Goal: Task Accomplishment & Management: Manage account settings

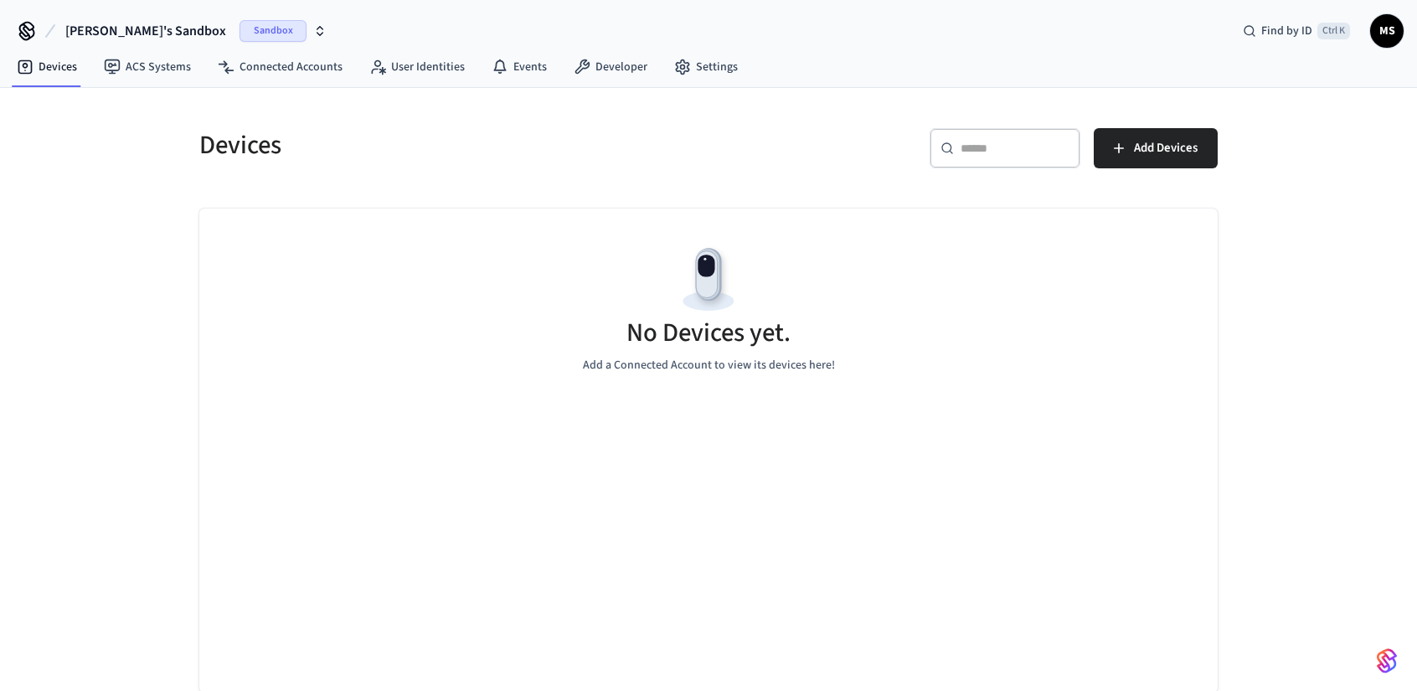
click at [517, 312] on div "No Devices yet. Add a Connected Account to view its devices here!" at bounding box center [708, 308] width 1019 height 199
click at [240, 34] on span "Sandbox" at bounding box center [273, 31] width 67 height 22
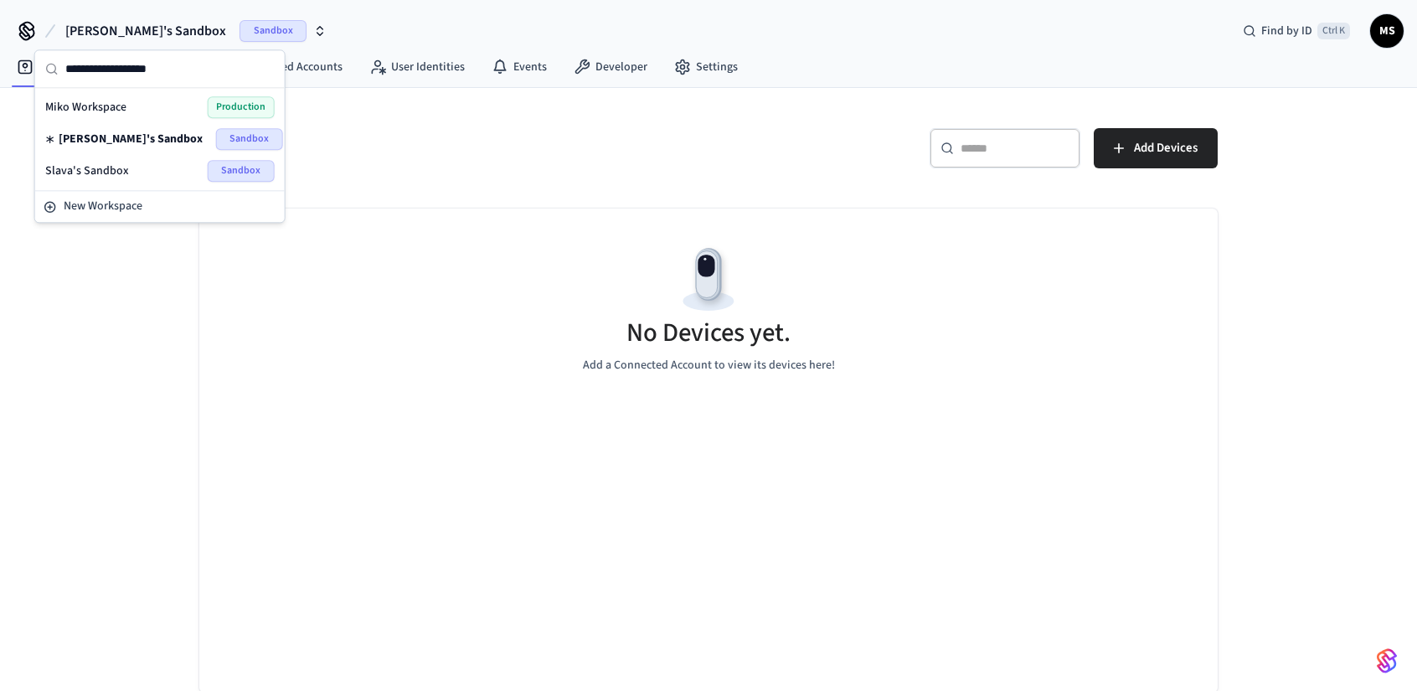
click at [493, 145] on h5 "Devices" at bounding box center [448, 145] width 499 height 34
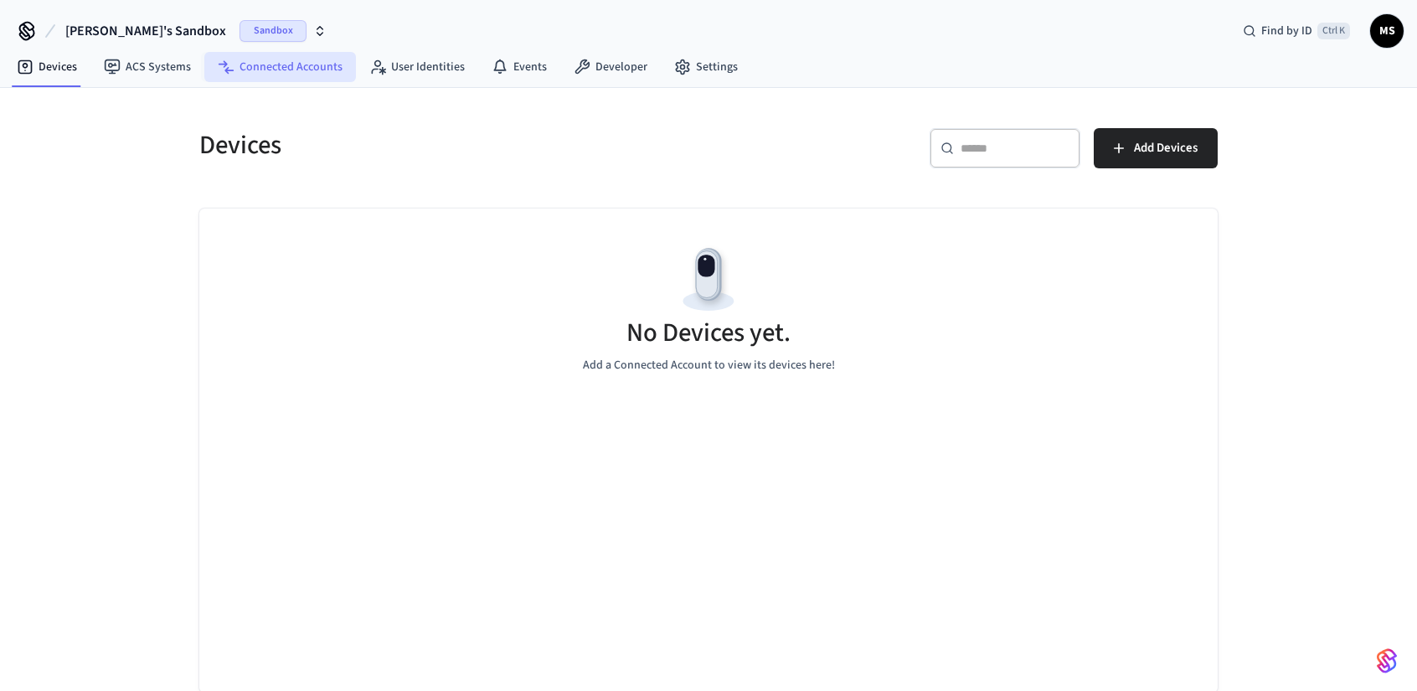
click at [268, 71] on link "Connected Accounts" at bounding box center [280, 67] width 152 height 30
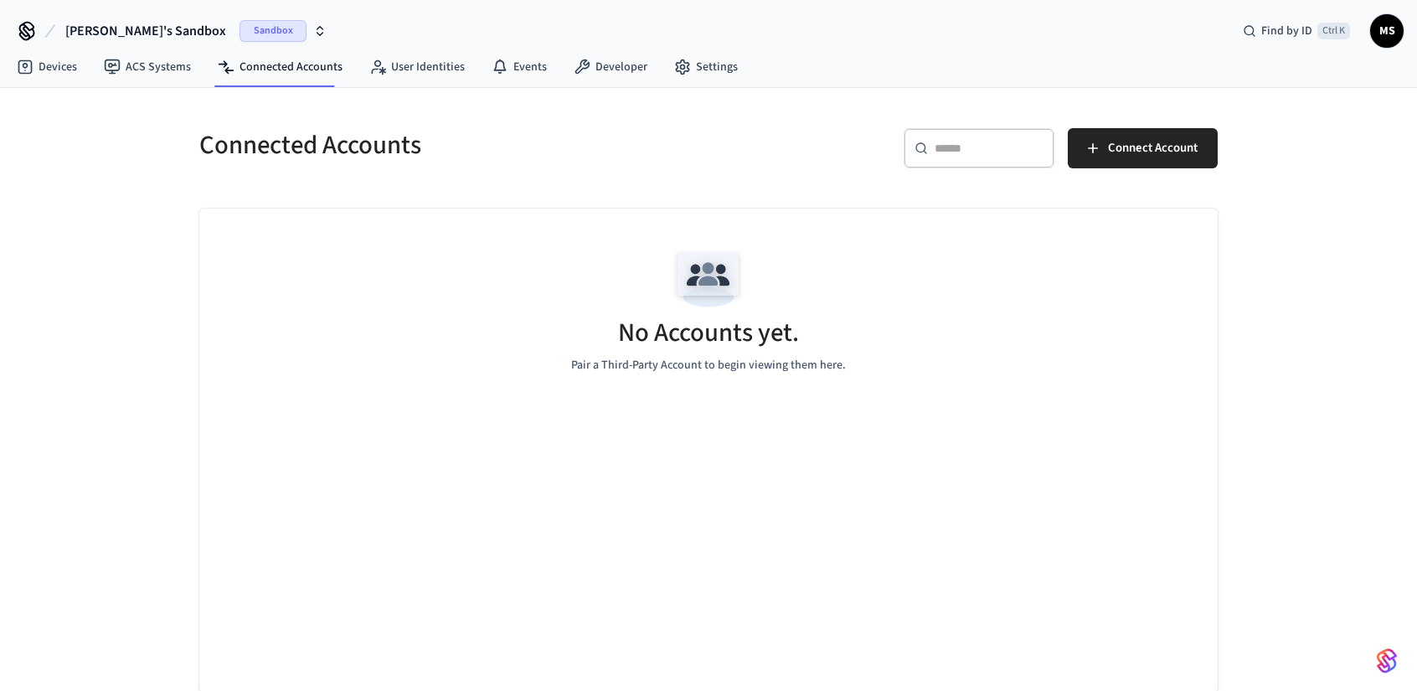
click at [782, 171] on div "​ ​ Connect Account" at bounding box center [968, 155] width 499 height 54
click at [1115, 159] on button "Connect Account" at bounding box center [1143, 148] width 150 height 40
click at [135, 28] on span "[PERSON_NAME]'s Sandbox" at bounding box center [145, 31] width 161 height 20
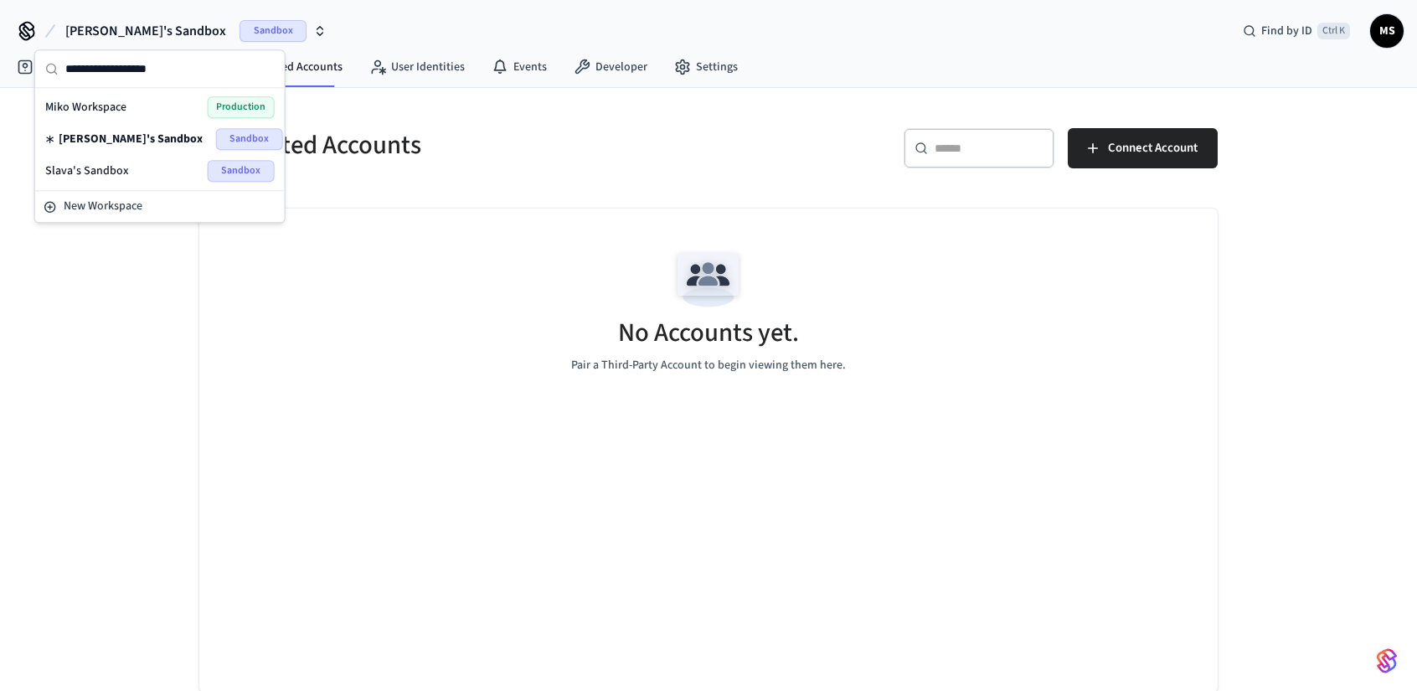
click at [122, 163] on span "Slava's Sandbox" at bounding box center [87, 171] width 84 height 17
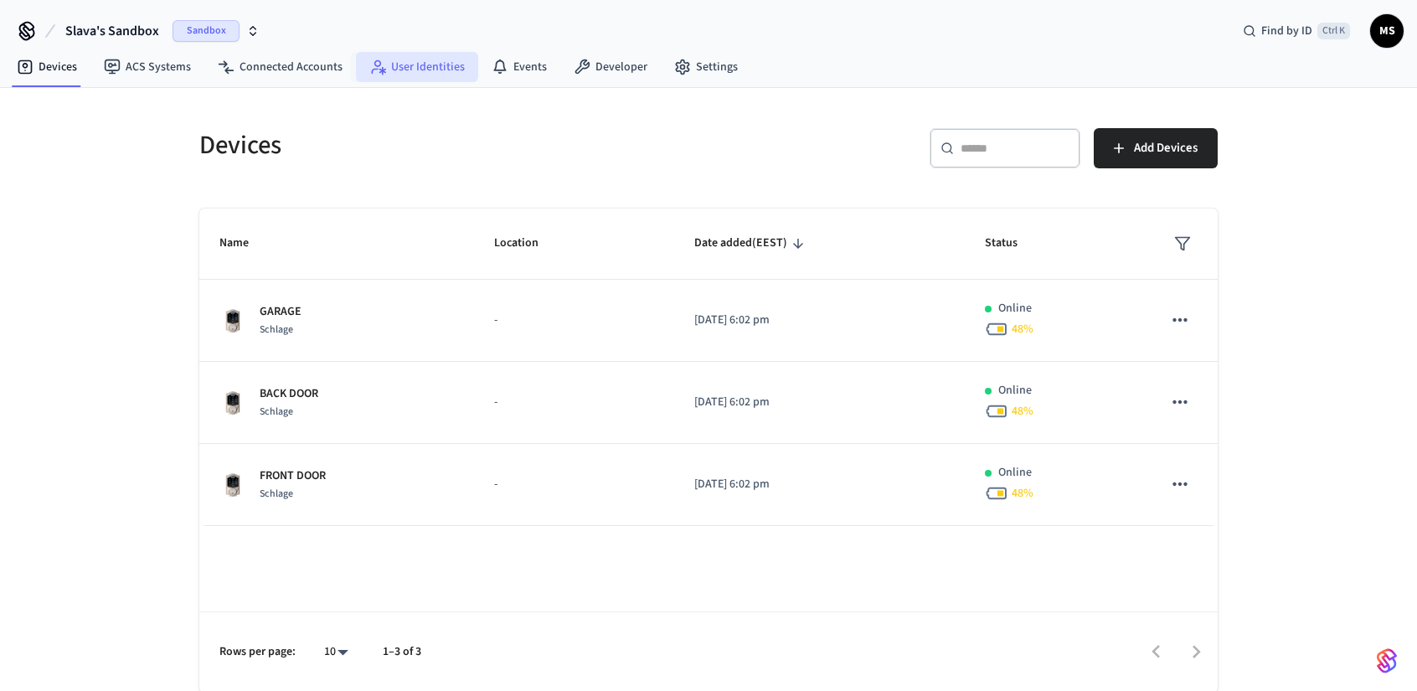
click at [395, 65] on link "User Identities" at bounding box center [417, 67] width 122 height 30
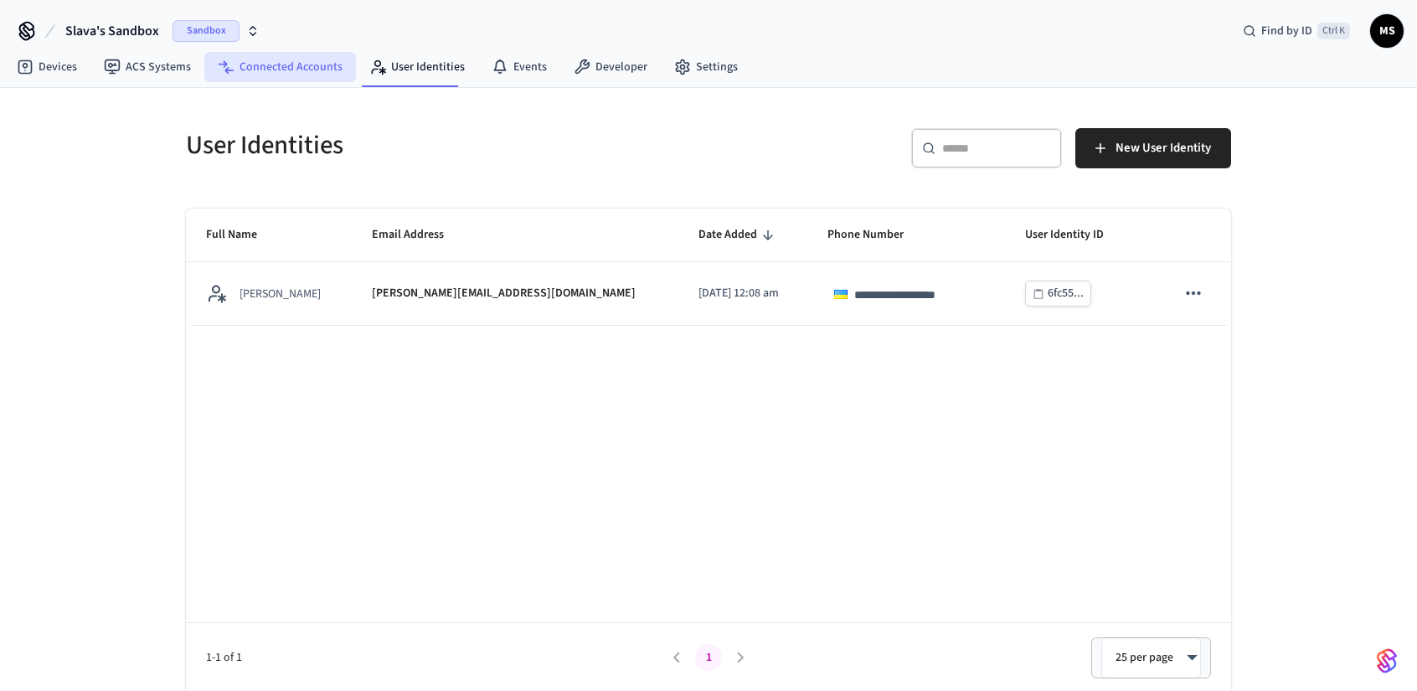
click at [273, 65] on link "Connected Accounts" at bounding box center [280, 67] width 152 height 30
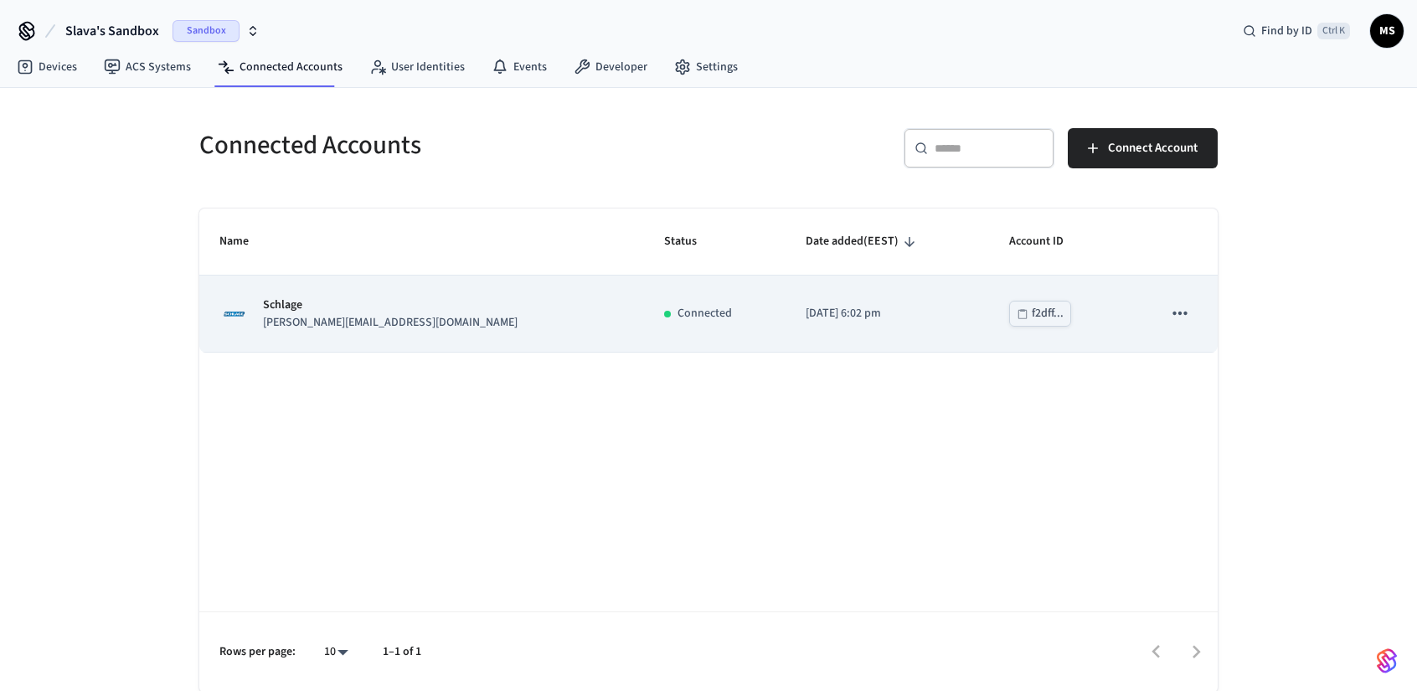
click at [1188, 314] on icon "sticky table" at bounding box center [1181, 313] width 22 height 22
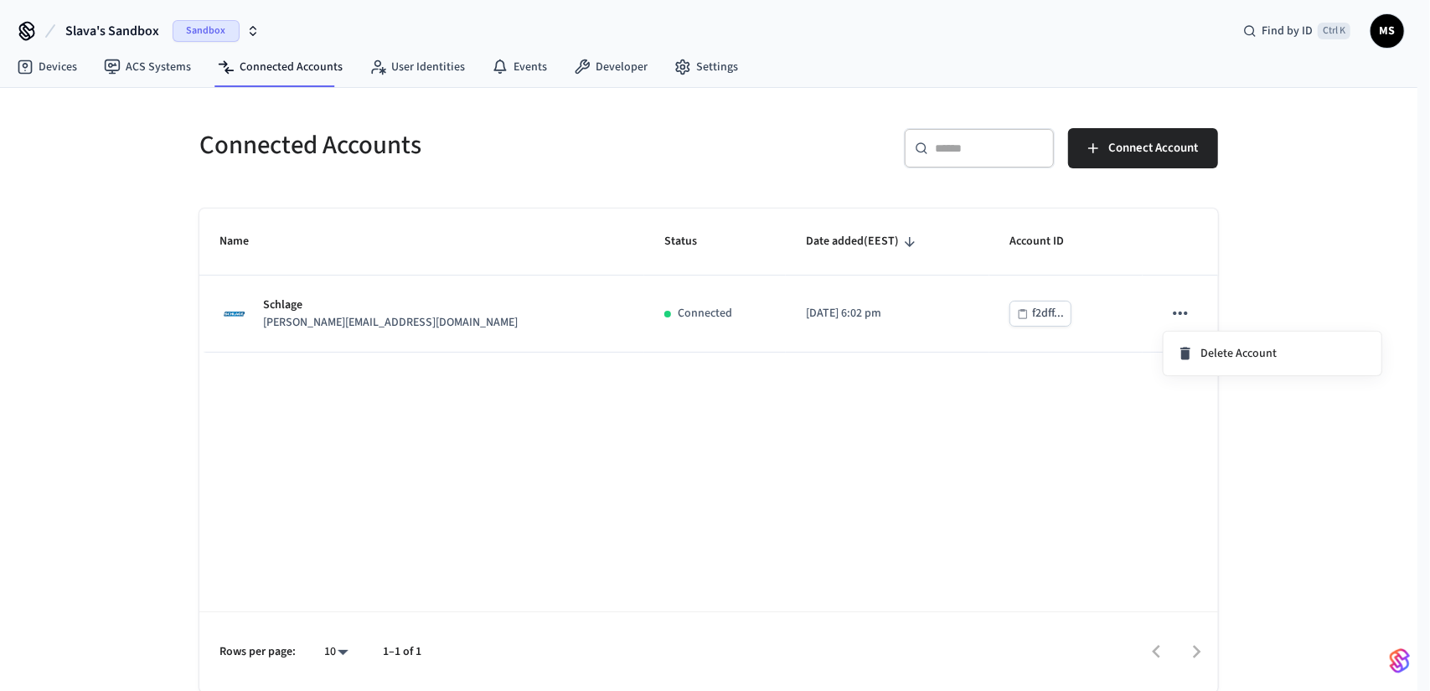
click at [1125, 309] on div at bounding box center [715, 345] width 1430 height 691
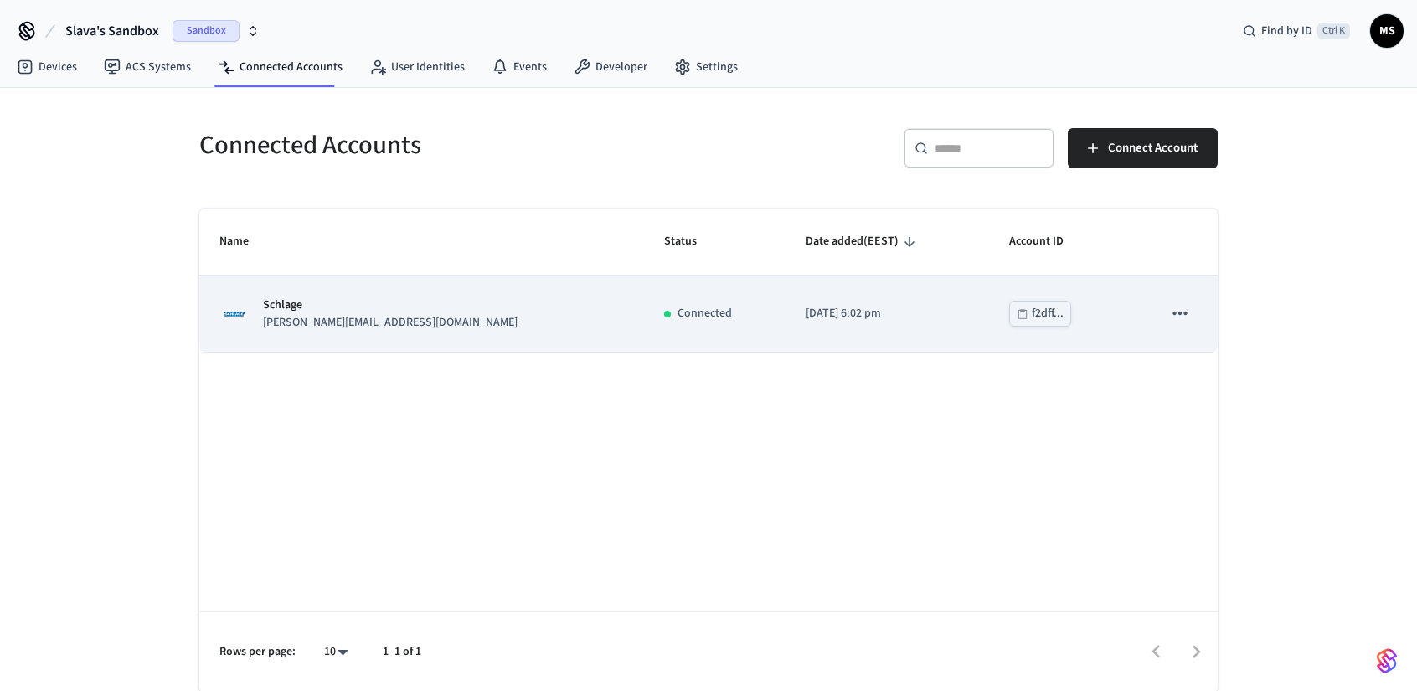
click at [678, 312] on p "Connected" at bounding box center [705, 314] width 54 height 18
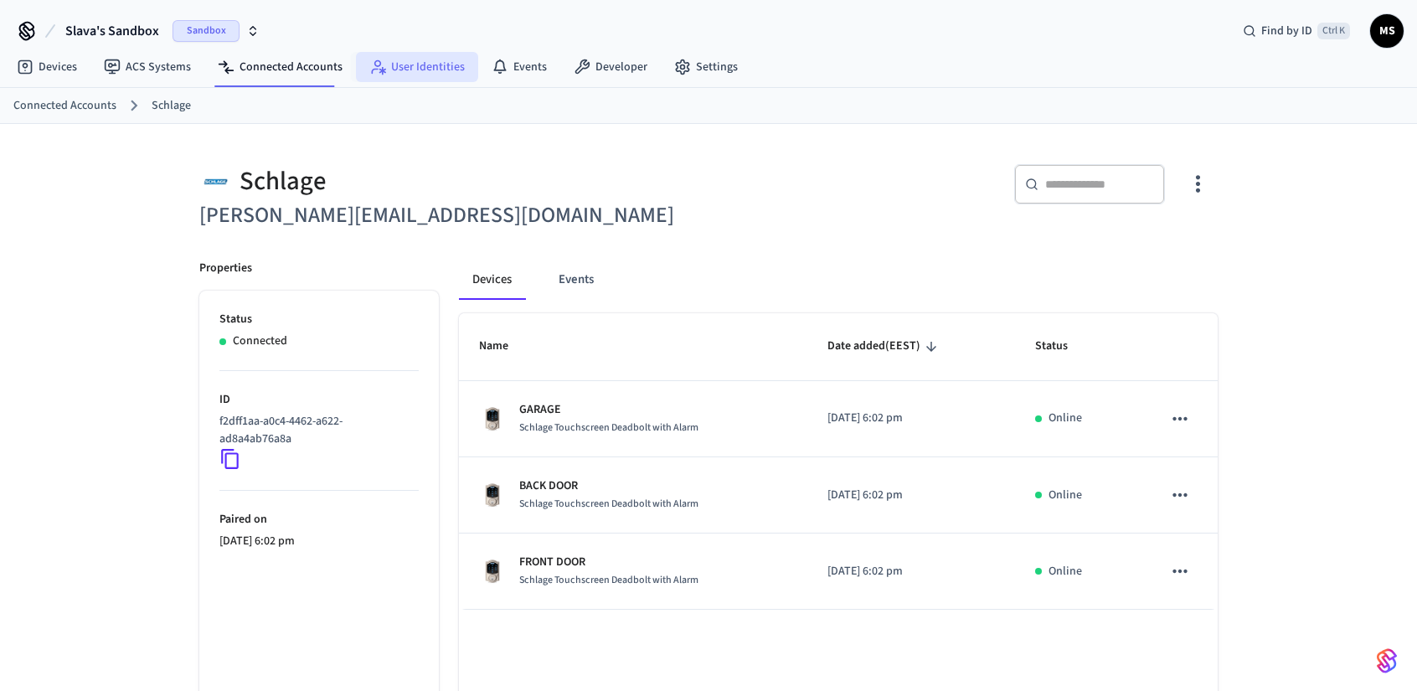
click at [394, 64] on link "User Identities" at bounding box center [417, 67] width 122 height 30
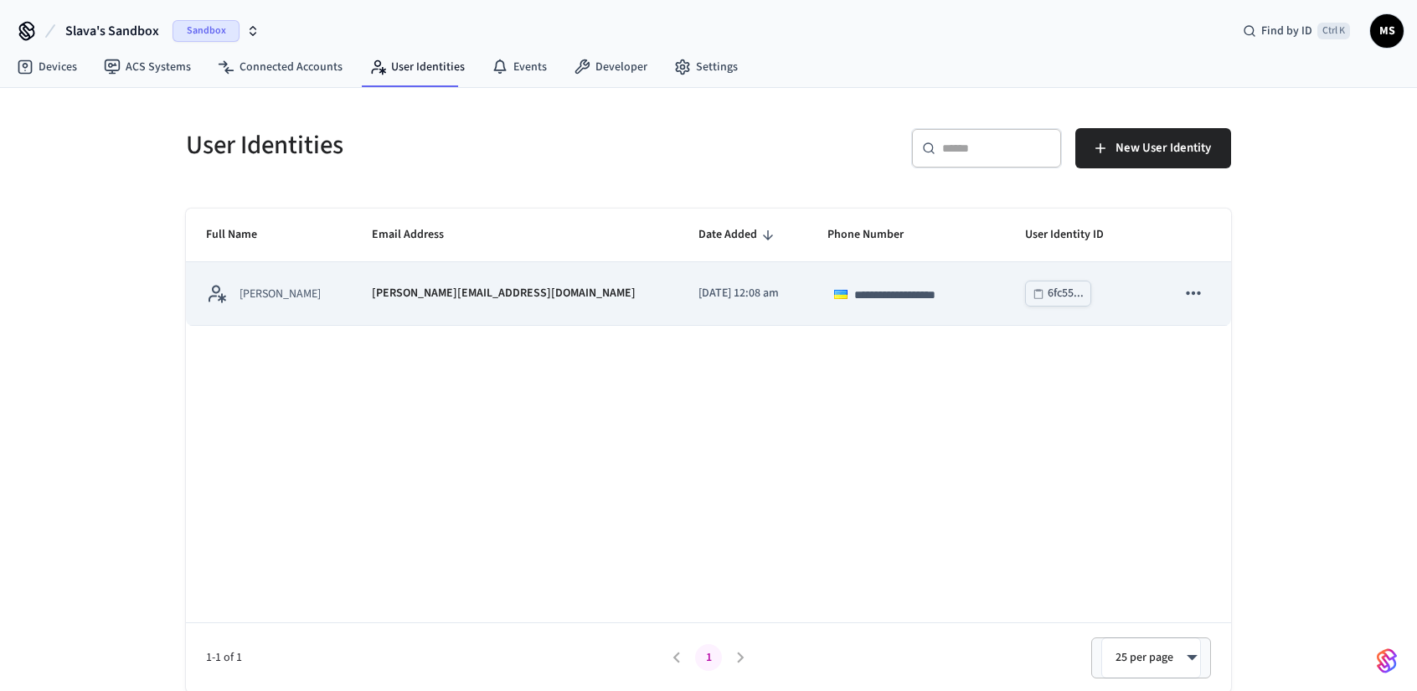
click at [1196, 298] on icon "sticky table" at bounding box center [1194, 293] width 22 height 22
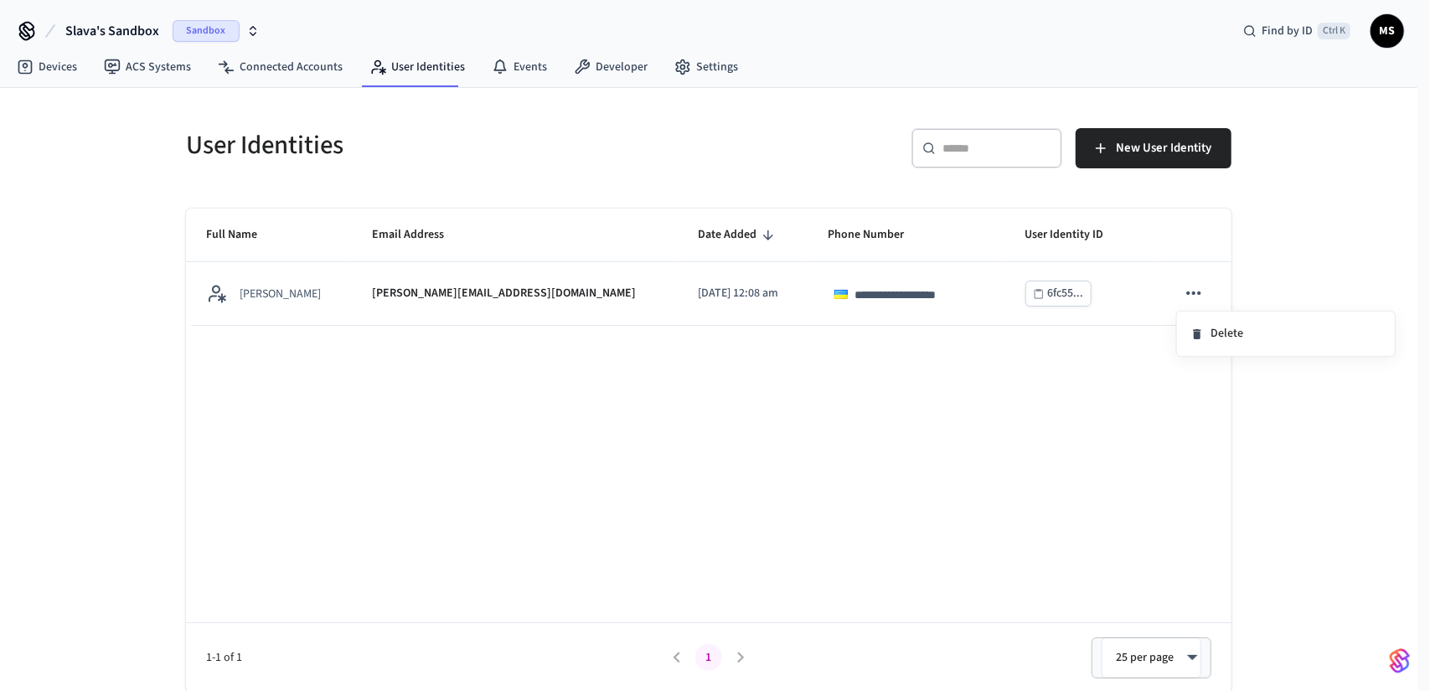
click at [1322, 140] on div at bounding box center [715, 345] width 1430 height 691
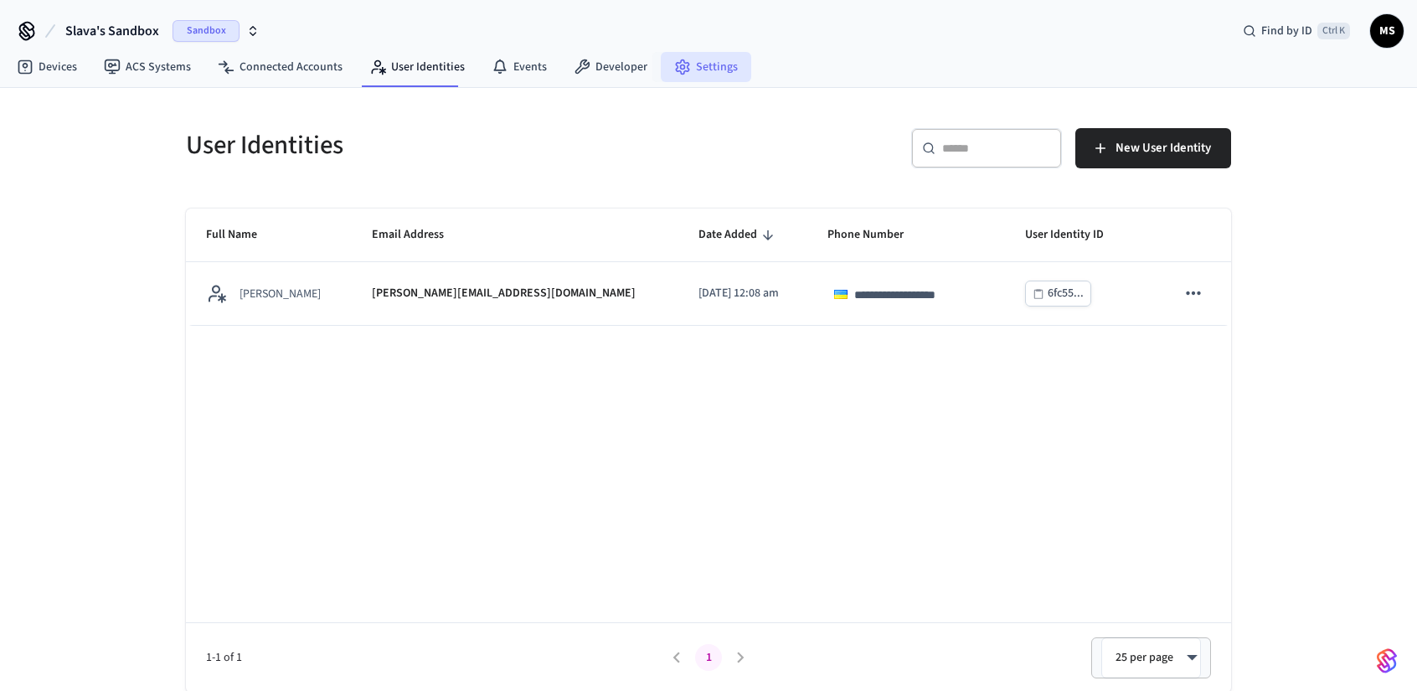
click at [696, 68] on link "Settings" at bounding box center [706, 67] width 90 height 30
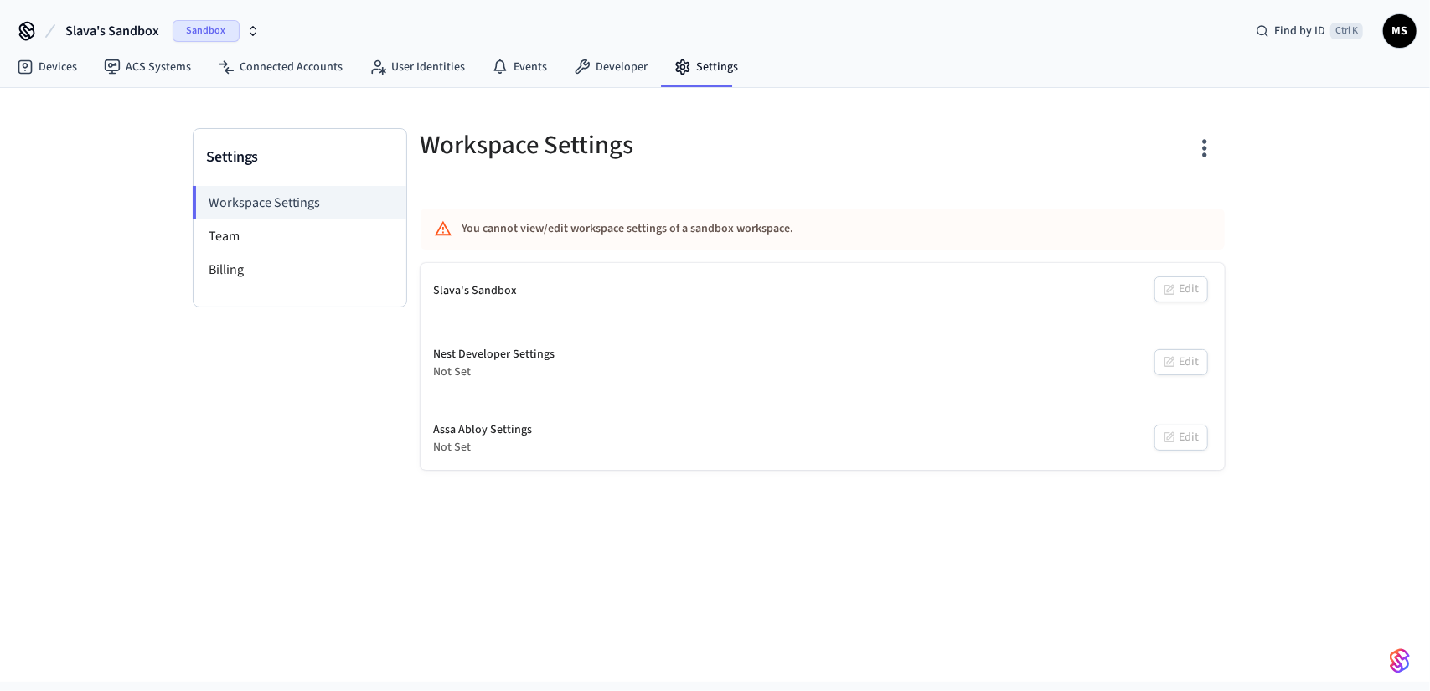
click at [124, 30] on span "Slava's Sandbox" at bounding box center [112, 31] width 94 height 20
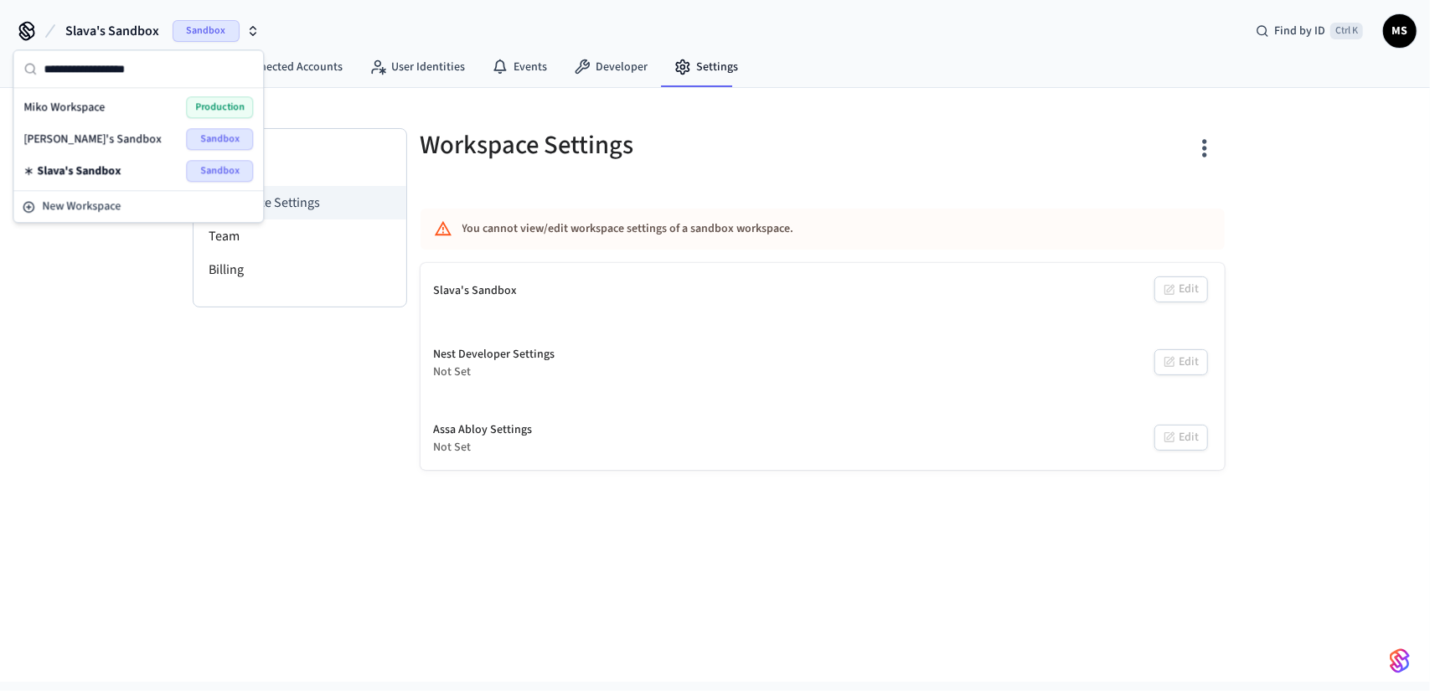
click at [106, 135] on span "[PERSON_NAME]'s Sandbox" at bounding box center [92, 139] width 138 height 17
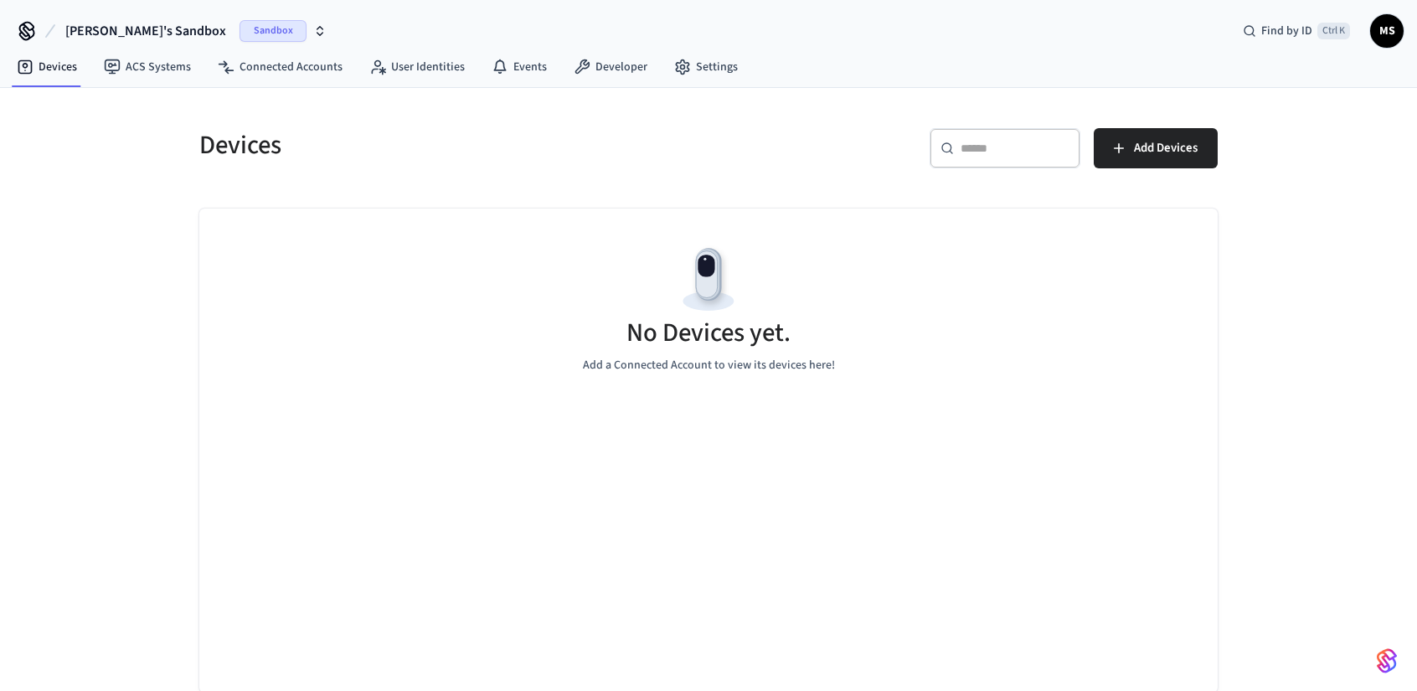
click at [885, 276] on div "No Devices yet. Add a Connected Account to view its devices here!" at bounding box center [708, 308] width 1019 height 199
click at [711, 65] on link "Settings" at bounding box center [706, 67] width 90 height 30
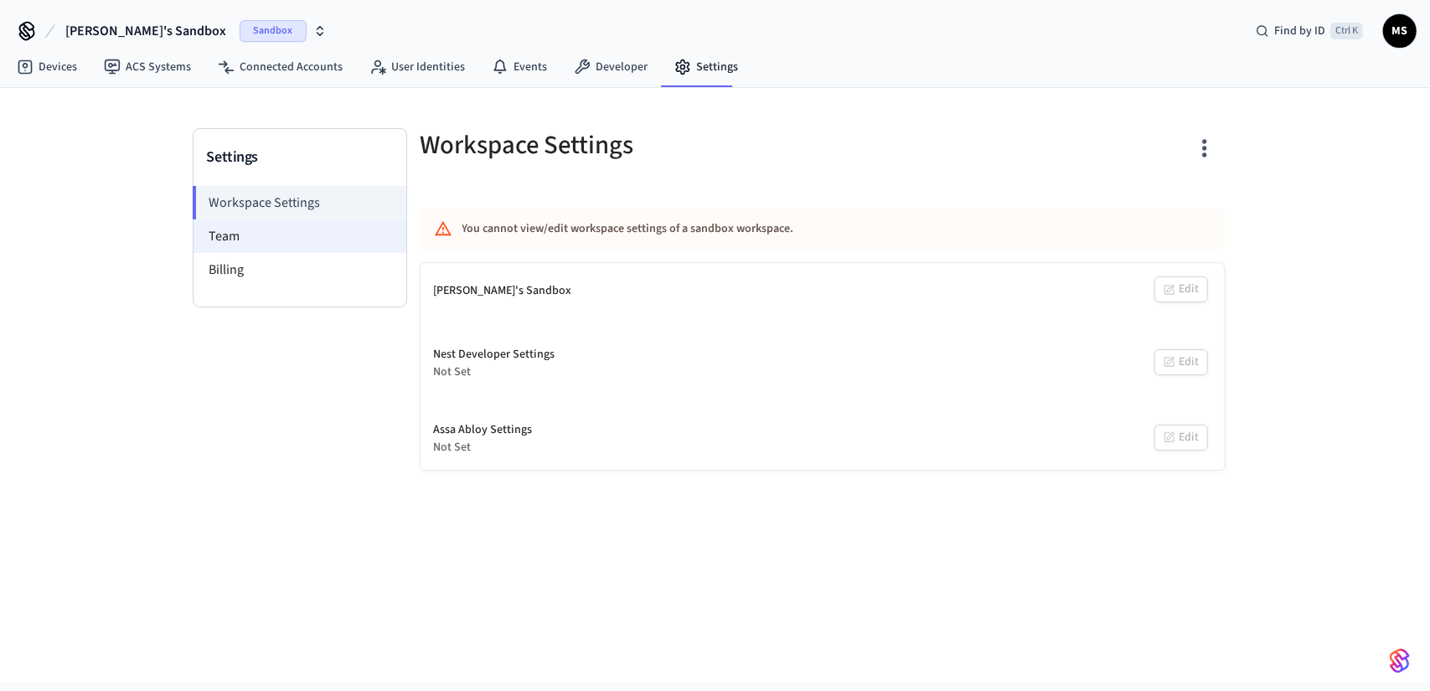
click at [295, 236] on li "Team" at bounding box center [300, 236] width 213 height 34
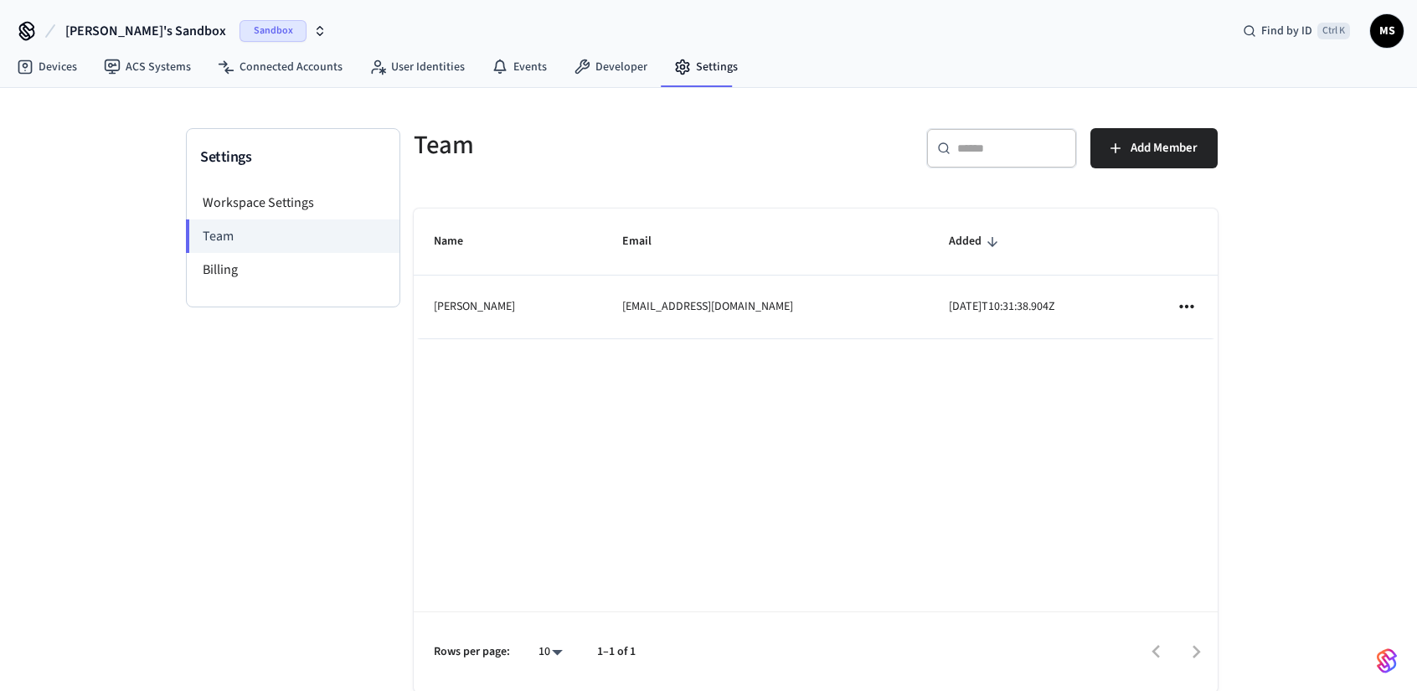
click at [1191, 305] on icon "sticky table" at bounding box center [1187, 307] width 22 height 22
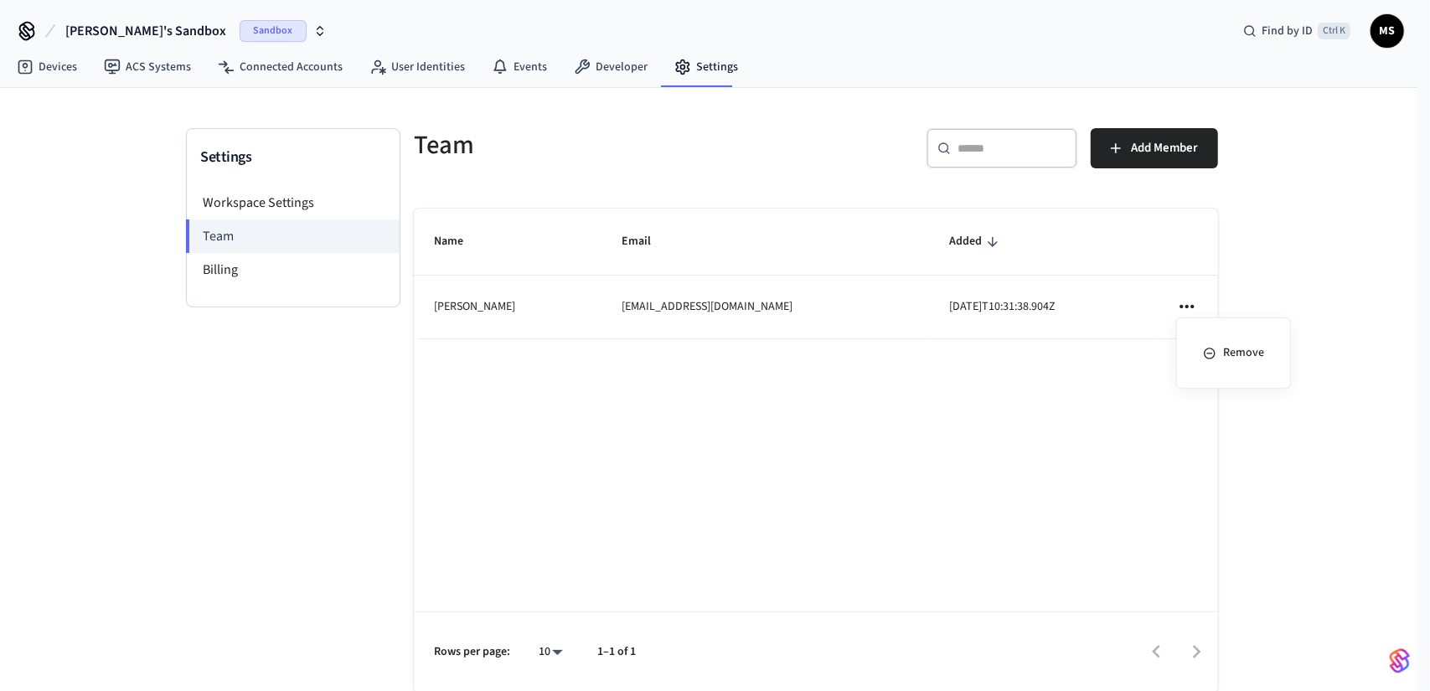
click at [1020, 391] on div at bounding box center [715, 345] width 1430 height 691
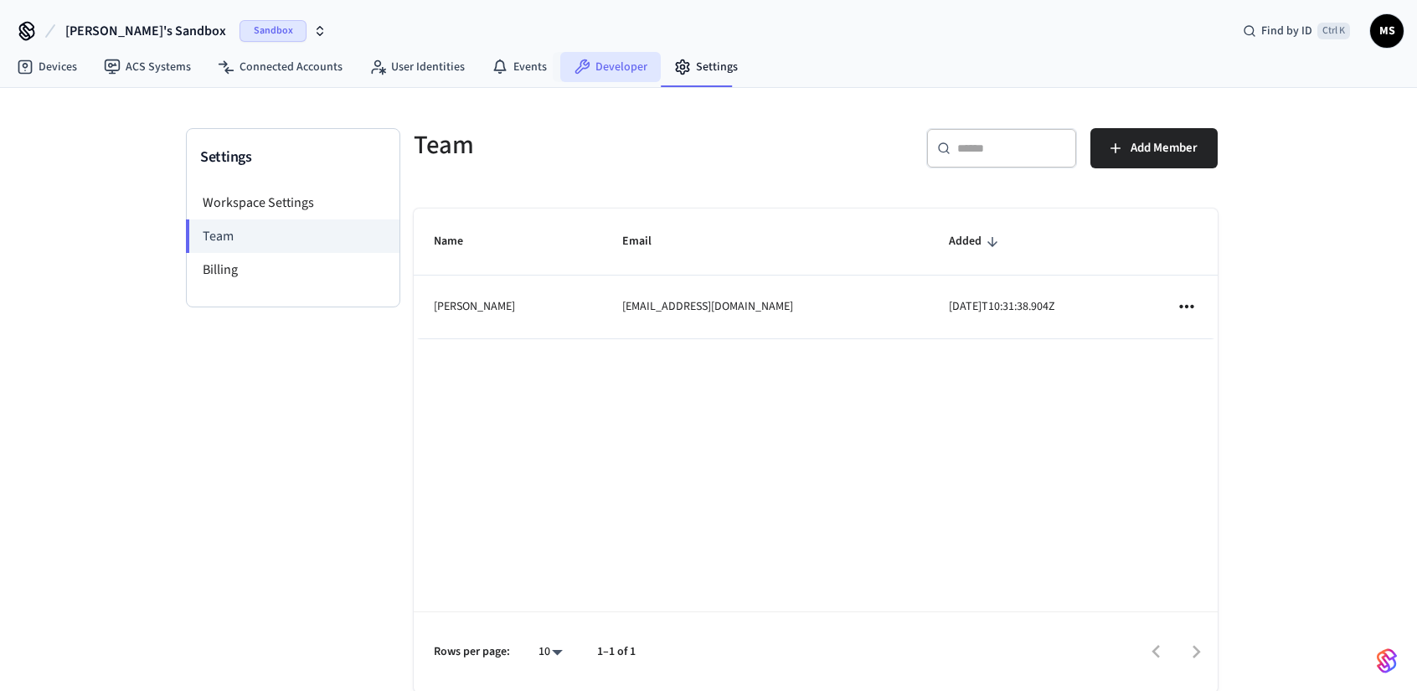
click at [618, 65] on link "Developer" at bounding box center [610, 67] width 101 height 30
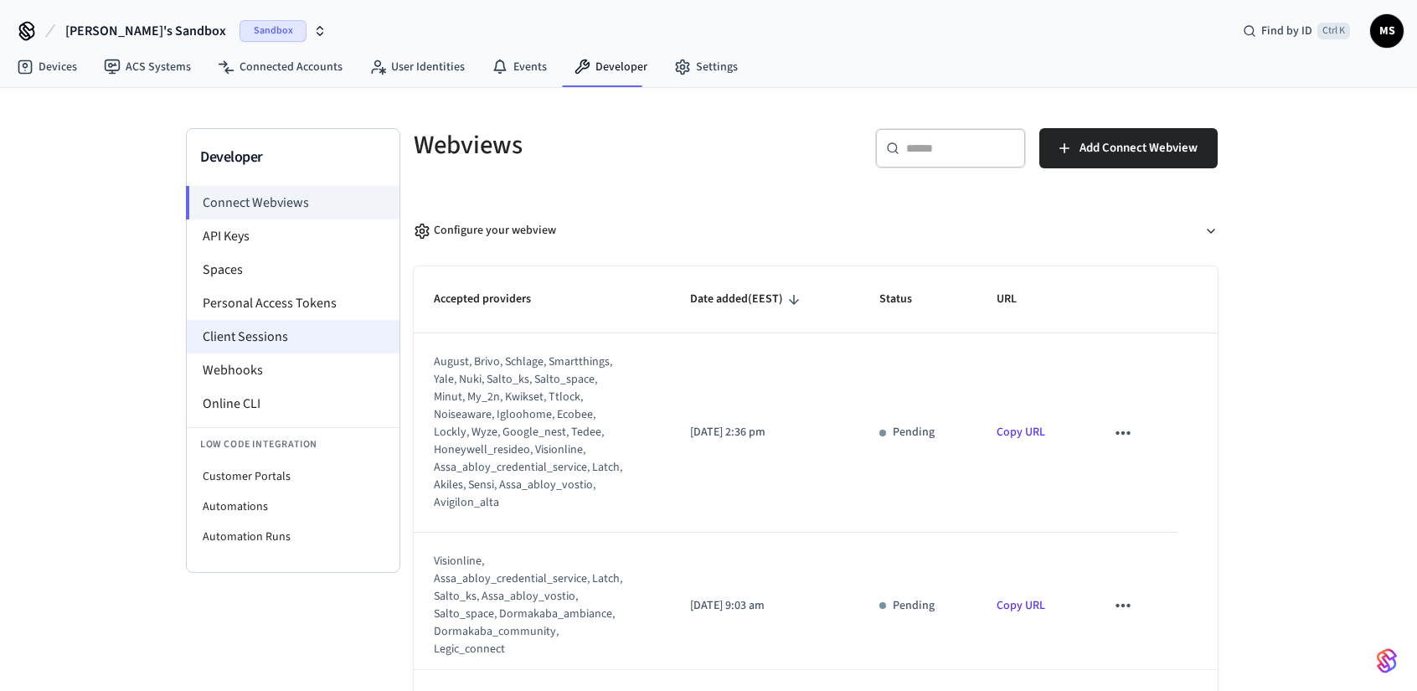
click at [263, 332] on li "Client Sessions" at bounding box center [293, 337] width 213 height 34
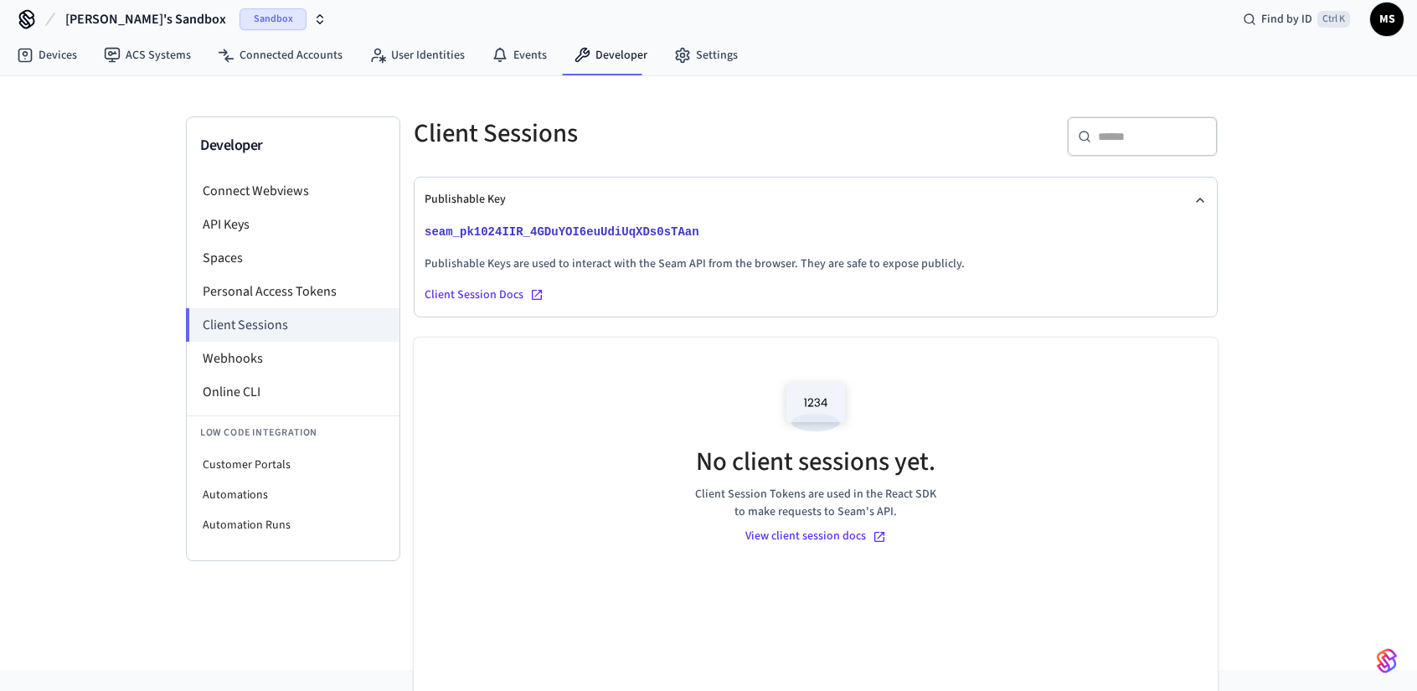
scroll to position [84, 0]
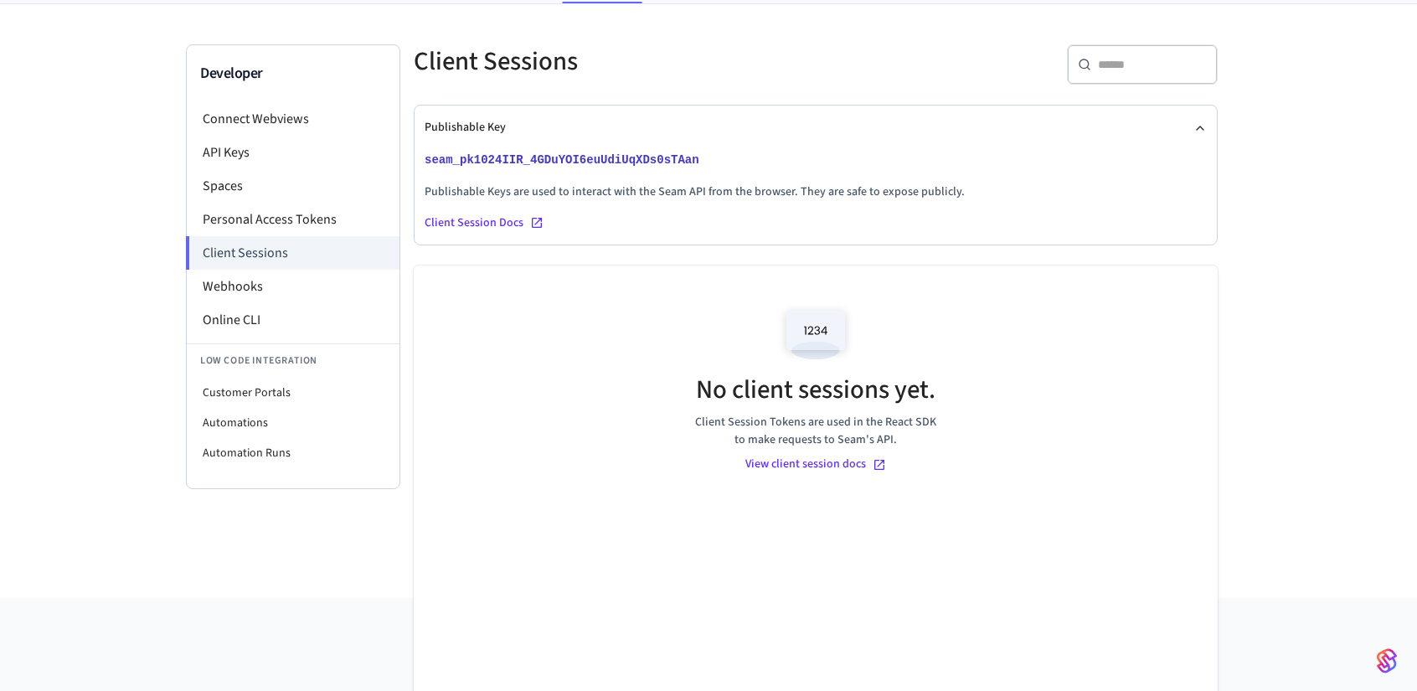
click at [901, 400] on h5 "No client sessions yet." at bounding box center [816, 390] width 240 height 34
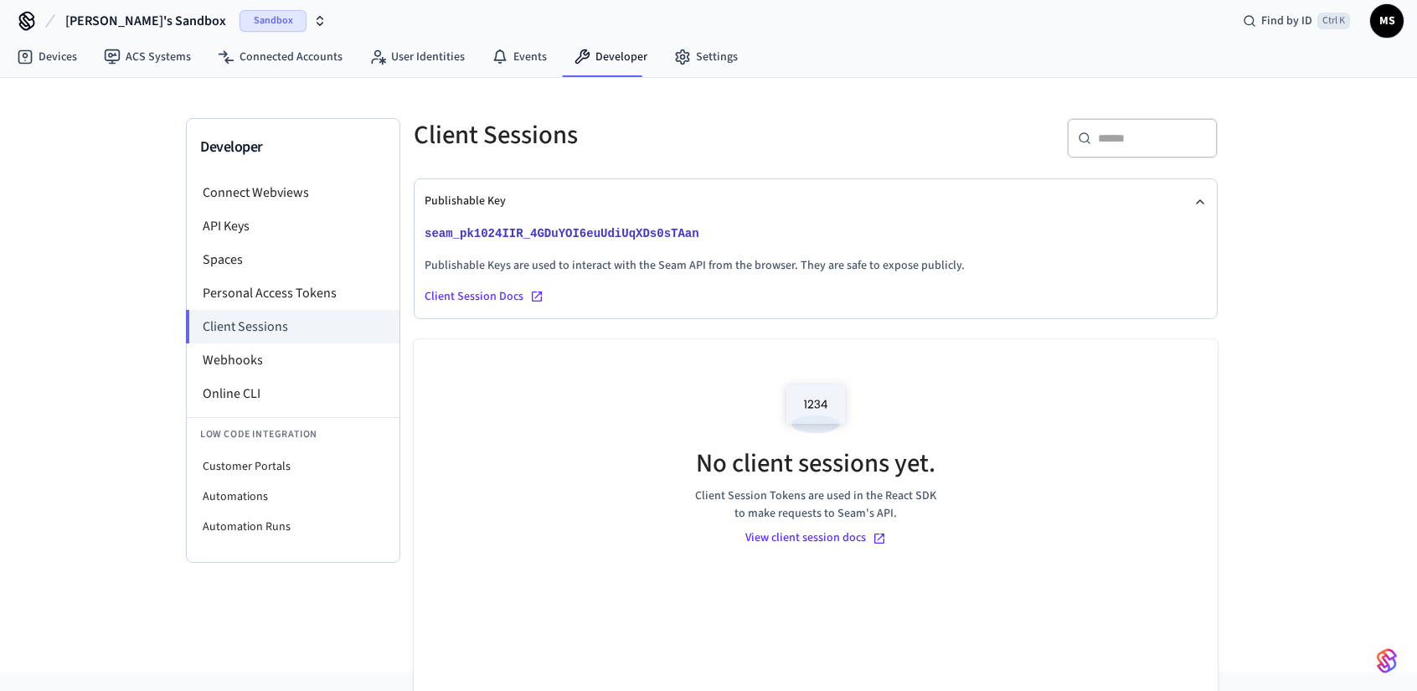
scroll to position [0, 0]
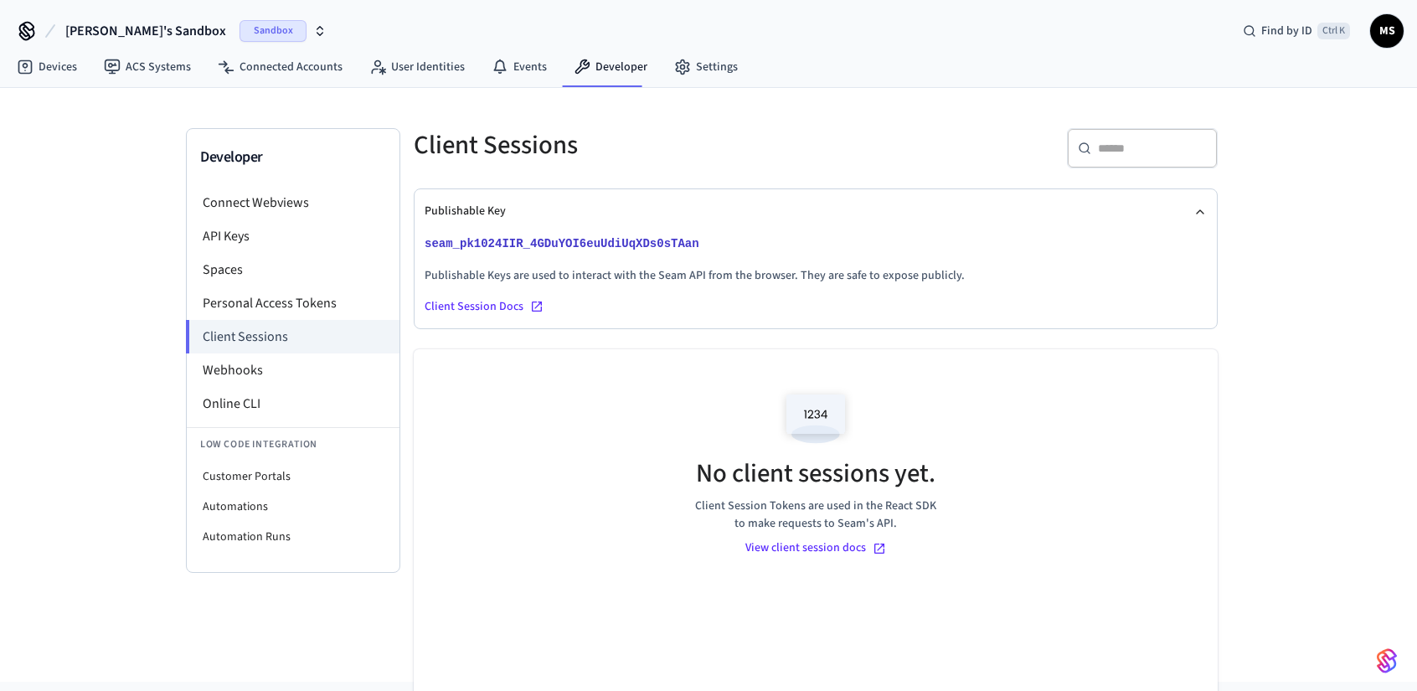
click at [811, 549] on div "View client session docs" at bounding box center [816, 549] width 141 height 18
click at [301, 64] on link "Connected Accounts" at bounding box center [280, 67] width 152 height 30
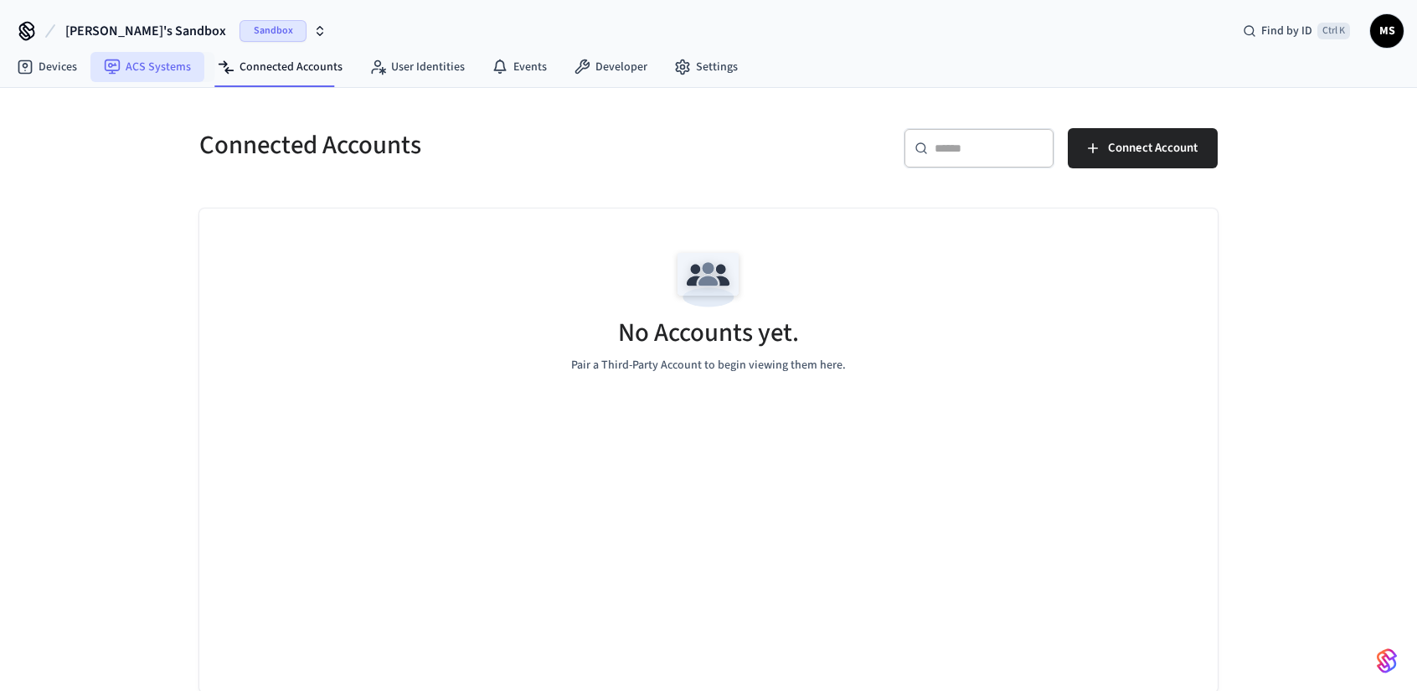
click at [137, 61] on link "ACS Systems" at bounding box center [147, 67] width 114 height 30
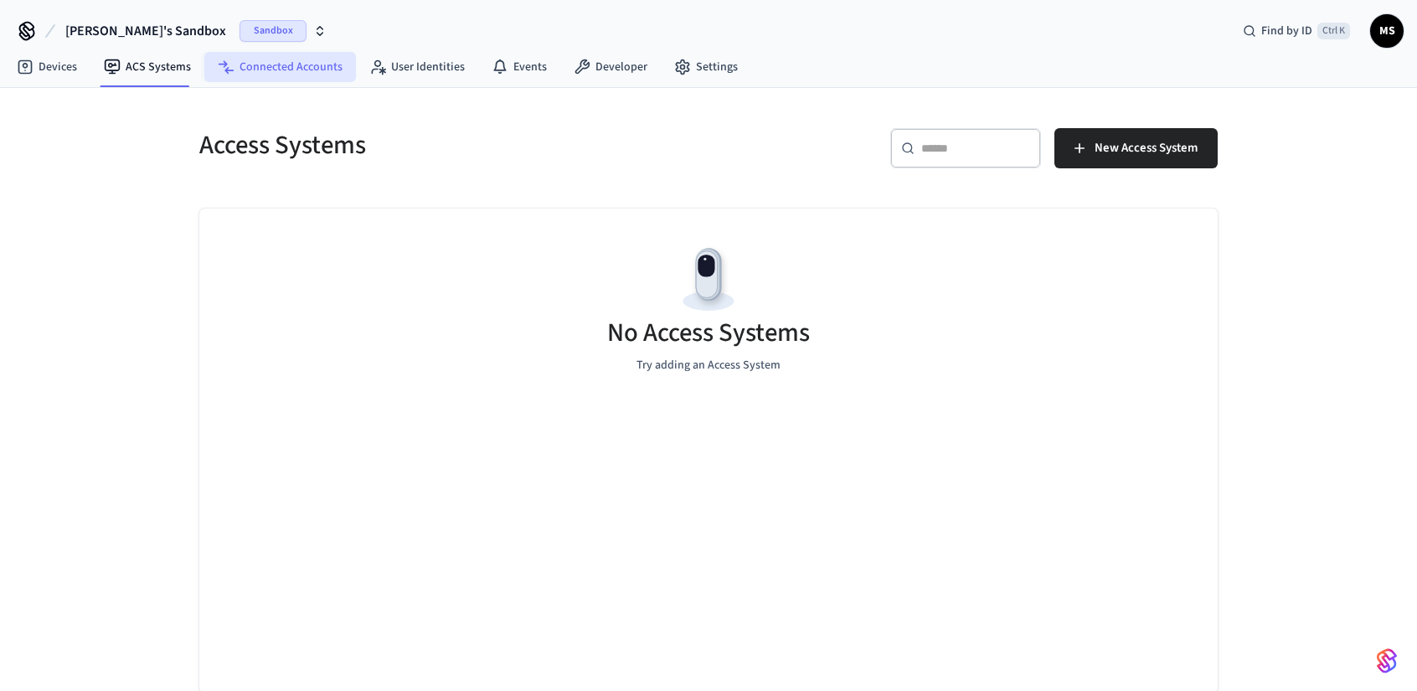
click at [289, 75] on link "Connected Accounts" at bounding box center [280, 67] width 152 height 30
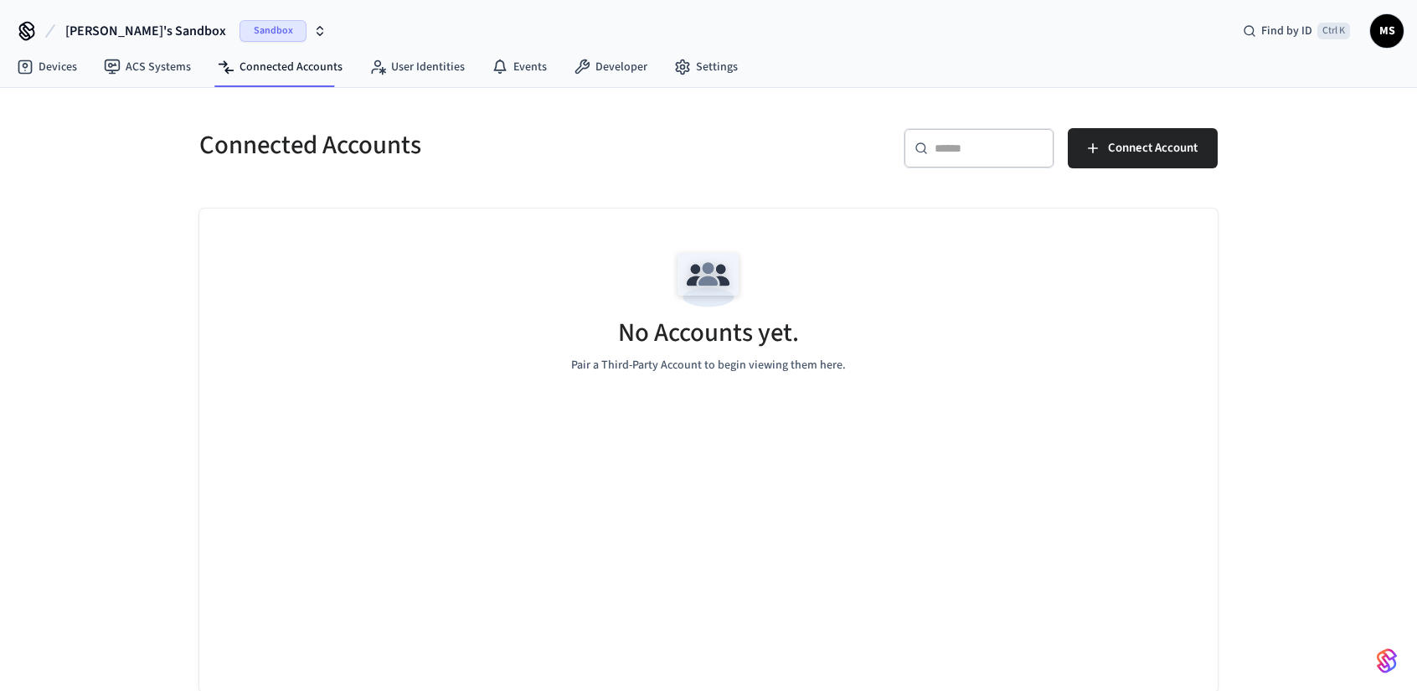
click at [100, 135] on div "Connected Accounts ​ ​ Connect Account No Accounts yet. Pair a Third-Party Acco…" at bounding box center [708, 390] width 1417 height 605
click at [1191, 153] on span "Connect Account" at bounding box center [1153, 148] width 90 height 22
click at [127, 68] on link "ACS Systems" at bounding box center [147, 67] width 114 height 30
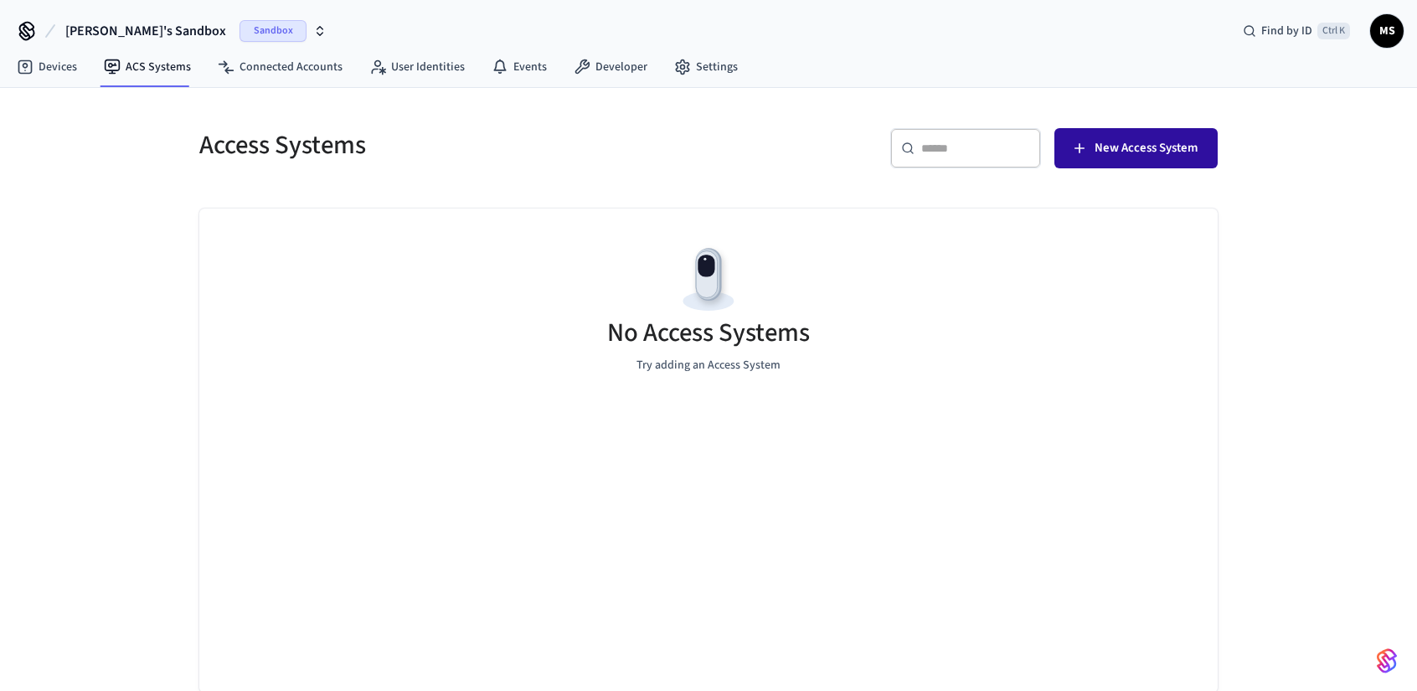
click at [1154, 148] on span "New Access System" at bounding box center [1146, 148] width 103 height 22
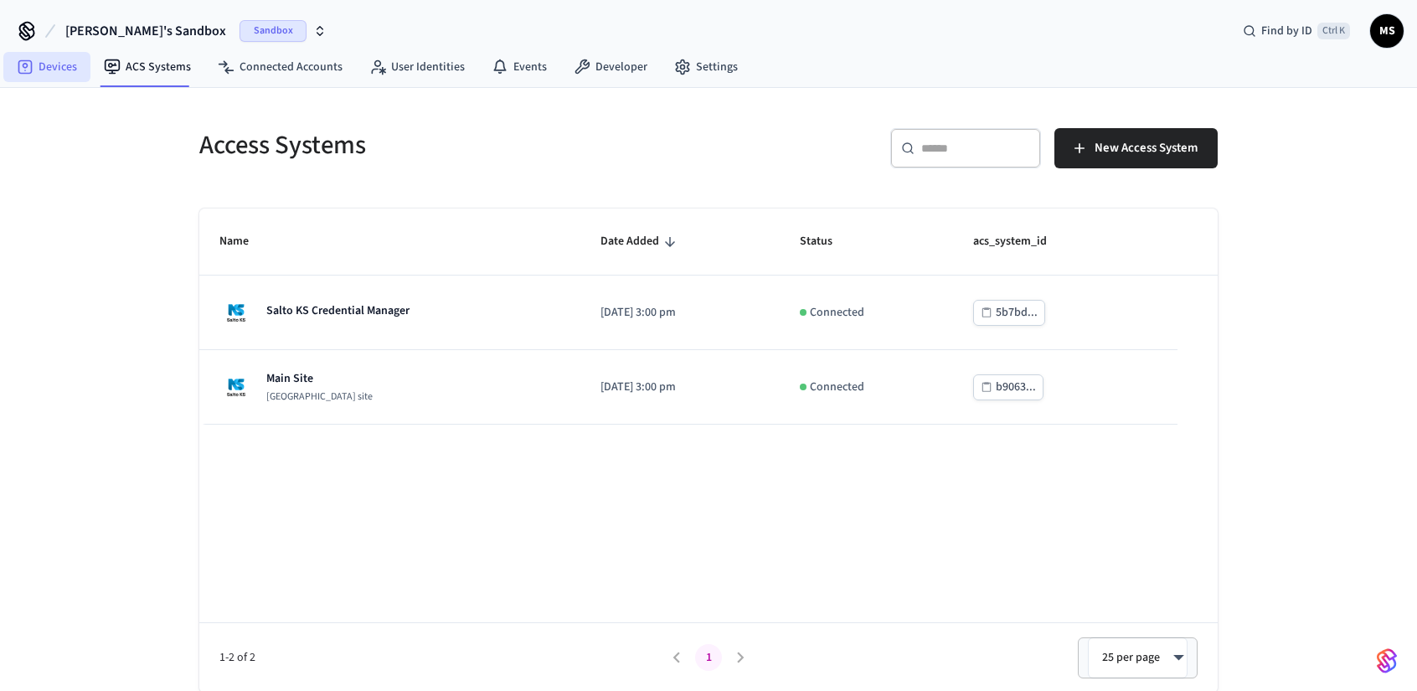
click at [34, 63] on link "Devices" at bounding box center [46, 67] width 87 height 30
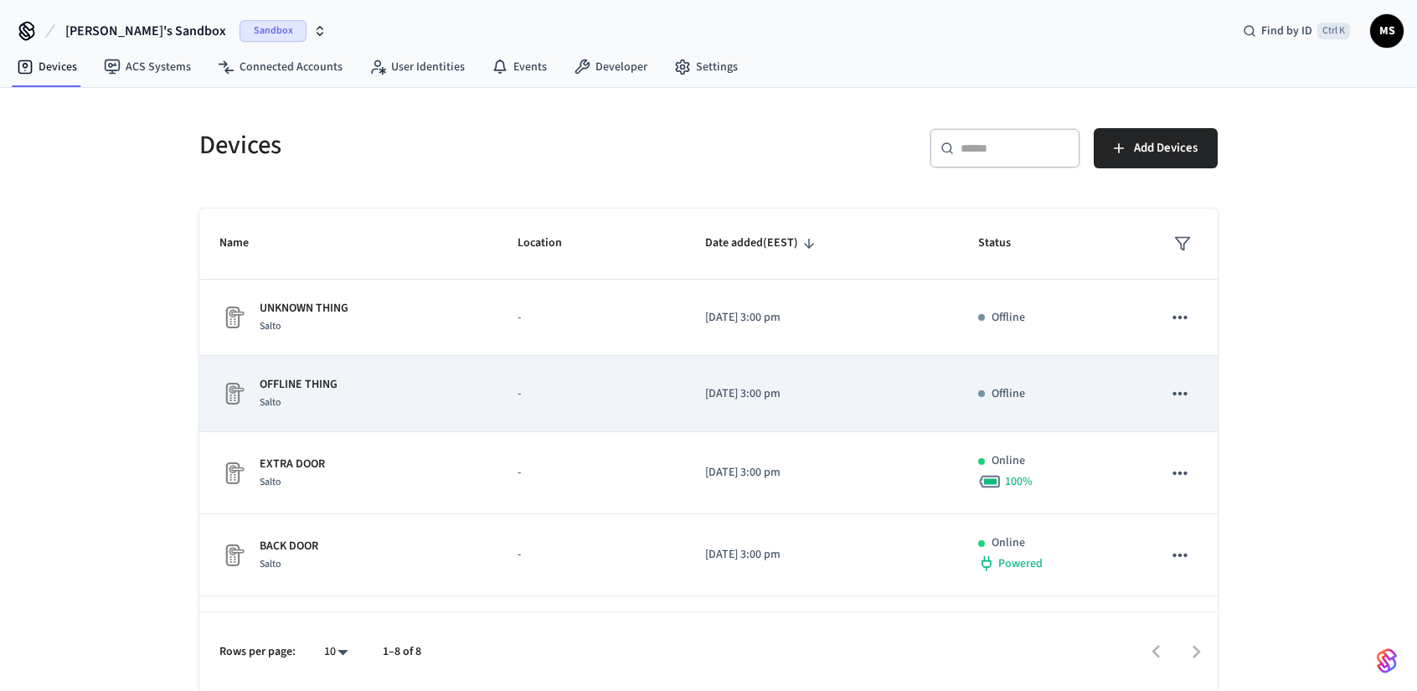
click at [1186, 391] on td "sticky table" at bounding box center [1180, 394] width 75 height 76
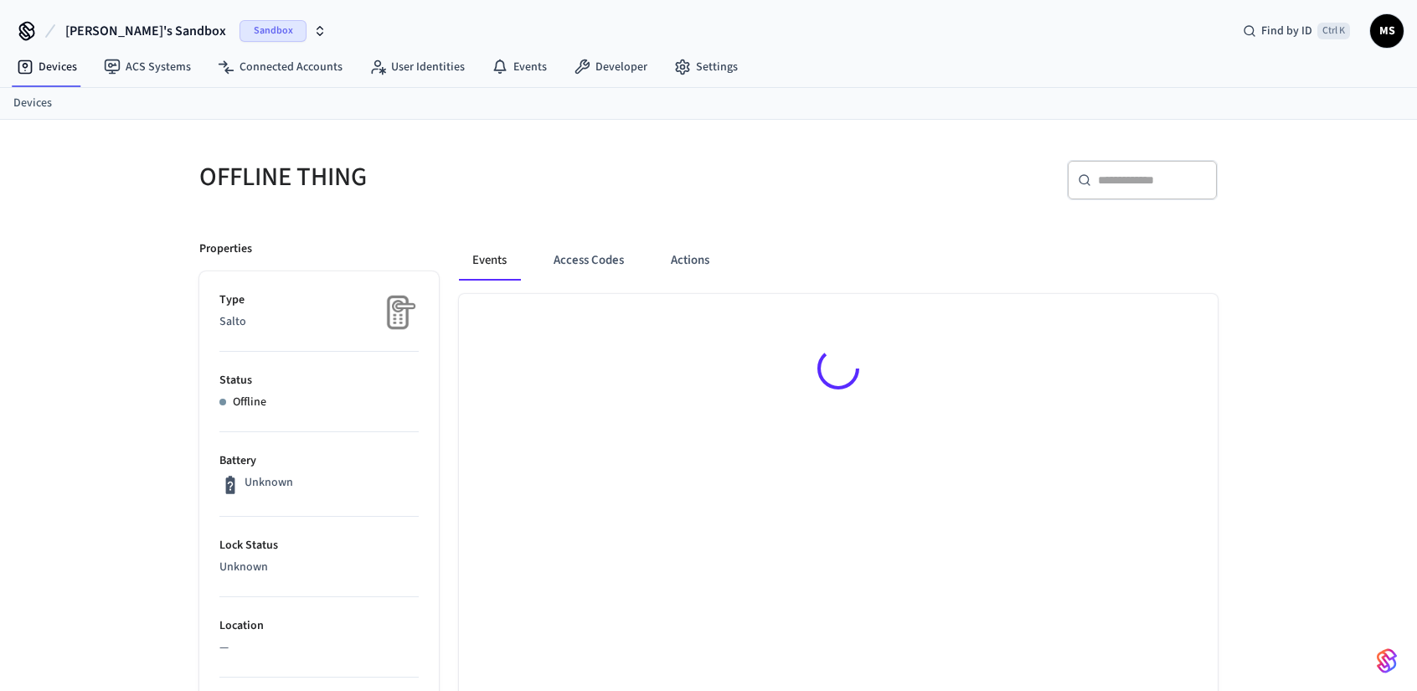
click at [1170, 391] on div at bounding box center [838, 371] width 759 height 155
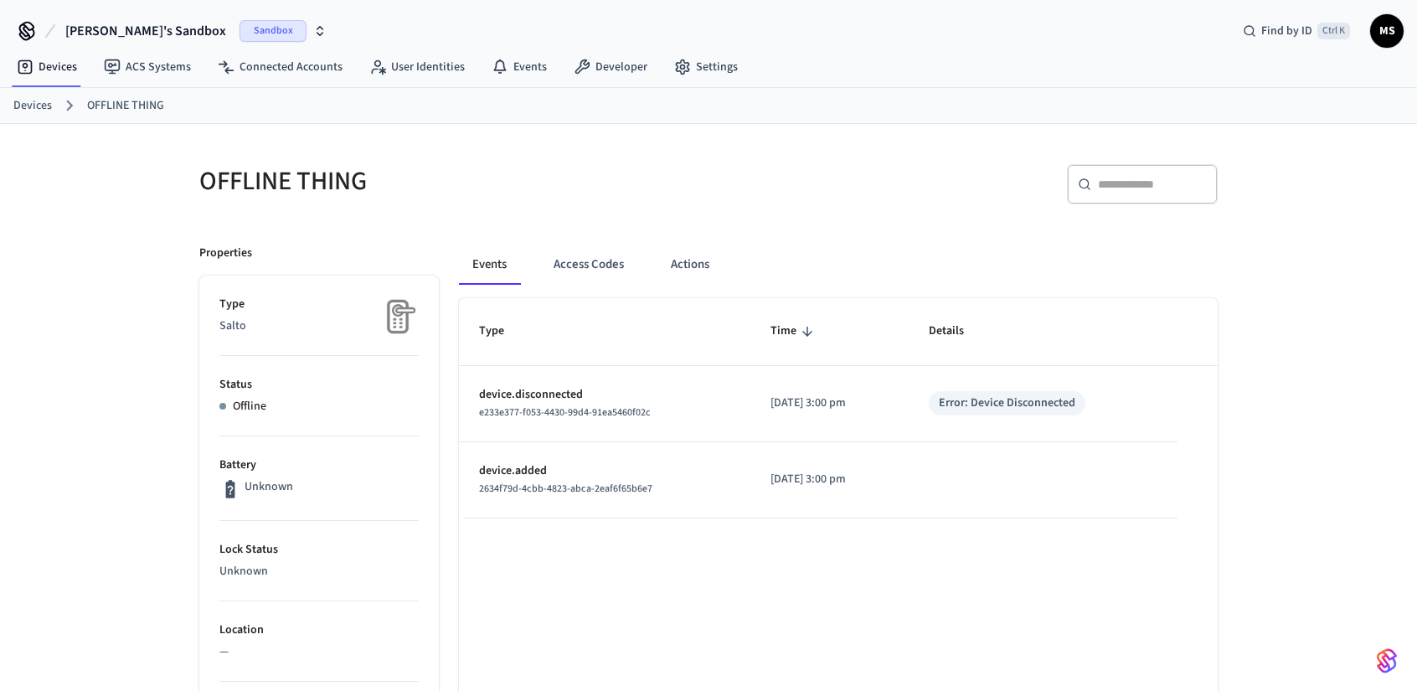
drag, startPoint x: 710, startPoint y: 254, endPoint x: 726, endPoint y: 261, distance: 18.4
click at [709, 255] on button "Actions" at bounding box center [690, 265] width 65 height 40
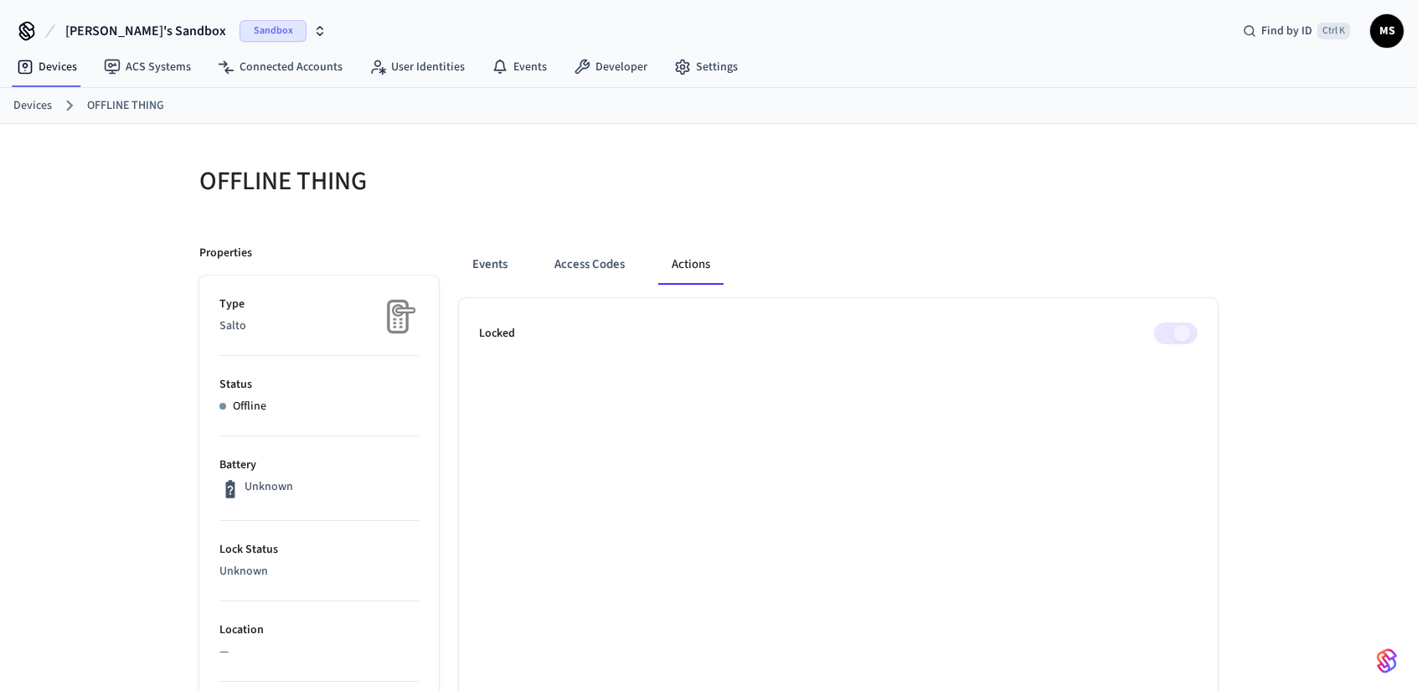
drag, startPoint x: 1170, startPoint y: 331, endPoint x: 1083, endPoint y: 317, distance: 87.5
click at [1170, 331] on span at bounding box center [1176, 334] width 44 height 22
click at [588, 266] on button "Access Codes" at bounding box center [589, 265] width 97 height 40
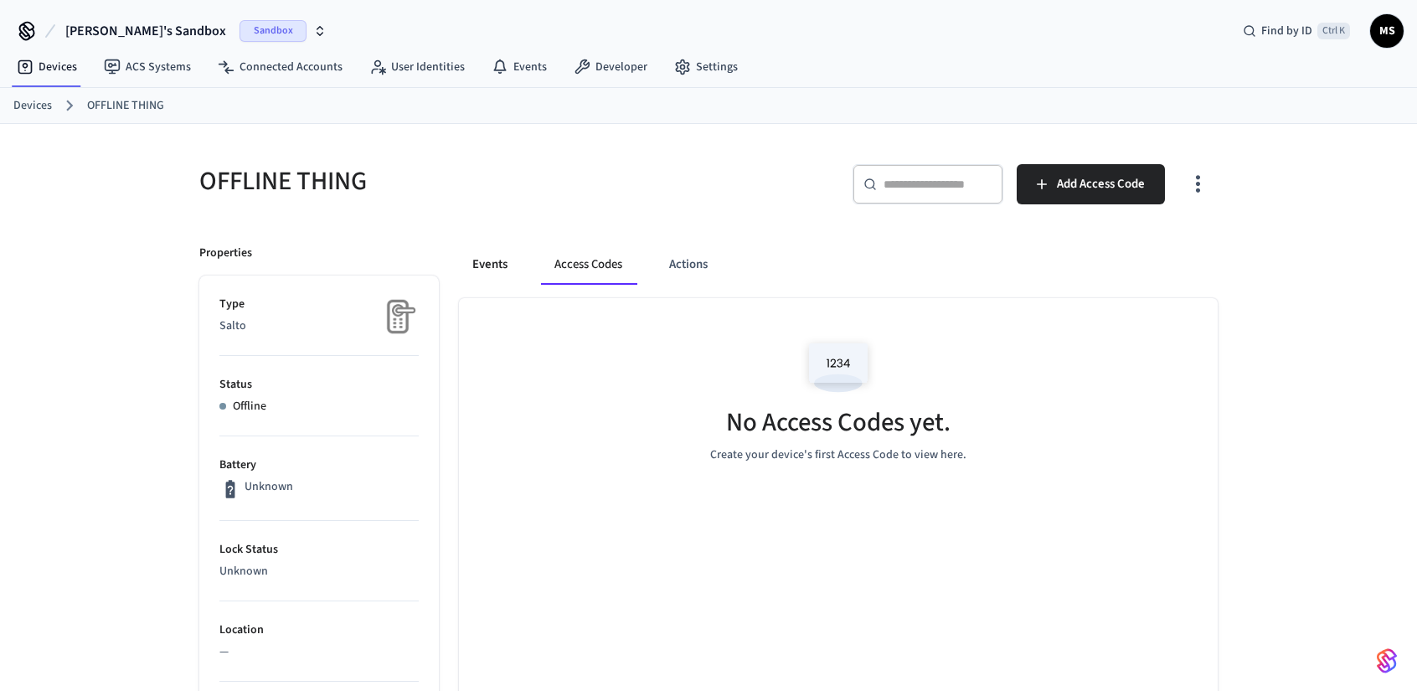
click at [488, 246] on button "Events" at bounding box center [490, 265] width 62 height 40
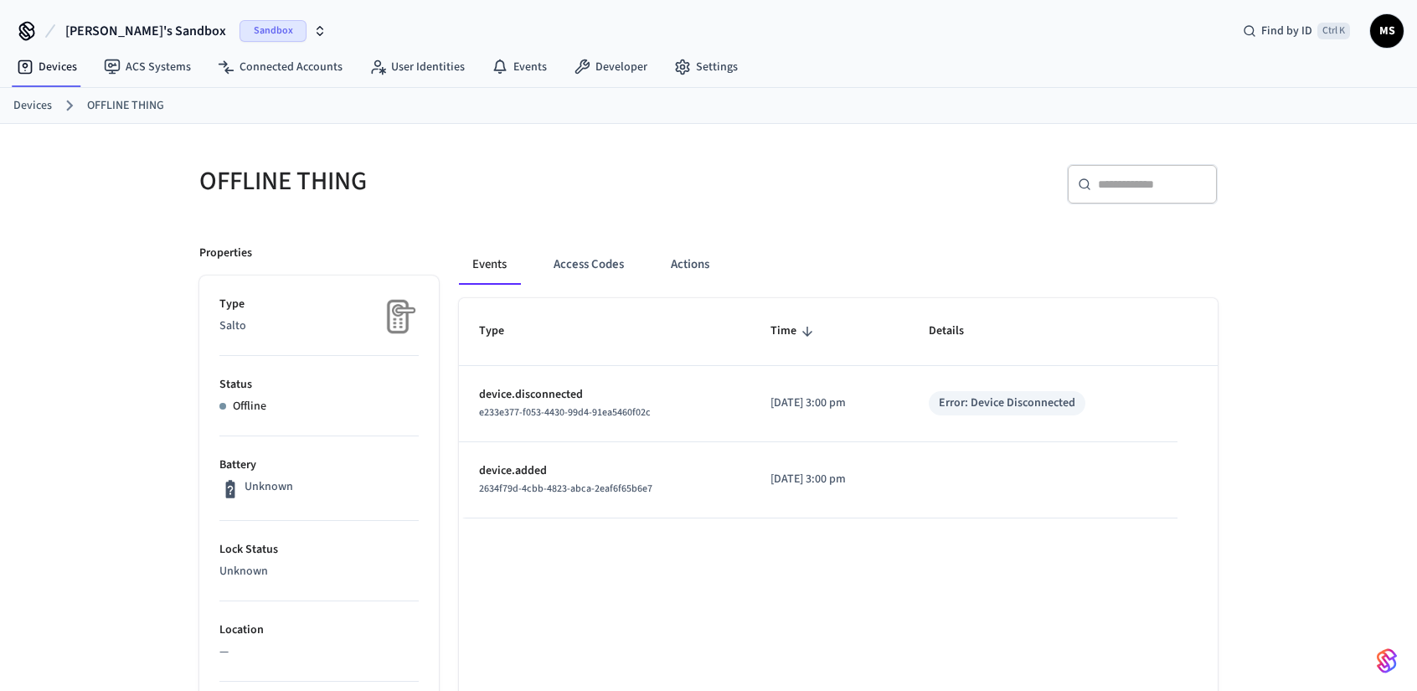
click at [794, 398] on p "2025/08/27 at 3:00 pm" at bounding box center [830, 404] width 118 height 18
click at [49, 61] on link "Devices" at bounding box center [46, 67] width 87 height 30
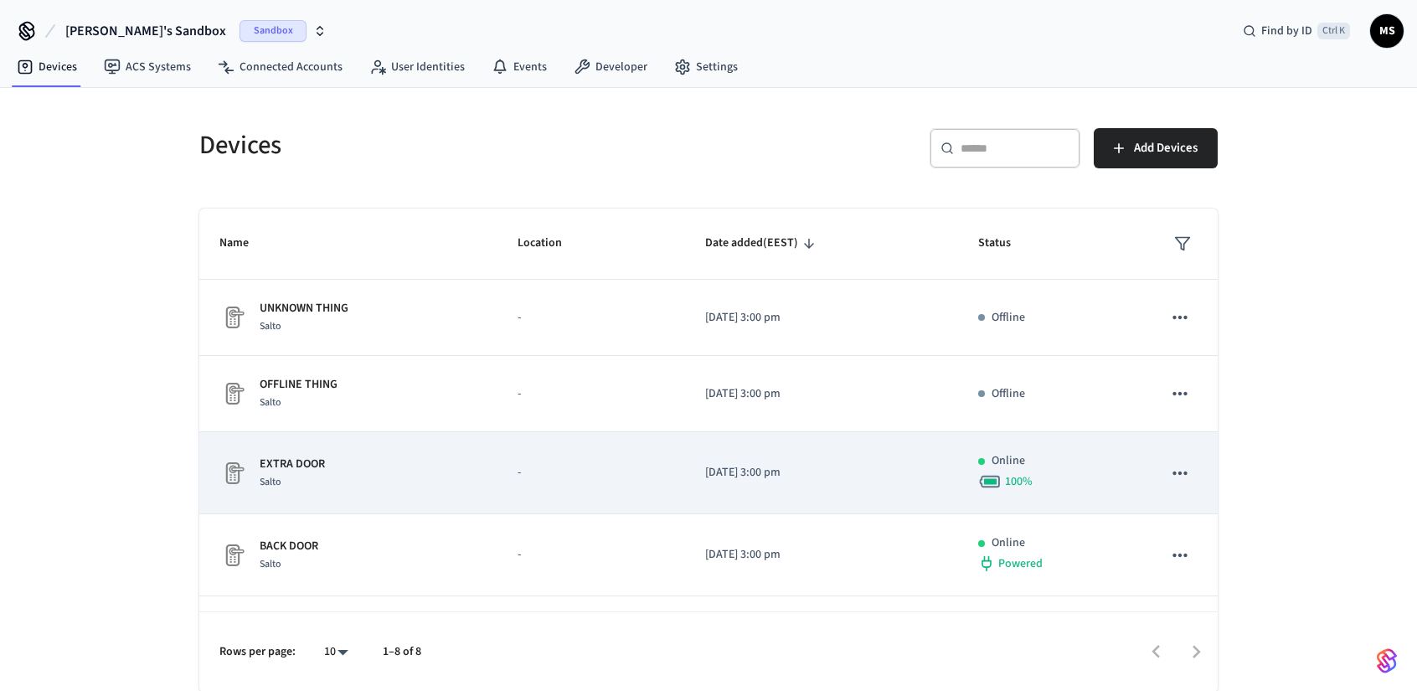
scroll to position [310, 0]
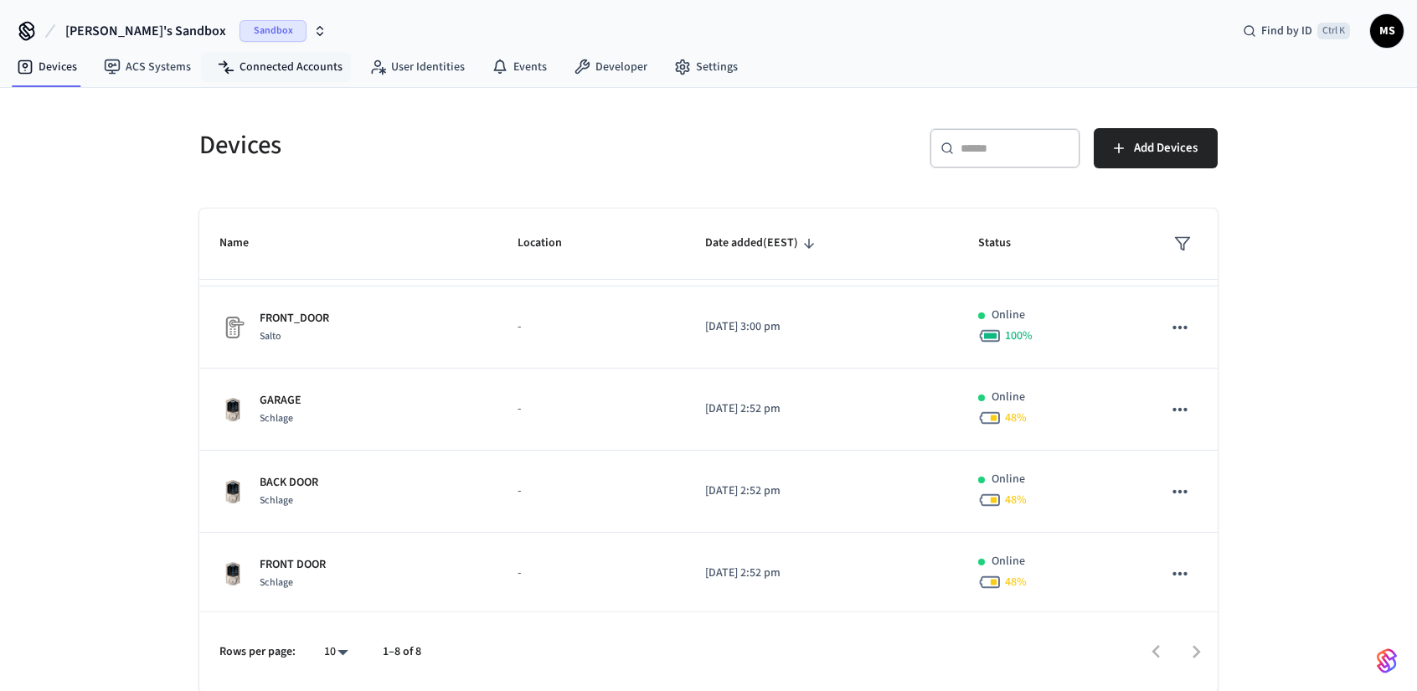
click at [242, 50] on nav "Devices ACS Systems Connected Accounts User Identities Events Developer Settings" at bounding box center [377, 68] width 748 height 39
click at [246, 59] on link "Connected Accounts" at bounding box center [280, 67] width 152 height 30
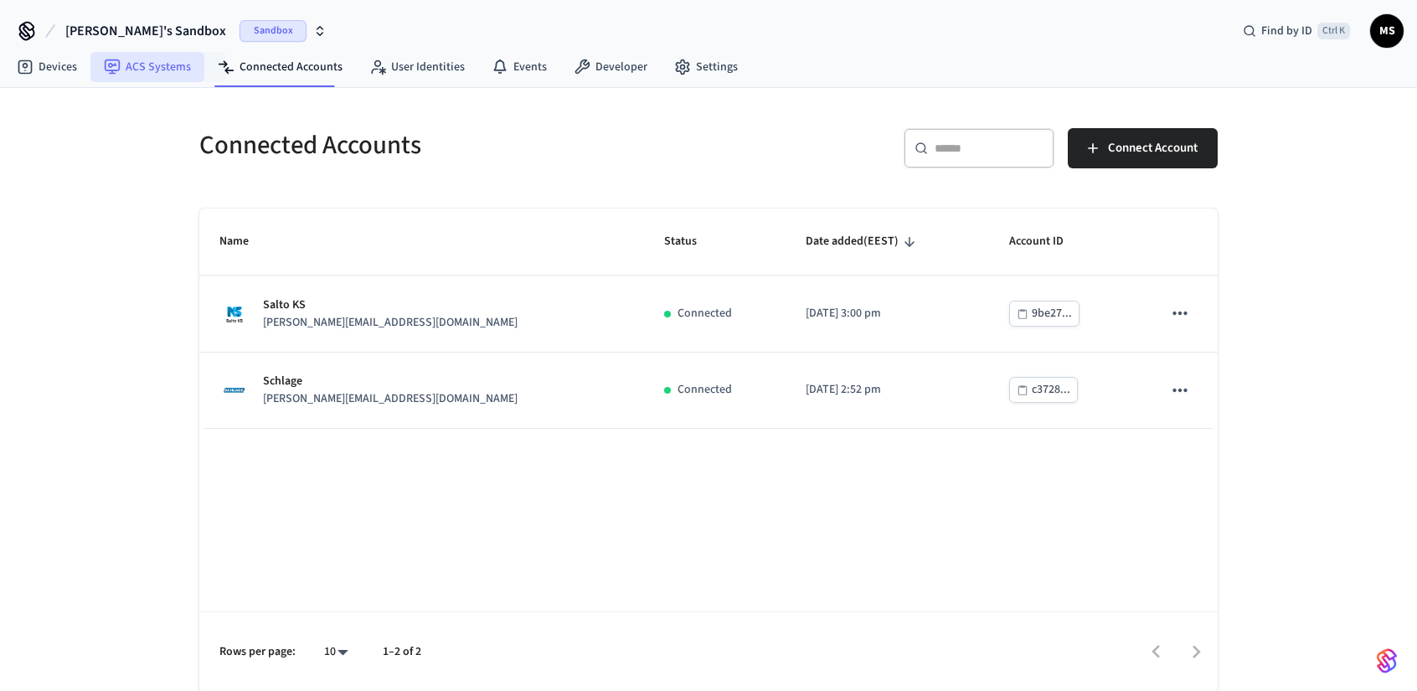
click at [173, 68] on link "ACS Systems" at bounding box center [147, 67] width 114 height 30
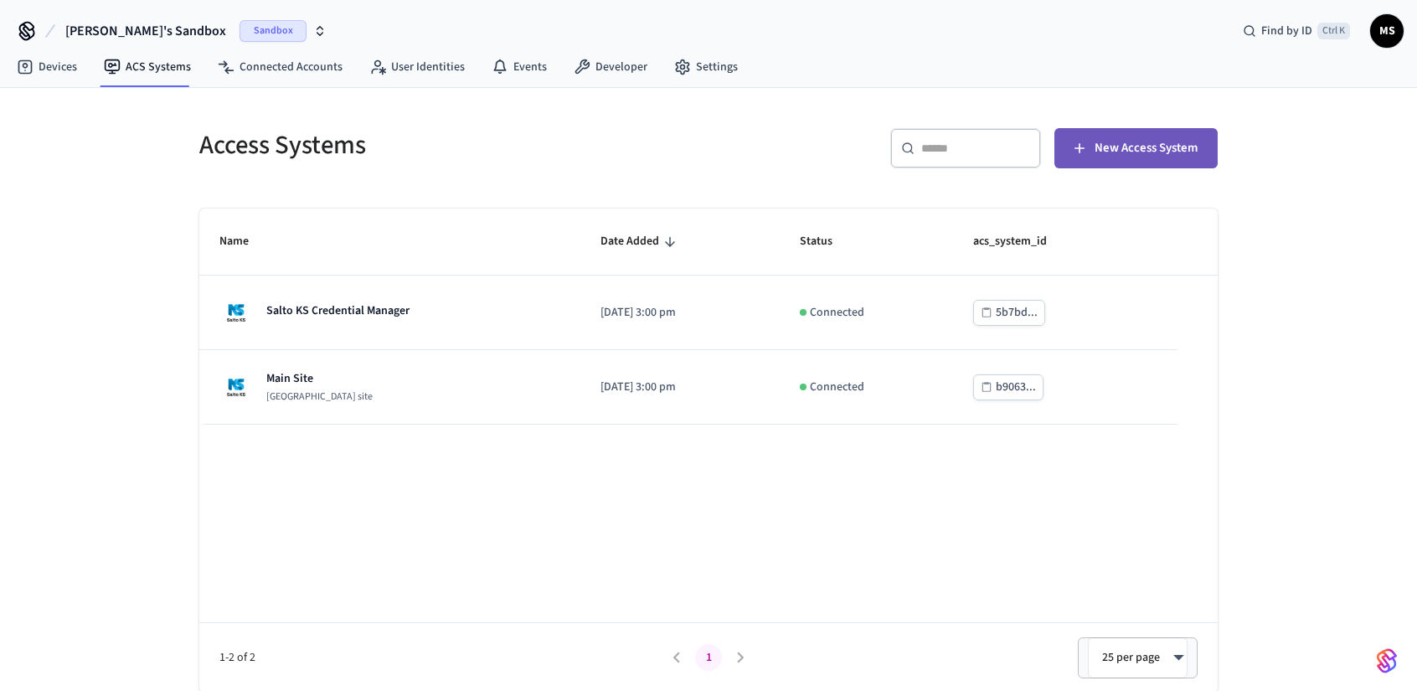
click at [1124, 148] on span "New Access System" at bounding box center [1146, 148] width 103 height 22
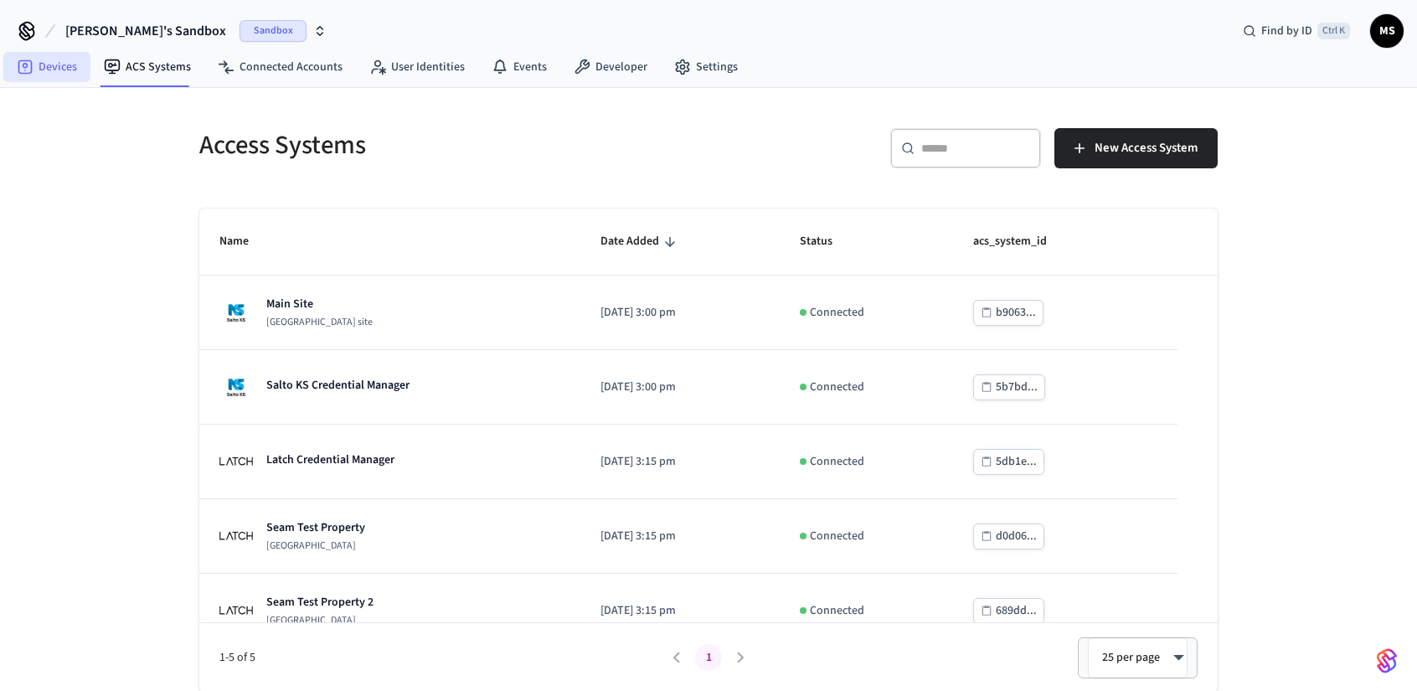
click at [18, 68] on icon at bounding box center [25, 67] width 17 height 17
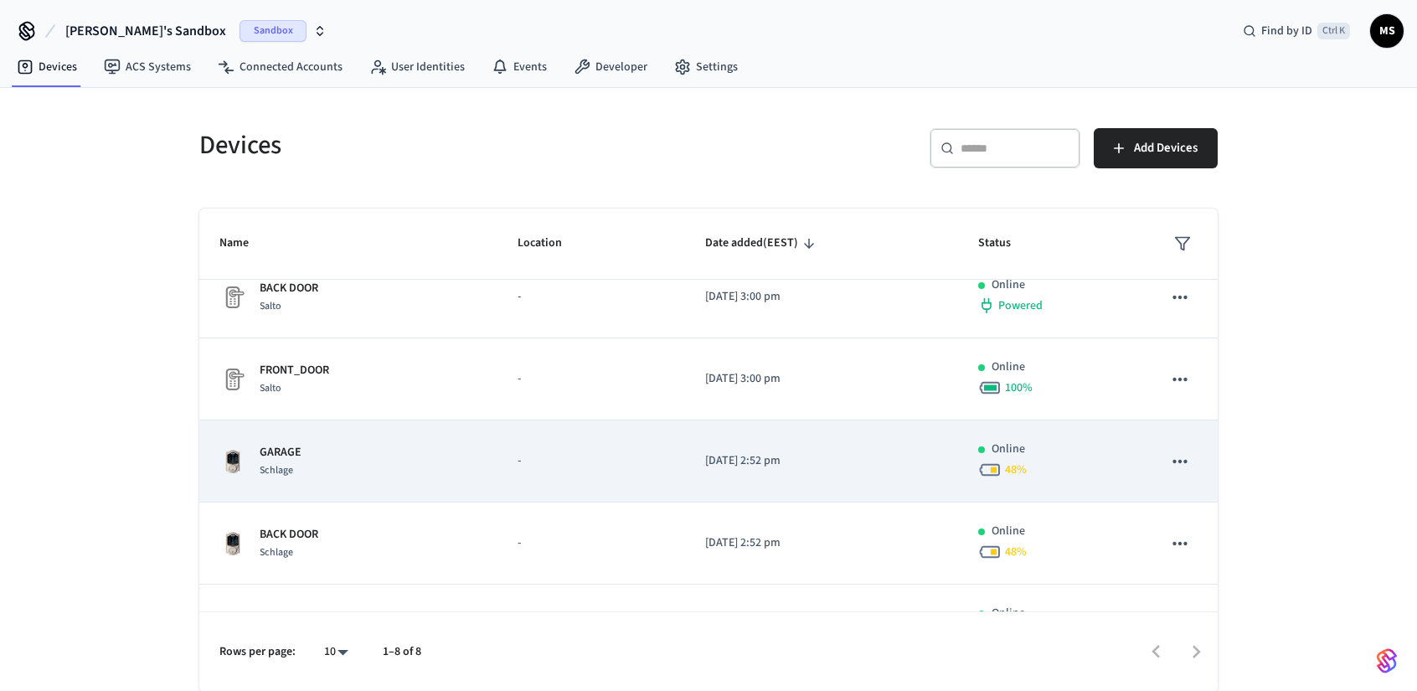
scroll to position [310, 0]
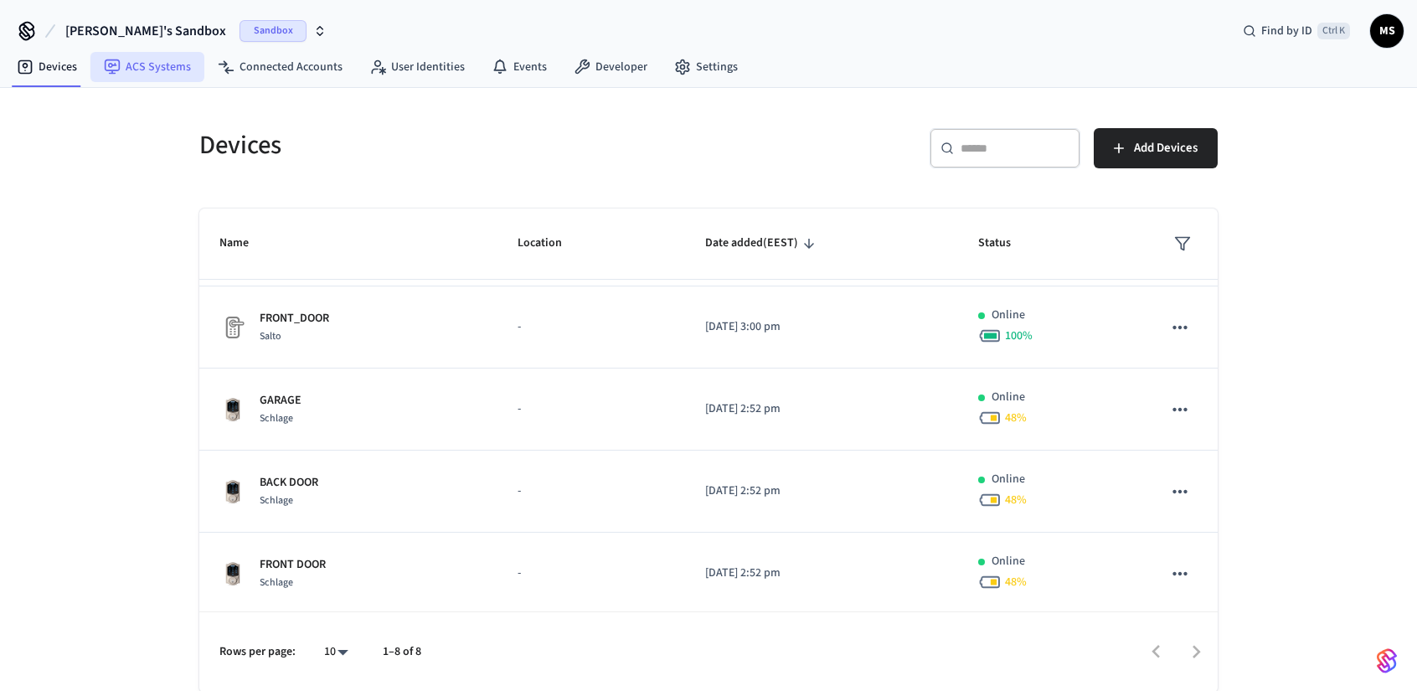
click at [160, 65] on link "ACS Systems" at bounding box center [147, 67] width 114 height 30
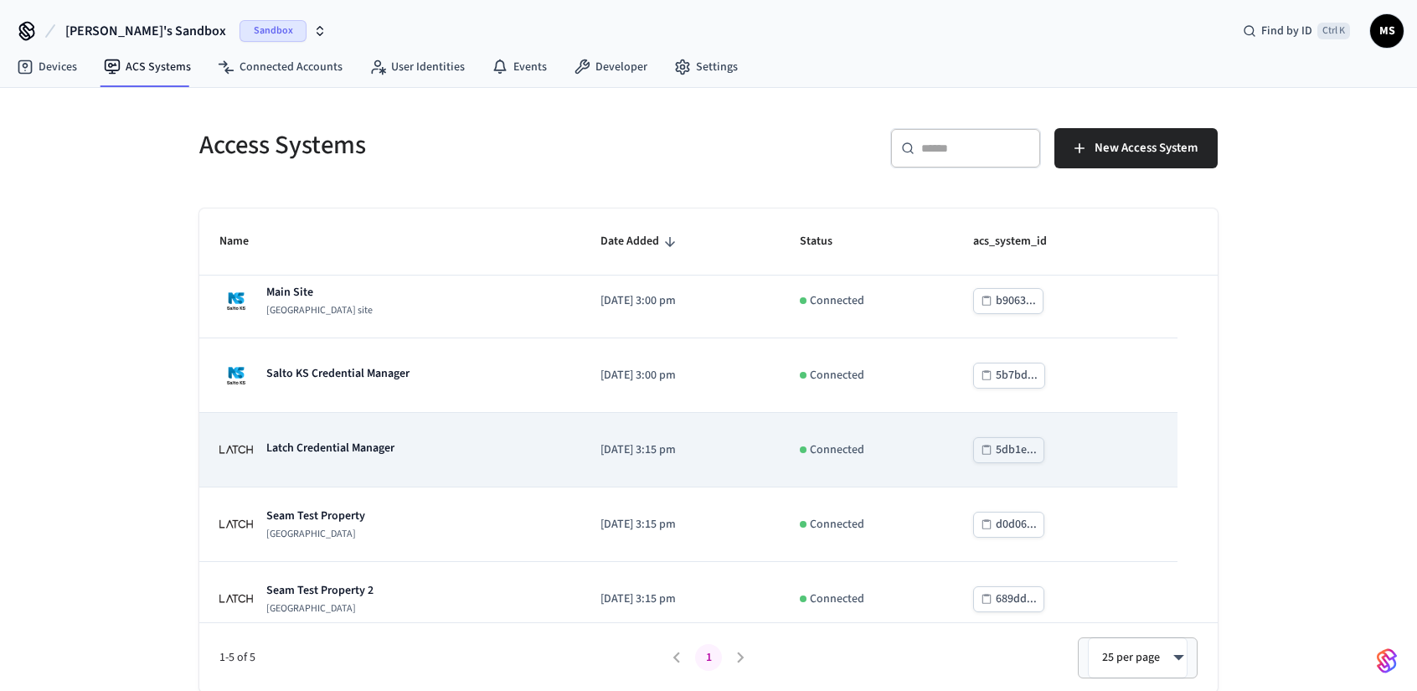
scroll to position [23, 0]
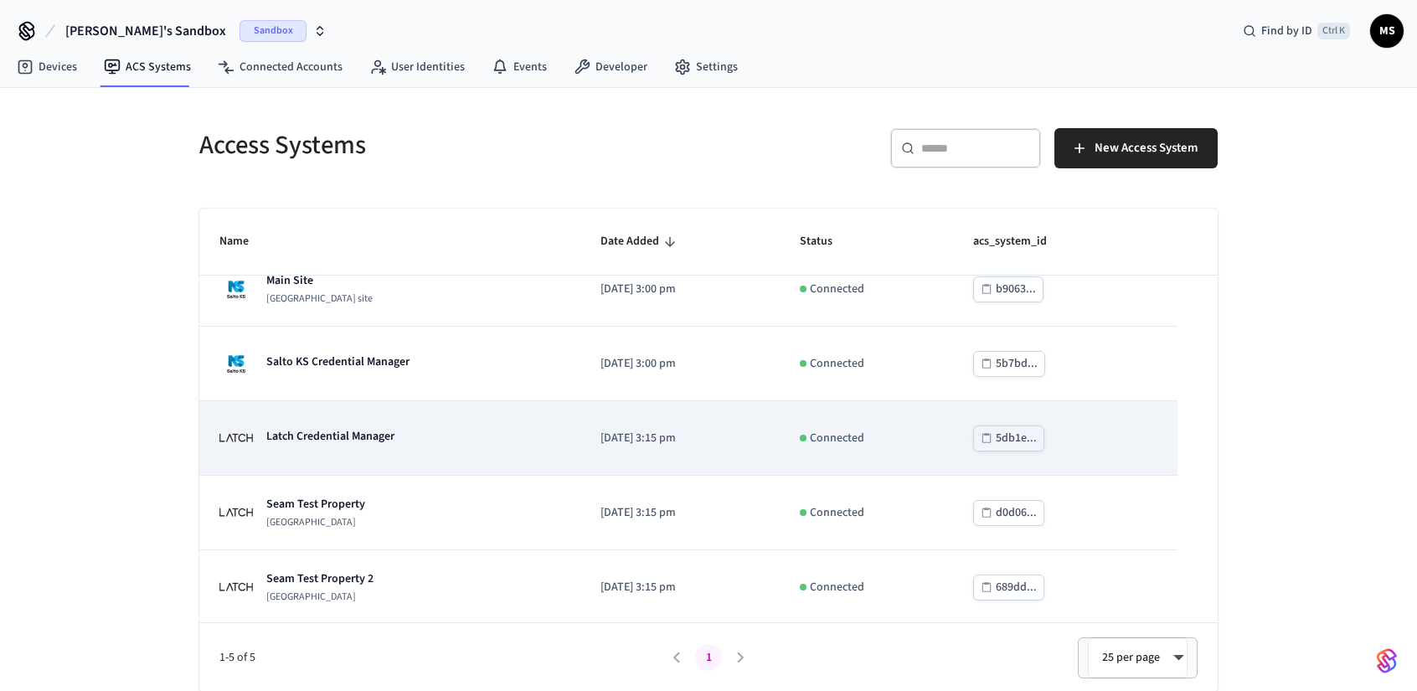
click at [511, 455] on td "Latch Credential Manager" at bounding box center [389, 438] width 381 height 75
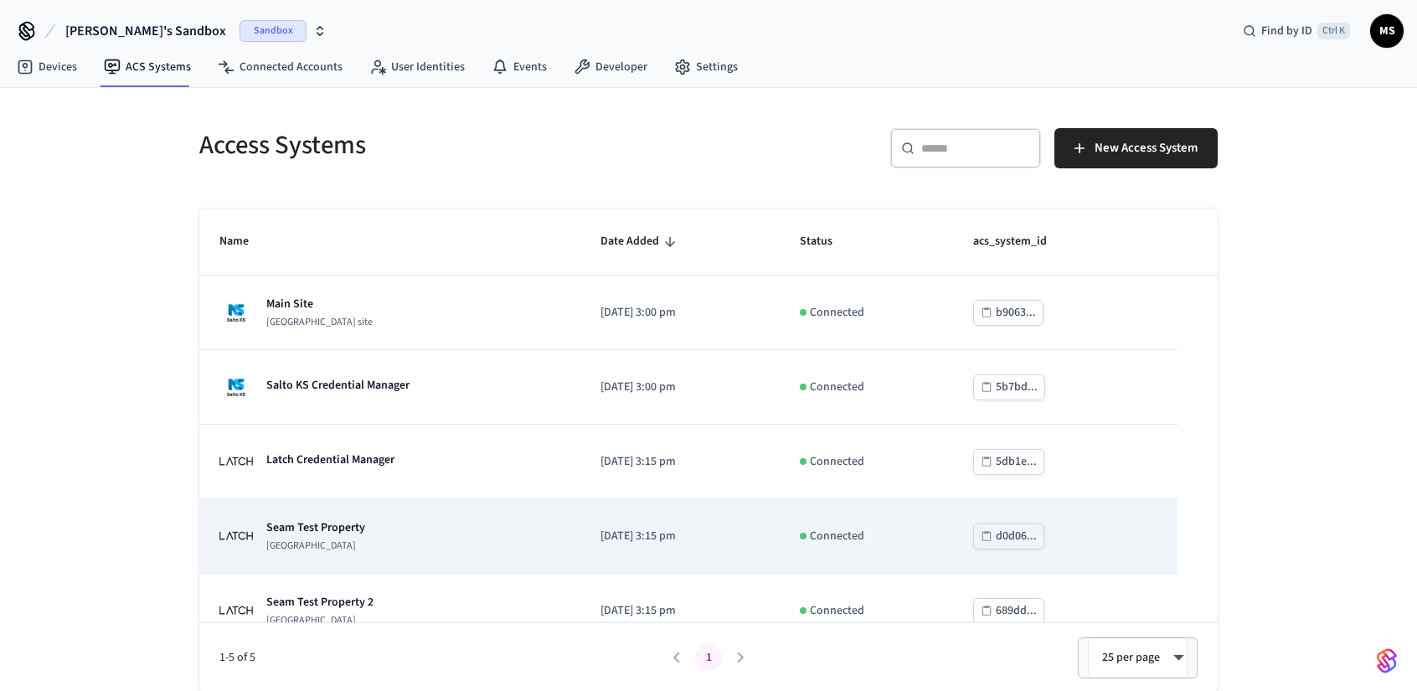
click at [449, 537] on div "Seam Test Property Latch Building" at bounding box center [389, 536] width 341 height 34
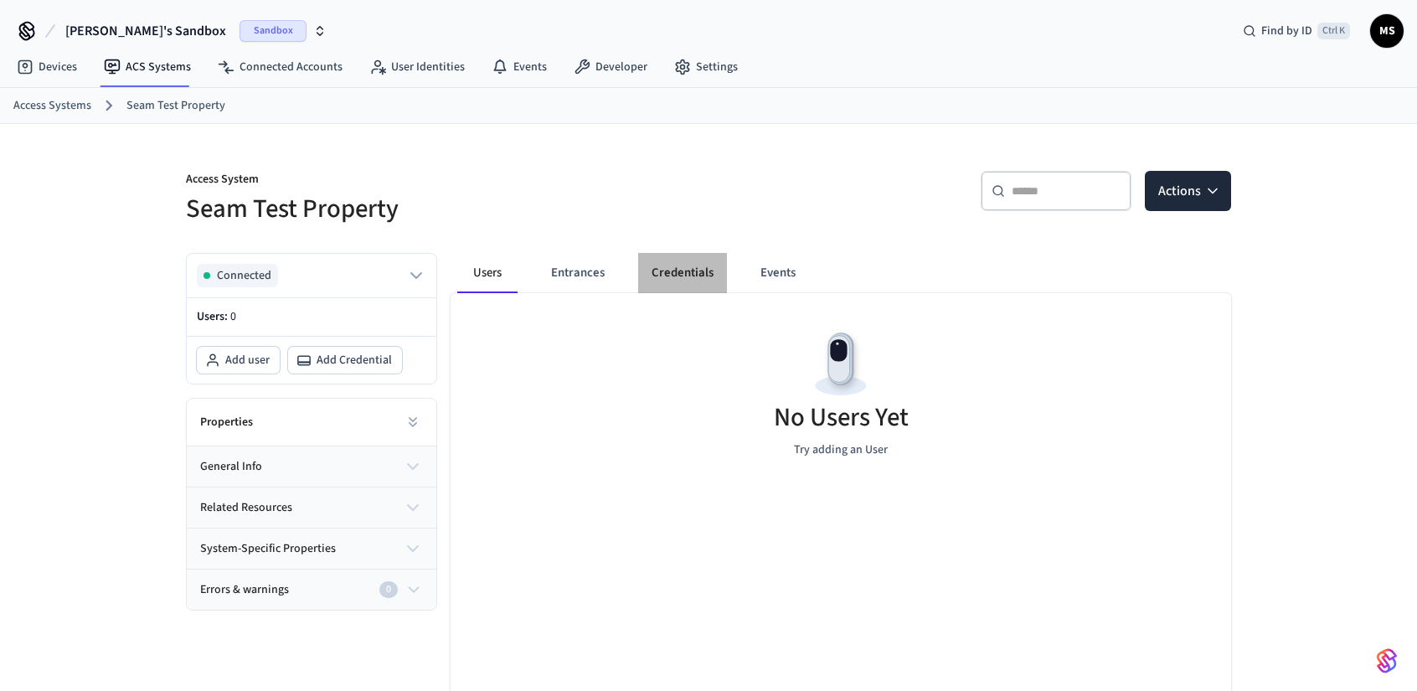
click at [692, 272] on button "Credentials" at bounding box center [682, 273] width 89 height 40
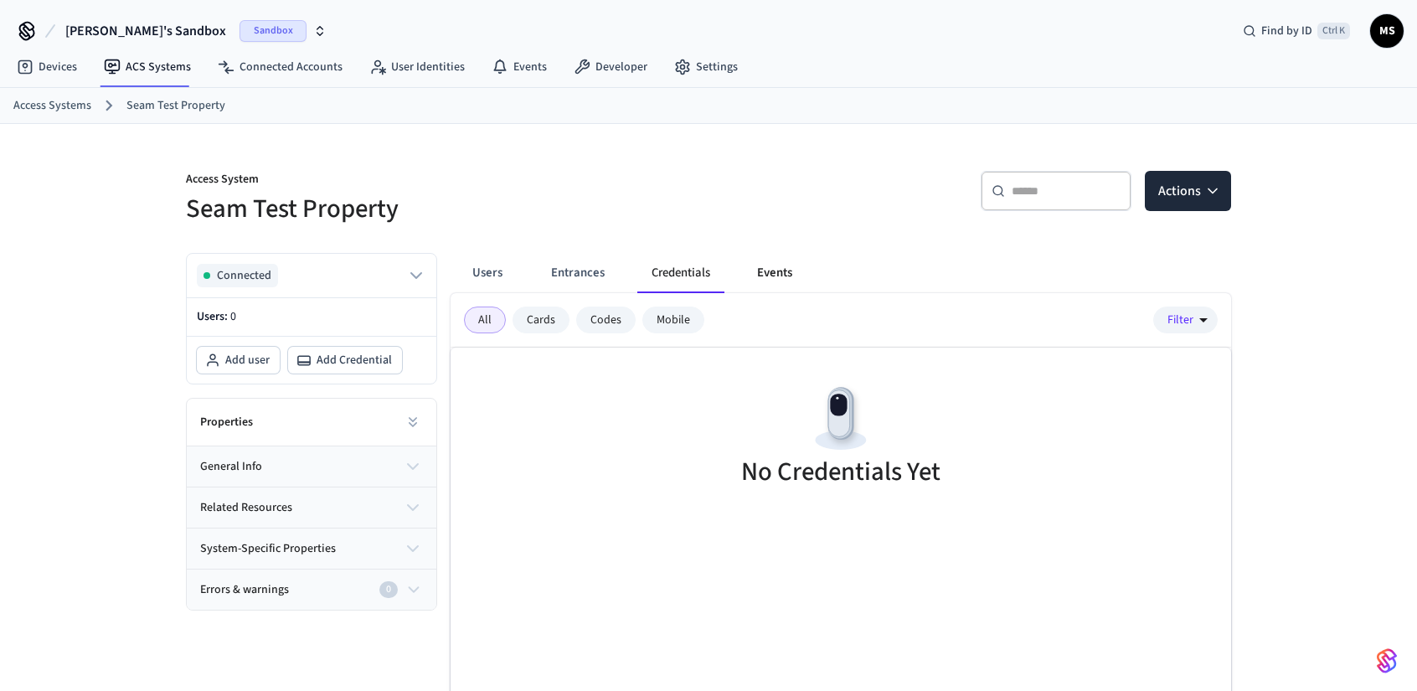
click at [777, 274] on button "Events" at bounding box center [775, 273] width 62 height 40
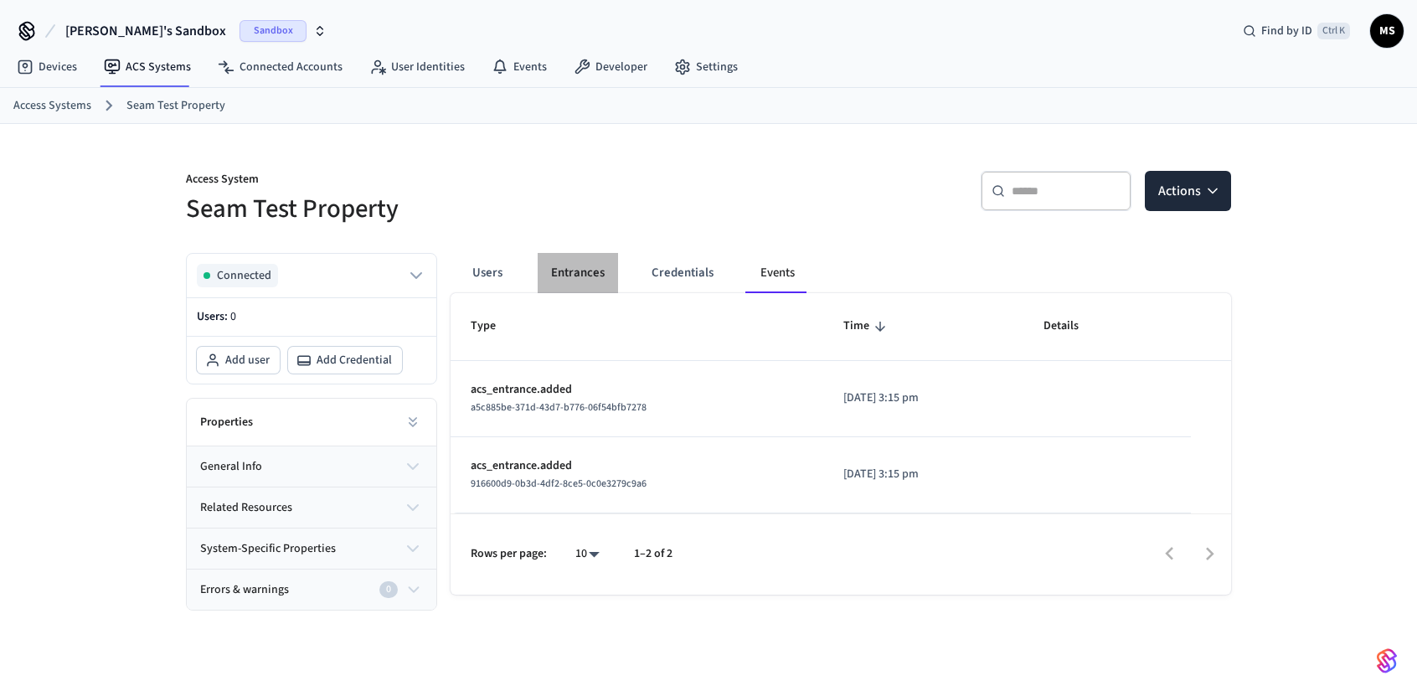
click at [595, 276] on button "Entrances" at bounding box center [578, 273] width 80 height 40
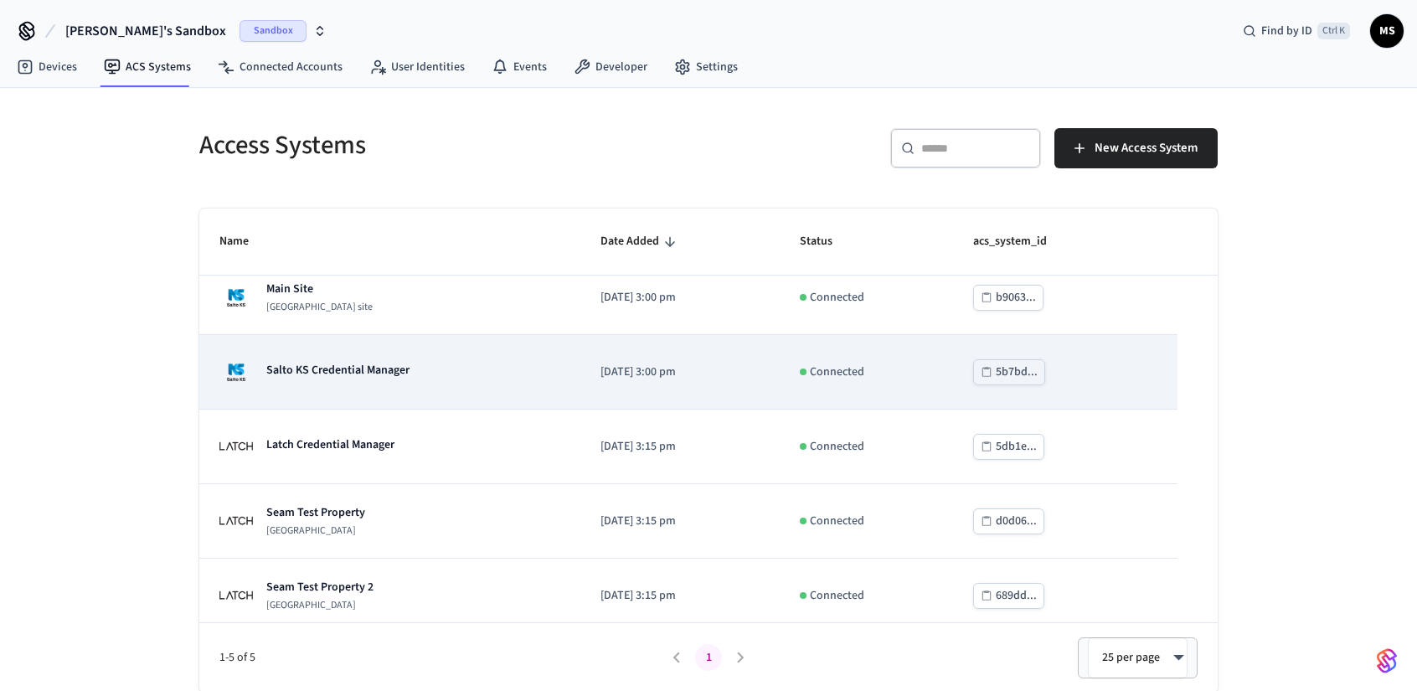
scroll to position [23, 0]
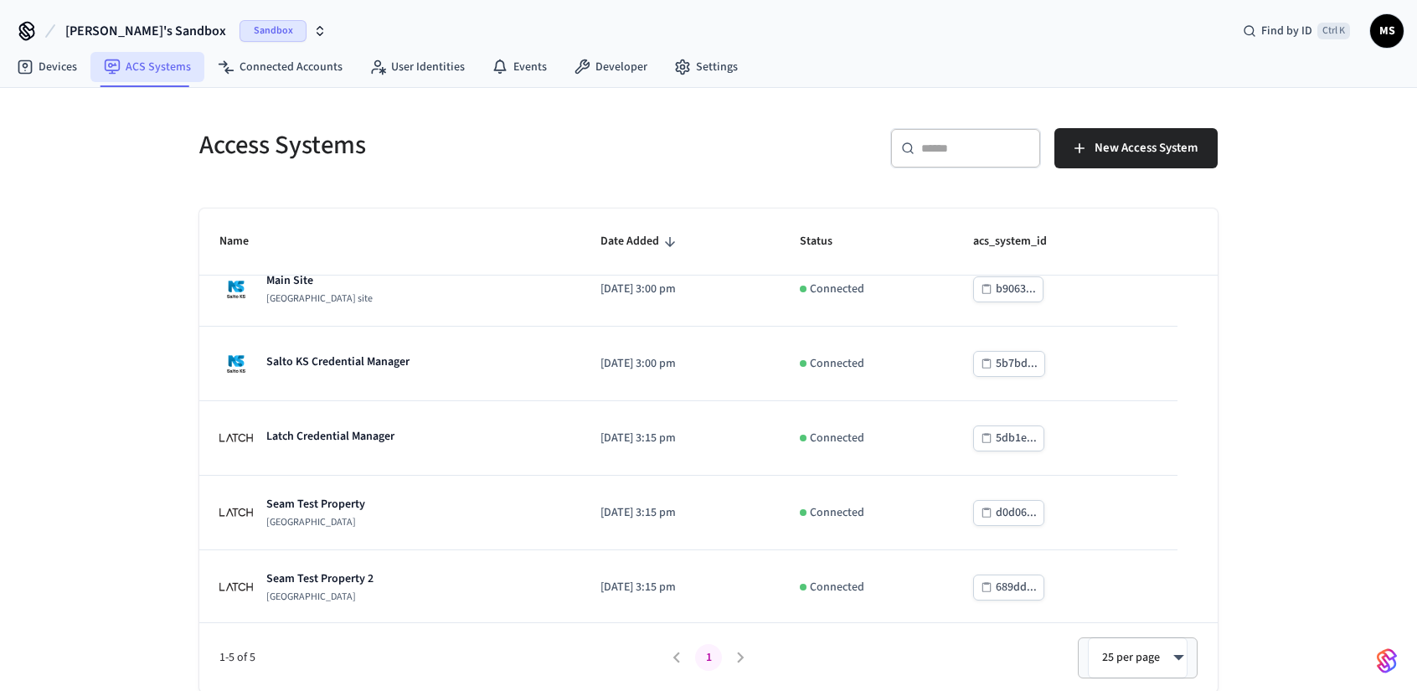
click at [161, 78] on link "ACS Systems" at bounding box center [147, 67] width 114 height 30
click at [260, 71] on link "Connected Accounts" at bounding box center [280, 67] width 152 height 30
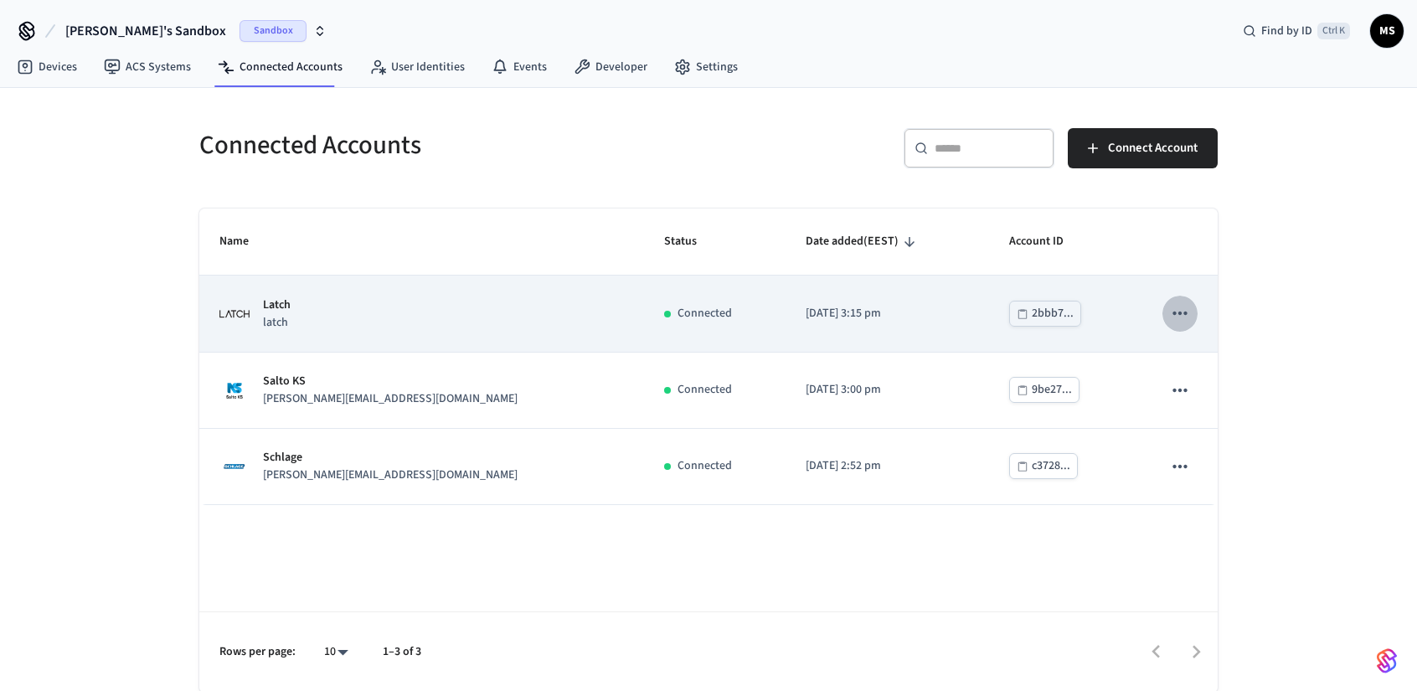
click at [1186, 323] on icon "sticky table" at bounding box center [1181, 313] width 22 height 22
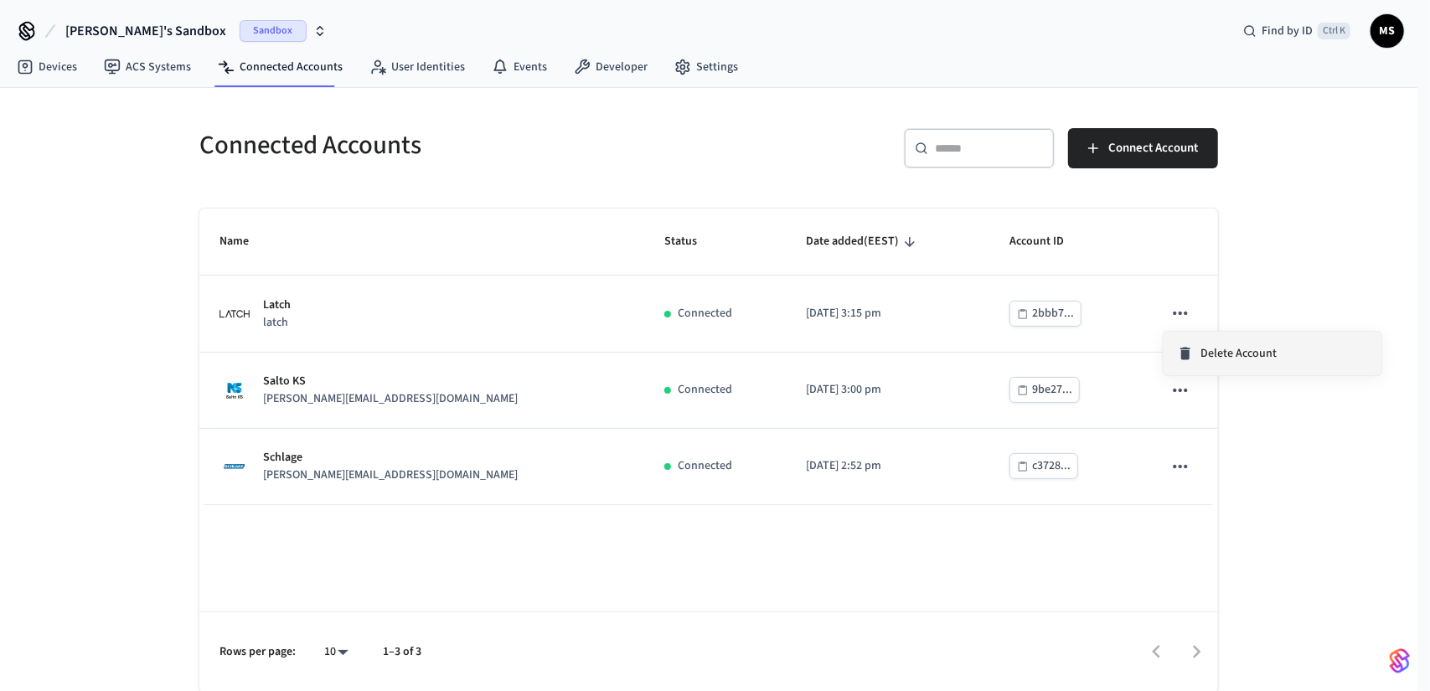
click at [1192, 347] on icon at bounding box center [1185, 353] width 17 height 17
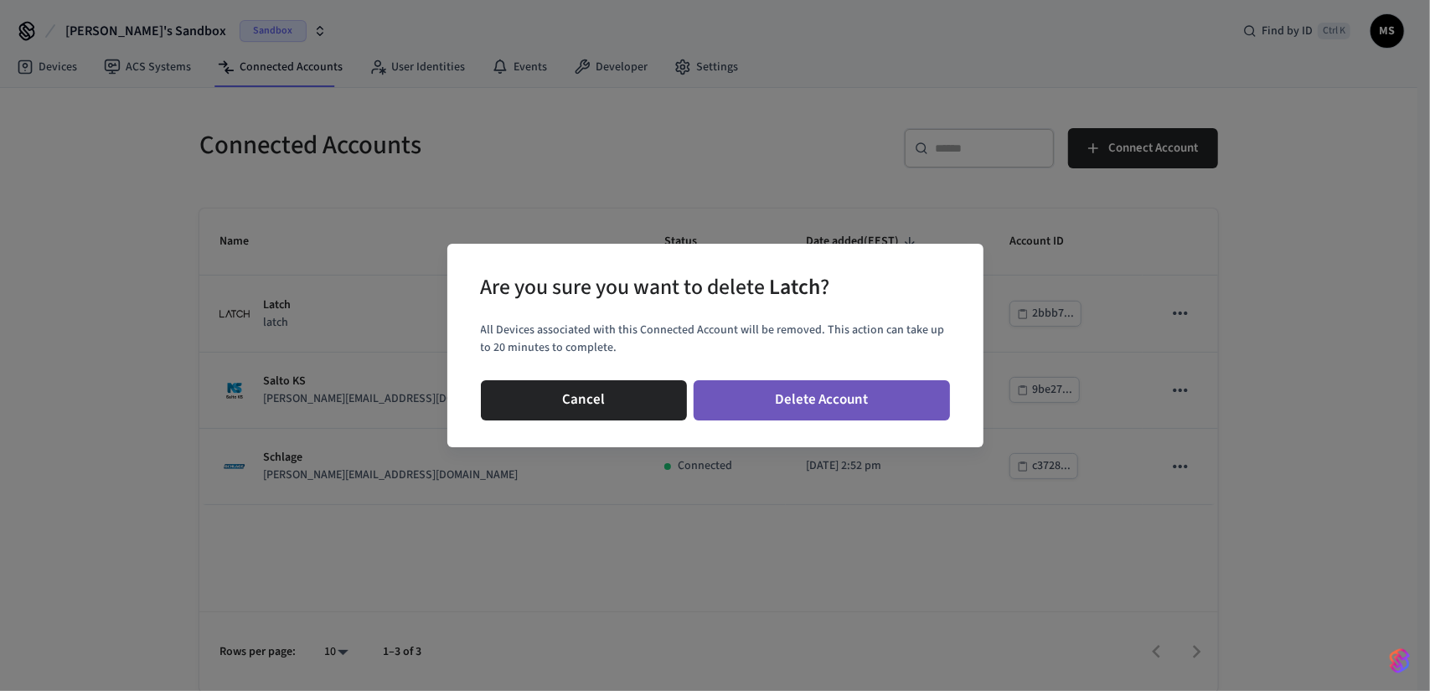
click at [860, 388] on button "Delete Account" at bounding box center [822, 400] width 256 height 40
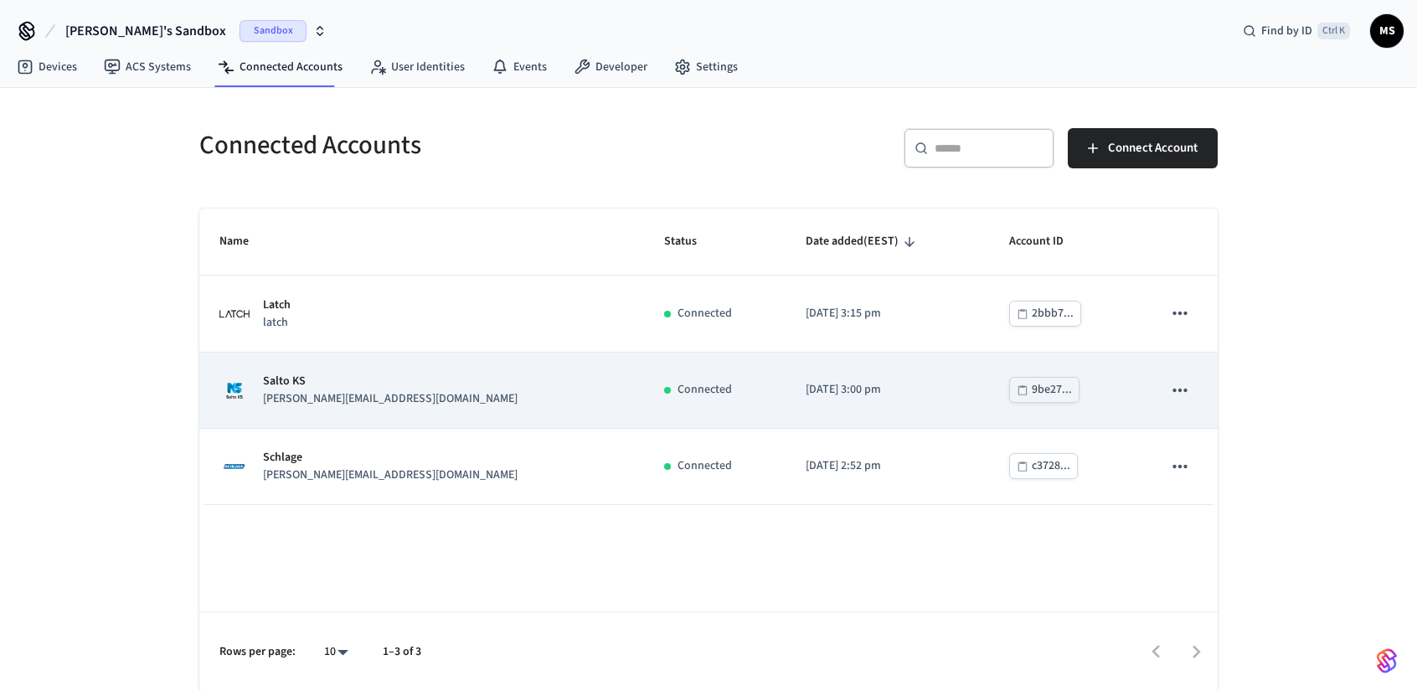
click at [1183, 380] on icon "sticky table" at bounding box center [1181, 391] width 22 height 22
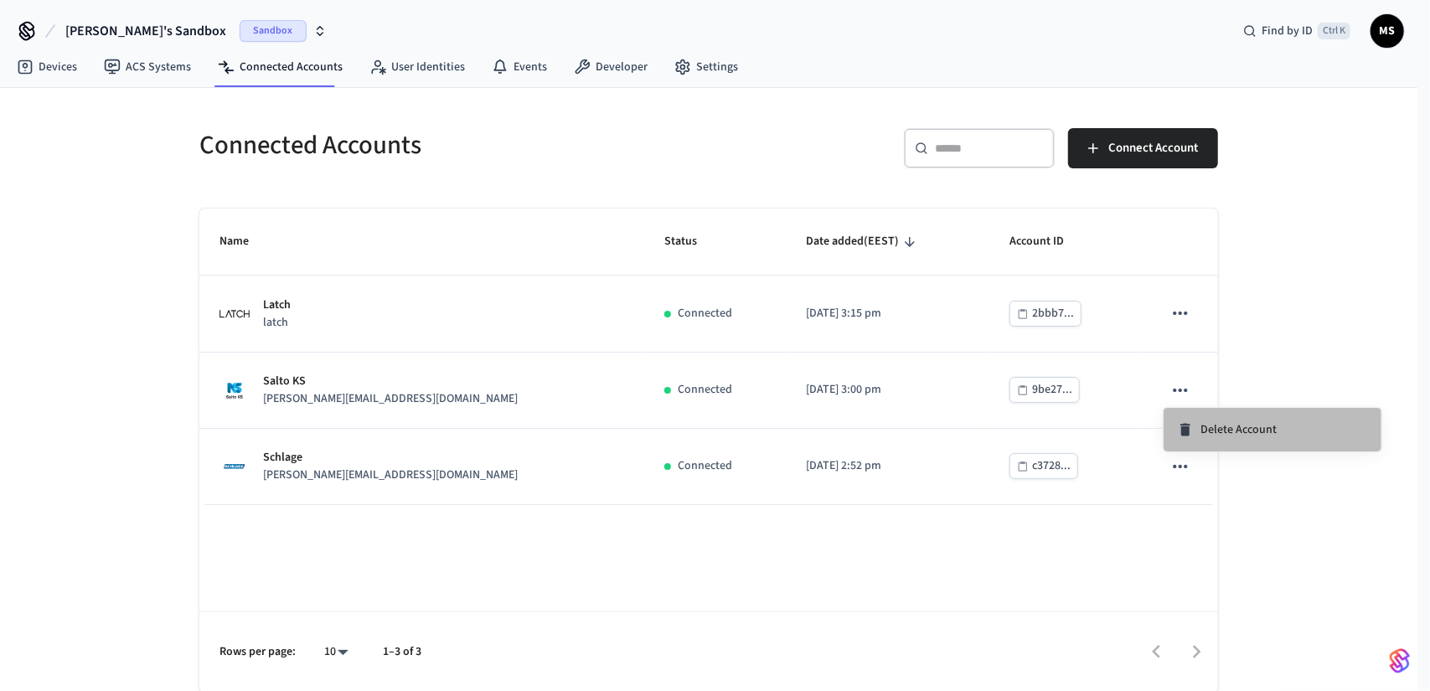
click at [1200, 422] on span "Delete Account" at bounding box center [1238, 429] width 76 height 17
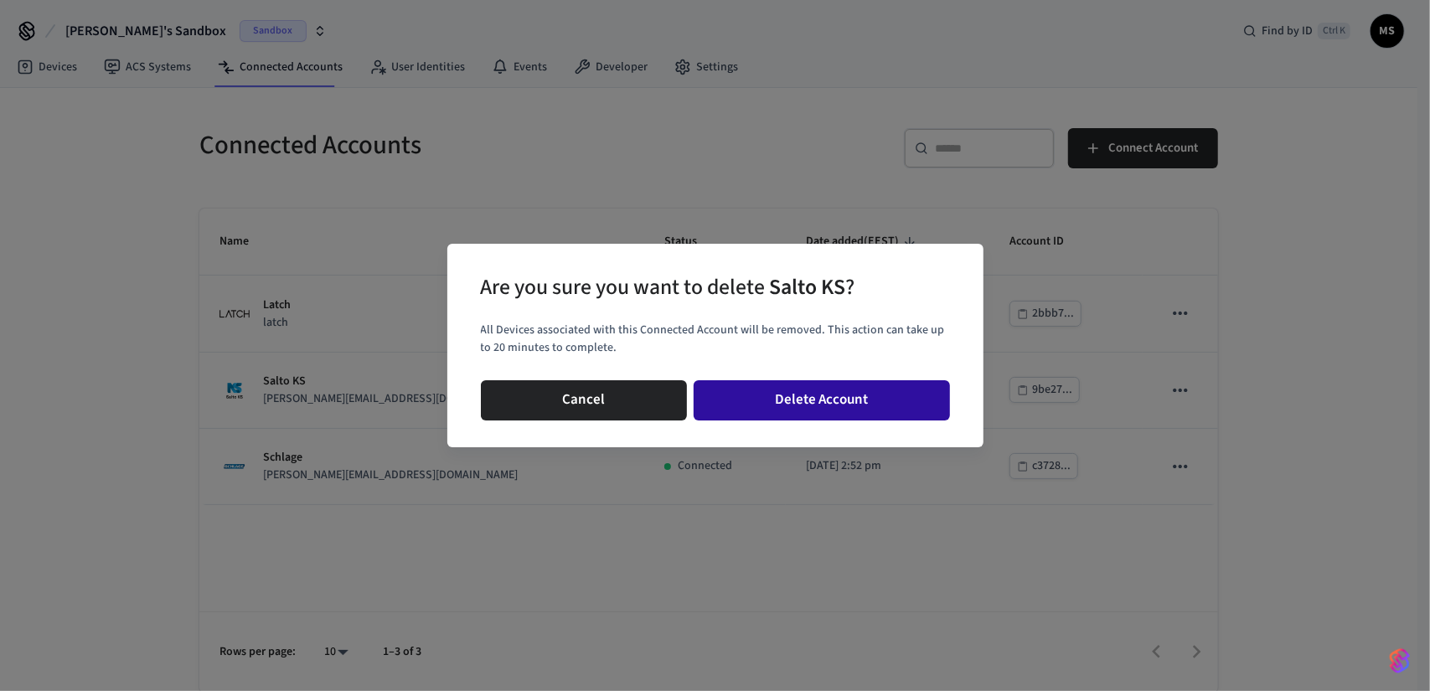
click at [918, 392] on button "Delete Account" at bounding box center [822, 400] width 256 height 40
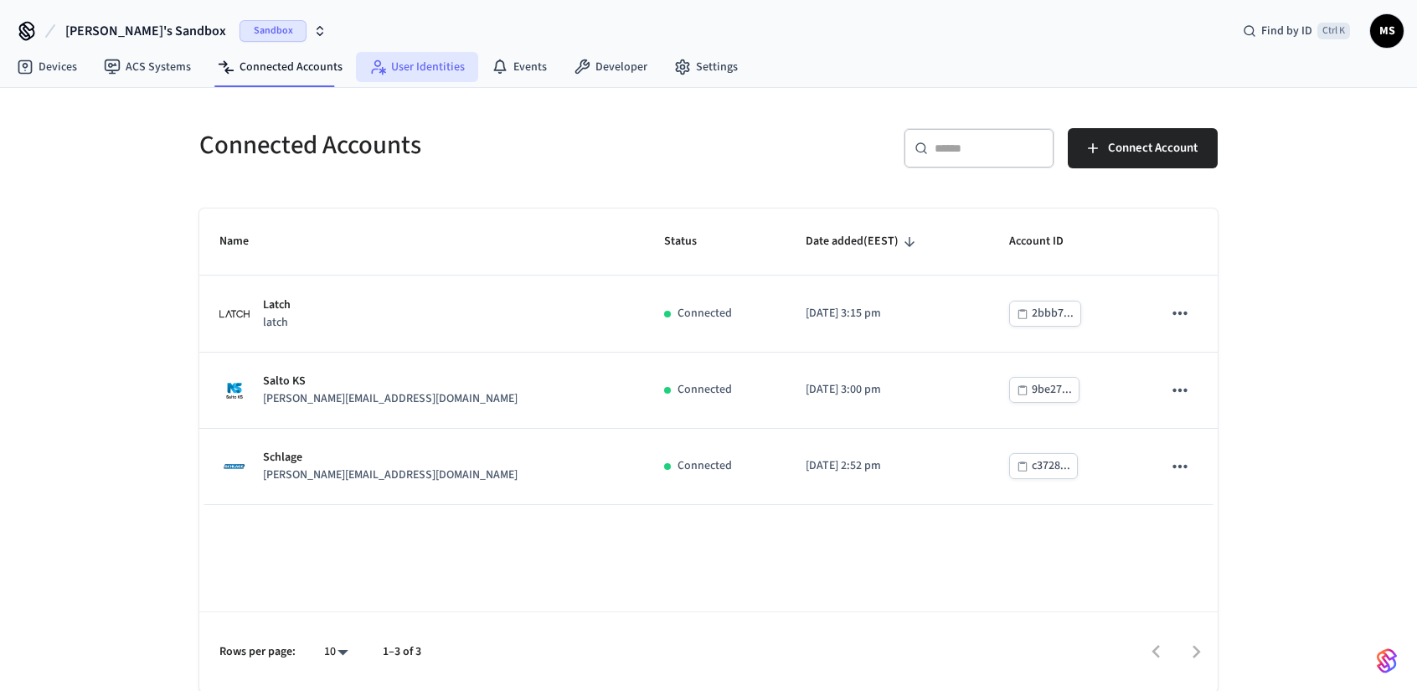
click at [454, 61] on link "User Identities" at bounding box center [417, 67] width 122 height 30
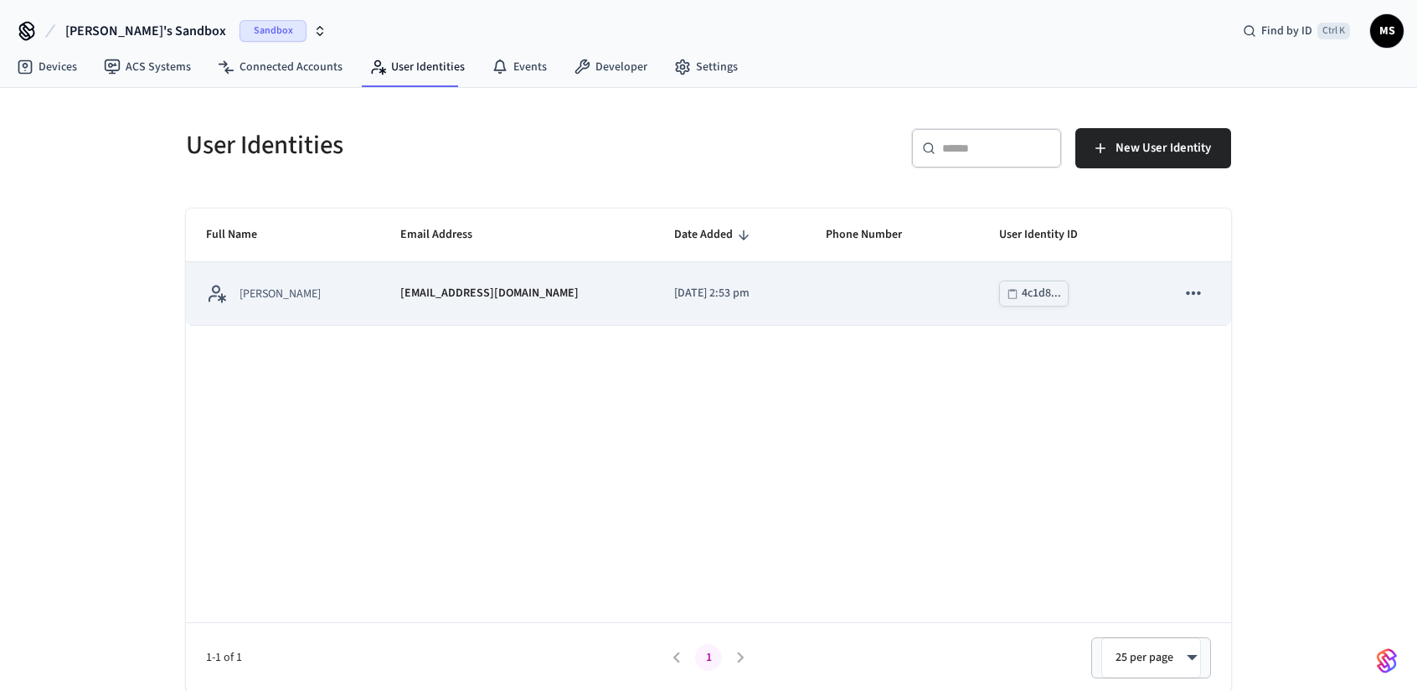
click at [440, 293] on p "[EMAIL_ADDRESS][DOMAIN_NAME]" at bounding box center [489, 294] width 178 height 18
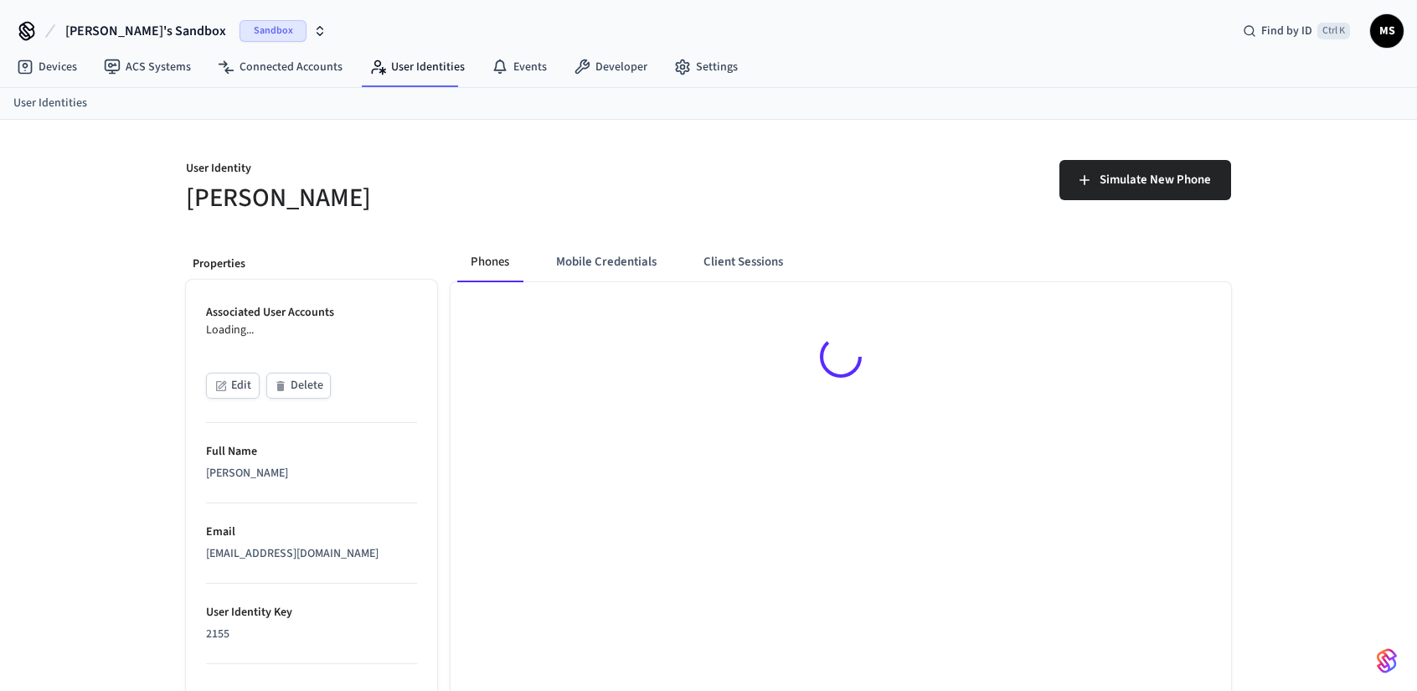
click at [968, 304] on div at bounding box center [841, 359] width 781 height 155
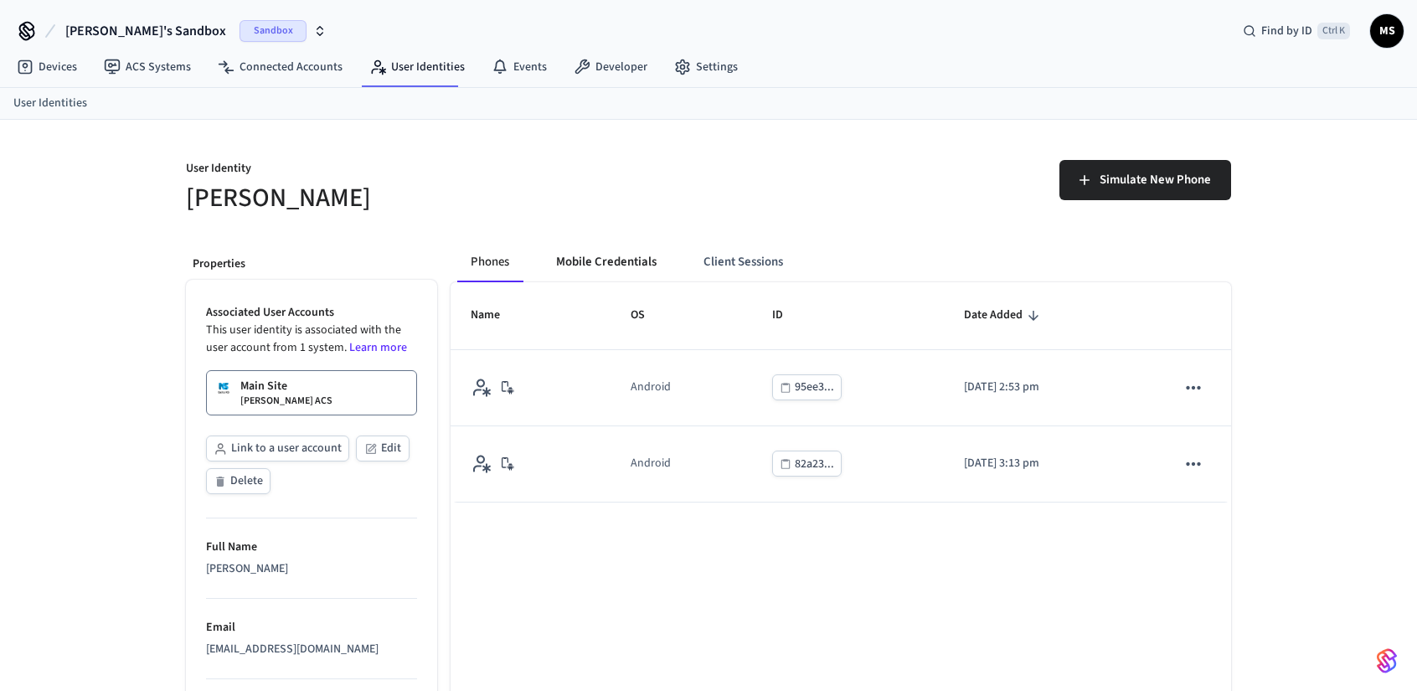
click at [614, 266] on button "Mobile Credentials" at bounding box center [606, 262] width 127 height 40
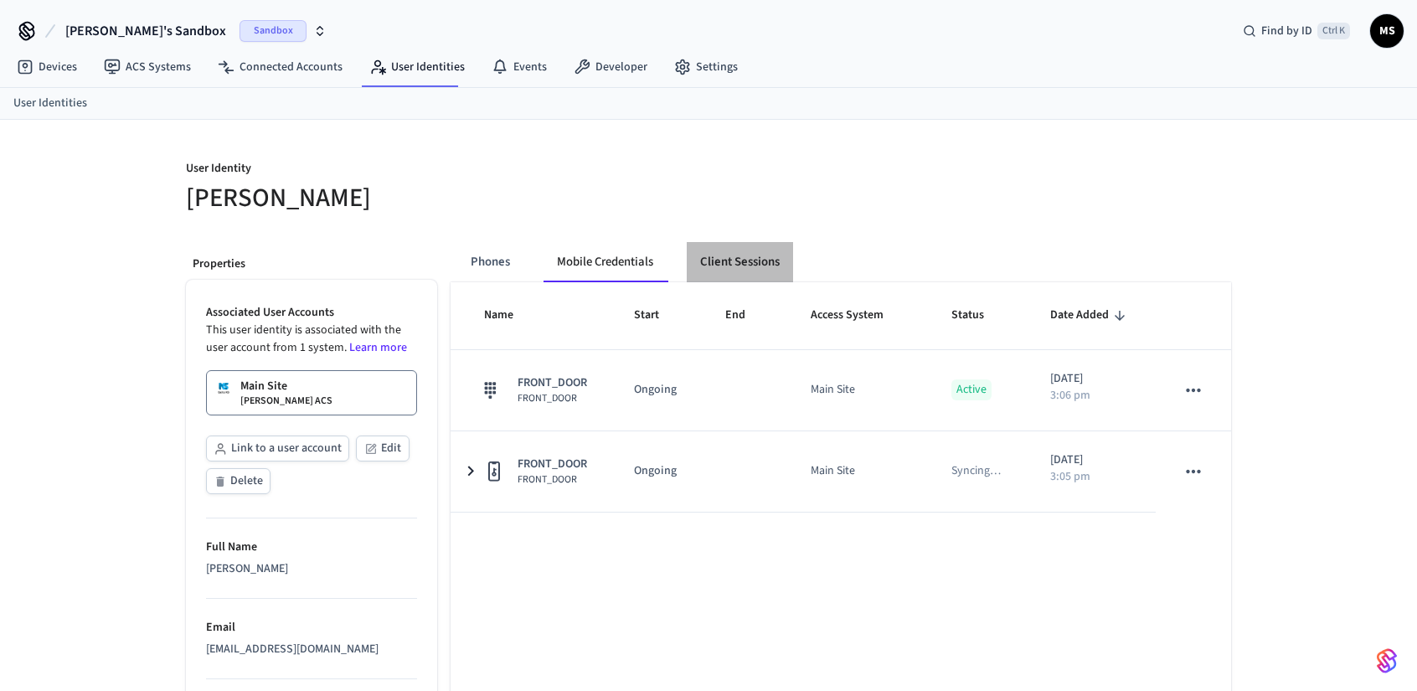
click at [749, 257] on button "Client Sessions" at bounding box center [740, 262] width 106 height 40
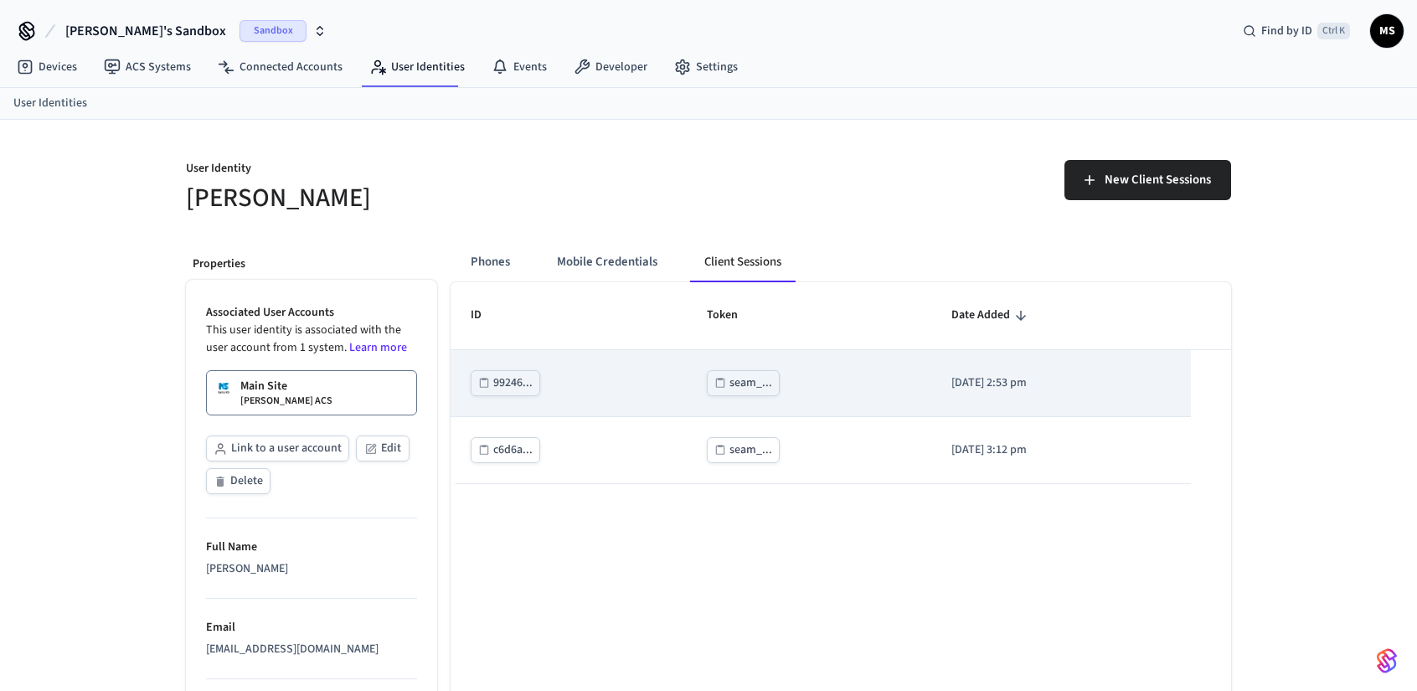
drag, startPoint x: 561, startPoint y: 377, endPoint x: 580, endPoint y: 383, distance: 19.3
click at [580, 383] on td "99246..." at bounding box center [569, 383] width 236 height 67
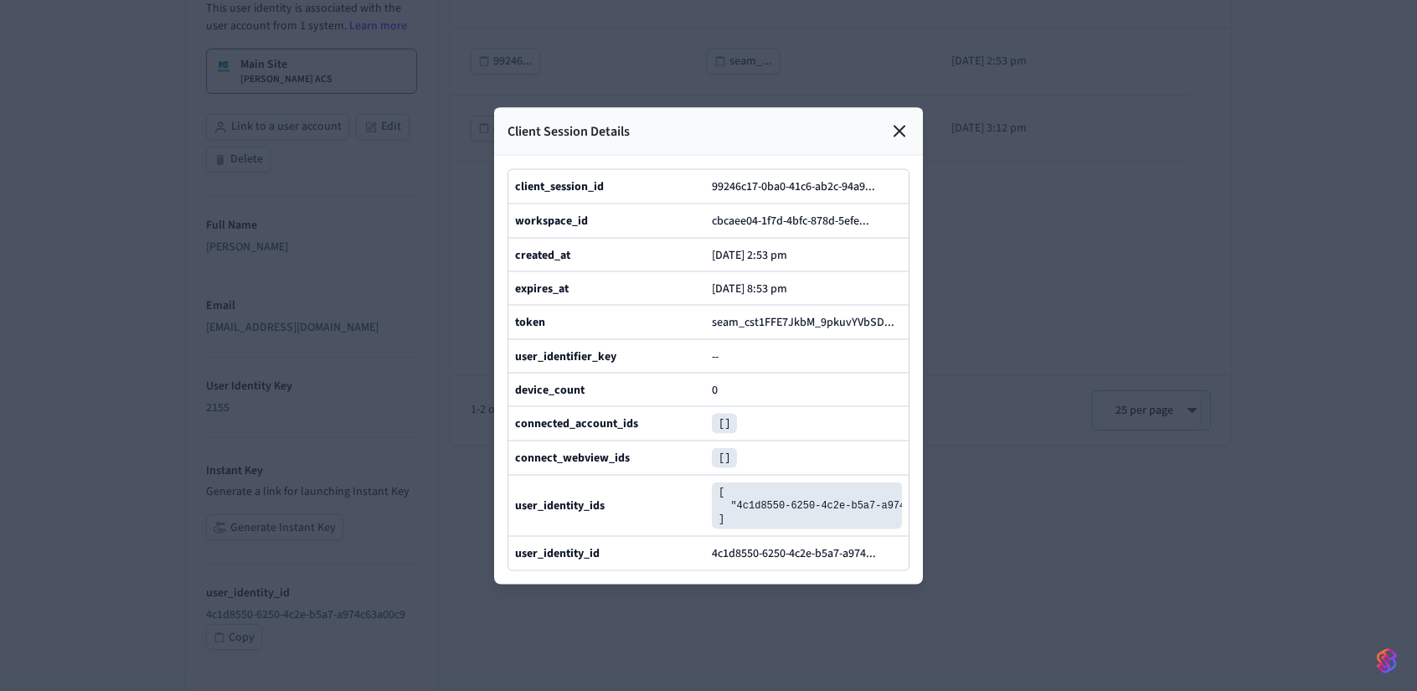
scroll to position [335, 0]
click at [896, 126] on icon at bounding box center [900, 131] width 10 height 10
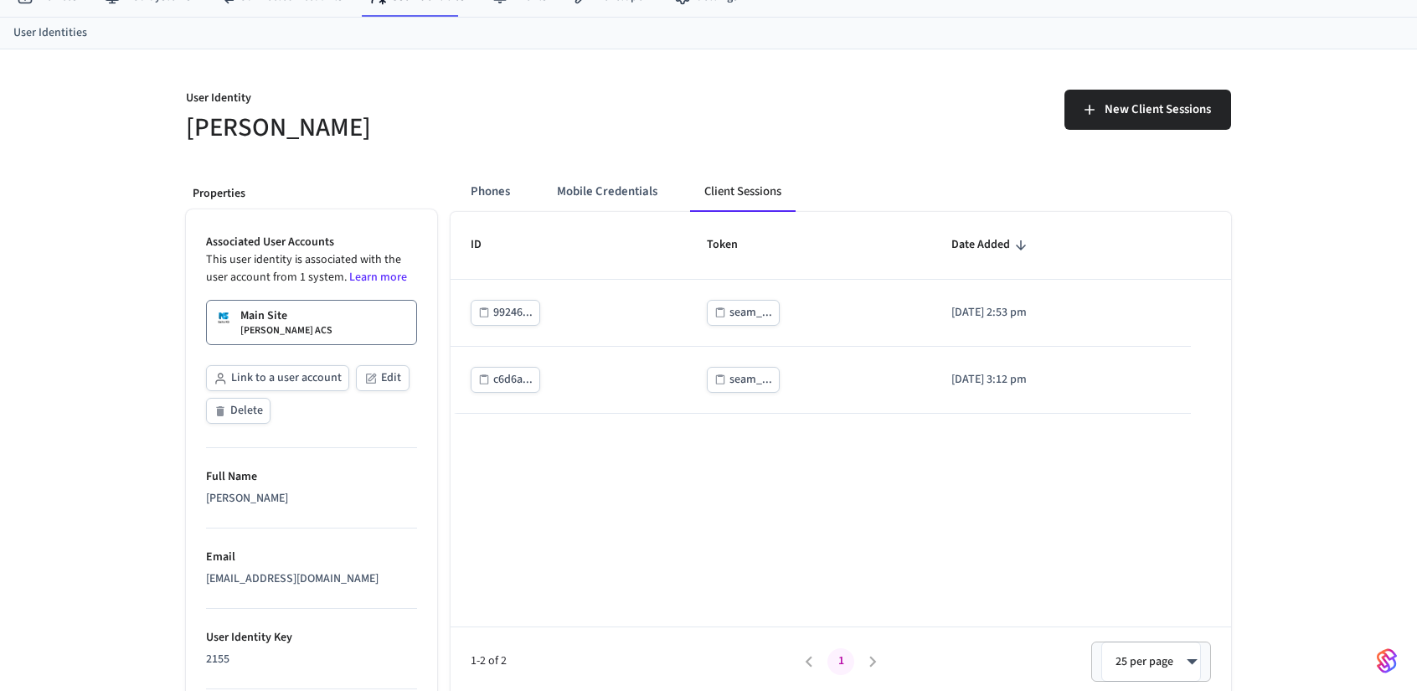
scroll to position [0, 0]
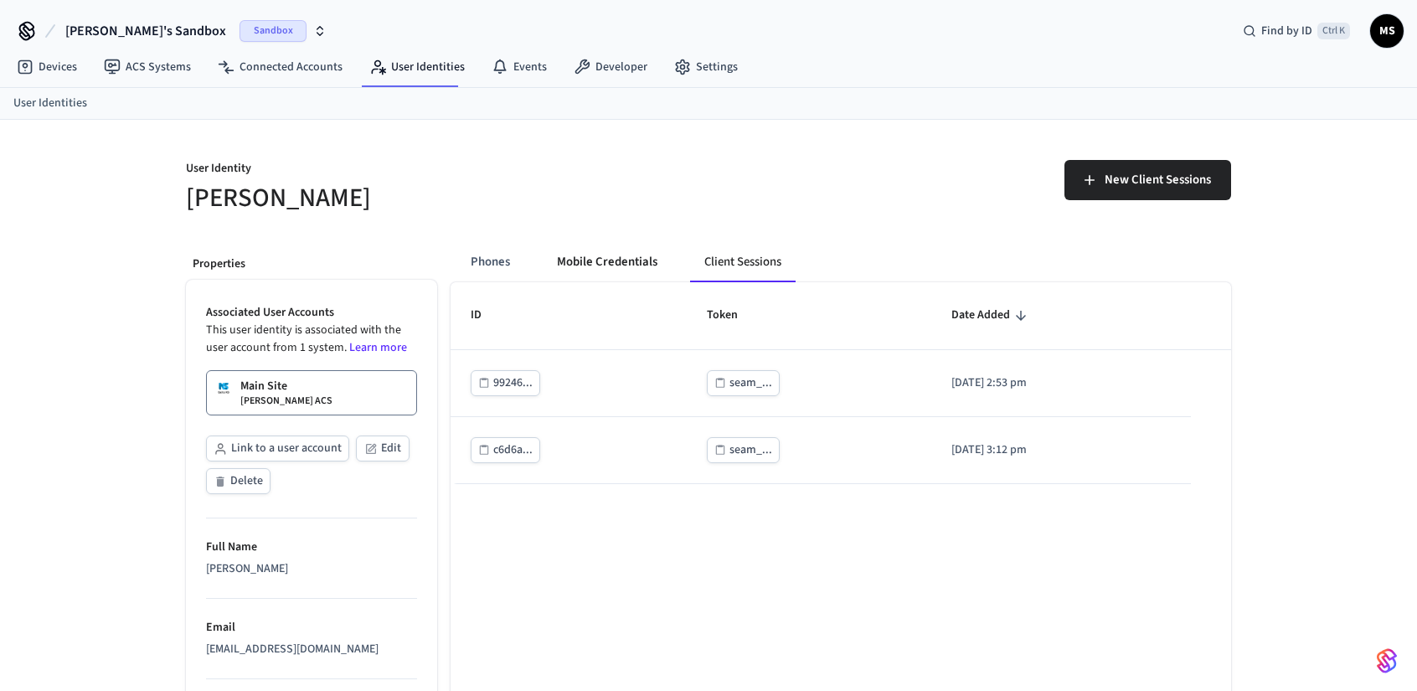
click at [584, 252] on button "Mobile Credentials" at bounding box center [607, 262] width 127 height 40
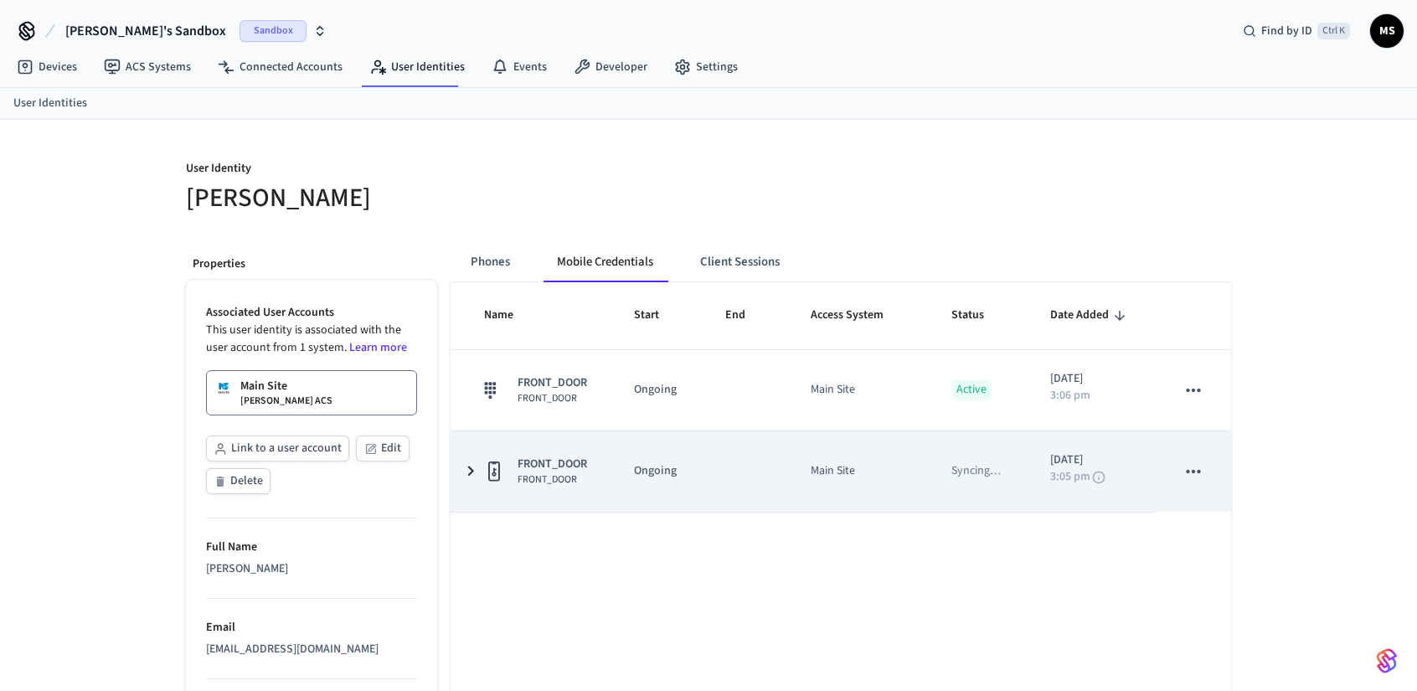
click at [467, 463] on icon "sticky table" at bounding box center [471, 471] width 20 height 21
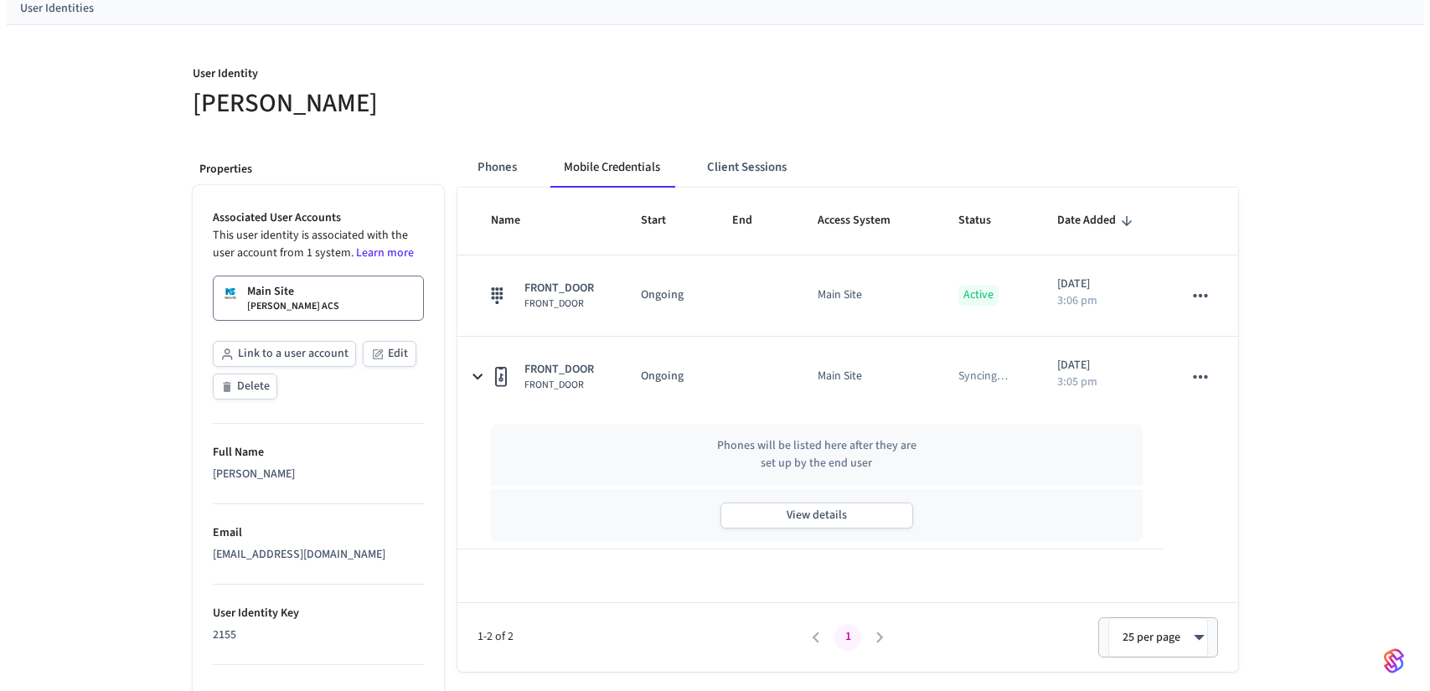
scroll to position [251, 0]
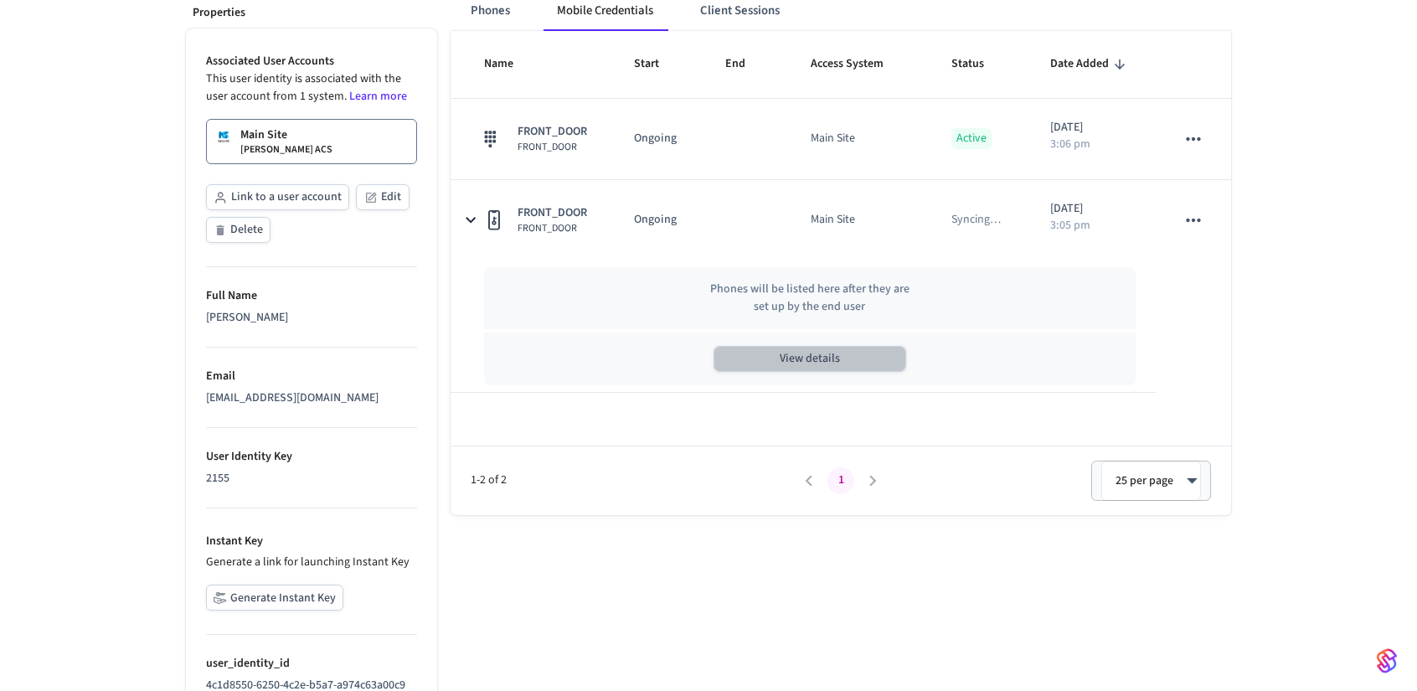
click at [838, 346] on button "View details" at bounding box center [810, 359] width 193 height 26
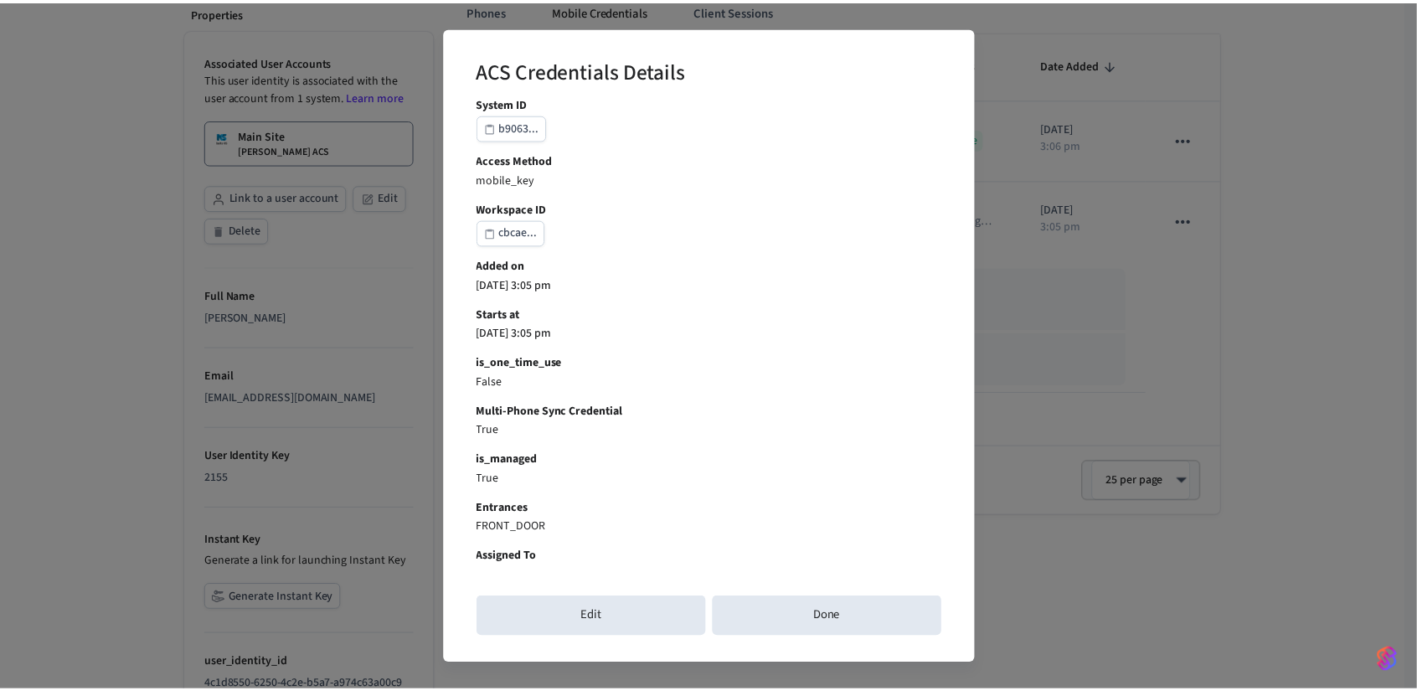
scroll to position [253, 0]
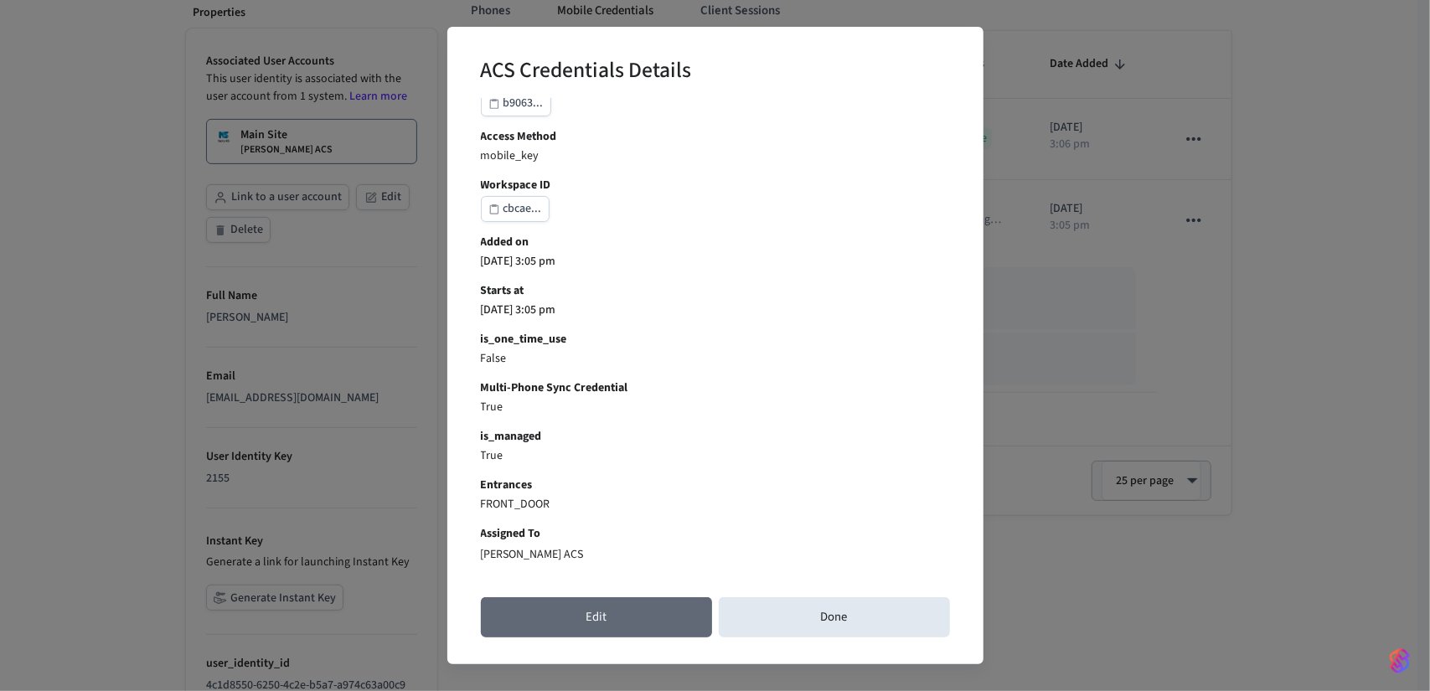
click at [622, 619] on button "Edit" at bounding box center [596, 617] width 231 height 40
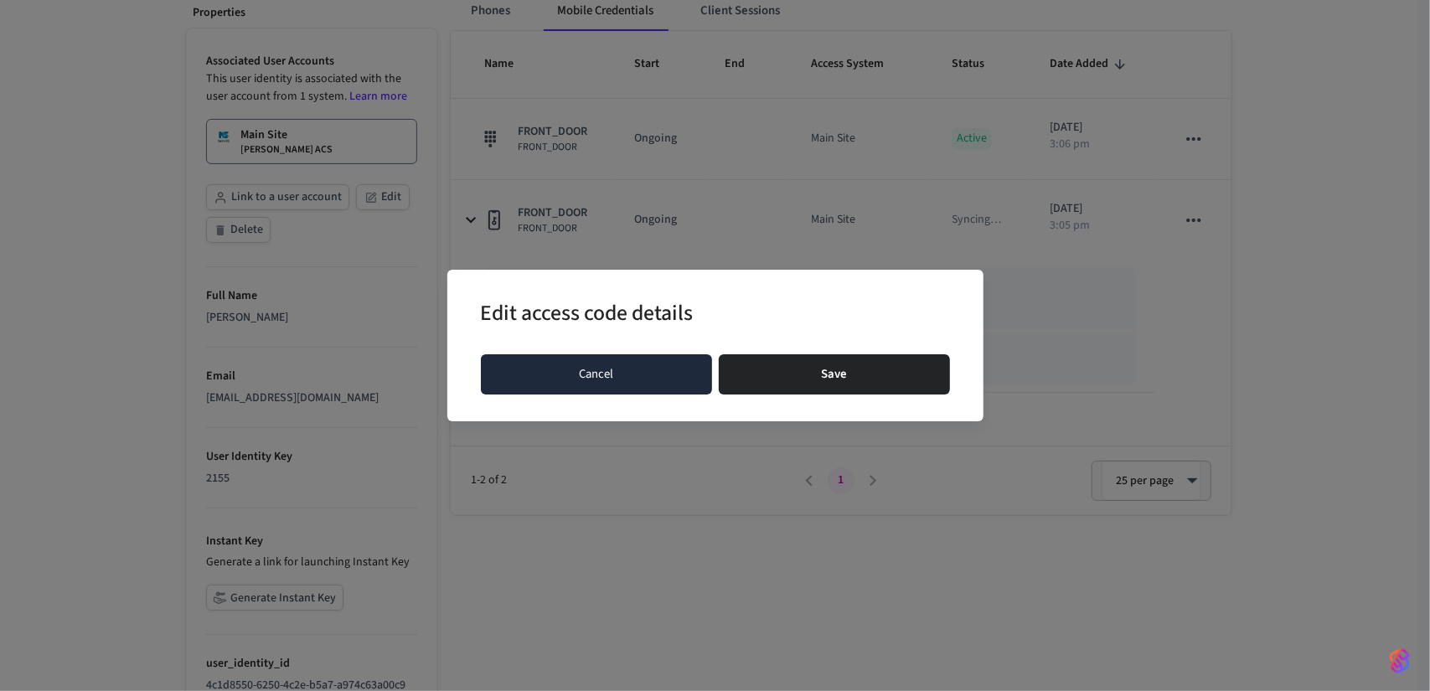
click at [633, 378] on button "Cancel" at bounding box center [596, 374] width 231 height 40
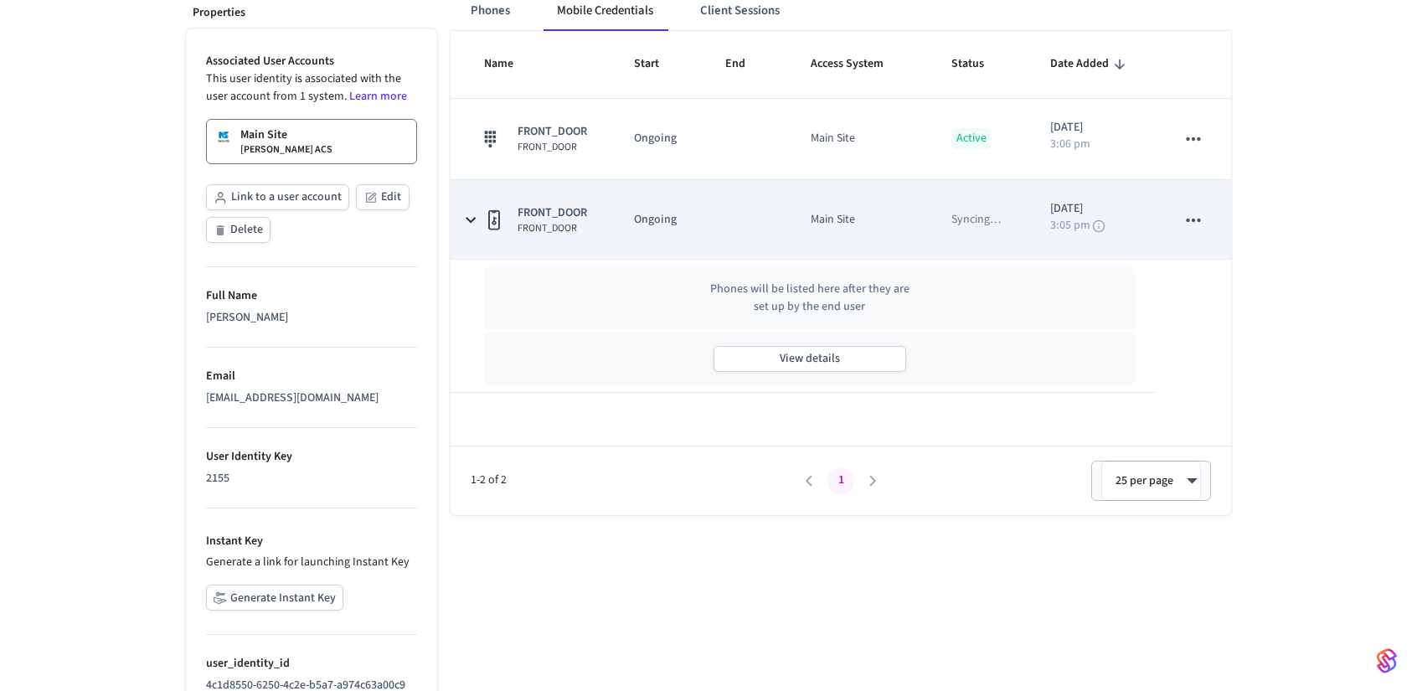
click at [1192, 220] on icon "sticky table" at bounding box center [1194, 220] width 22 height 22
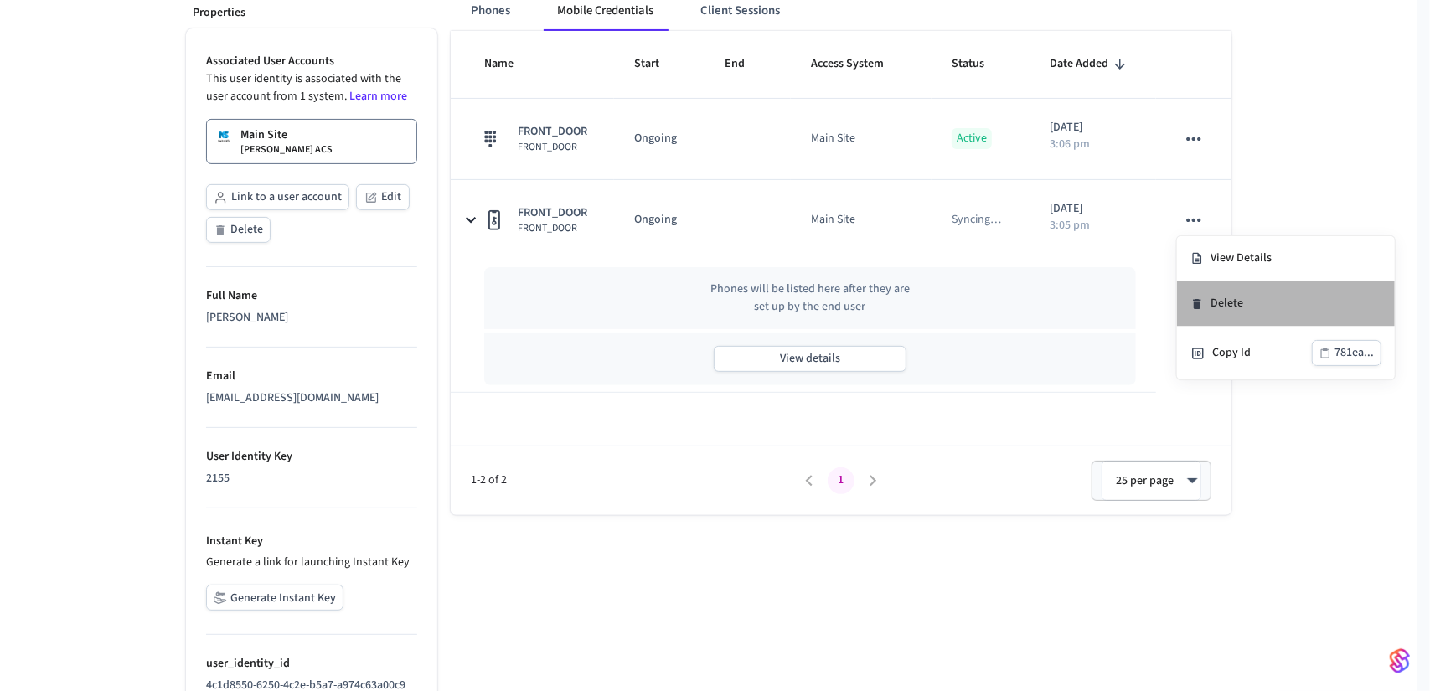
click at [1239, 300] on li "Delete" at bounding box center [1286, 303] width 218 height 45
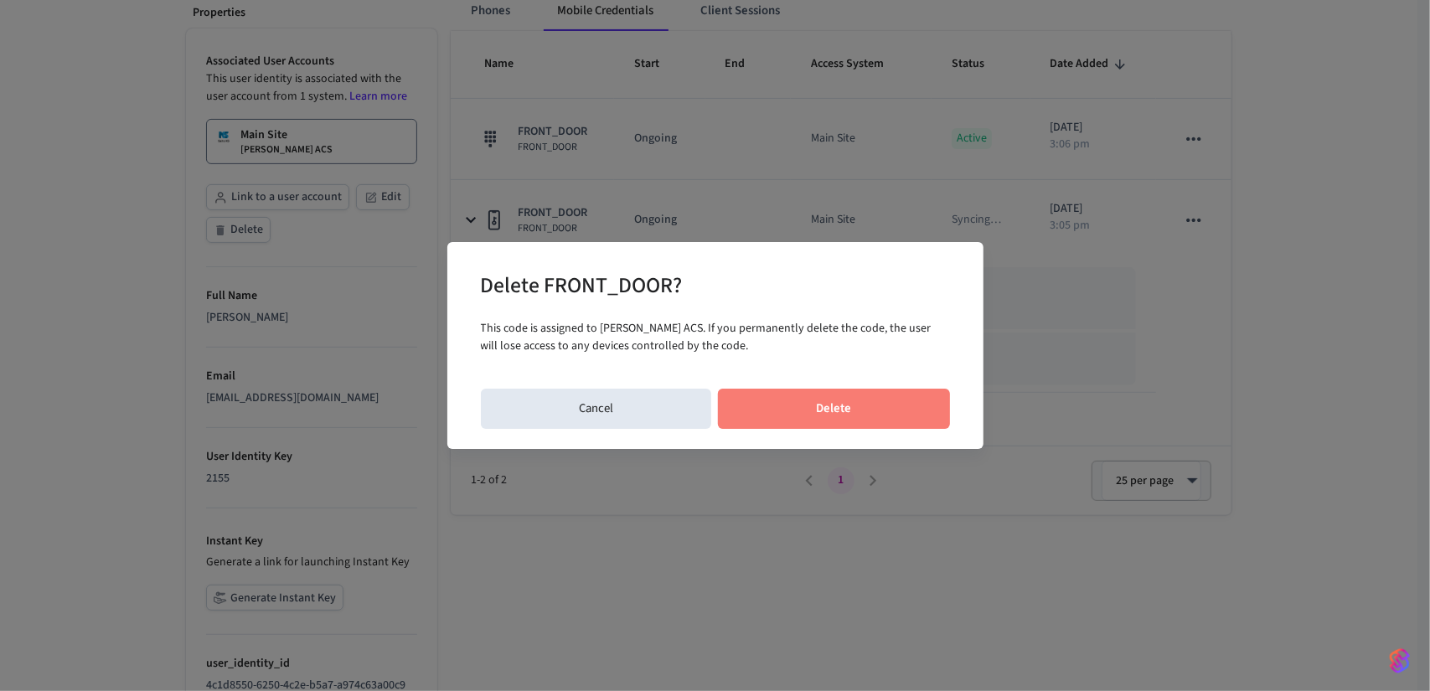
click at [875, 414] on button "Delete" at bounding box center [834, 409] width 232 height 40
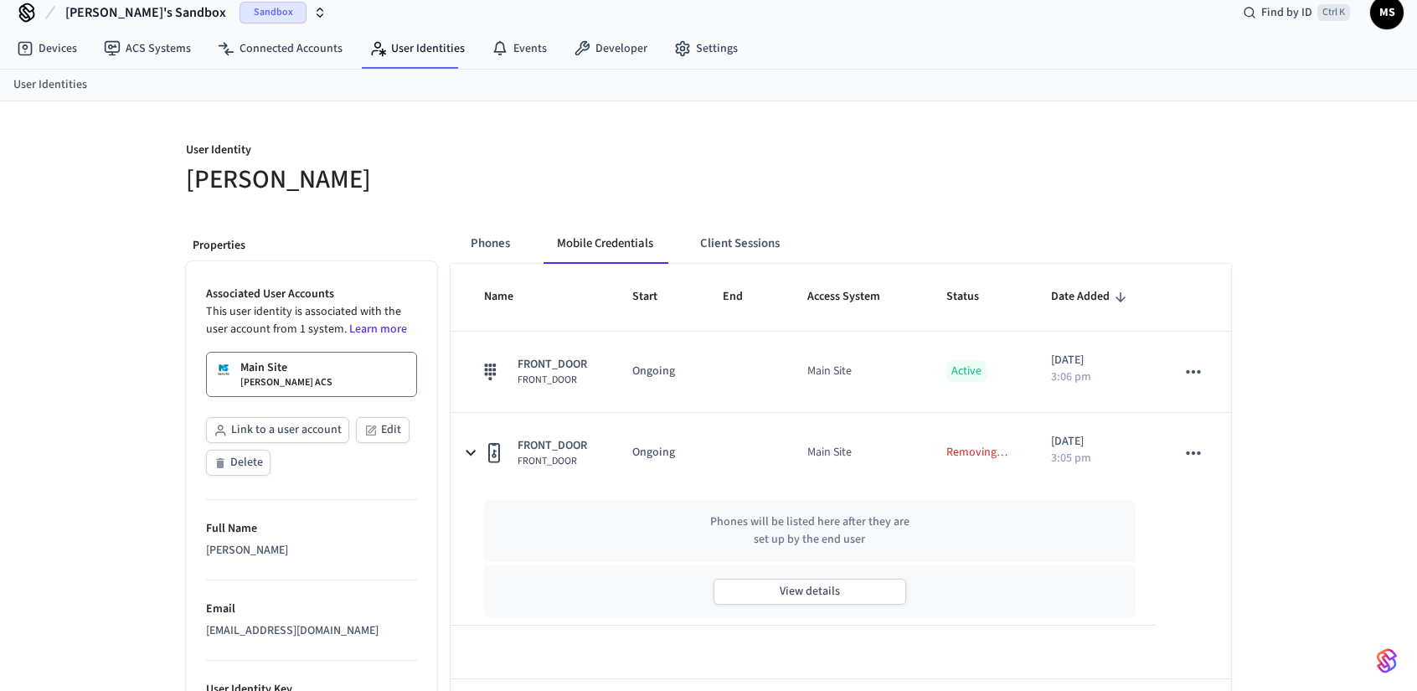
scroll to position [0, 0]
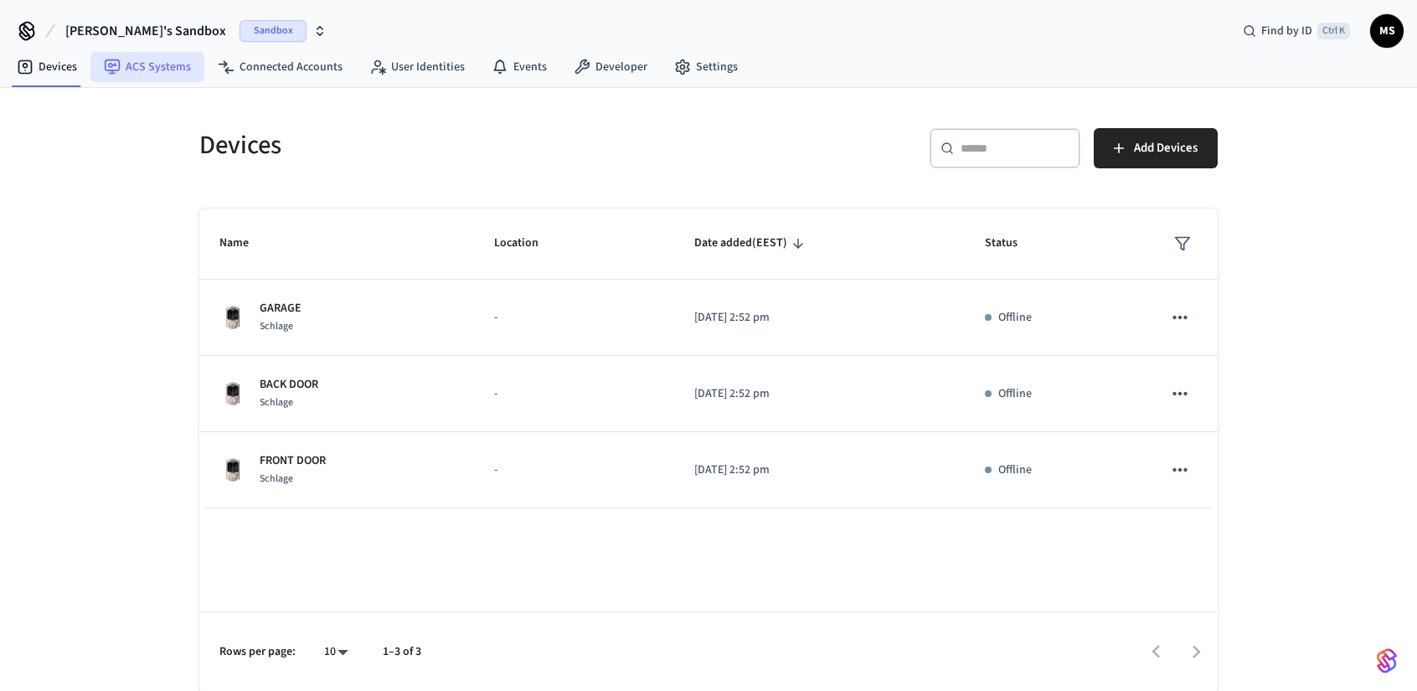
click at [149, 71] on link "ACS Systems" at bounding box center [147, 67] width 114 height 30
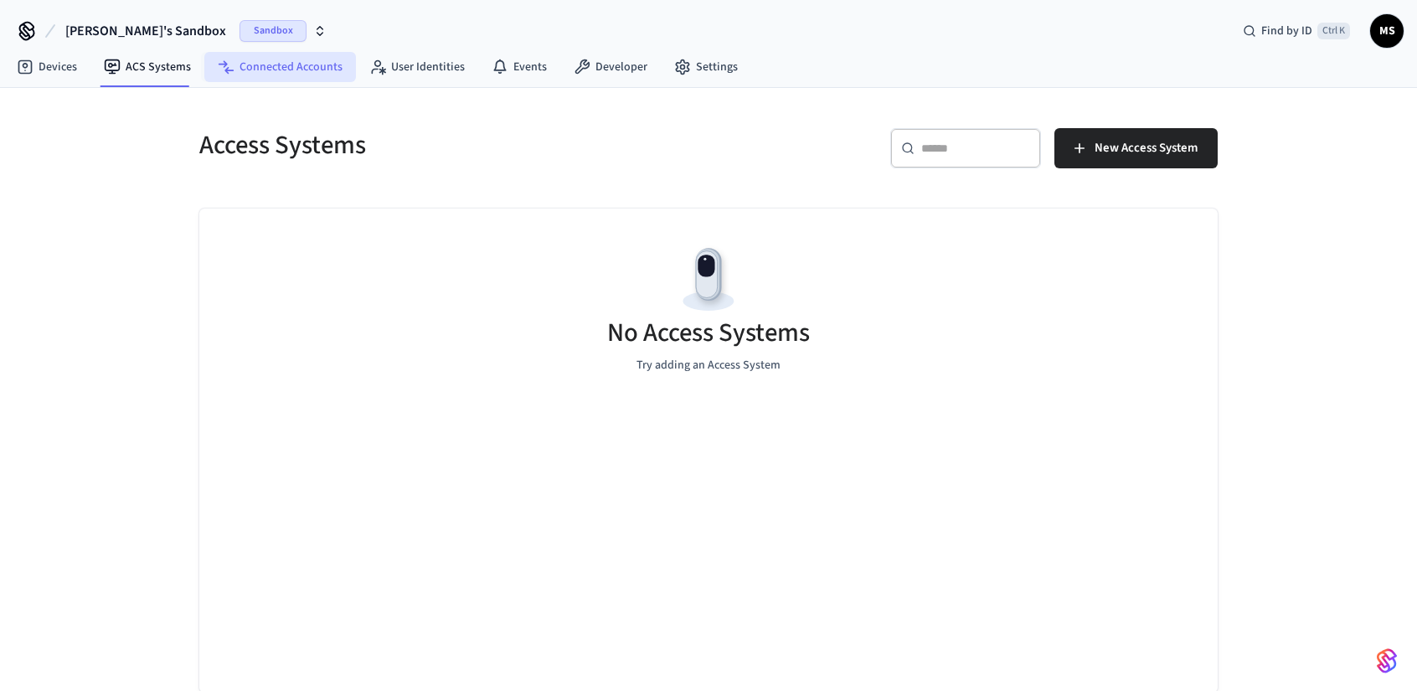
click at [293, 70] on link "Connected Accounts" at bounding box center [280, 67] width 152 height 30
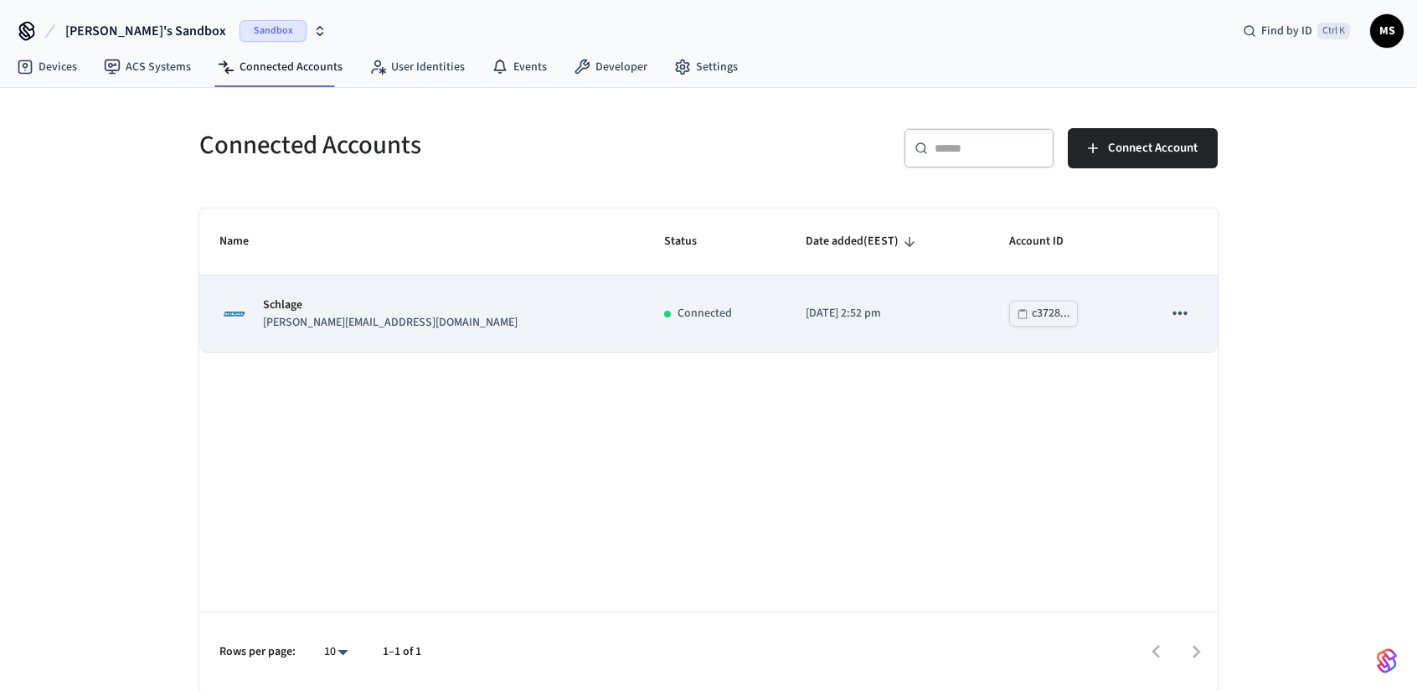
click at [1100, 312] on td "c3728..." at bounding box center [1065, 314] width 153 height 76
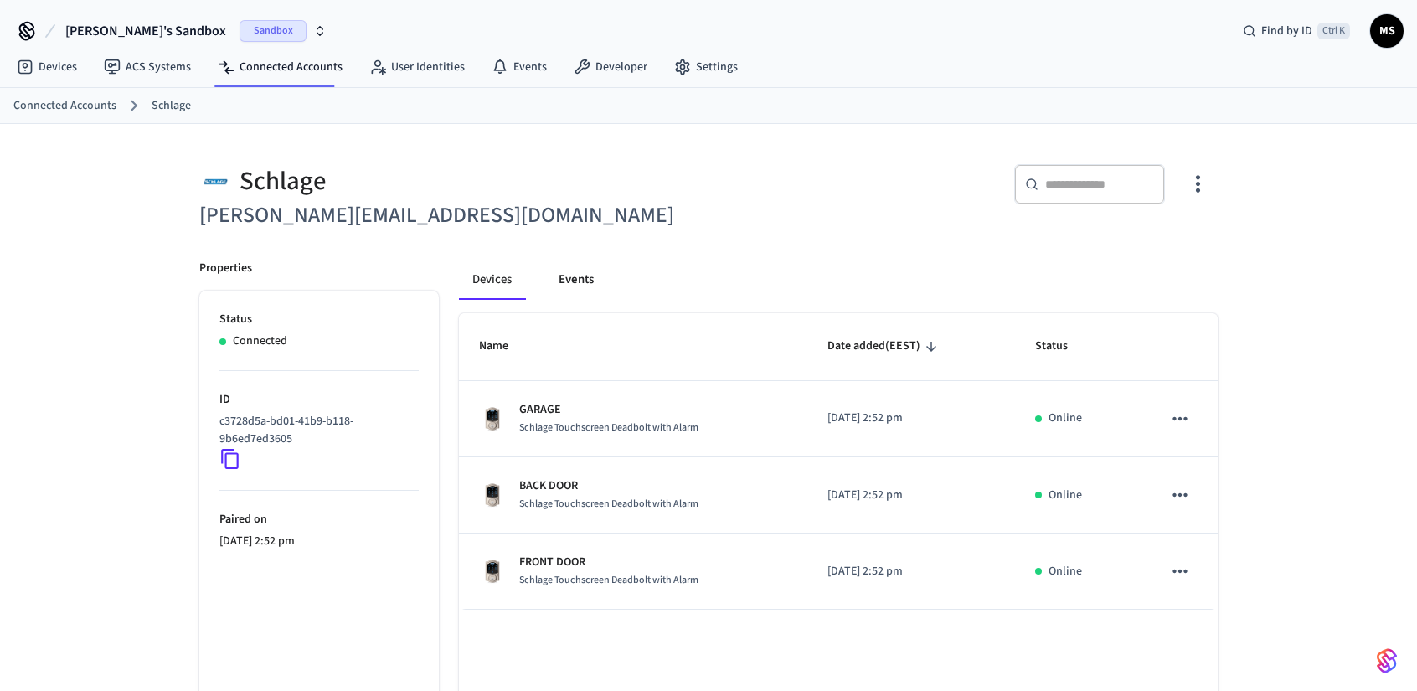
click at [563, 281] on button "Events" at bounding box center [576, 280] width 62 height 40
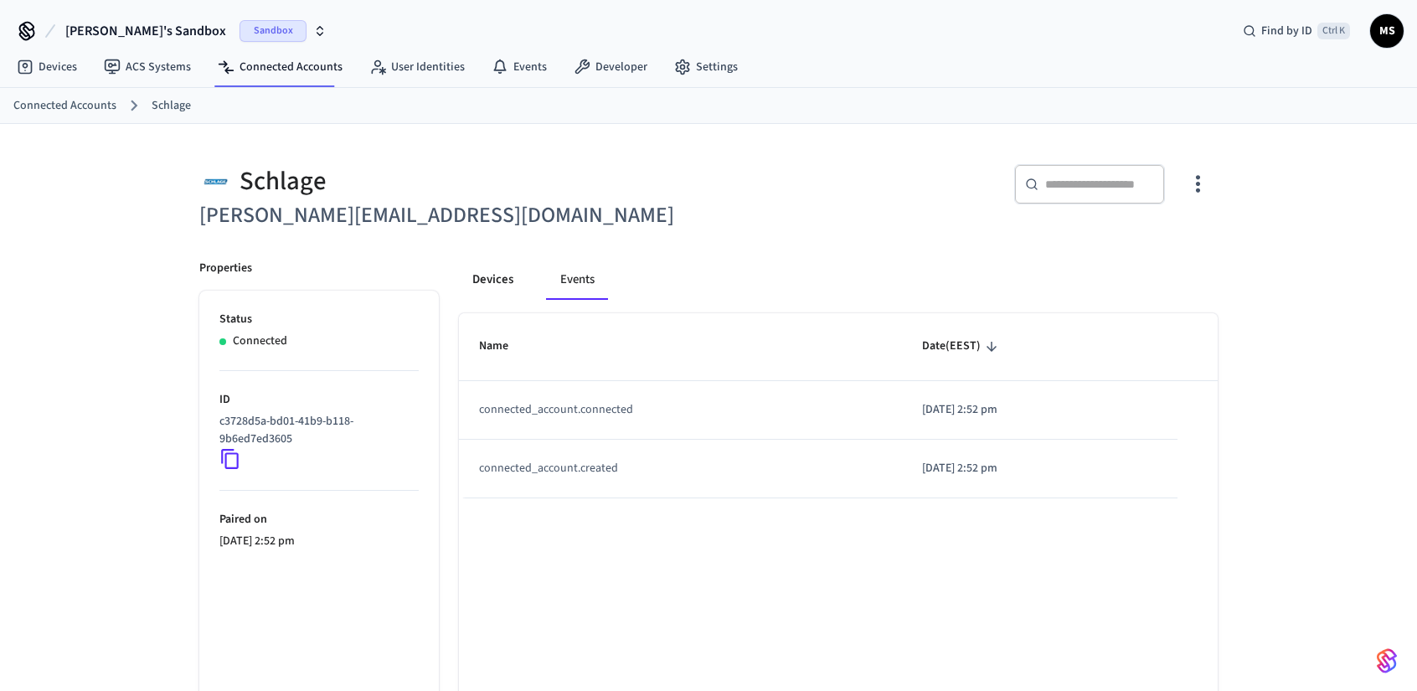
click at [508, 277] on button "Devices" at bounding box center [493, 280] width 68 height 40
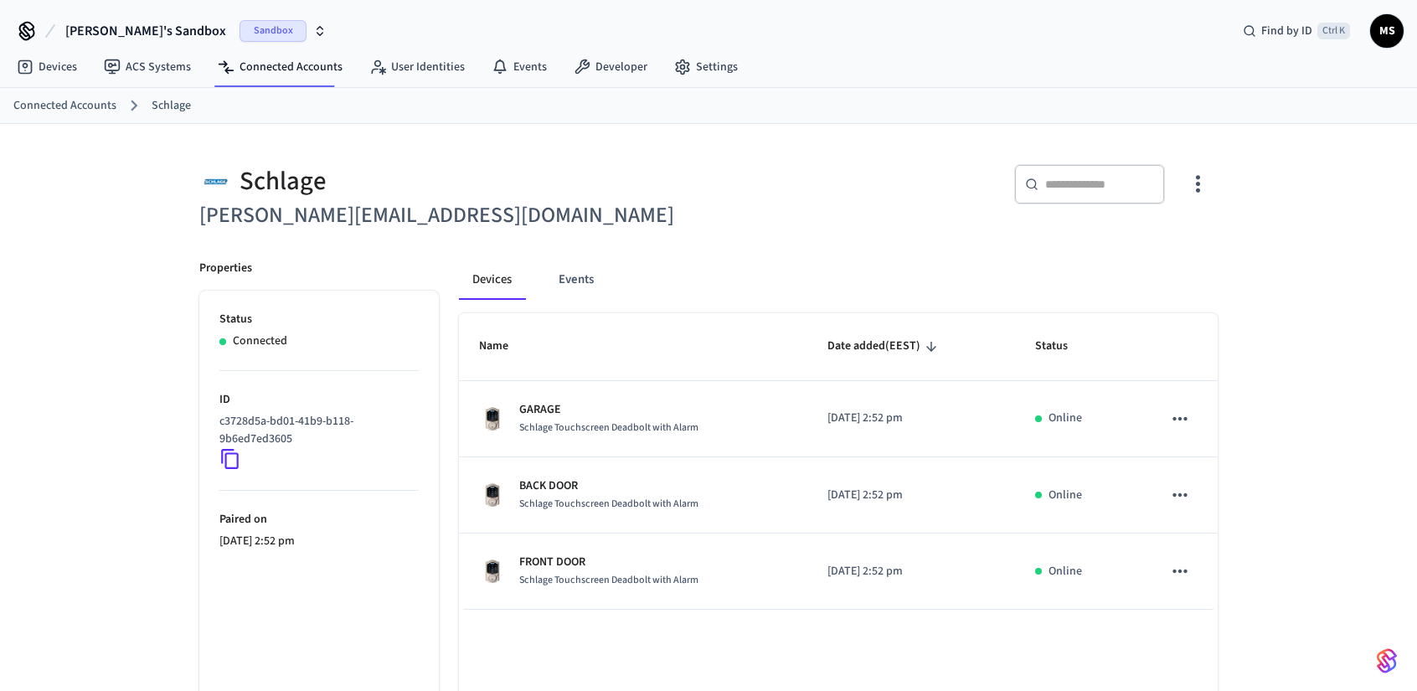
click at [157, 105] on link "Schlage" at bounding box center [171, 106] width 39 height 18
click at [419, 61] on link "User Identities" at bounding box center [417, 67] width 122 height 30
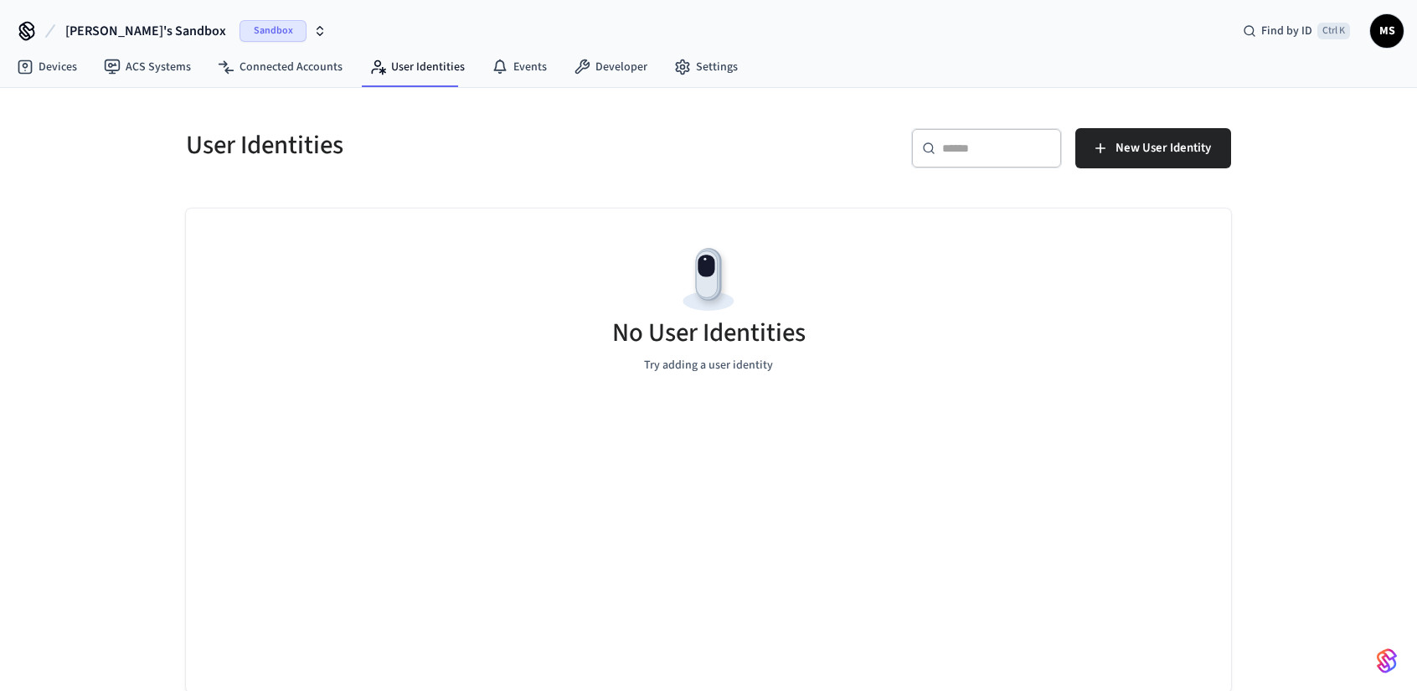
click at [777, 351] on div "No User Identities" at bounding box center [709, 336] width 194 height 41
click at [1191, 141] on span "New User Identity" at bounding box center [1164, 148] width 96 height 22
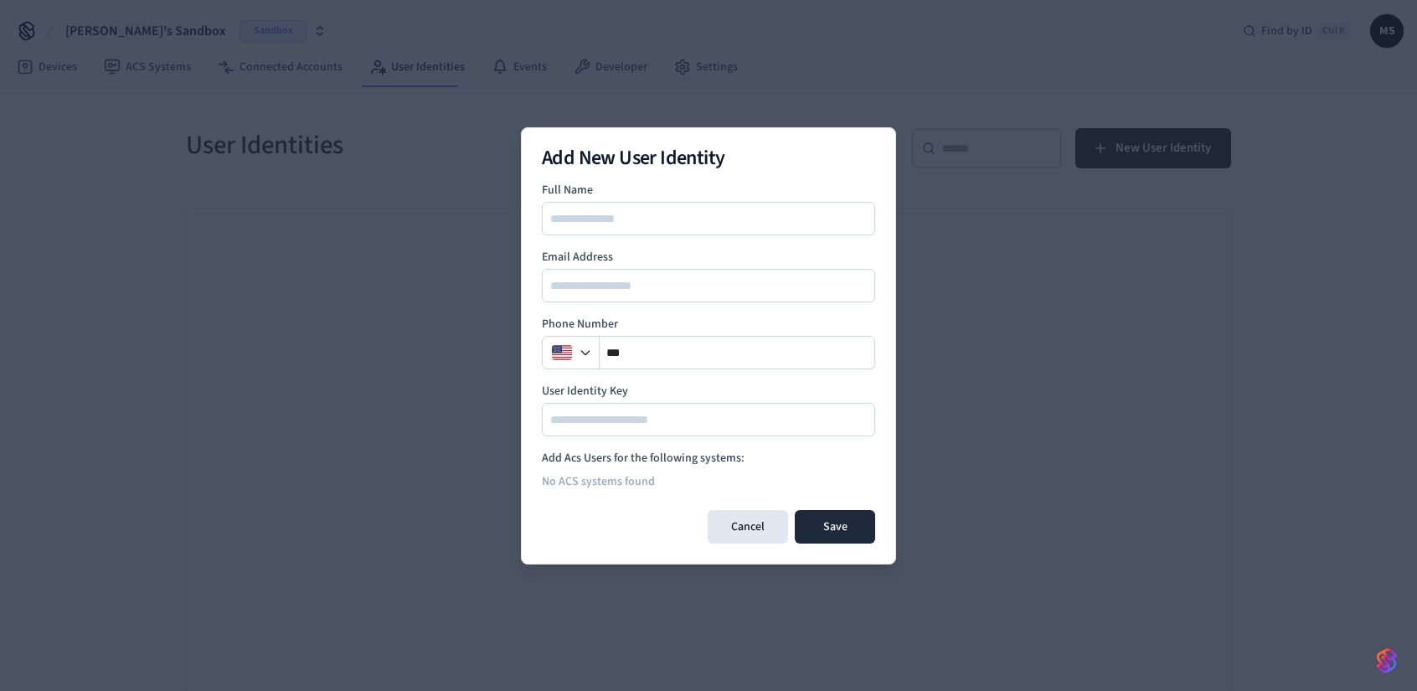
click at [648, 214] on input at bounding box center [710, 219] width 332 height 20
click at [633, 351] on input "**" at bounding box center [738, 353] width 276 height 20
click at [640, 212] on input at bounding box center [710, 219] width 332 height 20
click at [838, 519] on button "Save" at bounding box center [835, 527] width 80 height 34
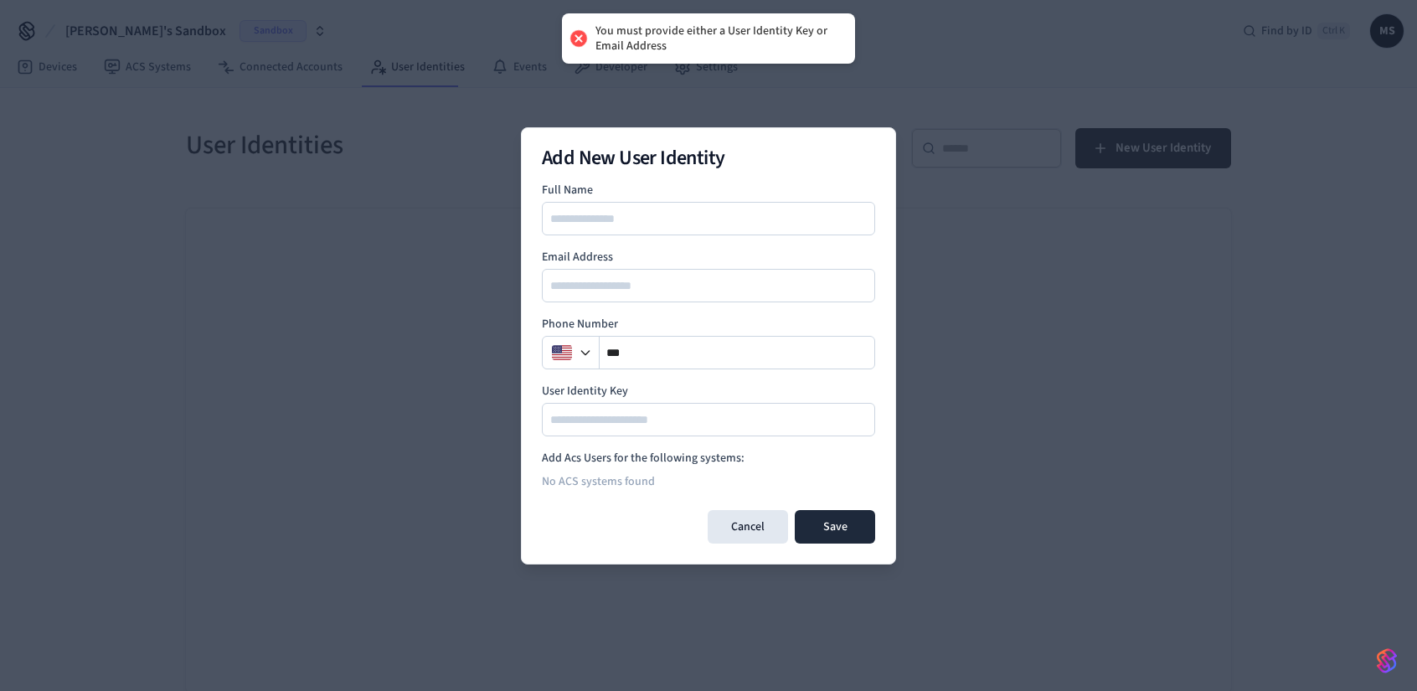
click at [700, 233] on div at bounding box center [708, 219] width 333 height 34
click at [700, 219] on input at bounding box center [710, 219] width 332 height 20
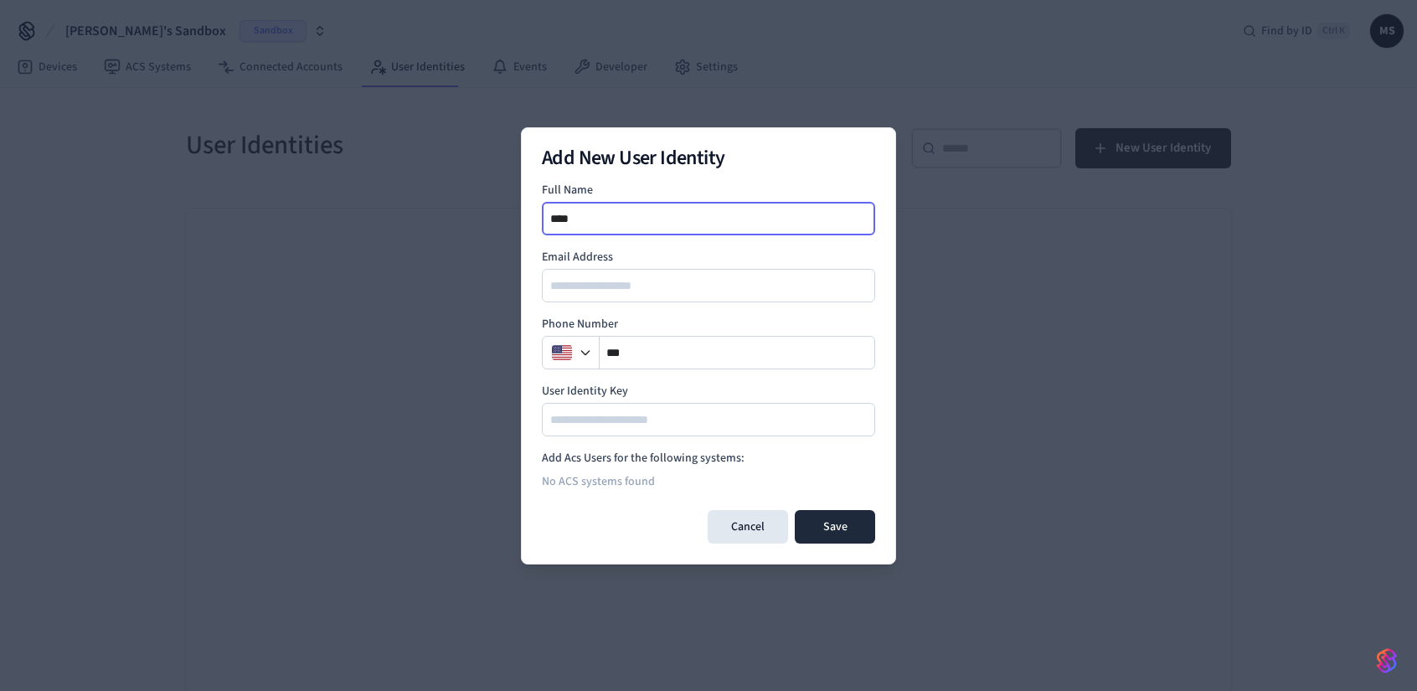
click at [702, 219] on input "****" at bounding box center [710, 219] width 332 height 20
type input "********"
click at [644, 296] on div at bounding box center [708, 286] width 333 height 34
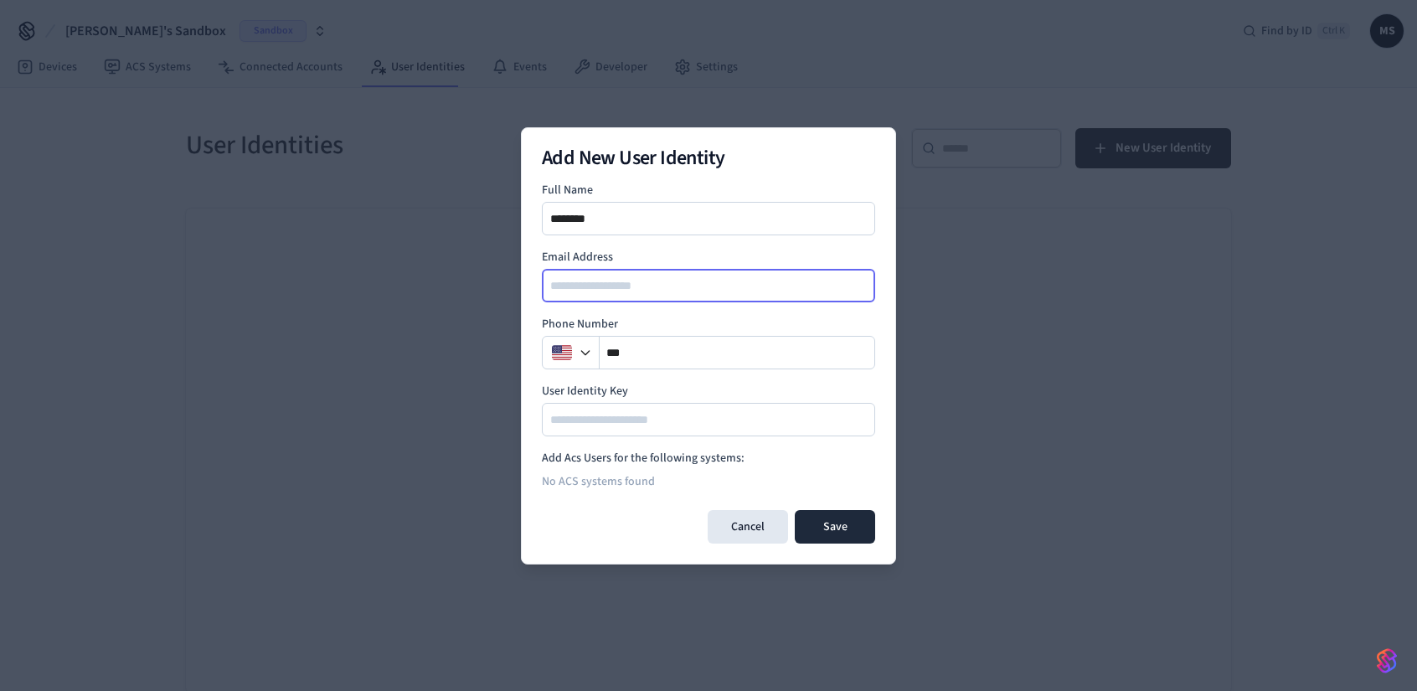
click at [650, 282] on input "email" at bounding box center [710, 286] width 332 height 20
type input "**********"
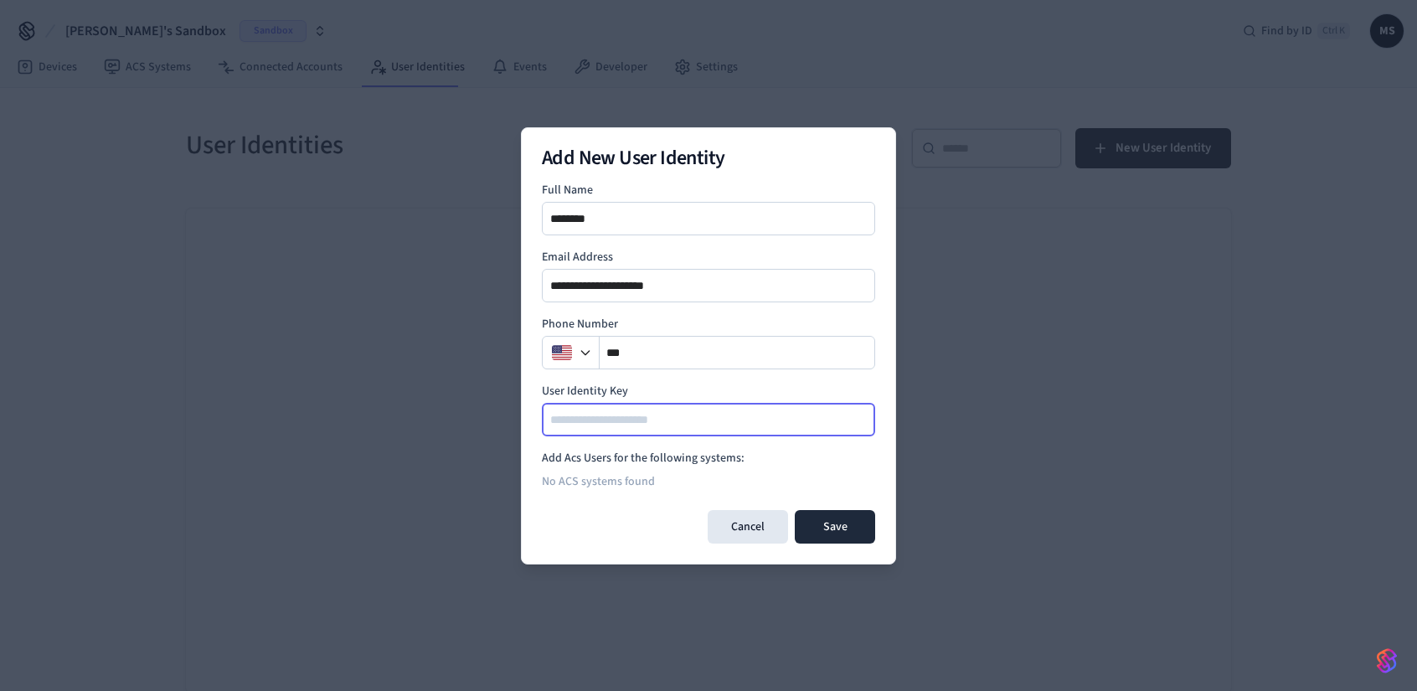
click at [685, 424] on input at bounding box center [710, 420] width 332 height 20
click at [756, 423] on input at bounding box center [710, 420] width 332 height 20
type input "****"
click at [625, 472] on div "No ACS systems found" at bounding box center [708, 482] width 333 height 30
click at [648, 453] on h4 "Add Acs Users for the following systems:" at bounding box center [708, 458] width 333 height 17
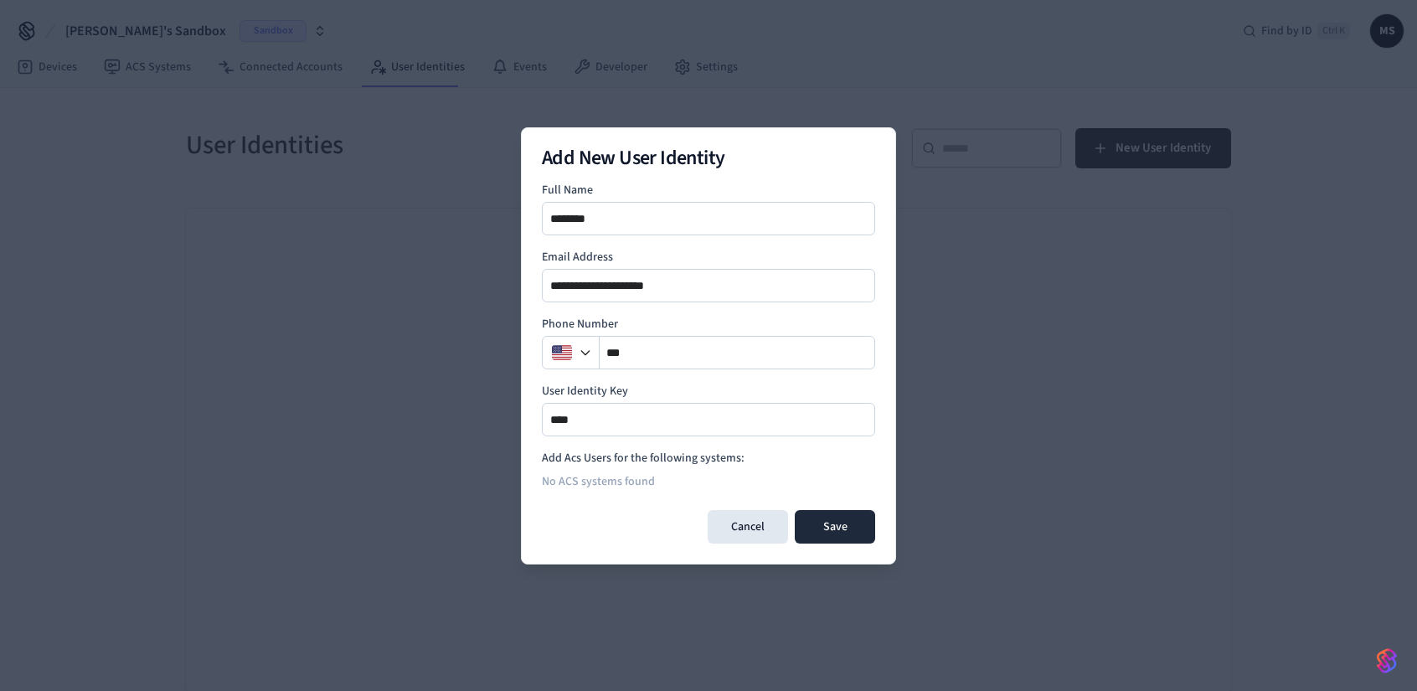
click at [618, 475] on div "No ACS systems found" at bounding box center [708, 482] width 333 height 30
click at [849, 515] on button "Save" at bounding box center [835, 527] width 80 height 34
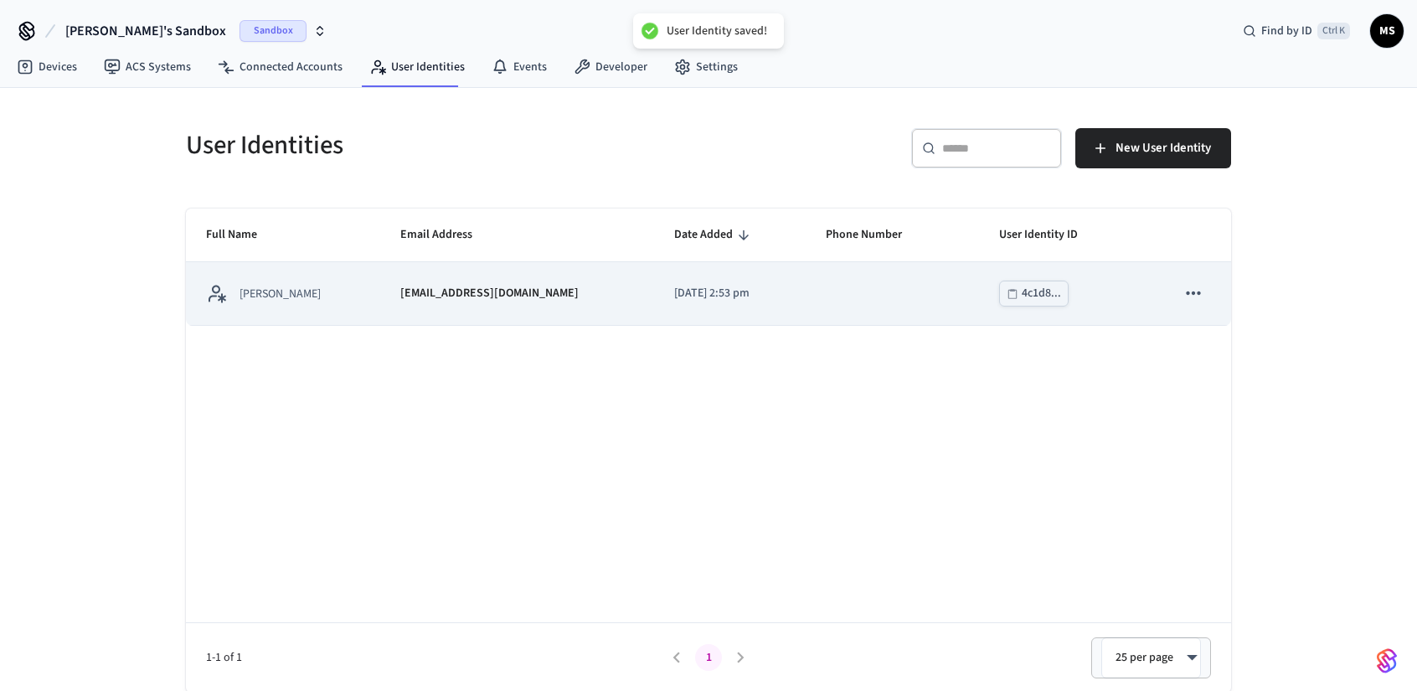
click at [280, 295] on p "Mike Dev" at bounding box center [280, 294] width 81 height 17
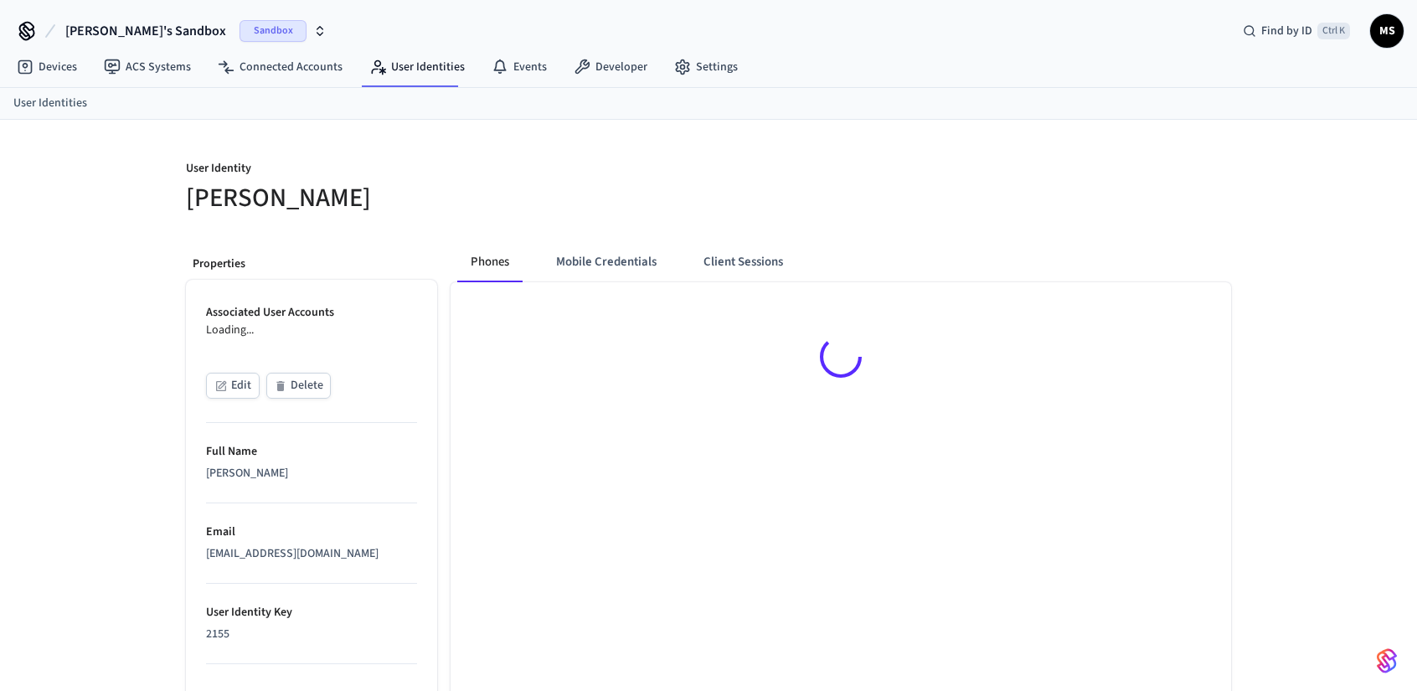
click at [1201, 293] on div at bounding box center [841, 359] width 781 height 155
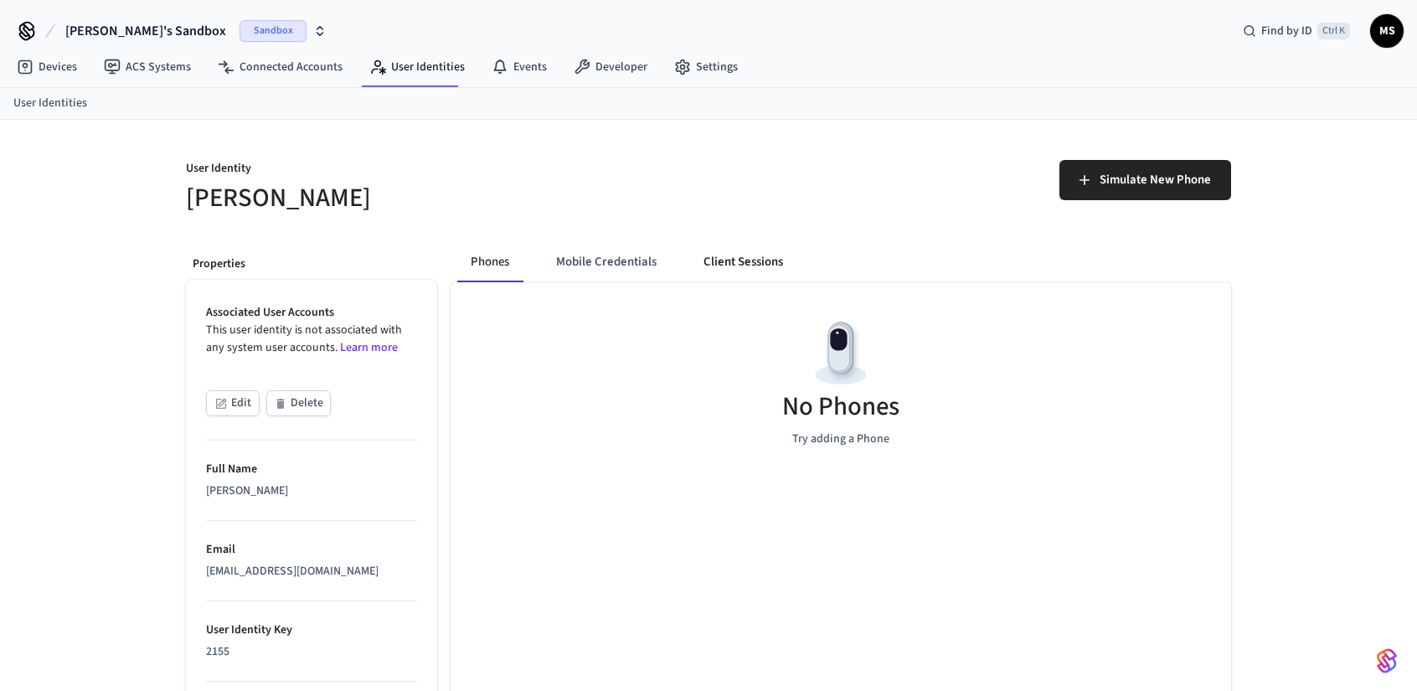
click at [742, 264] on button "Client Sessions" at bounding box center [743, 262] width 106 height 40
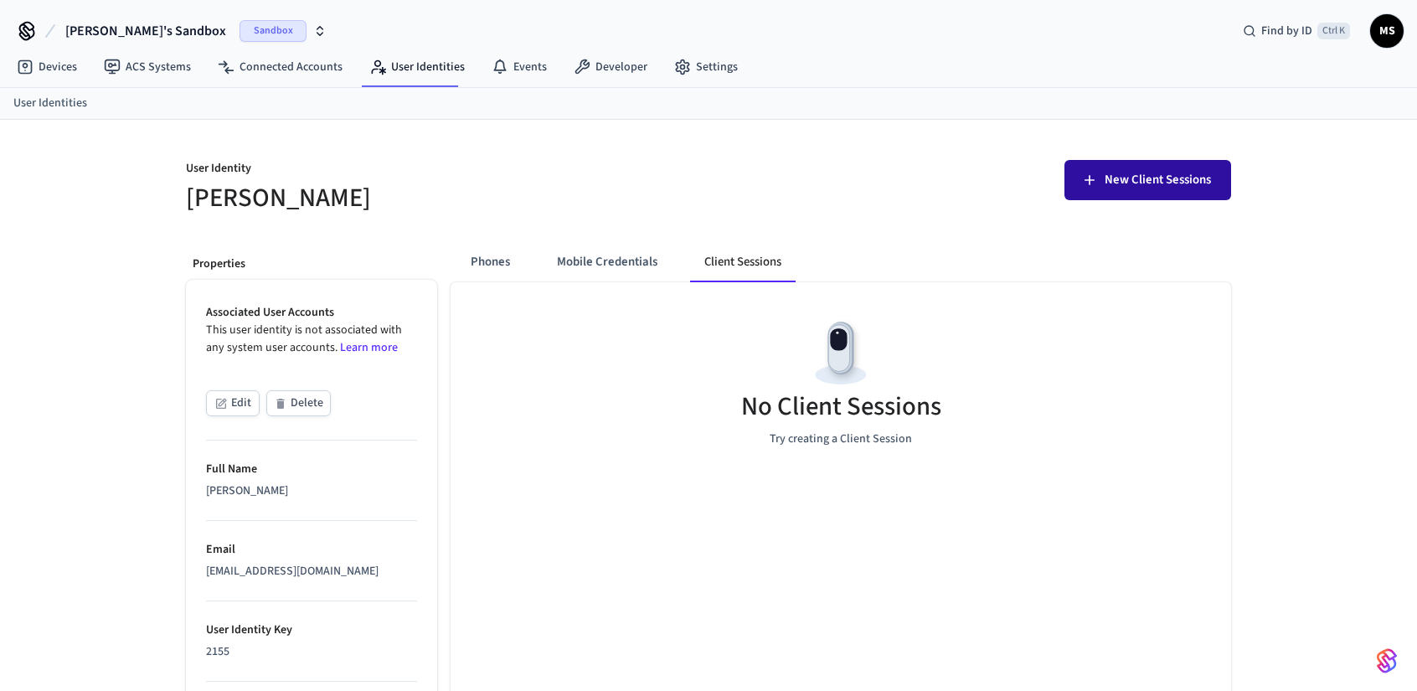
click at [1144, 172] on span "New Client Sessions" at bounding box center [1158, 180] width 106 height 22
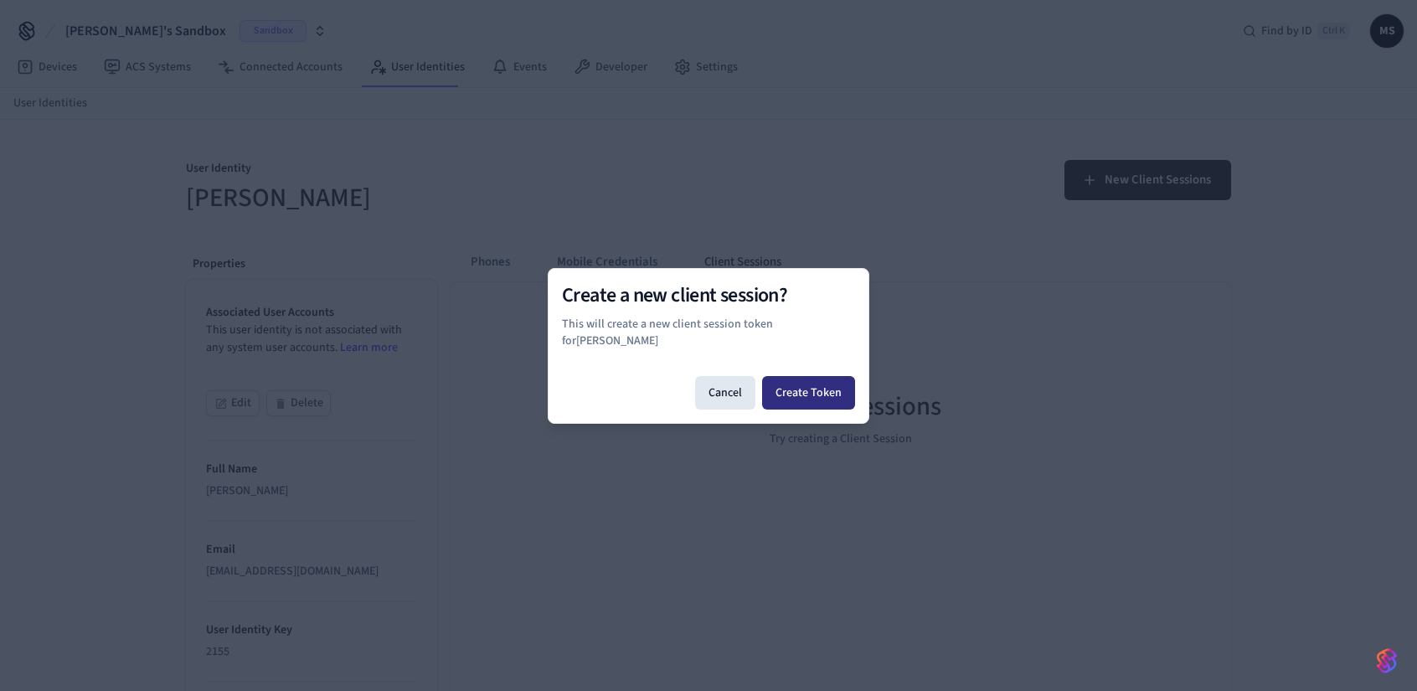
click at [811, 385] on button "Create Token" at bounding box center [808, 393] width 93 height 34
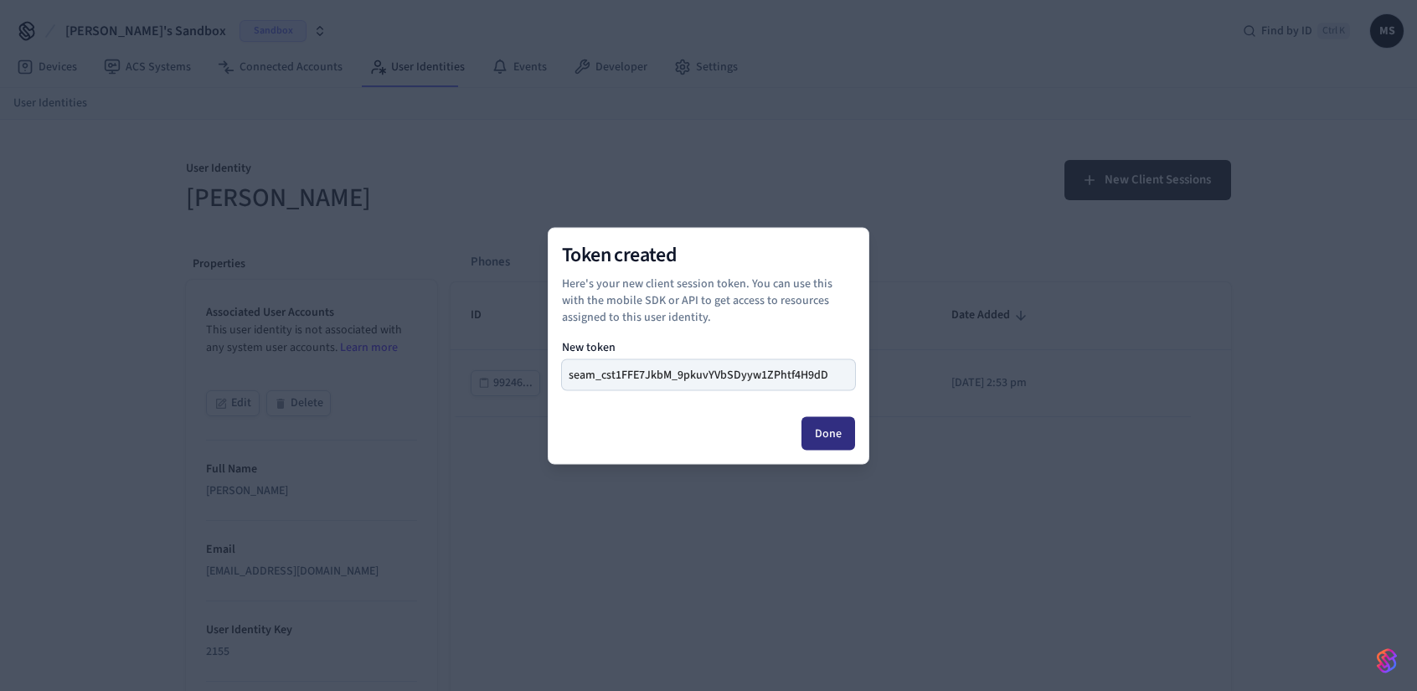
click at [826, 433] on button "Done" at bounding box center [829, 433] width 54 height 34
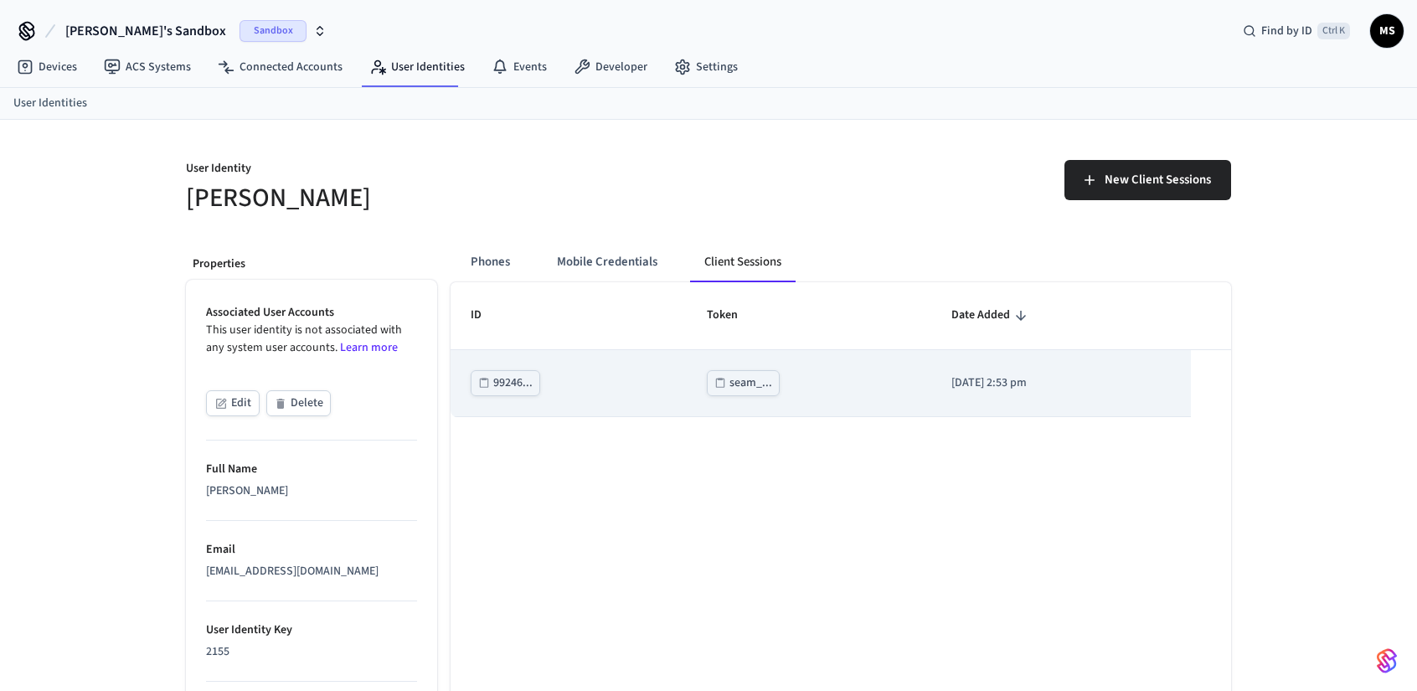
click at [715, 382] on icon "sticky table" at bounding box center [721, 383] width 12 height 12
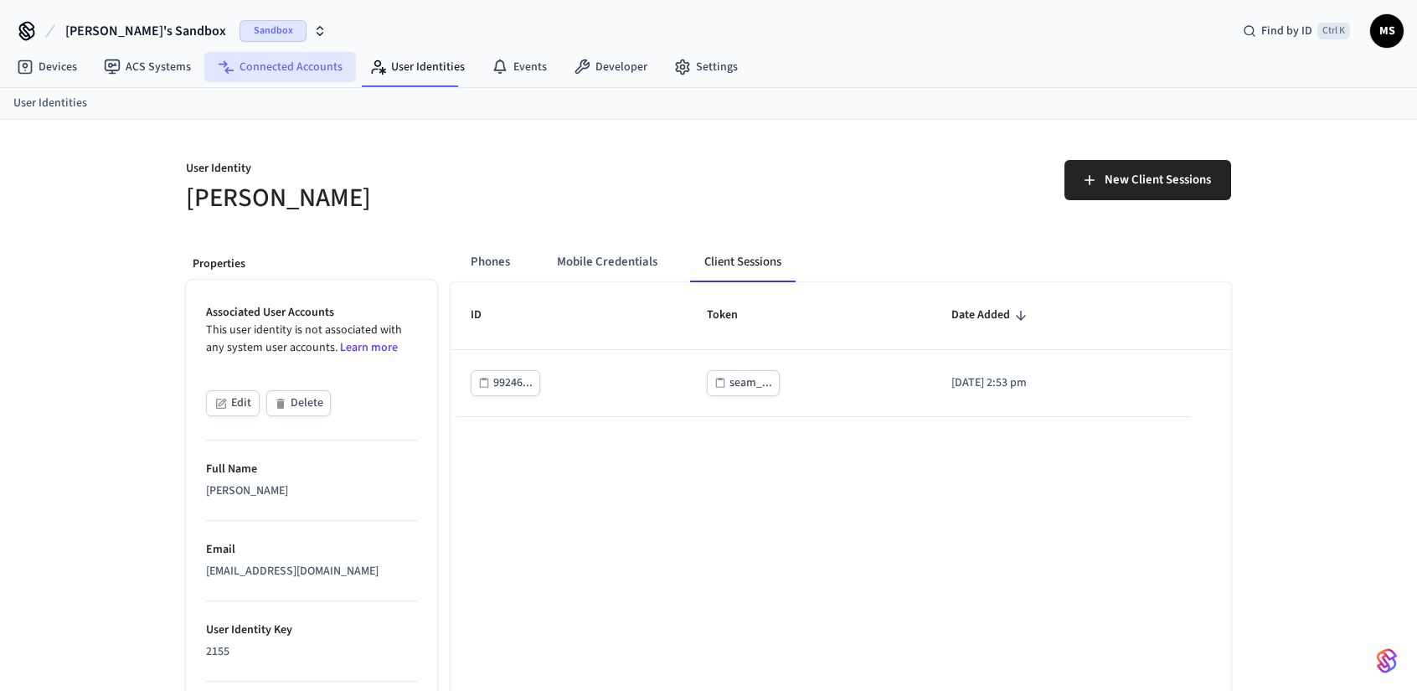
click at [275, 66] on link "Connected Accounts" at bounding box center [280, 67] width 152 height 30
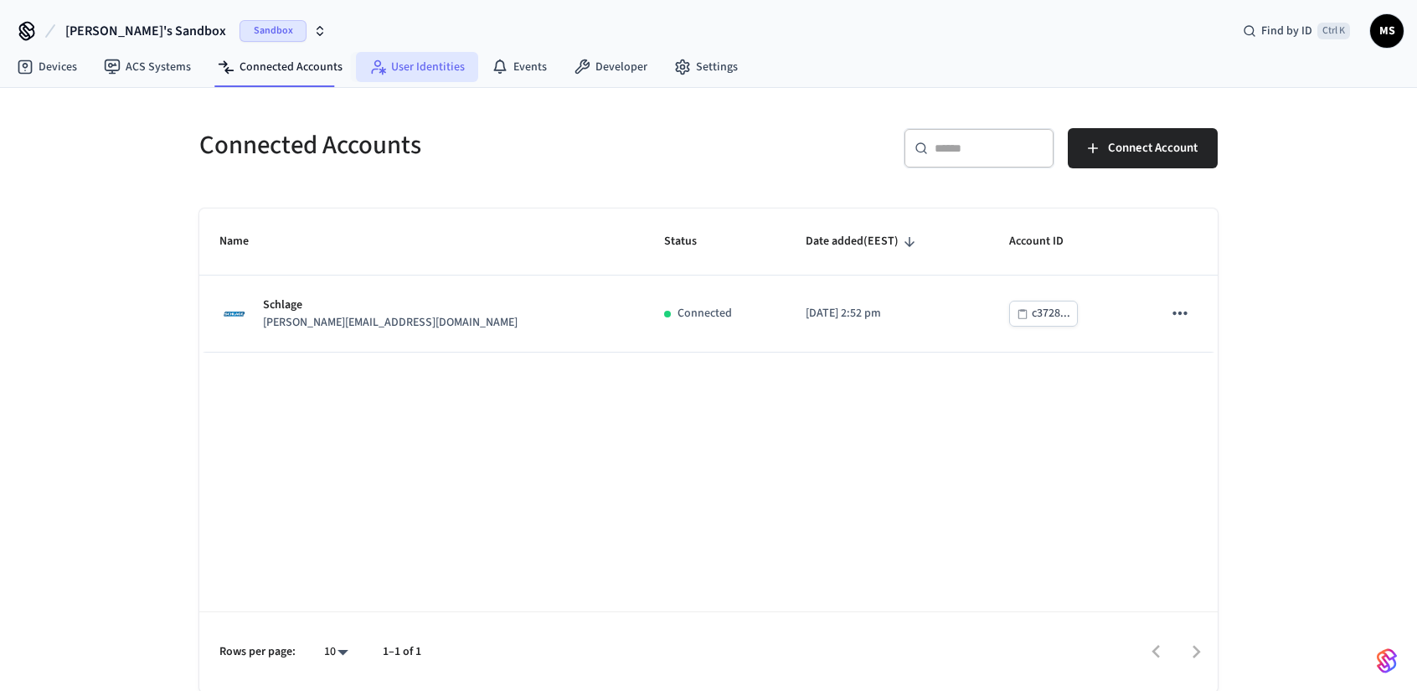
click at [371, 67] on icon at bounding box center [377, 67] width 17 height 17
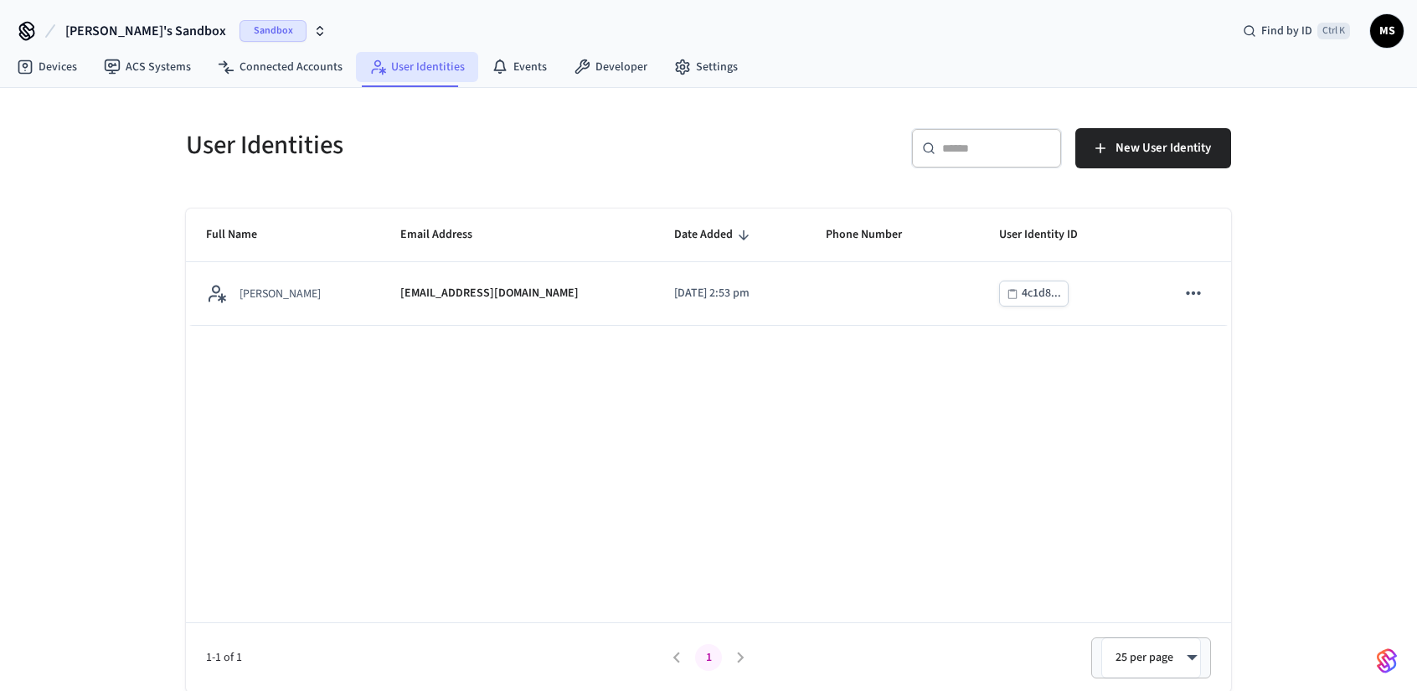
click at [420, 69] on link "User Identities" at bounding box center [417, 67] width 122 height 30
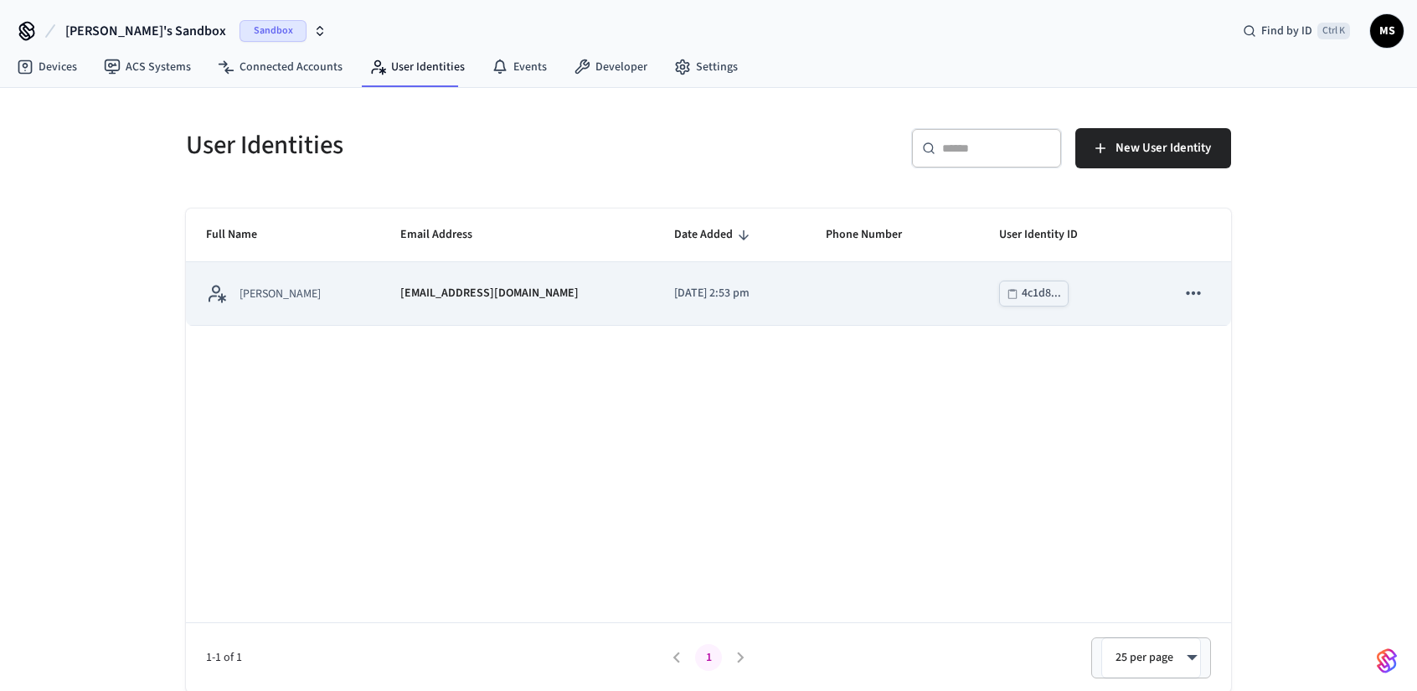
click at [288, 285] on div "Mike Dev" at bounding box center [283, 293] width 154 height 21
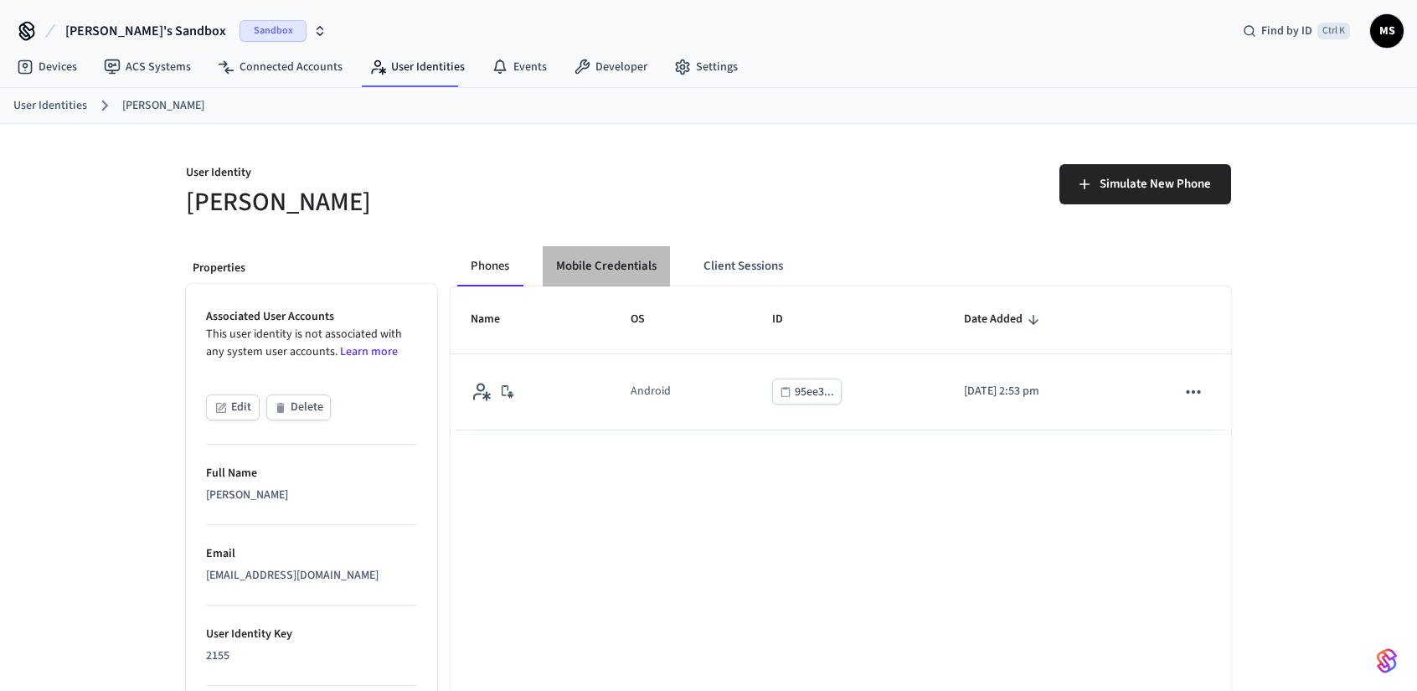
click at [639, 266] on button "Mobile Credentials" at bounding box center [606, 266] width 127 height 40
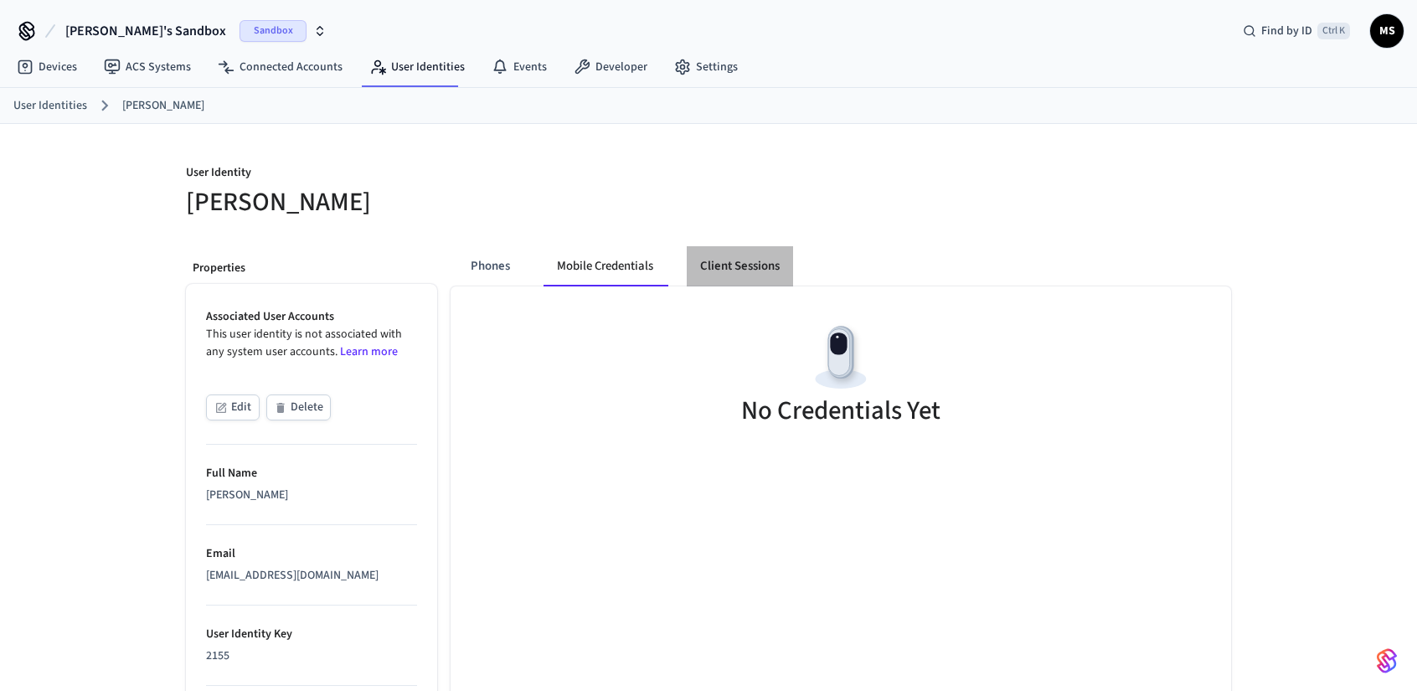
click at [746, 266] on button "Client Sessions" at bounding box center [740, 266] width 106 height 40
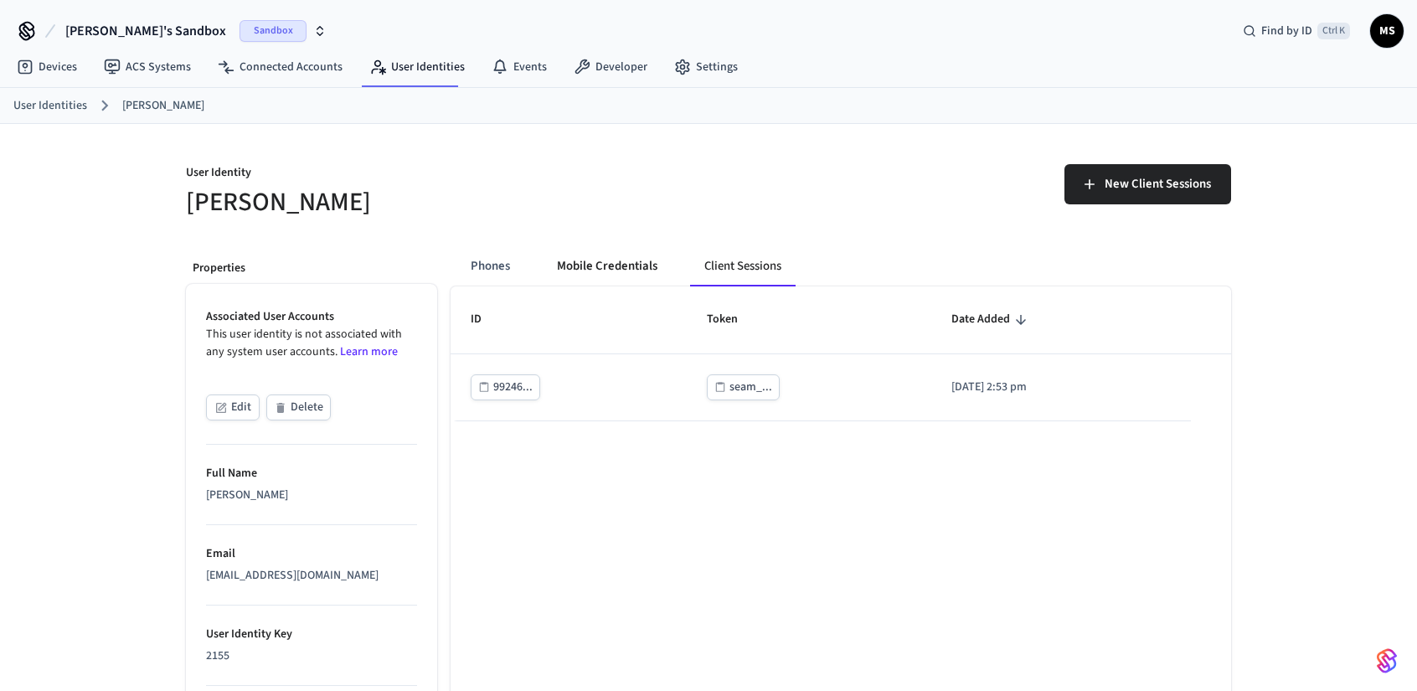
click at [612, 261] on button "Mobile Credentials" at bounding box center [607, 266] width 127 height 40
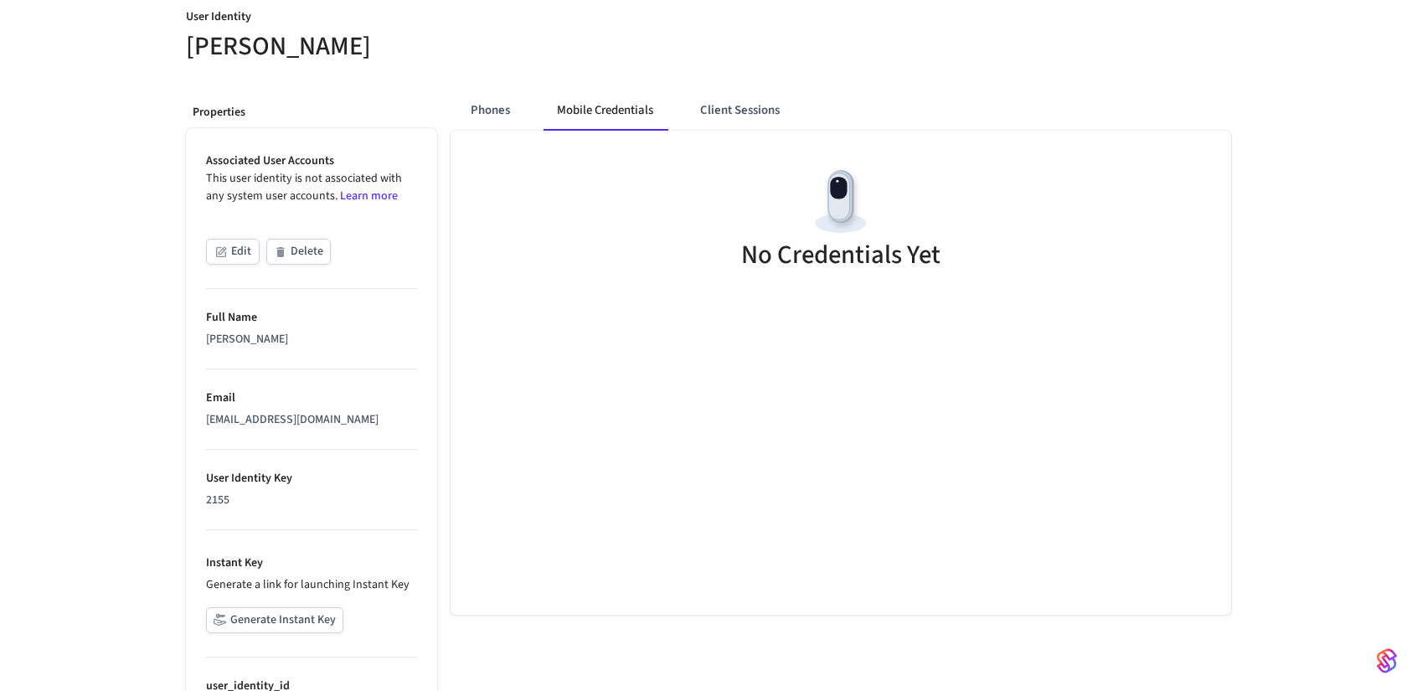
scroll to position [262, 0]
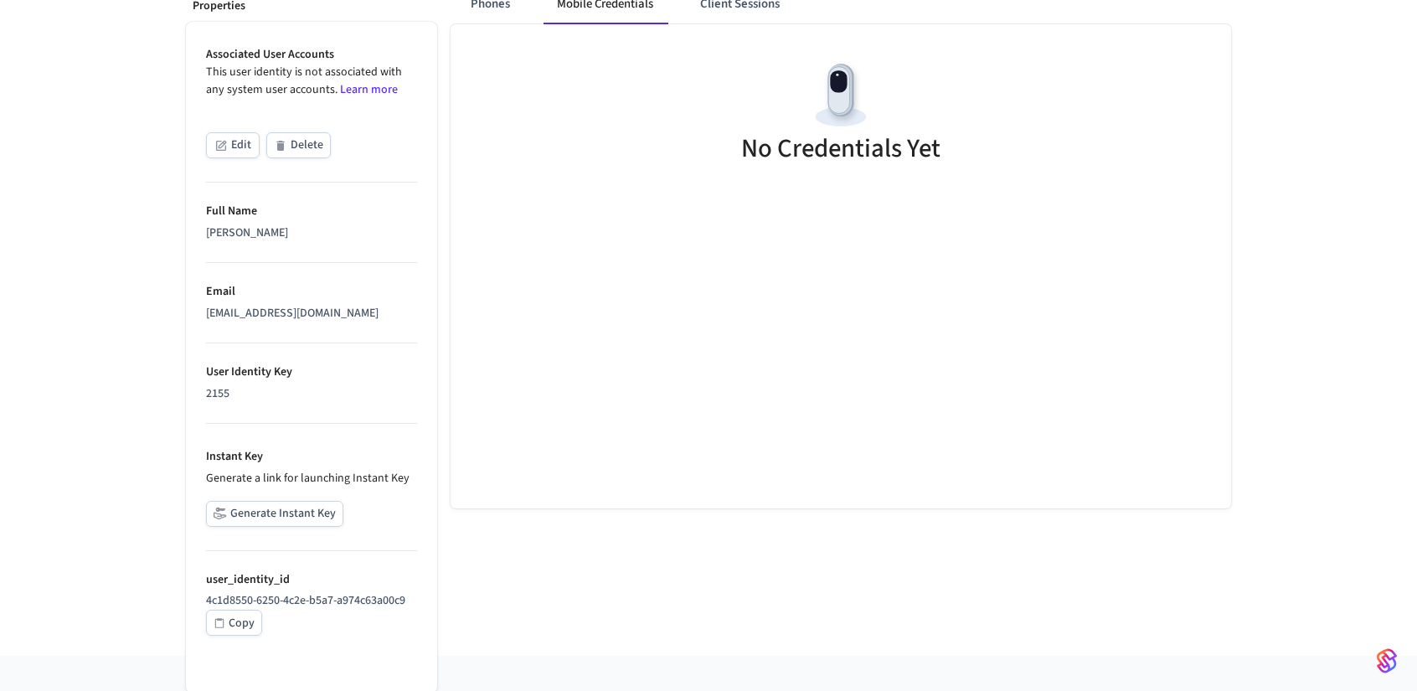
click at [679, 405] on div "No Credentials Yet" at bounding box center [841, 266] width 781 height 484
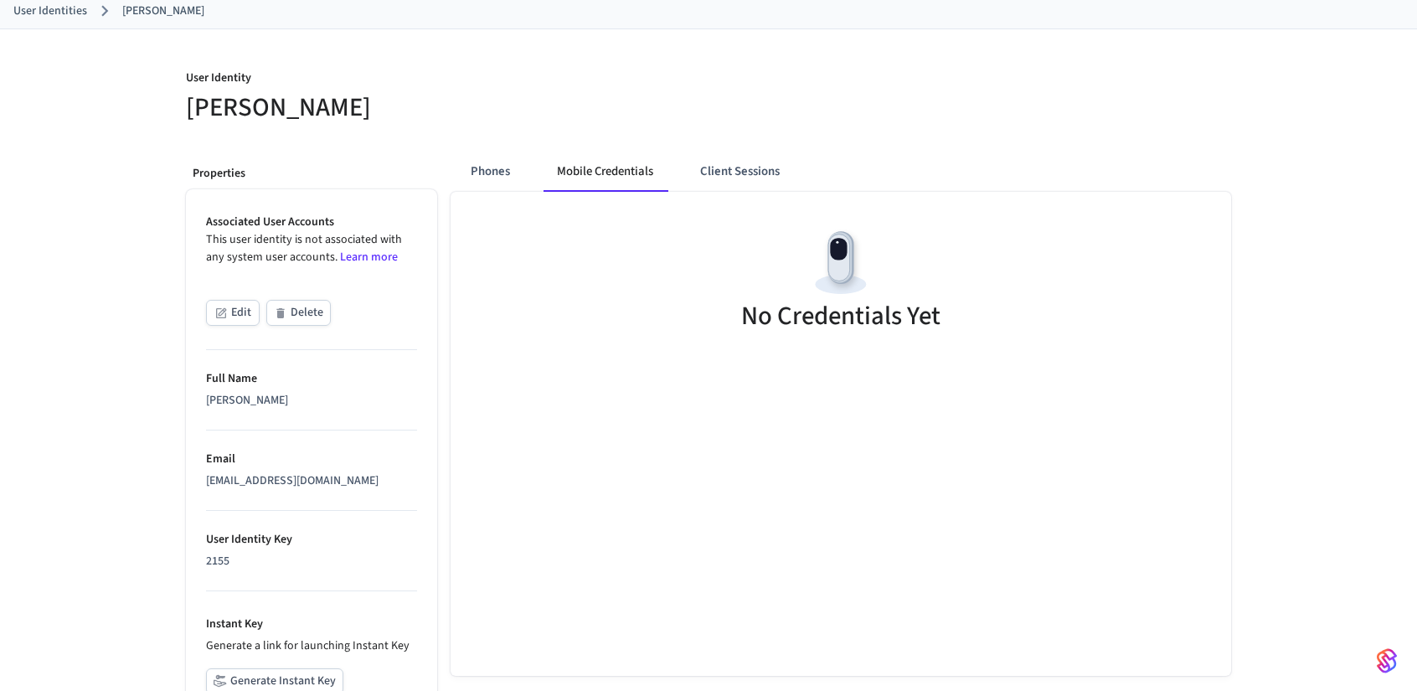
scroll to position [0, 0]
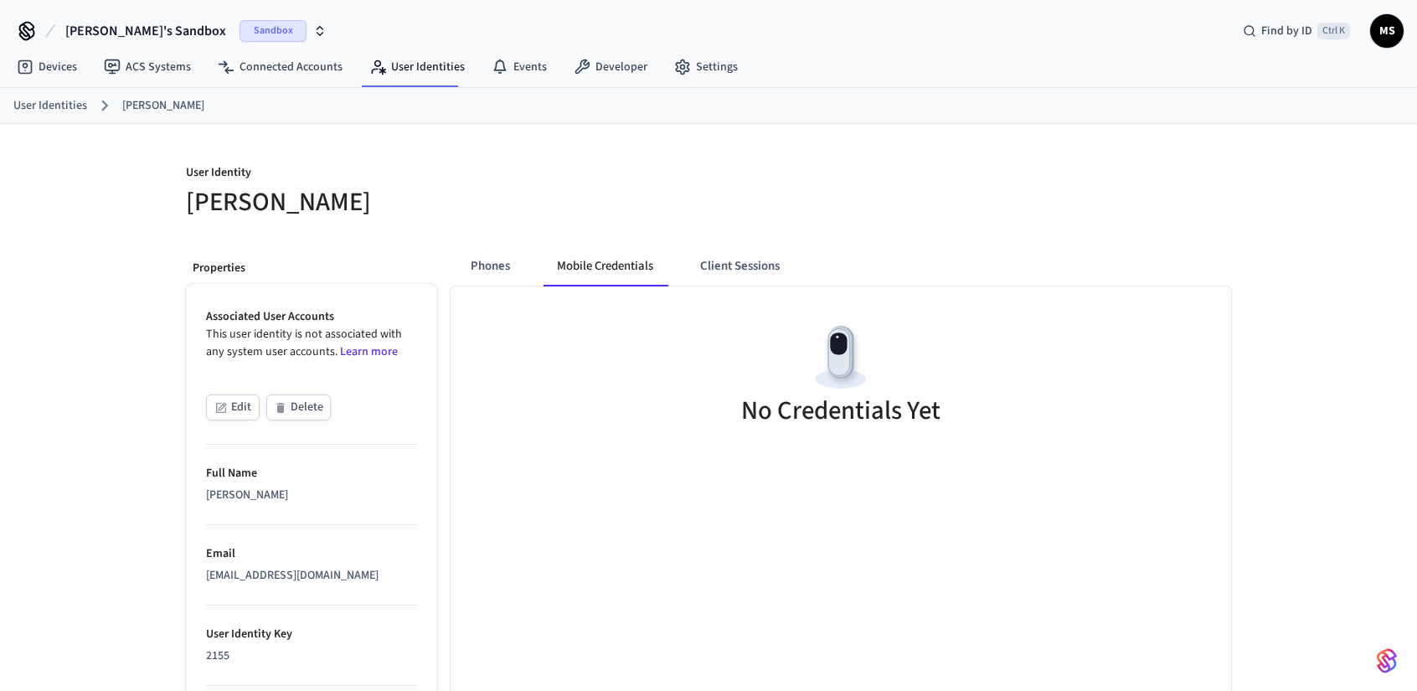
click at [233, 401] on button "Edit" at bounding box center [233, 408] width 54 height 26
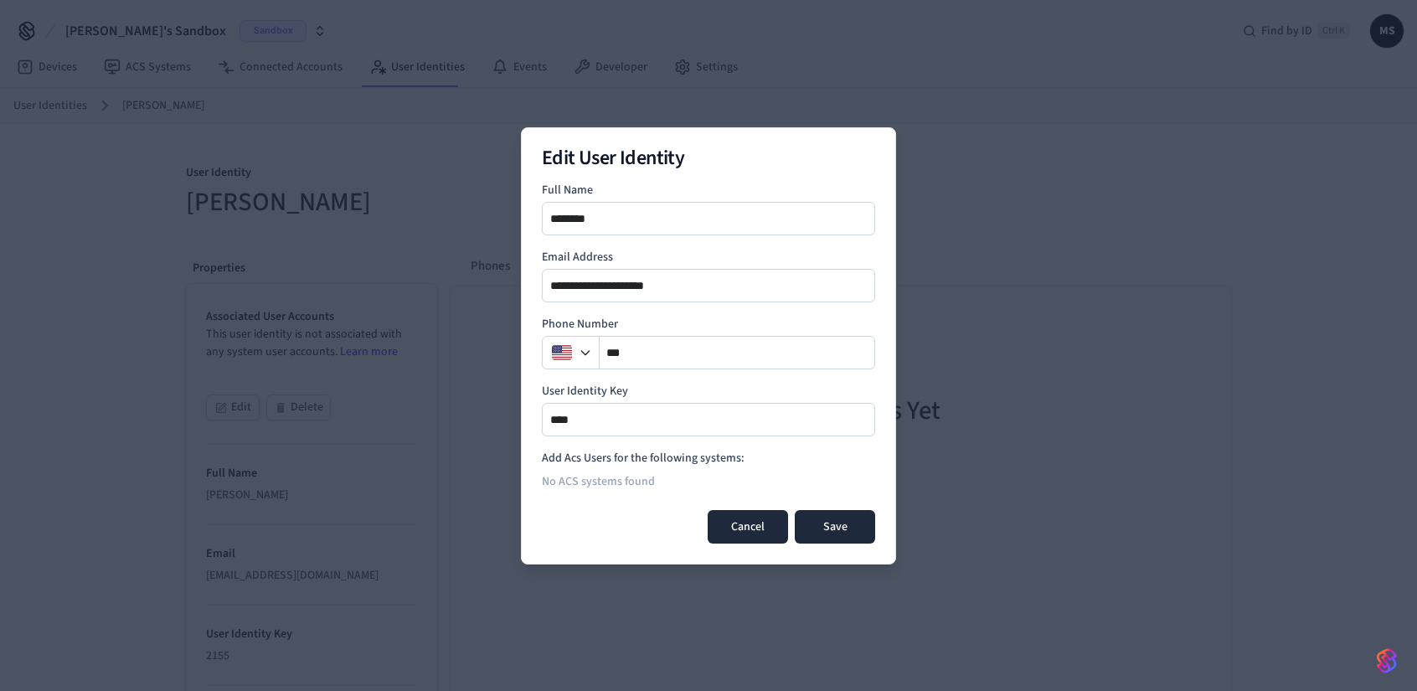
click at [764, 527] on button "Cancel" at bounding box center [748, 527] width 80 height 34
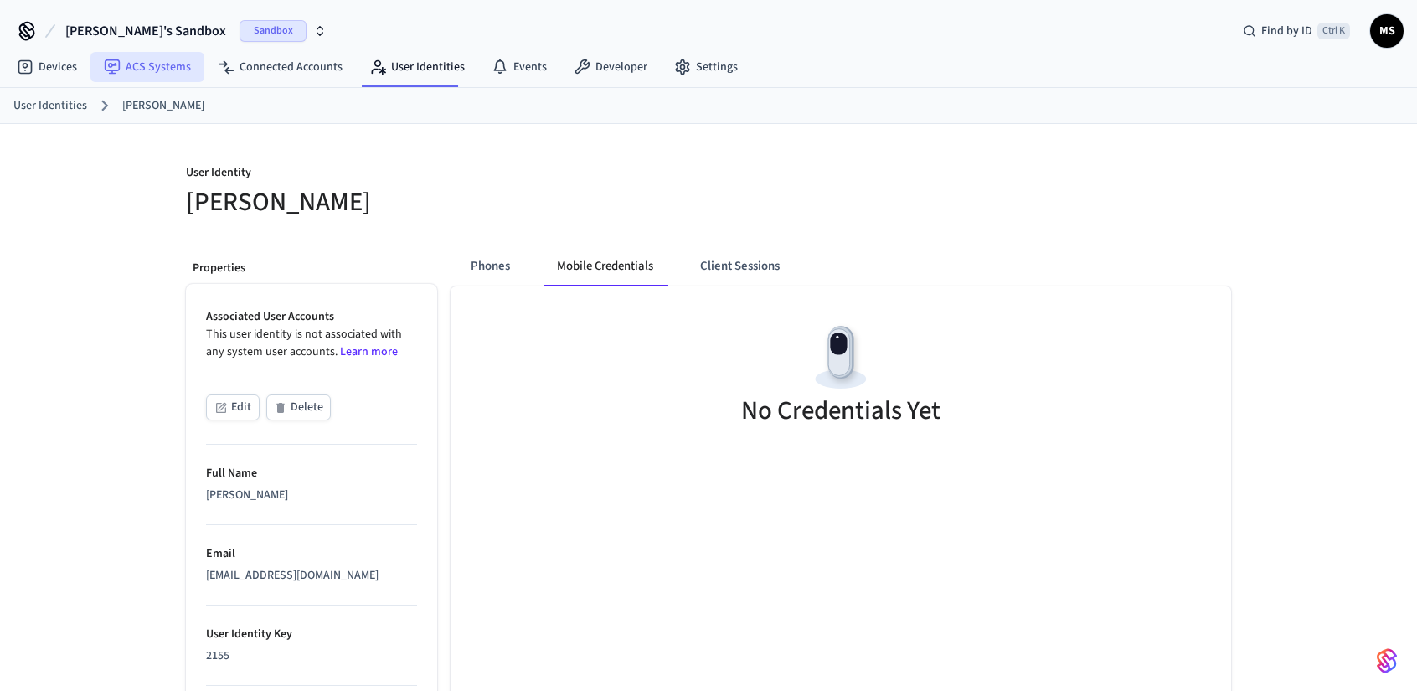
click at [158, 65] on link "ACS Systems" at bounding box center [147, 67] width 114 height 30
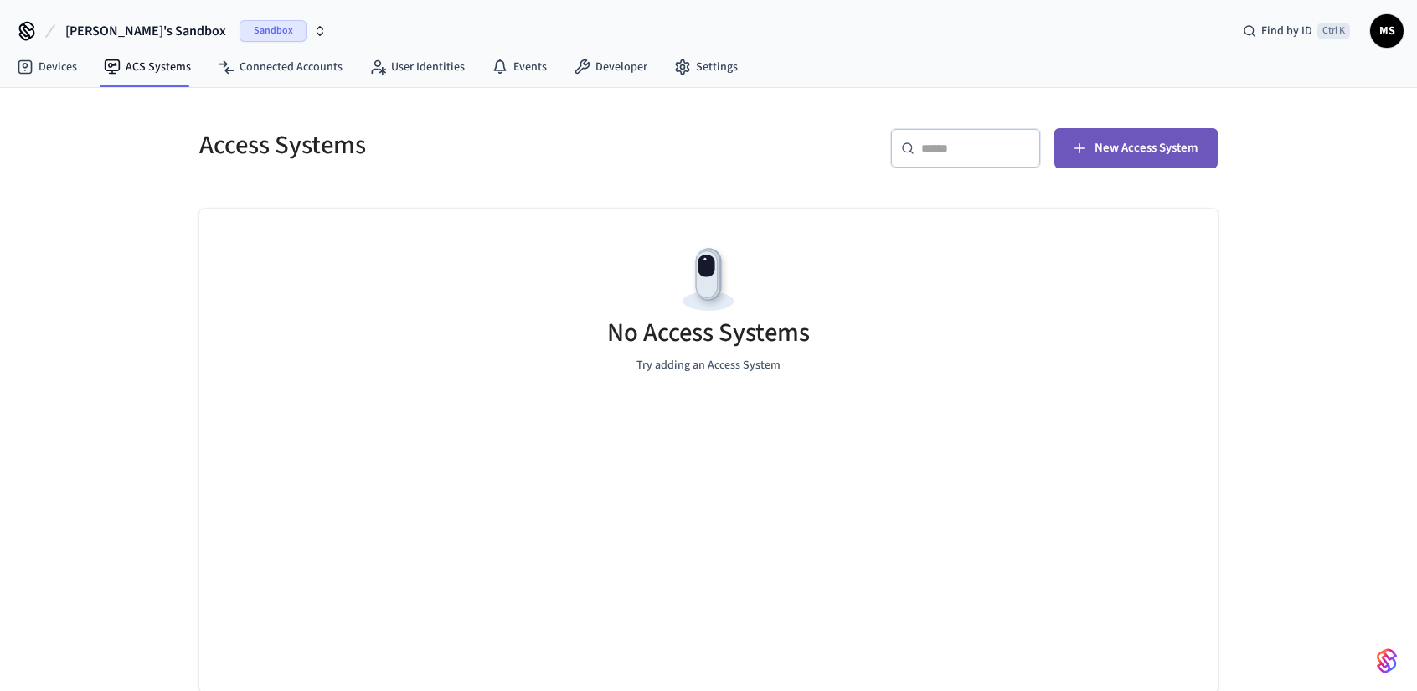
click at [1131, 152] on span "New Access System" at bounding box center [1146, 148] width 103 height 22
click at [1036, 291] on div "No Access Systems Try adding an Access System" at bounding box center [708, 308] width 1019 height 199
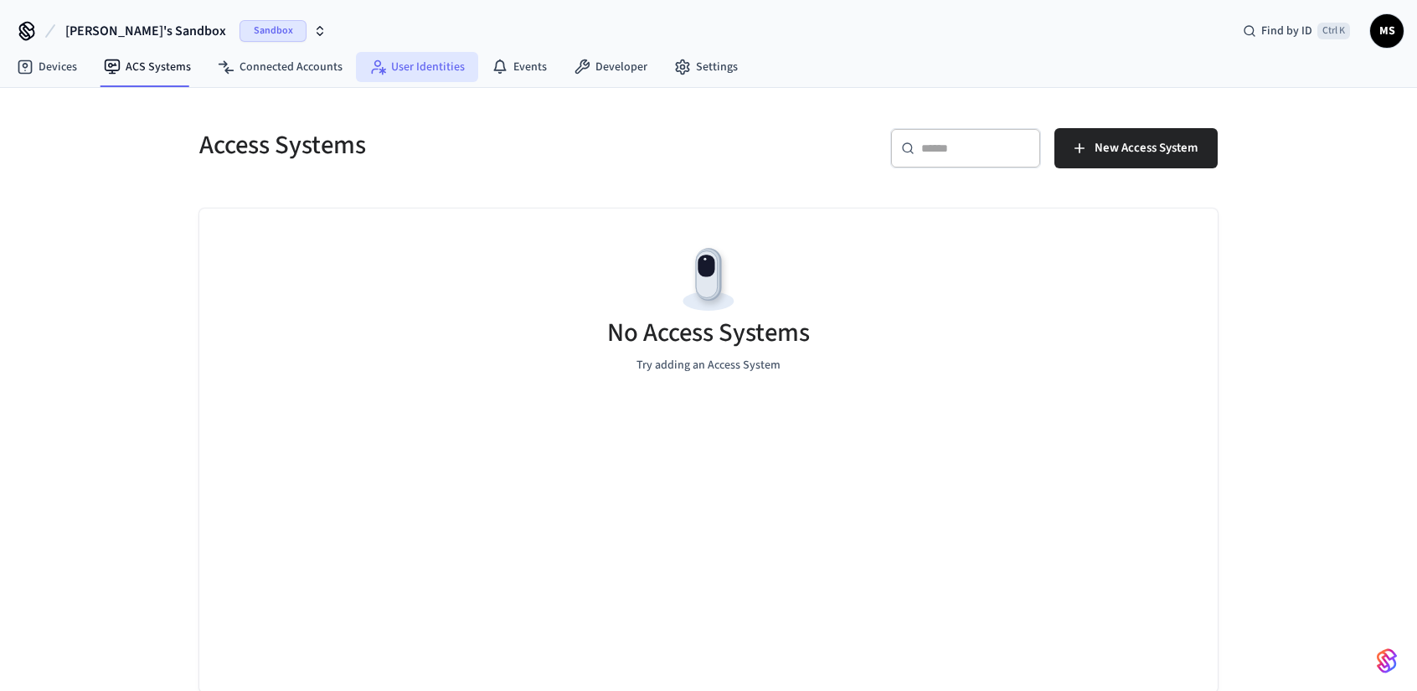
click at [429, 59] on link "User Identities" at bounding box center [417, 67] width 122 height 30
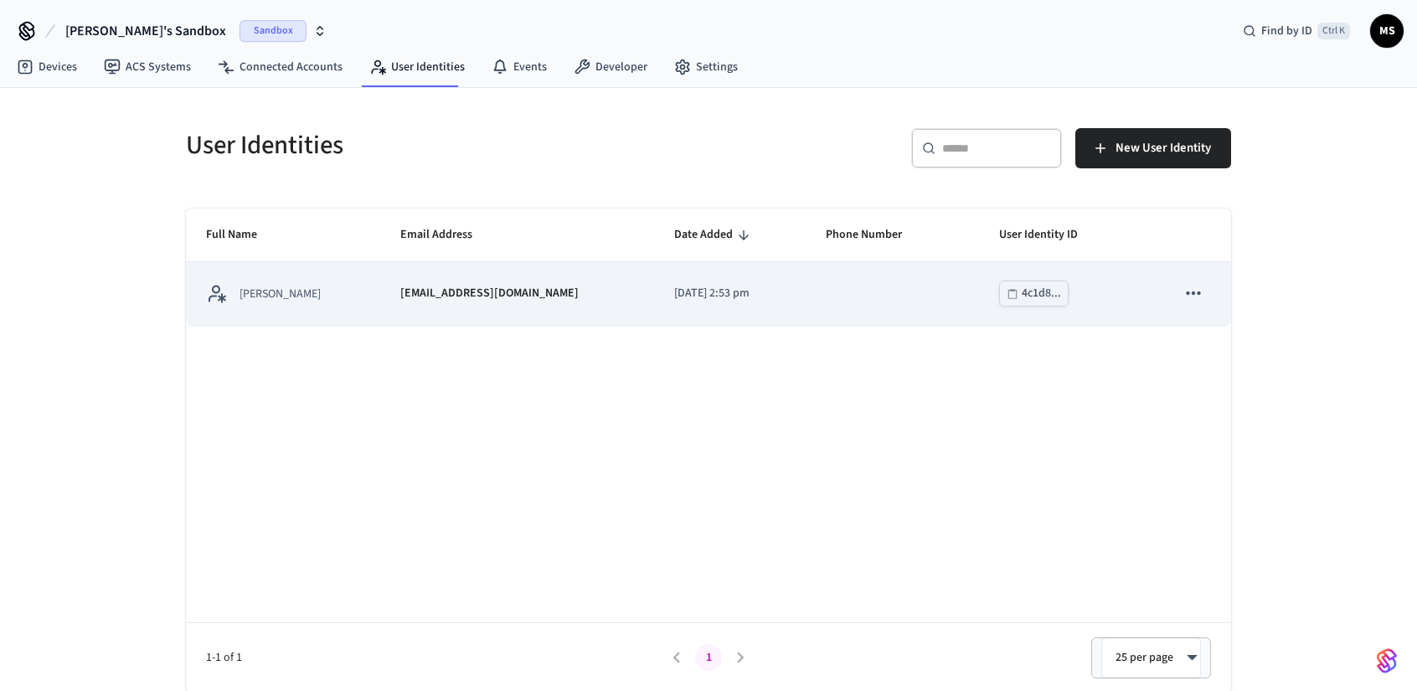
click at [1190, 287] on icon "sticky table" at bounding box center [1194, 293] width 22 height 22
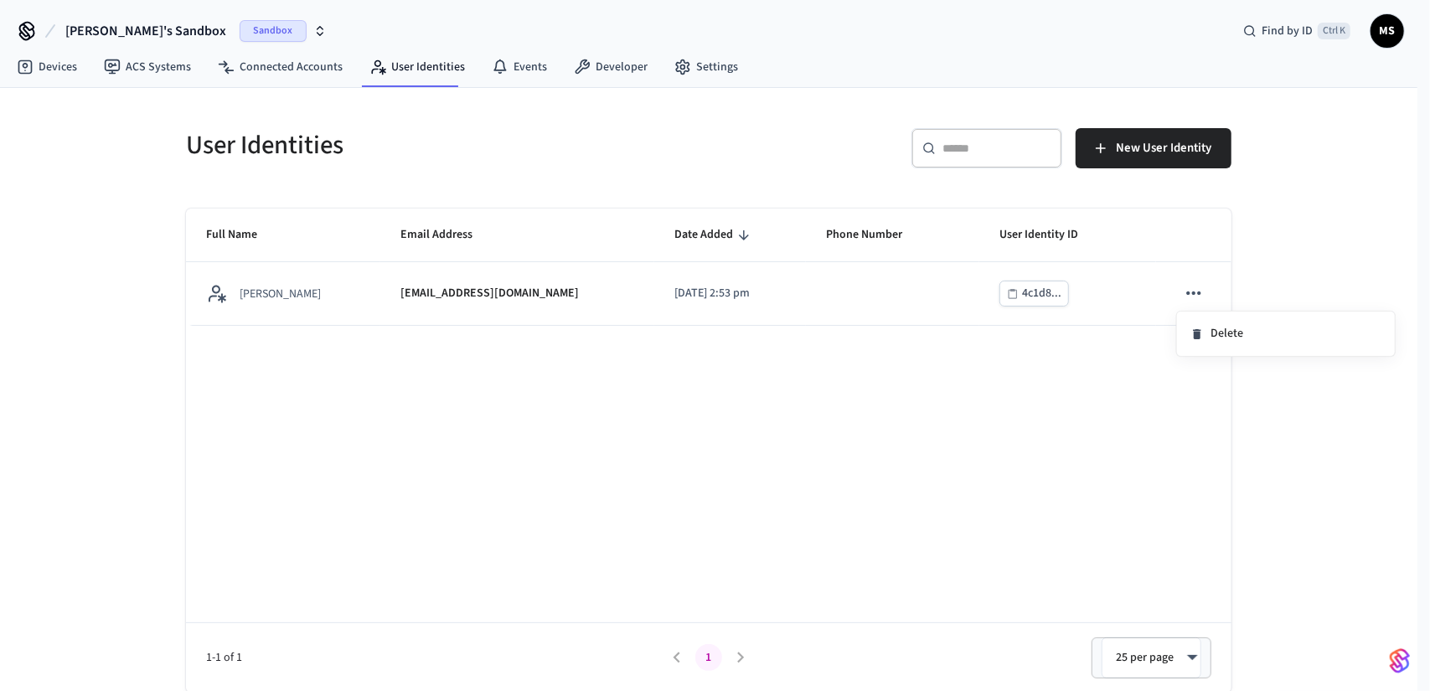
click at [806, 283] on div at bounding box center [715, 345] width 1430 height 691
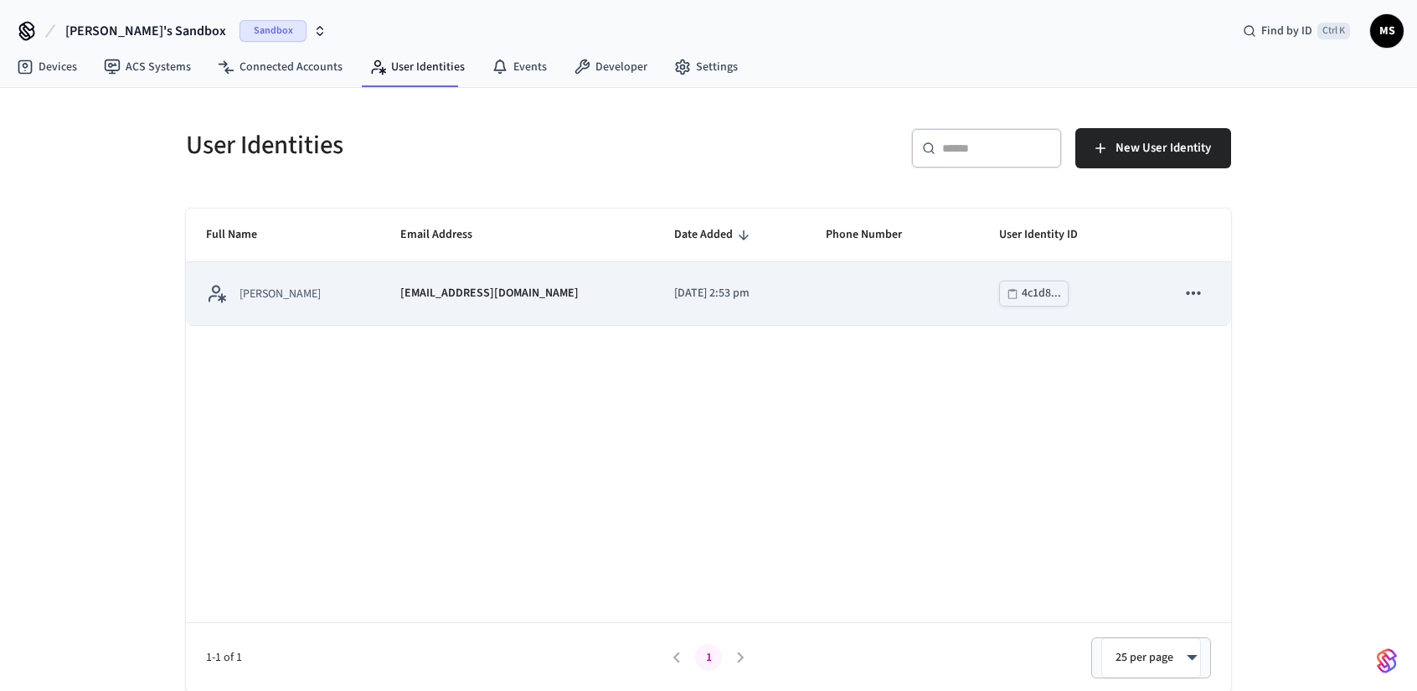
click at [751, 281] on td "[DATE] 2:53 pm" at bounding box center [730, 293] width 152 height 63
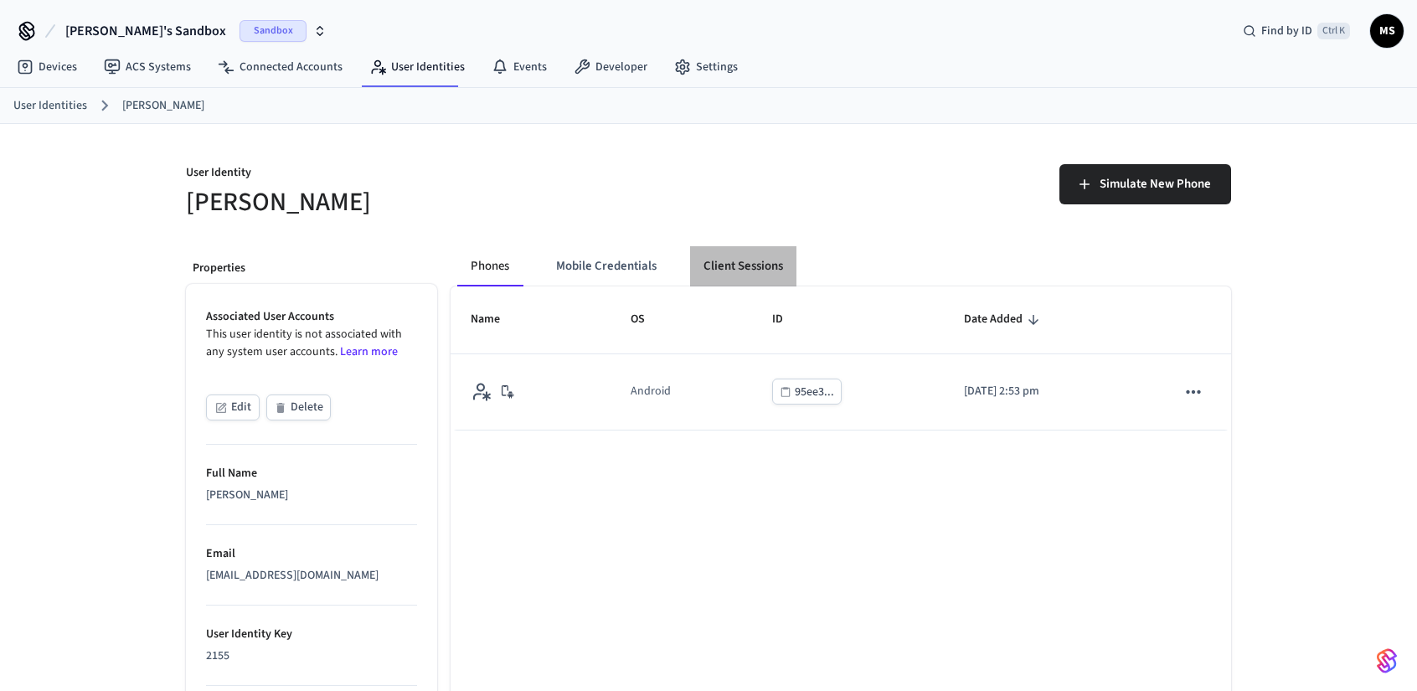
click at [747, 262] on button "Client Sessions" at bounding box center [743, 266] width 106 height 40
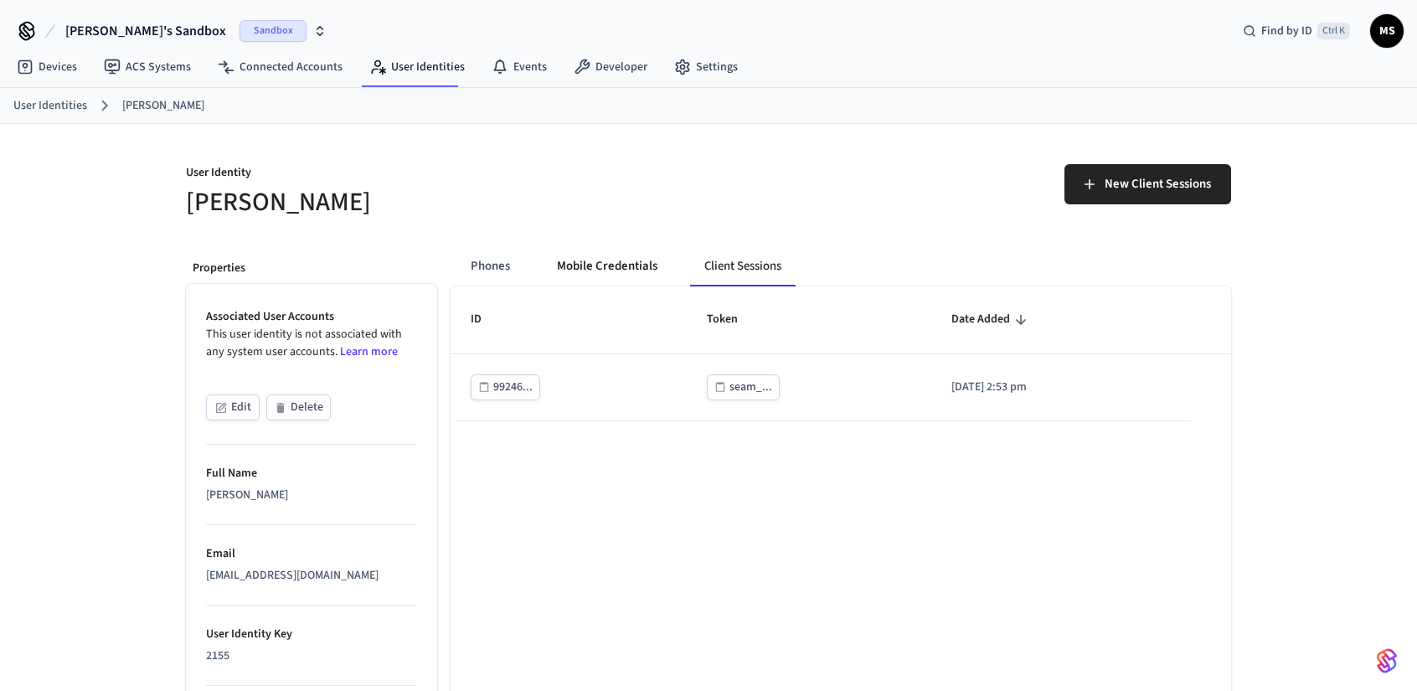
click at [603, 260] on button "Mobile Credentials" at bounding box center [607, 266] width 127 height 40
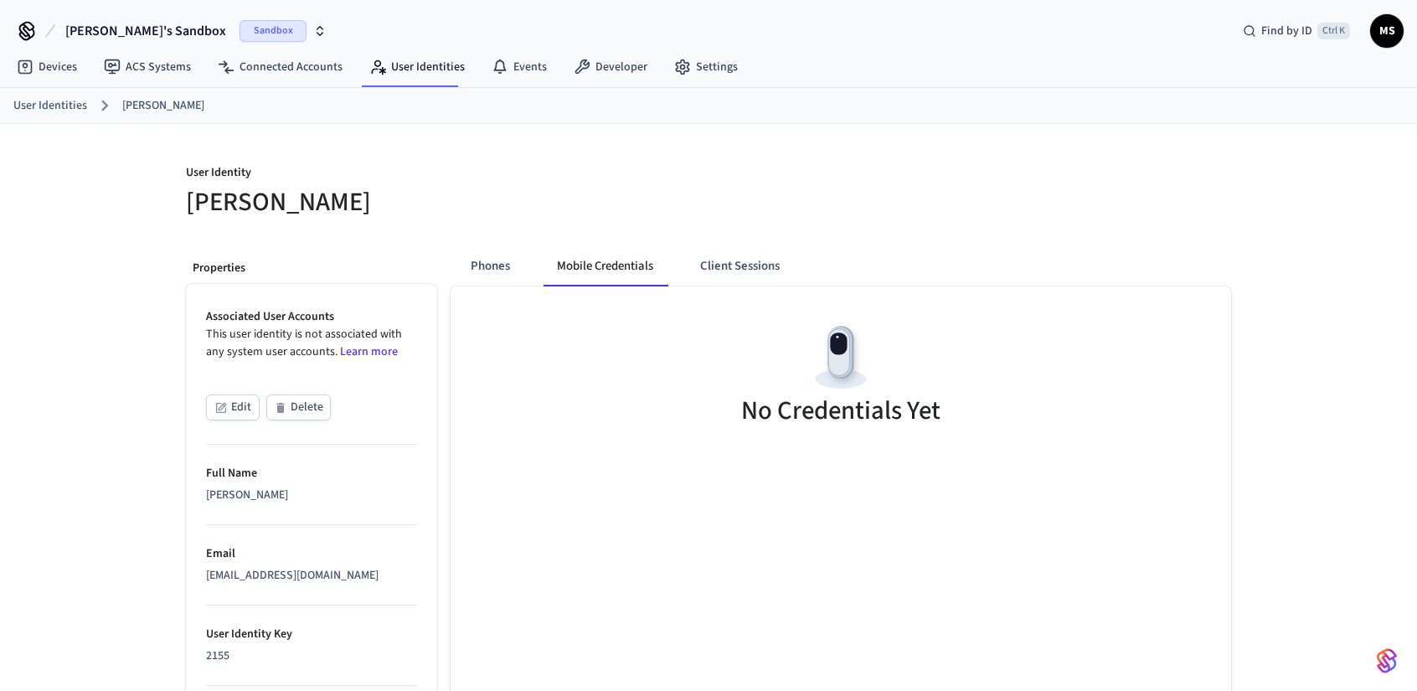
click at [686, 263] on div "Phones Mobile Credentials Client Sessions" at bounding box center [635, 266] width 356 height 40
click at [746, 259] on button "Client Sessions" at bounding box center [740, 266] width 106 height 40
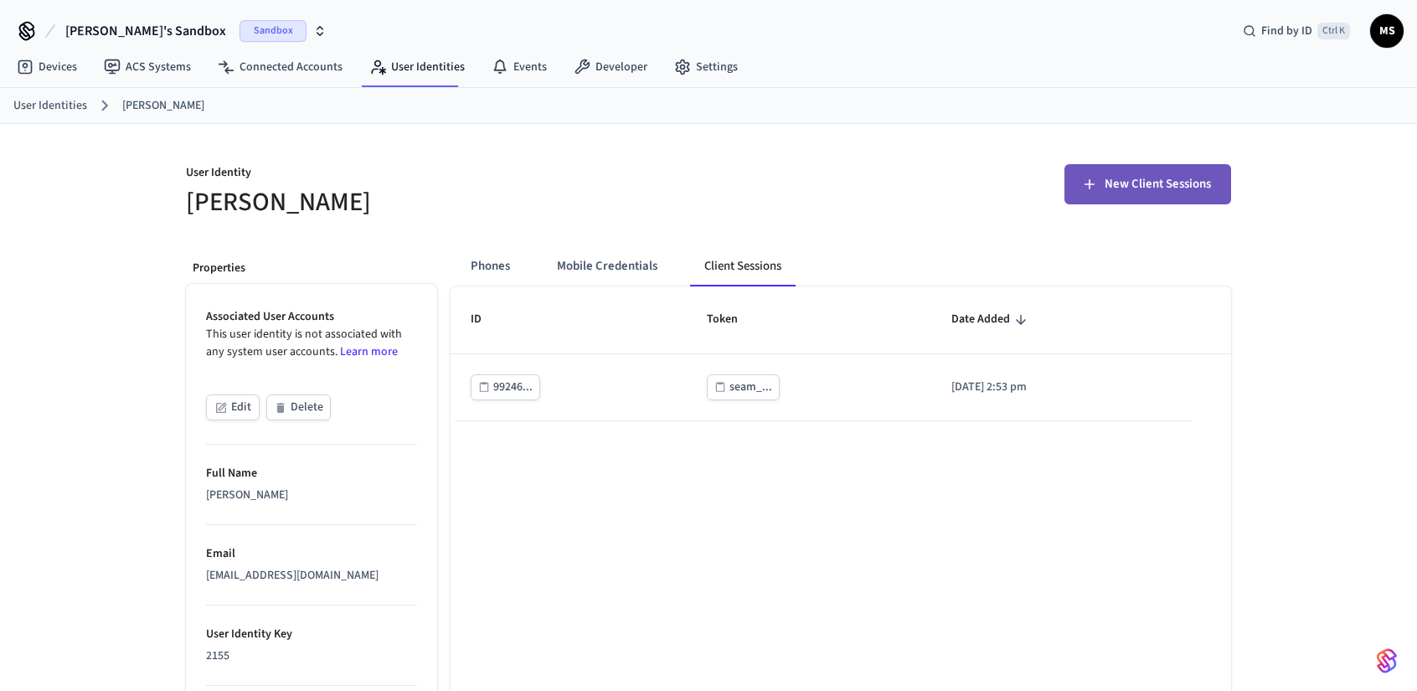
click at [1161, 183] on span "New Client Sessions" at bounding box center [1158, 184] width 106 height 22
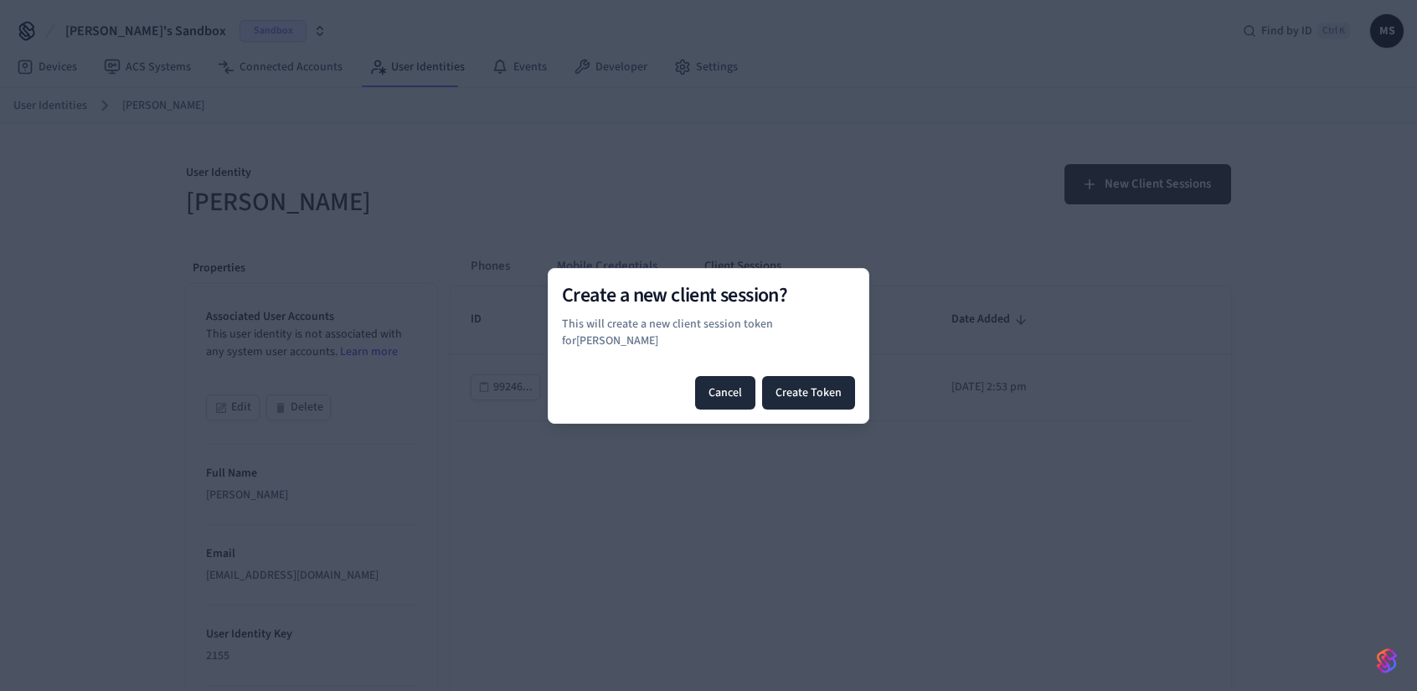
click at [734, 386] on button "Cancel" at bounding box center [725, 393] width 60 height 34
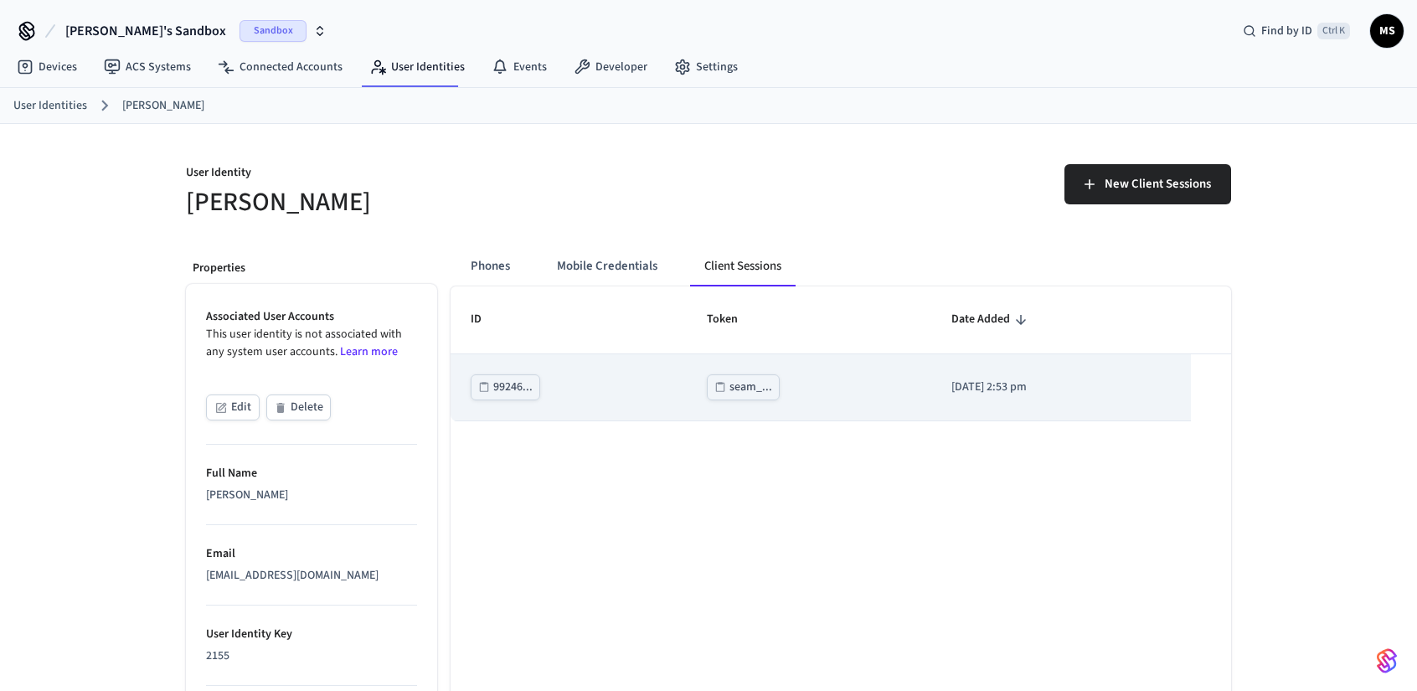
click at [819, 398] on div "seam_..." at bounding box center [809, 387] width 204 height 26
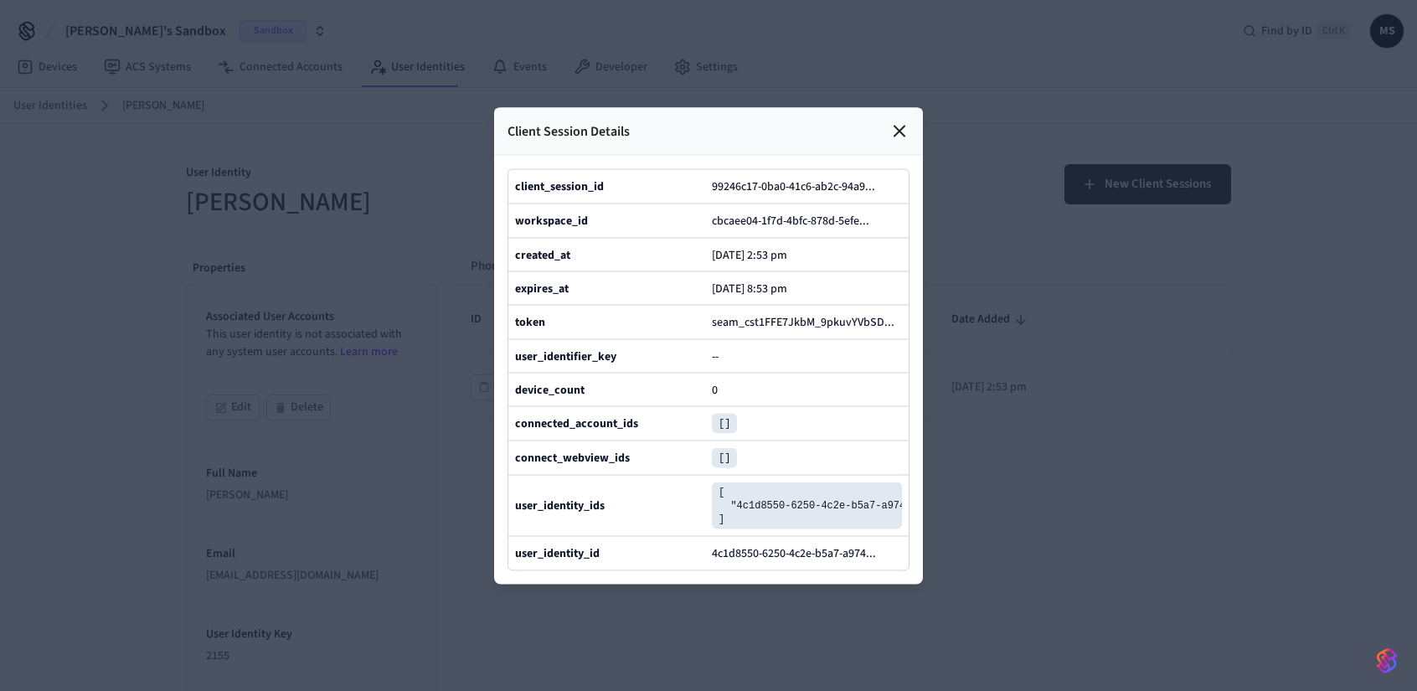
click at [903, 126] on icon at bounding box center [900, 131] width 10 height 10
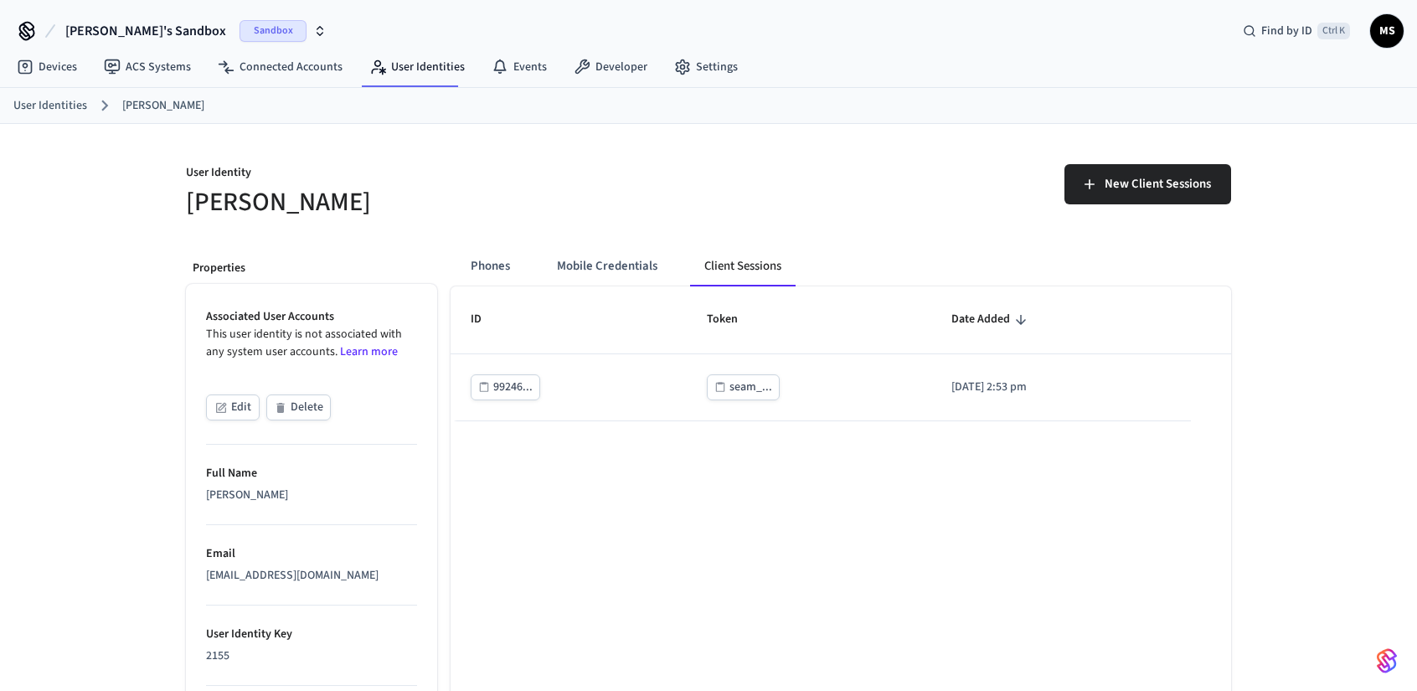
click at [899, 507] on div "ID Token Date Added 99246... seam_... 2025/08/27 at 2:53 pm 1-1 of 1 1 25 per p…" at bounding box center [841, 529] width 781 height 484
click at [603, 266] on button "Mobile Credentials" at bounding box center [607, 266] width 127 height 40
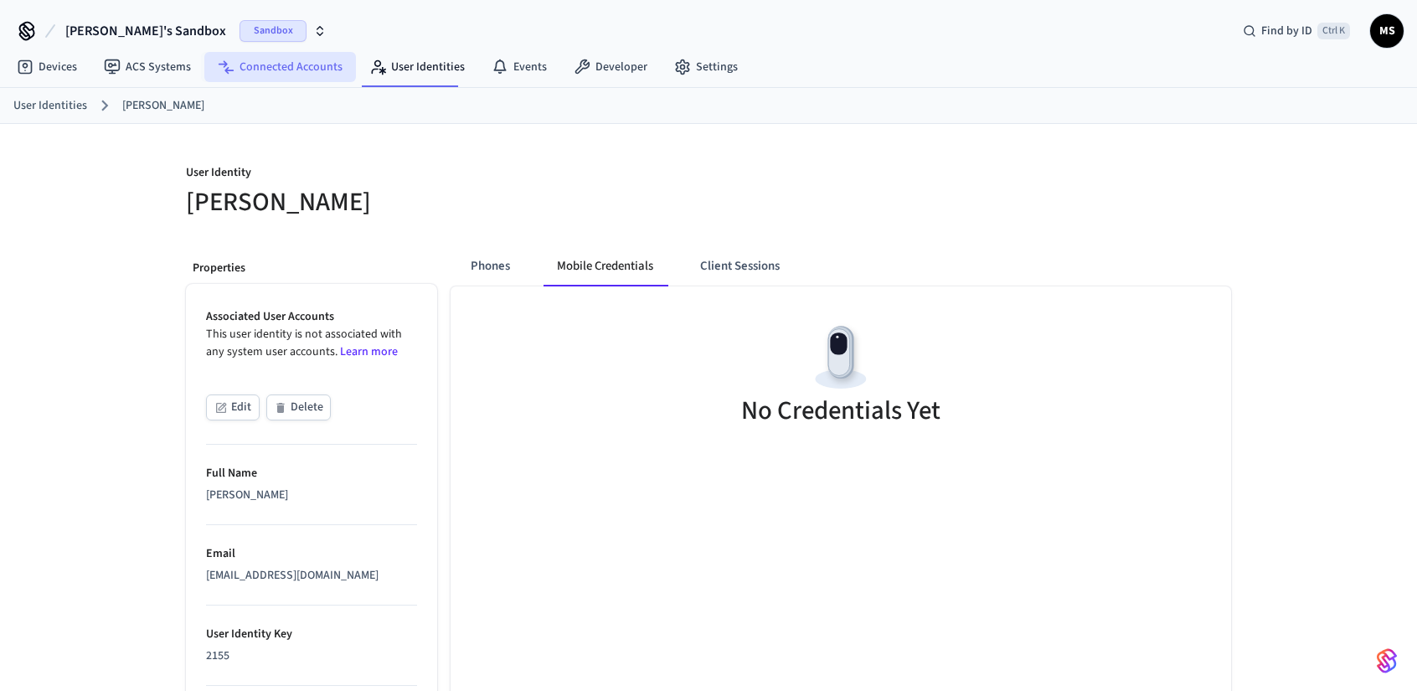
click at [314, 76] on link "Connected Accounts" at bounding box center [280, 67] width 152 height 30
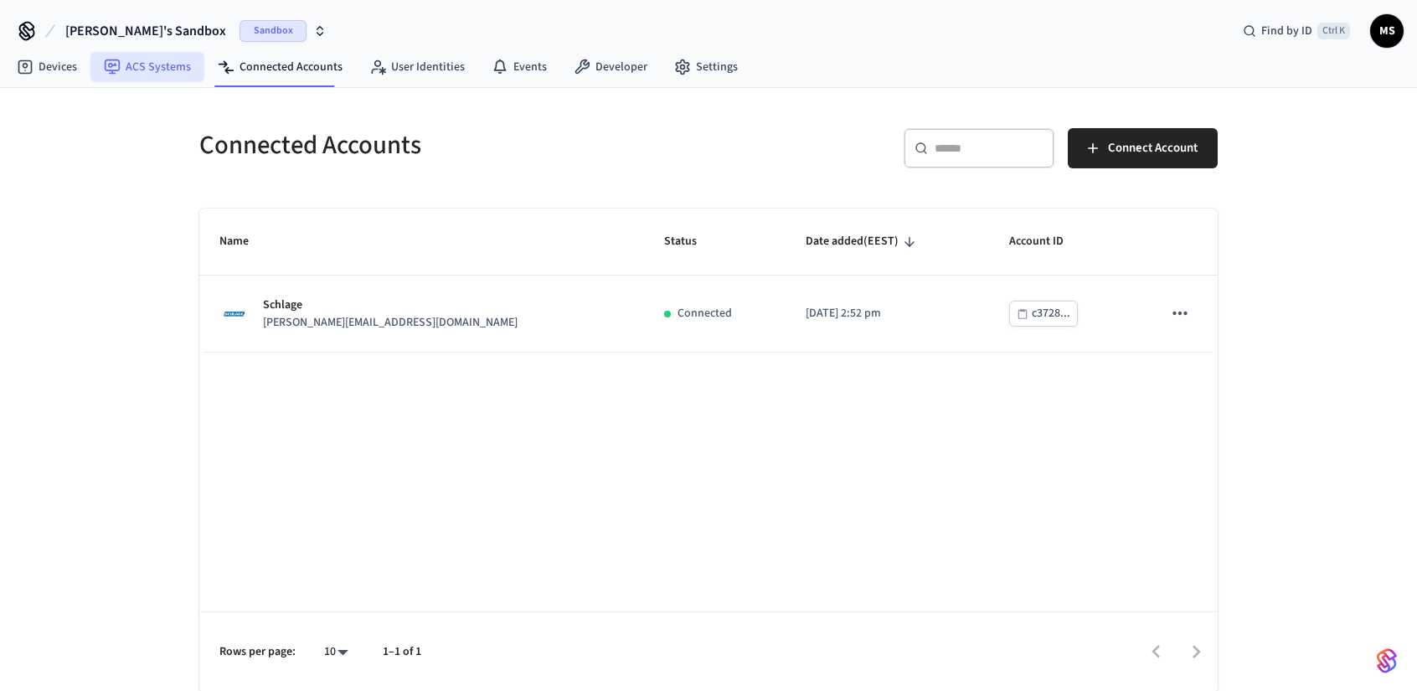
click at [173, 69] on link "ACS Systems" at bounding box center [147, 67] width 114 height 30
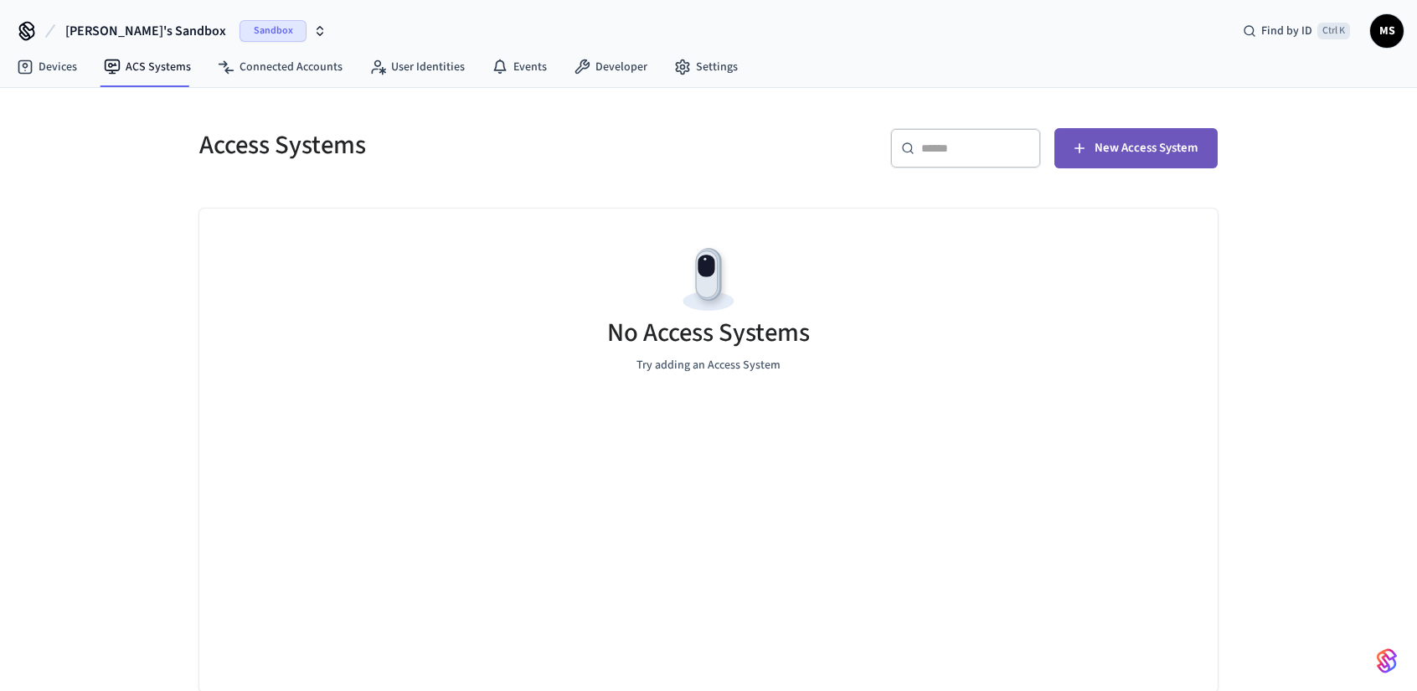
click at [1179, 148] on span "New Access System" at bounding box center [1146, 148] width 103 height 22
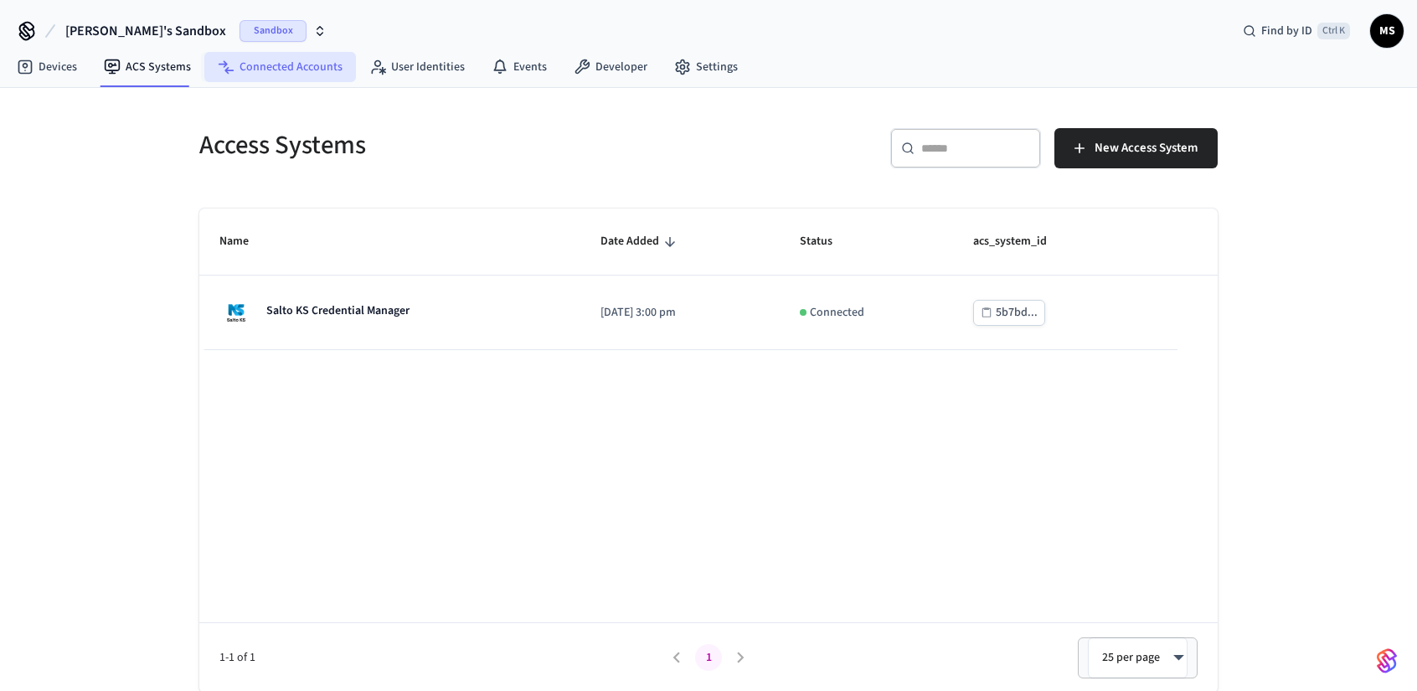
click at [271, 70] on link "Connected Accounts" at bounding box center [280, 67] width 152 height 30
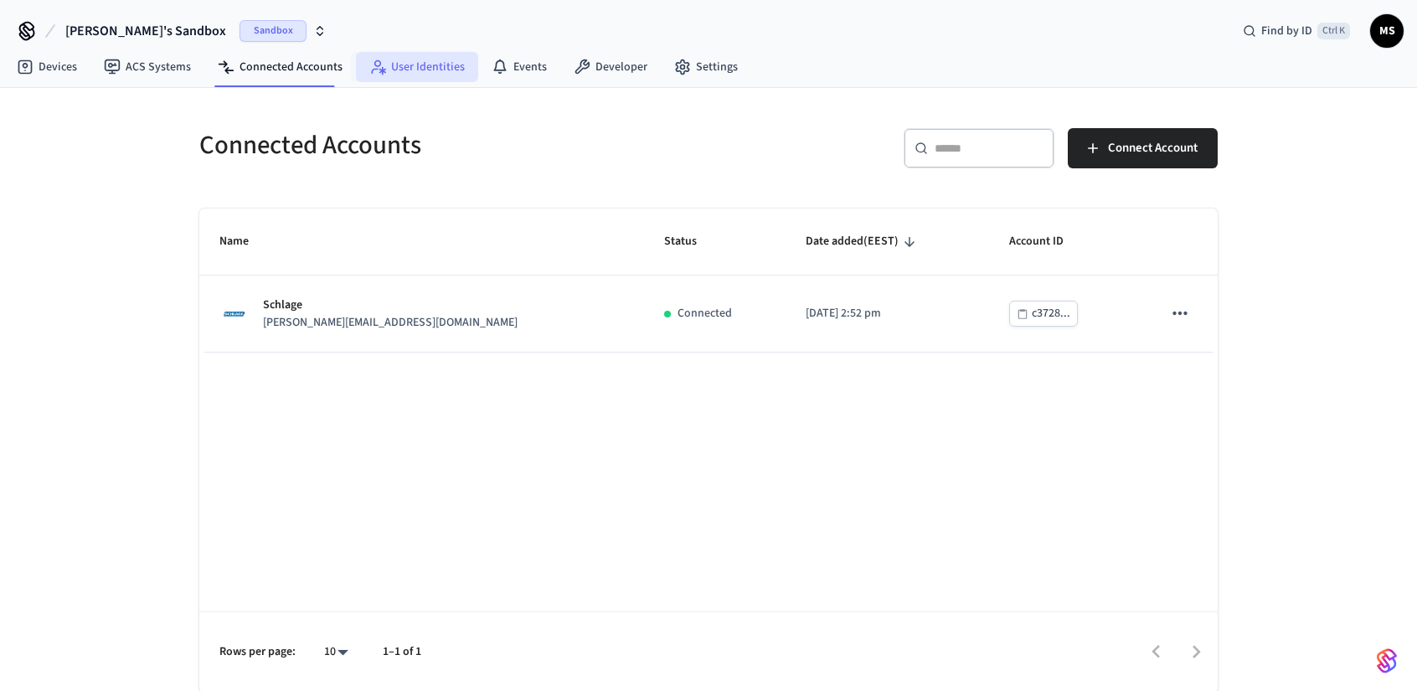
click at [409, 69] on link "User Identities" at bounding box center [417, 67] width 122 height 30
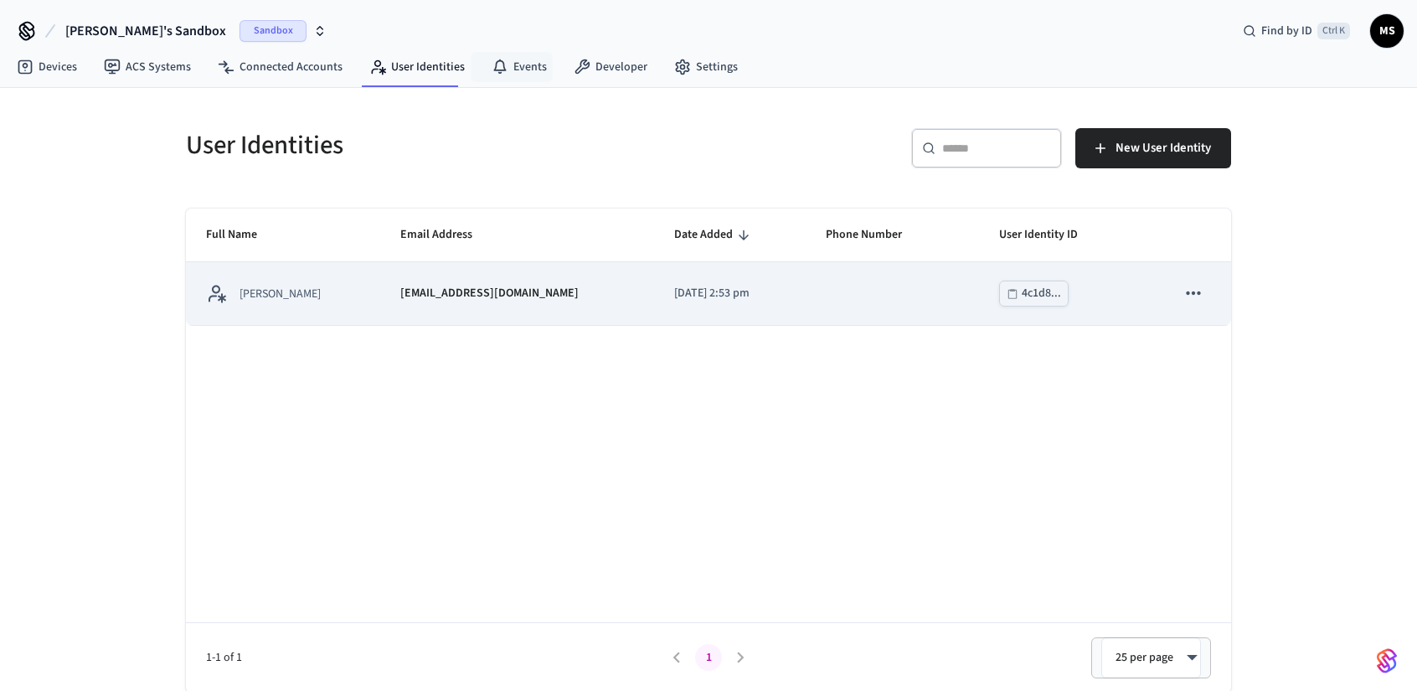
click at [483, 276] on td "[EMAIL_ADDRESS][DOMAIN_NAME]" at bounding box center [517, 293] width 274 height 63
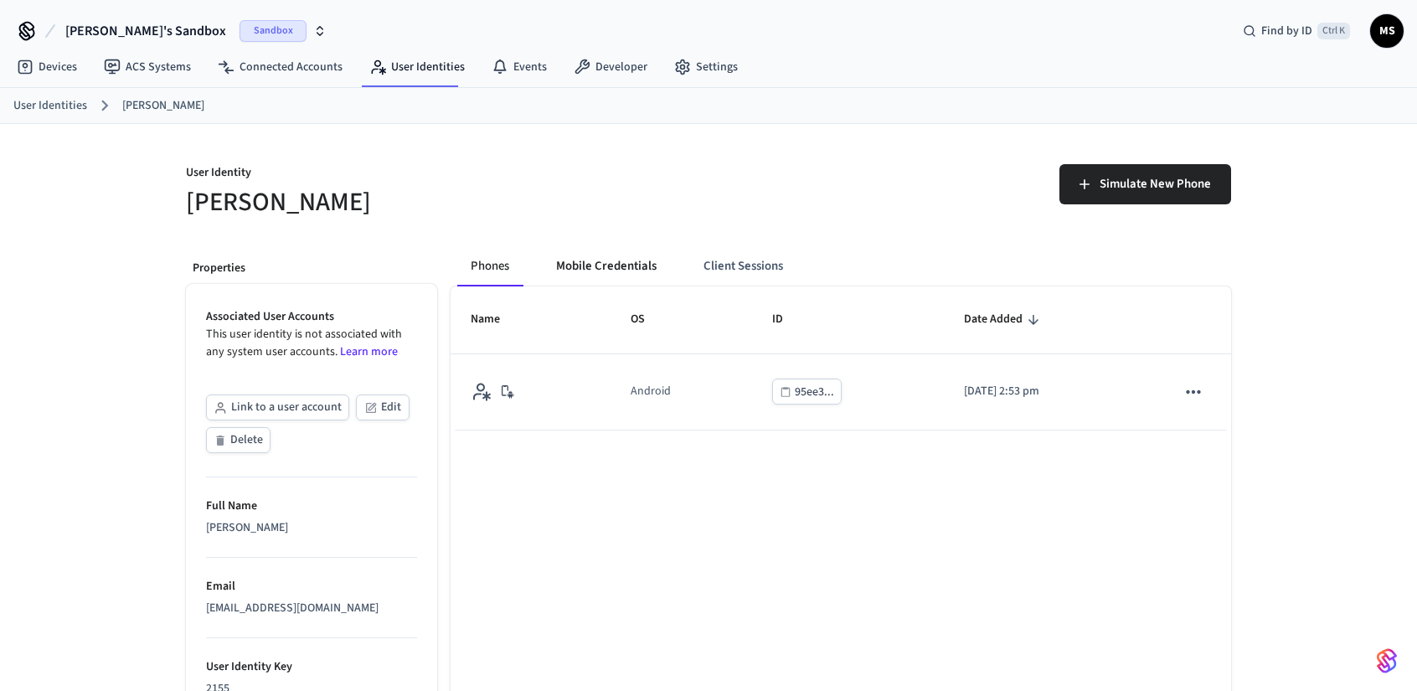
click at [573, 264] on button "Mobile Credentials" at bounding box center [606, 266] width 127 height 40
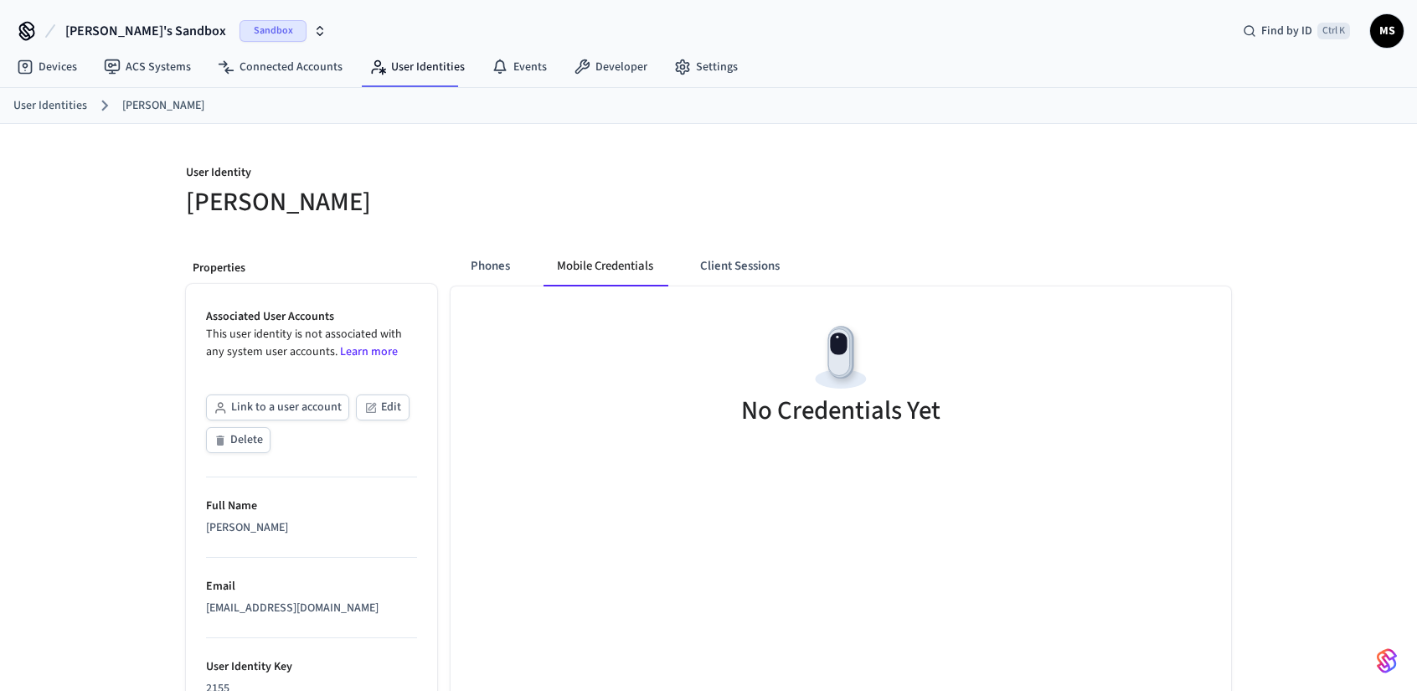
click at [844, 403] on h5 "No Credentials Yet" at bounding box center [840, 411] width 199 height 34
click at [270, 74] on link "Connected Accounts" at bounding box center [280, 67] width 152 height 30
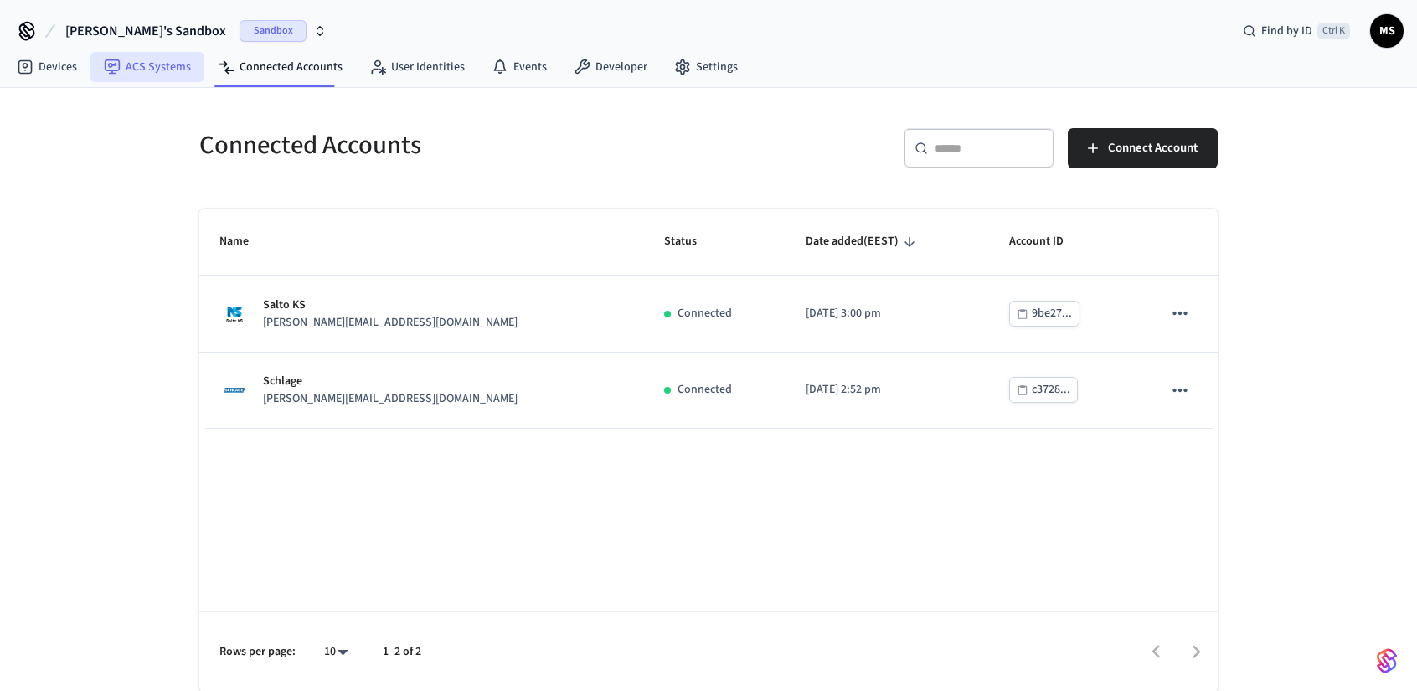
click at [167, 67] on link "ACS Systems" at bounding box center [147, 67] width 114 height 30
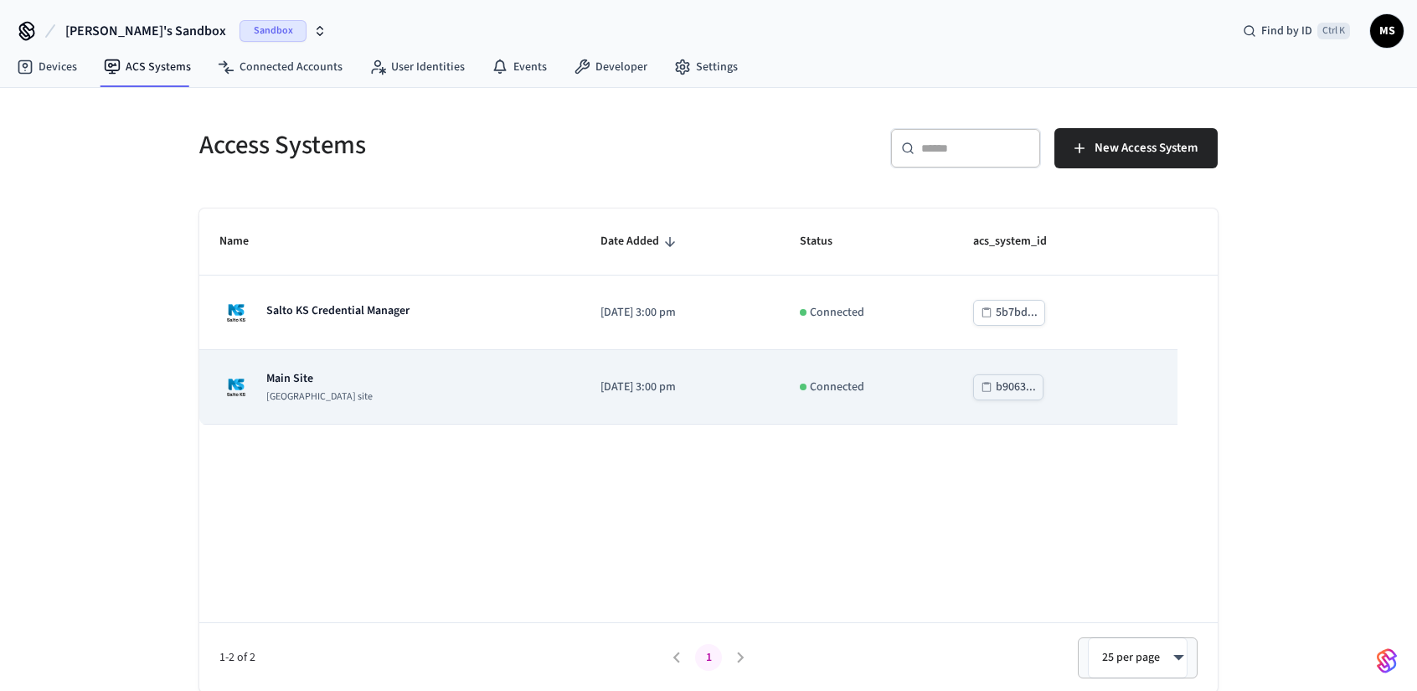
click at [427, 383] on div "Main Site Salto KS site" at bounding box center [389, 387] width 341 height 34
click at [435, 385] on div "Main Site Salto KS site" at bounding box center [389, 387] width 341 height 34
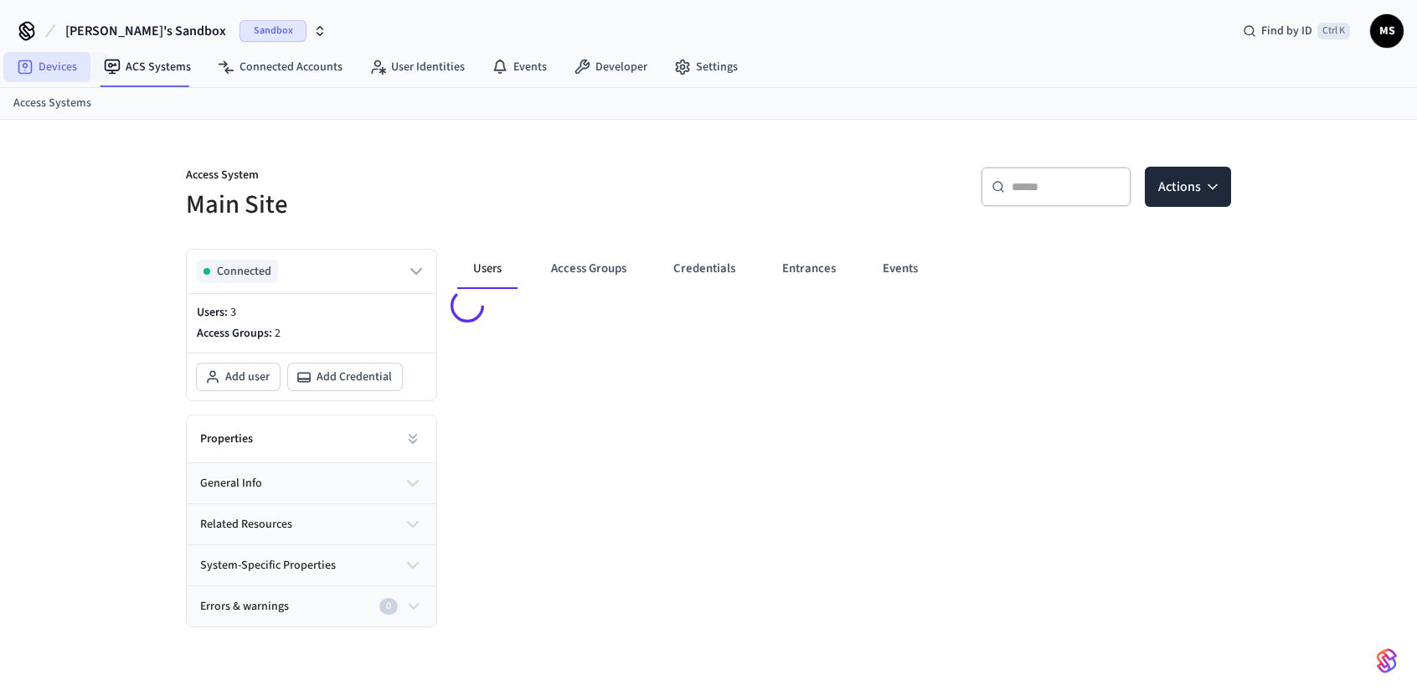
click at [76, 59] on link "Devices" at bounding box center [46, 67] width 87 height 30
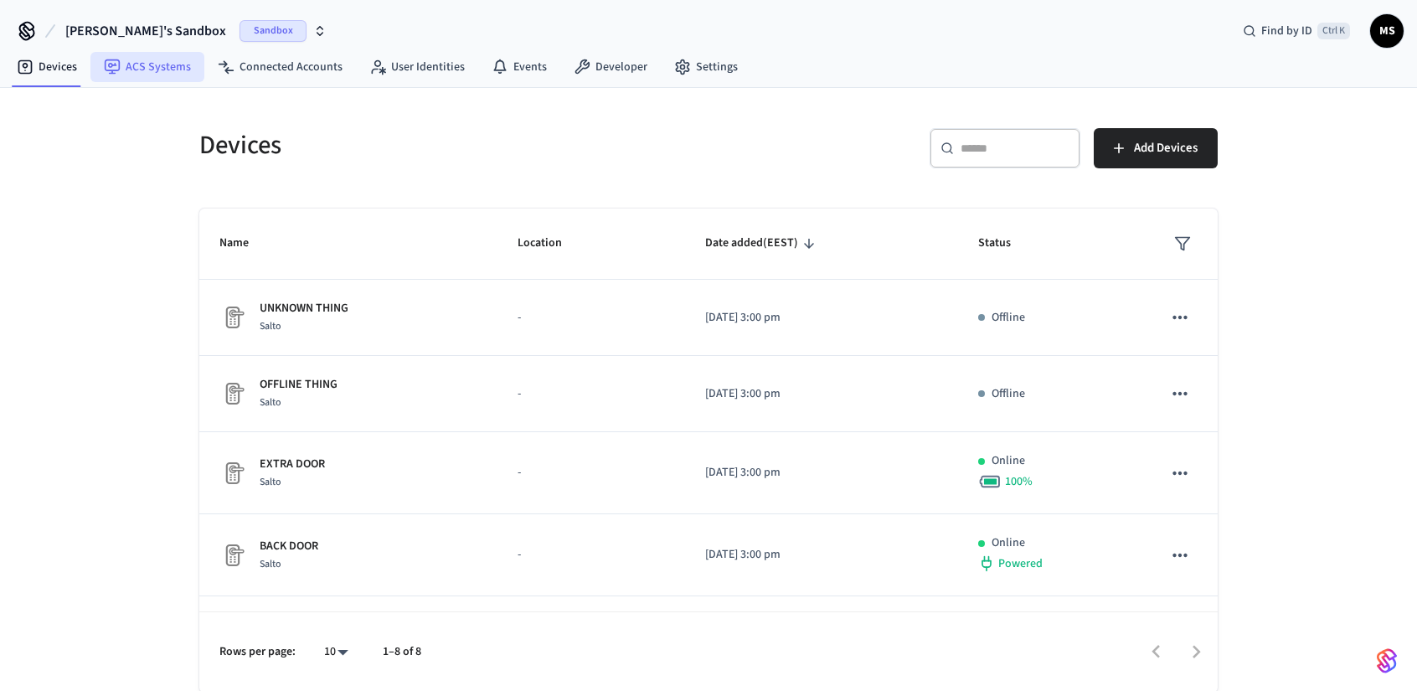
click at [139, 69] on link "ACS Systems" at bounding box center [147, 67] width 114 height 30
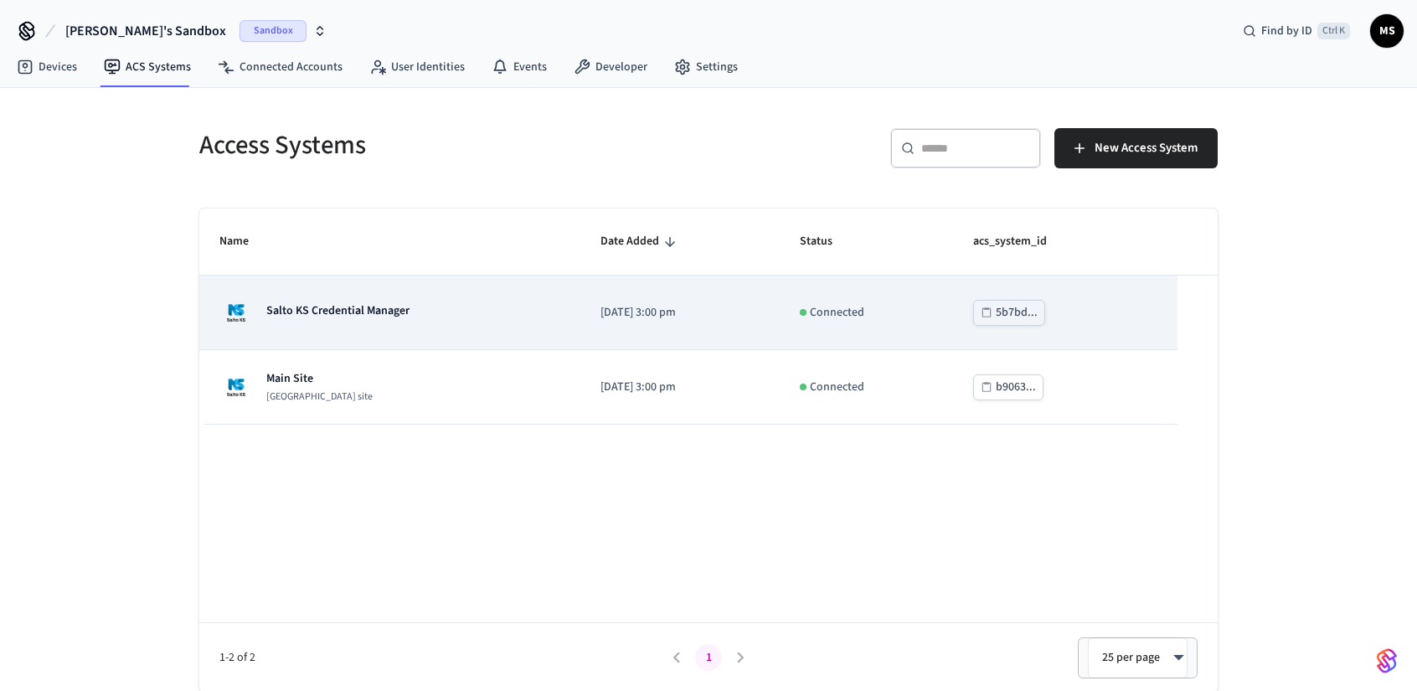
click at [278, 306] on p "Salto KS Credential Manager" at bounding box center [337, 310] width 143 height 17
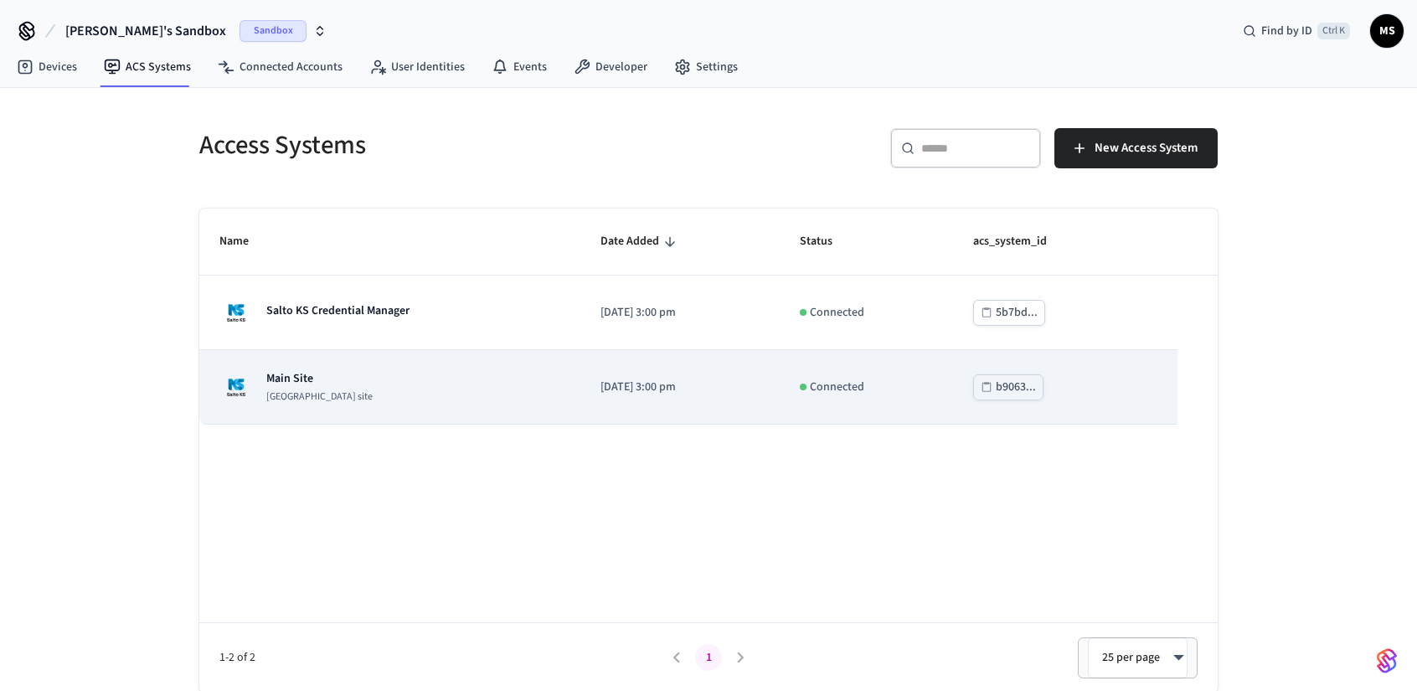
click at [287, 381] on p "Main Site" at bounding box center [319, 378] width 106 height 17
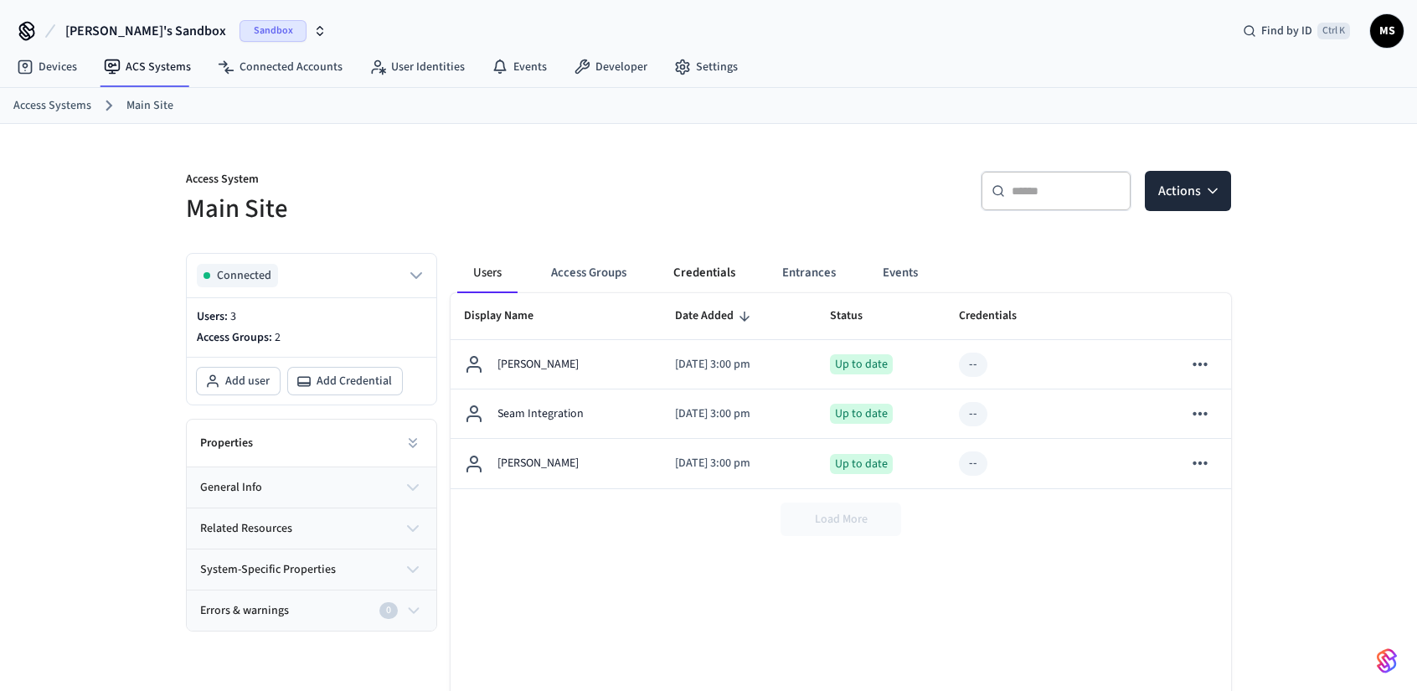
click at [682, 274] on button "Credentials" at bounding box center [704, 273] width 89 height 40
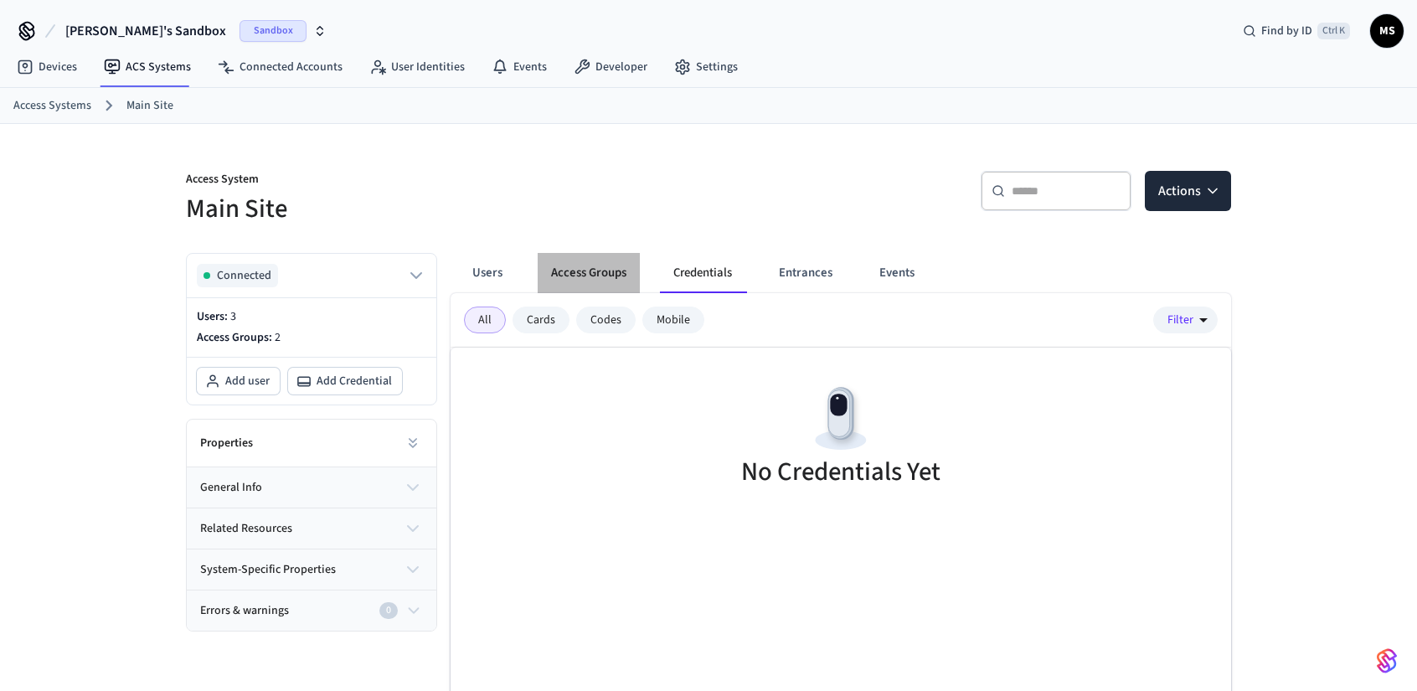
click at [609, 272] on button "Access Groups" at bounding box center [589, 273] width 102 height 40
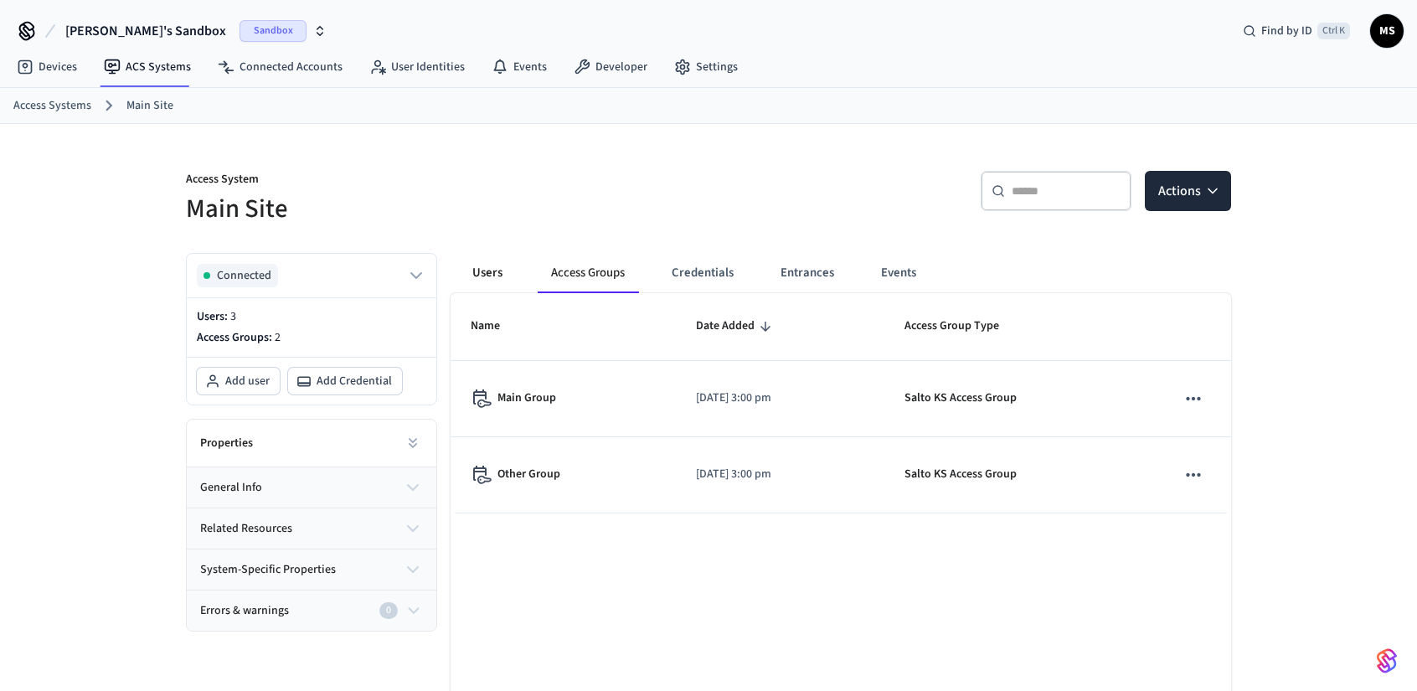
click at [469, 275] on button "Users" at bounding box center [487, 273] width 60 height 40
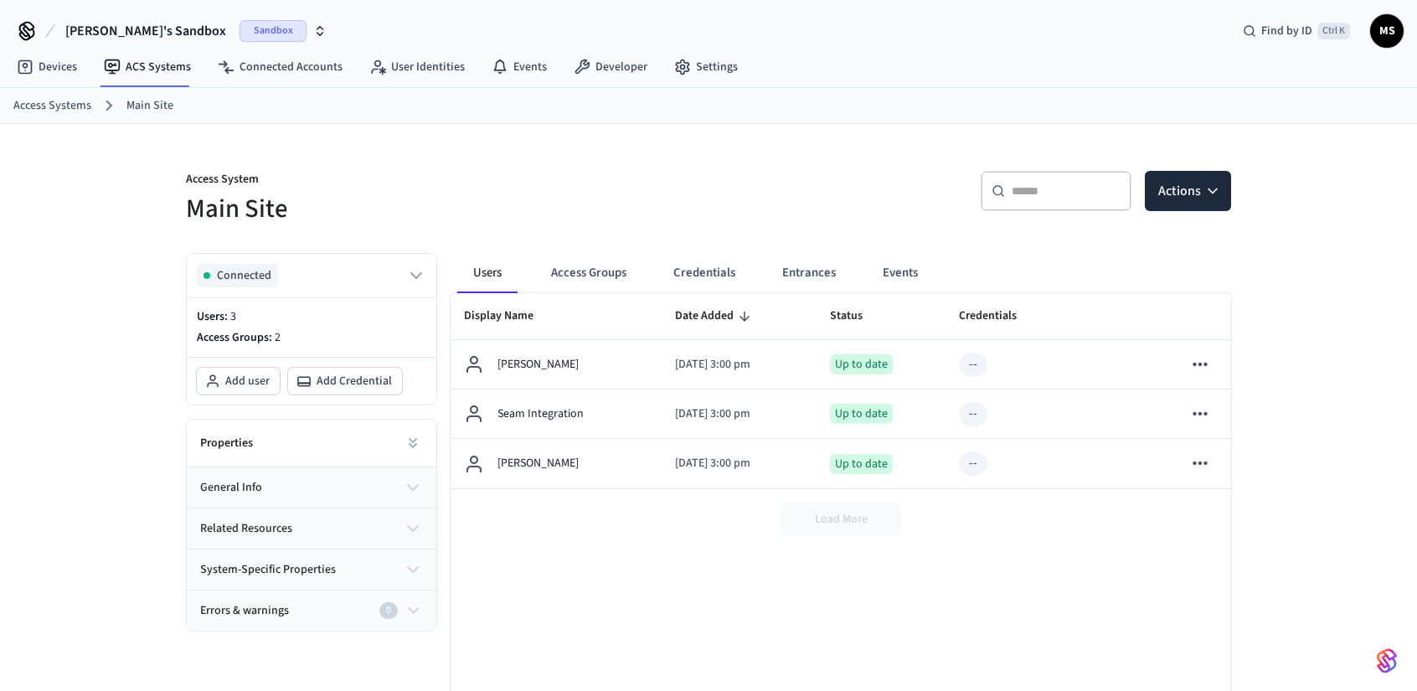
click at [699, 535] on div "Load More" at bounding box center [841, 519] width 781 height 60
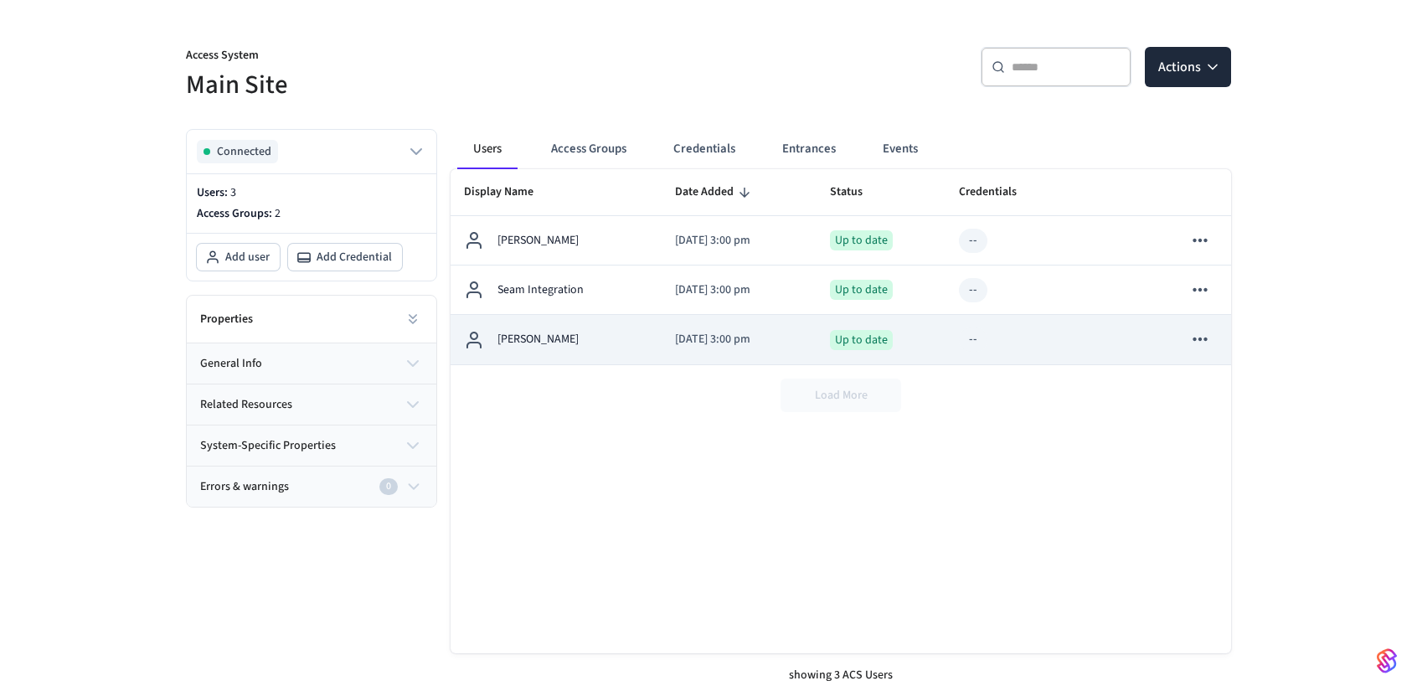
scroll to position [129, 0]
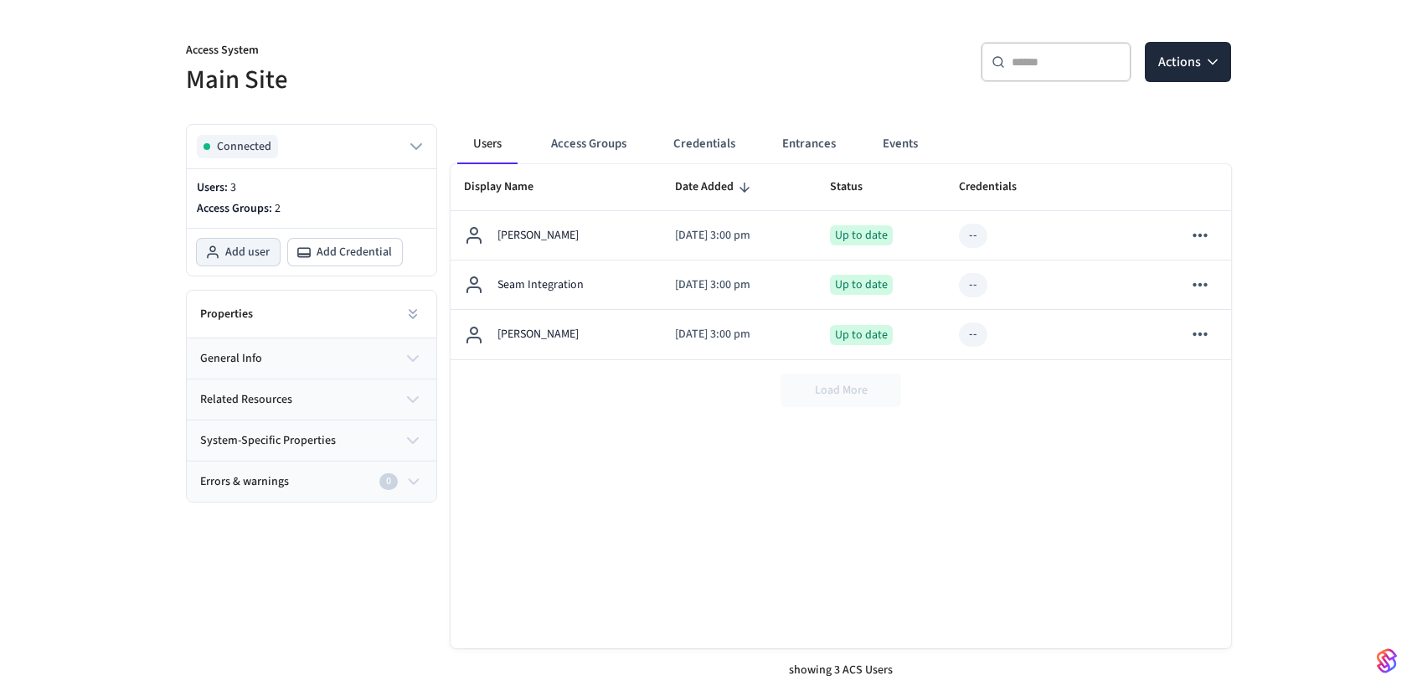
click at [256, 254] on span "Add user" at bounding box center [247, 252] width 44 height 17
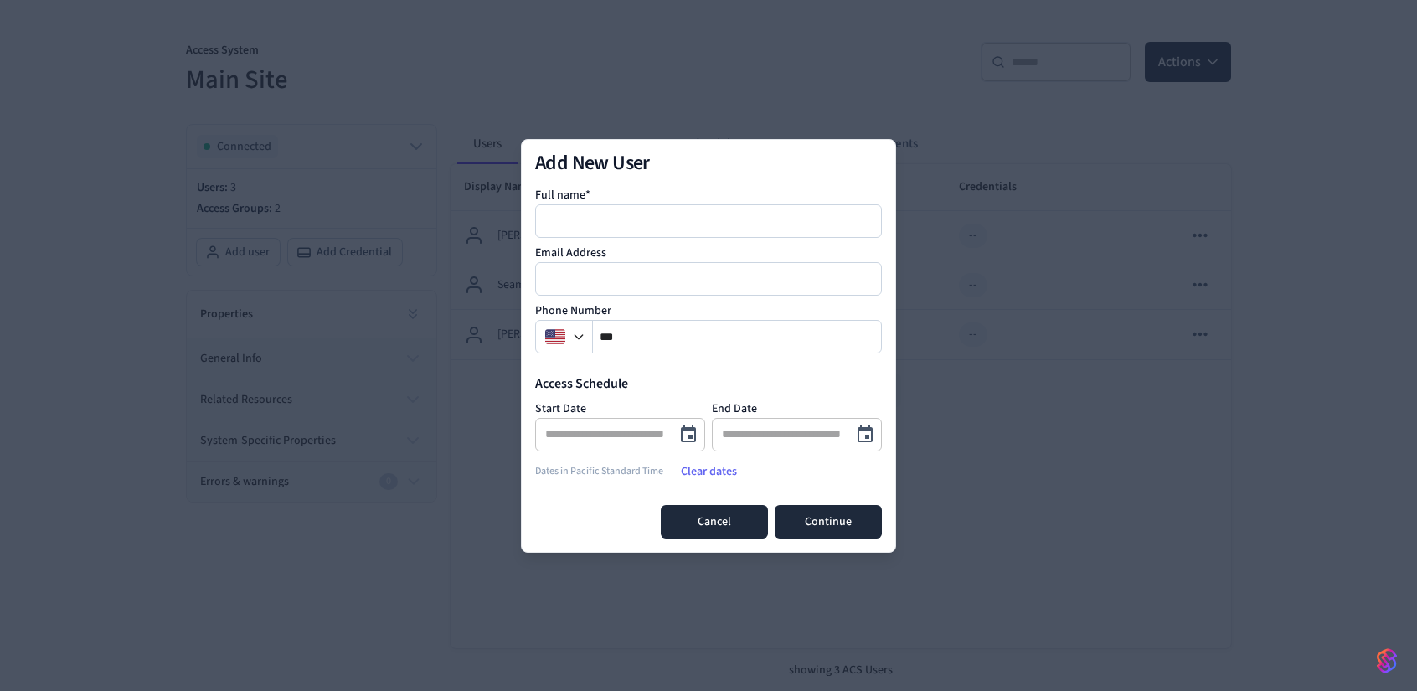
click at [725, 522] on button "Cancel" at bounding box center [714, 522] width 107 height 34
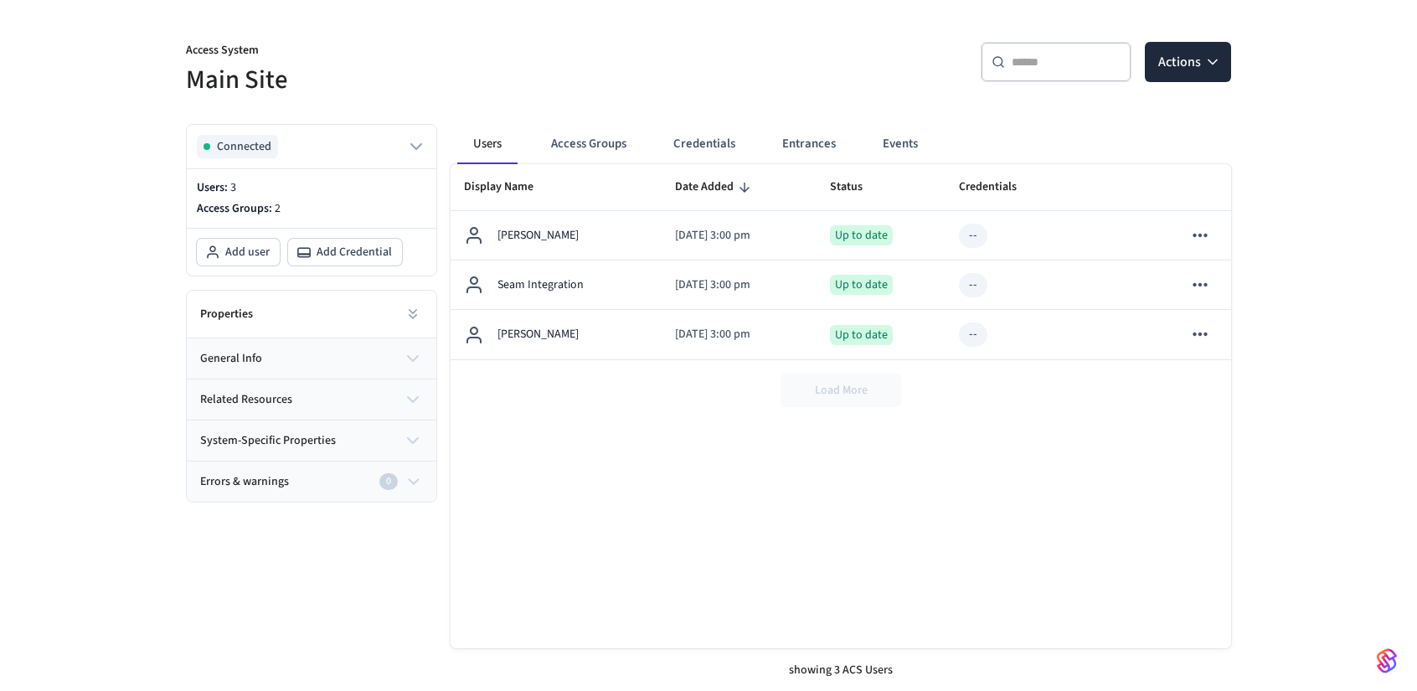
click at [793, 465] on div "Display Name Date Added Status Credentials Errors And Warnings John Doe 2025/08…" at bounding box center [841, 406] width 781 height 484
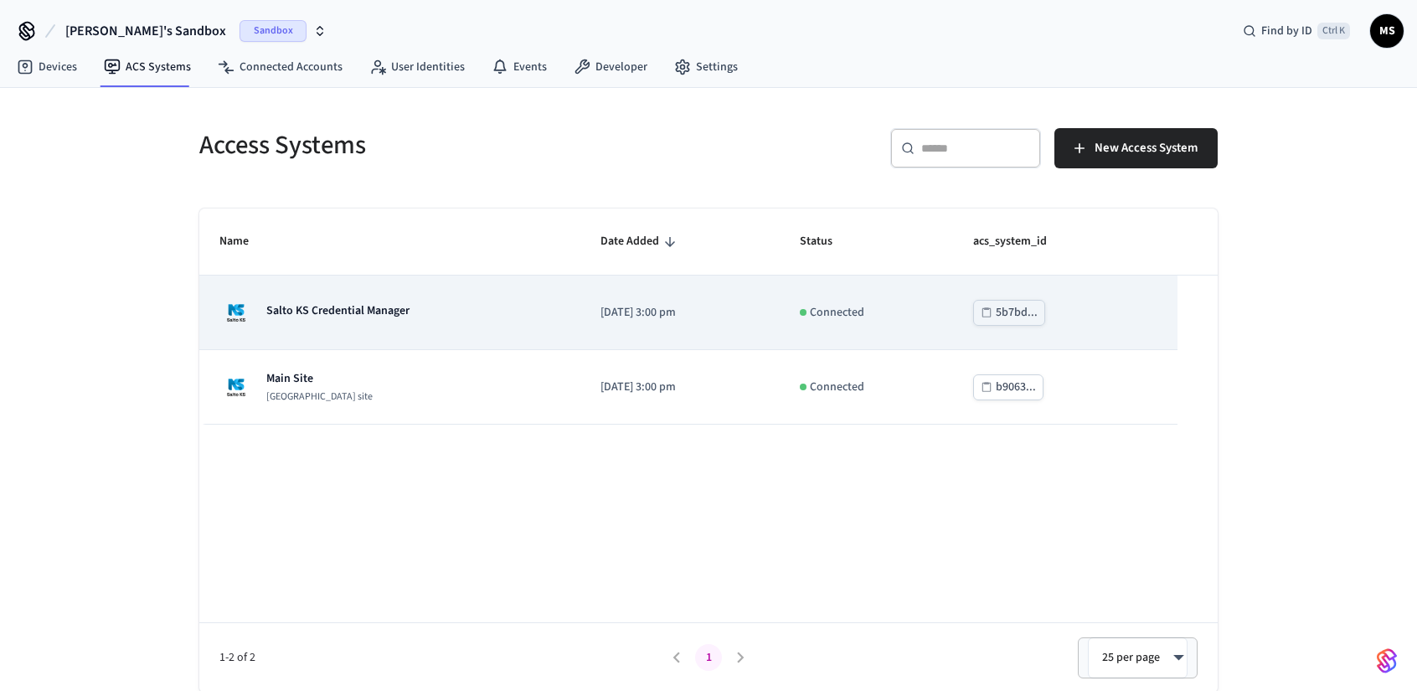
click at [424, 308] on div "Salto KS Credential Manager" at bounding box center [389, 313] width 341 height 34
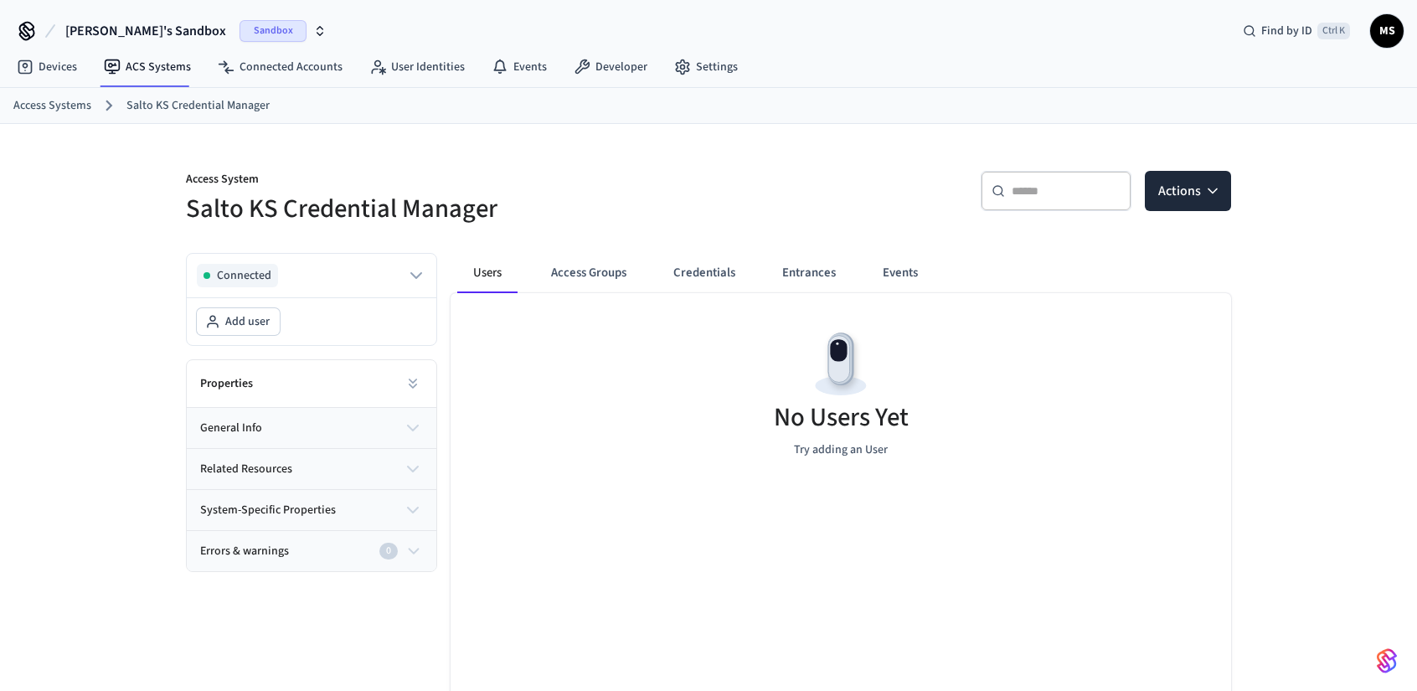
click at [895, 363] on div "No Users Yet Try adding an User" at bounding box center [841, 392] width 781 height 199
click at [1186, 168] on div "​ ​ Actions" at bounding box center [965, 188] width 533 height 75
click at [1187, 181] on button "Actions" at bounding box center [1188, 191] width 86 height 40
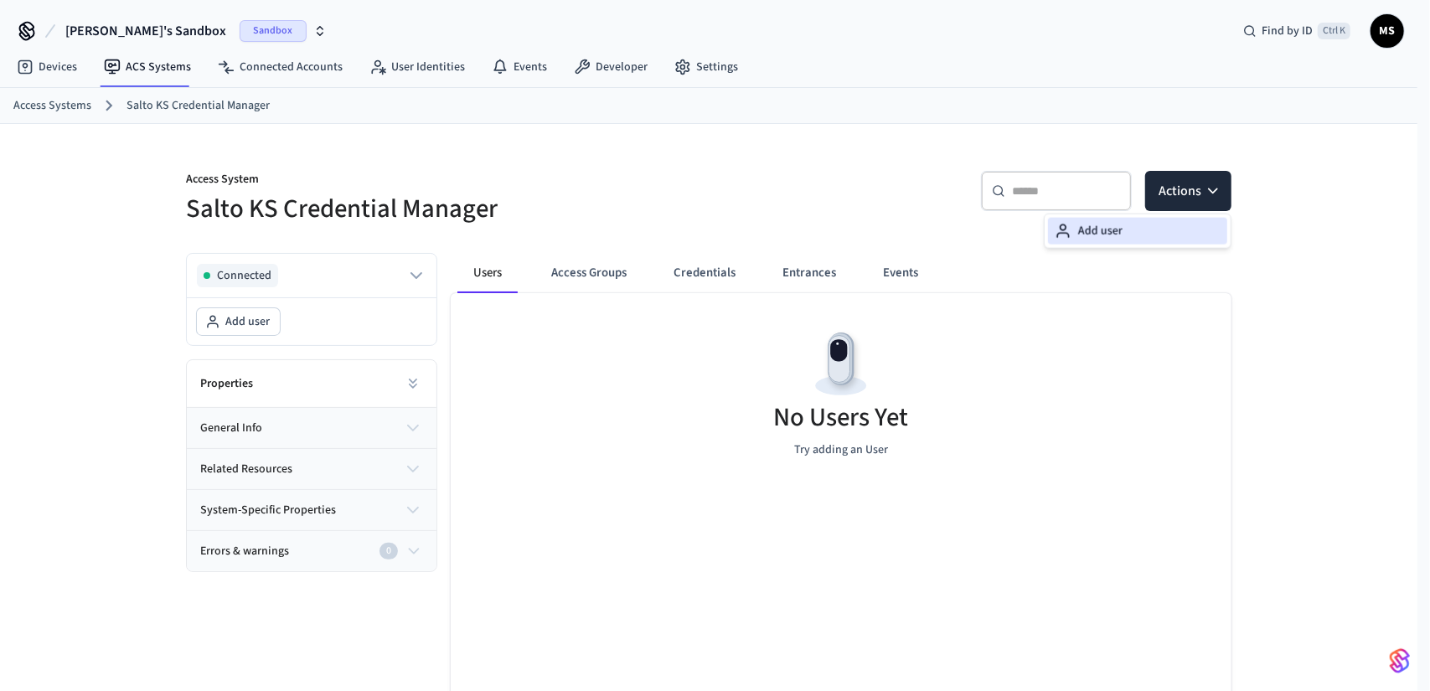
click at [1161, 224] on div "Add user" at bounding box center [1137, 231] width 179 height 27
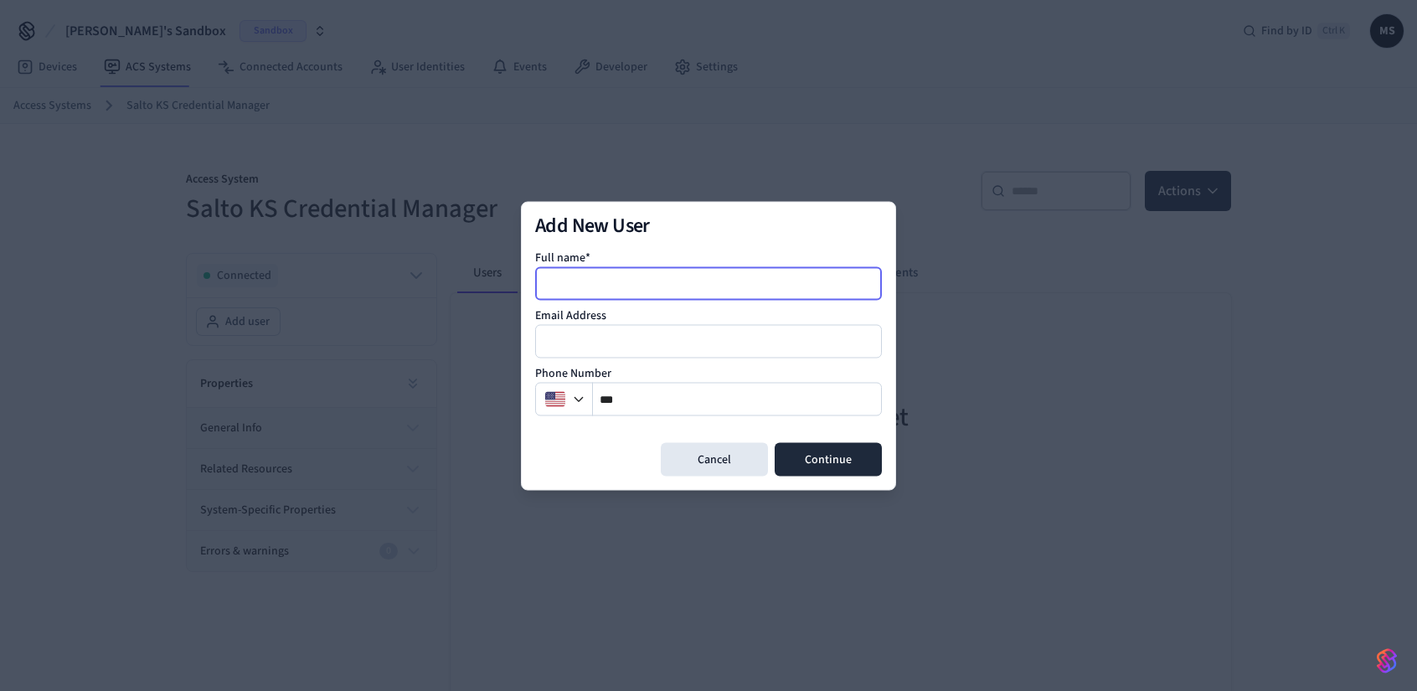
click at [700, 284] on input at bounding box center [709, 283] width 345 height 20
click at [700, 285] on input at bounding box center [709, 283] width 345 height 20
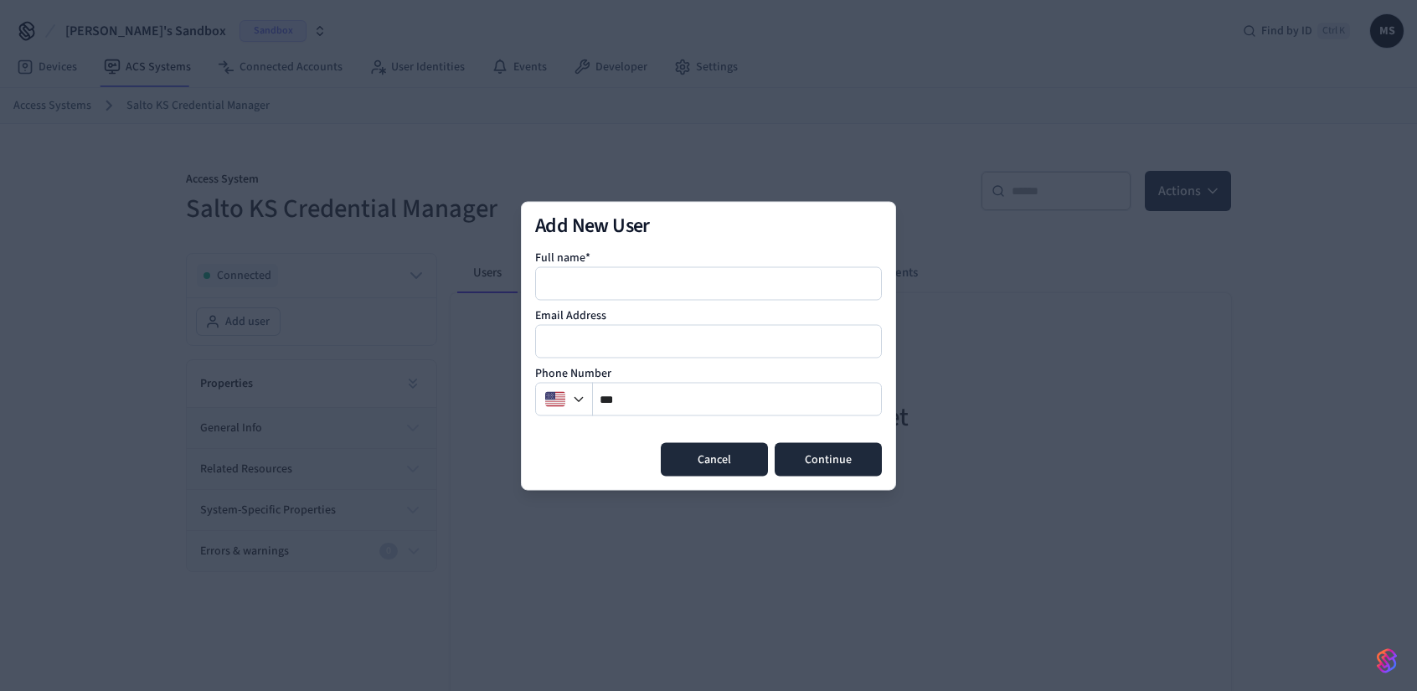
drag, startPoint x: 695, startPoint y: 480, endPoint x: 705, endPoint y: 469, distance: 14.8
click at [696, 480] on div "Add New User Full name* Email Address Phone Number ** Cancel Continue" at bounding box center [708, 345] width 375 height 289
click at [706, 468] on button "Cancel" at bounding box center [714, 459] width 107 height 34
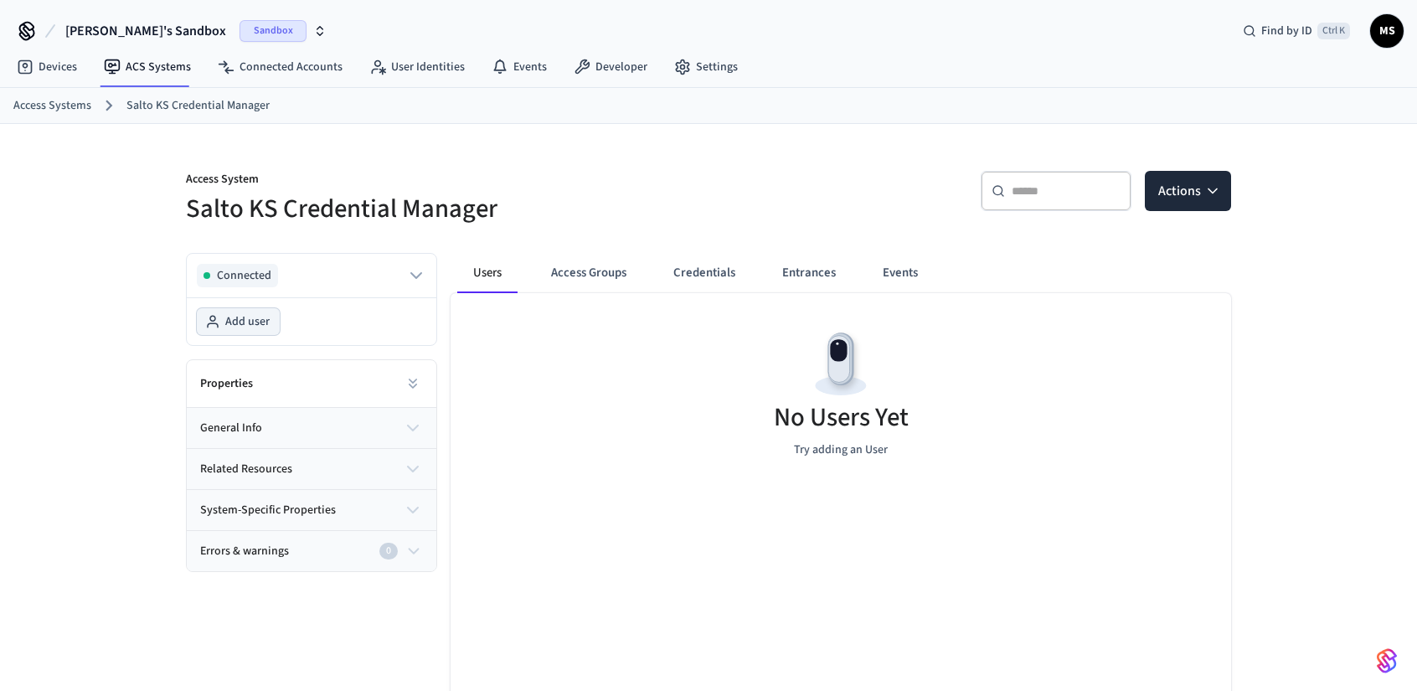
click at [243, 323] on span "Add user" at bounding box center [247, 321] width 44 height 17
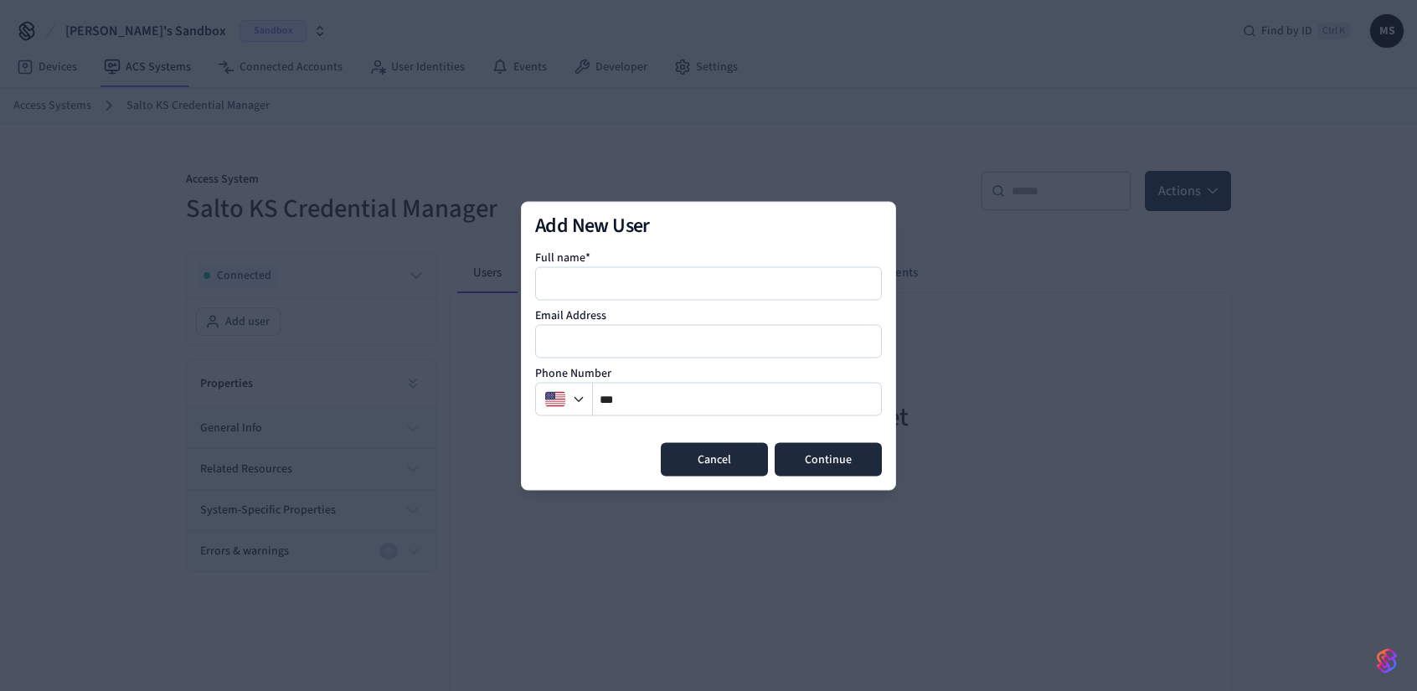
click at [726, 459] on button "Cancel" at bounding box center [714, 459] width 107 height 34
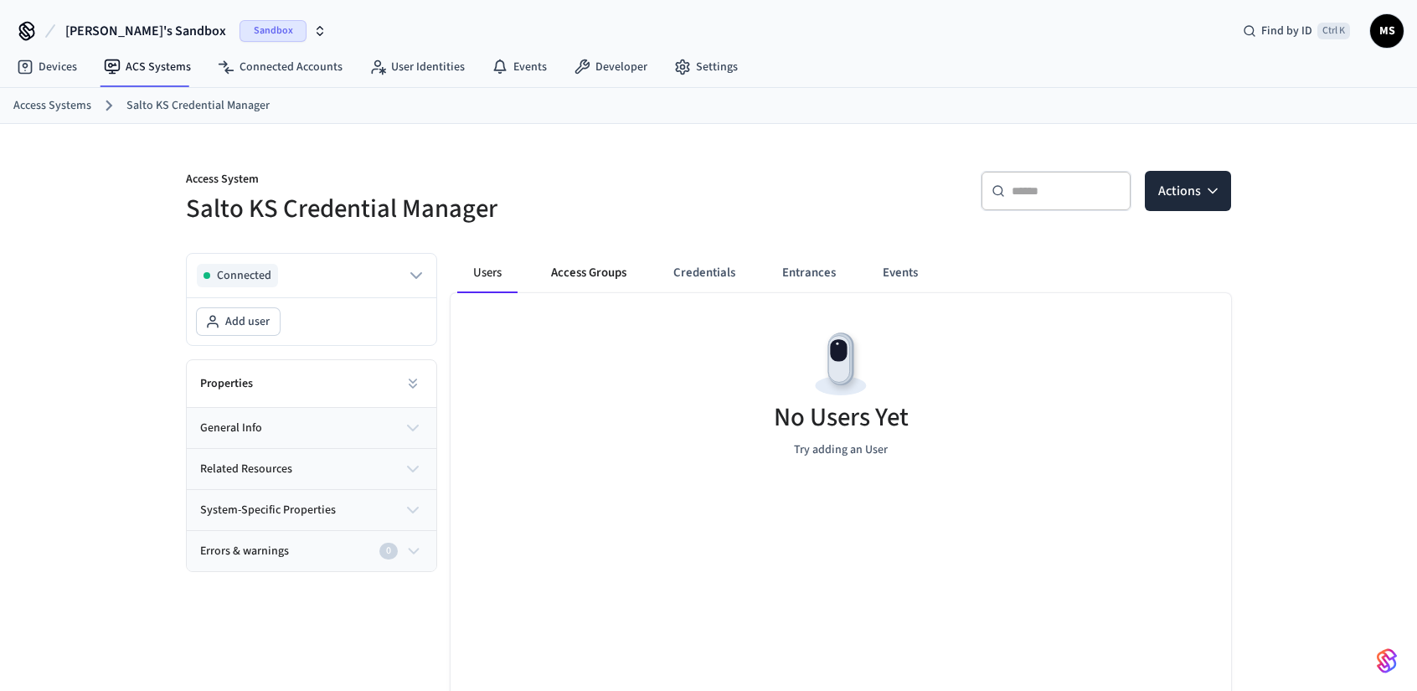
click at [595, 275] on button "Access Groups" at bounding box center [589, 273] width 102 height 40
click at [677, 274] on button "Credentials" at bounding box center [702, 273] width 89 height 40
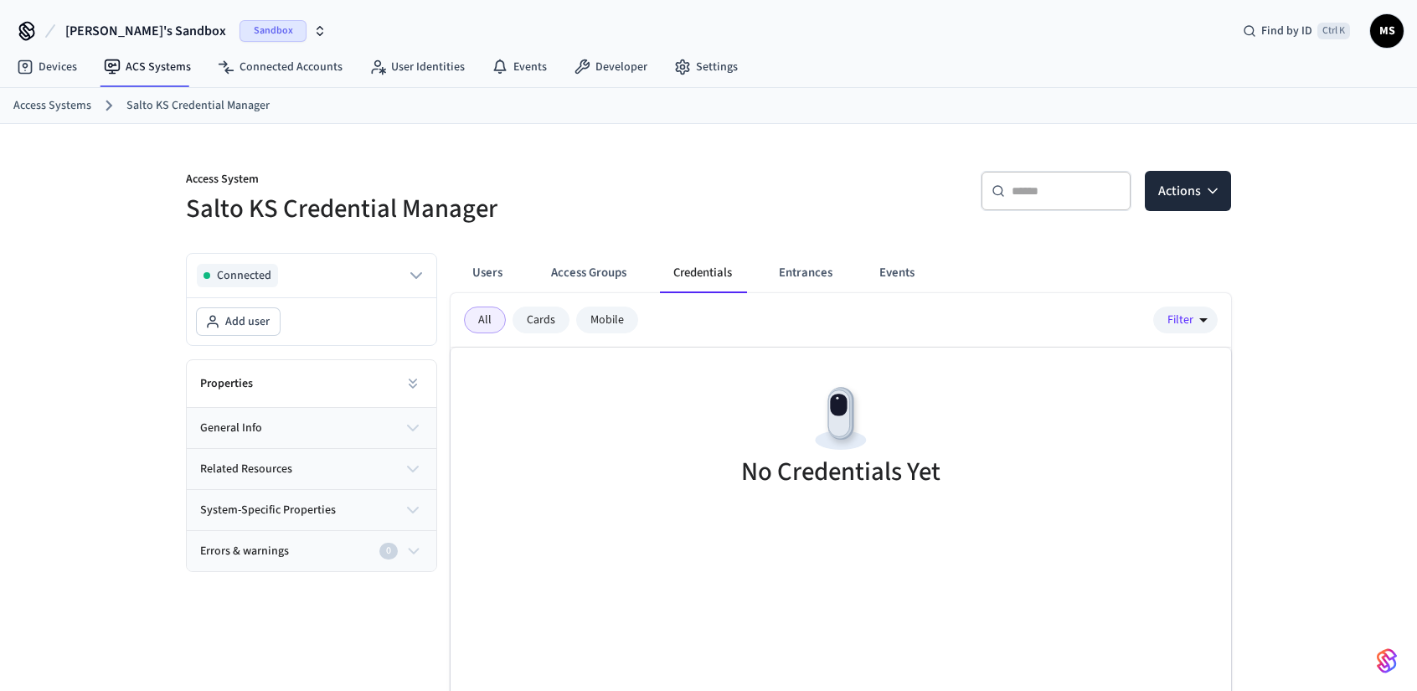
click at [867, 418] on img at bounding box center [840, 418] width 75 height 75
click at [588, 321] on div "Mobile" at bounding box center [607, 320] width 62 height 27
click at [613, 316] on div "Mobile" at bounding box center [607, 320] width 62 height 27
click at [327, 426] on button "general info" at bounding box center [312, 428] width 250 height 40
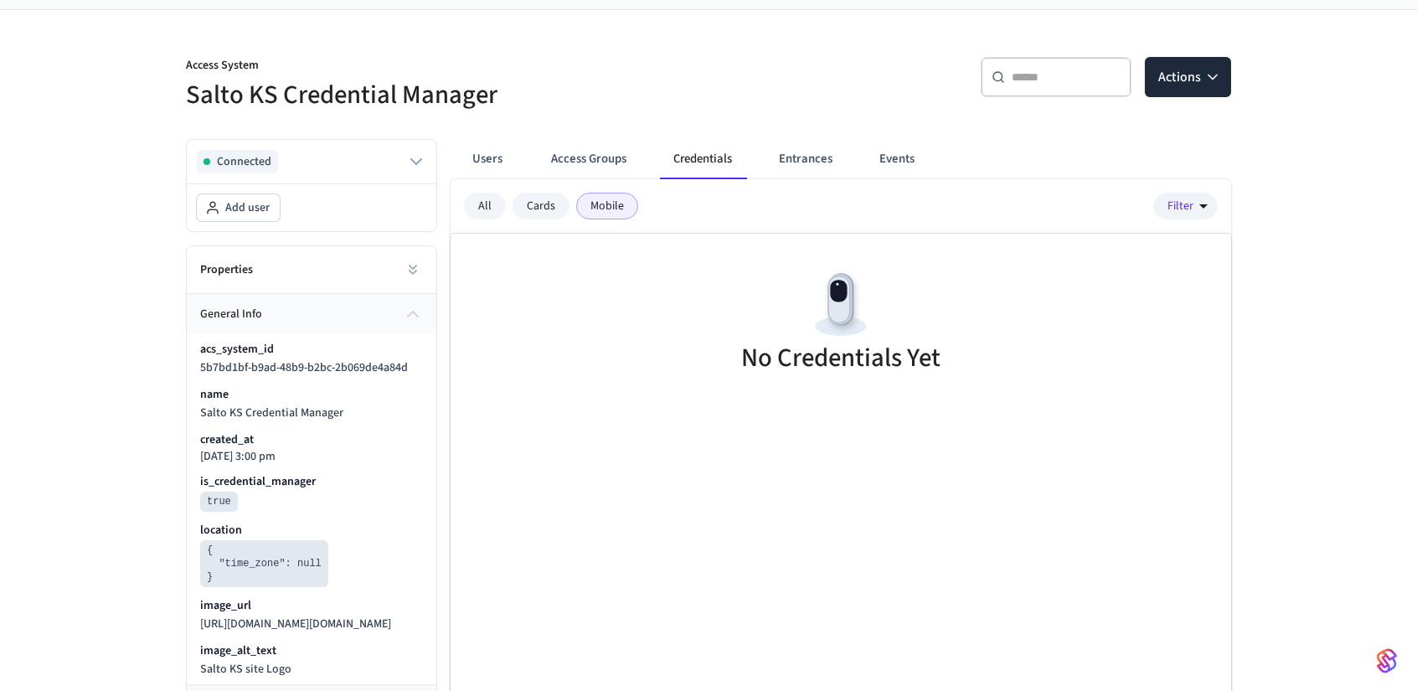
scroll to position [245, 0]
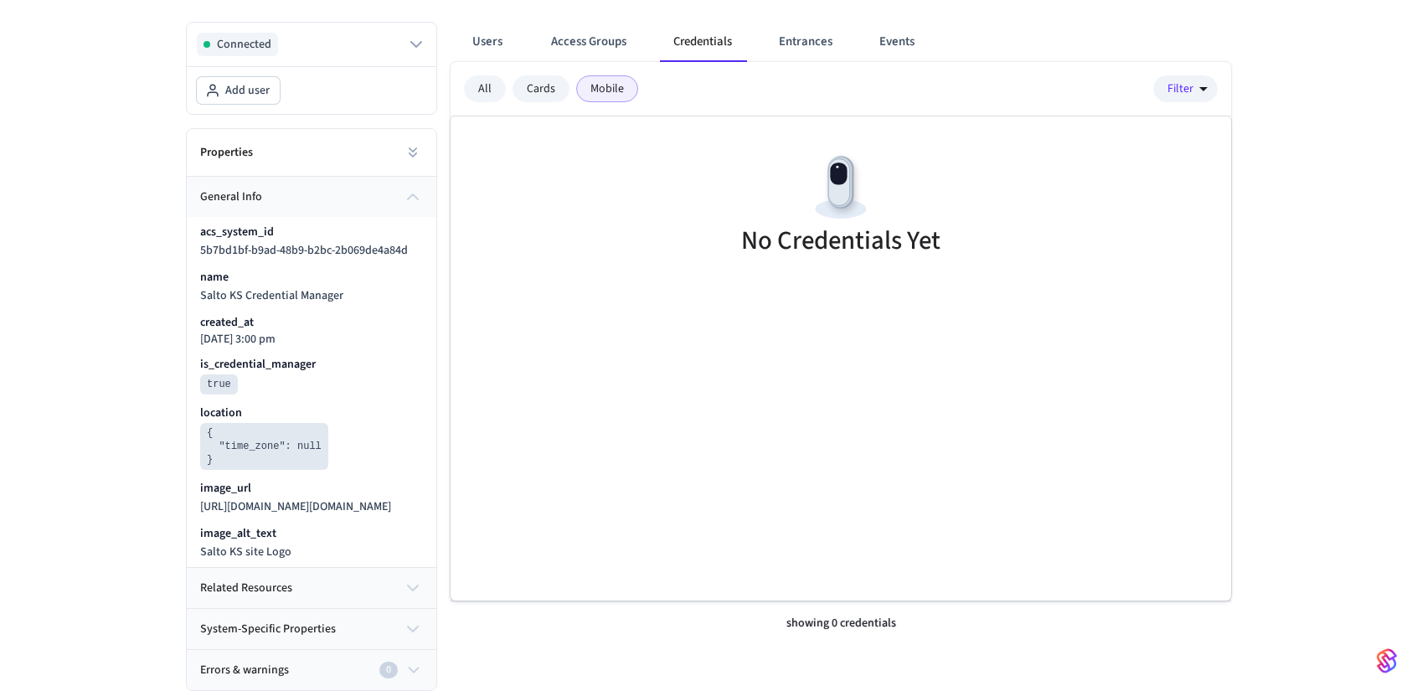
click at [267, 190] on button "general info" at bounding box center [312, 197] width 250 height 40
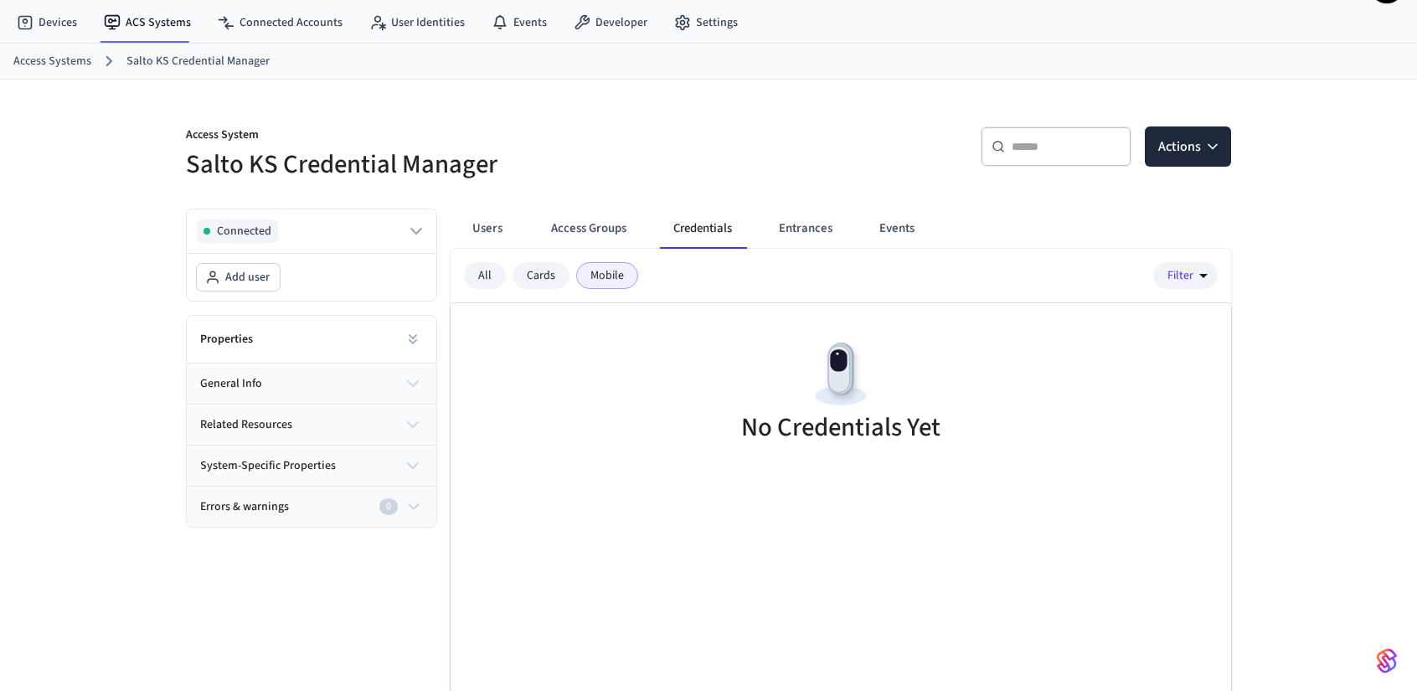
scroll to position [0, 0]
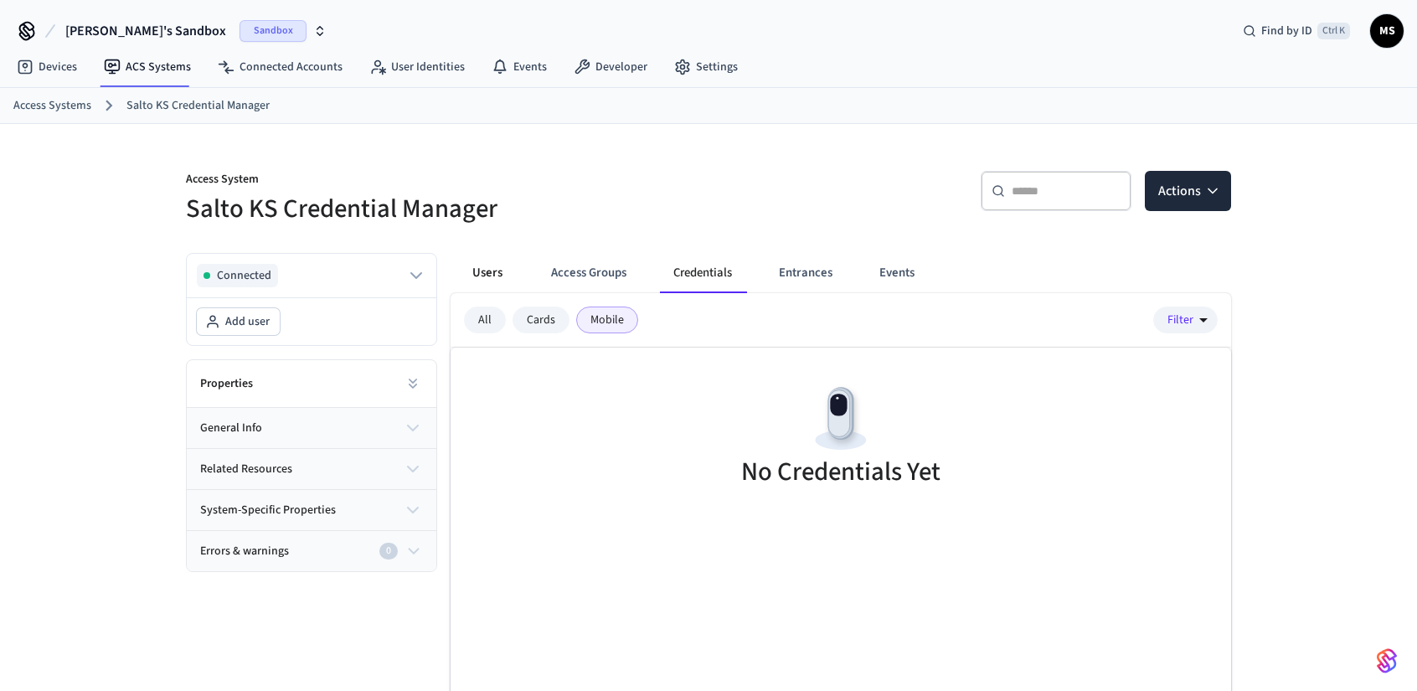
click at [470, 276] on button "Users" at bounding box center [487, 273] width 60 height 40
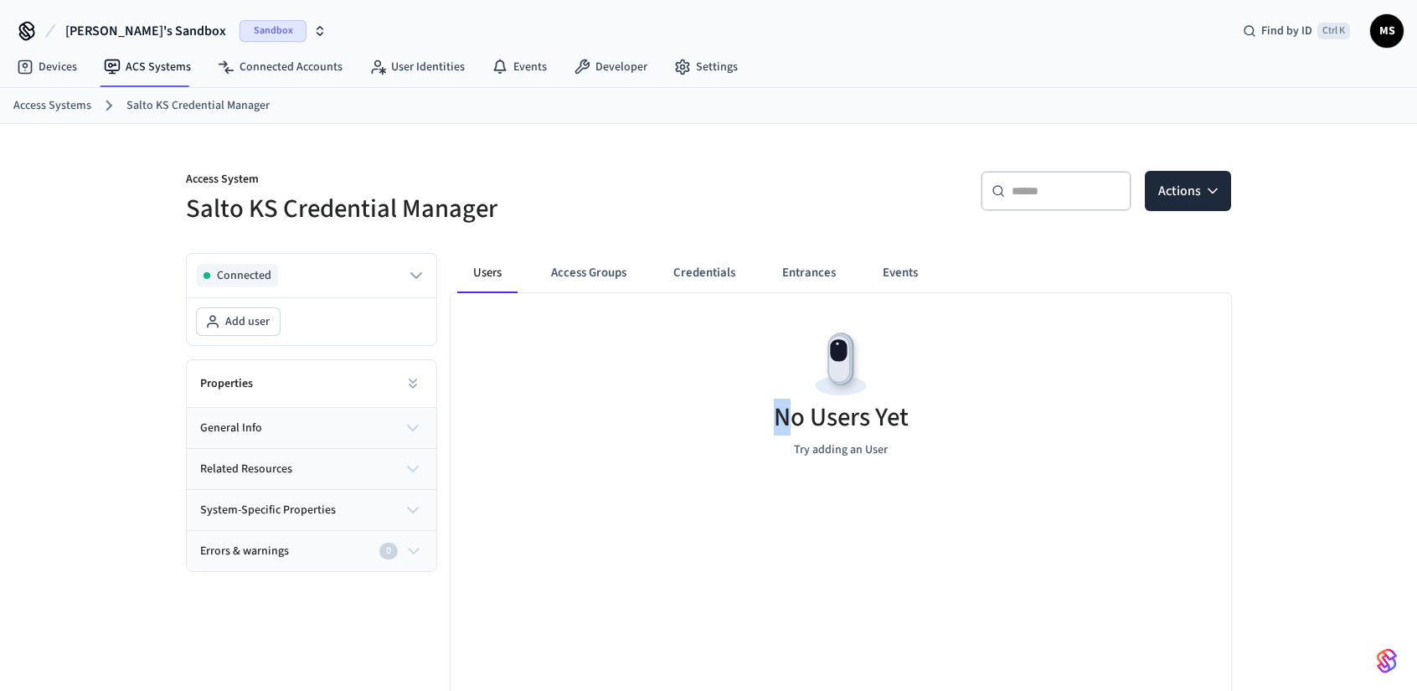
click at [784, 423] on h5 "No Users Yet" at bounding box center [841, 417] width 135 height 34
click at [1185, 189] on button "Actions" at bounding box center [1188, 191] width 86 height 40
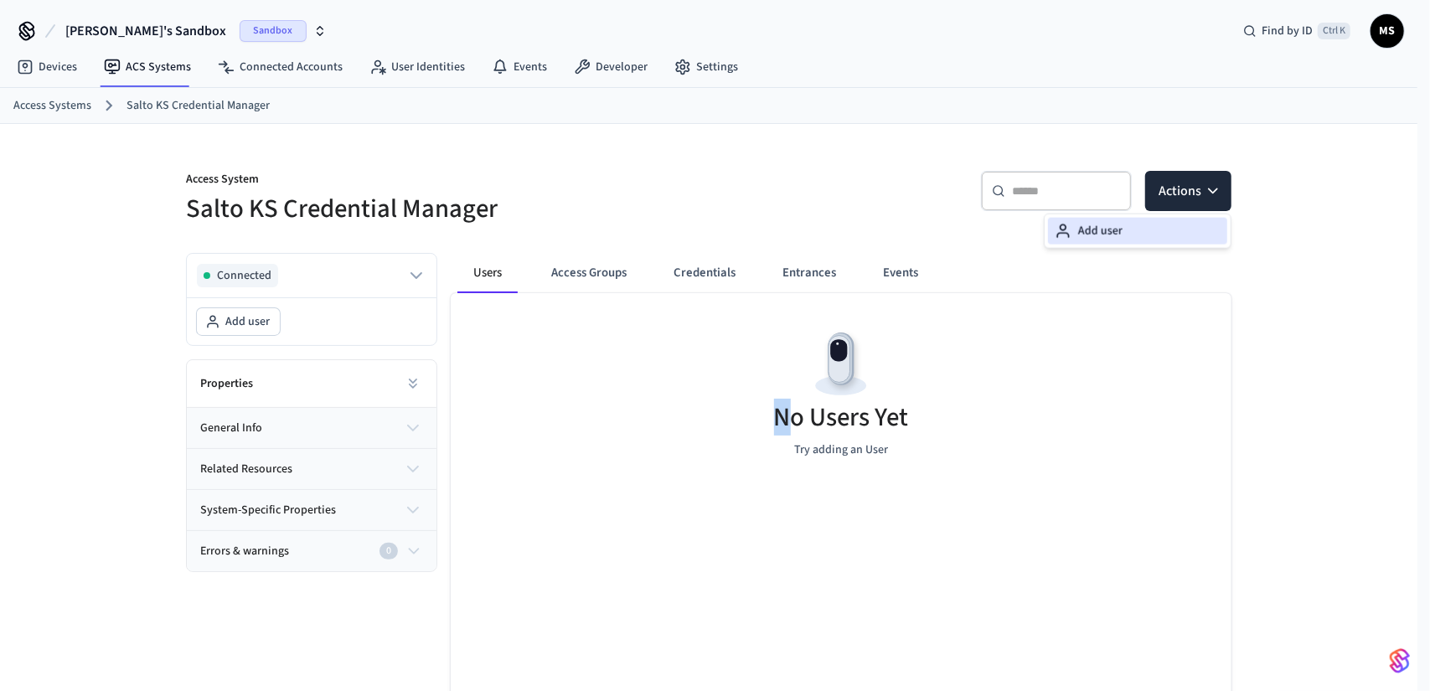
click at [1154, 222] on div "Add user" at bounding box center [1137, 231] width 179 height 27
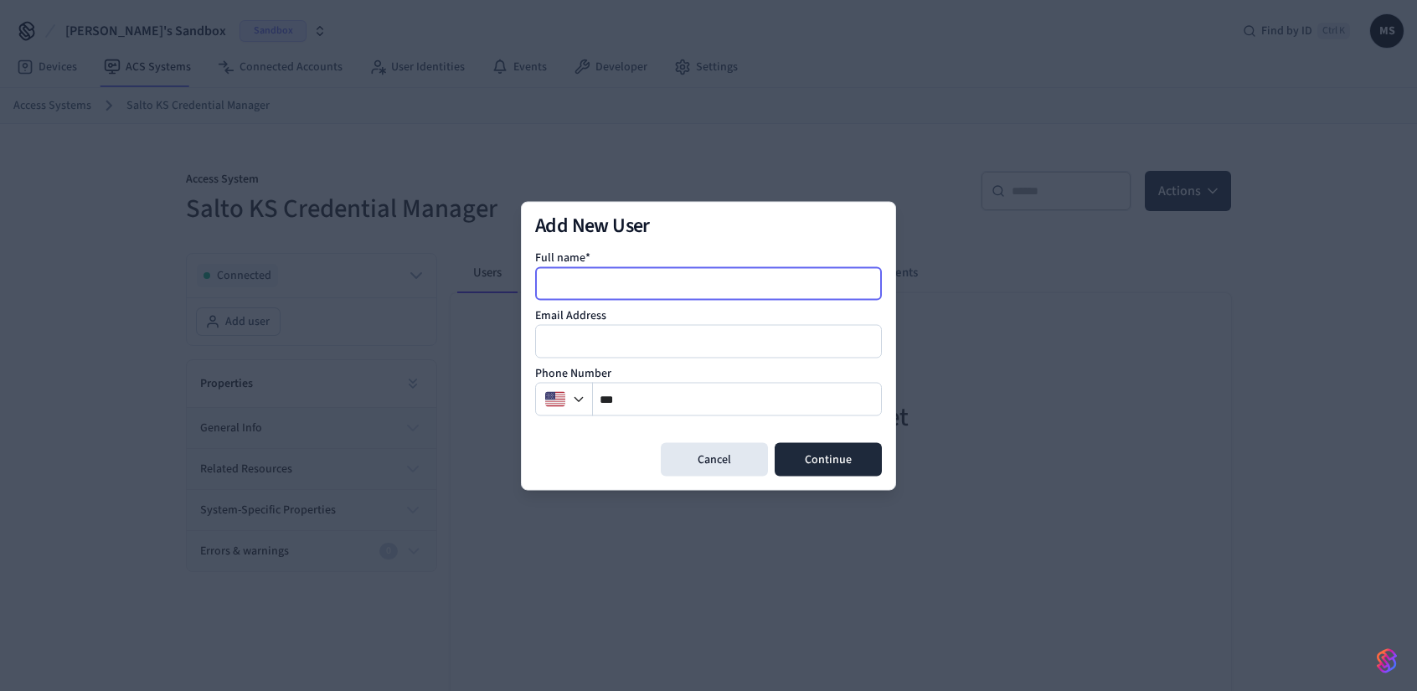
click at [667, 275] on input at bounding box center [709, 283] width 345 height 20
click at [651, 353] on div at bounding box center [708, 341] width 347 height 34
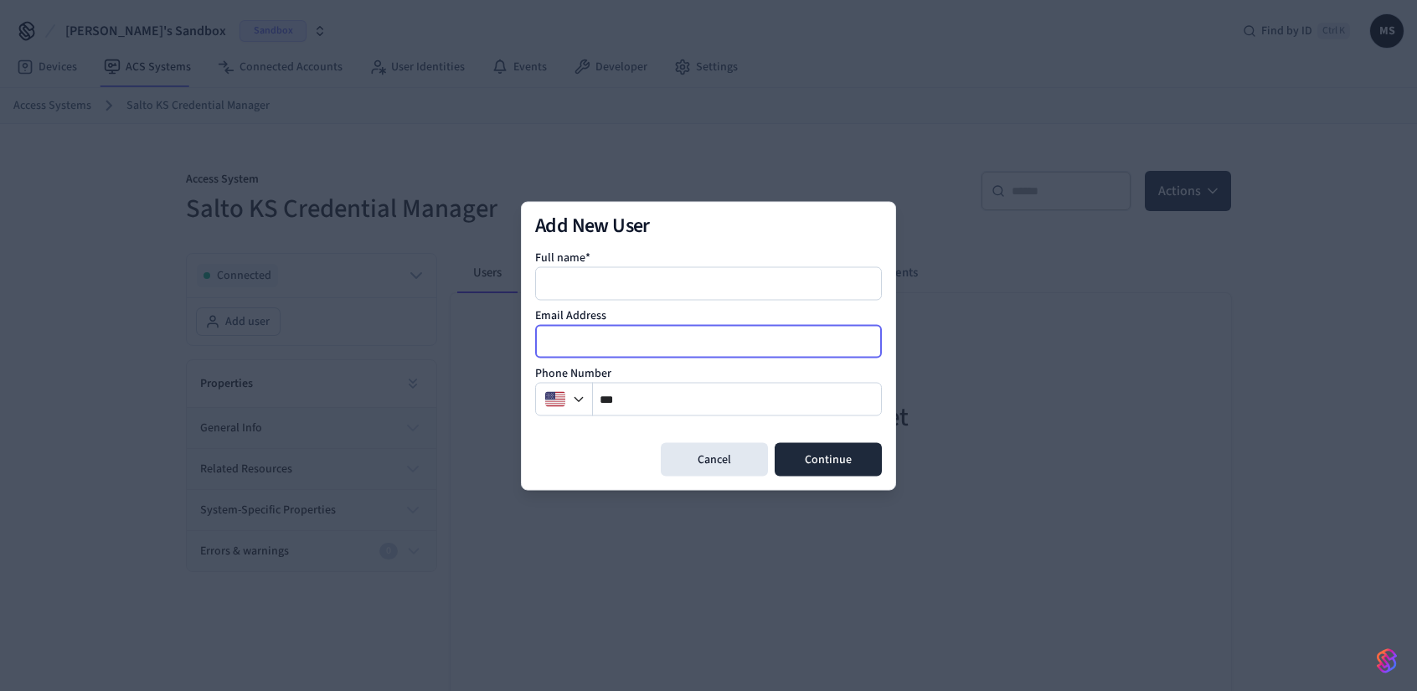
click at [654, 344] on input "email" at bounding box center [709, 341] width 345 height 20
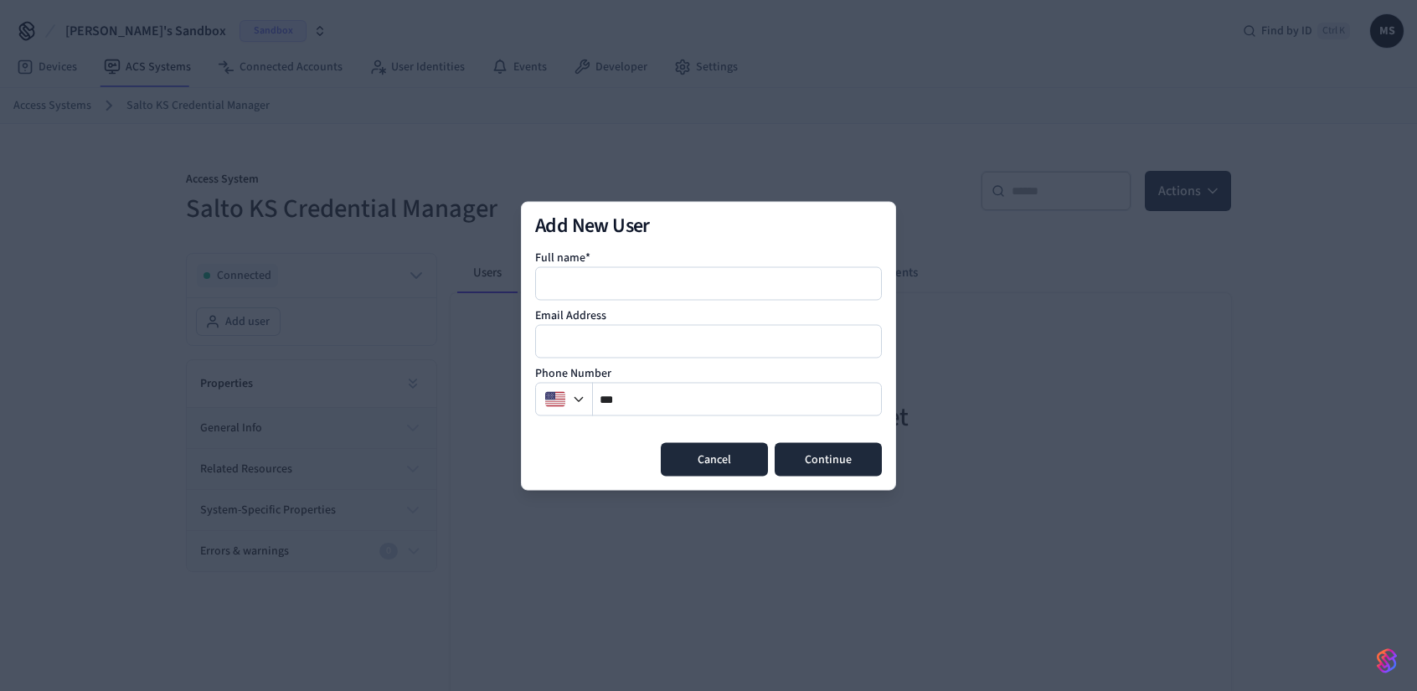
click at [710, 457] on button "Cancel" at bounding box center [714, 459] width 107 height 34
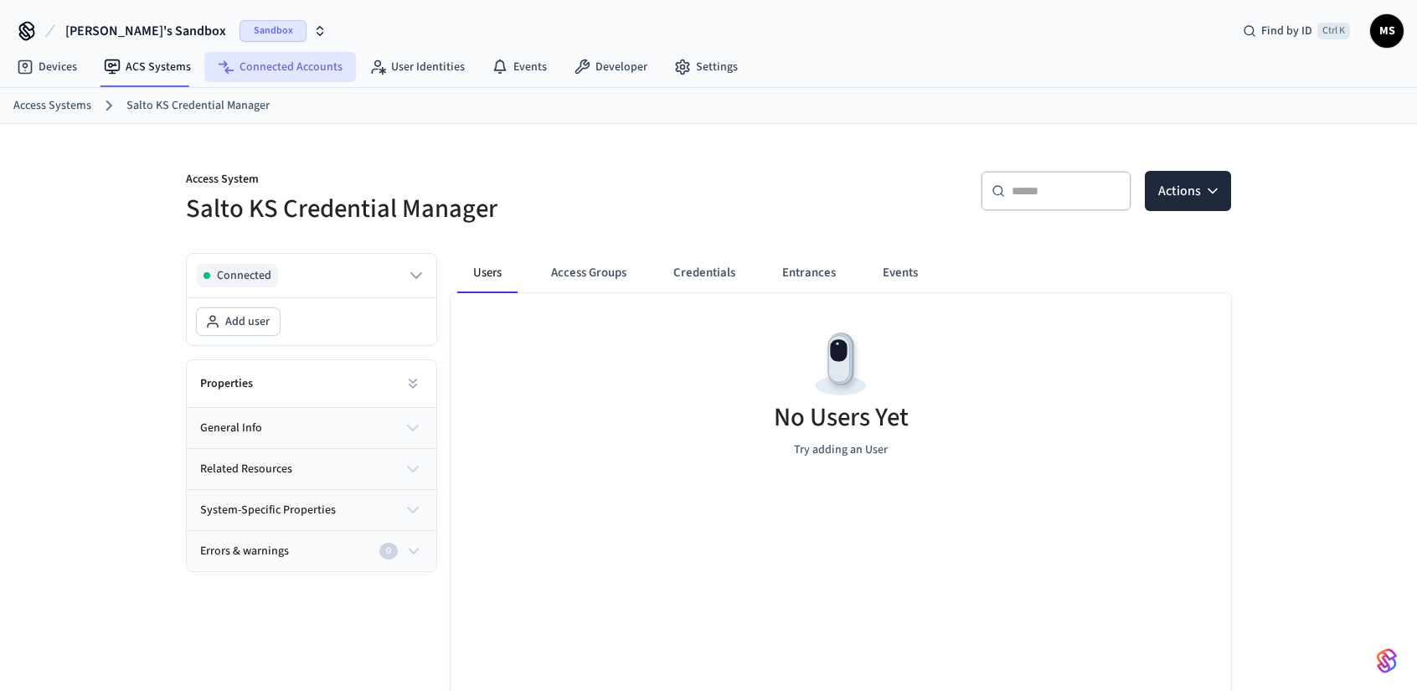
click at [302, 75] on link "Connected Accounts" at bounding box center [280, 67] width 152 height 30
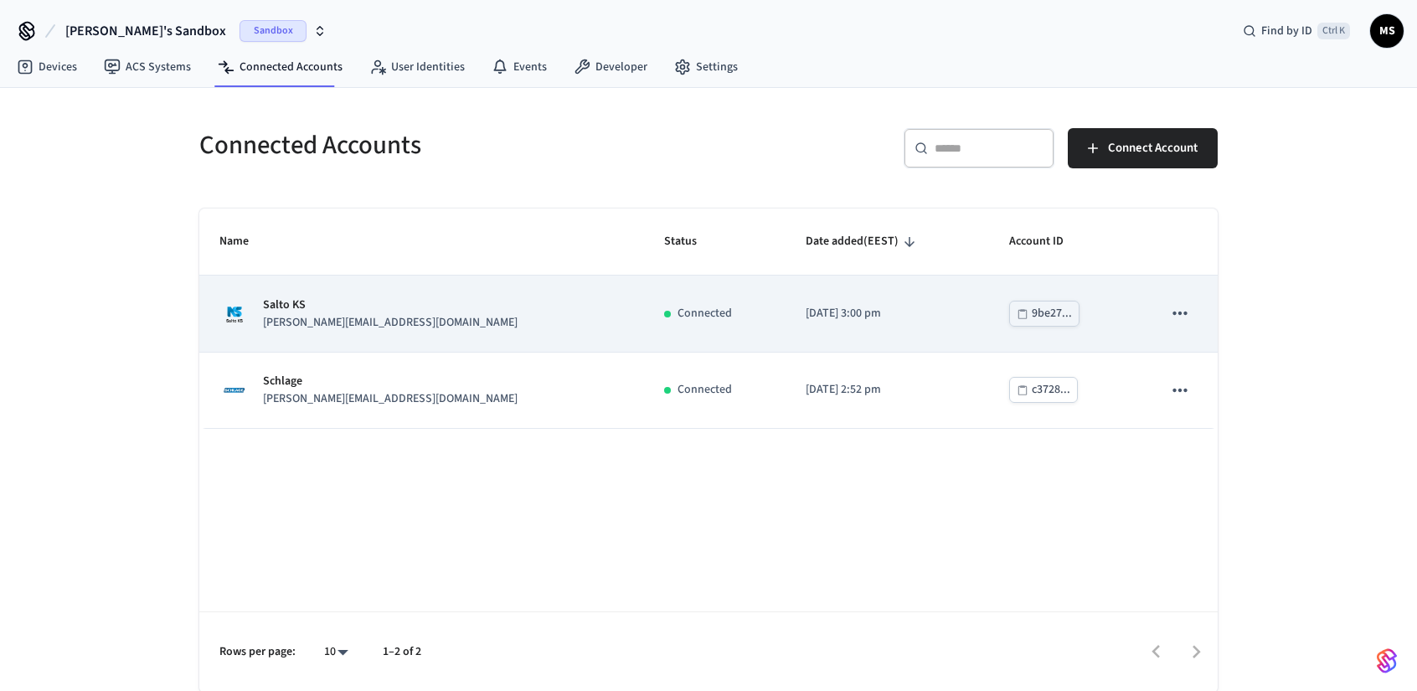
click at [1181, 312] on icon "sticky table" at bounding box center [1180, 313] width 14 height 3
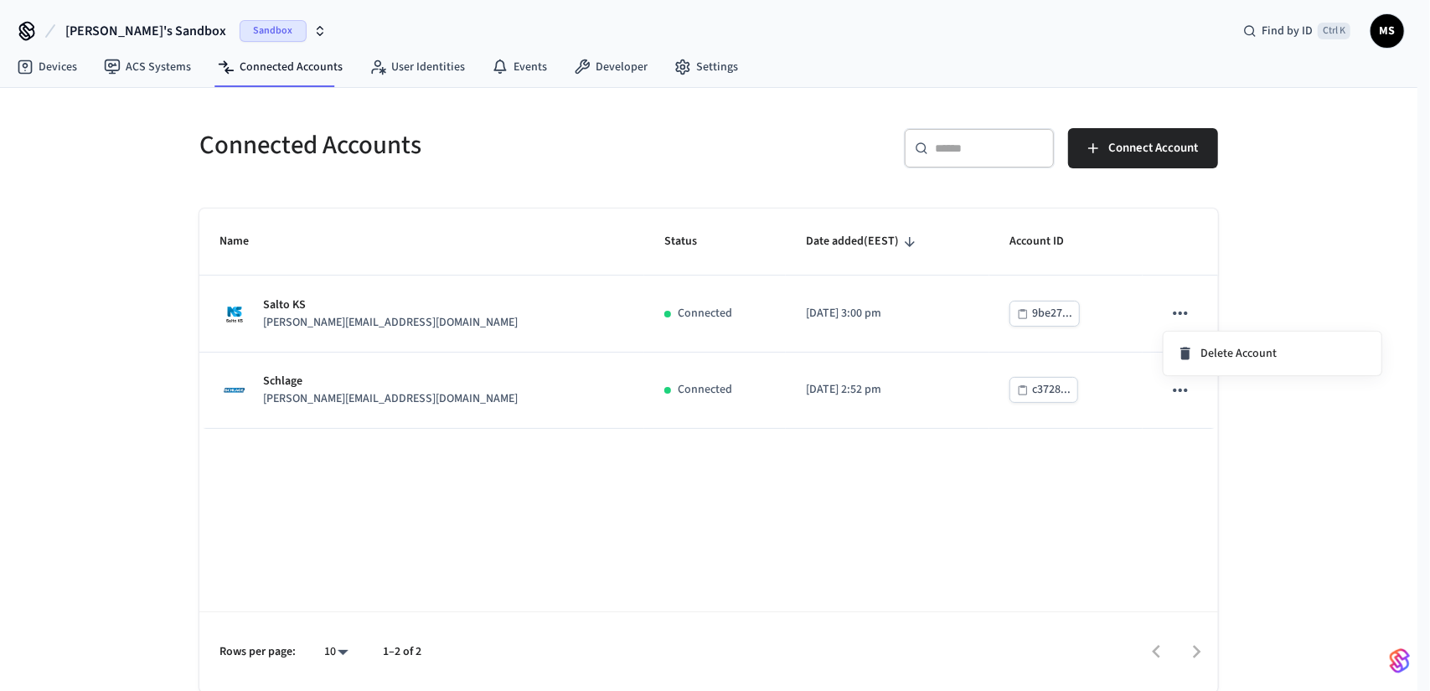
click at [477, 64] on div at bounding box center [715, 345] width 1430 height 691
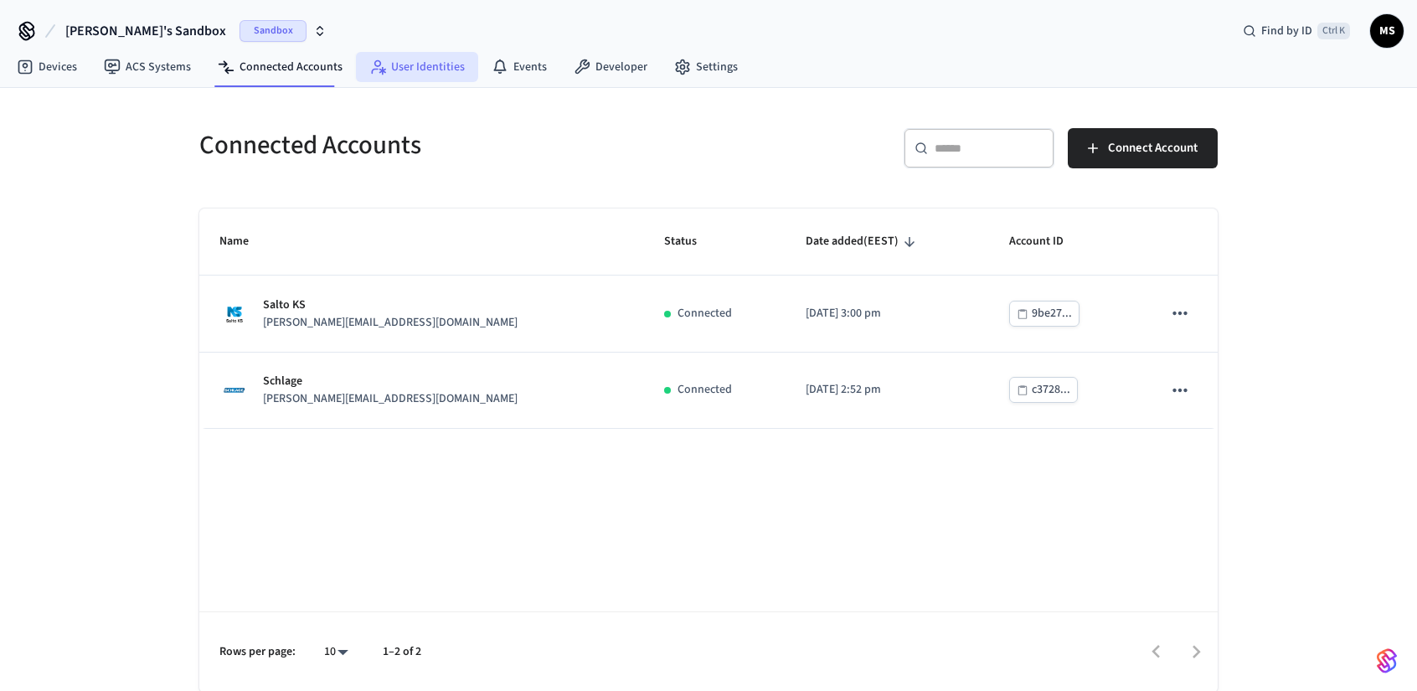
click at [429, 64] on link "User Identities" at bounding box center [417, 67] width 122 height 30
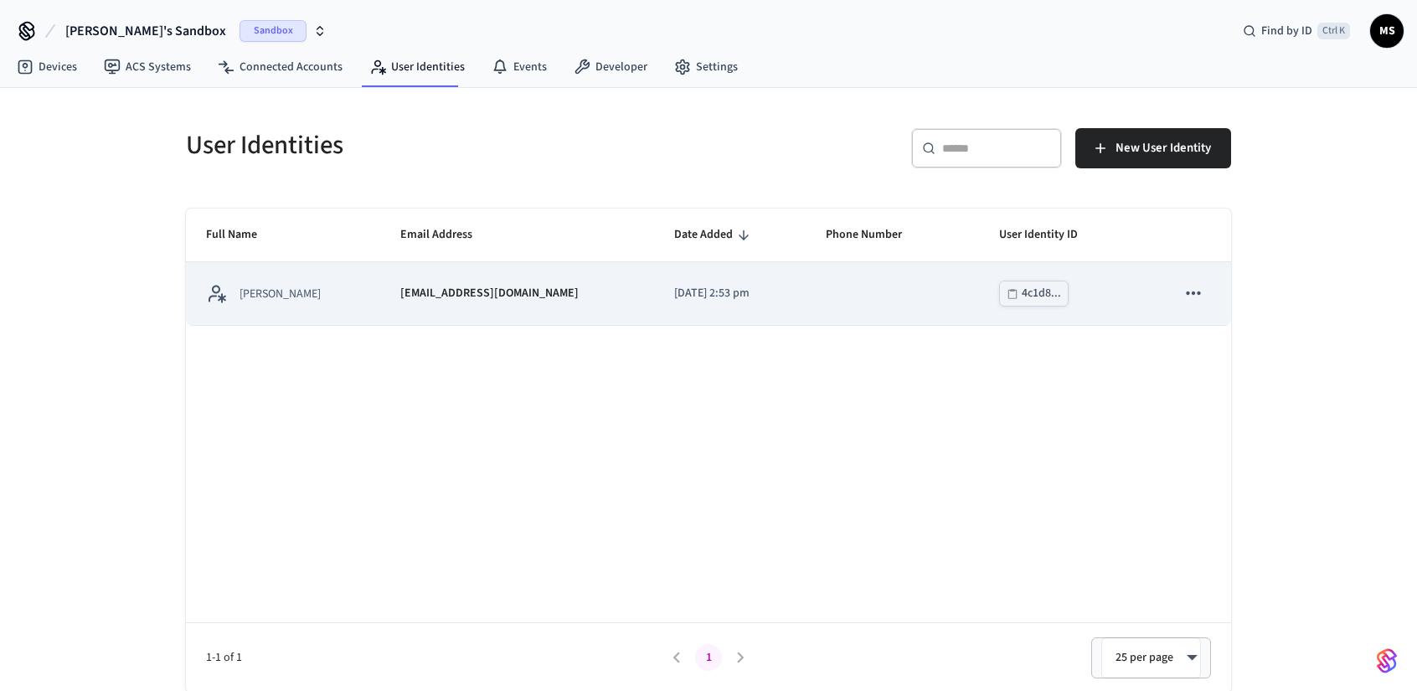
click at [754, 296] on p "[DATE] 2:53 pm" at bounding box center [729, 294] width 111 height 18
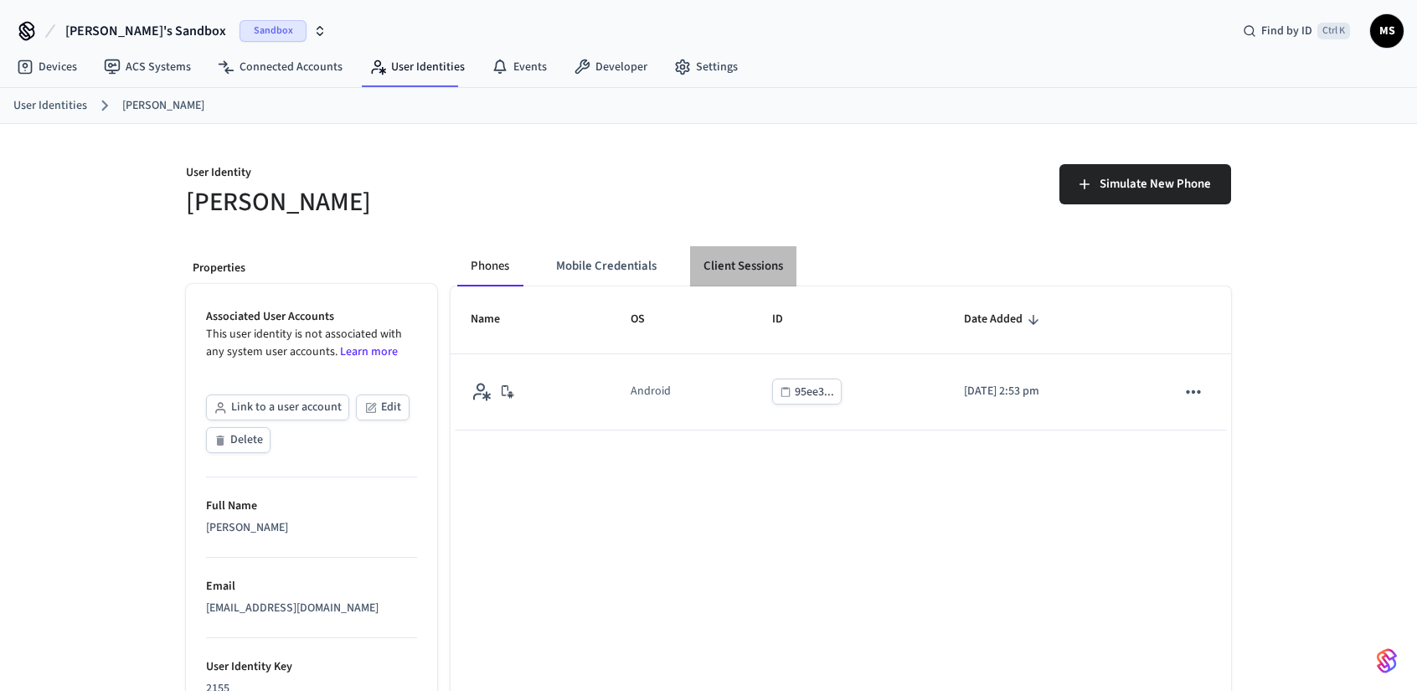
click at [764, 263] on button "Client Sessions" at bounding box center [743, 266] width 106 height 40
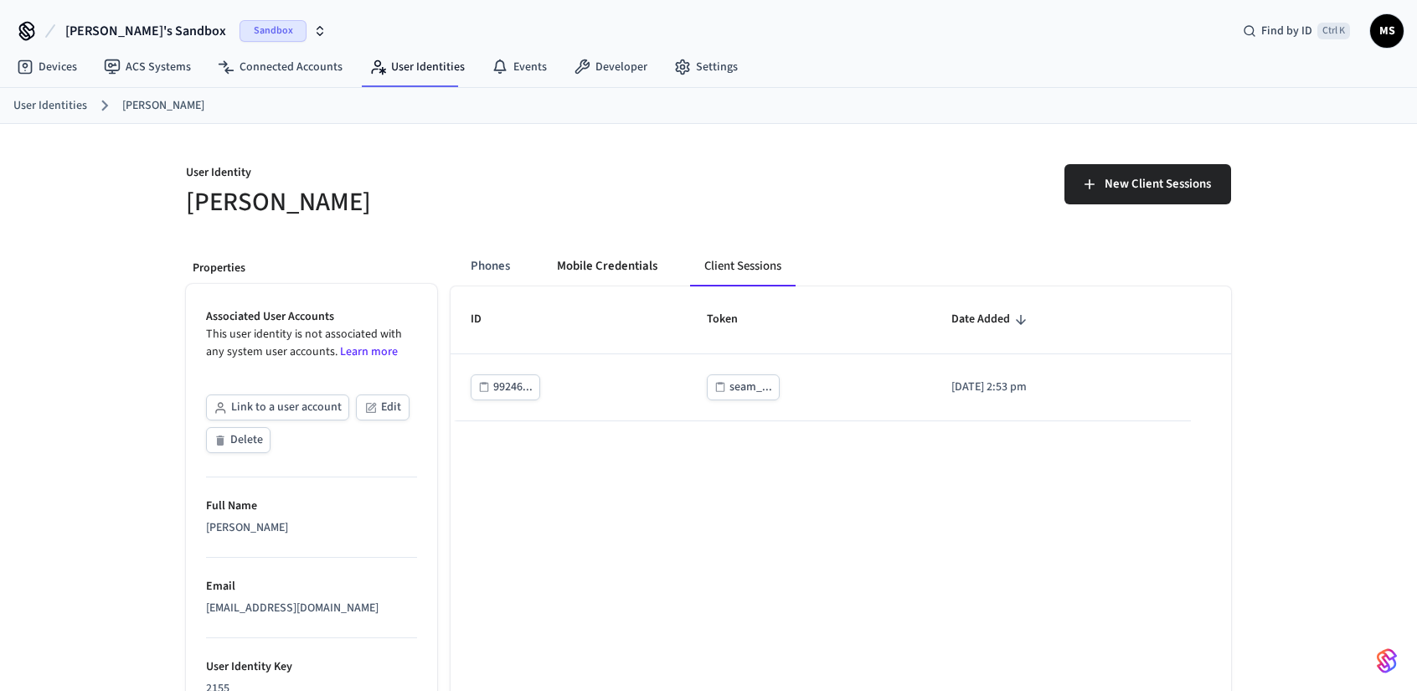
click at [628, 259] on button "Mobile Credentials" at bounding box center [607, 266] width 127 height 40
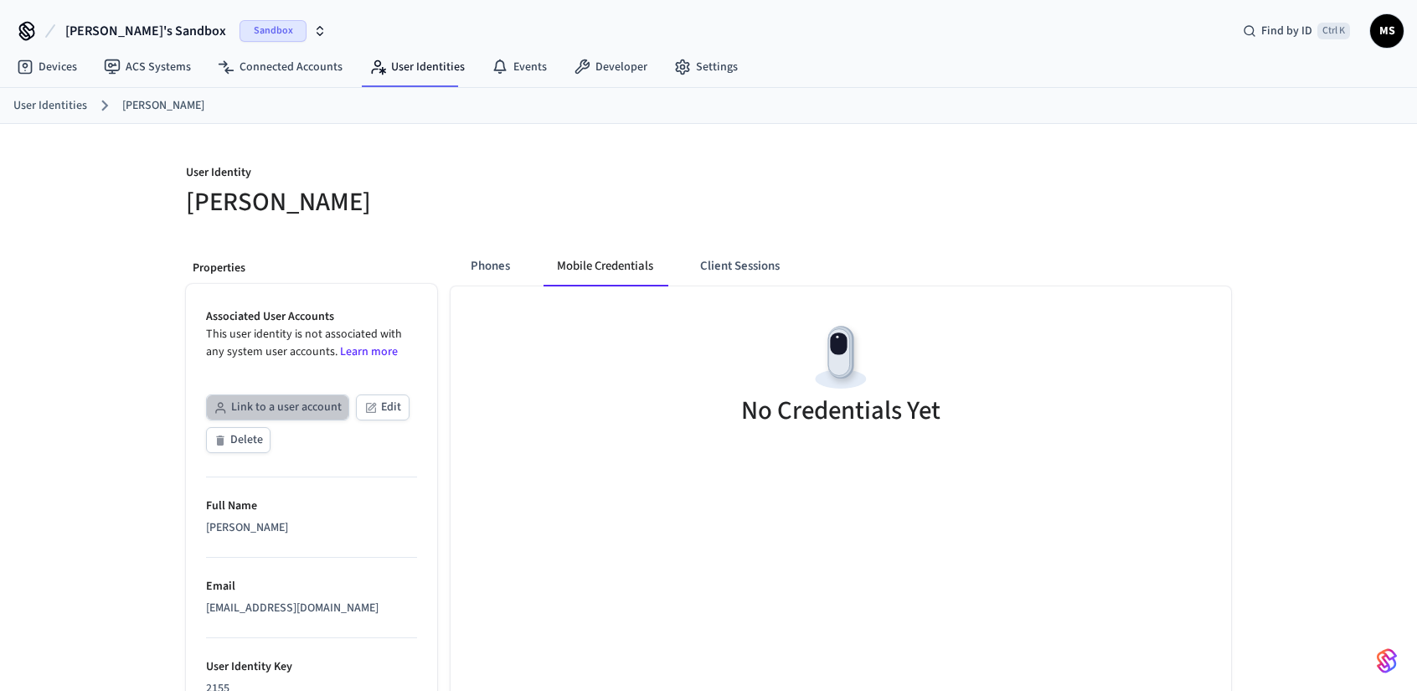
click at [300, 408] on button "Link to a user account" at bounding box center [277, 408] width 143 height 26
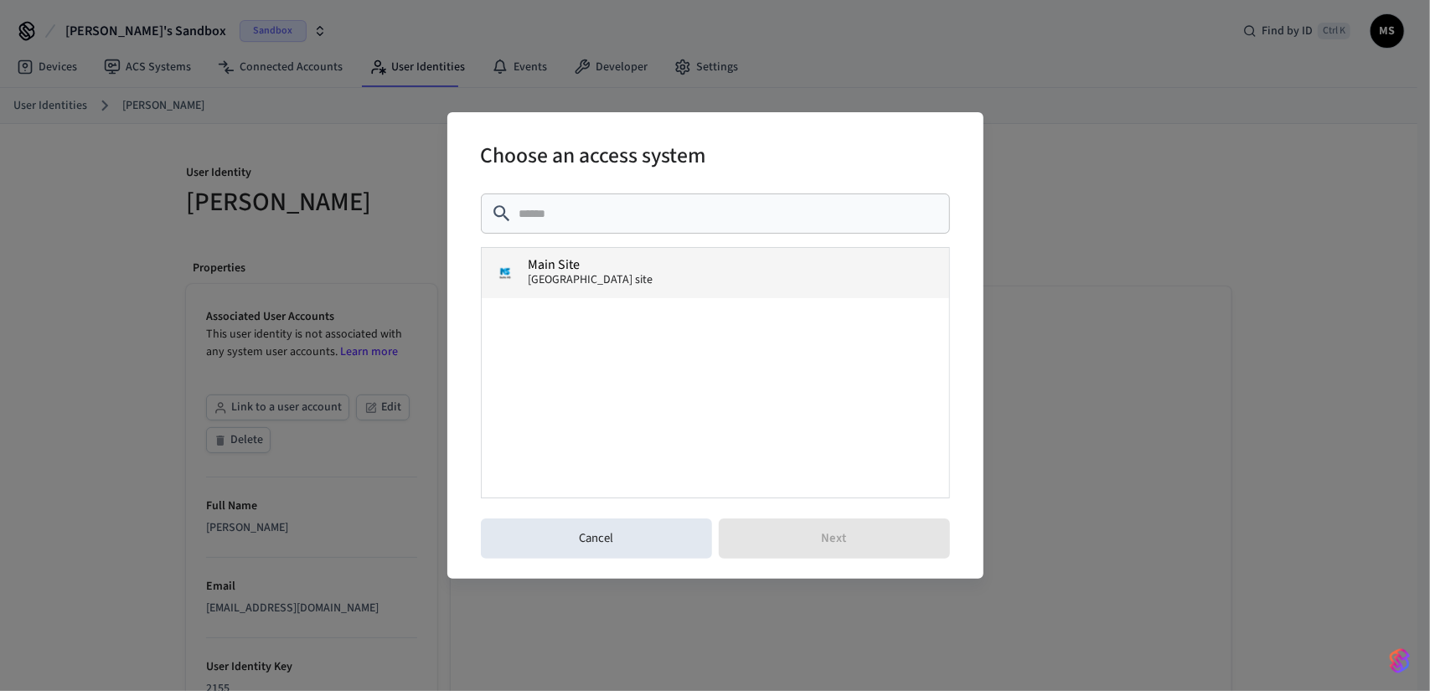
click at [630, 271] on button "Main Site Salto KS site" at bounding box center [715, 273] width 467 height 50
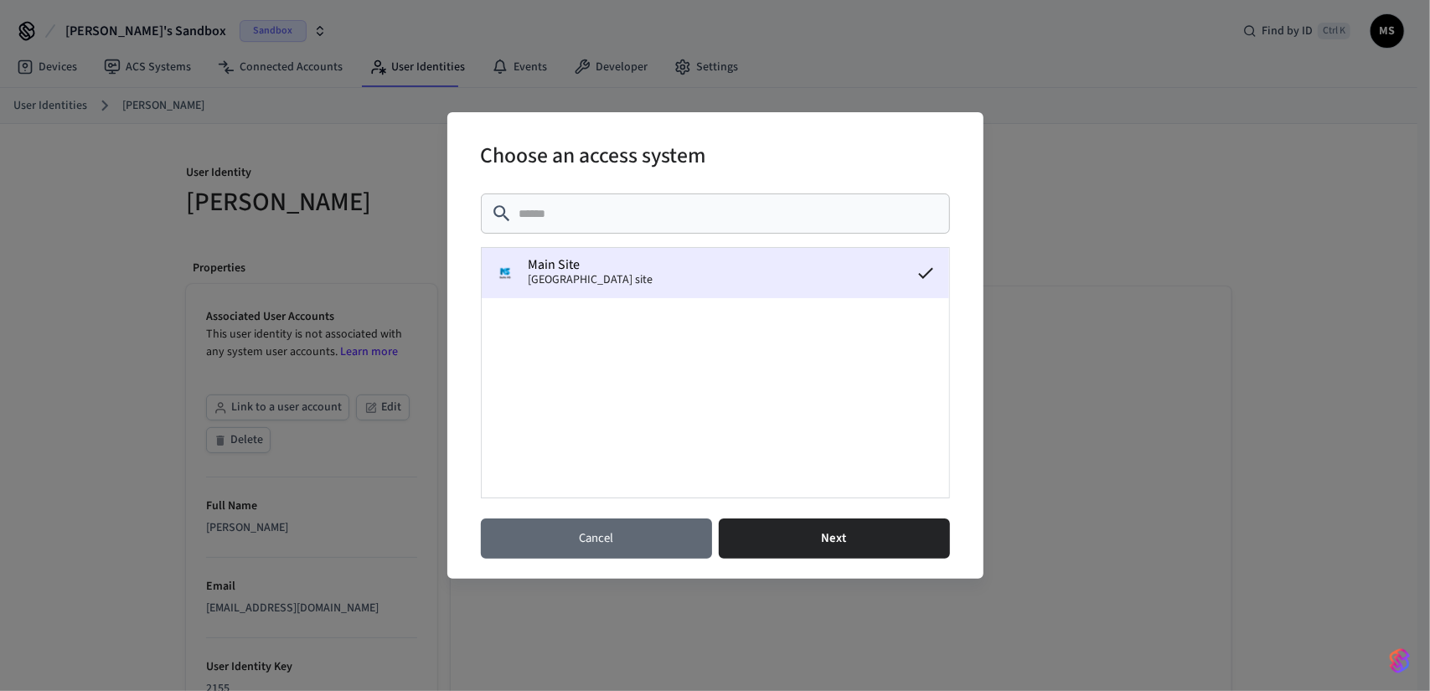
click at [647, 524] on button "Cancel" at bounding box center [596, 539] width 231 height 40
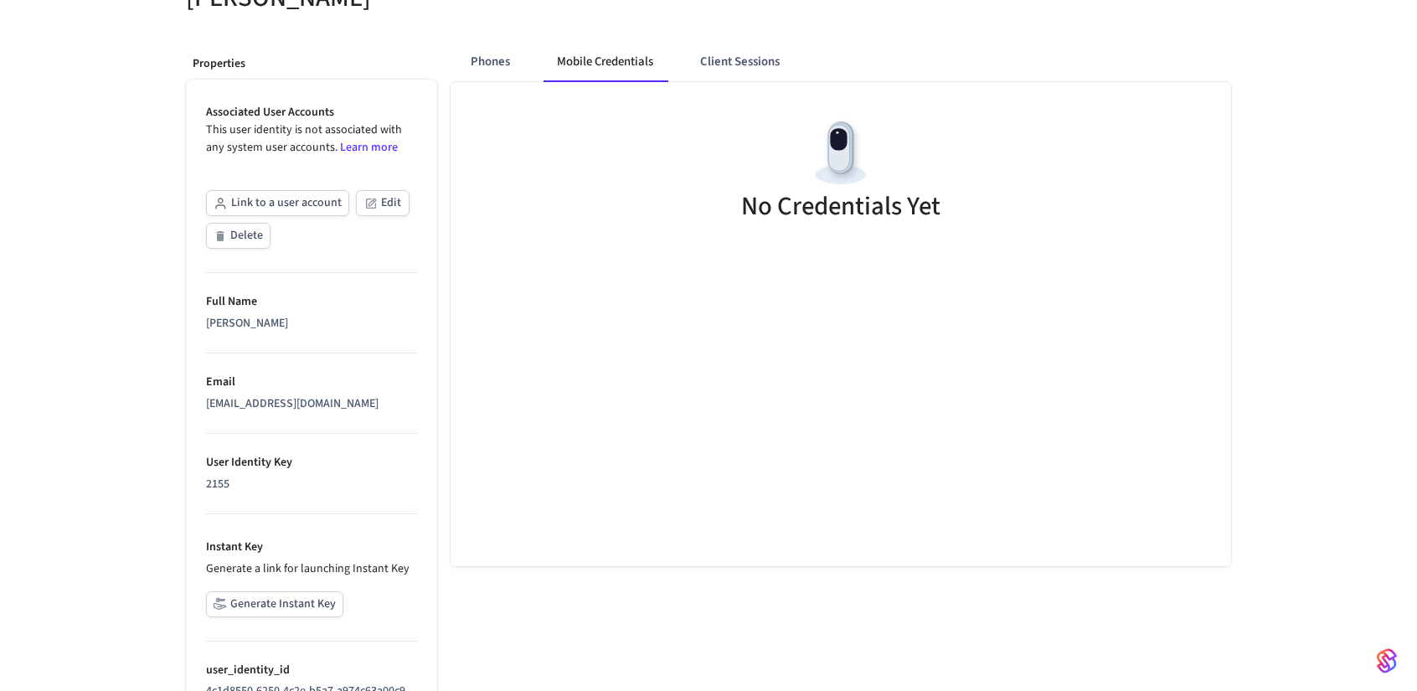
scroll to position [295, 0]
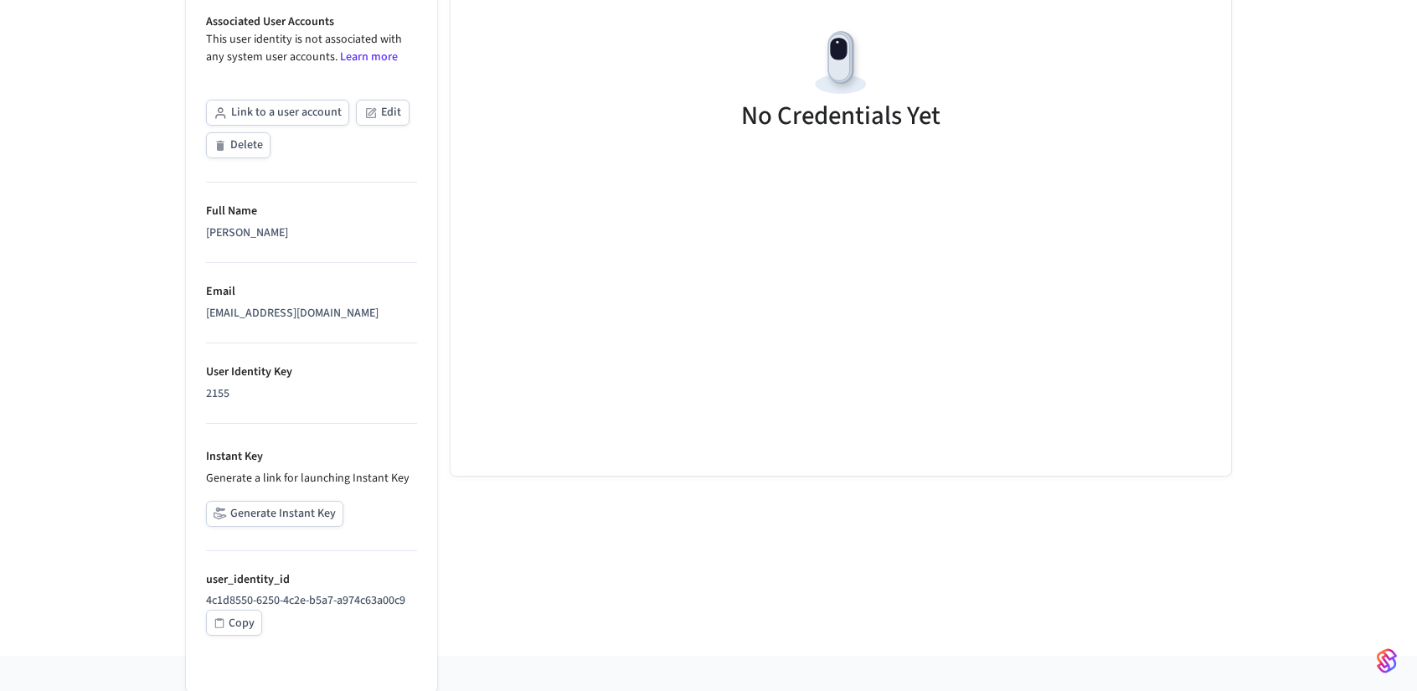
click at [250, 616] on div "Copy" at bounding box center [242, 623] width 26 height 21
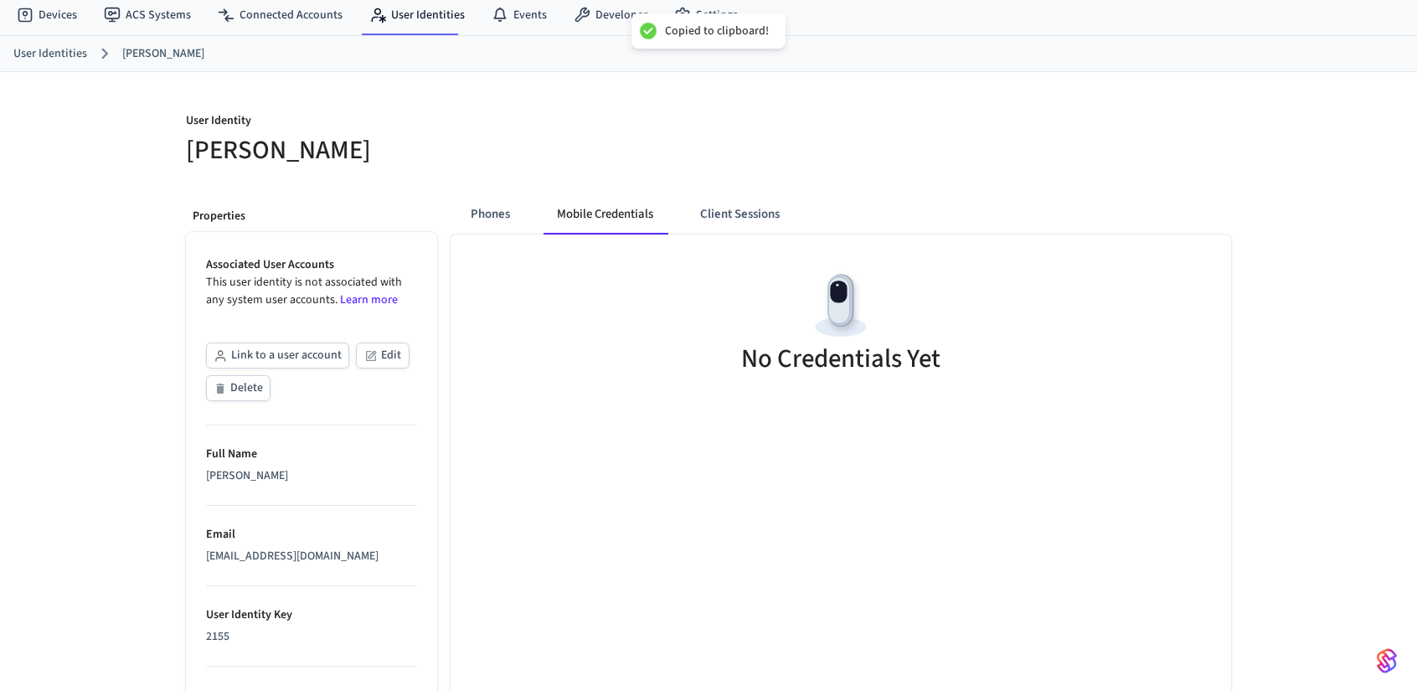
scroll to position [0, 0]
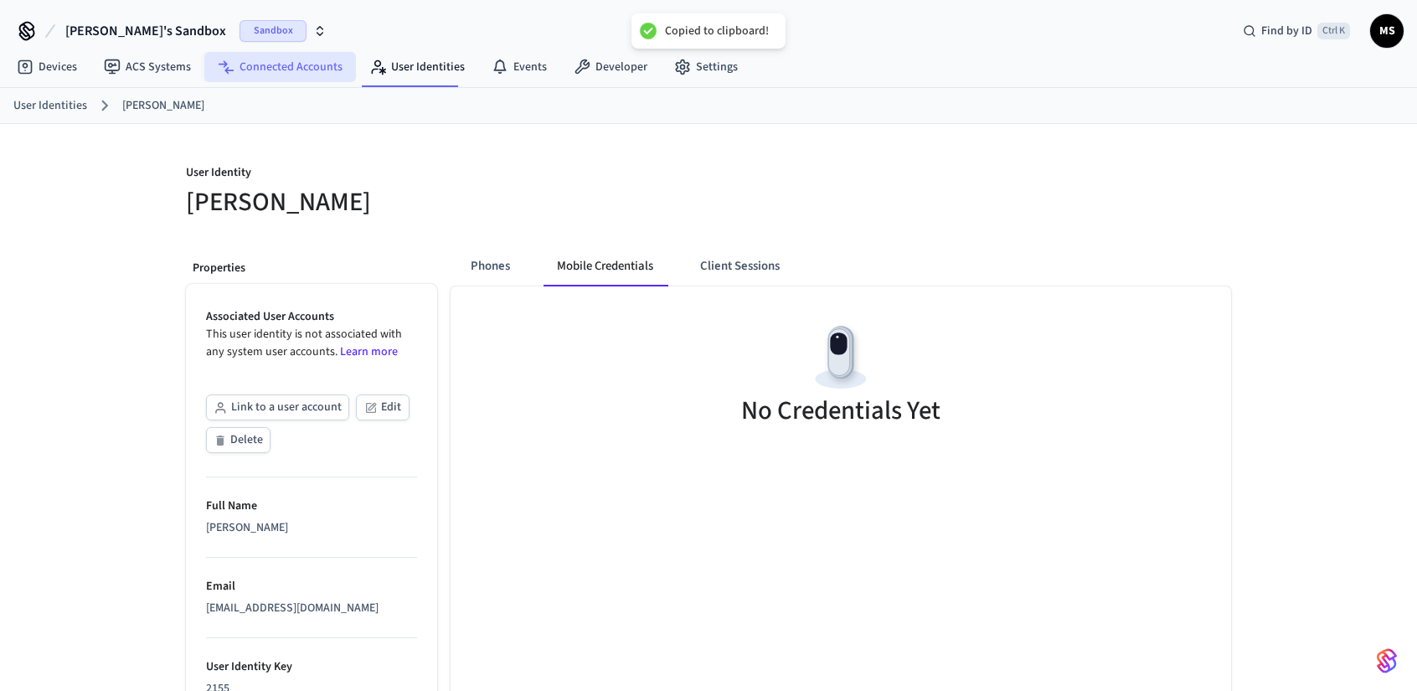
click at [256, 70] on link "Connected Accounts" at bounding box center [280, 67] width 152 height 30
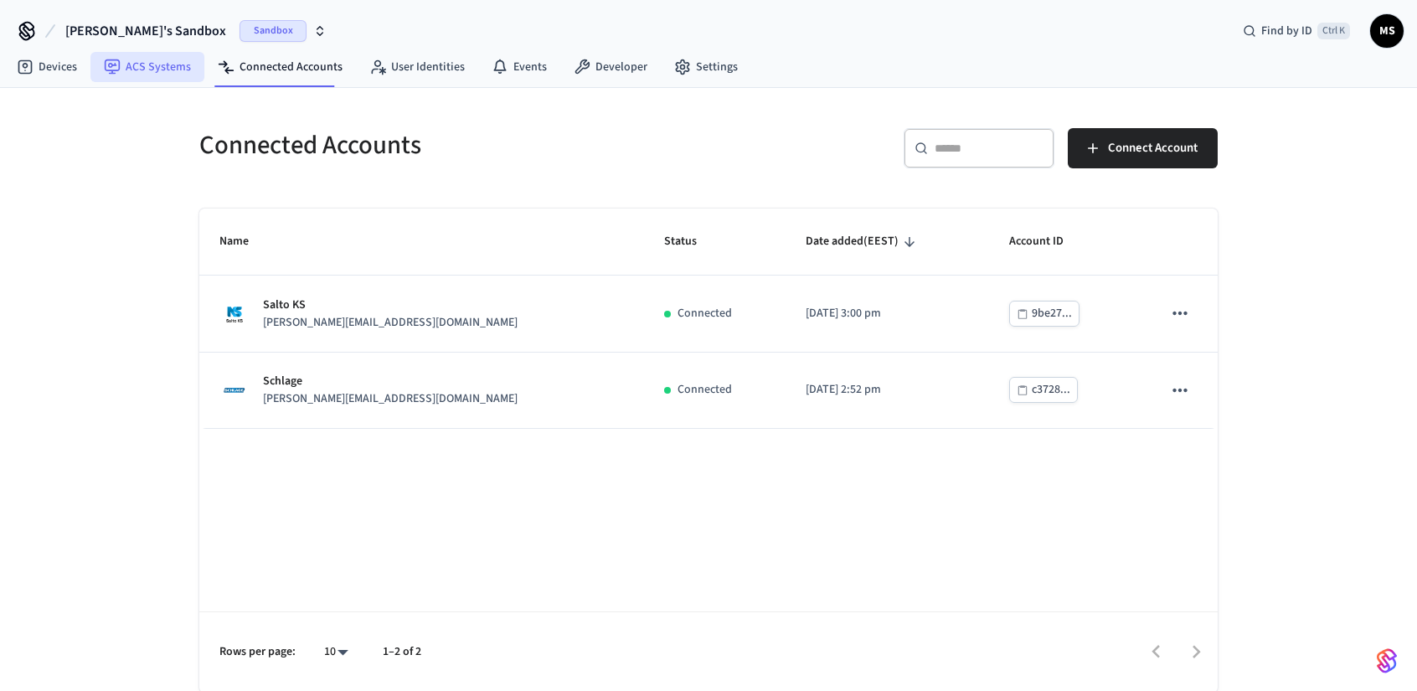
click at [152, 67] on link "ACS Systems" at bounding box center [147, 67] width 114 height 30
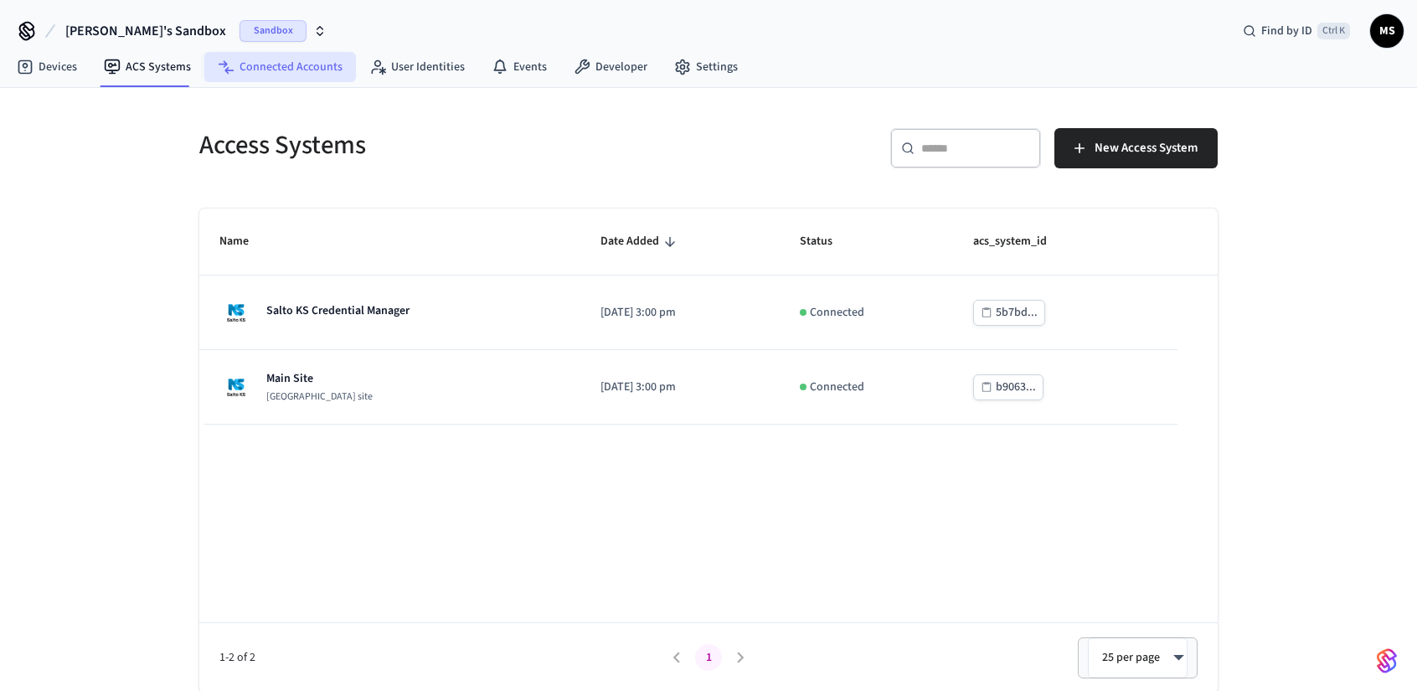
click at [240, 66] on link "Connected Accounts" at bounding box center [280, 67] width 152 height 30
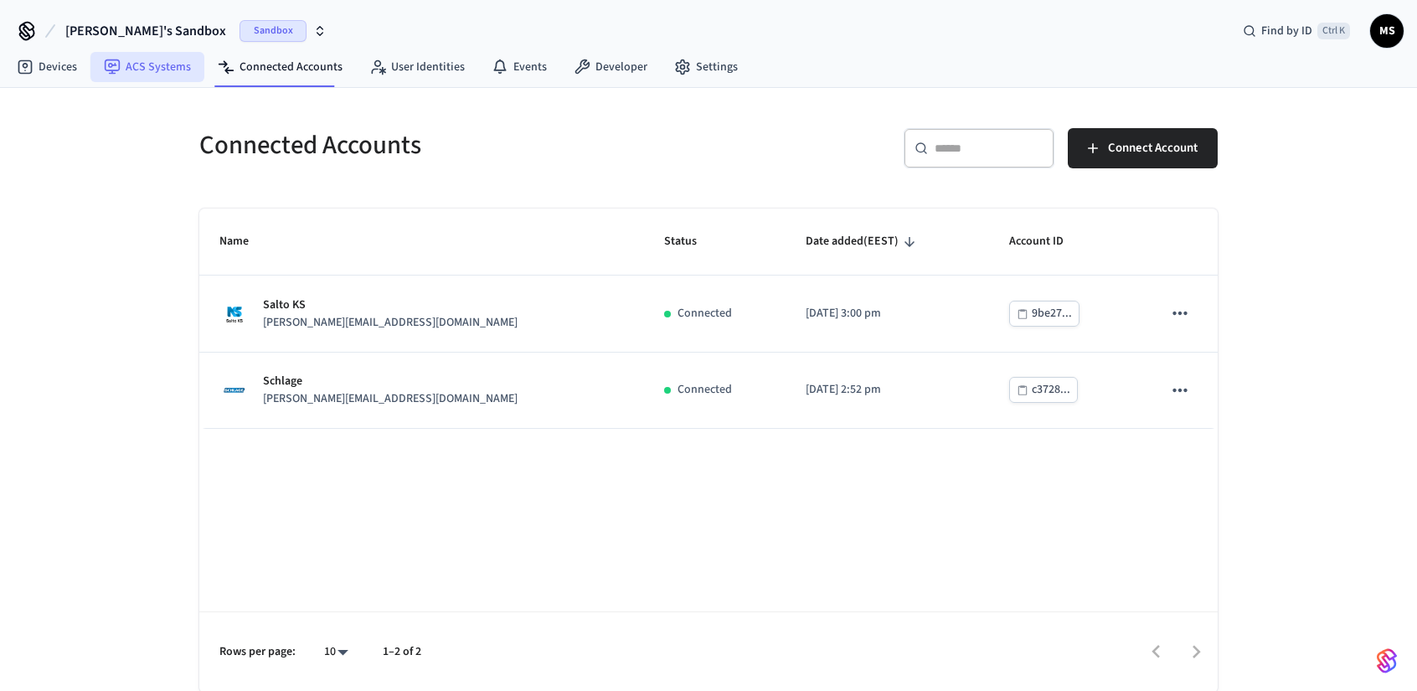
click at [165, 70] on link "ACS Systems" at bounding box center [147, 67] width 114 height 30
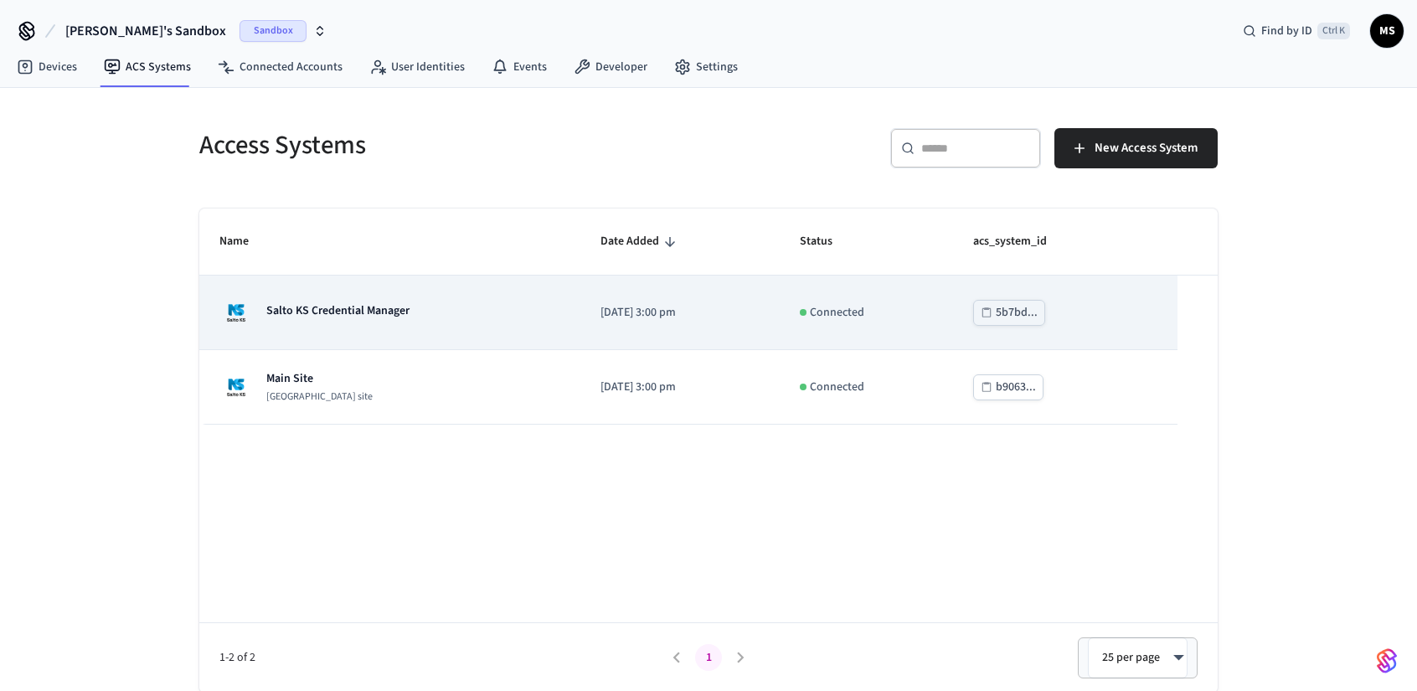
click at [1108, 308] on td "5b7bd..." at bounding box center [1065, 313] width 225 height 75
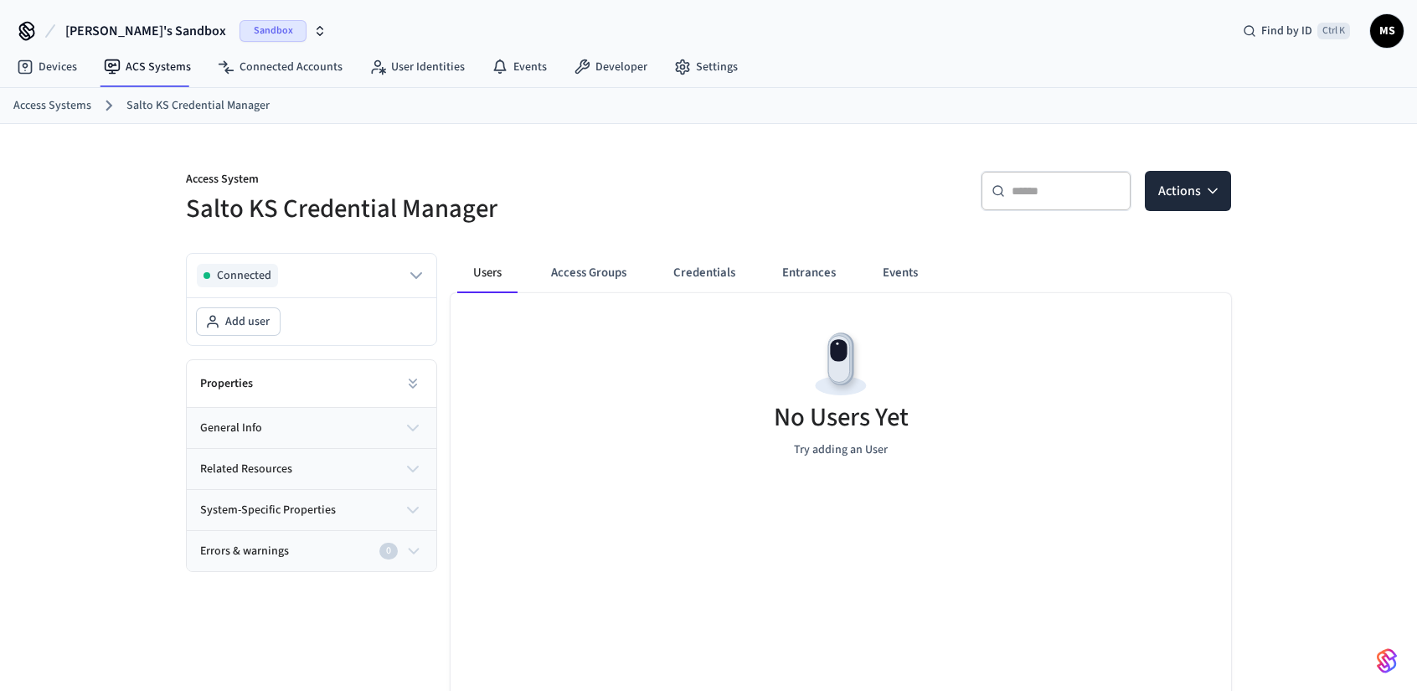
click at [972, 400] on div "No Users Yet Try adding an User" at bounding box center [841, 392] width 781 height 199
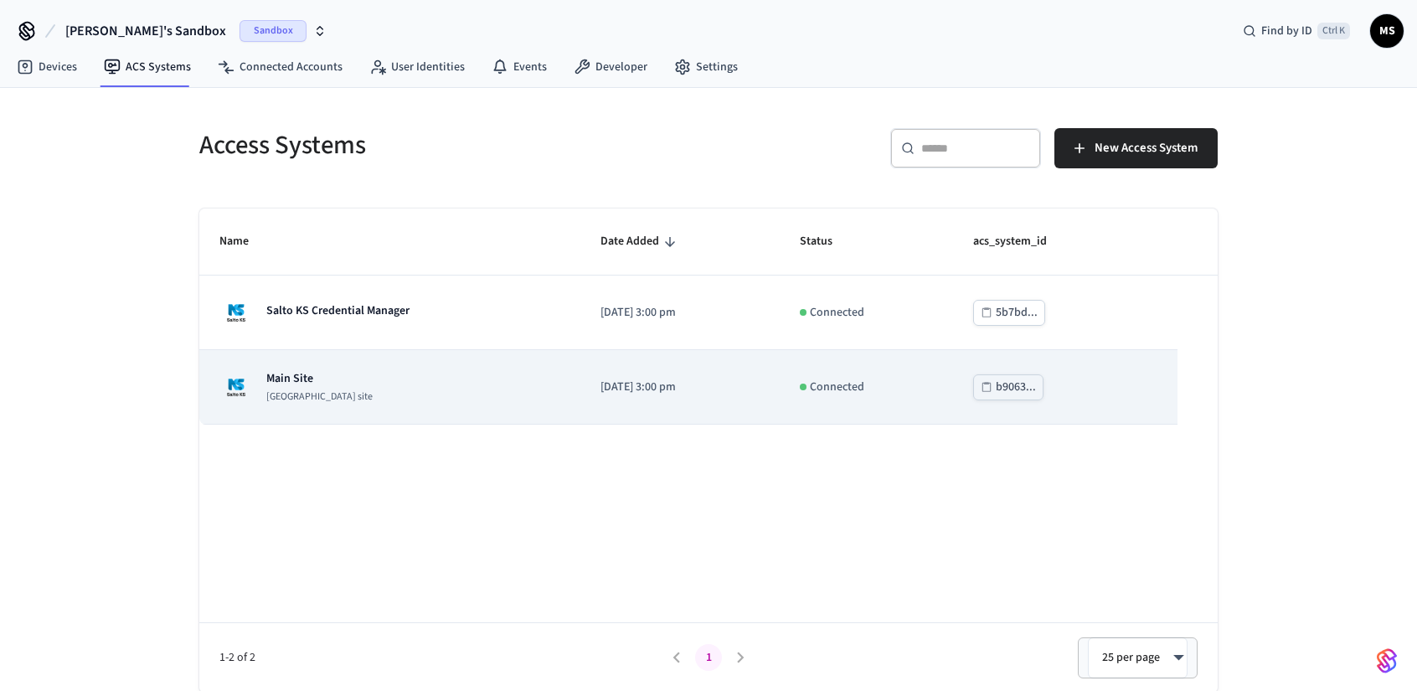
click at [467, 389] on div "Main Site Salto KS site" at bounding box center [389, 387] width 341 height 34
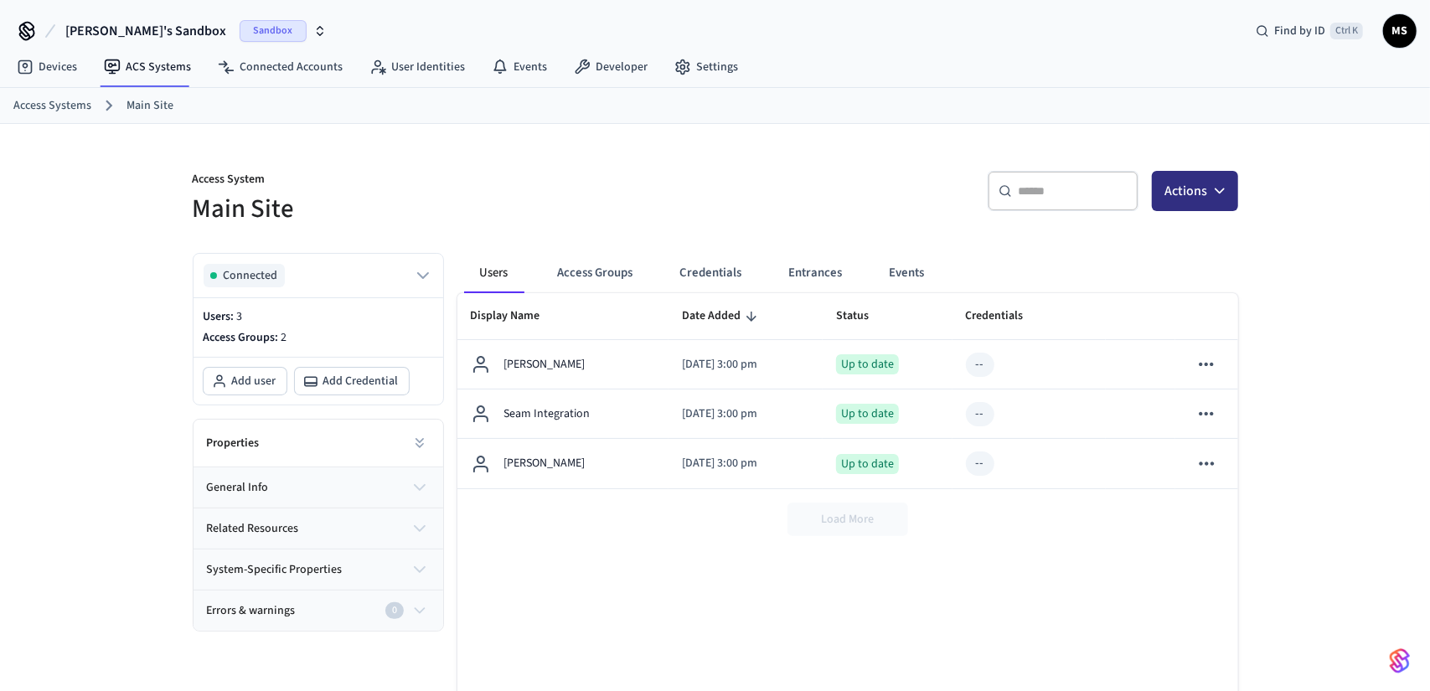
click at [1198, 171] on button "Actions" at bounding box center [1195, 191] width 86 height 40
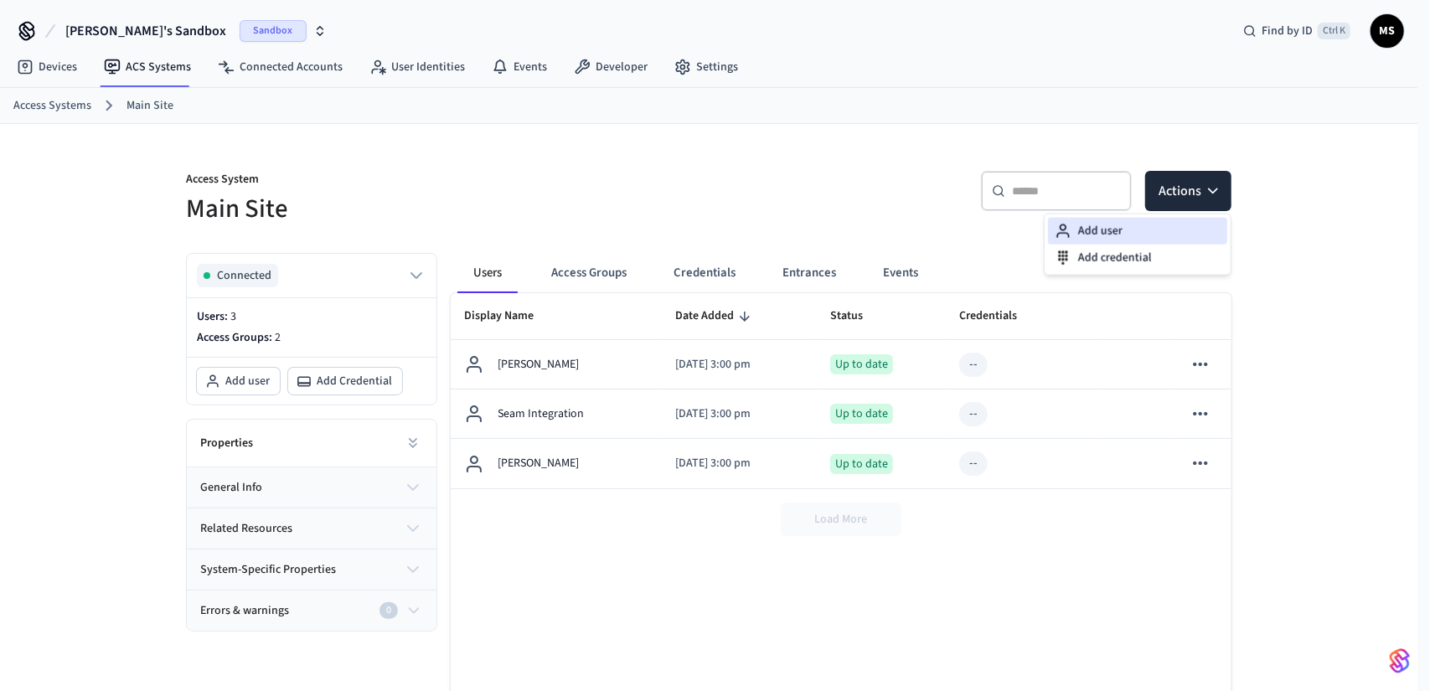
click at [1141, 228] on div "Add user" at bounding box center [1137, 231] width 179 height 27
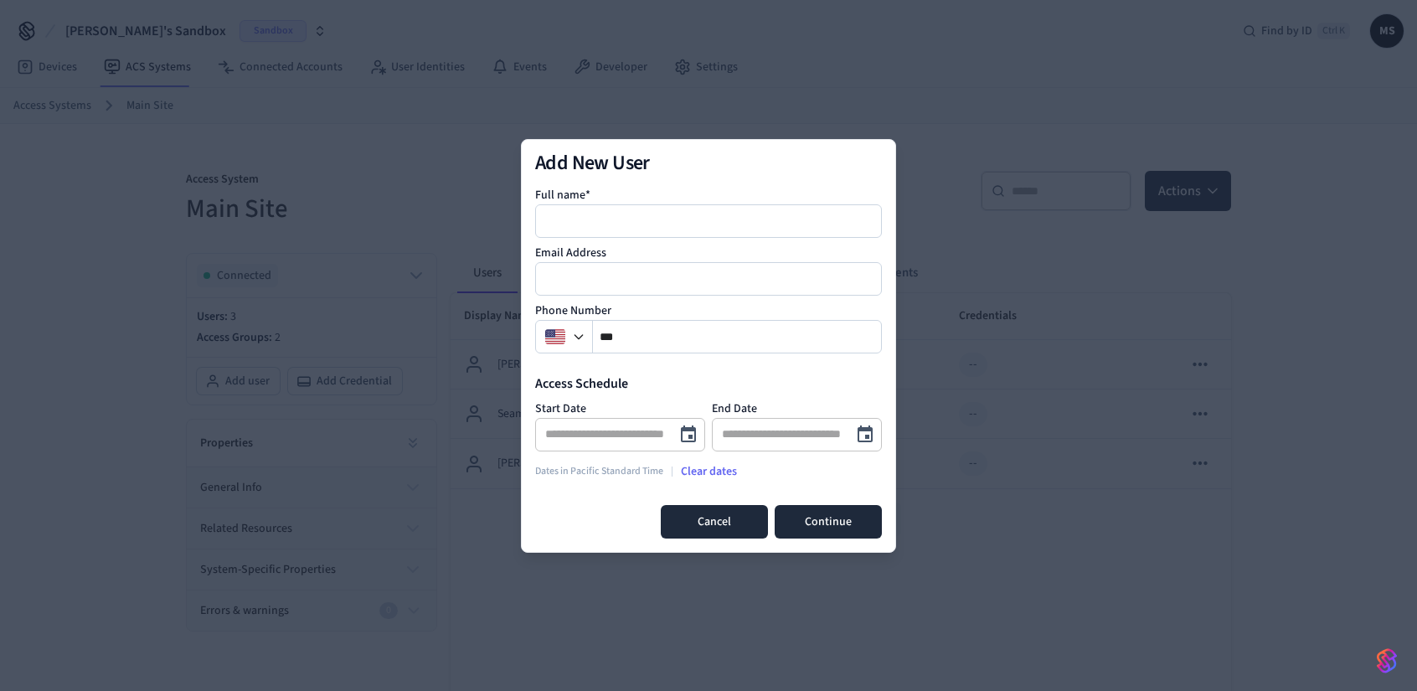
click at [736, 525] on button "Cancel" at bounding box center [714, 522] width 107 height 34
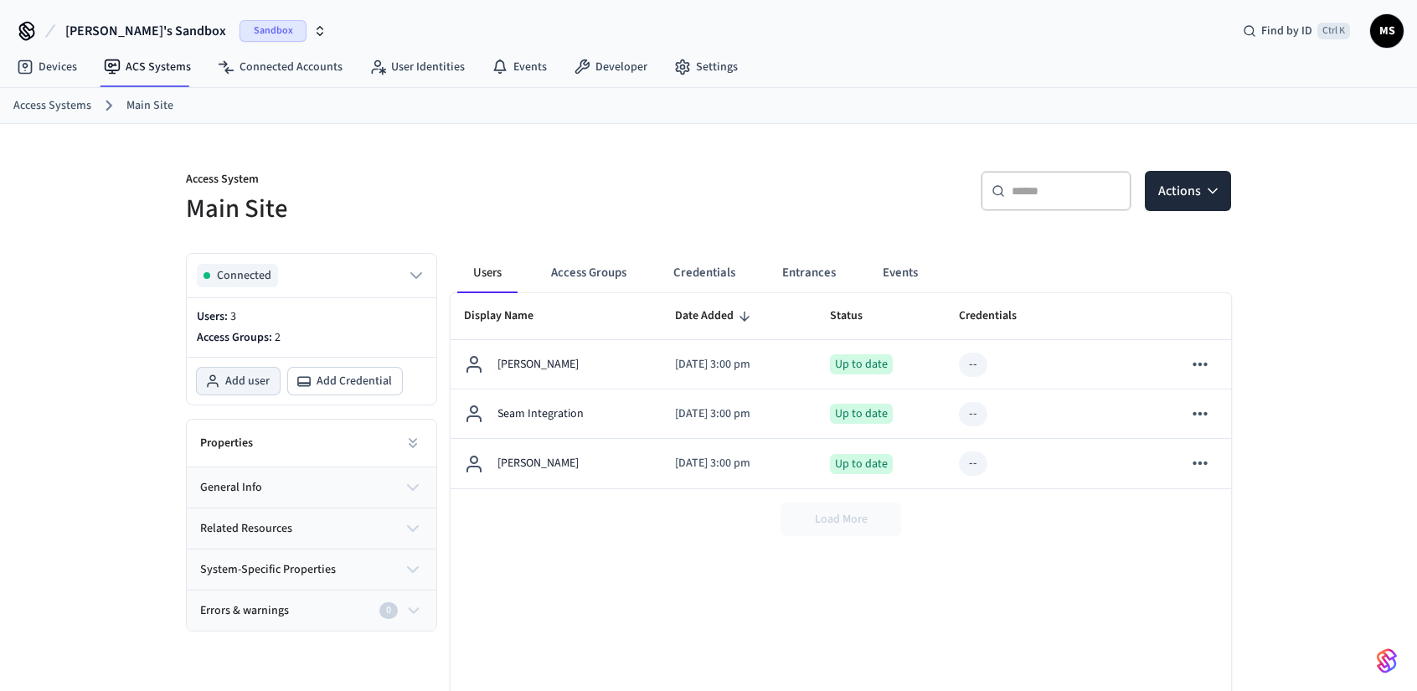
click at [255, 374] on span "Add user" at bounding box center [247, 381] width 44 height 17
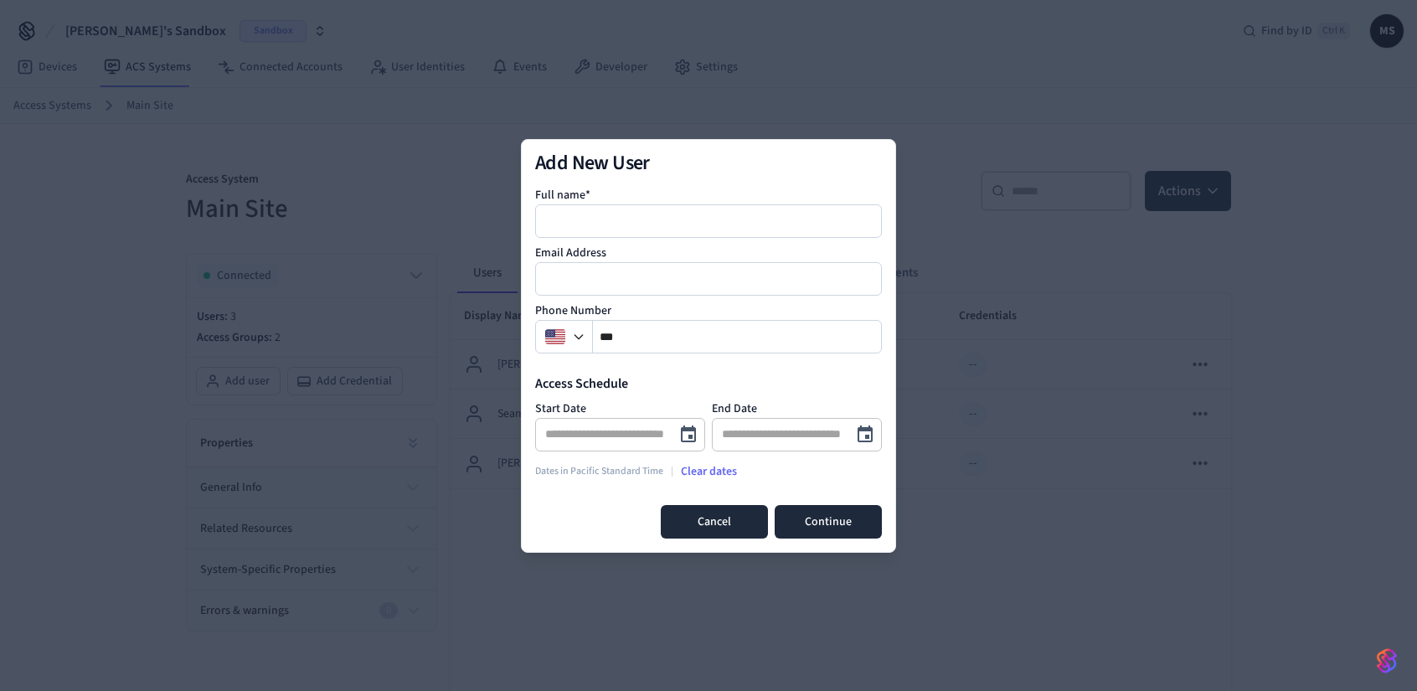
click at [709, 519] on button "Cancel" at bounding box center [714, 522] width 107 height 34
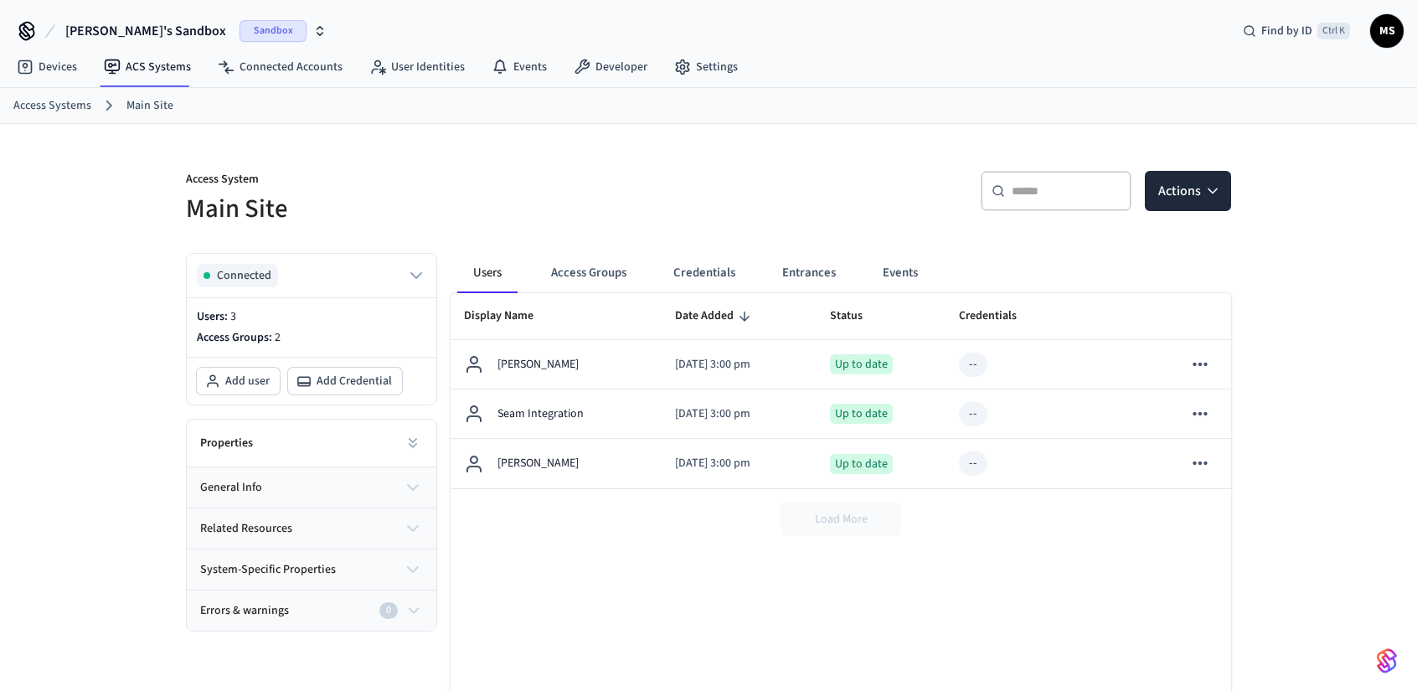
scroll to position [129, 0]
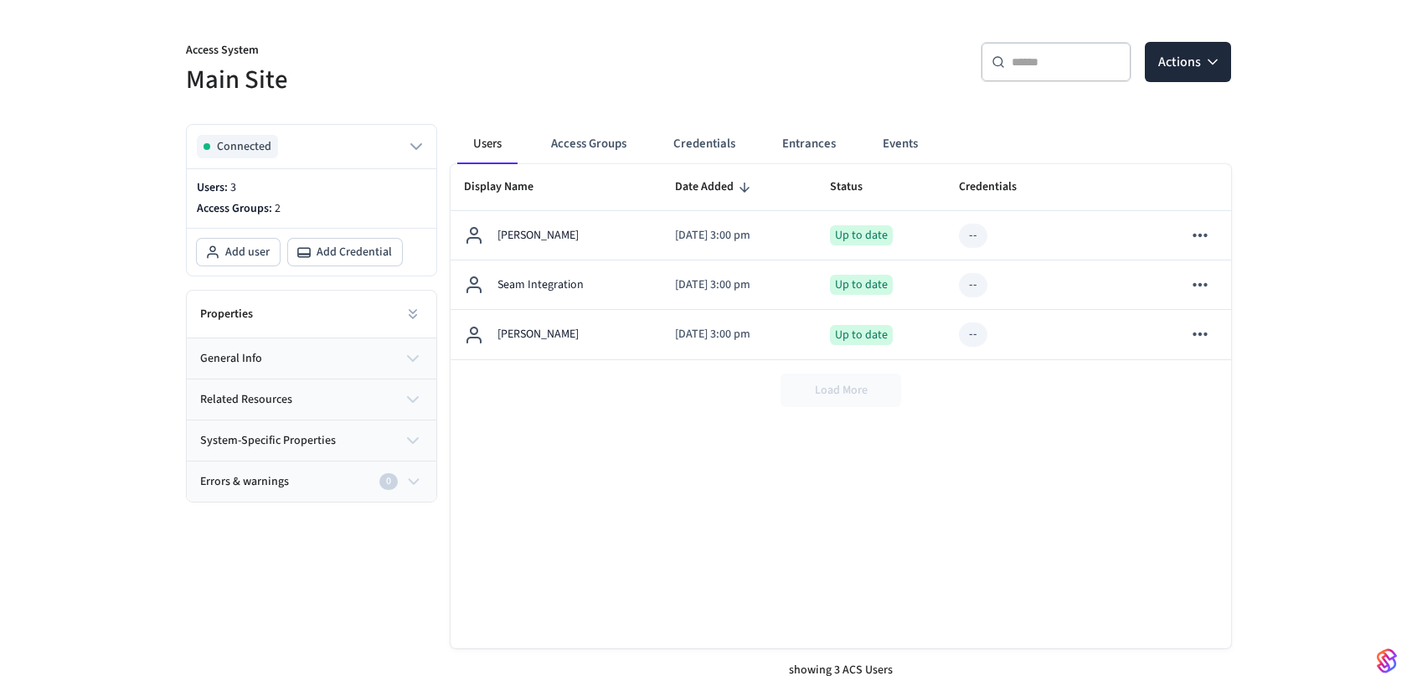
click at [588, 430] on div "Display Name Date Added Status Credentials Errors And Warnings John Doe 2025/08…" at bounding box center [841, 406] width 781 height 484
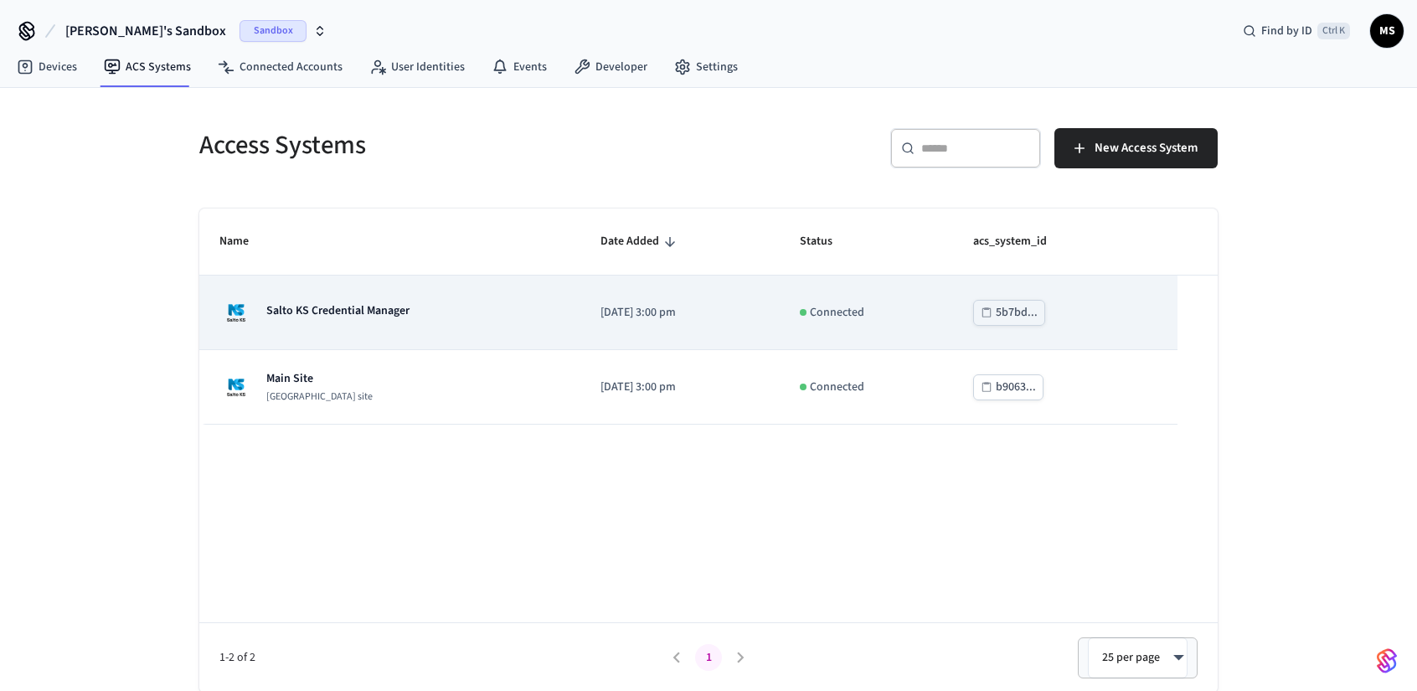
click at [493, 322] on div "Salto KS Credential Manager" at bounding box center [389, 313] width 341 height 34
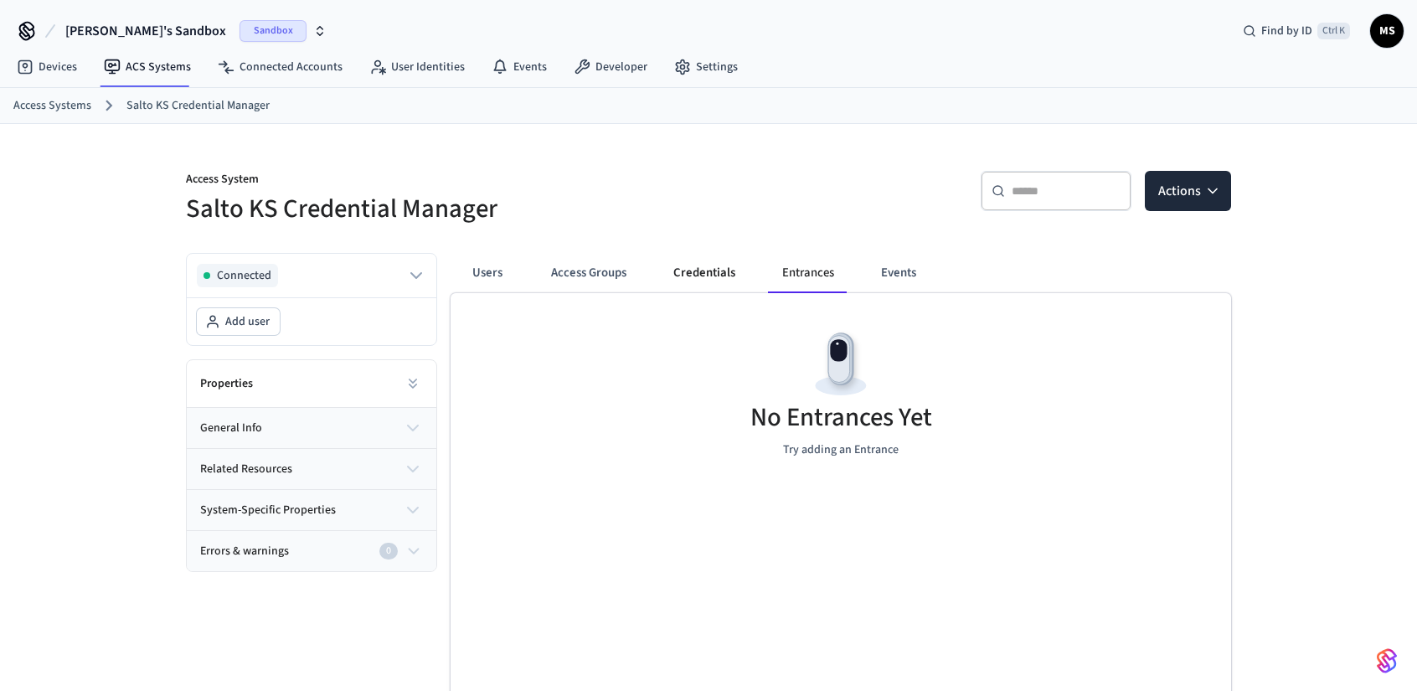
click at [714, 272] on button "Credentials" at bounding box center [704, 273] width 89 height 40
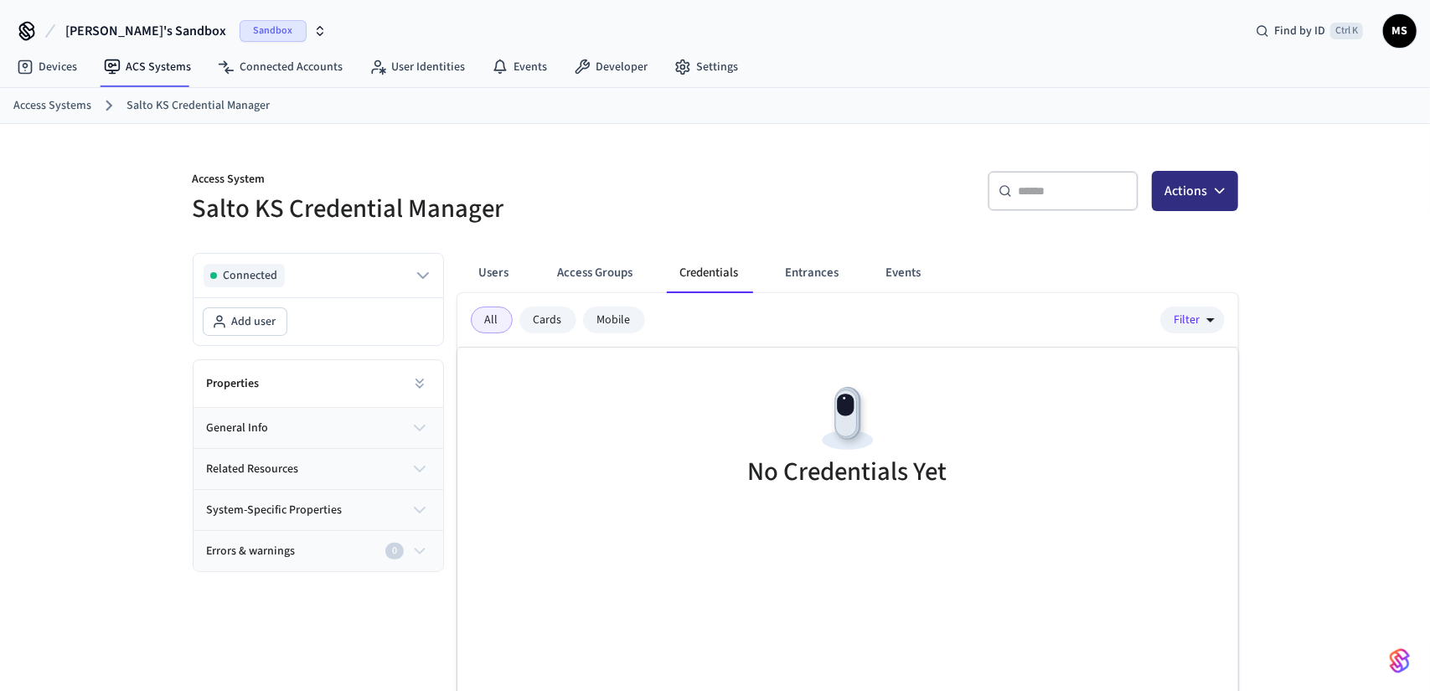
click at [1201, 197] on button "Actions" at bounding box center [1195, 191] width 86 height 40
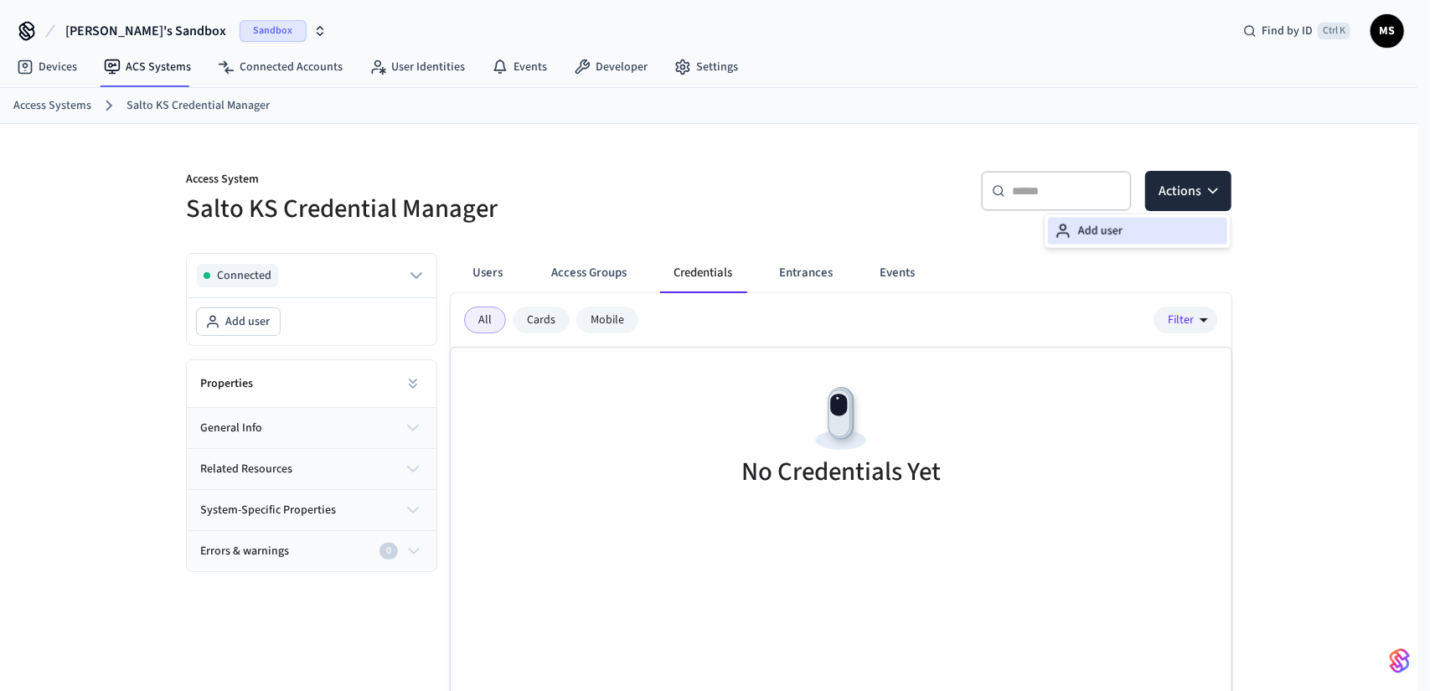
click at [1139, 226] on div "Add user" at bounding box center [1137, 231] width 179 height 27
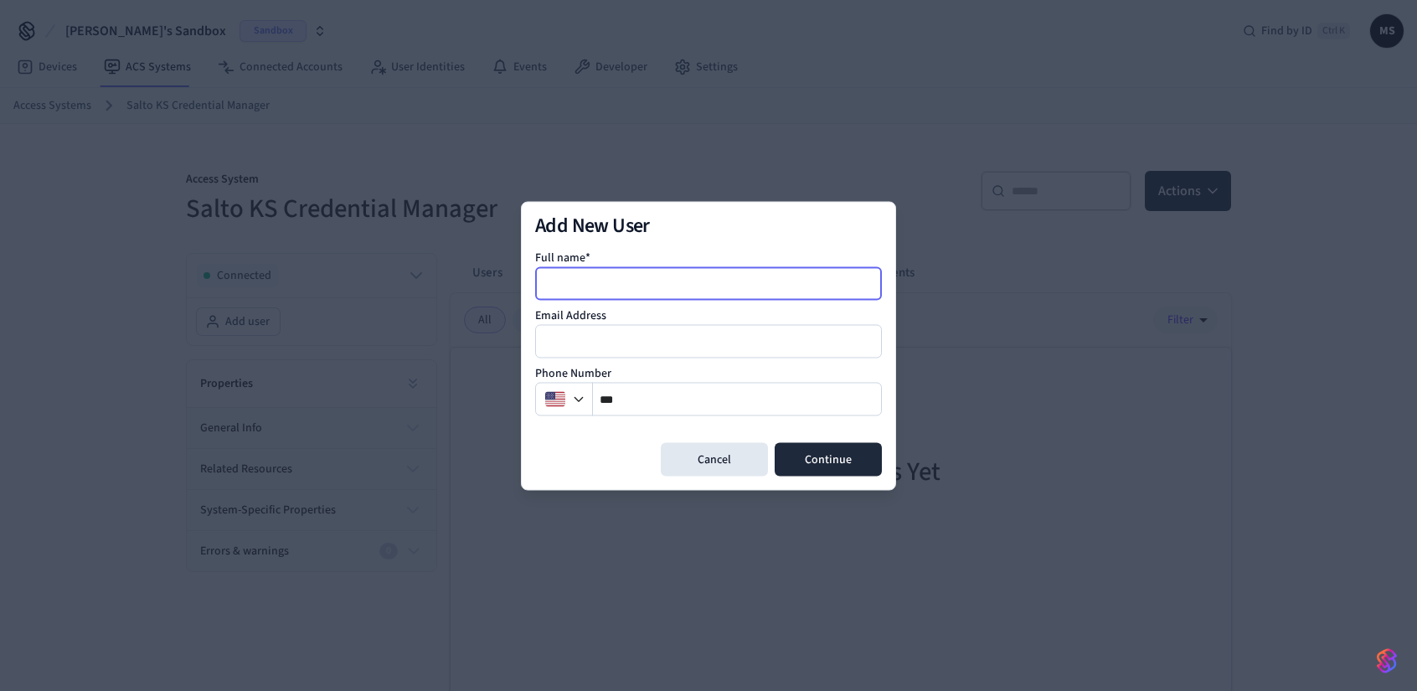
click at [685, 287] on input at bounding box center [709, 283] width 345 height 20
click at [677, 432] on div "Add New User Full name* Email Address Phone Number ** Cancel Continue" at bounding box center [708, 345] width 347 height 261
click at [700, 441] on div "Add New User Full name* Email Address Phone Number ** Cancel Continue" at bounding box center [708, 345] width 347 height 261
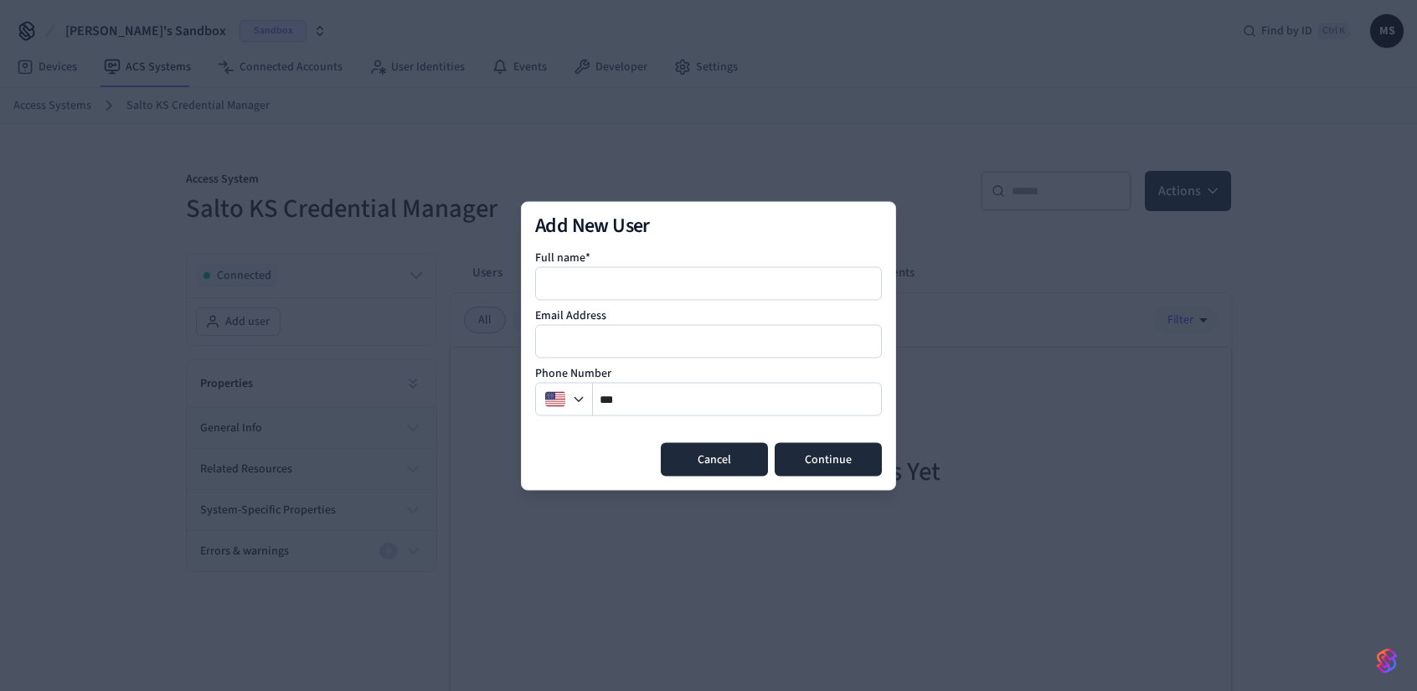
click at [711, 463] on button "Cancel" at bounding box center [714, 459] width 107 height 34
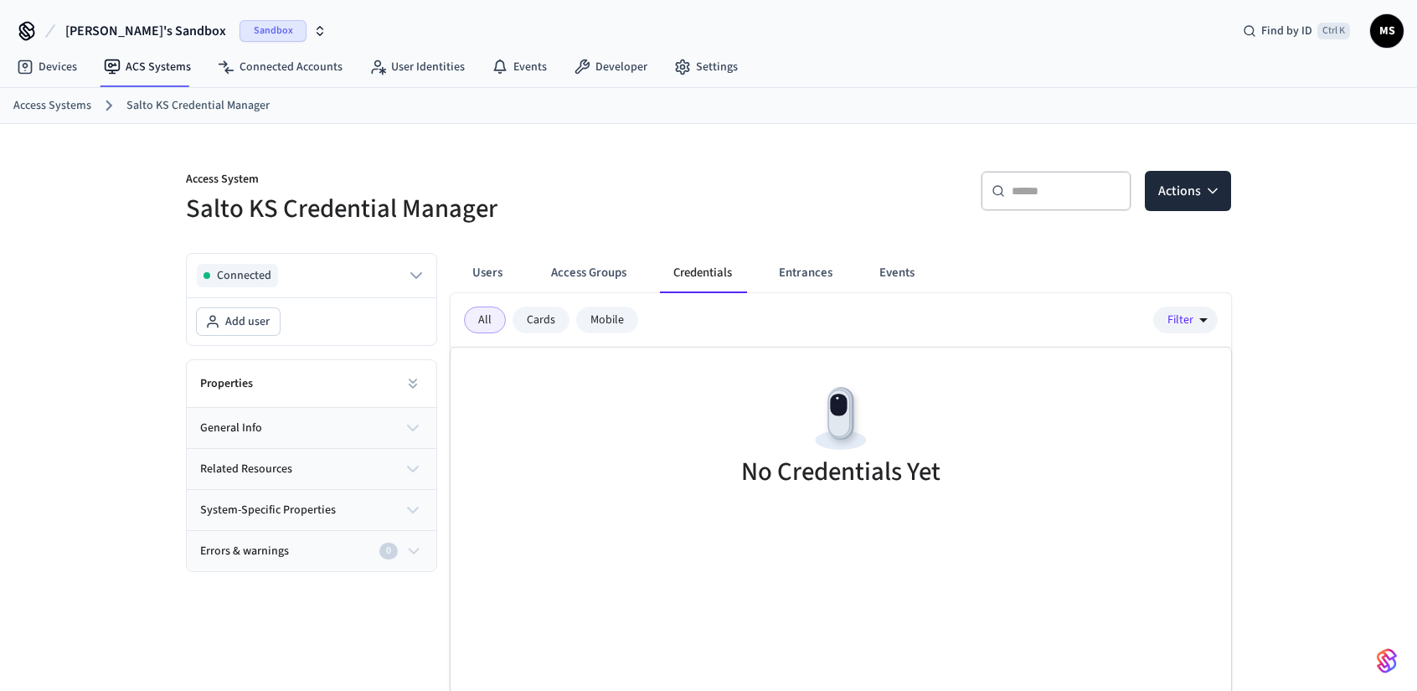
click at [586, 250] on div "Users Access Groups Credentials Entrances Events All Cards Mobile Filter No Cre…" at bounding box center [834, 536] width 794 height 592
click at [586, 274] on button "Access Groups" at bounding box center [589, 273] width 102 height 40
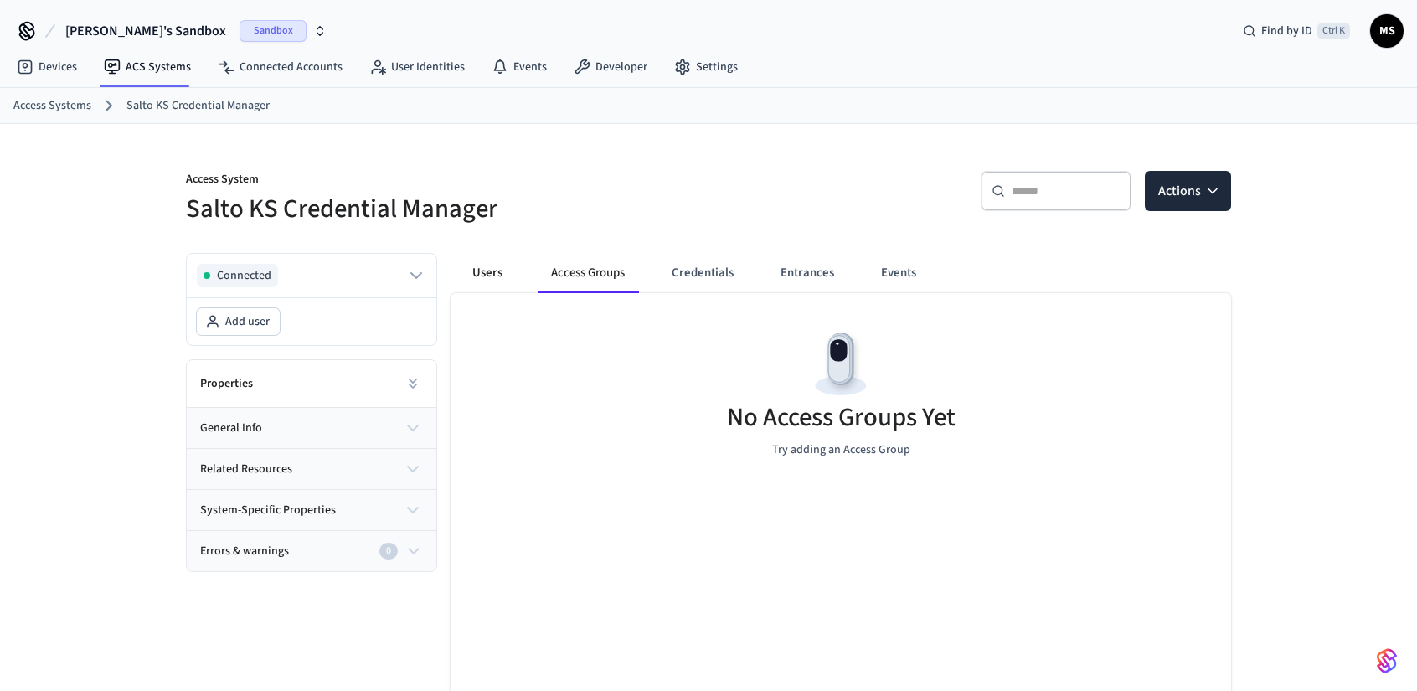
click at [501, 266] on button "Users" at bounding box center [487, 273] width 60 height 40
click at [674, 362] on div "No Users Yet Try adding an User" at bounding box center [841, 392] width 781 height 199
click at [147, 72] on link "ACS Systems" at bounding box center [147, 67] width 114 height 30
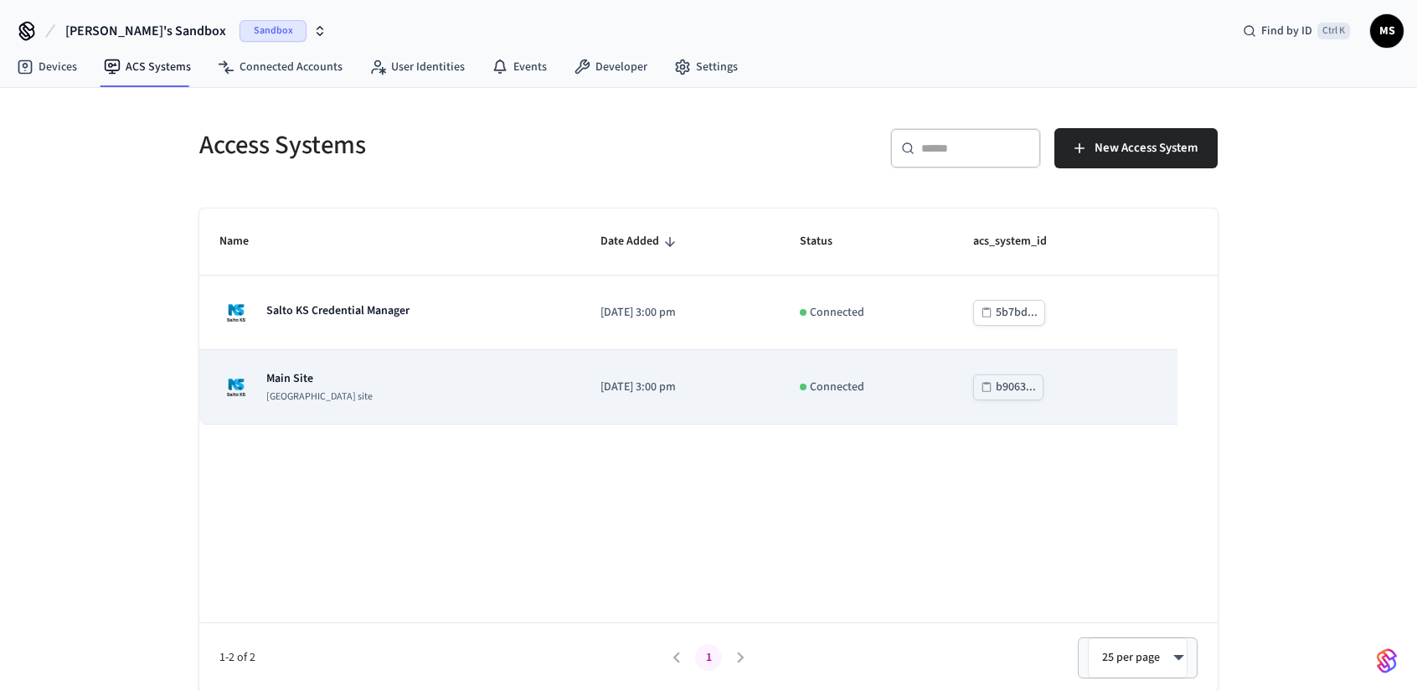
click at [550, 364] on td "Main Site Salto KS site" at bounding box center [389, 387] width 381 height 75
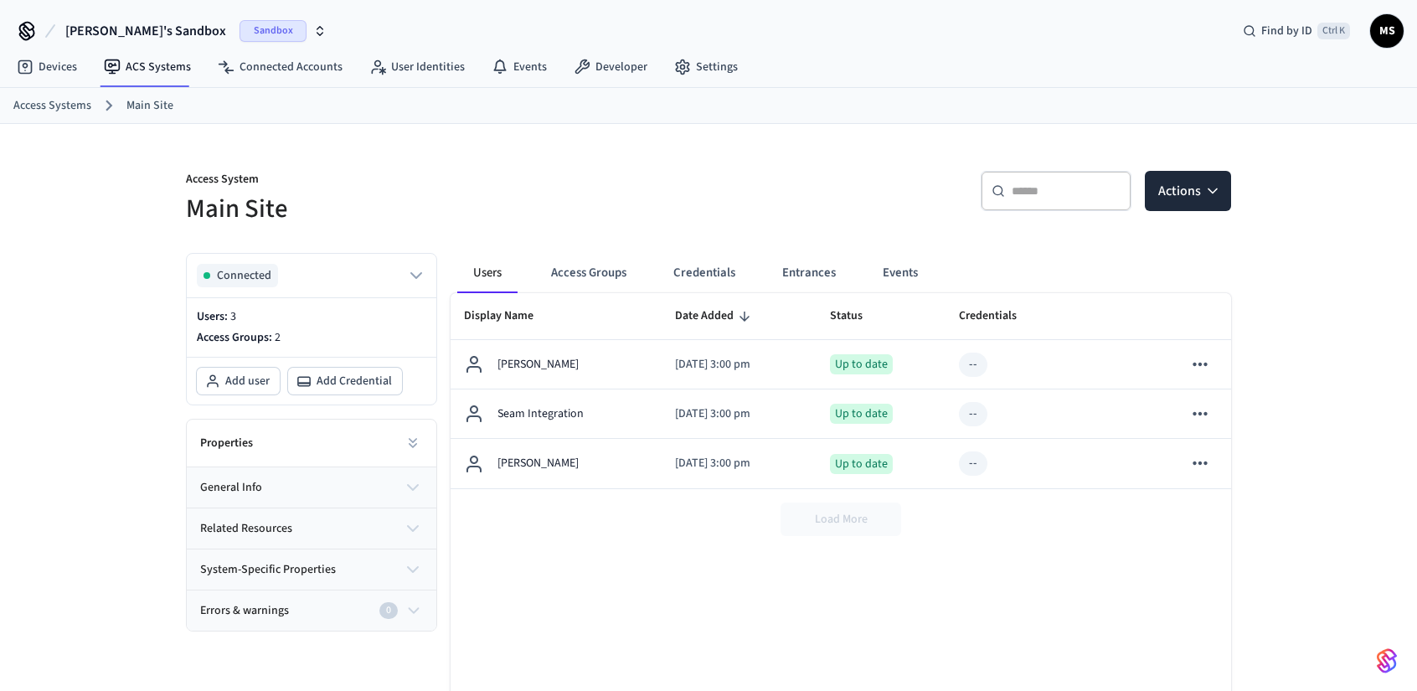
click at [851, 520] on div "Load More" at bounding box center [841, 519] width 781 height 60
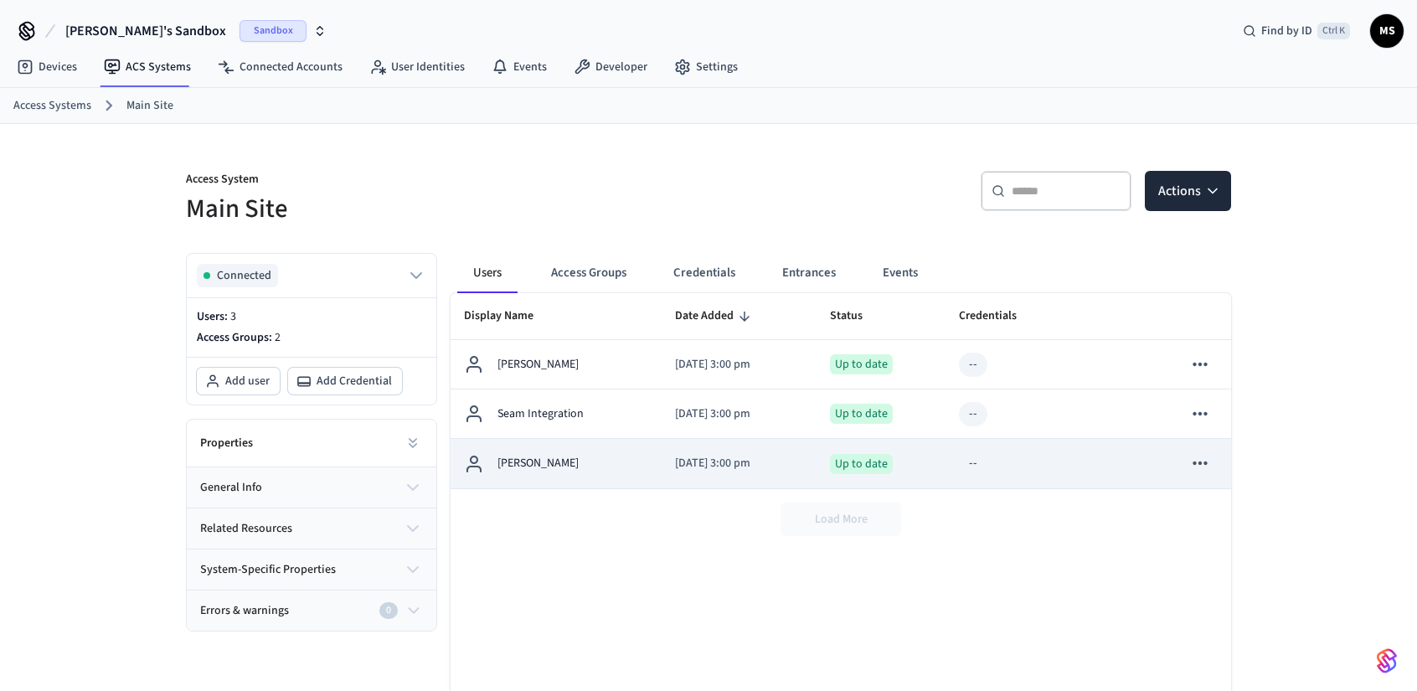
click at [1024, 453] on div "--" at bounding box center [1022, 464] width 127 height 24
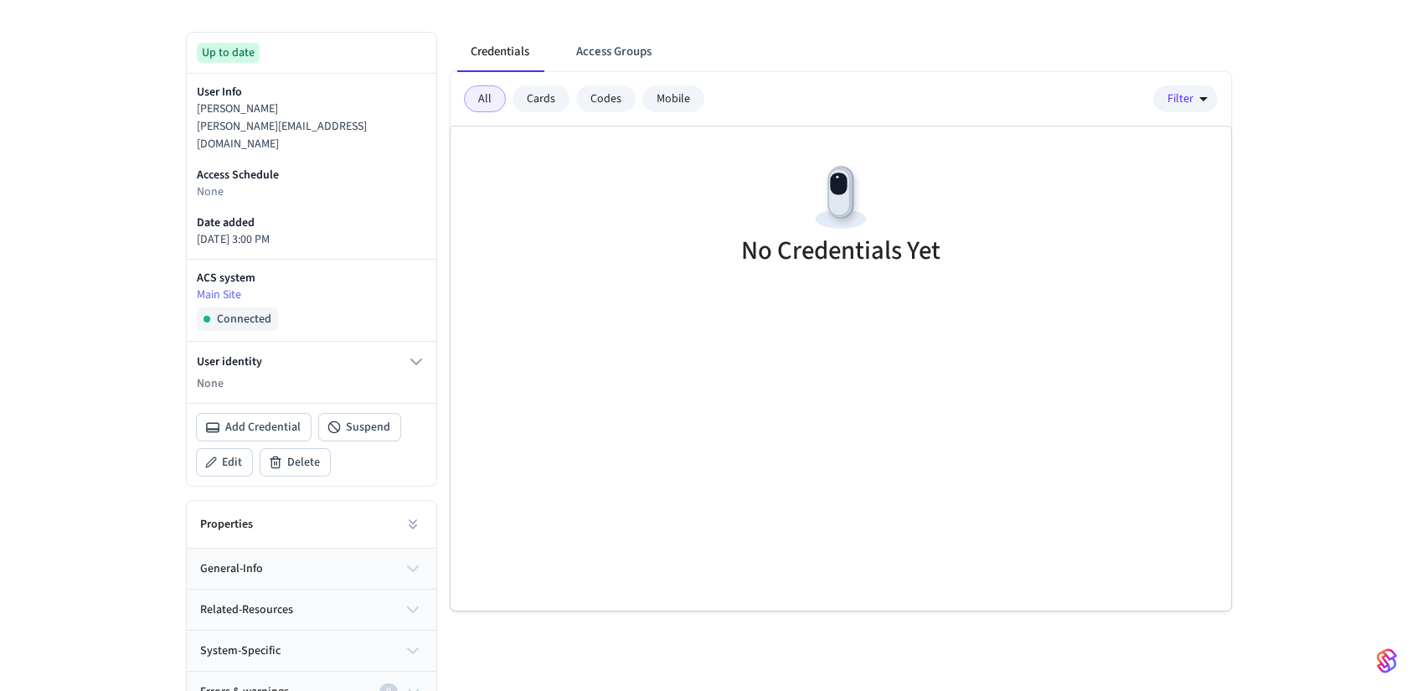
scroll to position [221, 0]
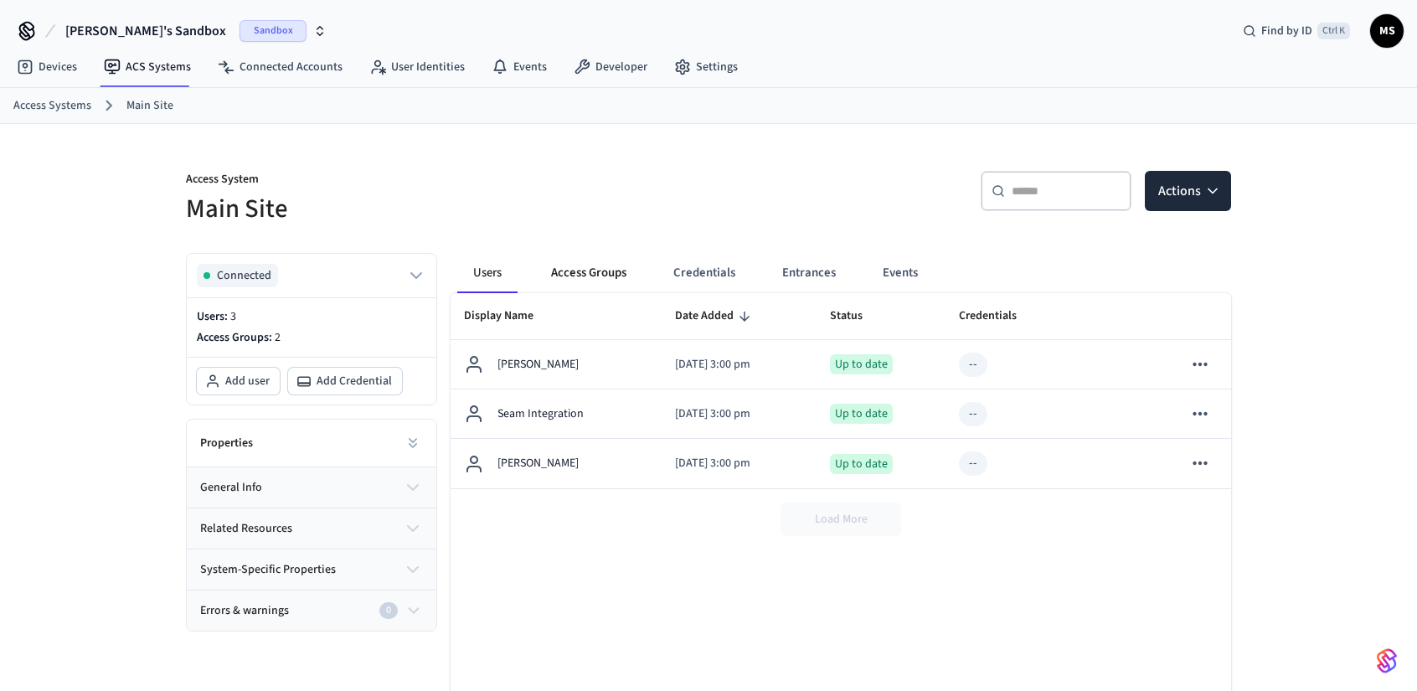
click at [599, 279] on button "Access Groups" at bounding box center [589, 273] width 102 height 40
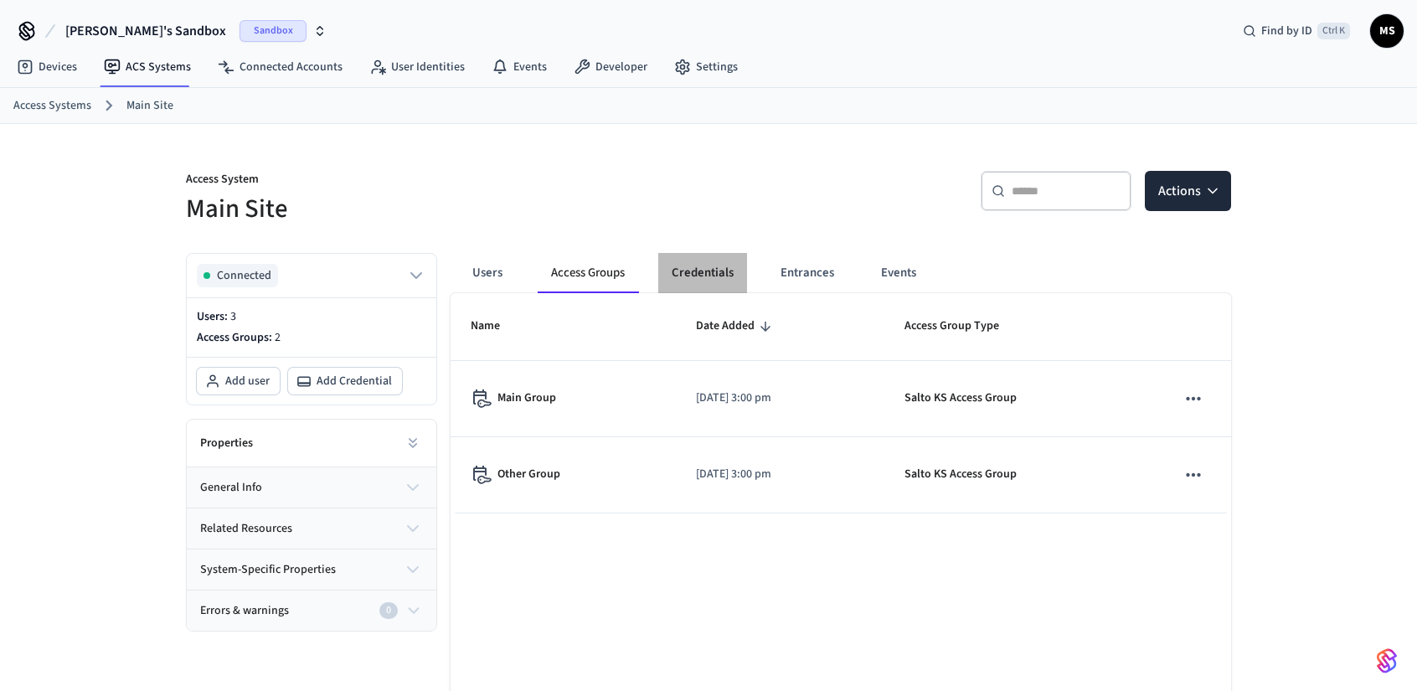
click at [745, 266] on button "Credentials" at bounding box center [702, 273] width 89 height 40
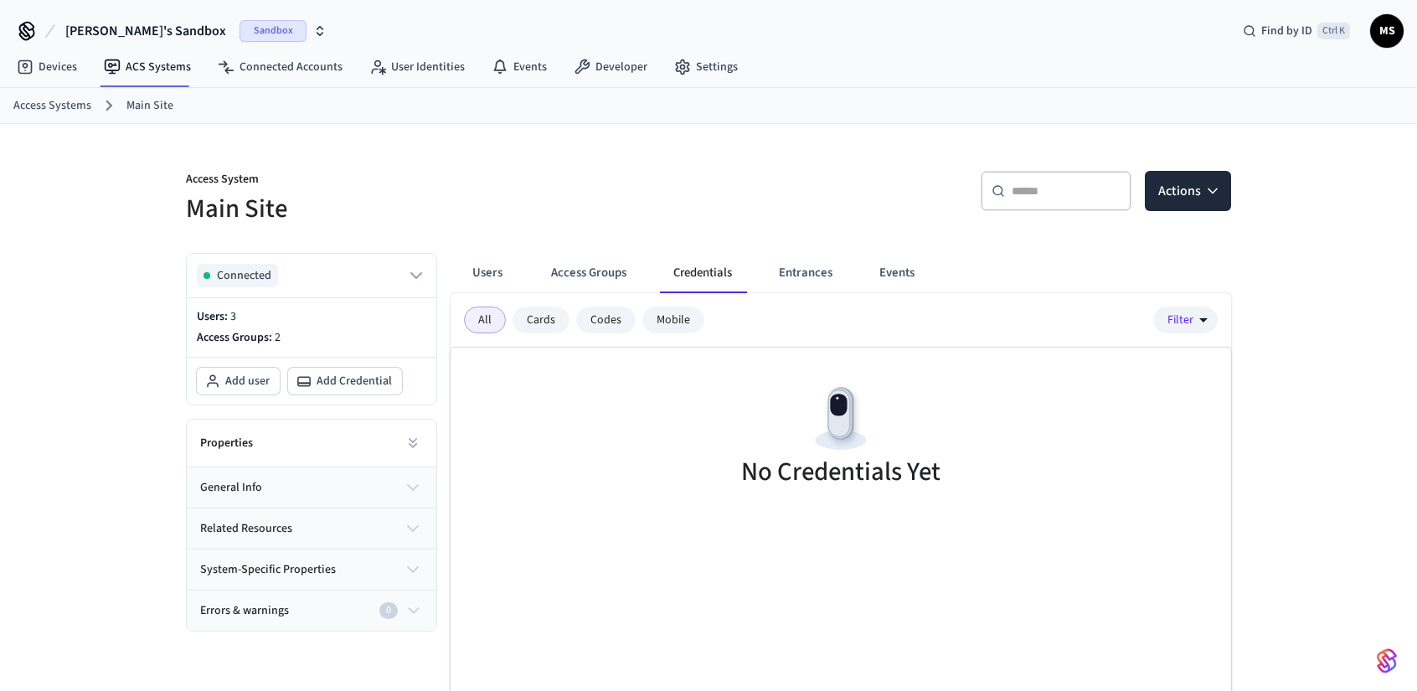
click at [672, 323] on div "Mobile" at bounding box center [674, 320] width 62 height 27
click at [798, 279] on button "Entrances" at bounding box center [806, 273] width 80 height 40
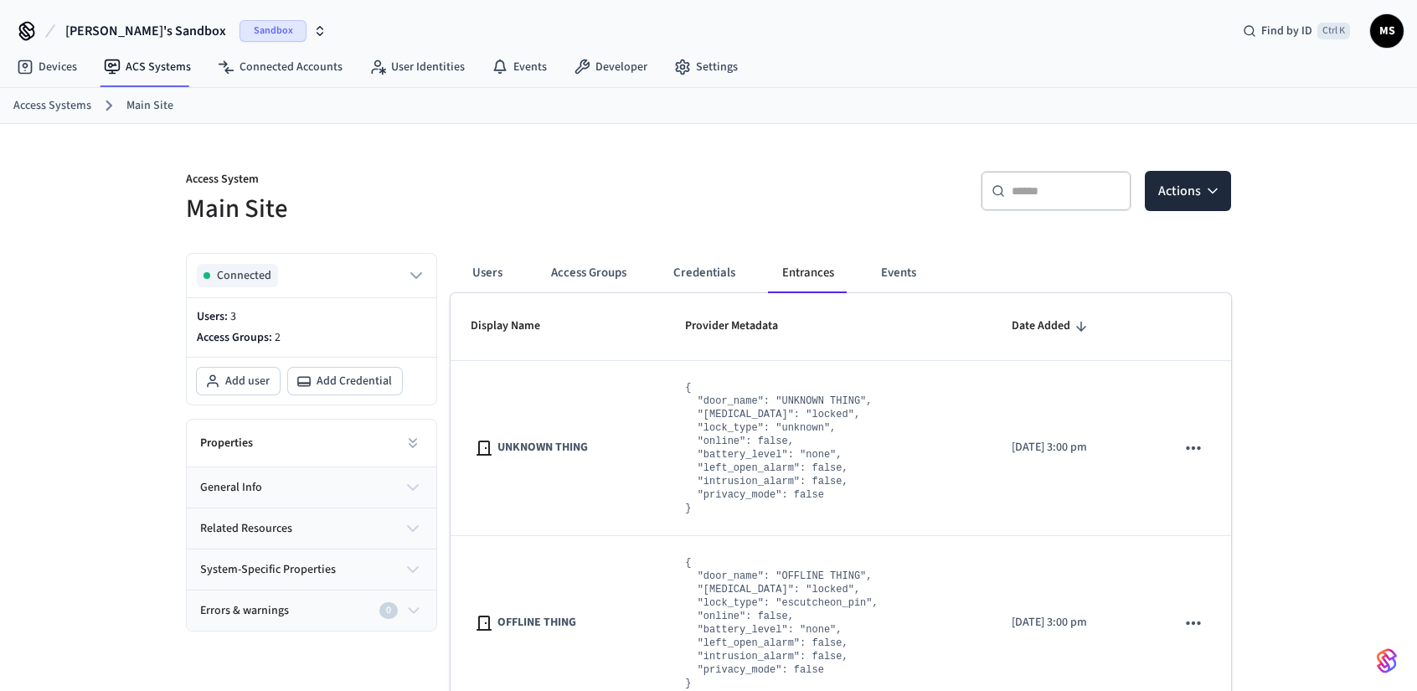
click at [896, 274] on button "Events" at bounding box center [899, 273] width 62 height 40
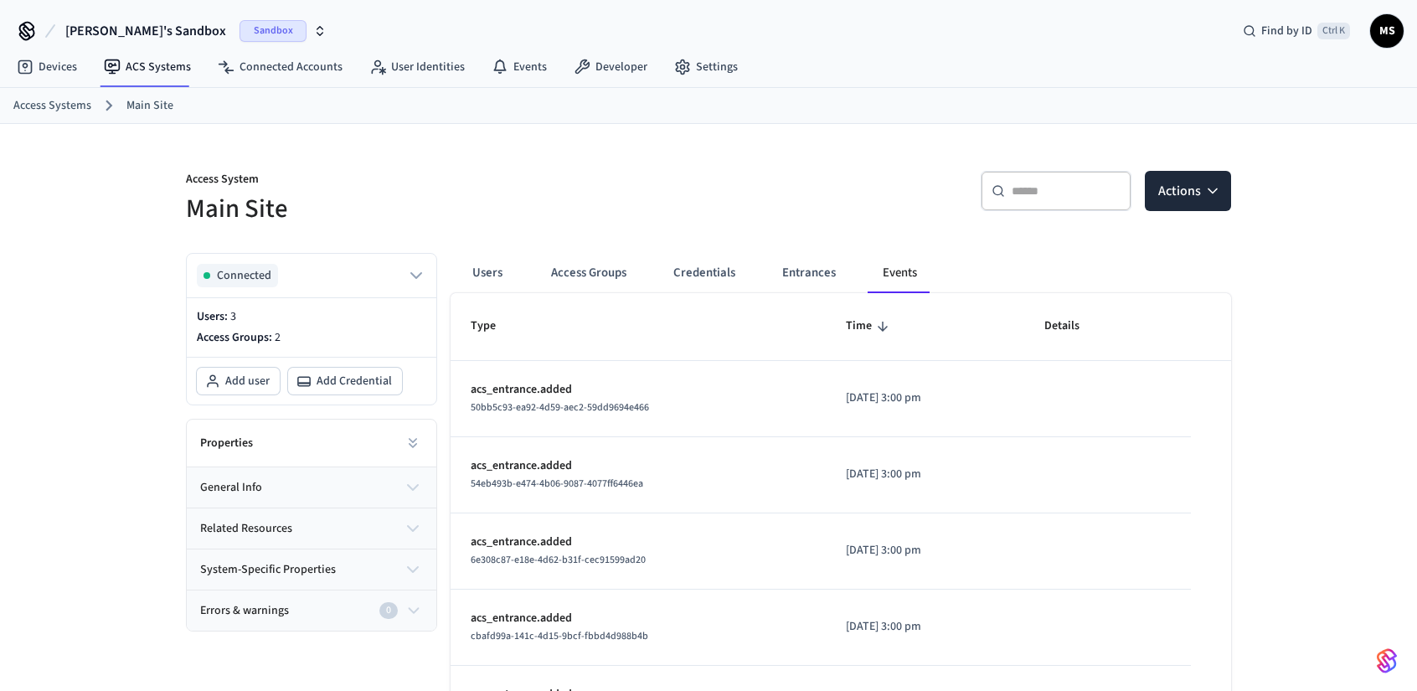
click at [285, 435] on div "Properties" at bounding box center [312, 444] width 250 height 48
click at [230, 380] on span "Add user" at bounding box center [247, 381] width 44 height 17
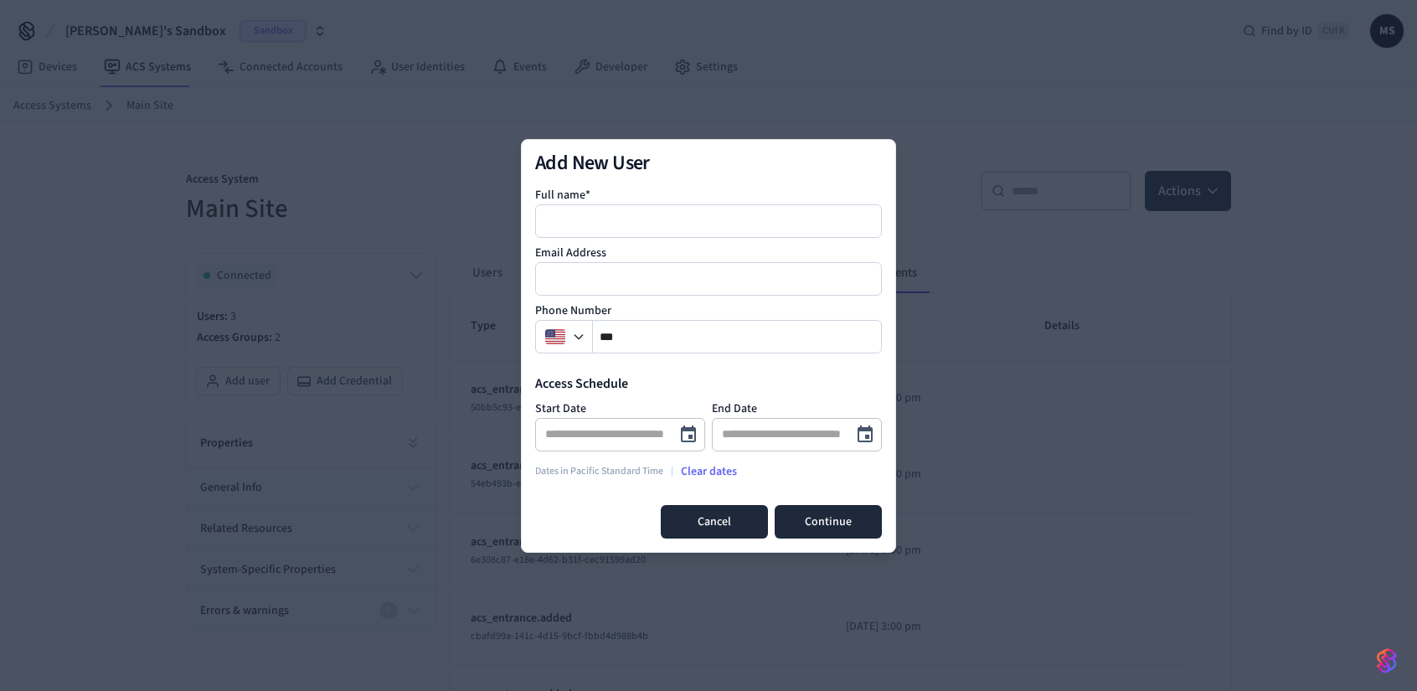
click at [727, 519] on button "Cancel" at bounding box center [714, 522] width 107 height 34
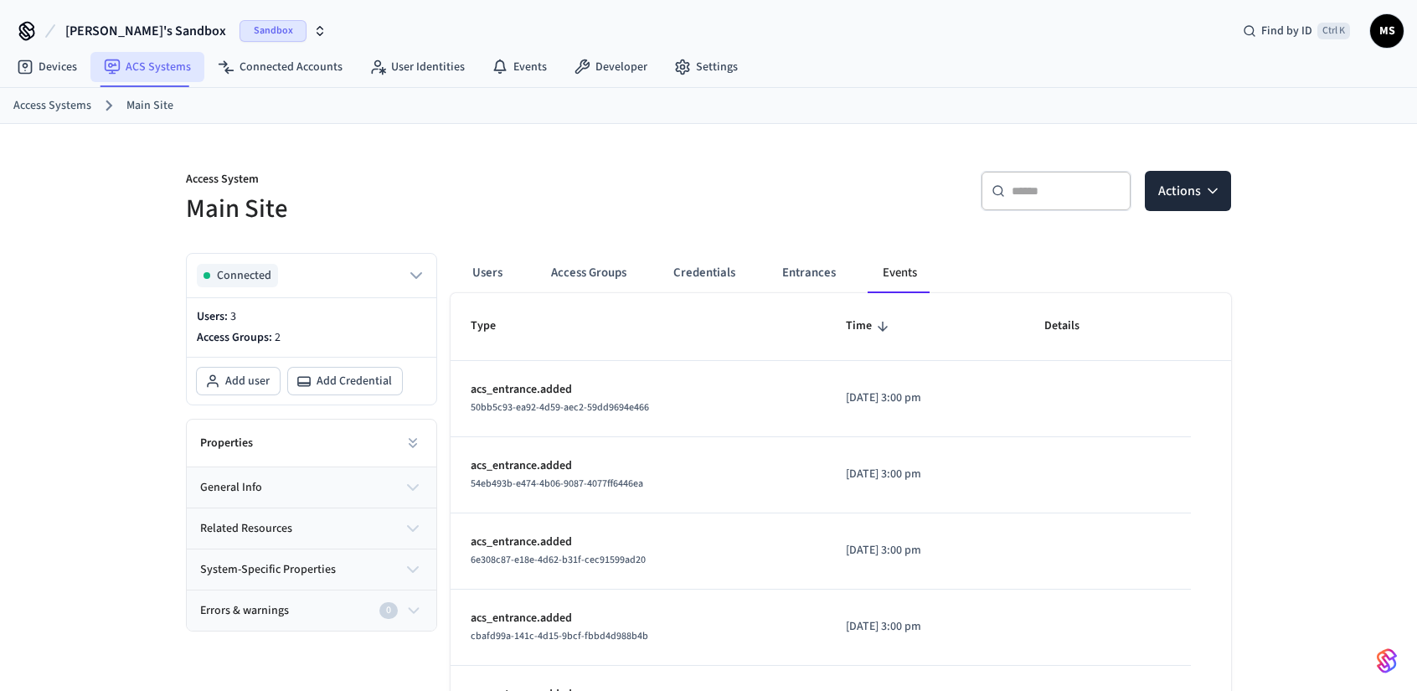
click at [142, 72] on link "ACS Systems" at bounding box center [147, 67] width 114 height 30
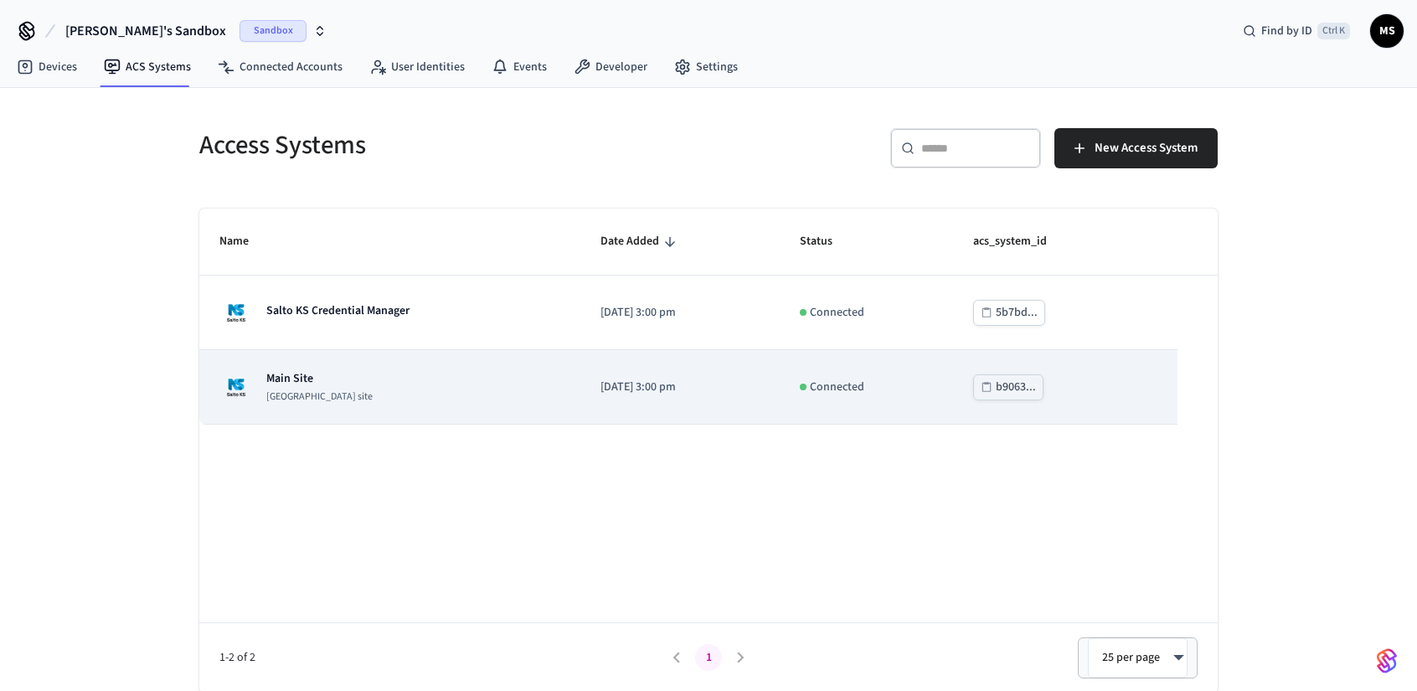
click at [421, 376] on div "Main Site Salto KS site" at bounding box center [389, 387] width 341 height 34
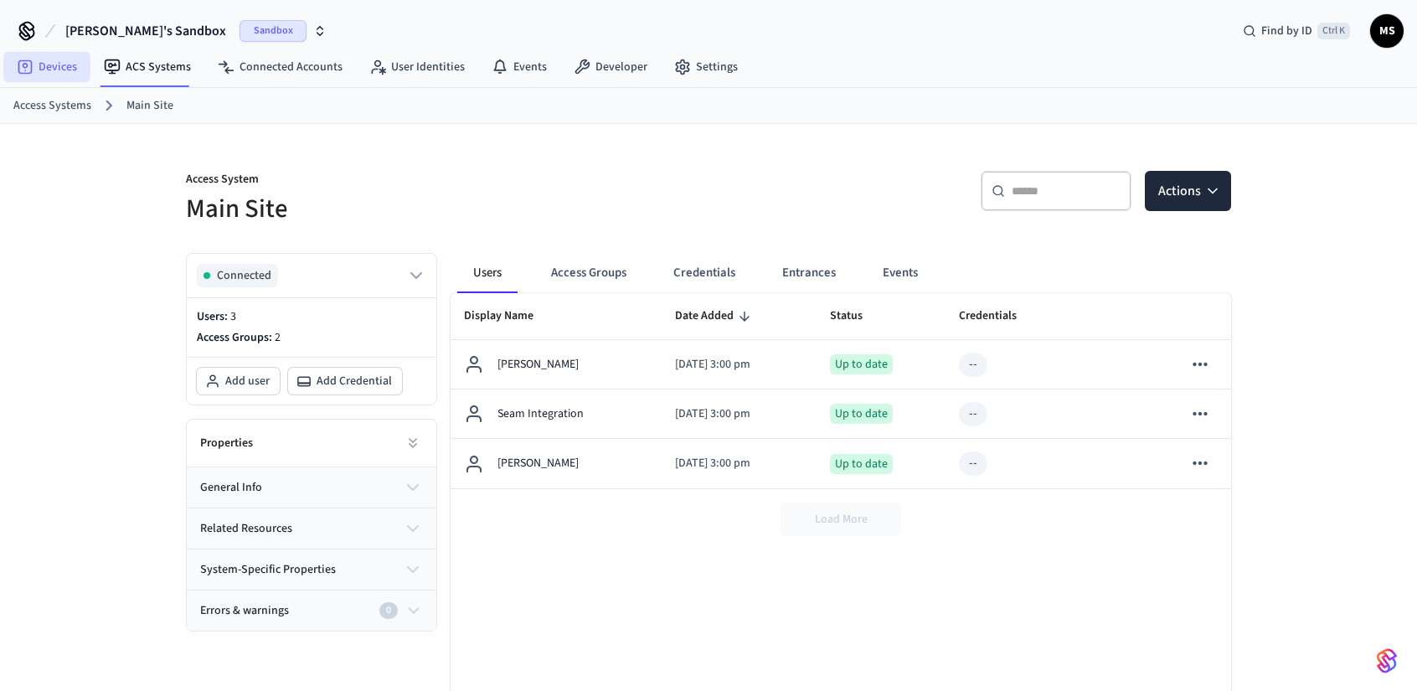
click at [59, 68] on link "Devices" at bounding box center [46, 67] width 87 height 30
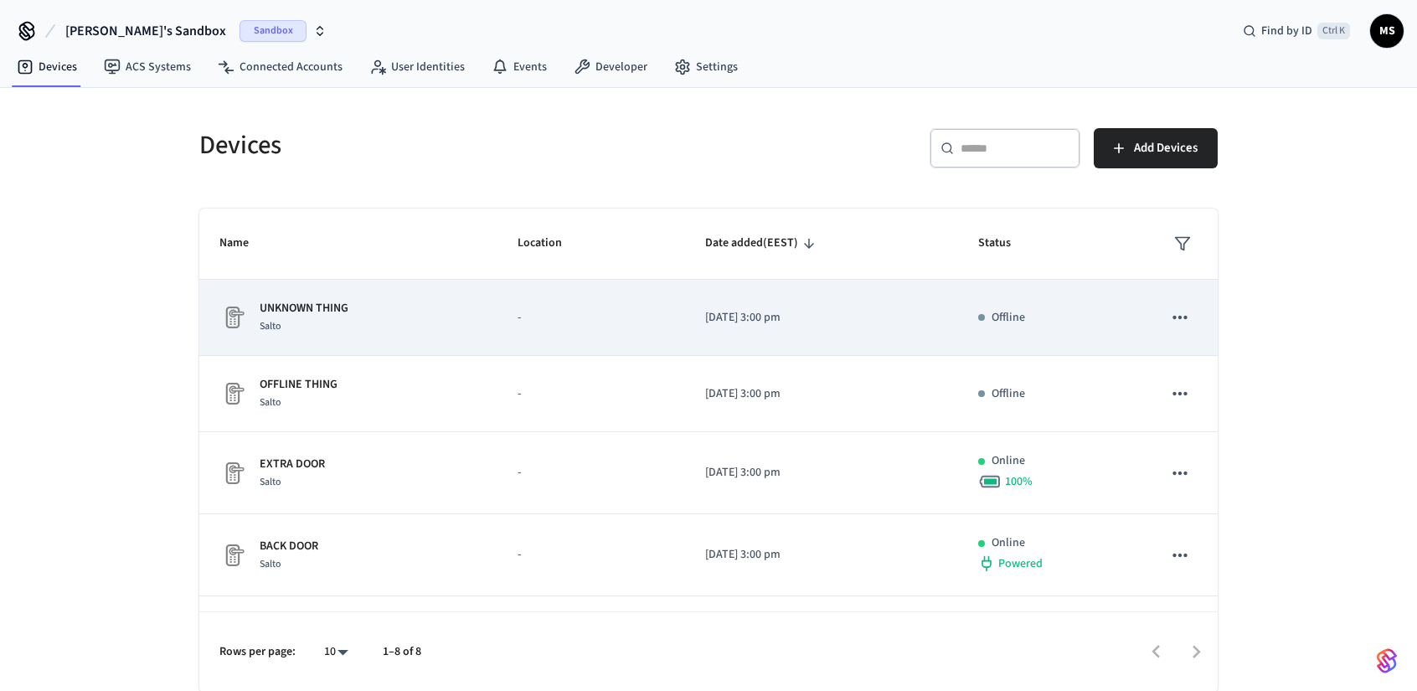
click at [406, 341] on td "UNKNOWN THING Salto" at bounding box center [348, 318] width 298 height 76
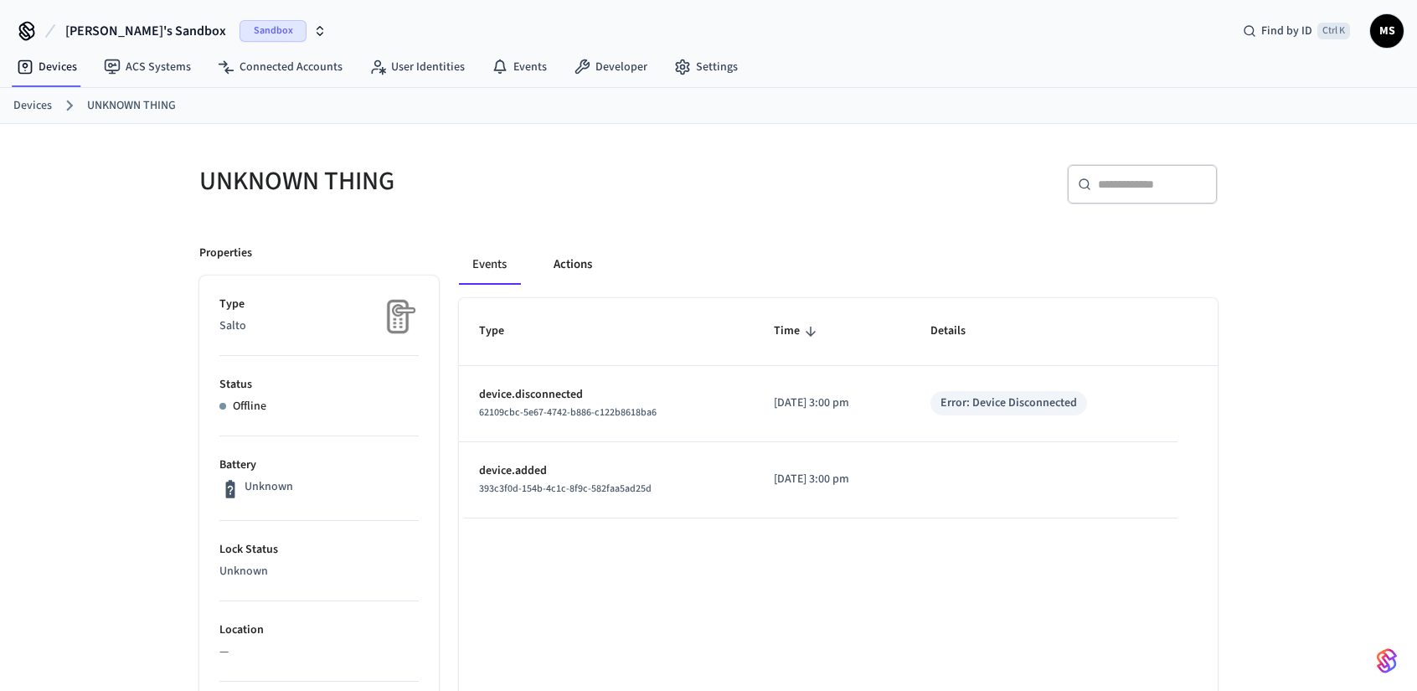
click at [588, 256] on button "Actions" at bounding box center [572, 265] width 65 height 40
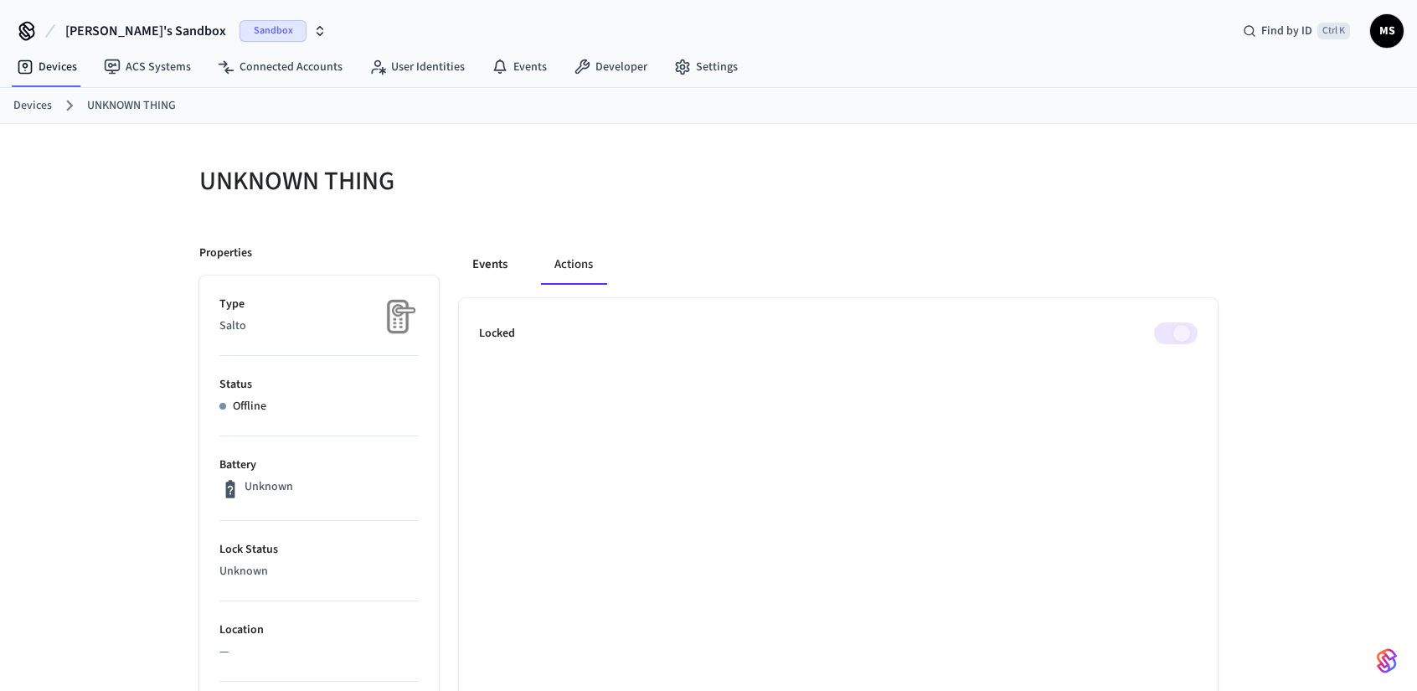
click at [490, 265] on button "Events" at bounding box center [490, 265] width 62 height 40
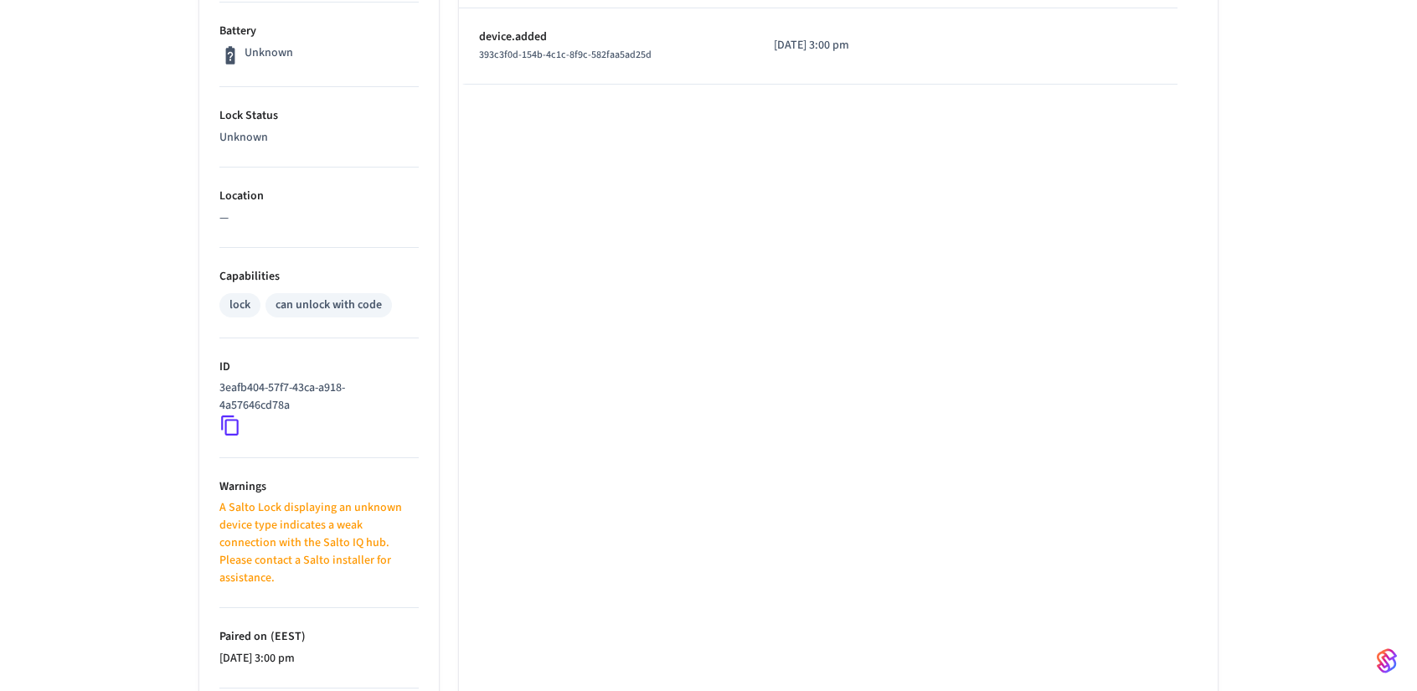
scroll to position [667, 0]
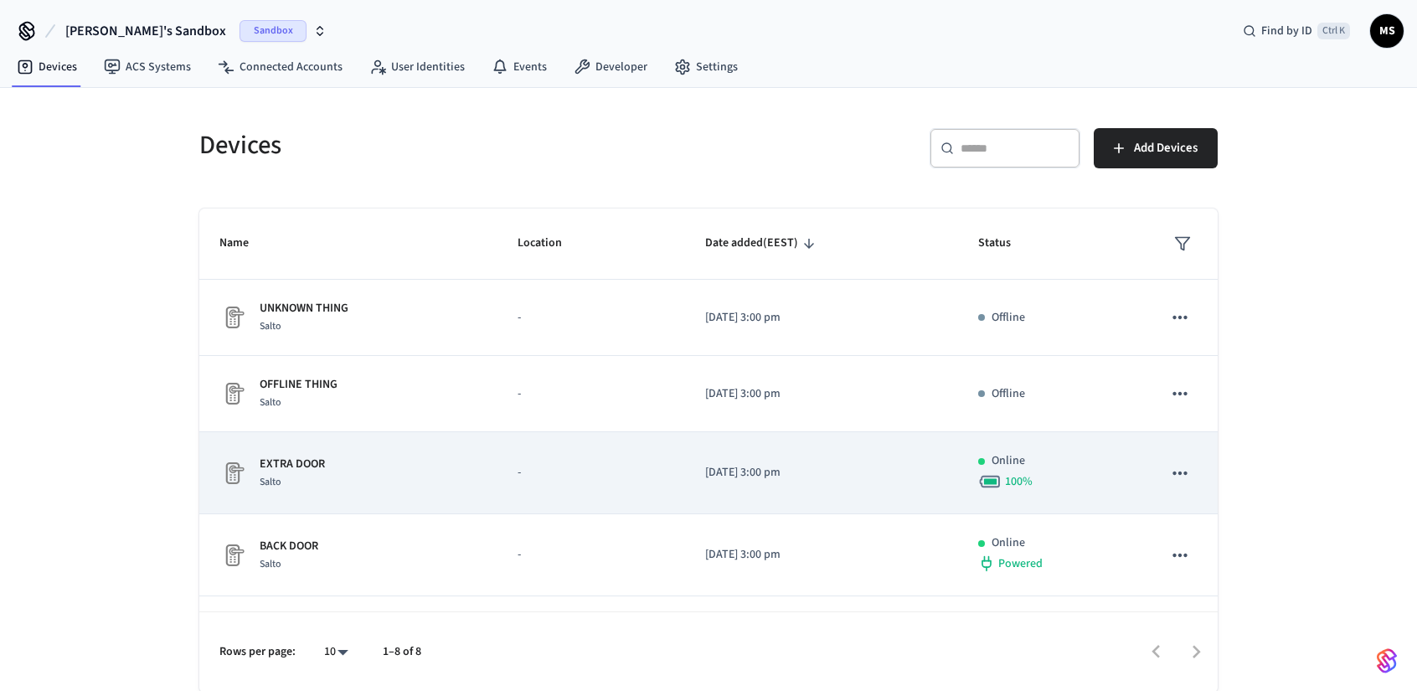
click at [445, 476] on div "EXTRA DOOR Salto" at bounding box center [348, 473] width 258 height 35
click at [816, 473] on p "2025/08/27 at 3:00 pm" at bounding box center [821, 473] width 233 height 18
click at [1170, 475] on icon "sticky table" at bounding box center [1181, 473] width 22 height 22
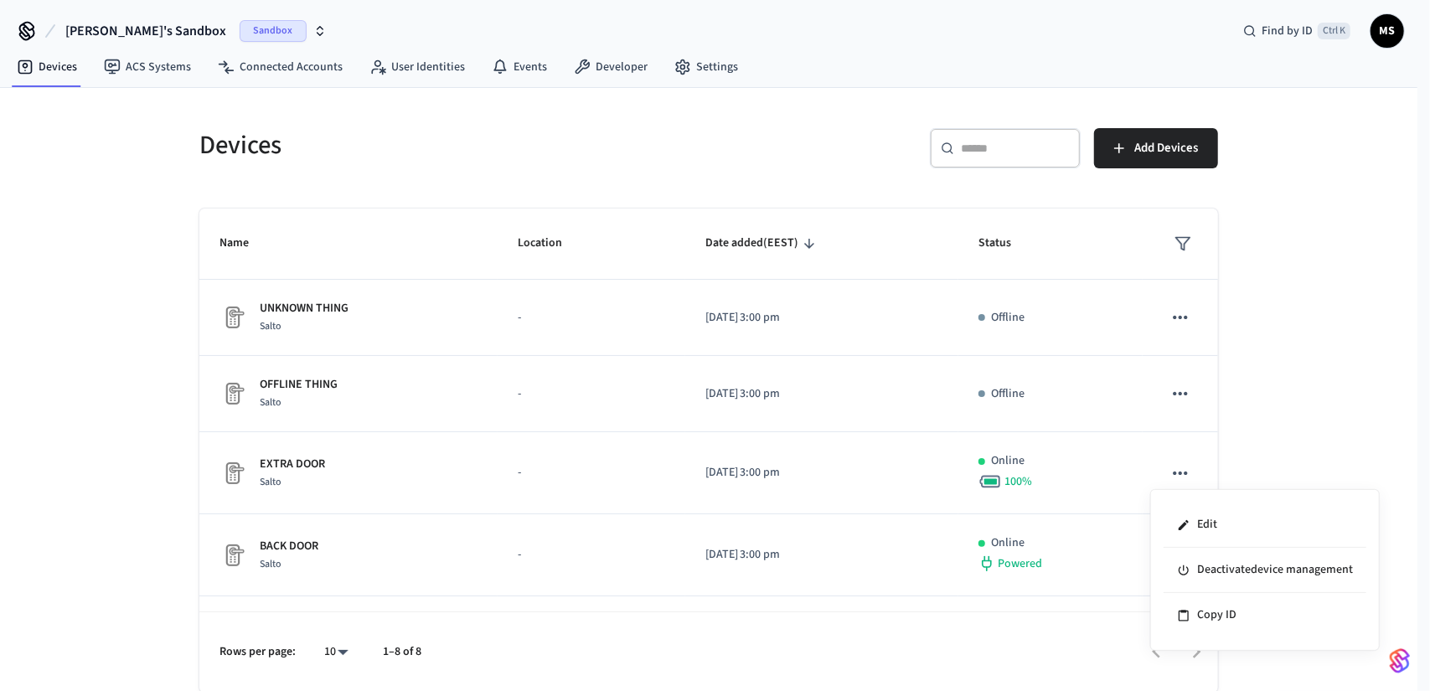
click at [291, 457] on div at bounding box center [715, 345] width 1430 height 691
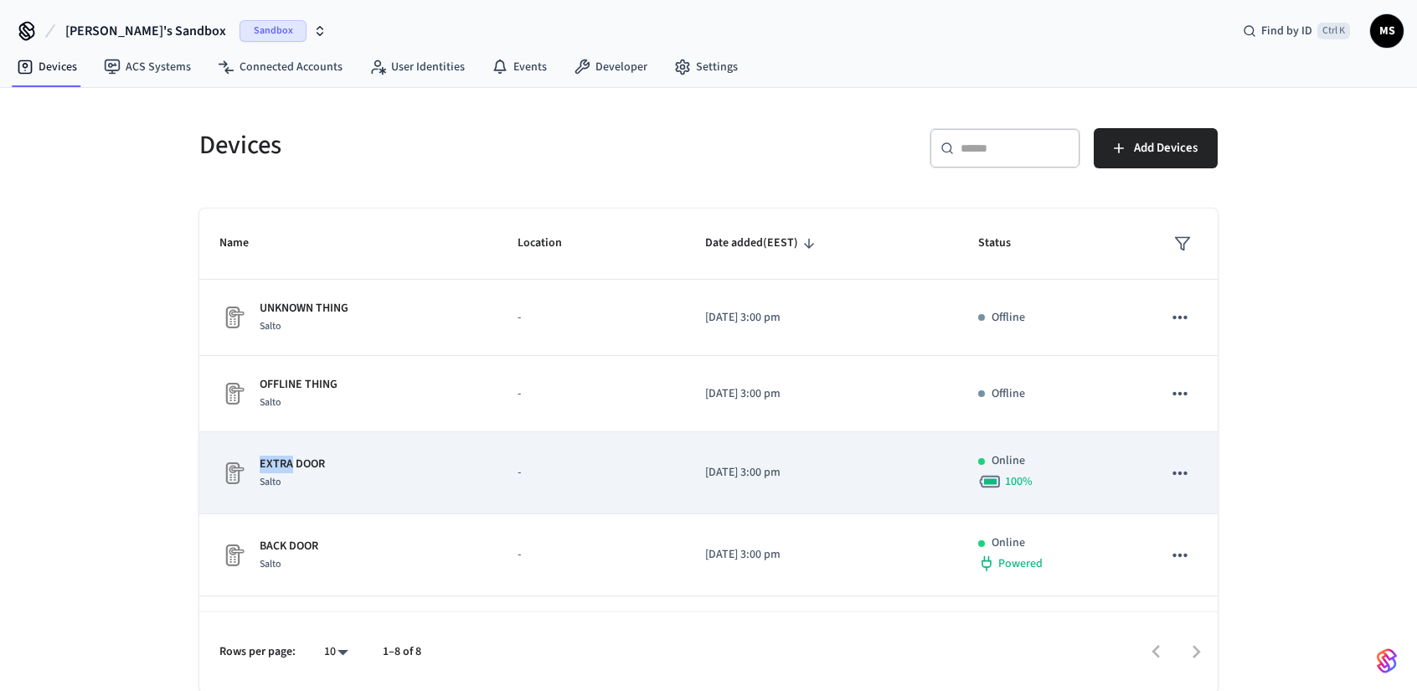
click at [281, 462] on p "EXTRA DOOR" at bounding box center [292, 465] width 65 height 18
click at [331, 467] on div "EXTRA DOOR Salto" at bounding box center [348, 473] width 258 height 35
click at [297, 460] on p "EXTRA DOOR" at bounding box center [292, 465] width 65 height 18
click at [335, 464] on div "EXTRA DOOR Salto" at bounding box center [348, 473] width 258 height 35
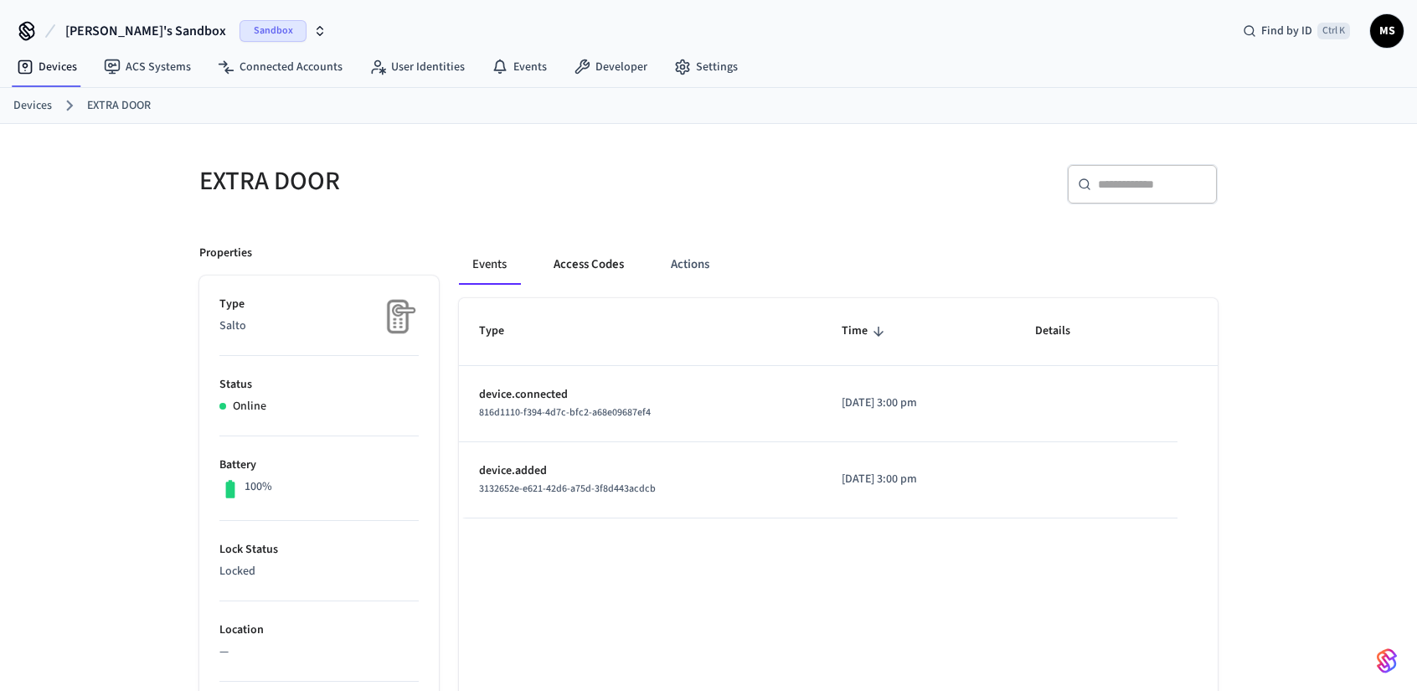
click at [603, 271] on button "Access Codes" at bounding box center [588, 265] width 97 height 40
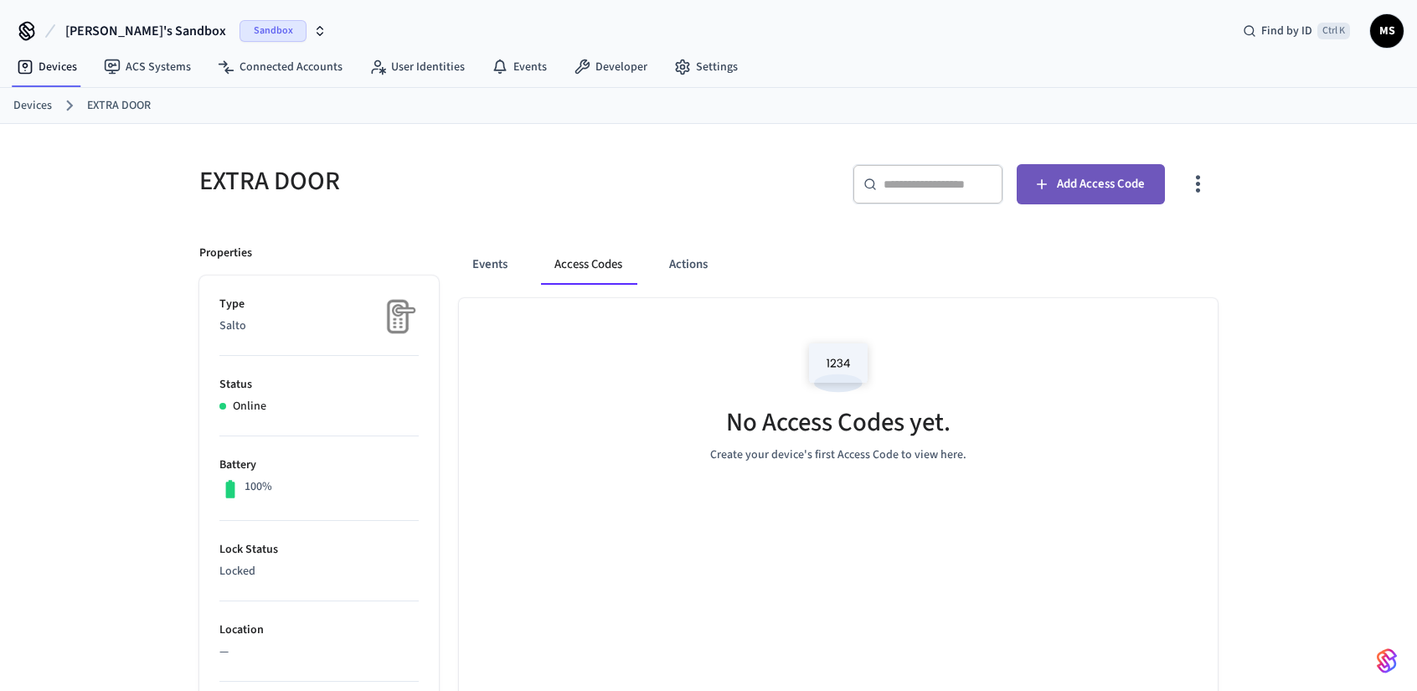
click at [1133, 188] on span "Add Access Code" at bounding box center [1101, 184] width 88 height 22
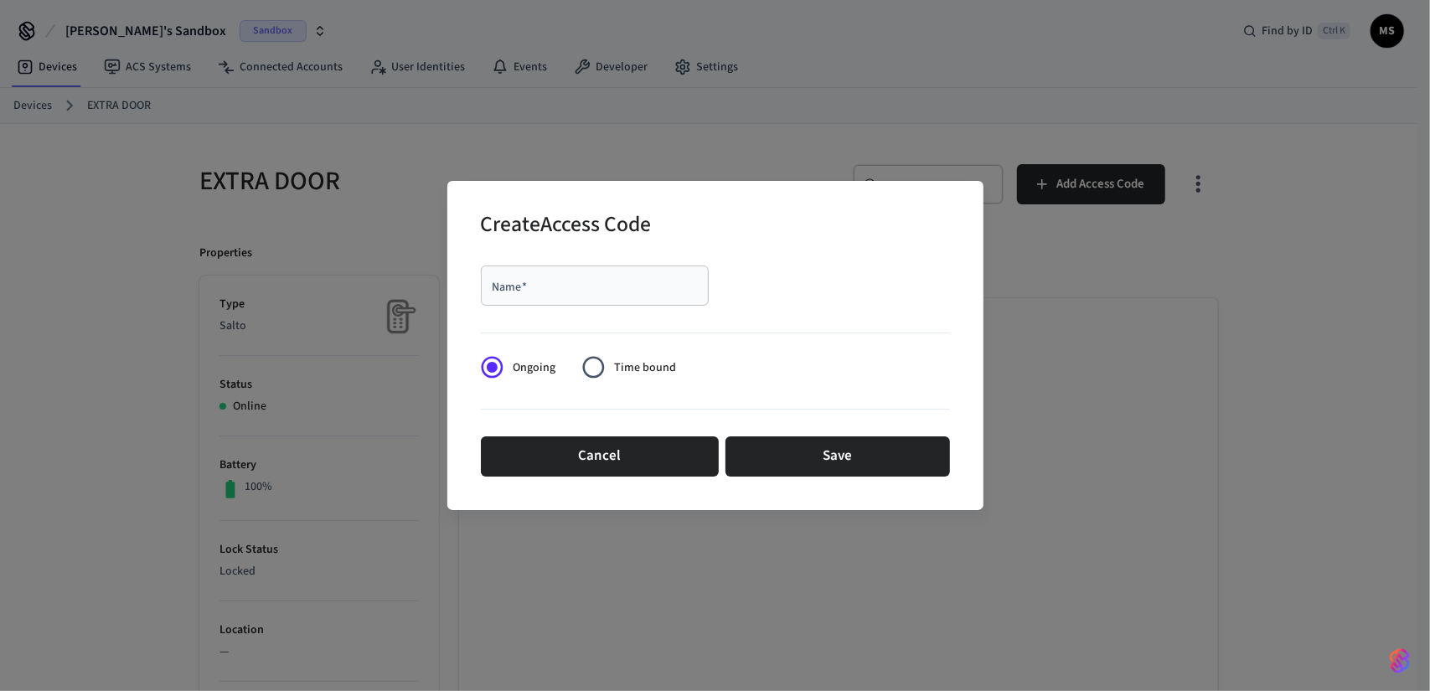
click at [541, 277] on input "Name   *" at bounding box center [595, 285] width 208 height 17
click at [591, 290] on input "Name   *" at bounding box center [595, 285] width 208 height 17
click at [884, 451] on button "Save" at bounding box center [837, 456] width 225 height 40
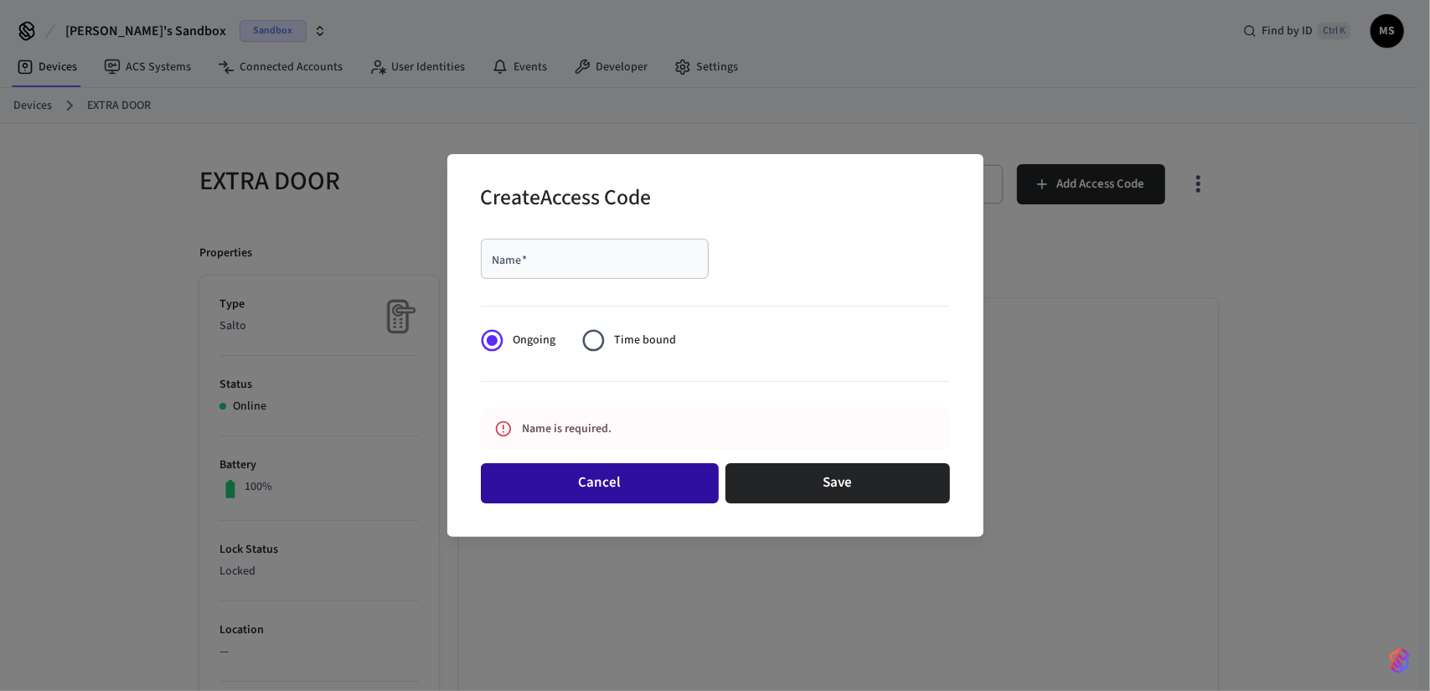
click at [635, 472] on button "Cancel" at bounding box center [600, 483] width 238 height 40
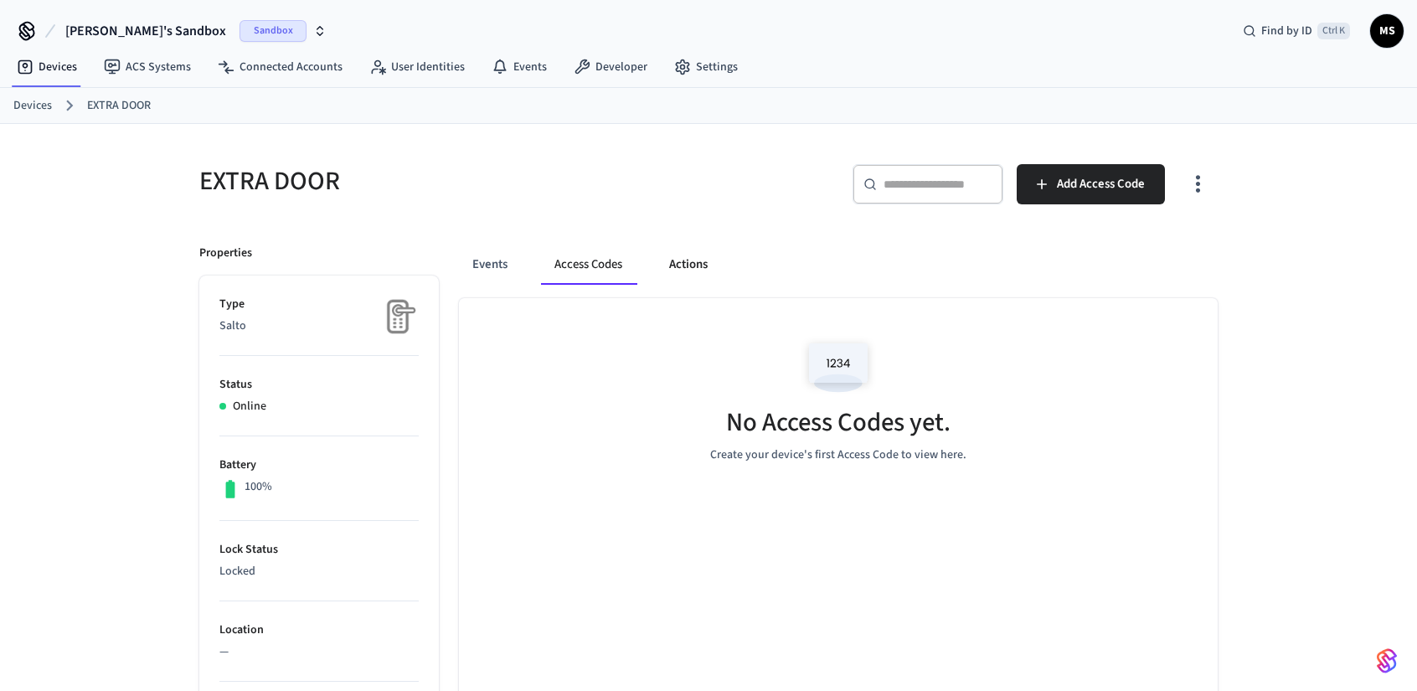
click at [698, 259] on button "Actions" at bounding box center [688, 265] width 65 height 40
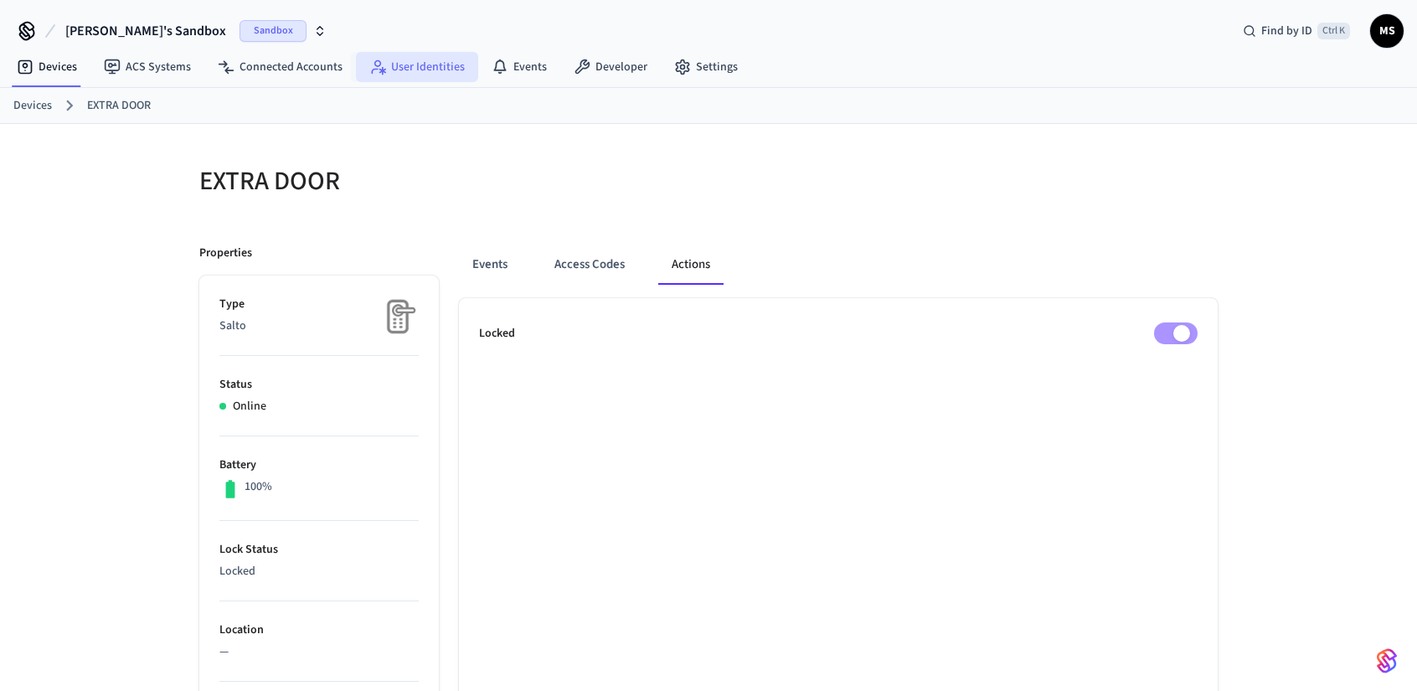
click at [419, 56] on link "User Identities" at bounding box center [417, 67] width 122 height 30
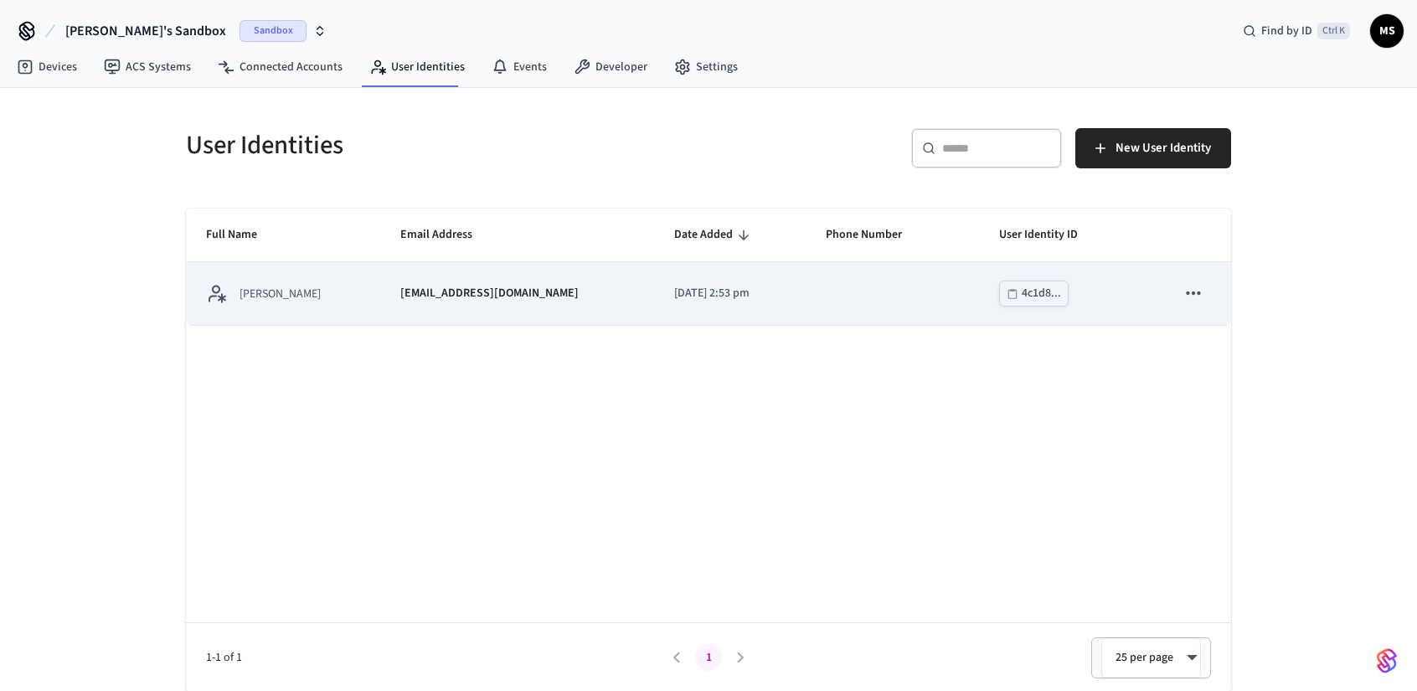
click at [679, 297] on p "2025/08/27 at 2:53 pm" at bounding box center [729, 294] width 111 height 18
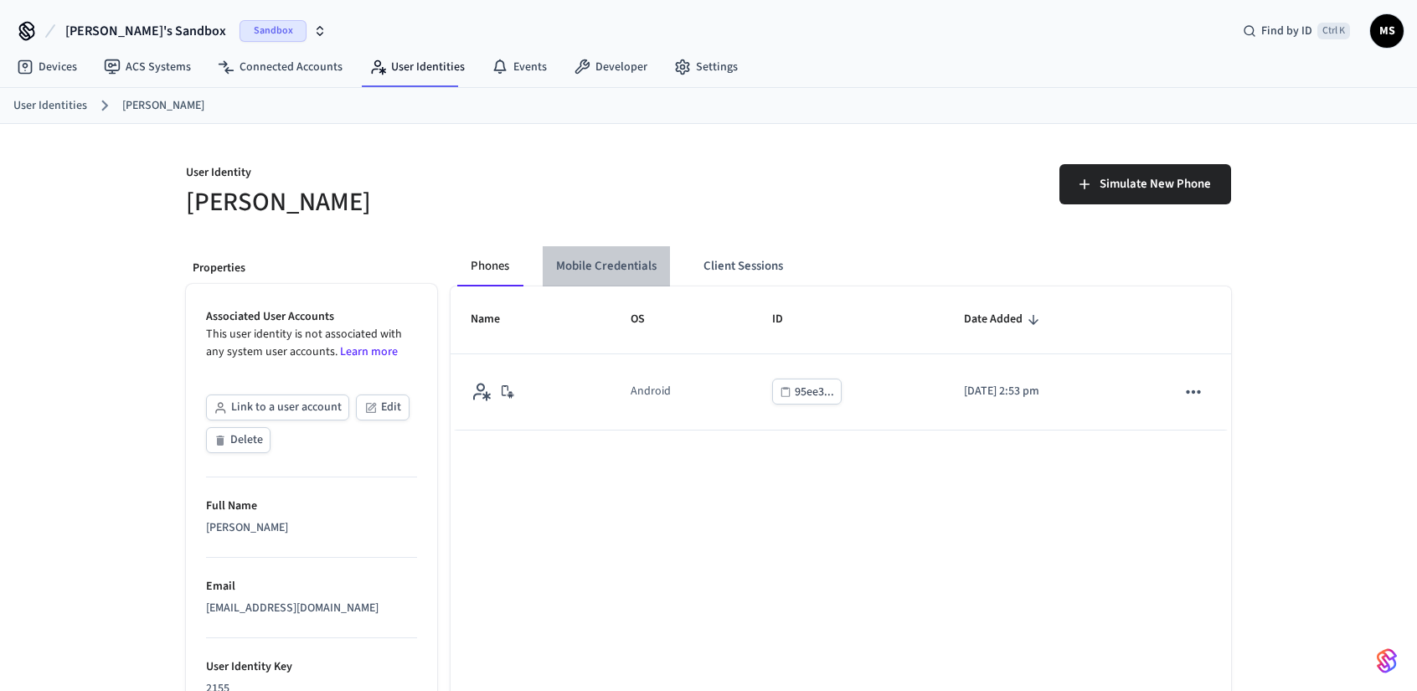
click at [640, 268] on button "Mobile Credentials" at bounding box center [606, 266] width 127 height 40
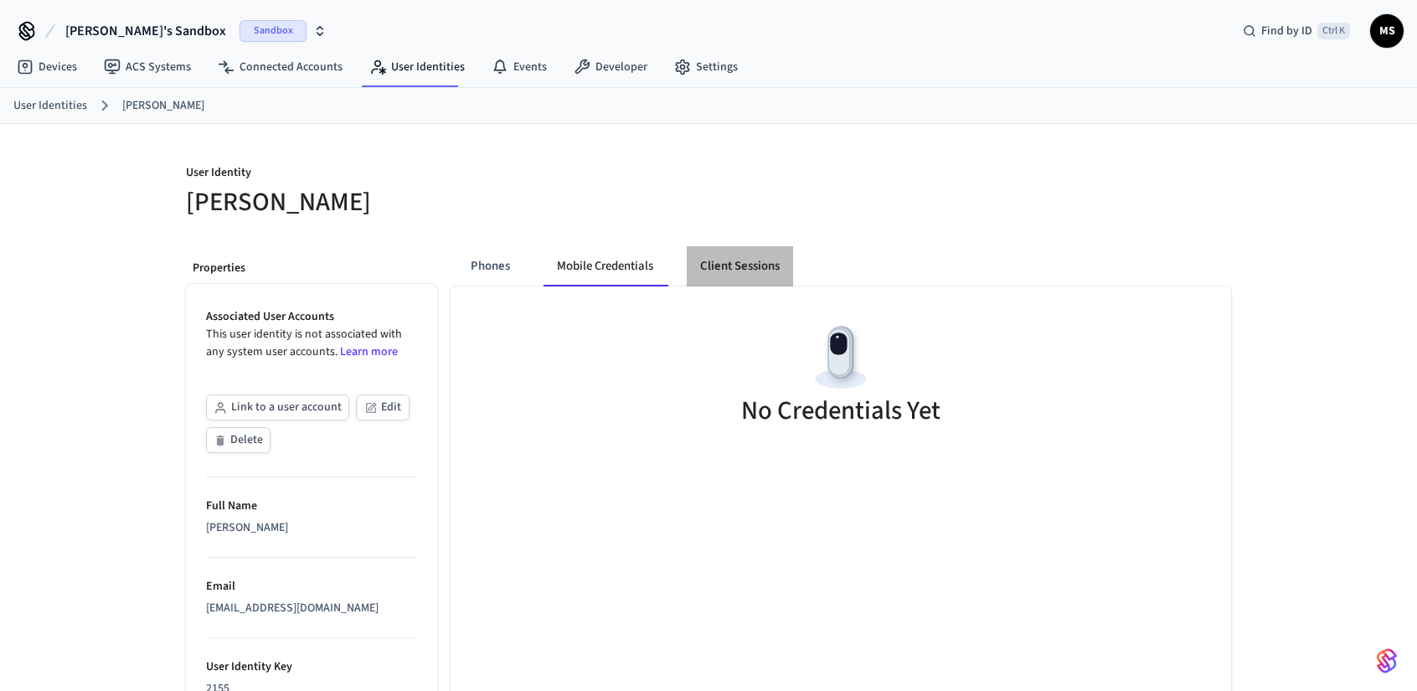
click at [727, 267] on button "Client Sessions" at bounding box center [740, 266] width 106 height 40
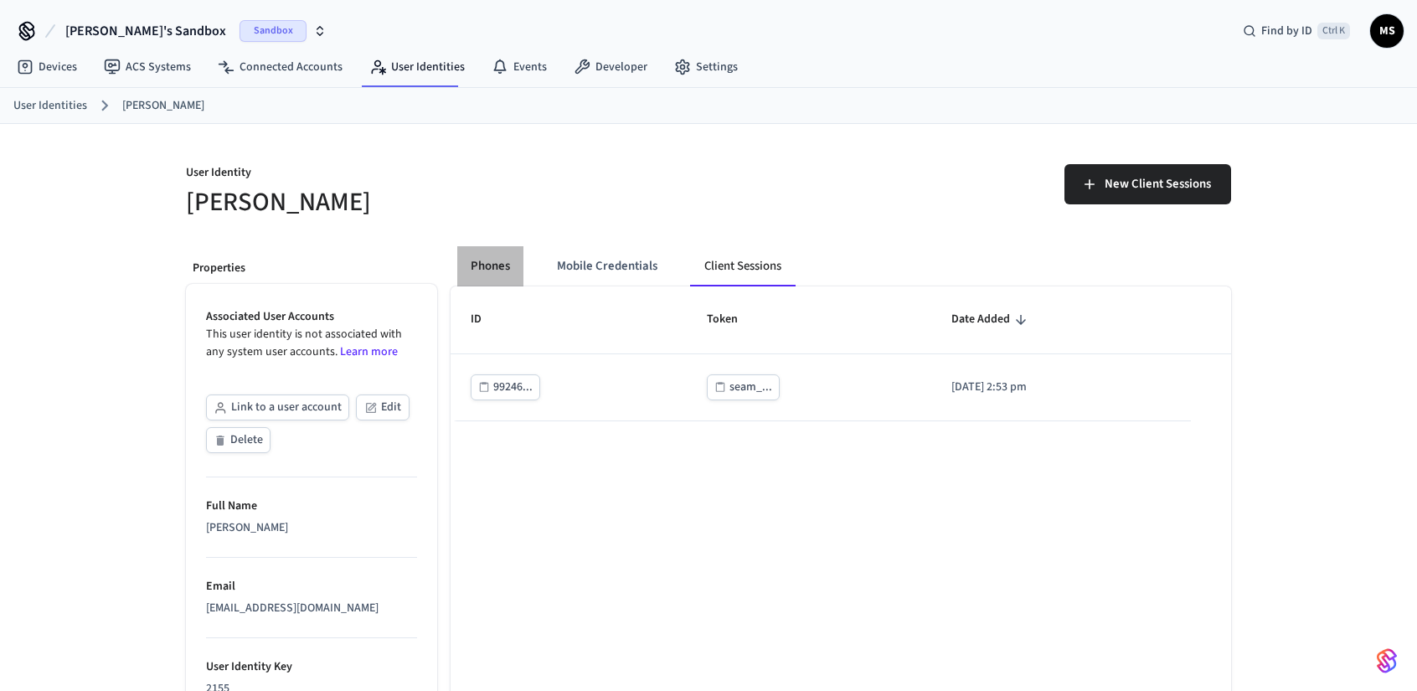
click at [505, 265] on button "Phones" at bounding box center [490, 266] width 66 height 40
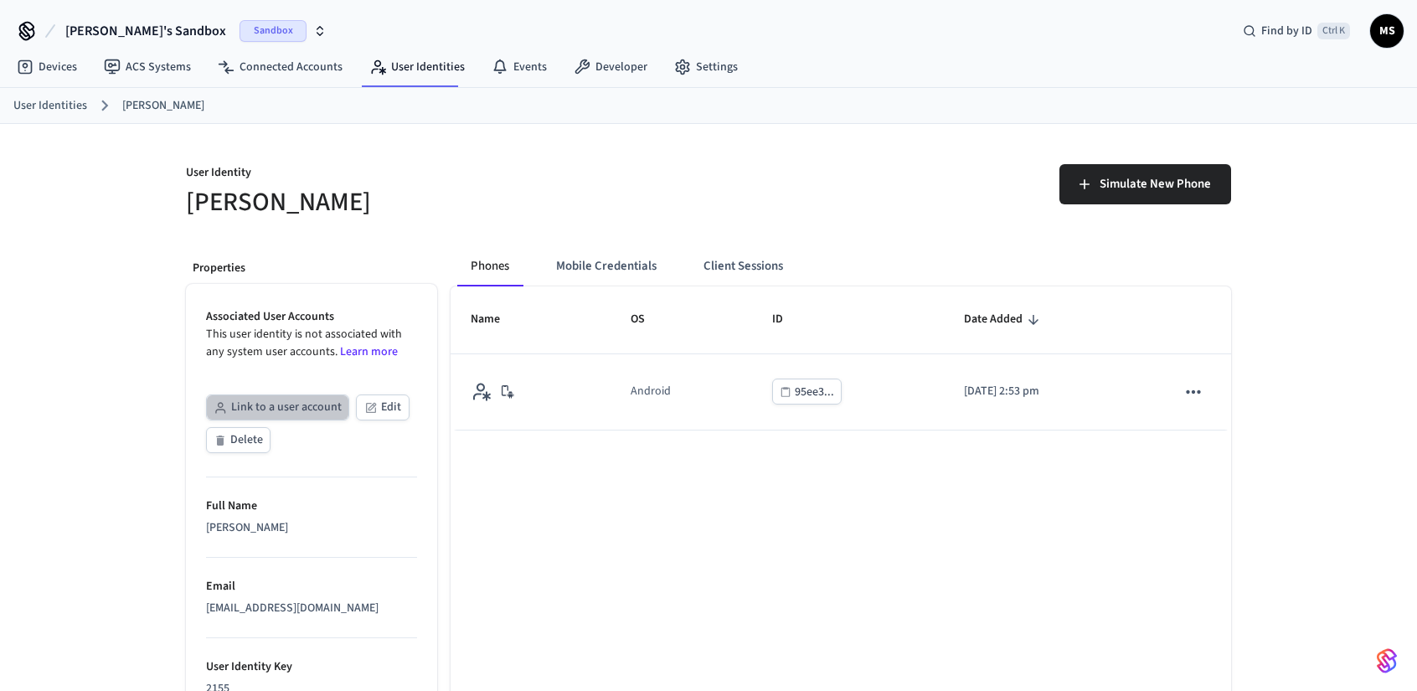
click at [298, 403] on button "Link to a user account" at bounding box center [277, 408] width 143 height 26
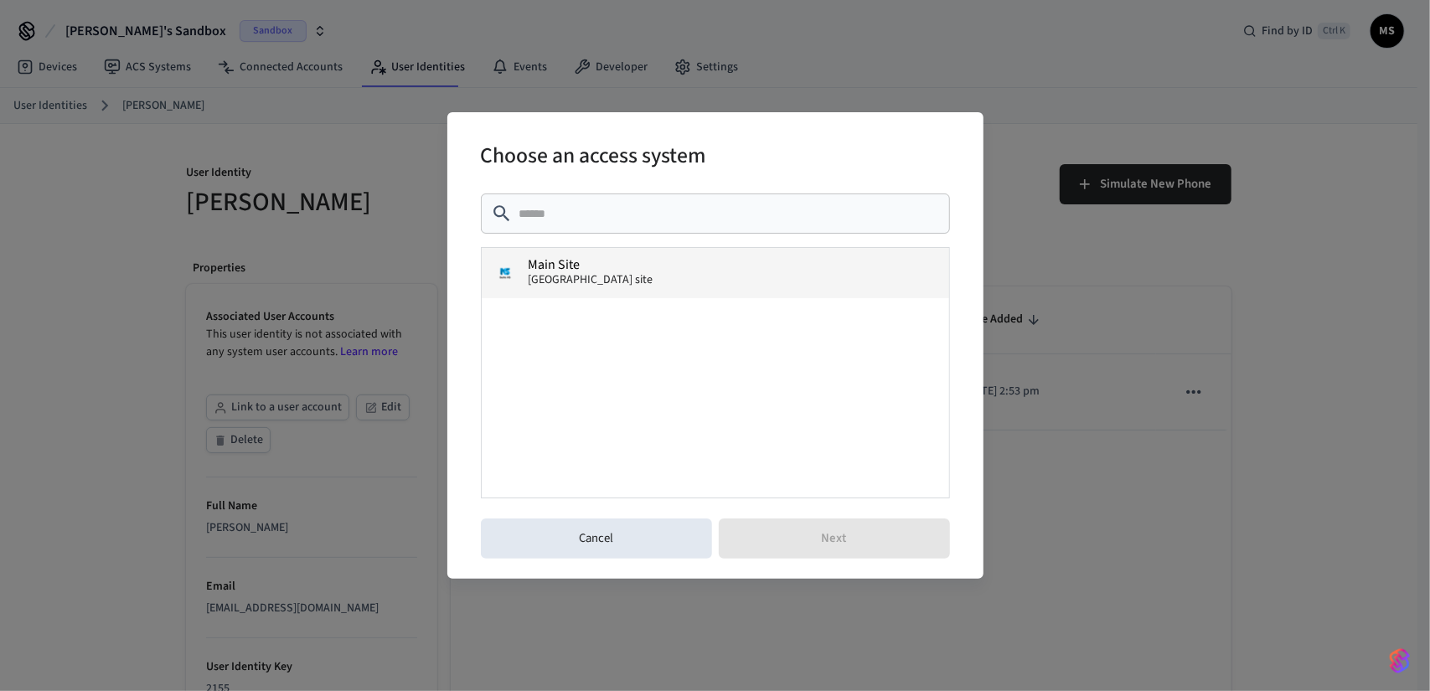
click at [638, 266] on button "Main Site Salto KS site" at bounding box center [715, 273] width 467 height 50
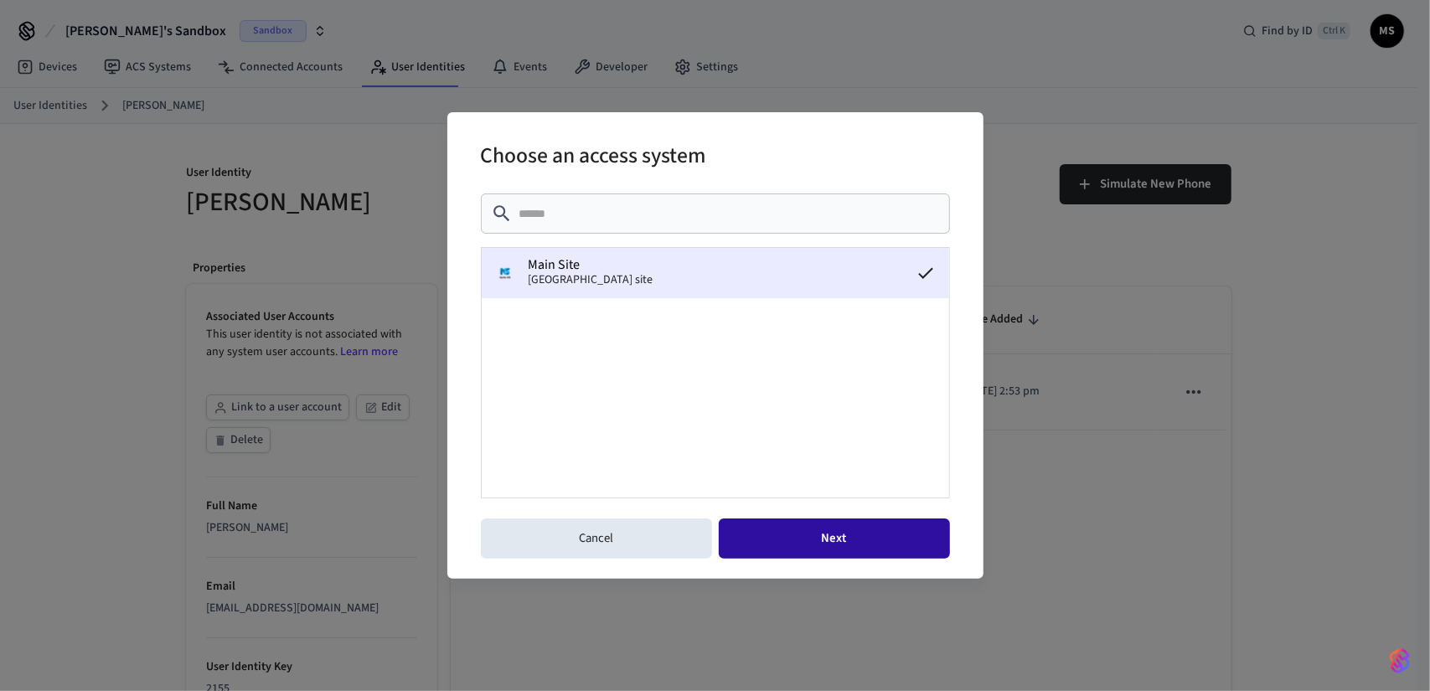
click at [806, 536] on button "Next" at bounding box center [834, 539] width 231 height 40
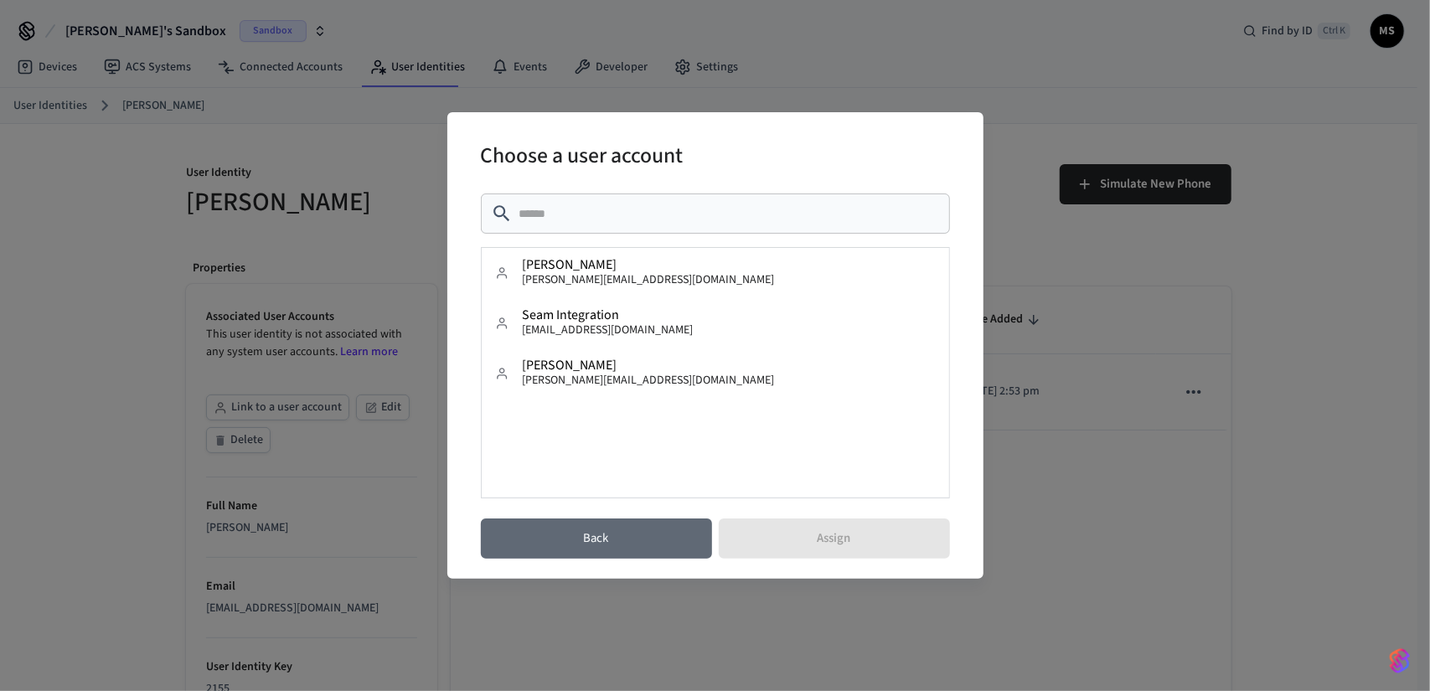
click at [676, 540] on button "Back" at bounding box center [596, 539] width 231 height 40
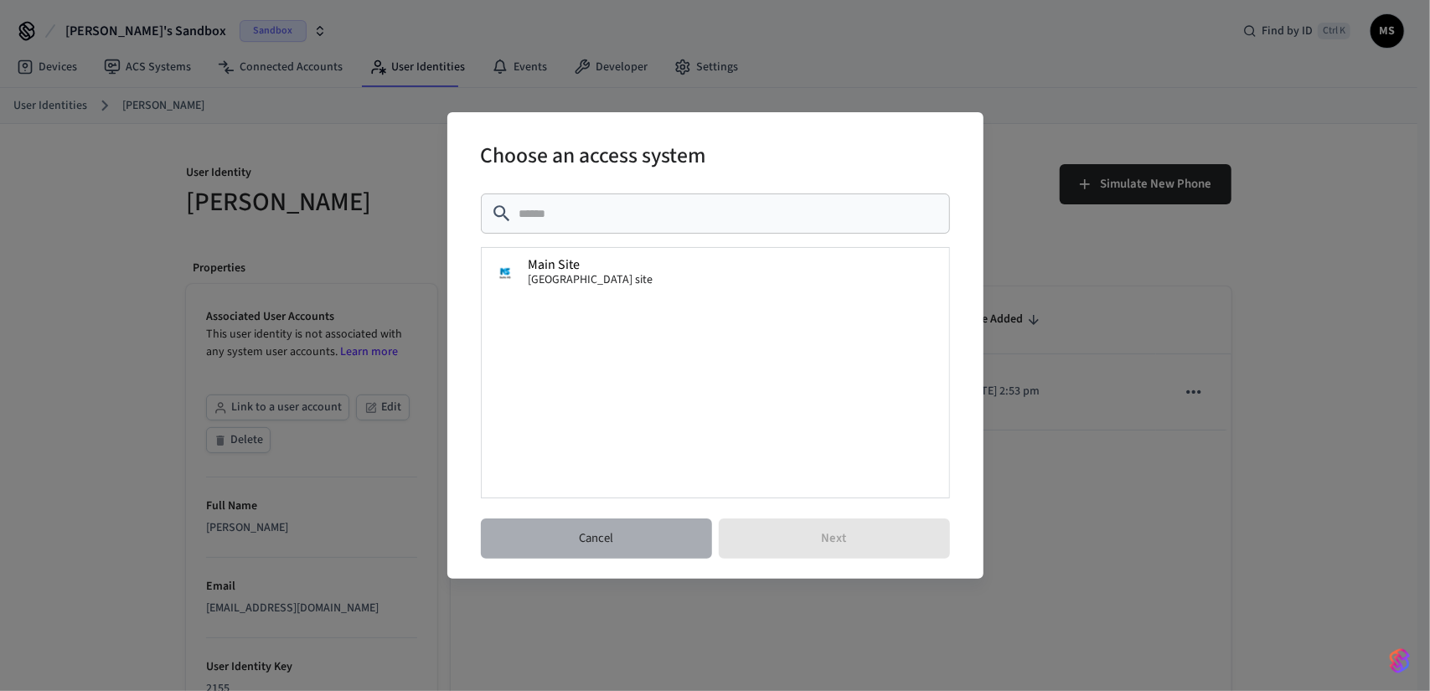
click at [676, 540] on button "Cancel" at bounding box center [596, 539] width 231 height 40
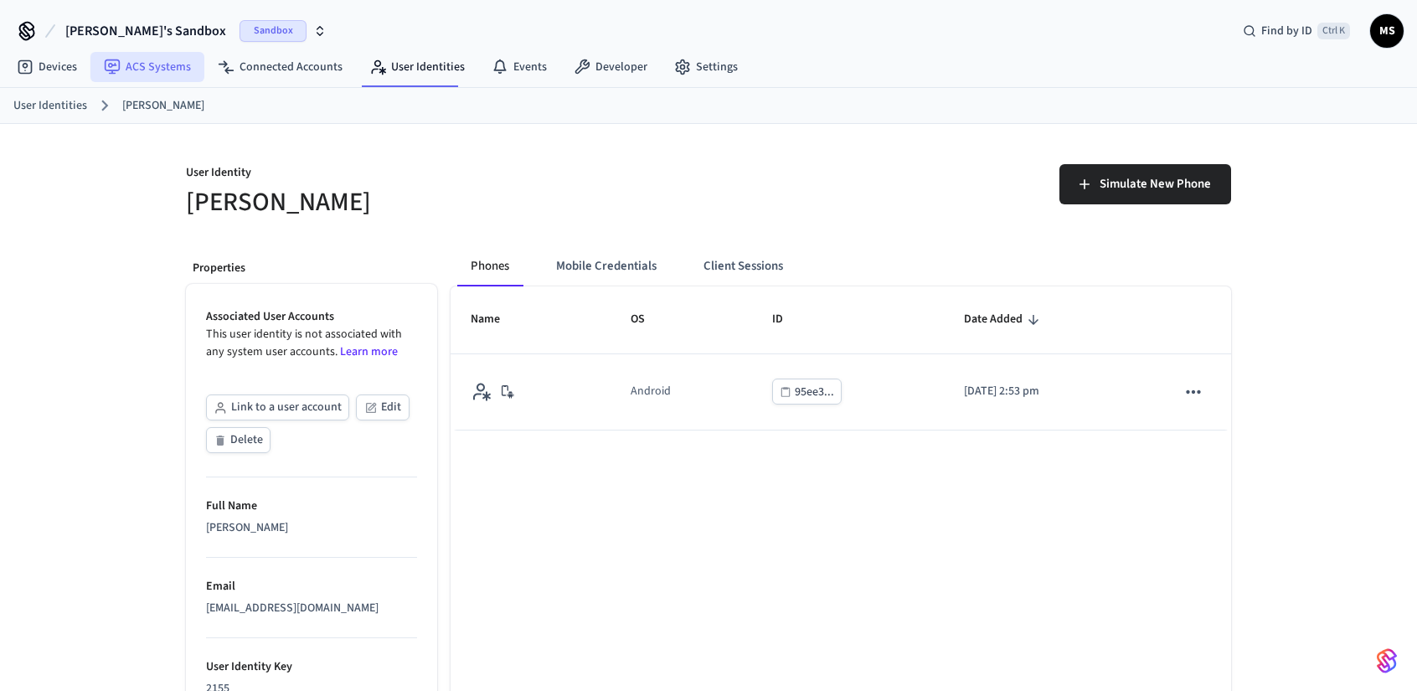
click at [146, 60] on link "ACS Systems" at bounding box center [147, 67] width 114 height 30
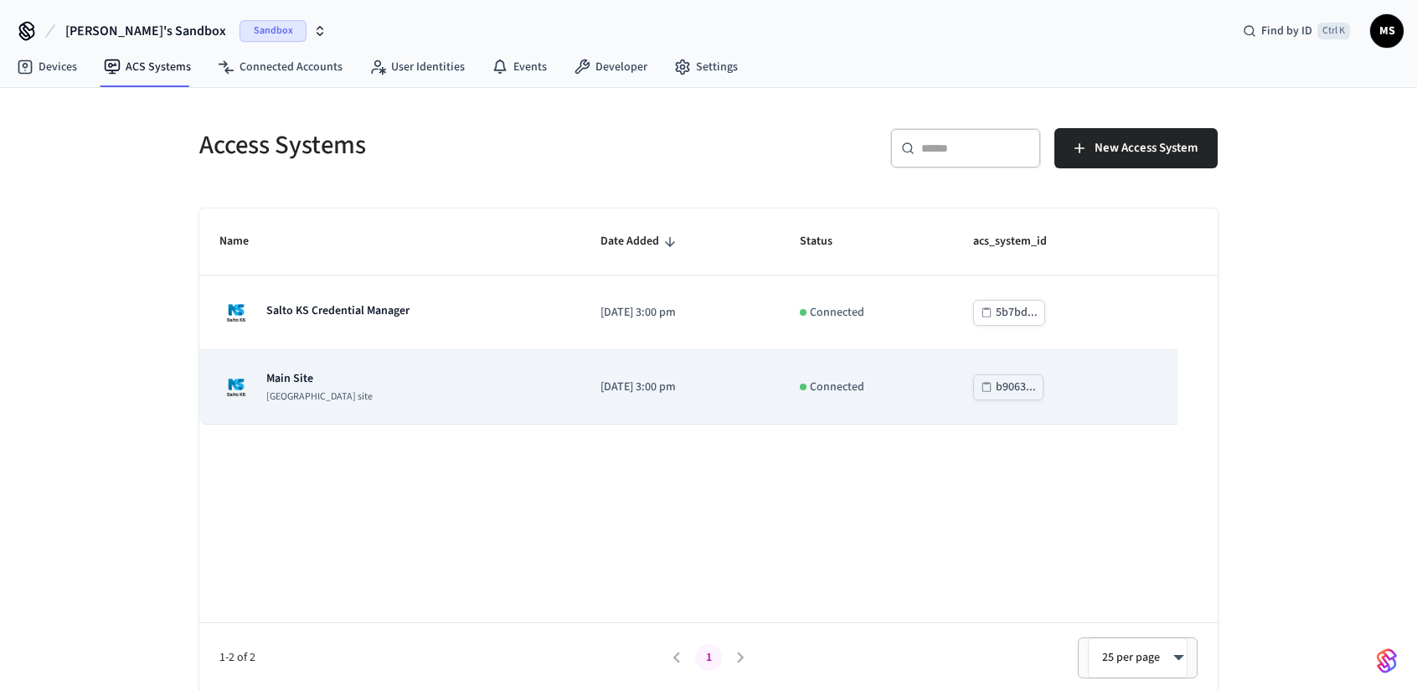
click at [444, 389] on div "Main Site Salto KS site" at bounding box center [389, 387] width 341 height 34
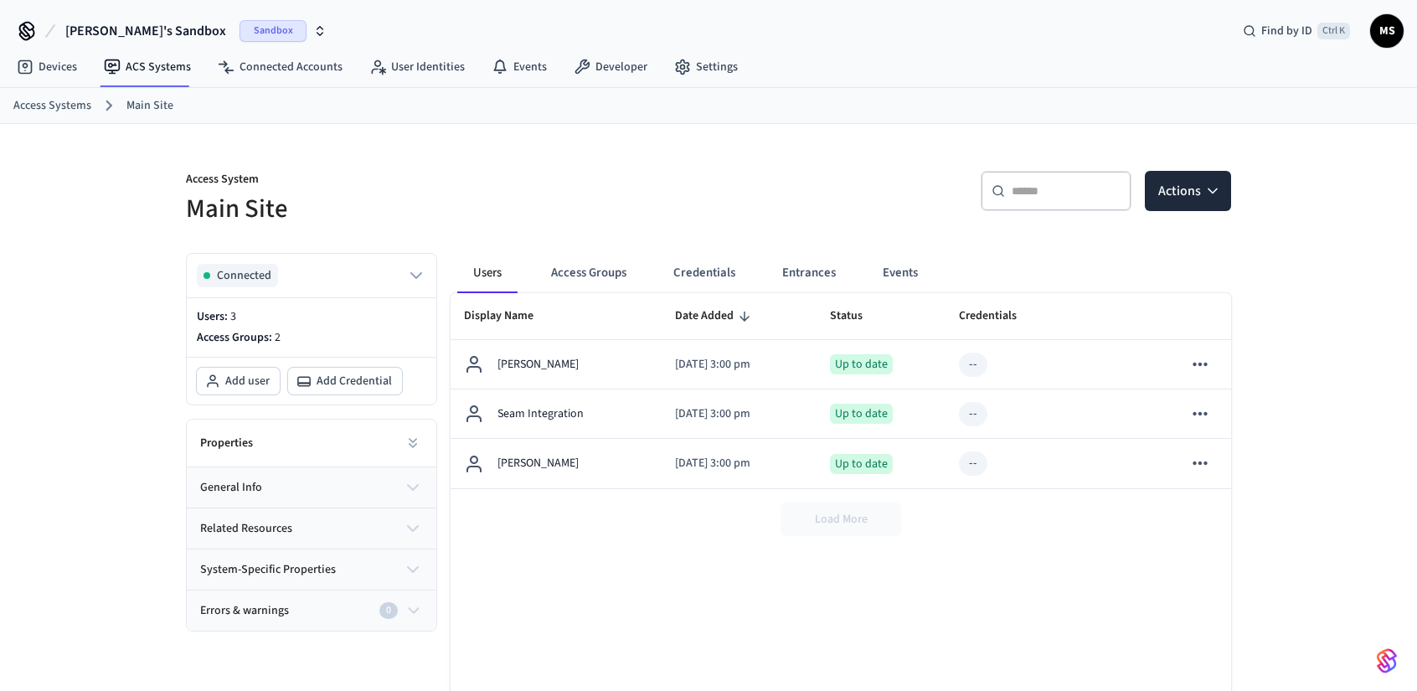
drag, startPoint x: 880, startPoint y: 519, endPoint x: 1102, endPoint y: 286, distance: 322.9
click at [881, 519] on div "Load More" at bounding box center [841, 519] width 781 height 60
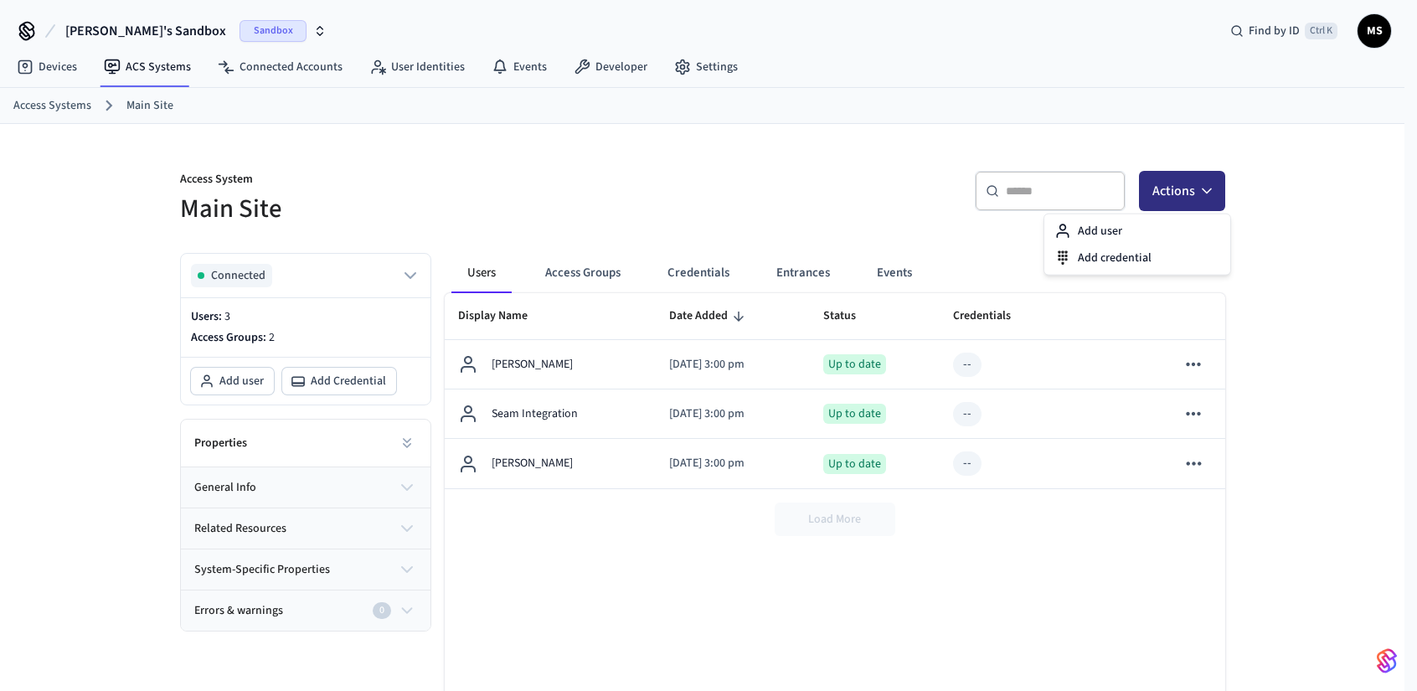
click at [1181, 184] on button "Actions" at bounding box center [1182, 191] width 86 height 40
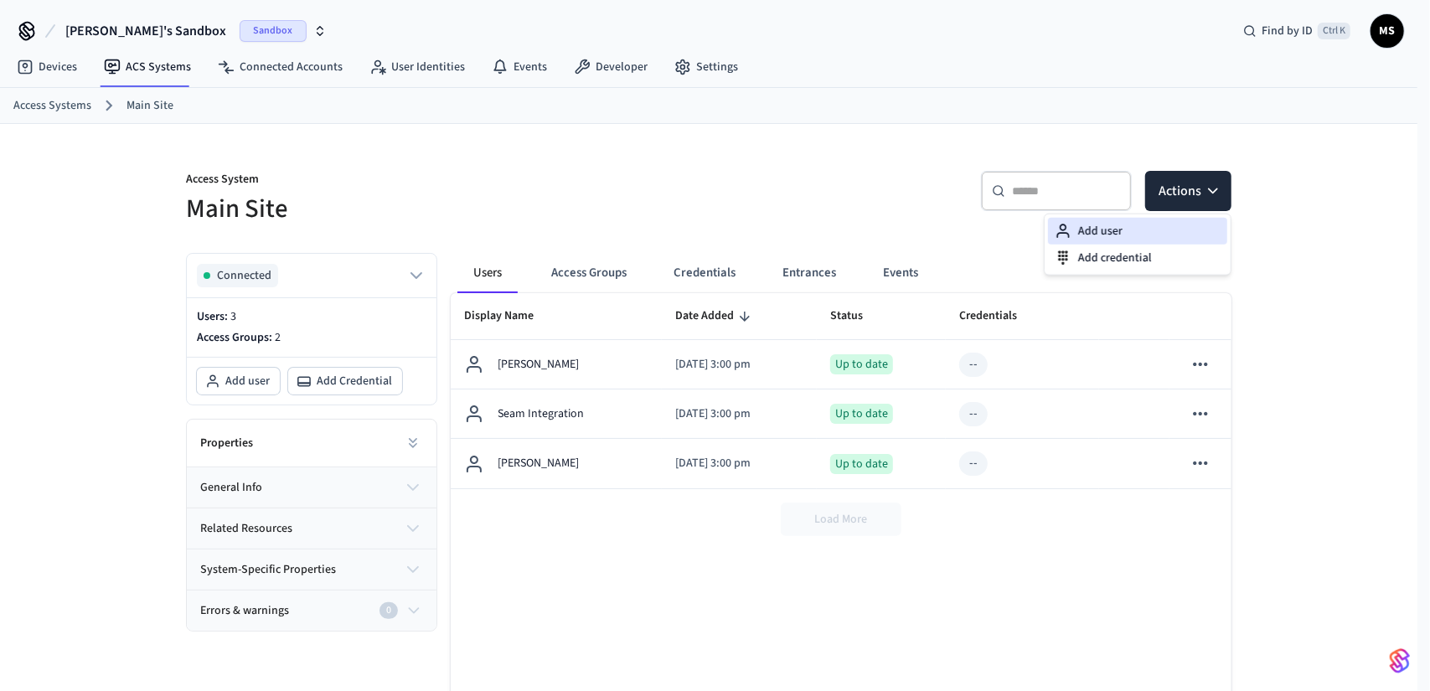
click at [1144, 220] on div "Add user" at bounding box center [1137, 231] width 179 height 27
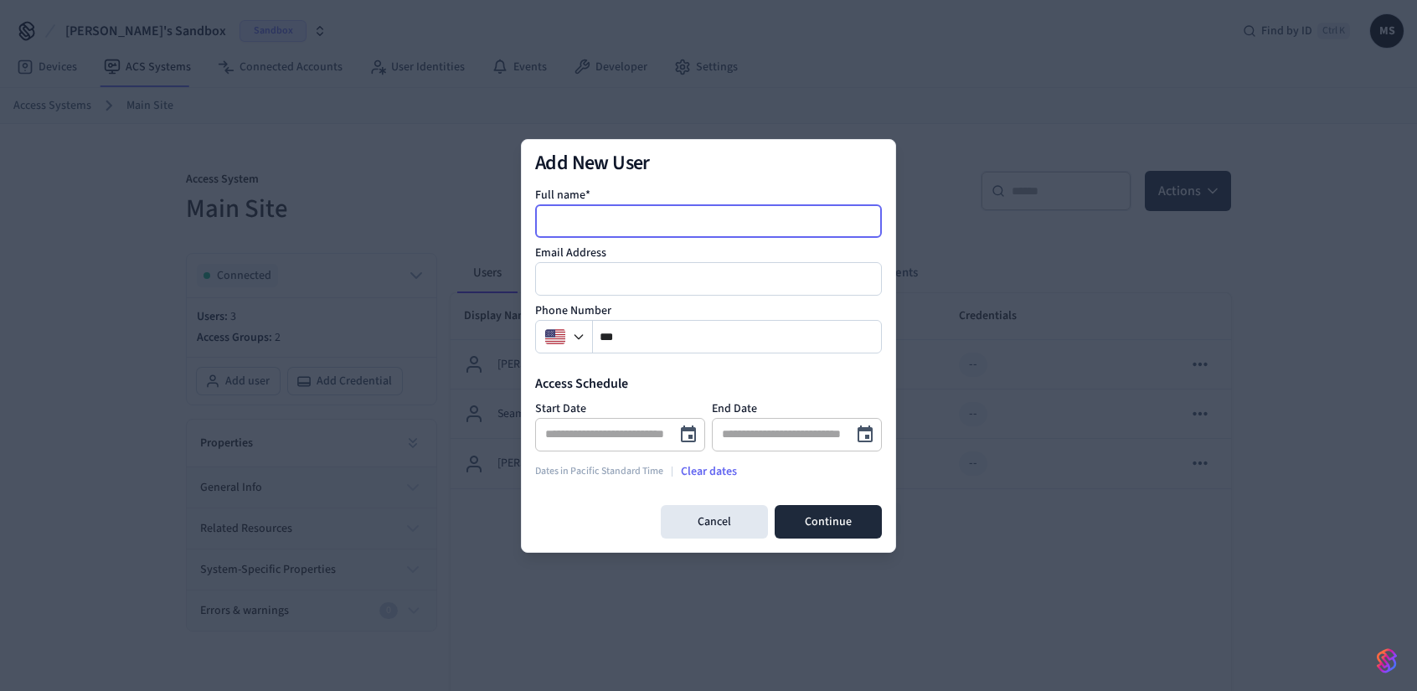
click at [648, 216] on input at bounding box center [709, 221] width 345 height 20
type input "**********"
click at [627, 280] on input "email" at bounding box center [709, 279] width 345 height 20
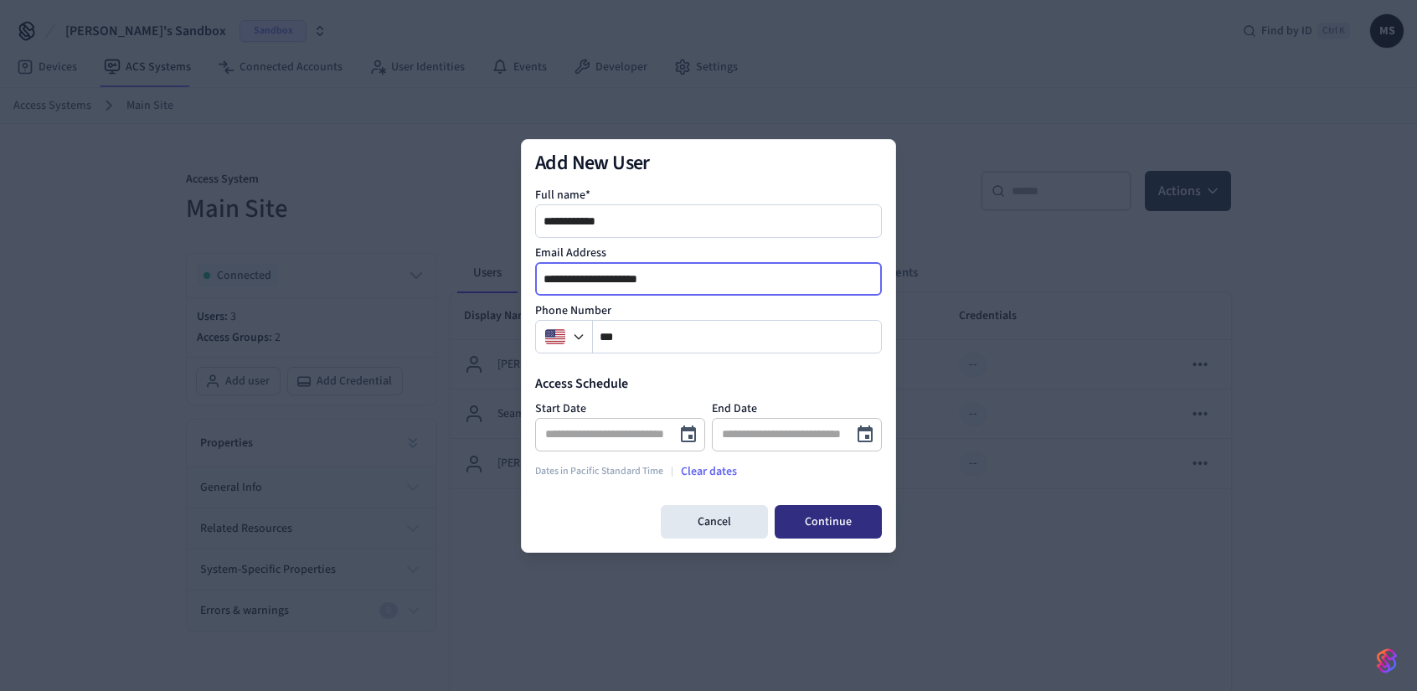
type input "**********"
click at [829, 518] on button "Continue" at bounding box center [828, 522] width 107 height 34
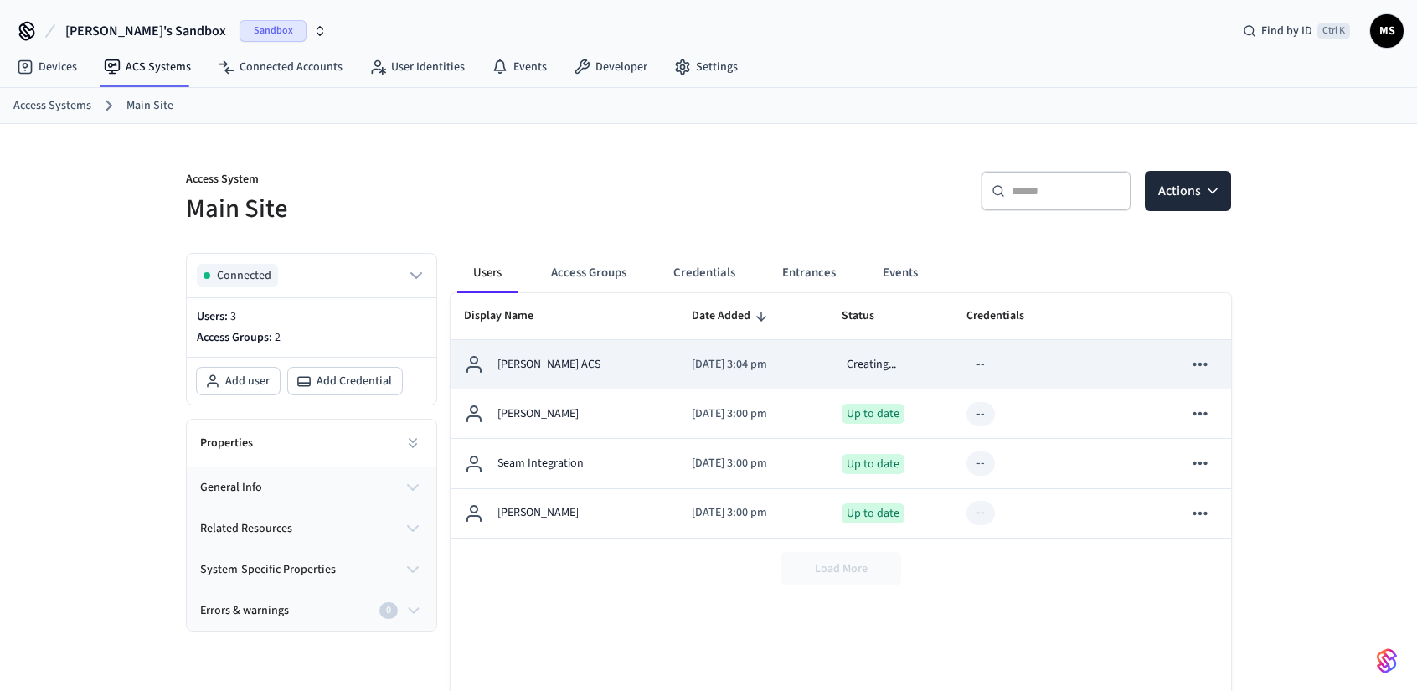
click at [1199, 366] on icon "sticky table" at bounding box center [1201, 365] width 22 height 22
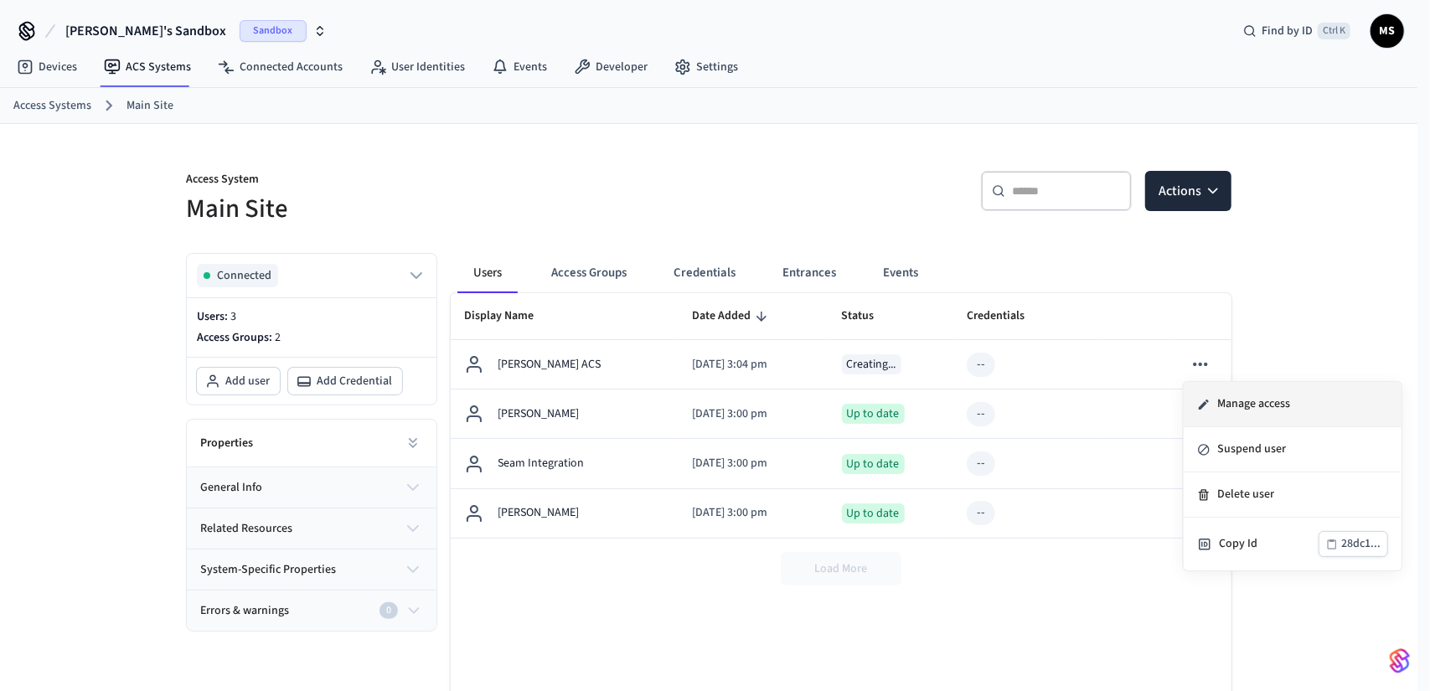
click at [1238, 398] on li "Manage access" at bounding box center [1293, 404] width 218 height 45
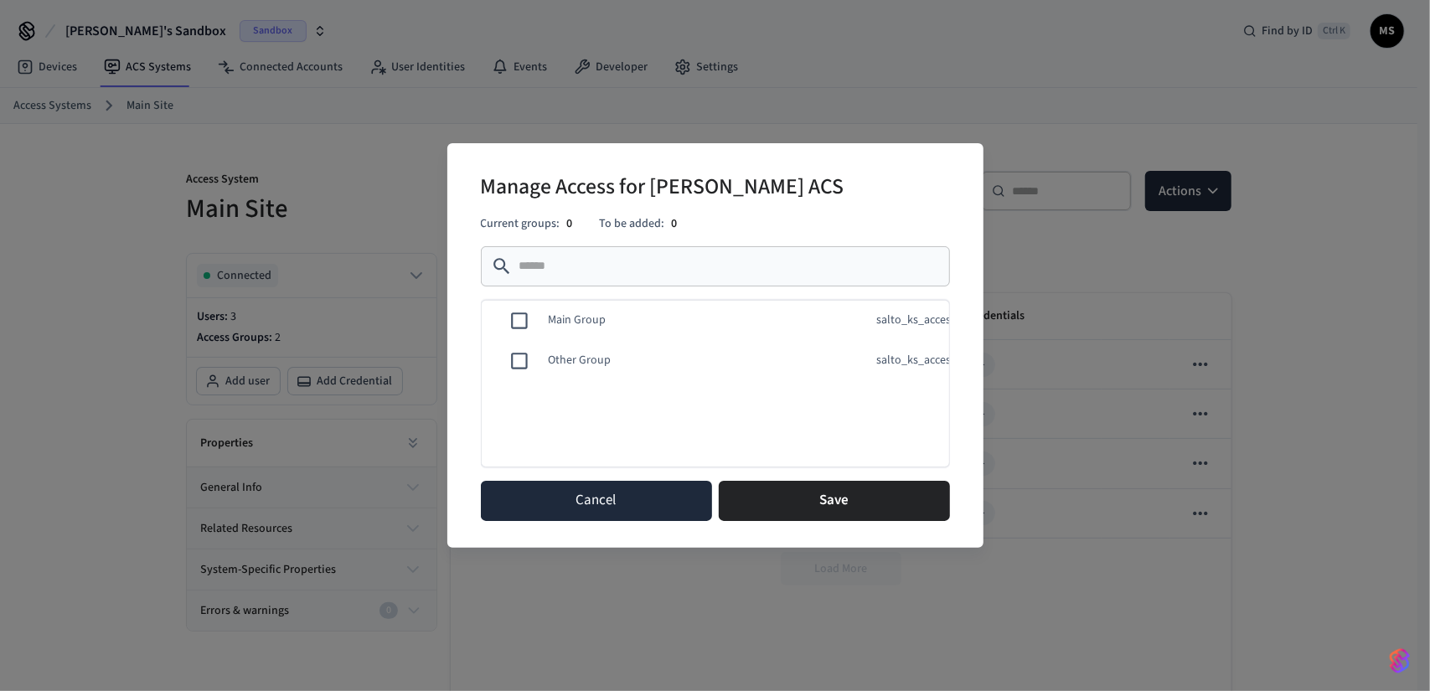
click at [658, 506] on button "Cancel" at bounding box center [596, 501] width 231 height 40
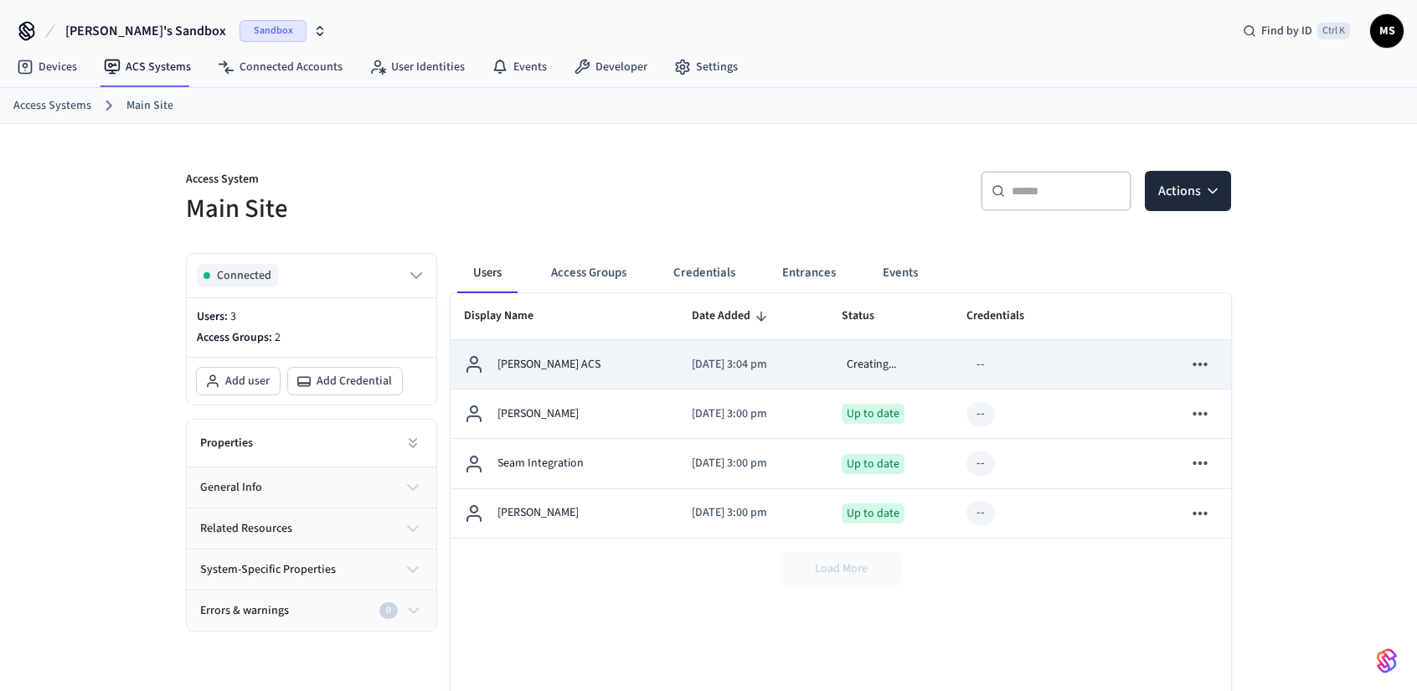
click at [945, 355] on td "Creating..." at bounding box center [891, 364] width 125 height 49
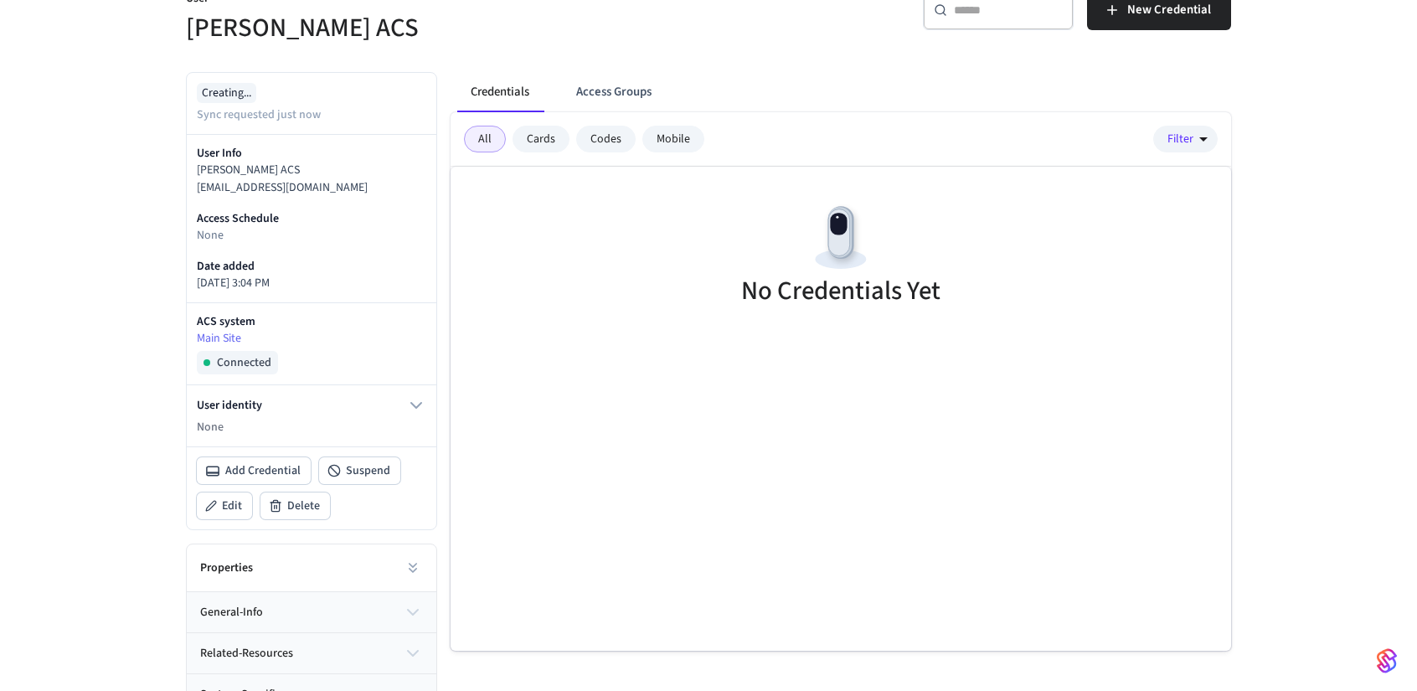
scroll to position [243, 0]
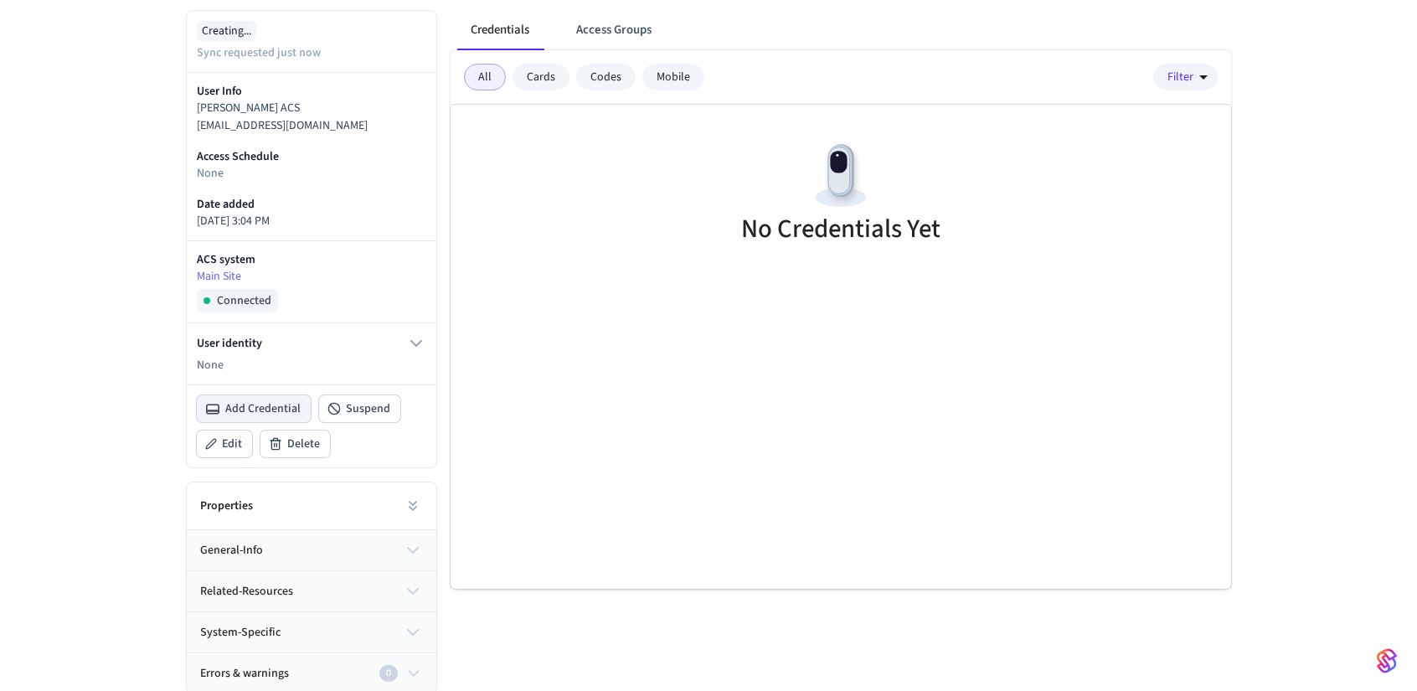
click at [271, 411] on span "Add Credential" at bounding box center [262, 408] width 75 height 17
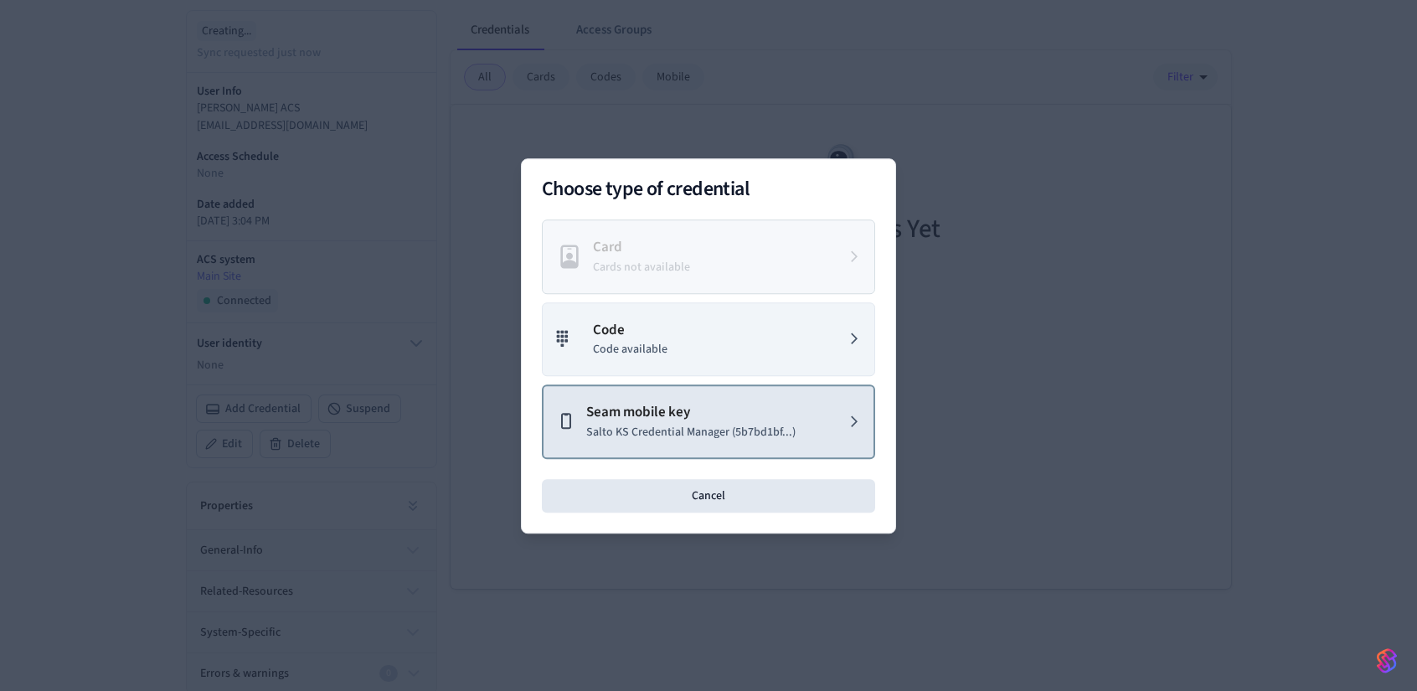
click at [793, 421] on button "Seam mobile key Salto KS Credential Manager (5b7bd1bf...)" at bounding box center [708, 422] width 333 height 75
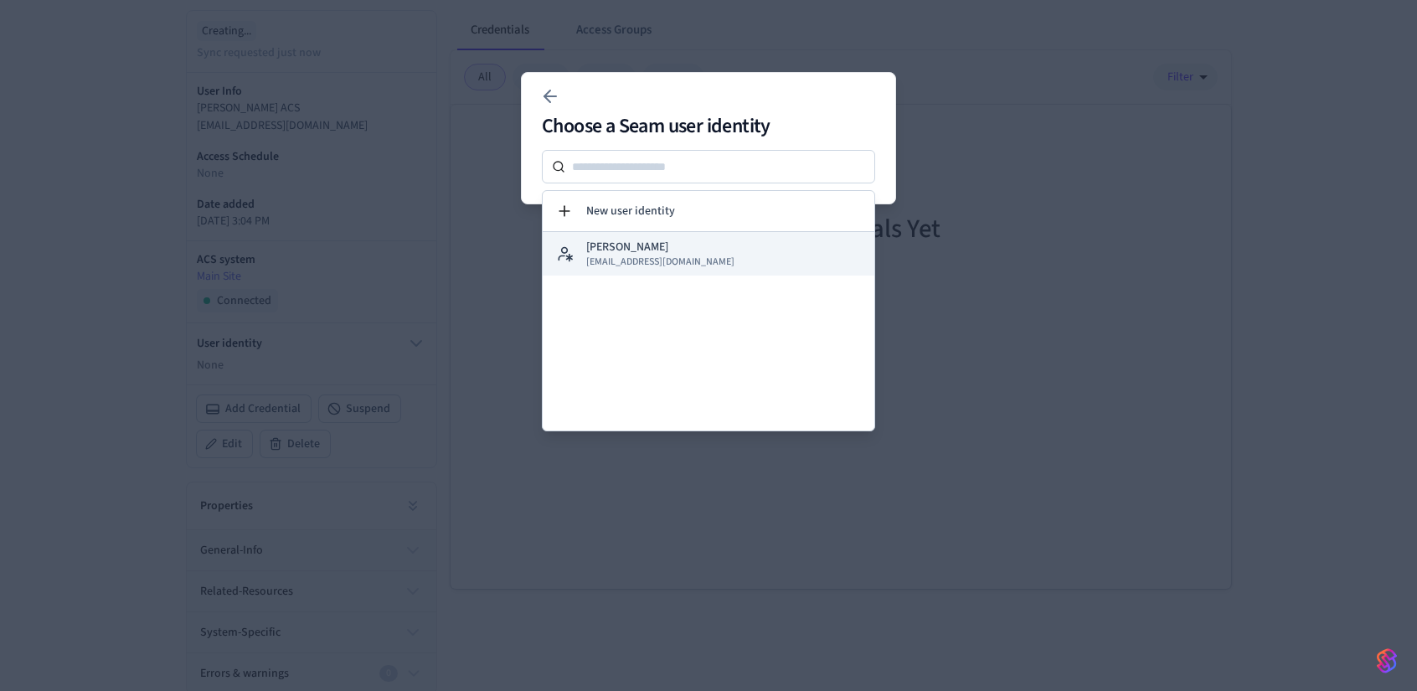
click at [690, 247] on div "Mike Dev mykhailo.soima@temy.co" at bounding box center [660, 254] width 148 height 30
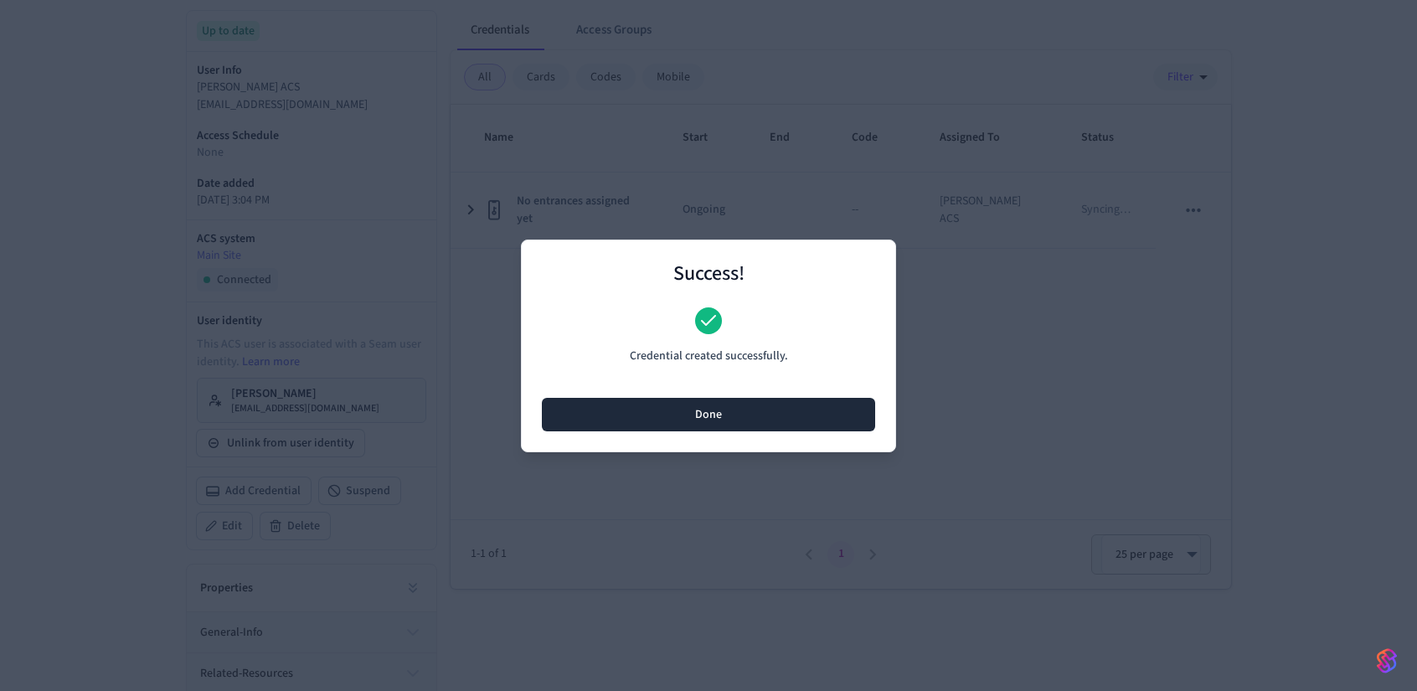
click at [798, 407] on button "Done" at bounding box center [708, 415] width 333 height 34
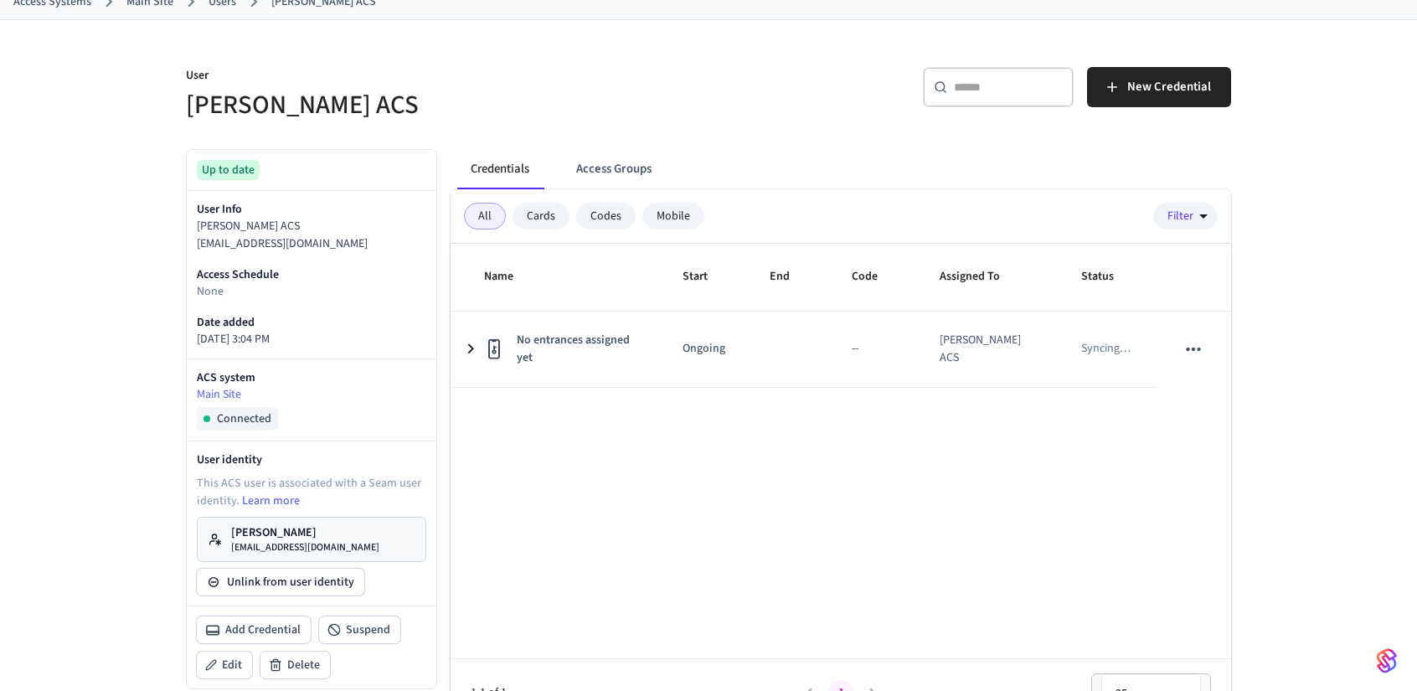
scroll to position [0, 0]
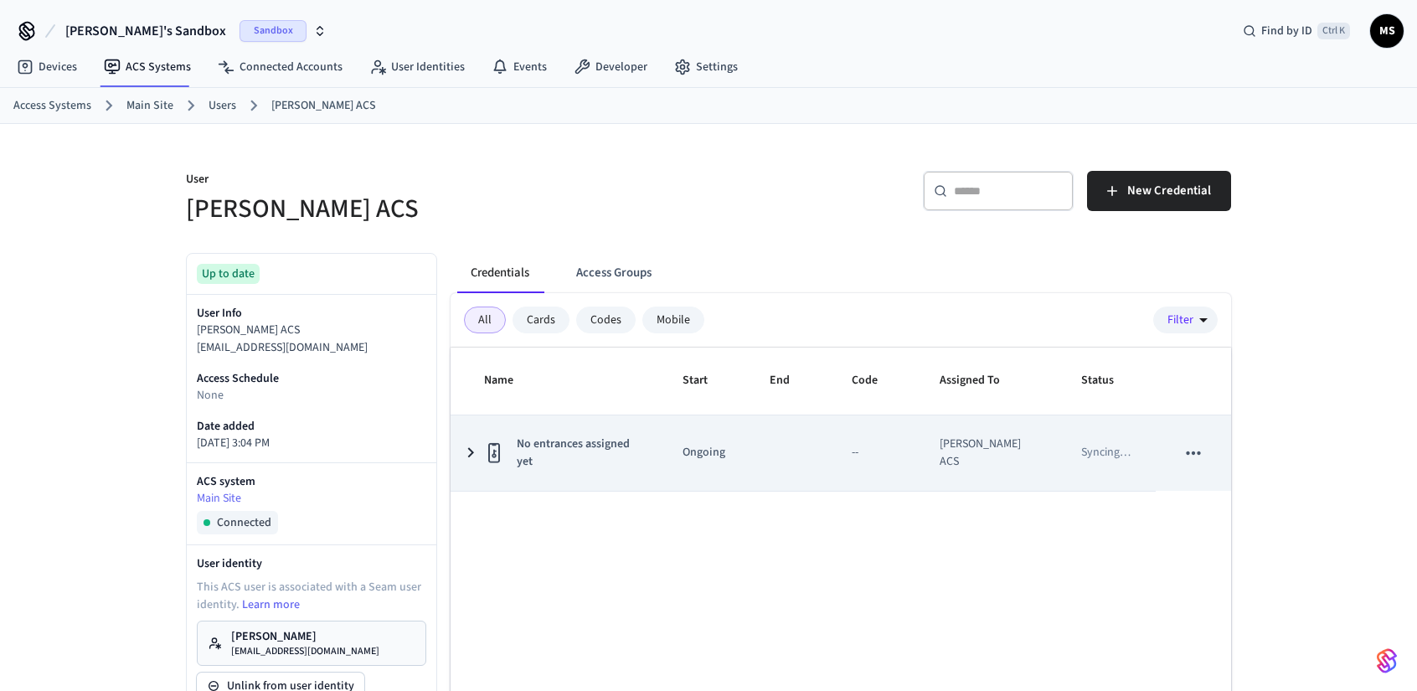
click at [859, 457] on div "--" at bounding box center [855, 453] width 7 height 18
click at [860, 452] on td "--" at bounding box center [876, 453] width 88 height 75
click at [473, 453] on icon "sticky table" at bounding box center [471, 452] width 20 height 21
click at [472, 452] on icon "sticky table" at bounding box center [471, 453] width 10 height 6
click at [829, 459] on td "sticky table" at bounding box center [791, 453] width 82 height 75
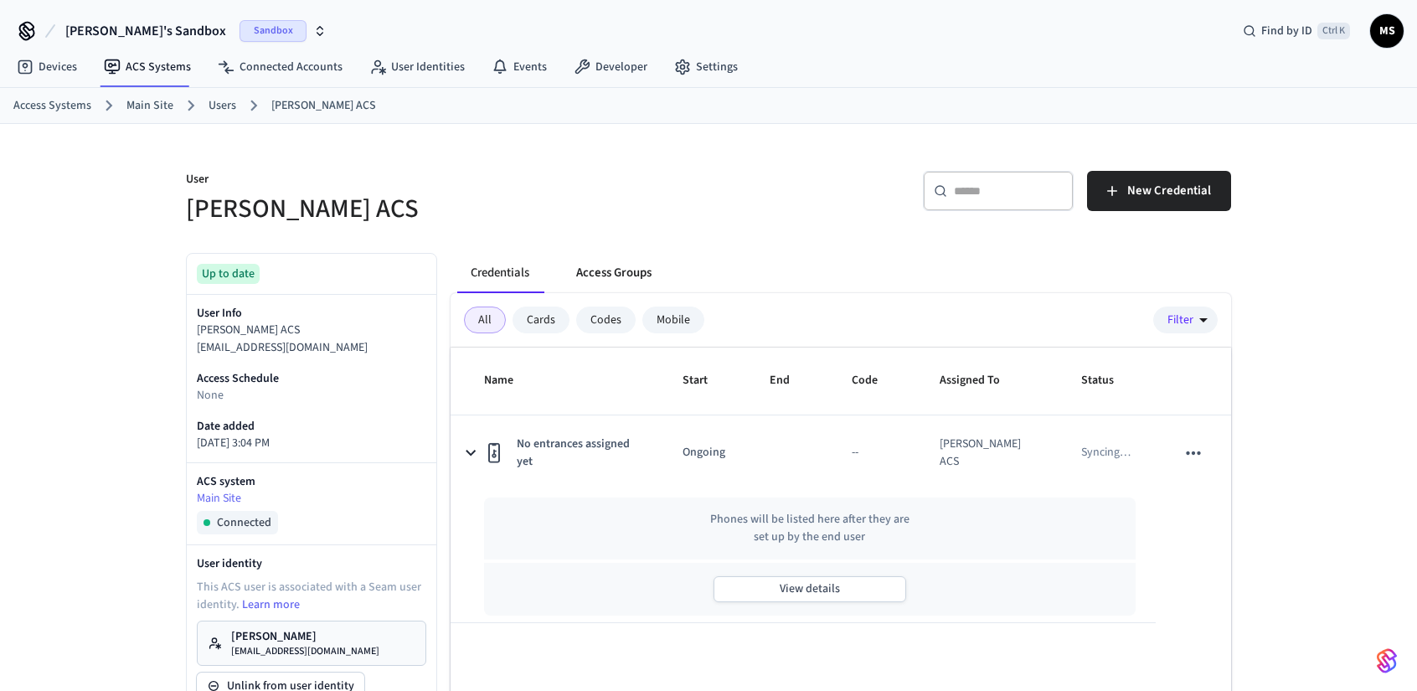
click at [645, 274] on button "Access Groups" at bounding box center [614, 273] width 102 height 40
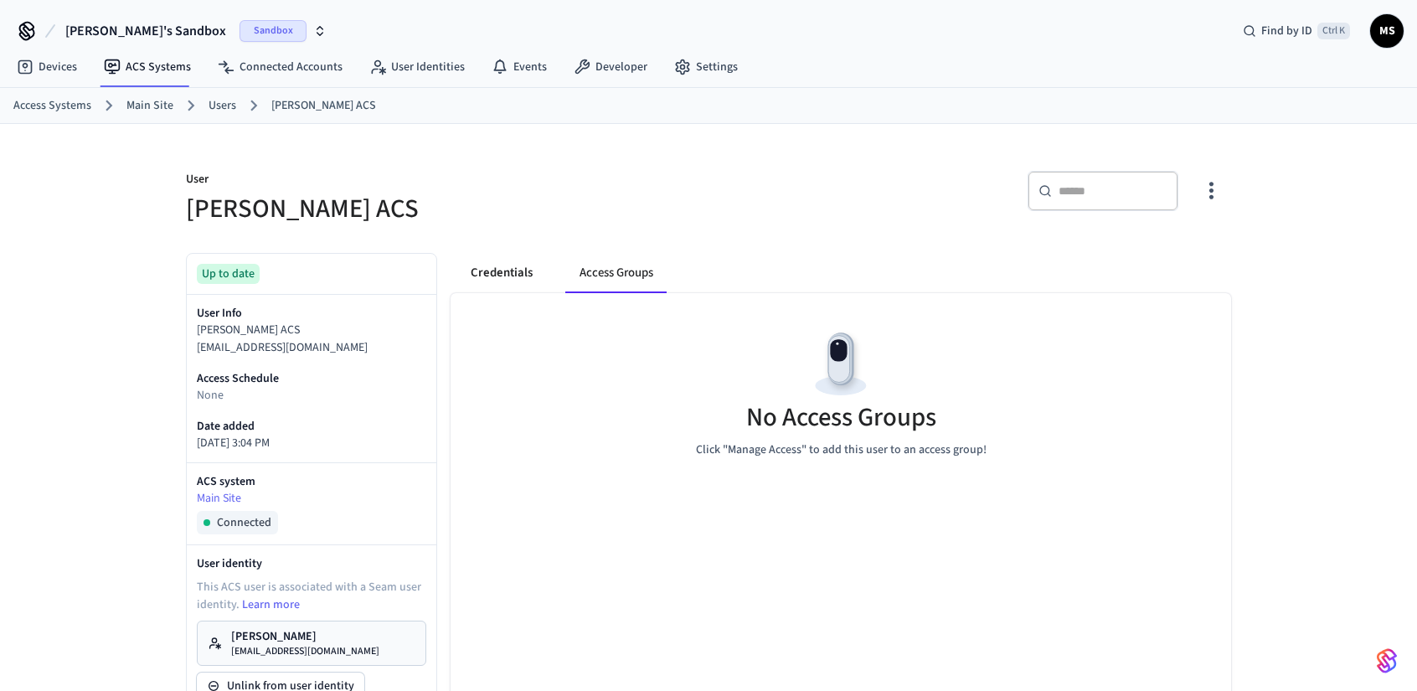
click at [525, 264] on button "Credentials" at bounding box center [501, 273] width 89 height 40
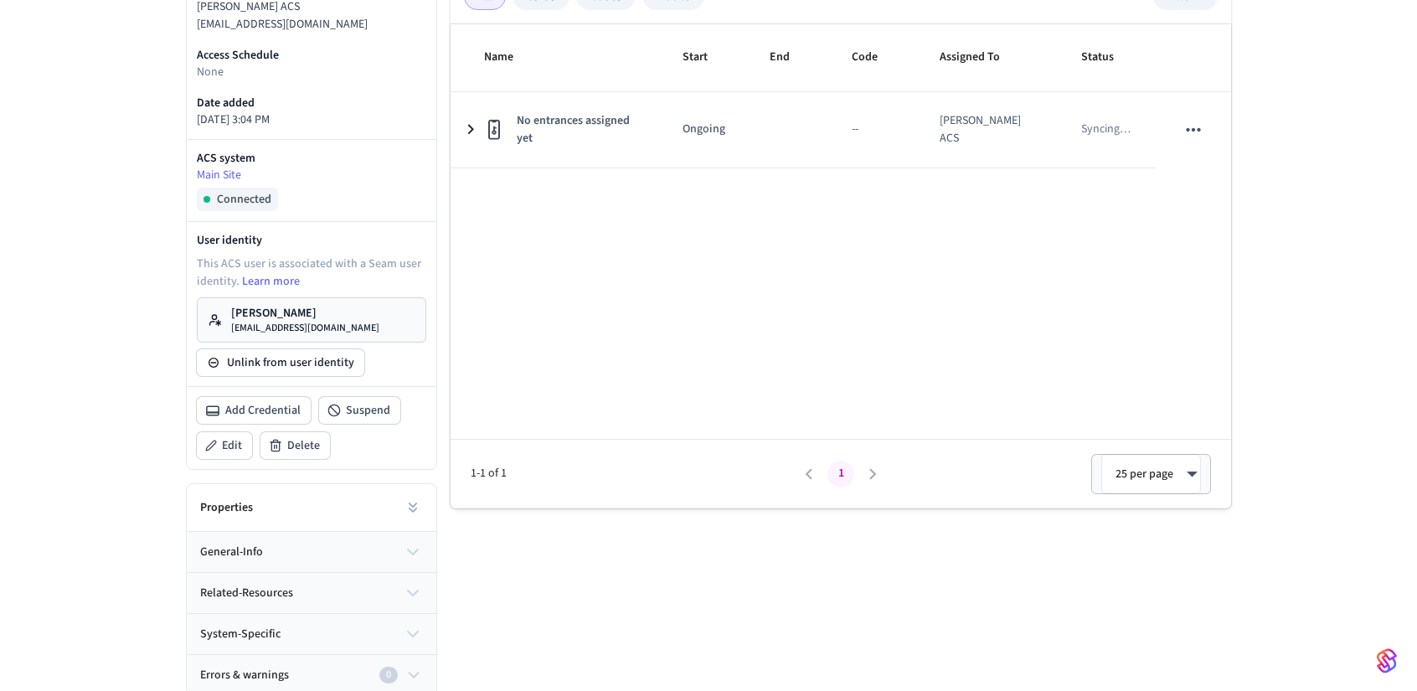
scroll to position [324, 0]
click at [762, 372] on div "Name Start End Code Assigned To Status No entrances assigned yet Ongoing -- Mik…" at bounding box center [841, 265] width 781 height 484
click at [583, 353] on div "Name Start End Code Assigned To Status No entrances assigned yet Ongoing -- Mik…" at bounding box center [841, 265] width 781 height 484
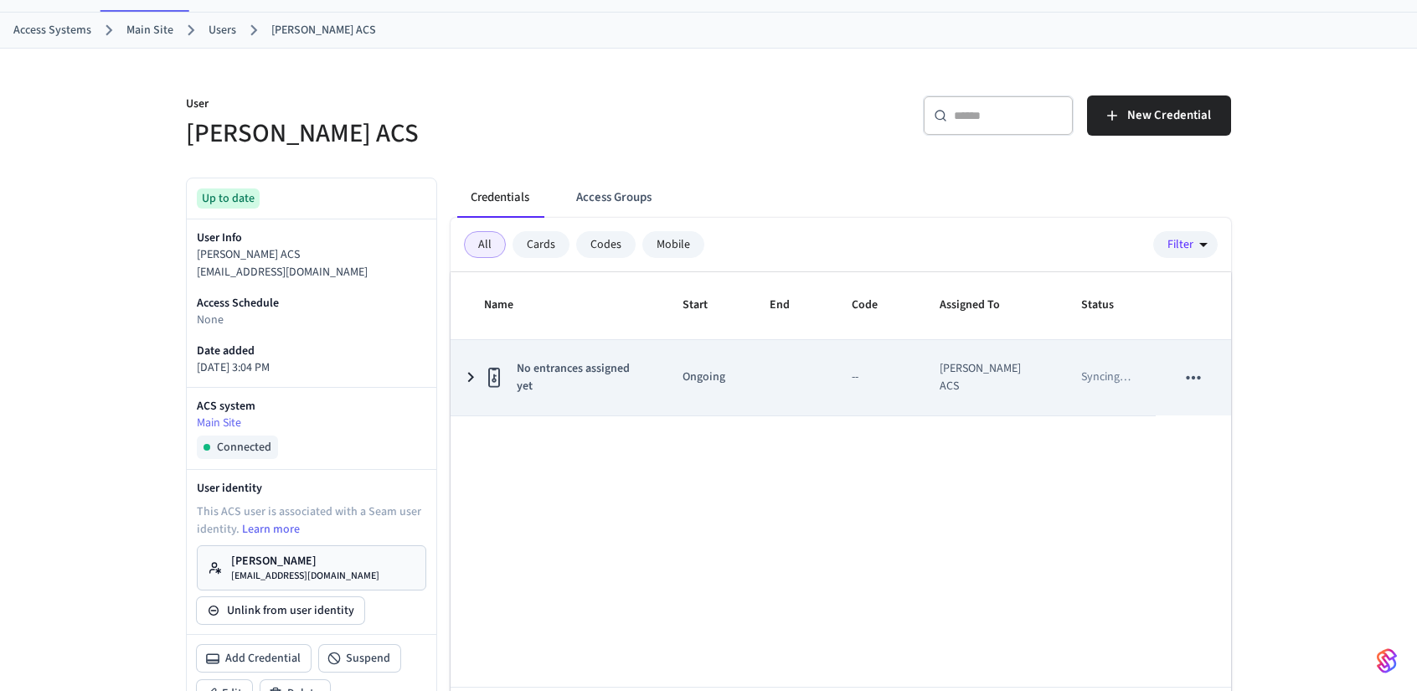
scroll to position [73, 0]
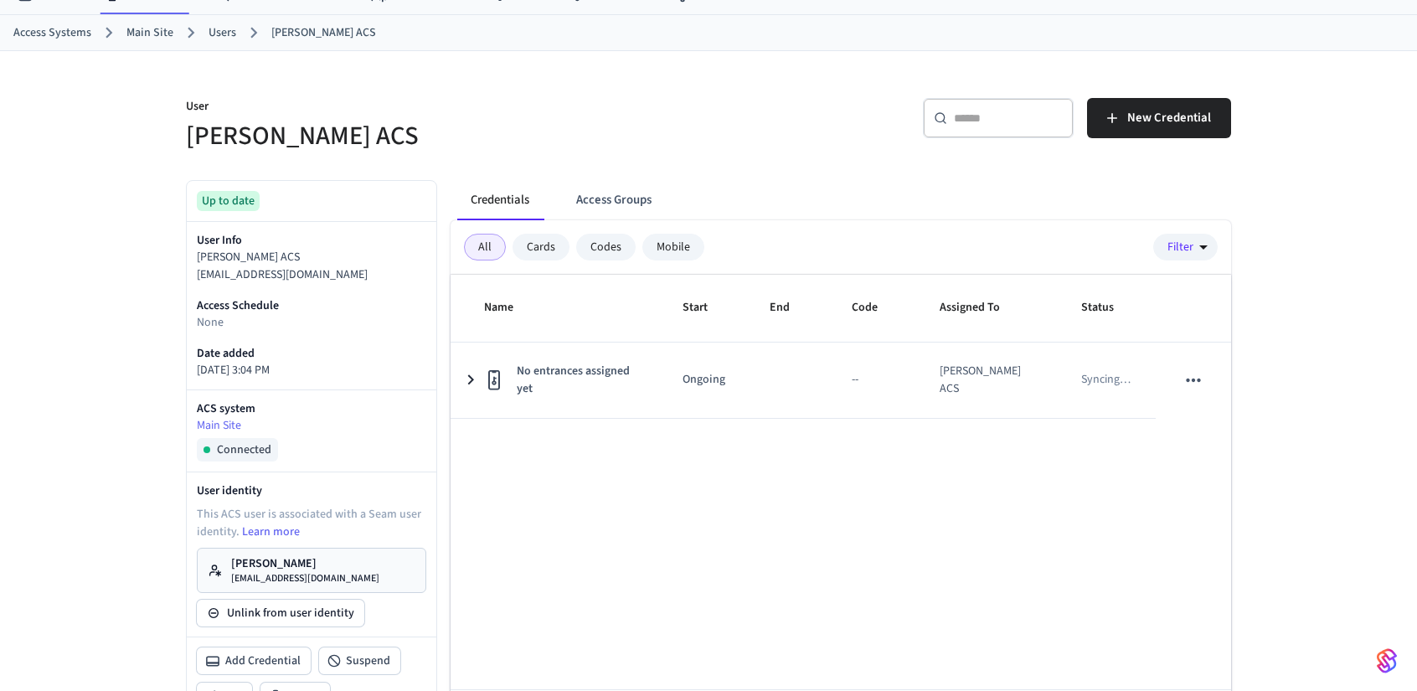
click at [537, 245] on div "Cards" at bounding box center [541, 247] width 57 height 27
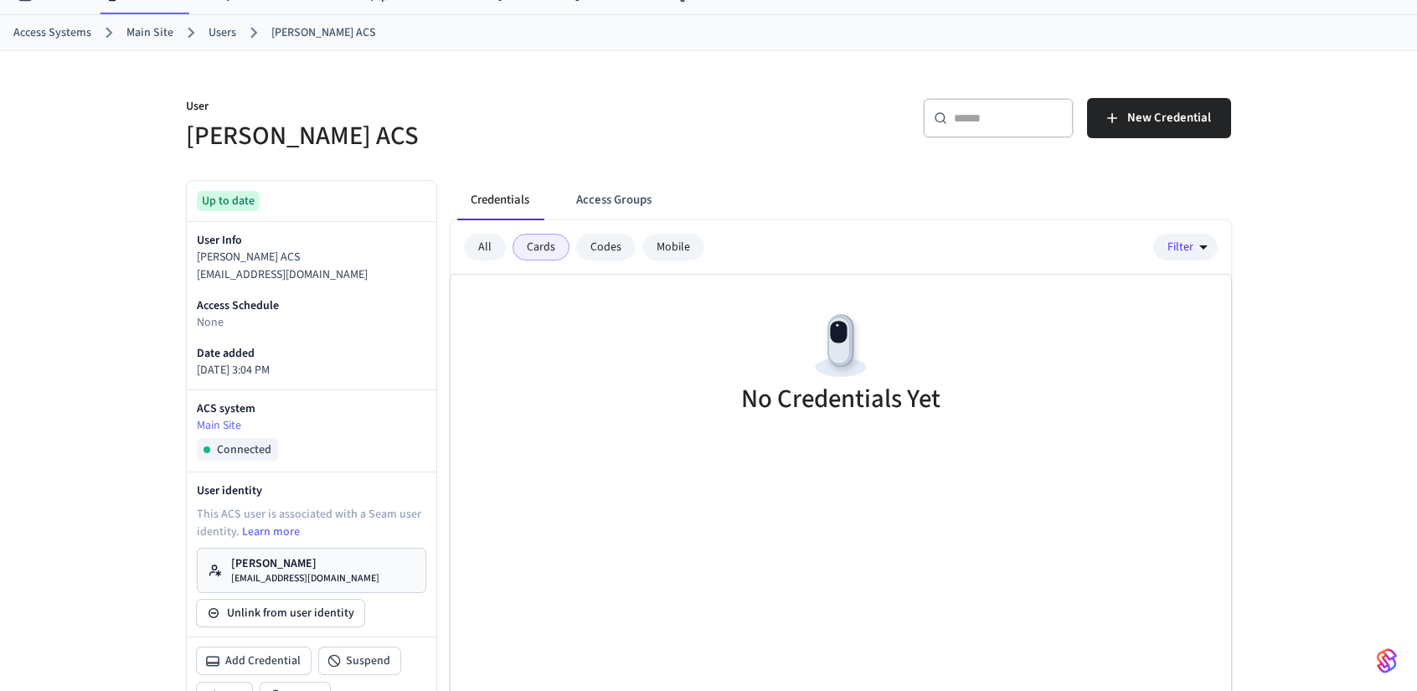
click at [596, 244] on div "Codes" at bounding box center [605, 247] width 59 height 27
click at [522, 244] on div "Cards" at bounding box center [541, 247] width 57 height 27
click at [1145, 110] on span "New Credential" at bounding box center [1170, 118] width 84 height 22
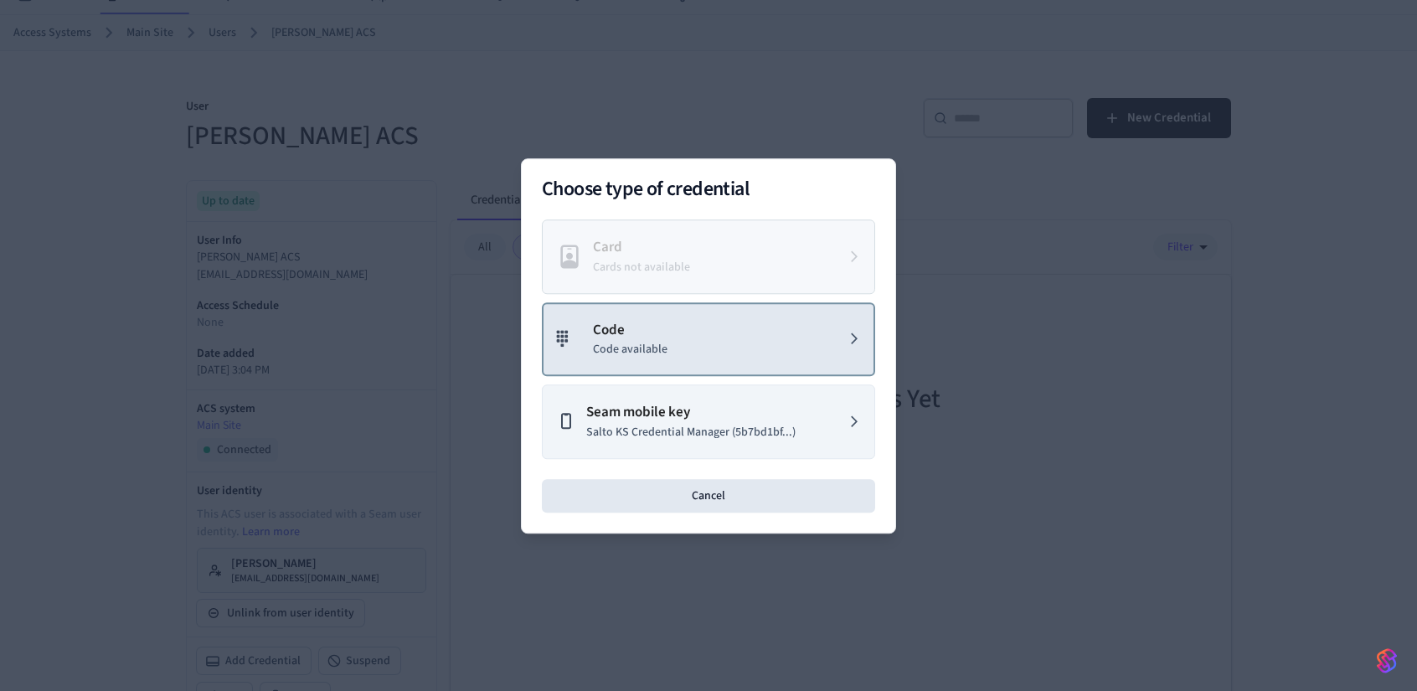
click at [709, 335] on button "Code Code available" at bounding box center [708, 339] width 333 height 75
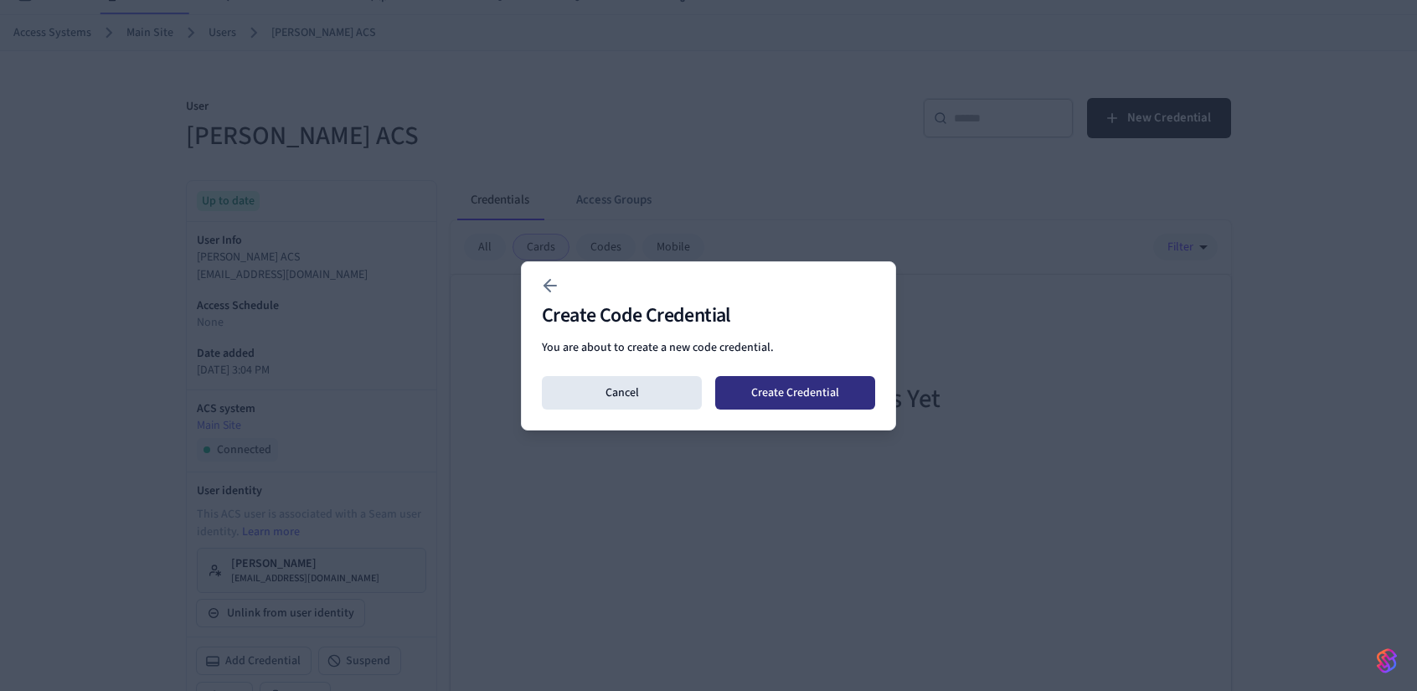
click at [797, 386] on button "Create Credential" at bounding box center [795, 393] width 160 height 34
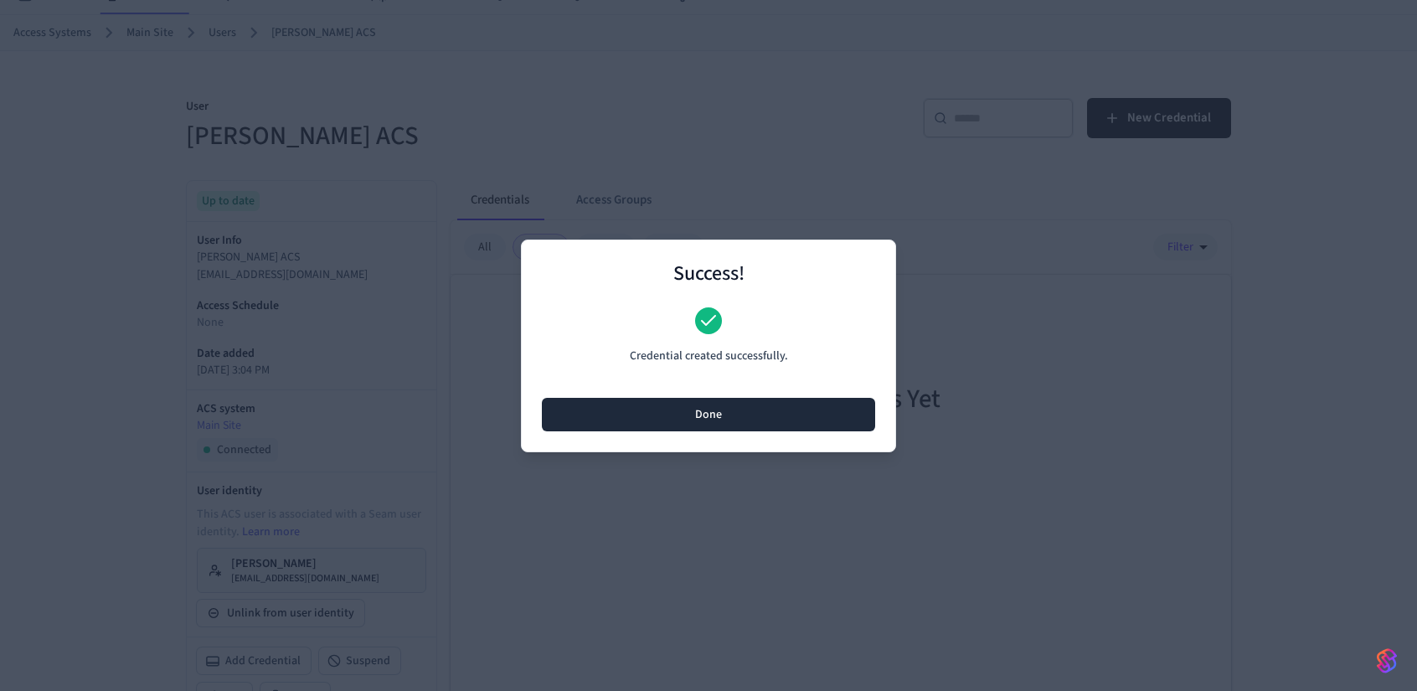
click at [793, 421] on button "Done" at bounding box center [708, 415] width 333 height 34
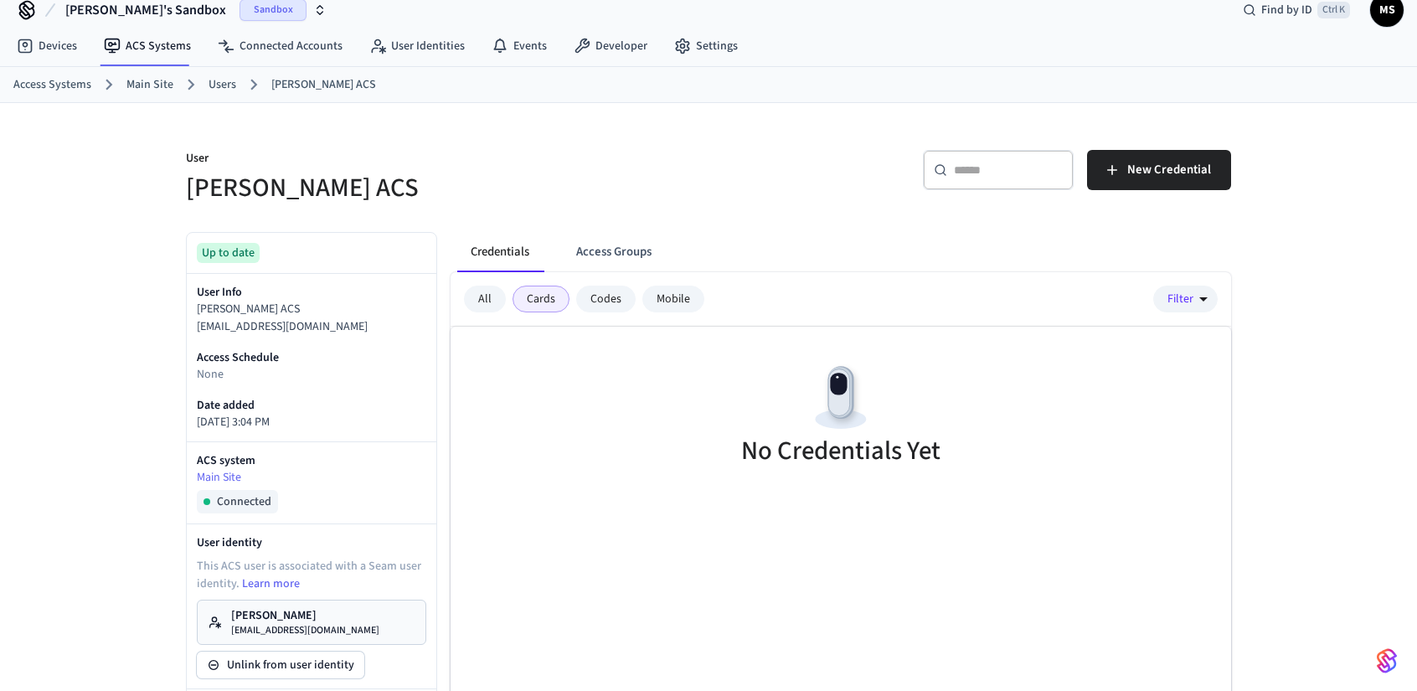
scroll to position [0, 0]
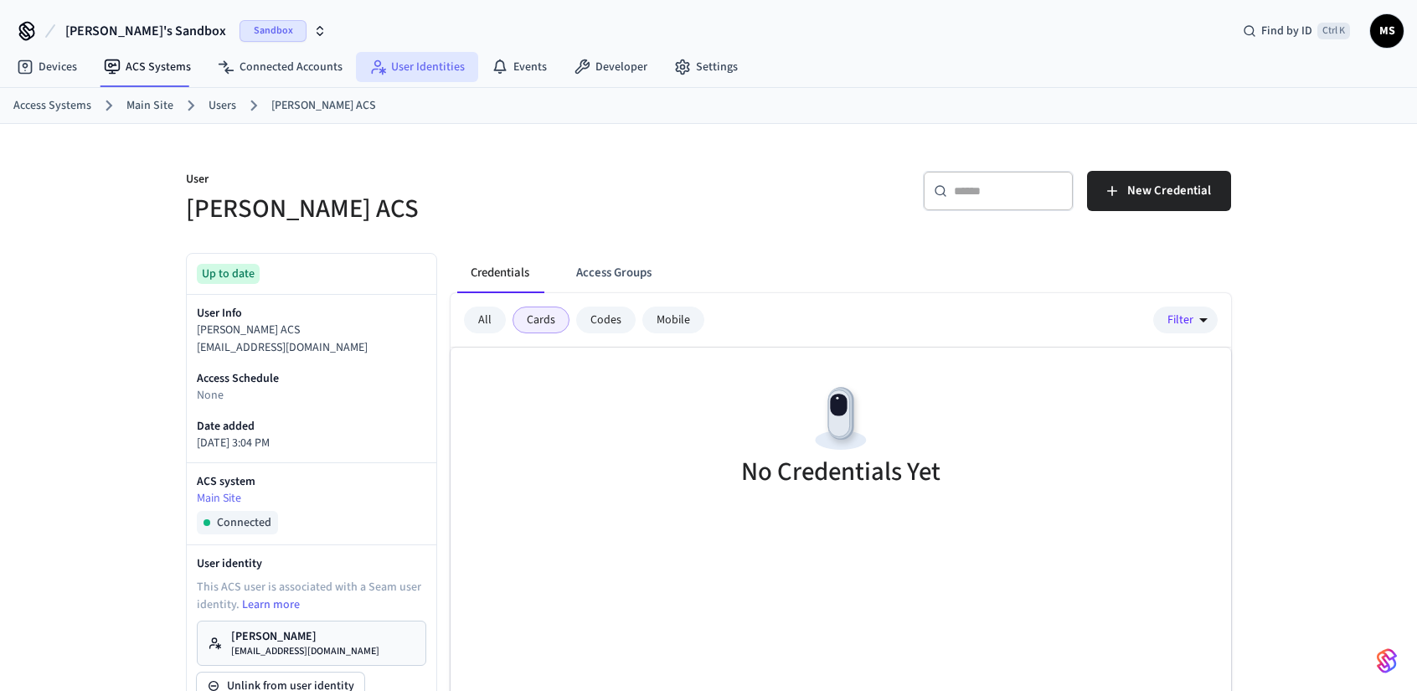
click at [446, 64] on link "User Identities" at bounding box center [417, 67] width 122 height 30
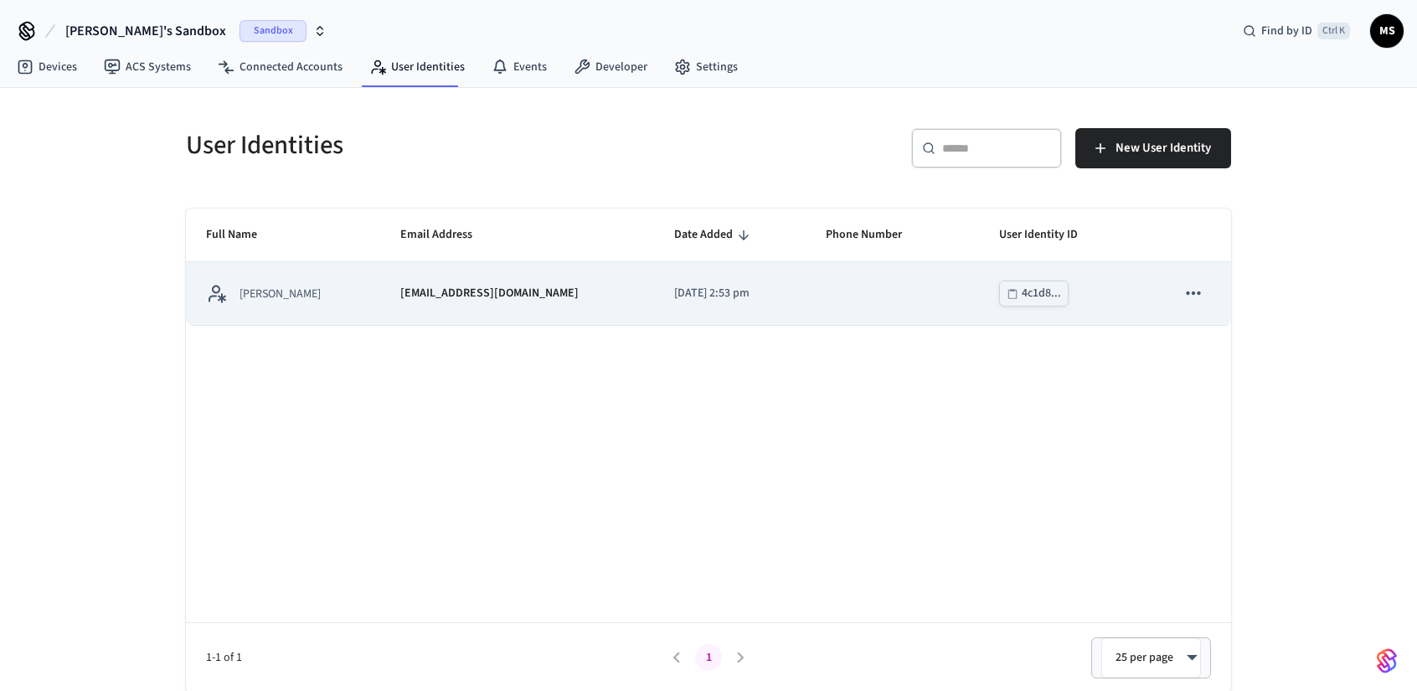
click at [459, 297] on p "[EMAIL_ADDRESS][DOMAIN_NAME]" at bounding box center [489, 294] width 178 height 18
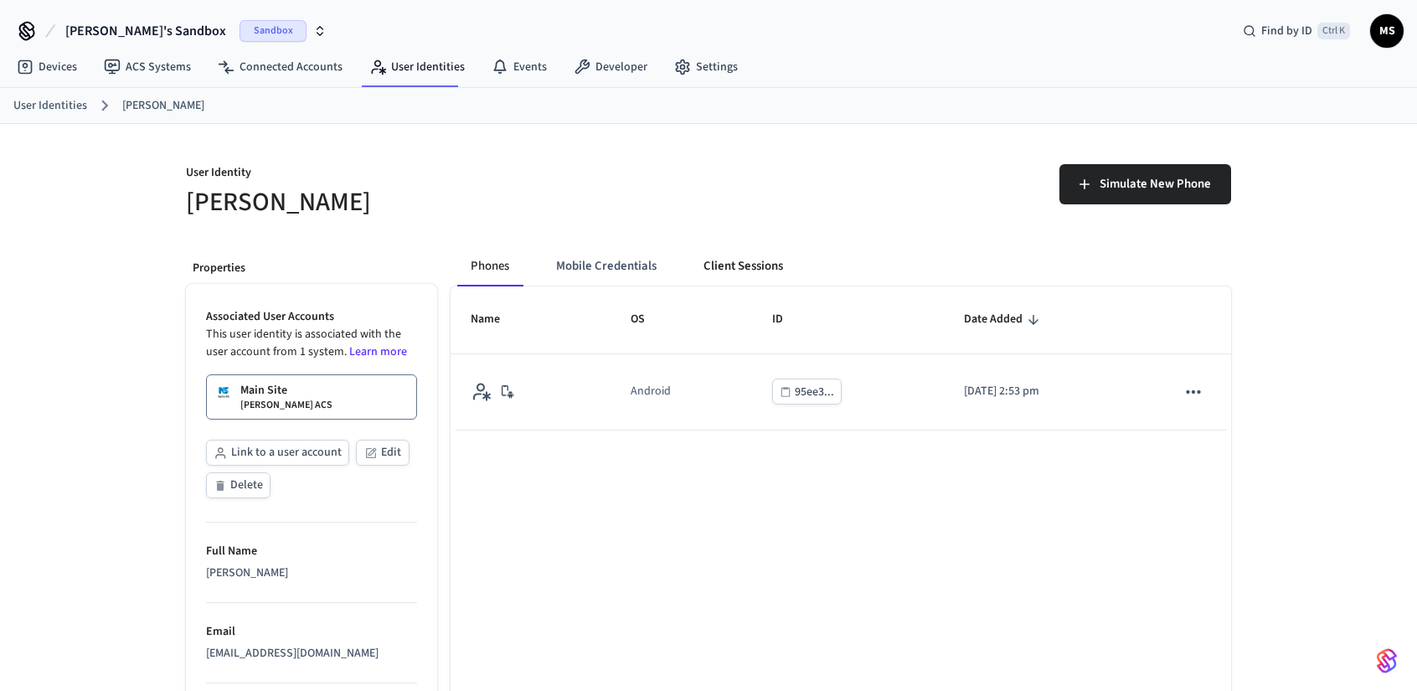
click at [761, 263] on button "Client Sessions" at bounding box center [743, 266] width 106 height 40
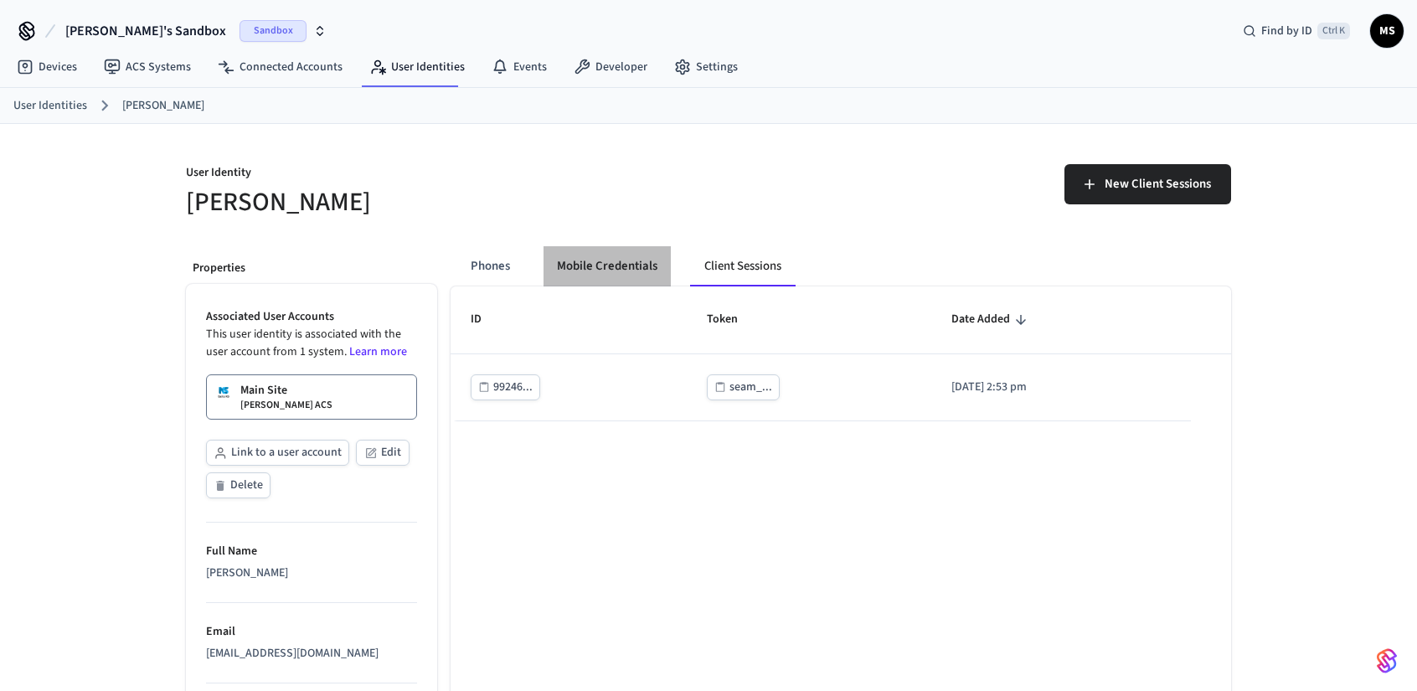
click at [628, 274] on button "Mobile Credentials" at bounding box center [607, 266] width 127 height 40
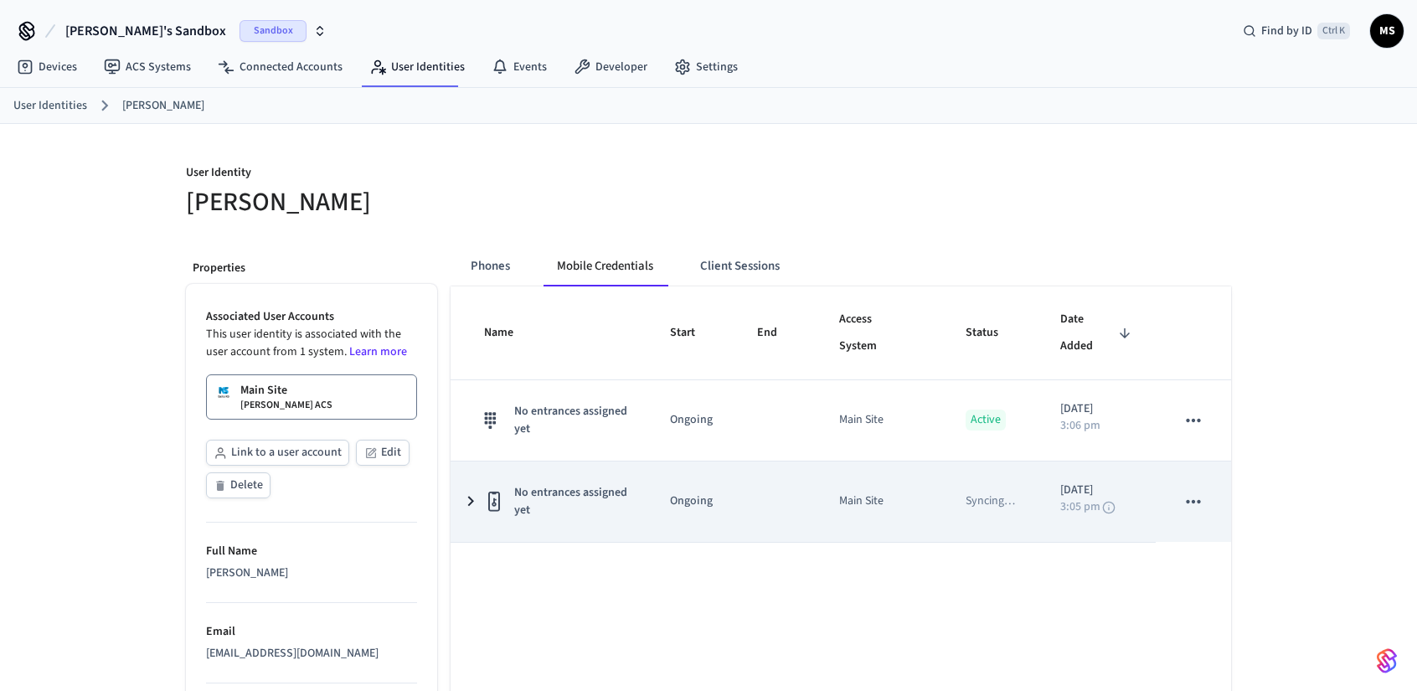
click at [973, 482] on td "Syncing …" at bounding box center [993, 502] width 95 height 80
click at [469, 498] on icon "sticky table" at bounding box center [471, 502] width 21 height 20
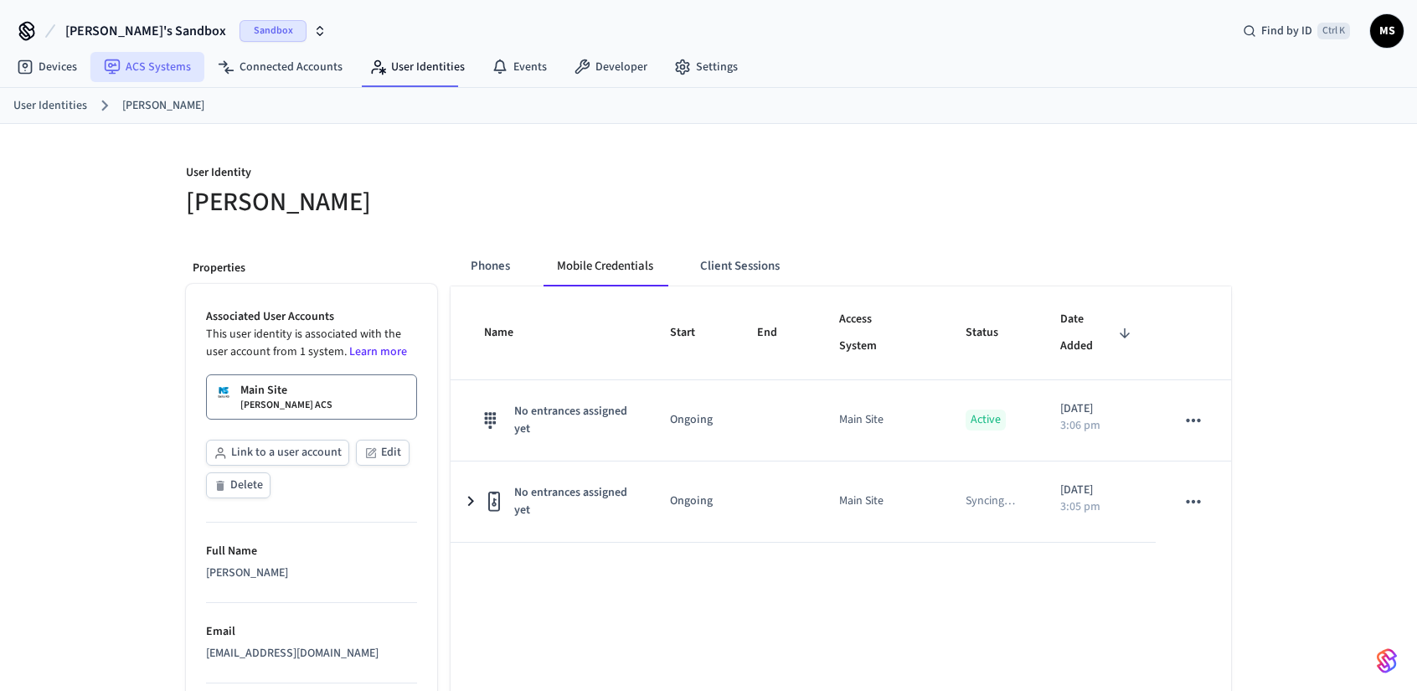
click at [130, 65] on link "ACS Systems" at bounding box center [147, 67] width 114 height 30
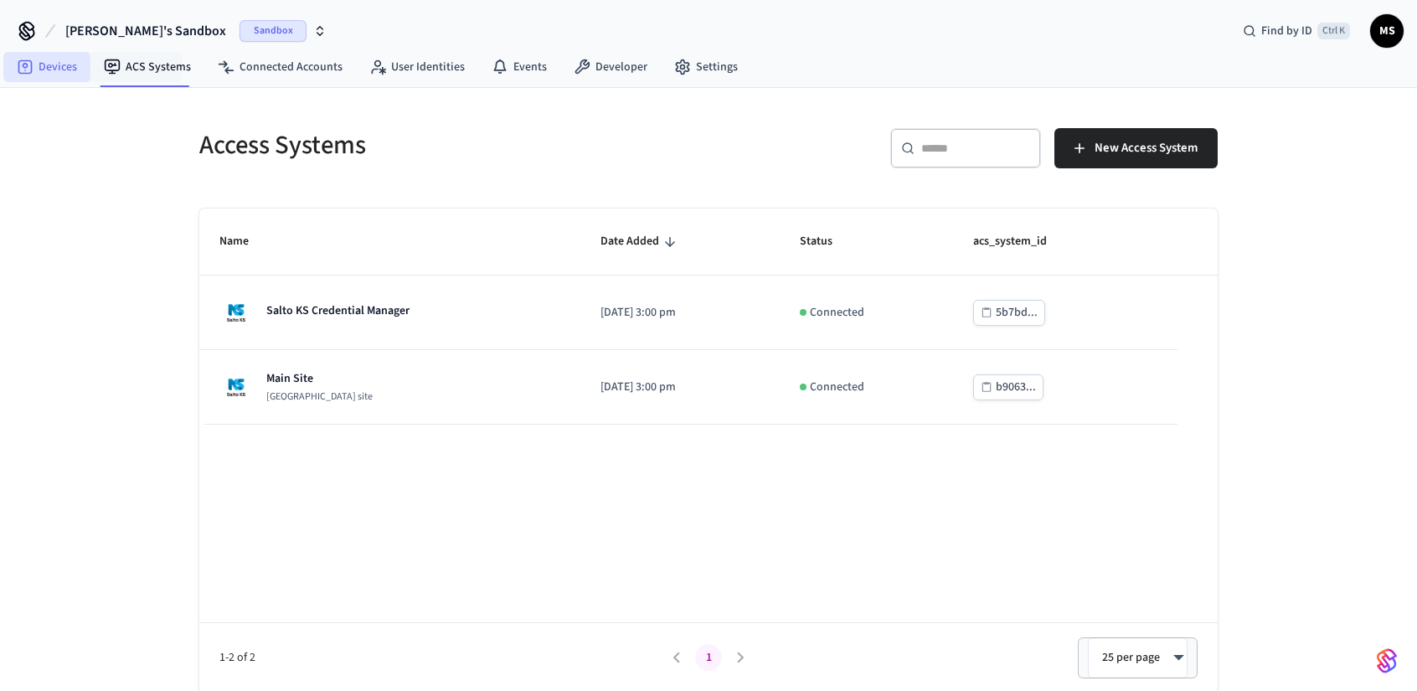
click at [73, 63] on link "Devices" at bounding box center [46, 67] width 87 height 30
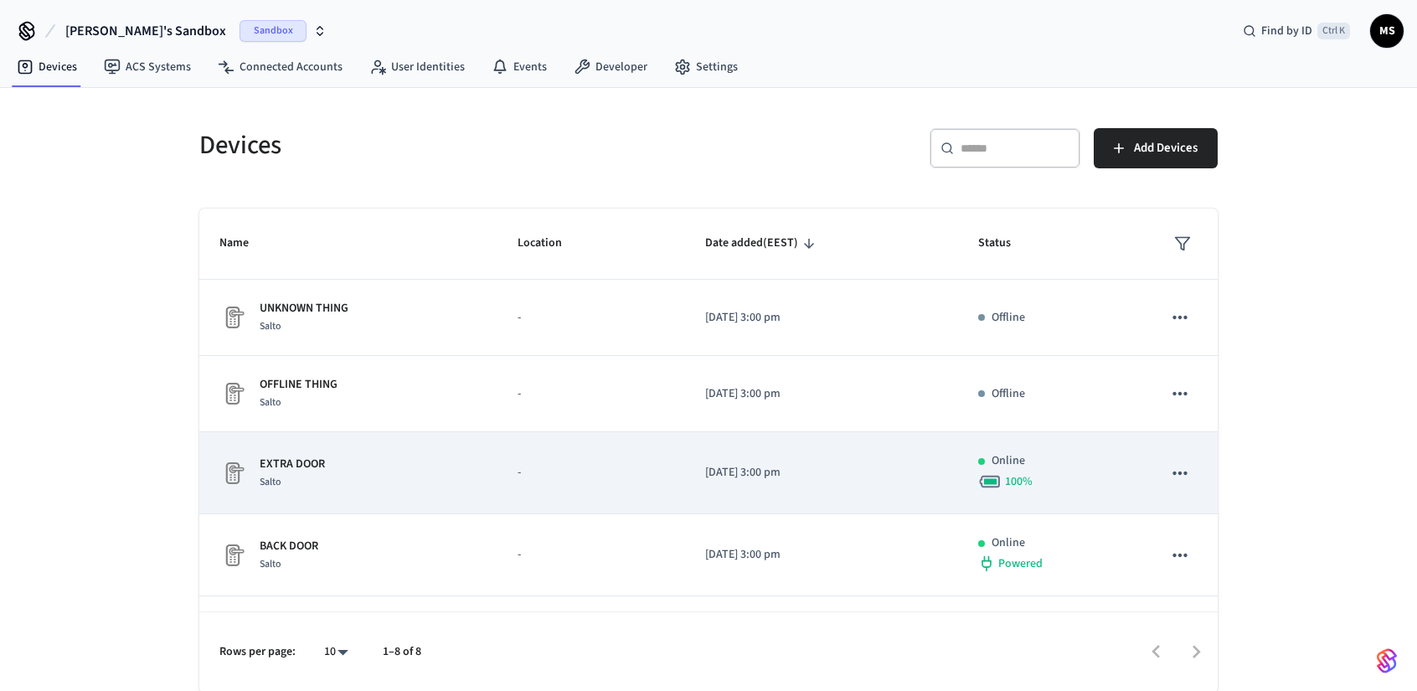
scroll to position [84, 0]
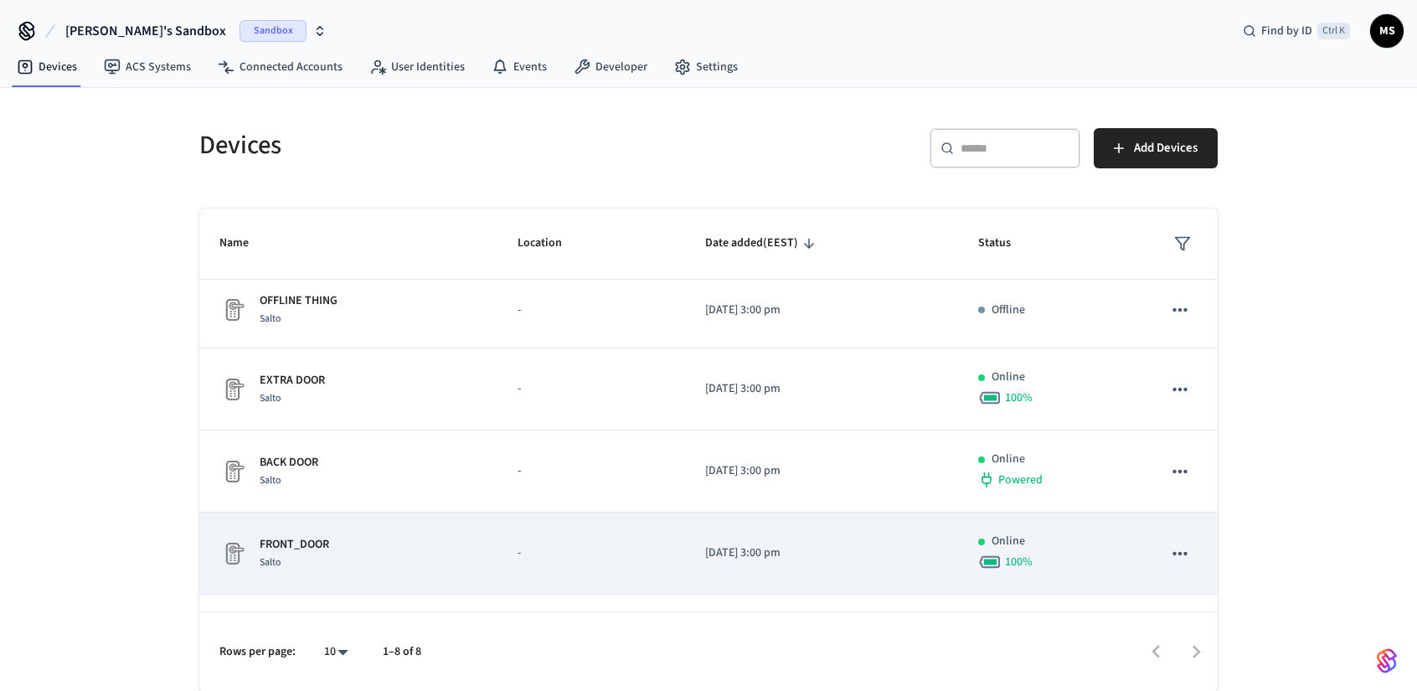
click at [350, 550] on div "FRONT_DOOR Salto" at bounding box center [348, 553] width 258 height 35
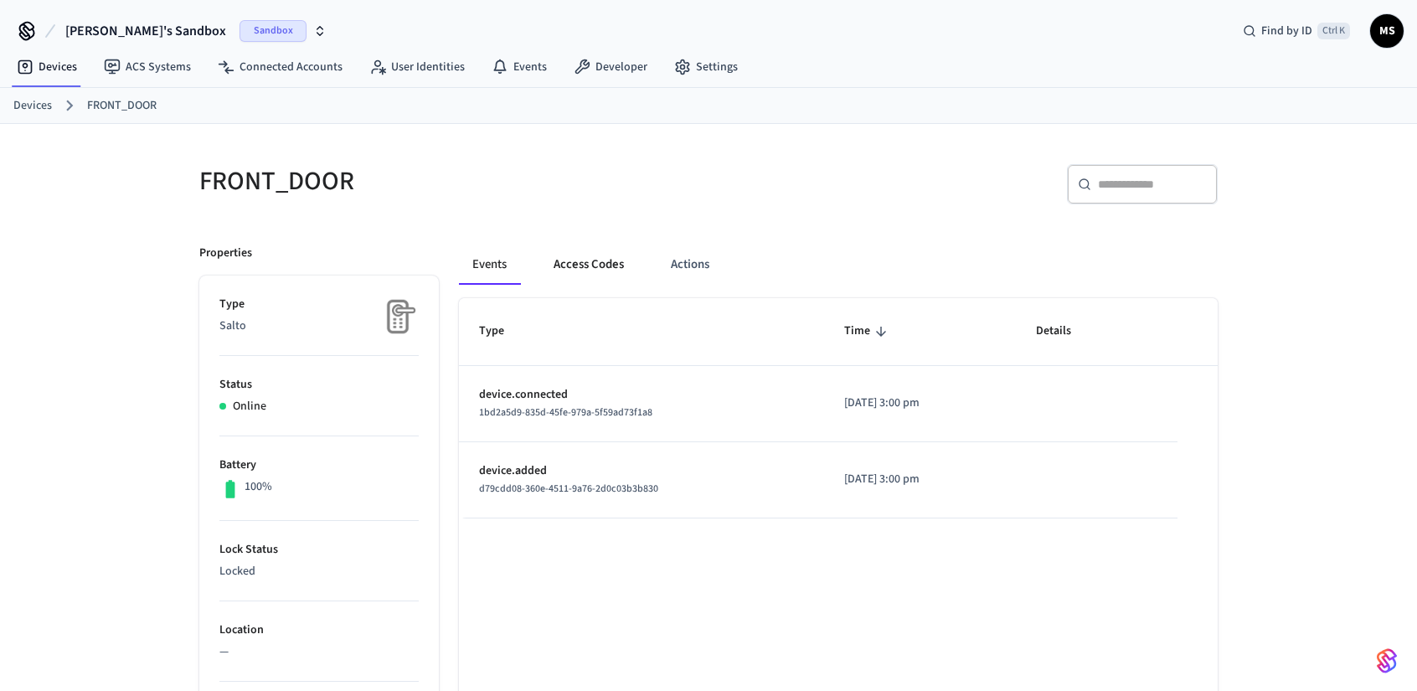
click at [564, 260] on button "Access Codes" at bounding box center [588, 265] width 97 height 40
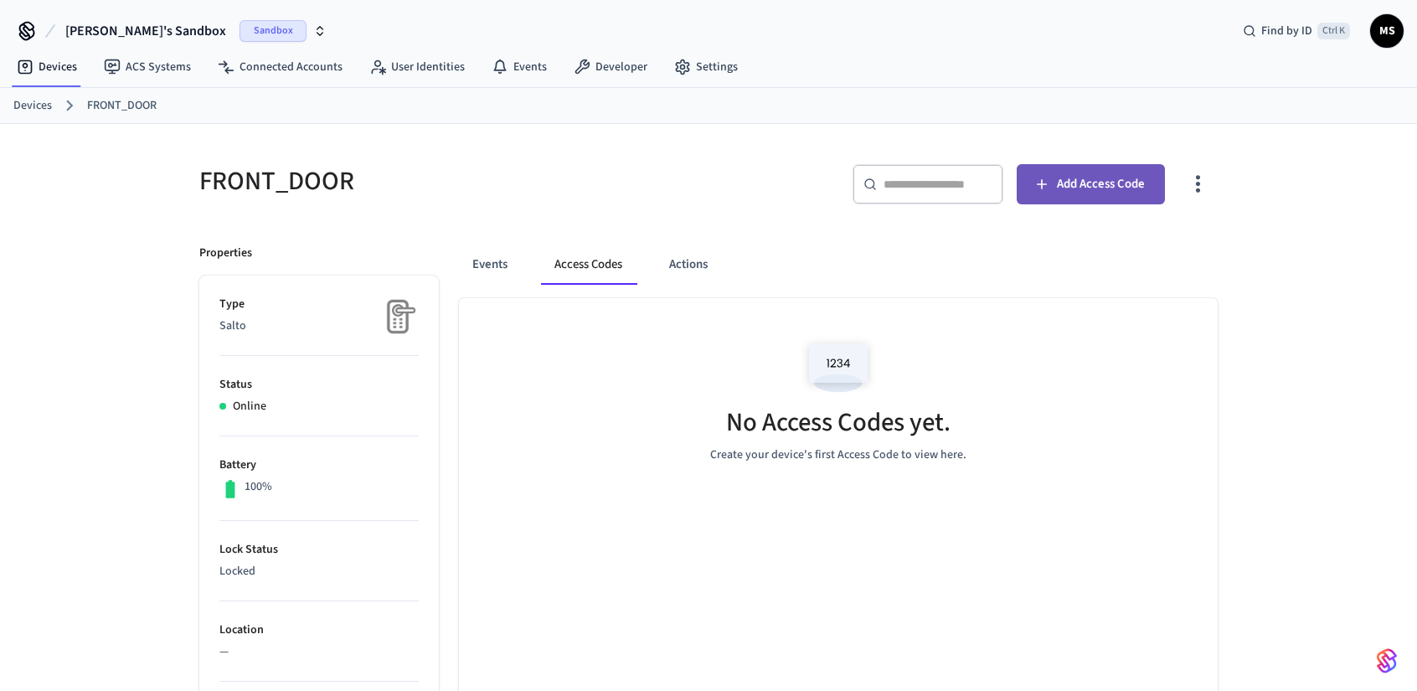
click at [1102, 189] on span "Add Access Code" at bounding box center [1101, 184] width 88 height 22
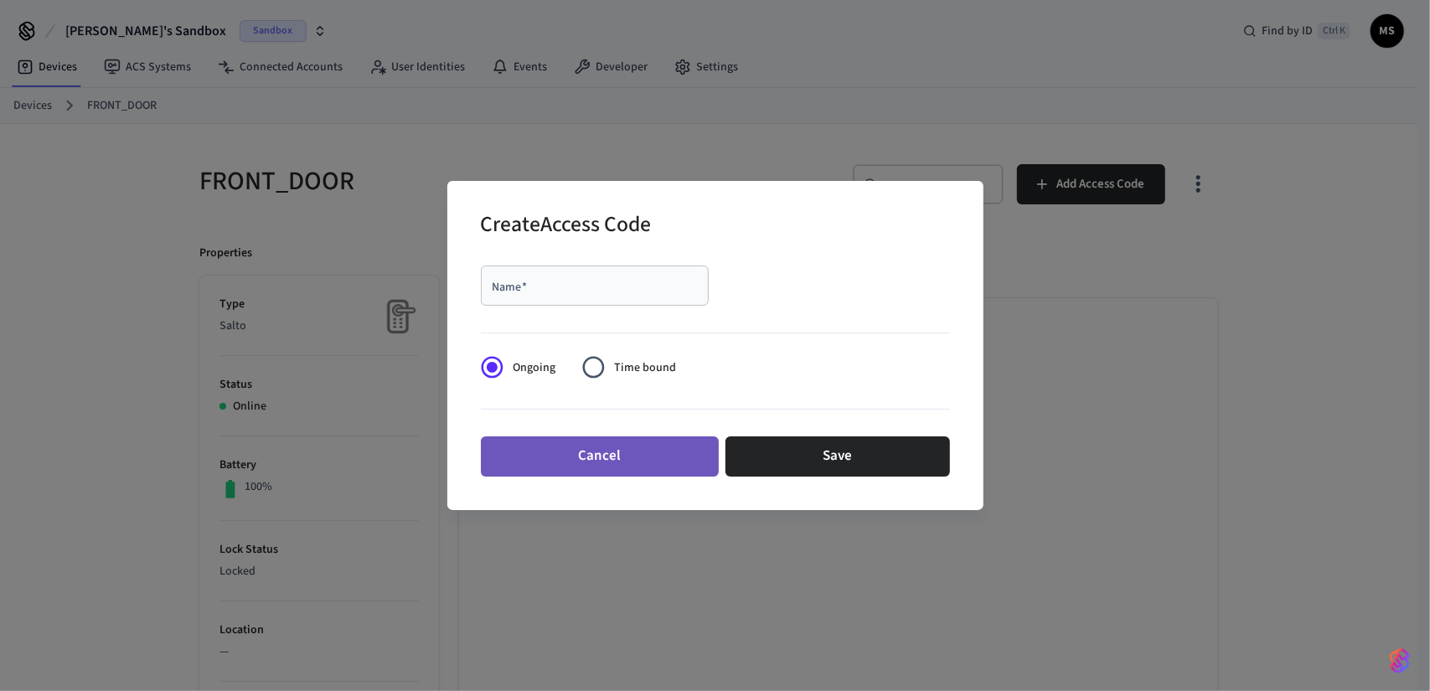
click at [643, 463] on button "Cancel" at bounding box center [600, 456] width 238 height 40
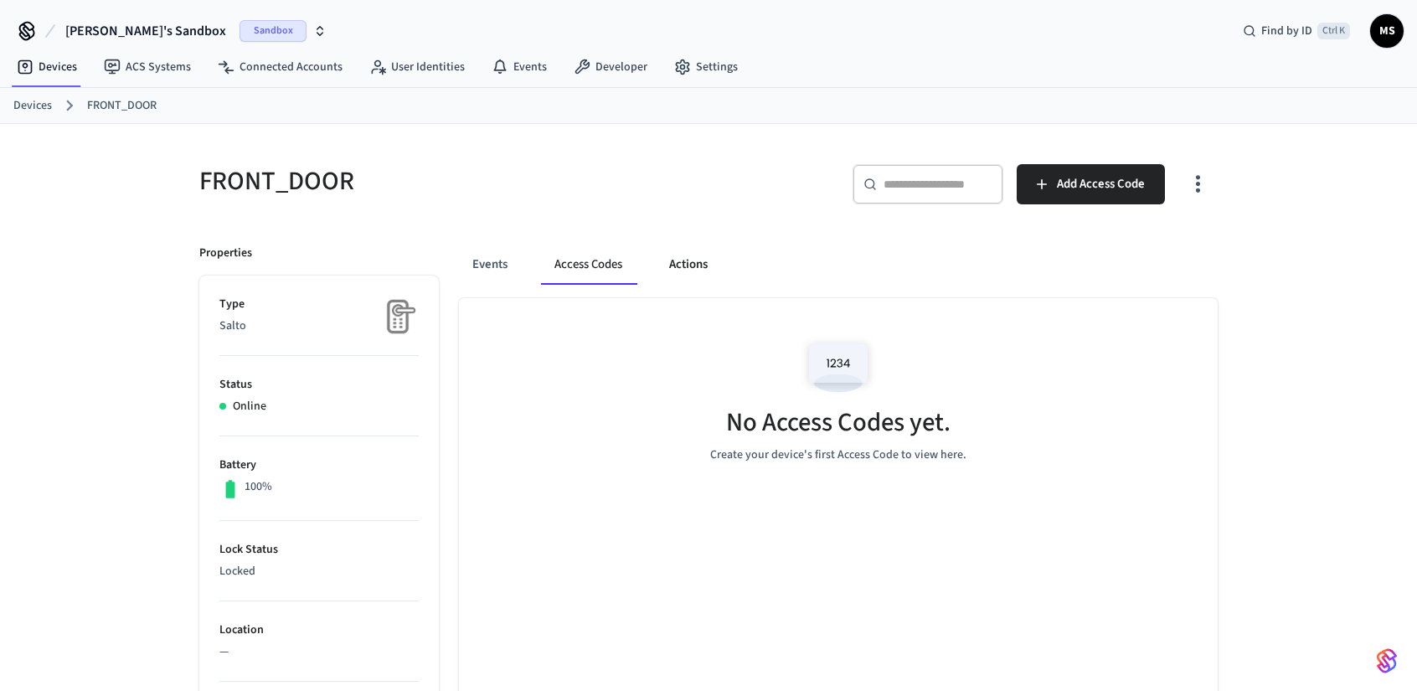
click at [709, 277] on button "Actions" at bounding box center [688, 265] width 65 height 40
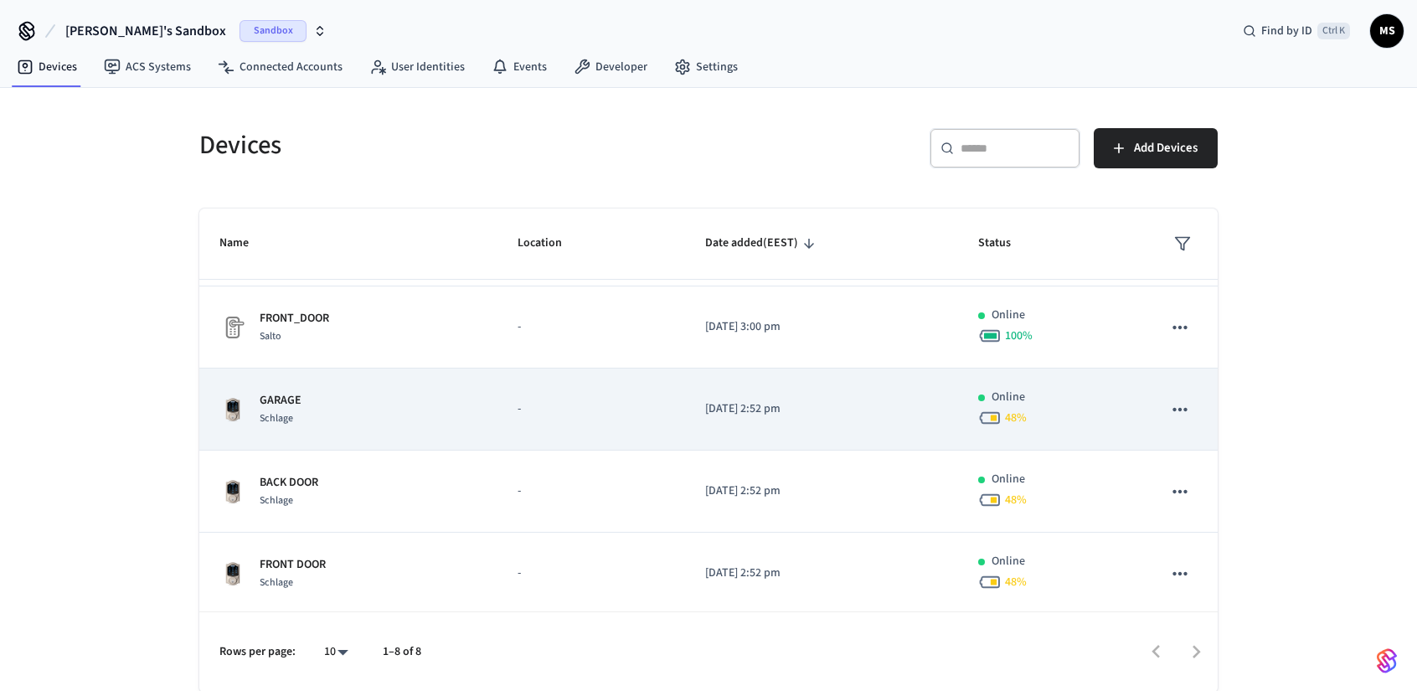
scroll to position [59, 0]
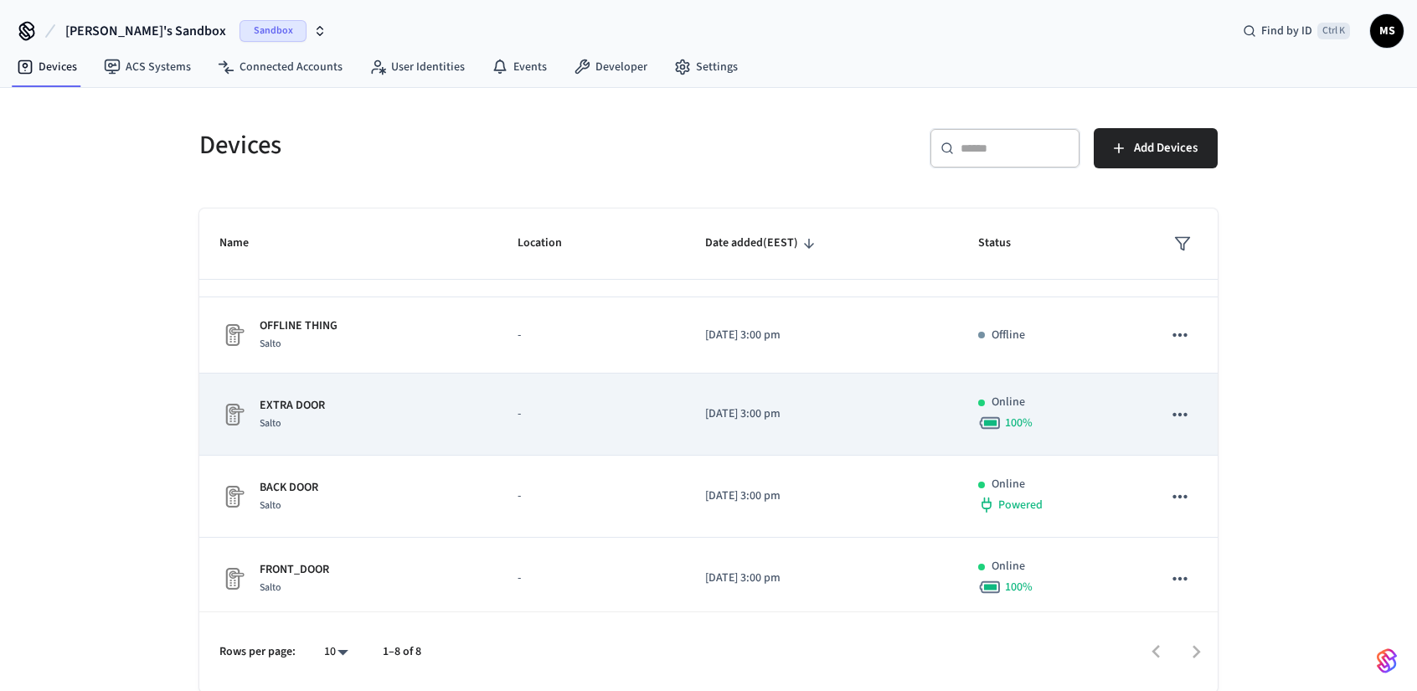
click at [332, 407] on div "EXTRA DOOR Salto" at bounding box center [348, 414] width 258 height 35
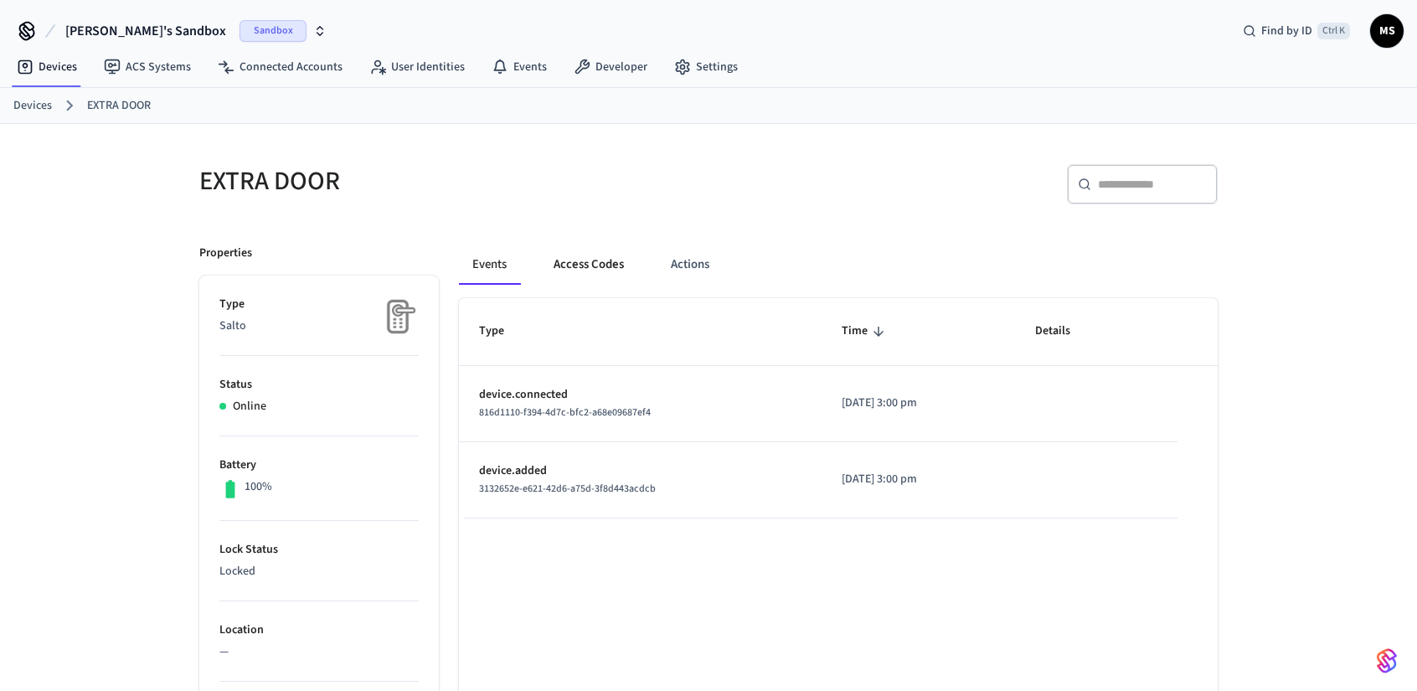
click at [596, 252] on button "Access Codes" at bounding box center [588, 265] width 97 height 40
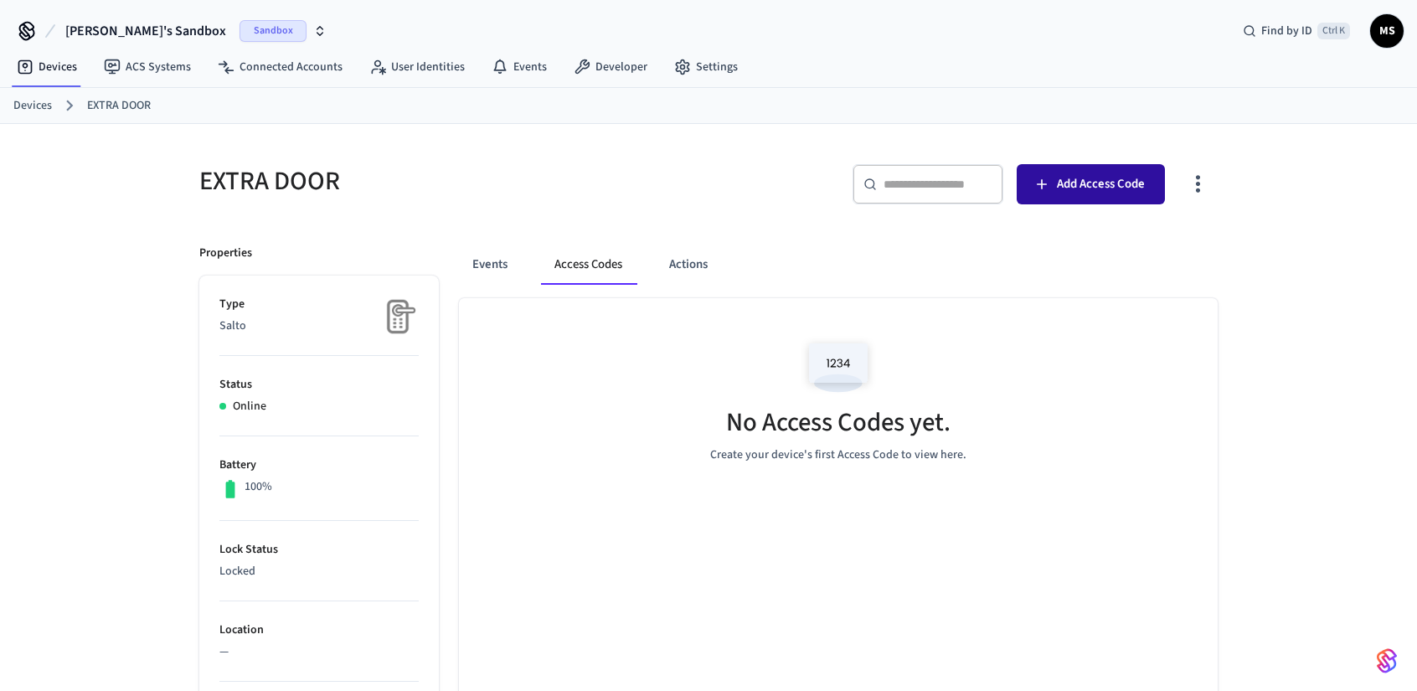
click at [1066, 175] on span "Add Access Code" at bounding box center [1101, 184] width 88 height 22
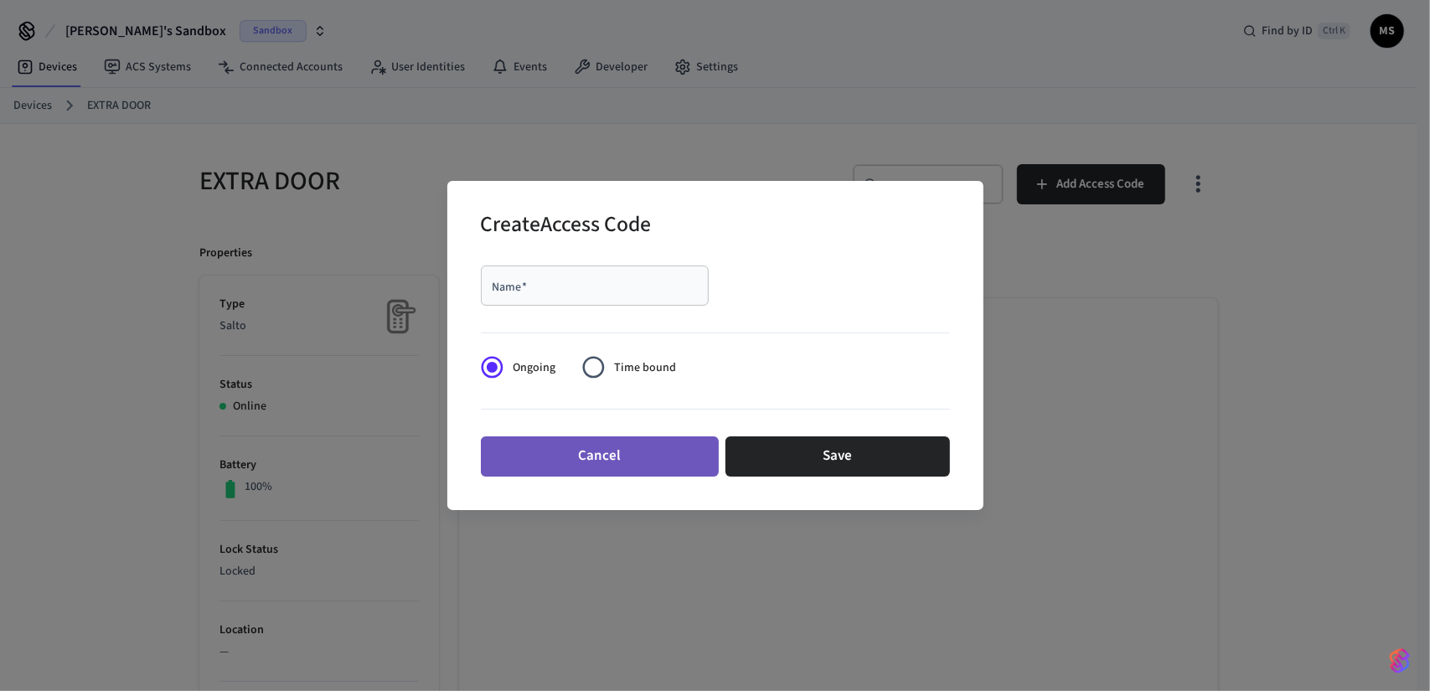
click at [626, 448] on button "Cancel" at bounding box center [600, 456] width 238 height 40
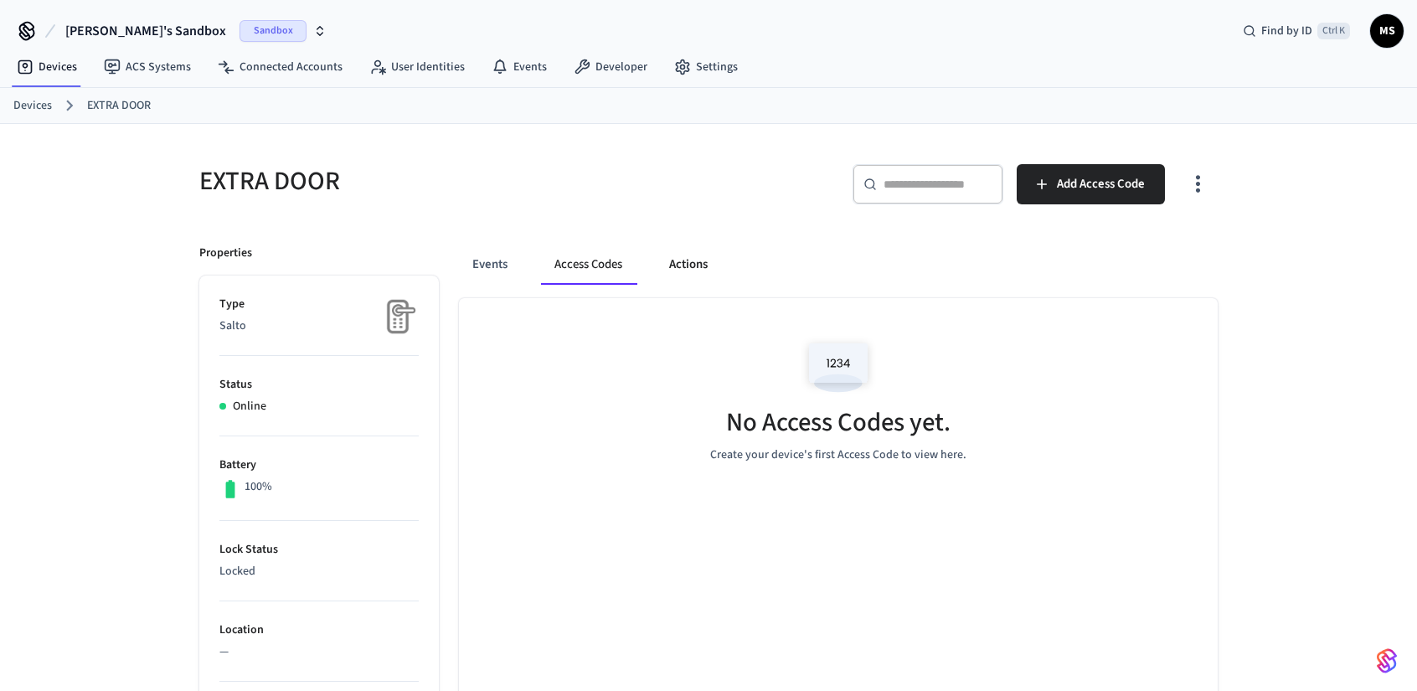
click at [692, 263] on button "Actions" at bounding box center [688, 265] width 65 height 40
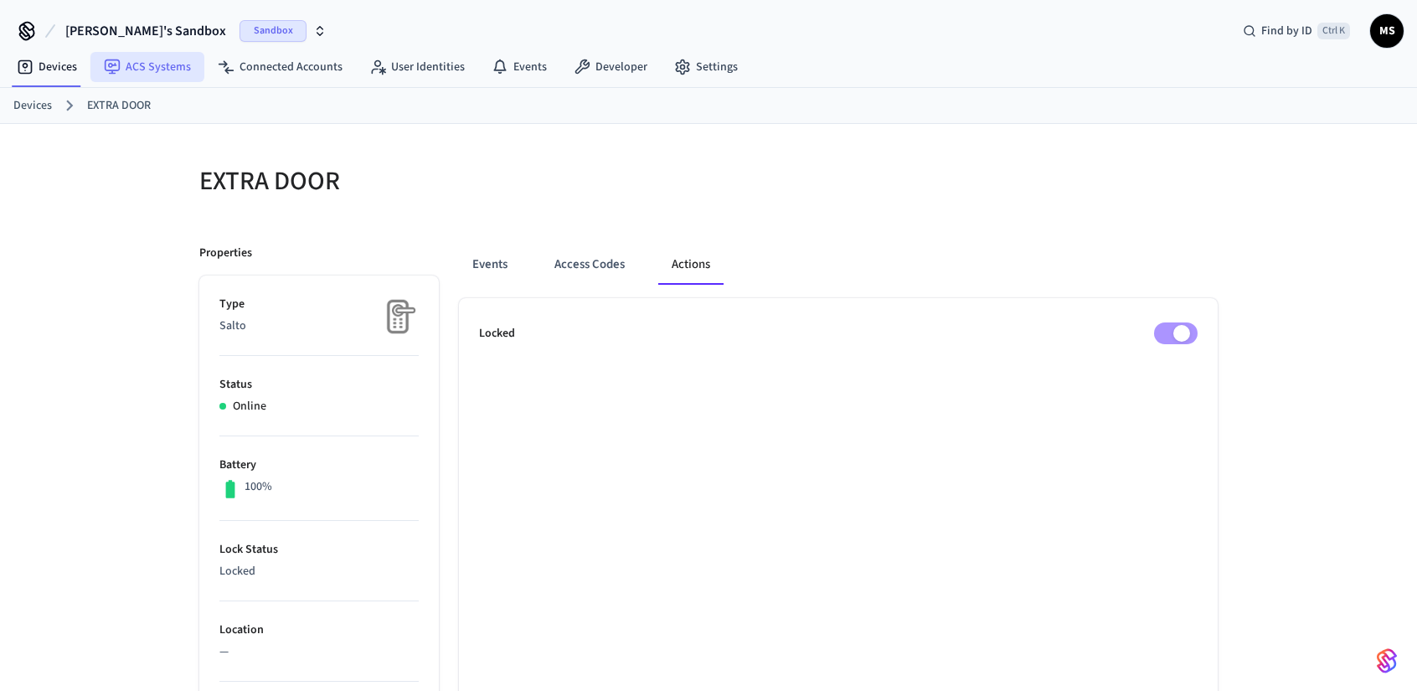
click at [126, 68] on link "ACS Systems" at bounding box center [147, 67] width 114 height 30
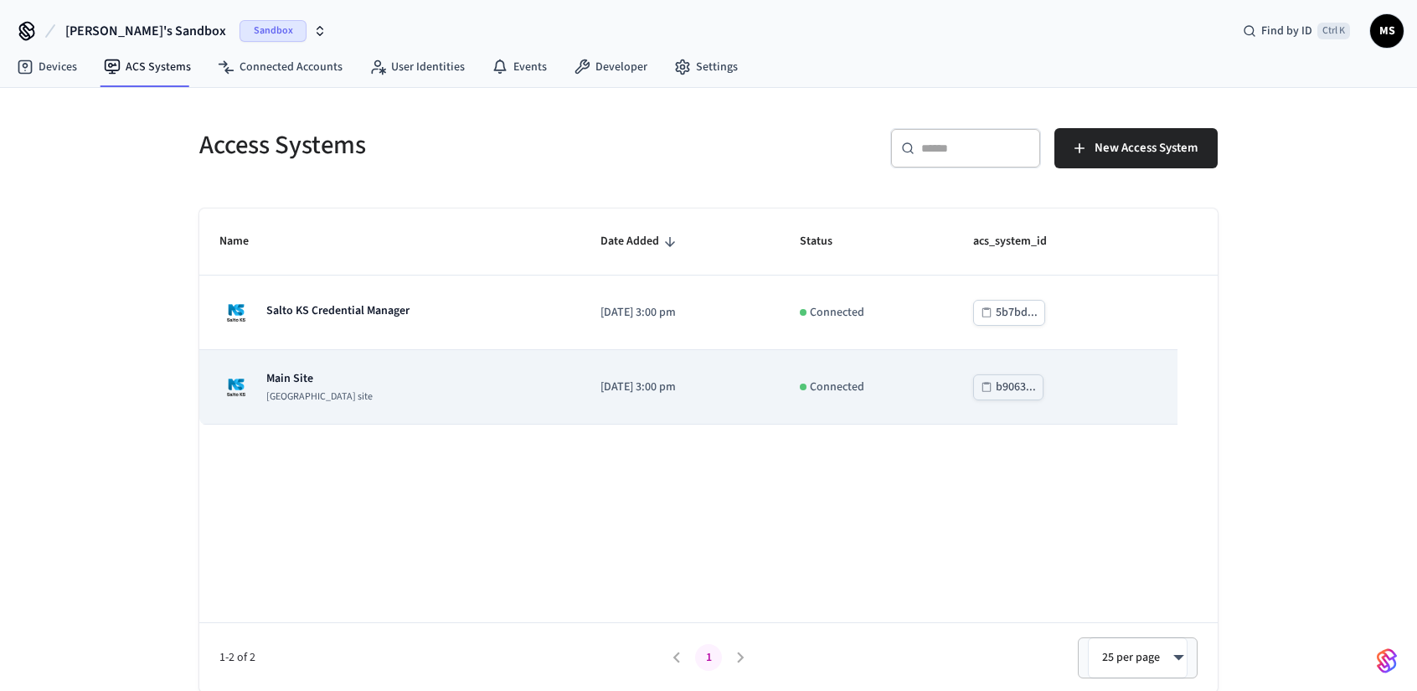
click at [306, 376] on p "Main Site" at bounding box center [319, 378] width 106 height 17
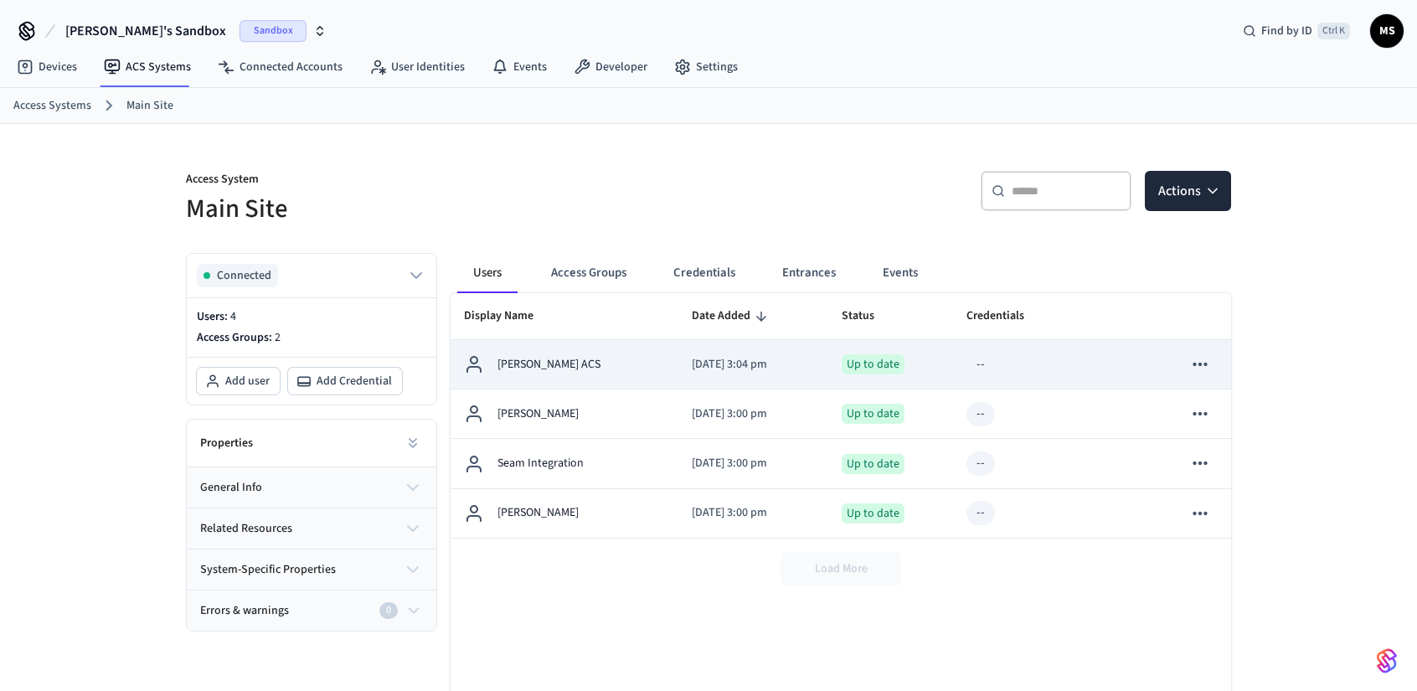
click at [718, 368] on p "2025/08/27 at 3:04 pm" at bounding box center [753, 365] width 123 height 18
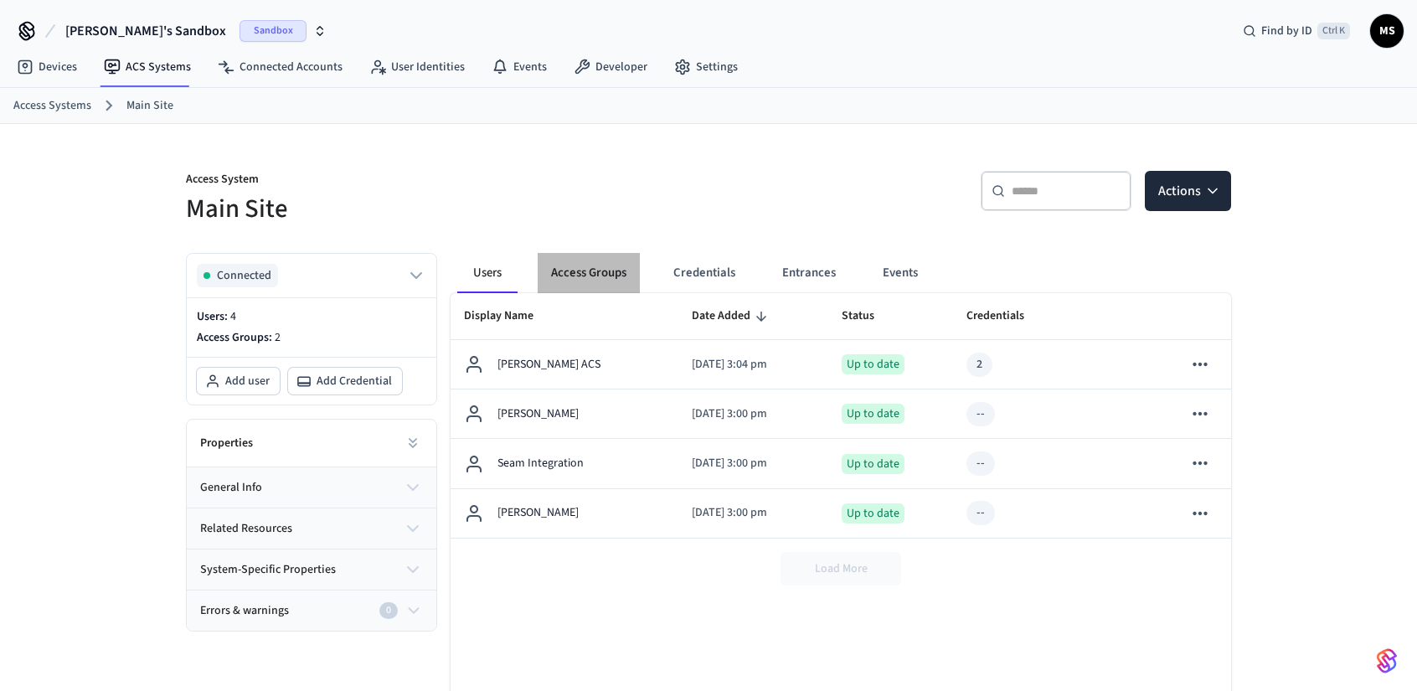
click at [602, 274] on button "Access Groups" at bounding box center [589, 273] width 102 height 40
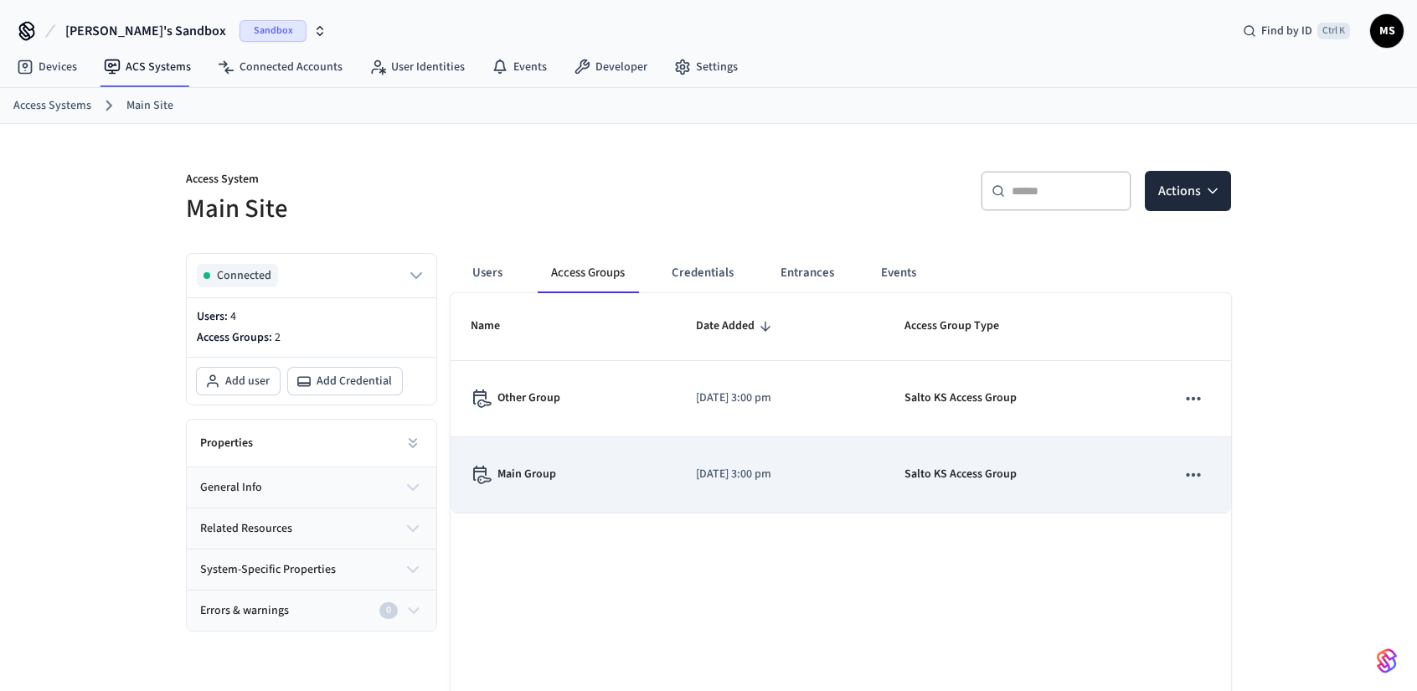
click at [608, 478] on div "Main Group" at bounding box center [563, 475] width 185 height 18
click at [556, 470] on div "Main Group" at bounding box center [563, 475] width 185 height 18
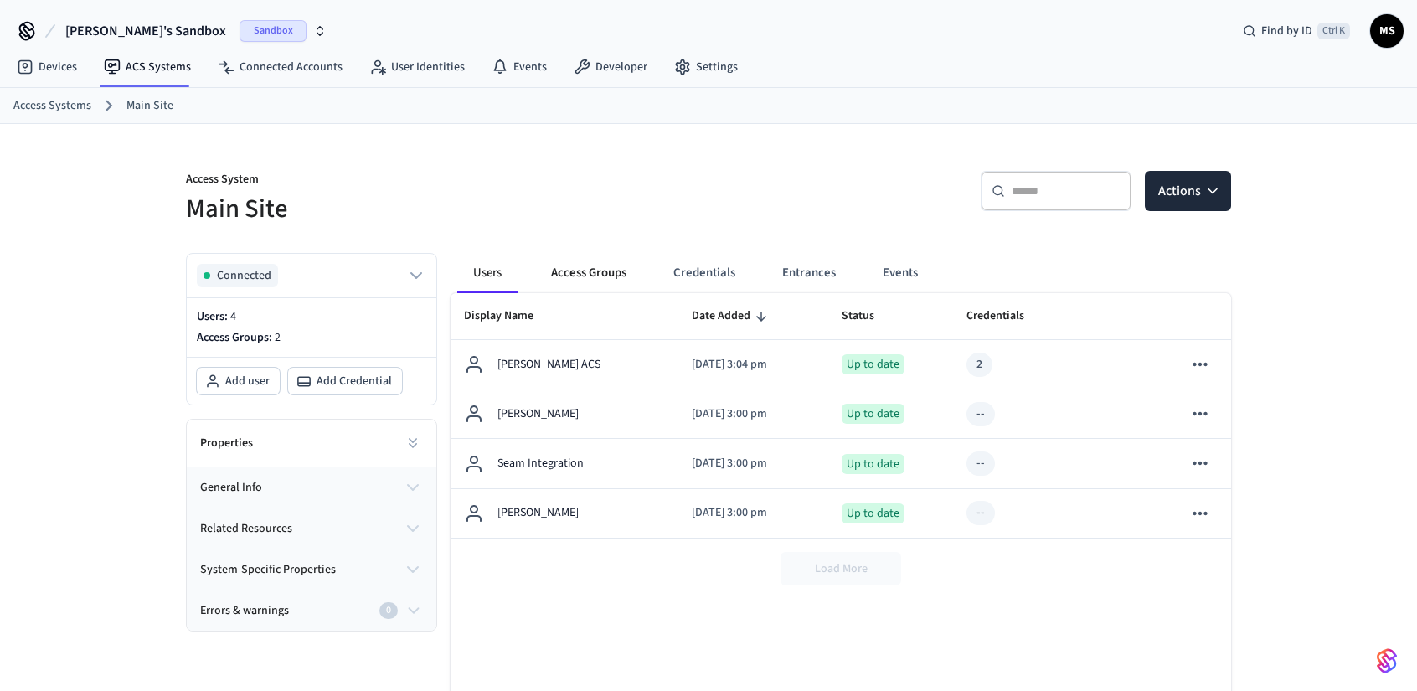
click at [602, 269] on button "Access Groups" at bounding box center [589, 273] width 102 height 40
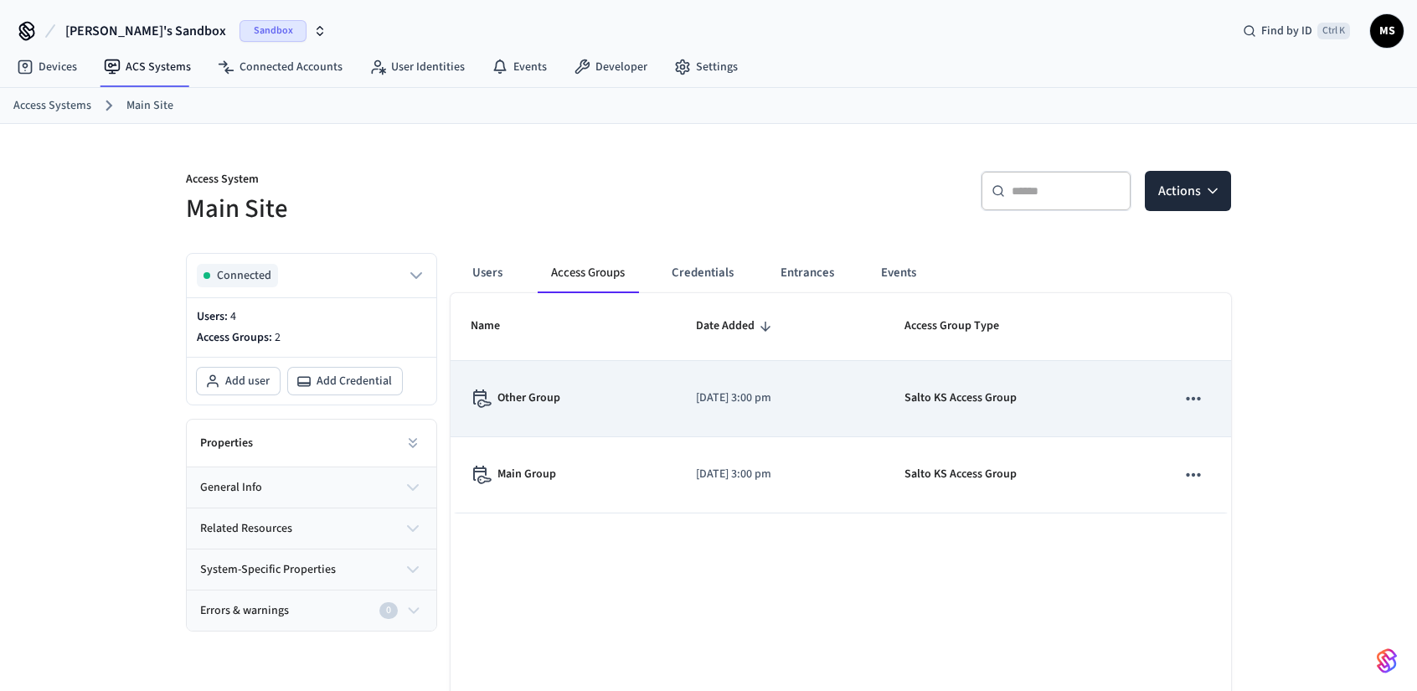
click at [524, 391] on p "Other Group" at bounding box center [529, 399] width 63 height 18
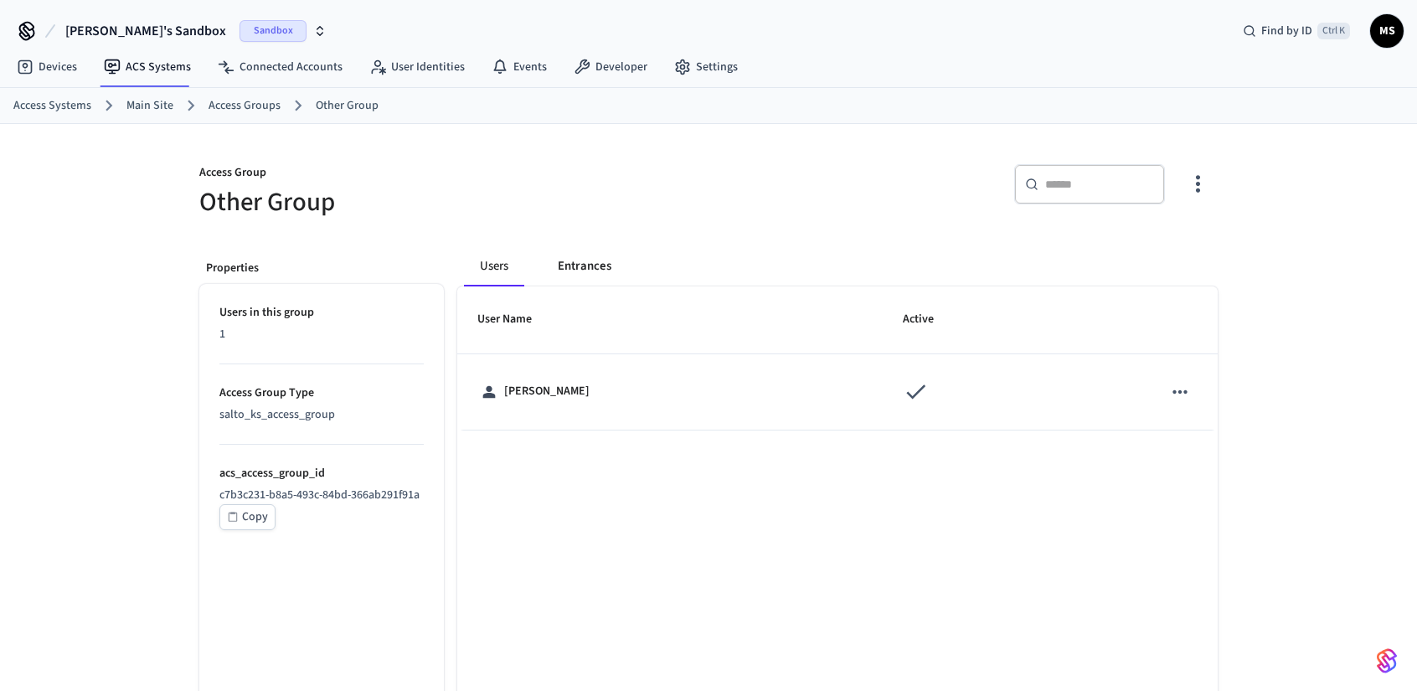
click at [573, 268] on button "Entrances" at bounding box center [585, 266] width 80 height 40
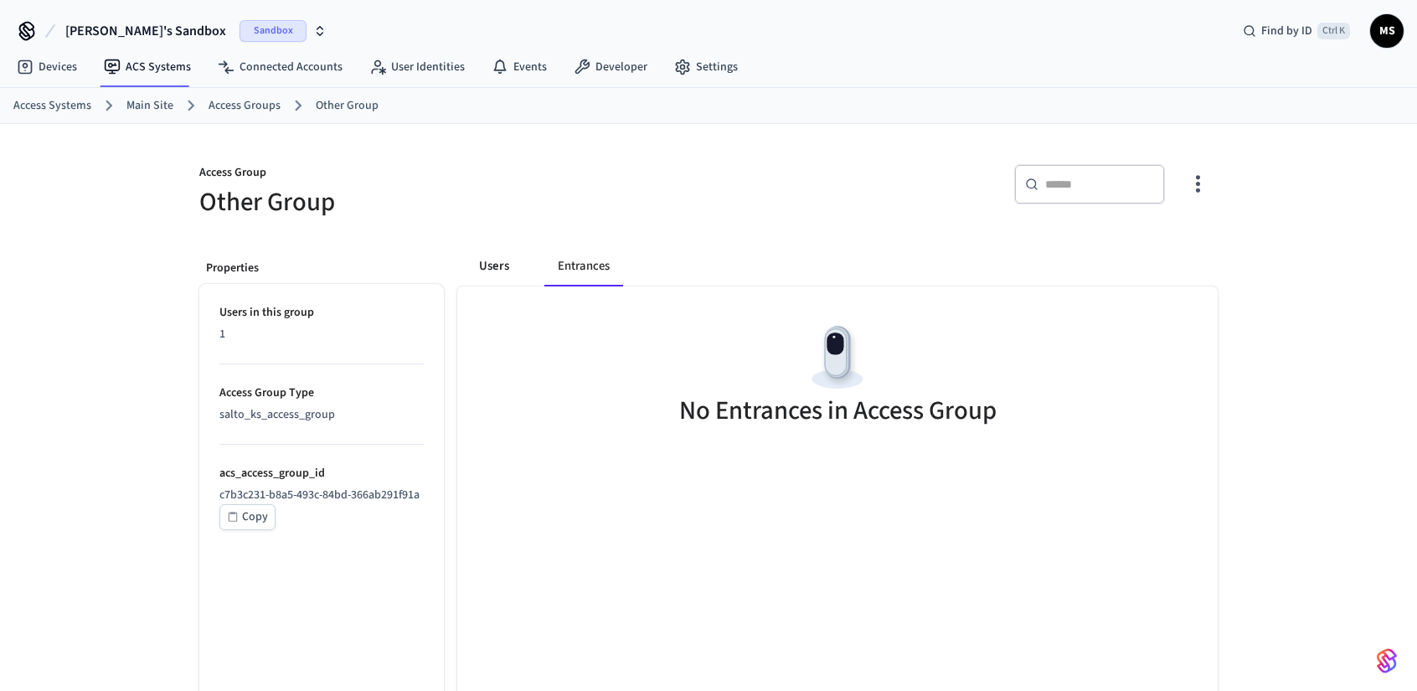
click at [486, 264] on button "Users" at bounding box center [494, 266] width 60 height 40
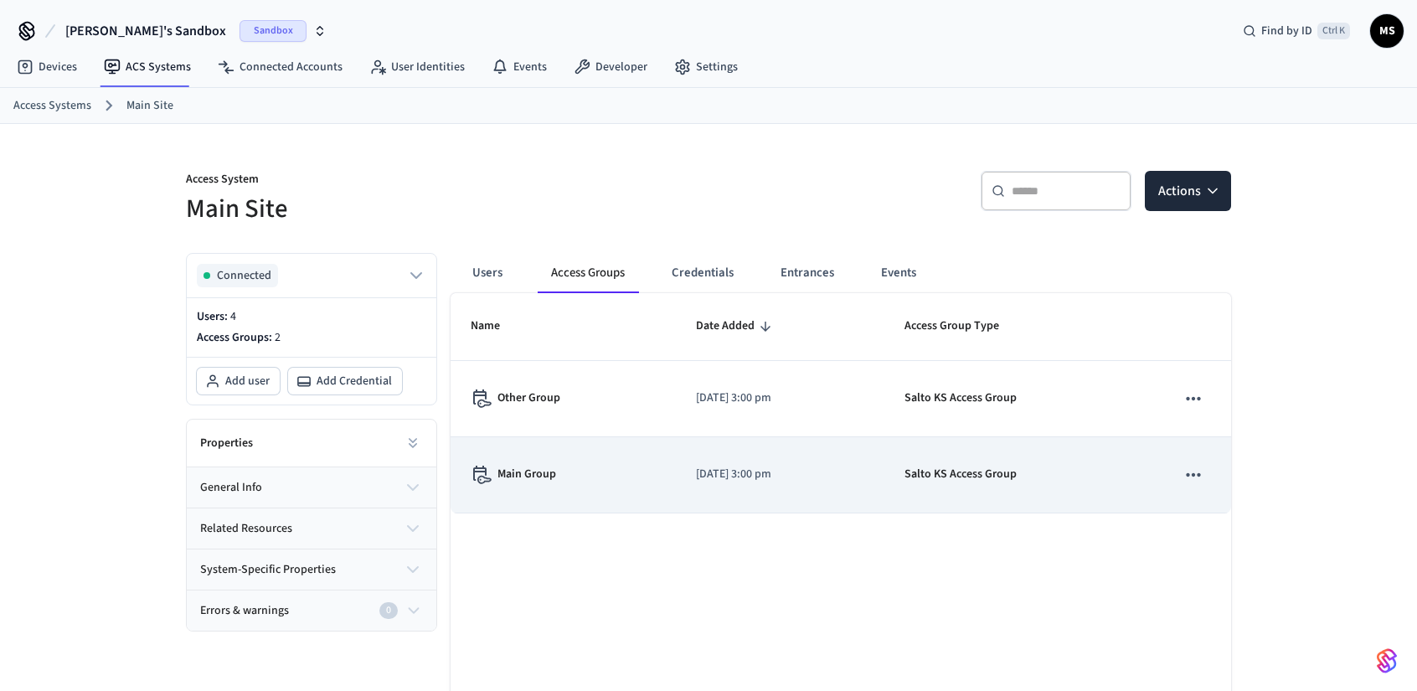
click at [544, 467] on p "Main Group" at bounding box center [527, 475] width 59 height 18
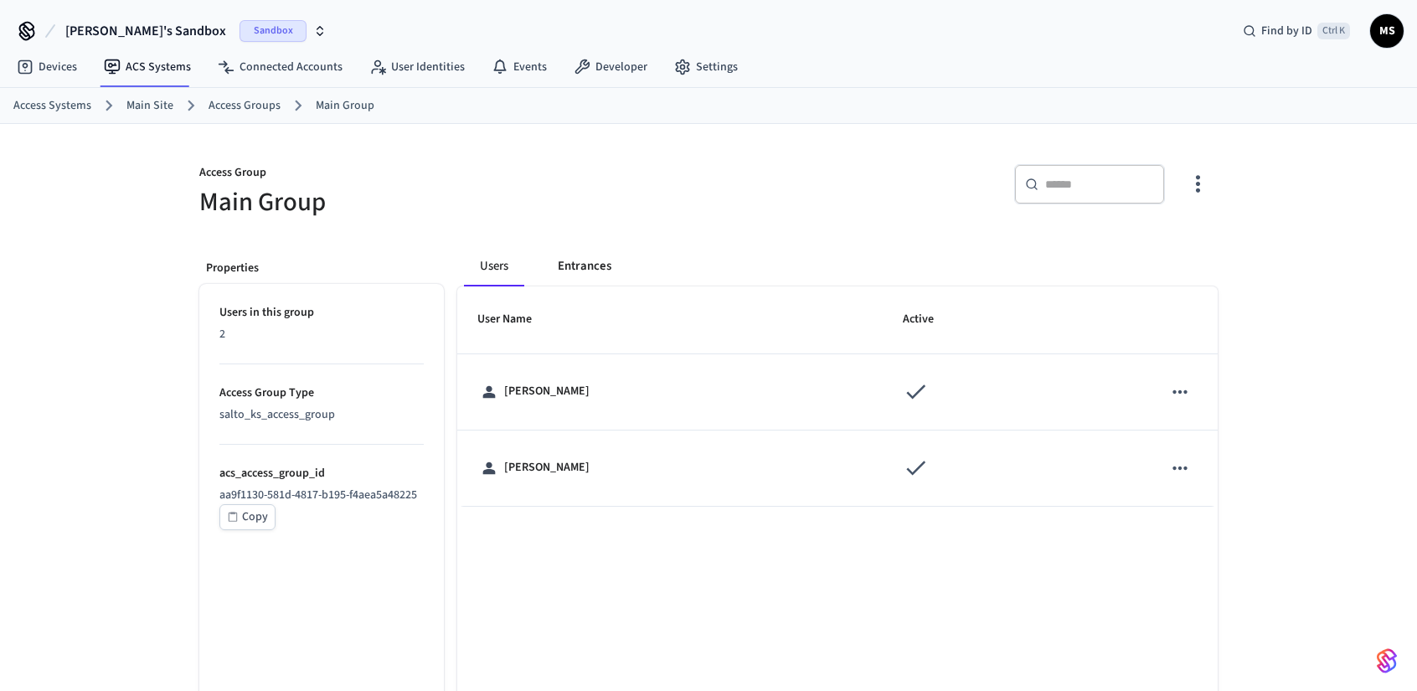
click at [607, 249] on button "Entrances" at bounding box center [585, 266] width 80 height 40
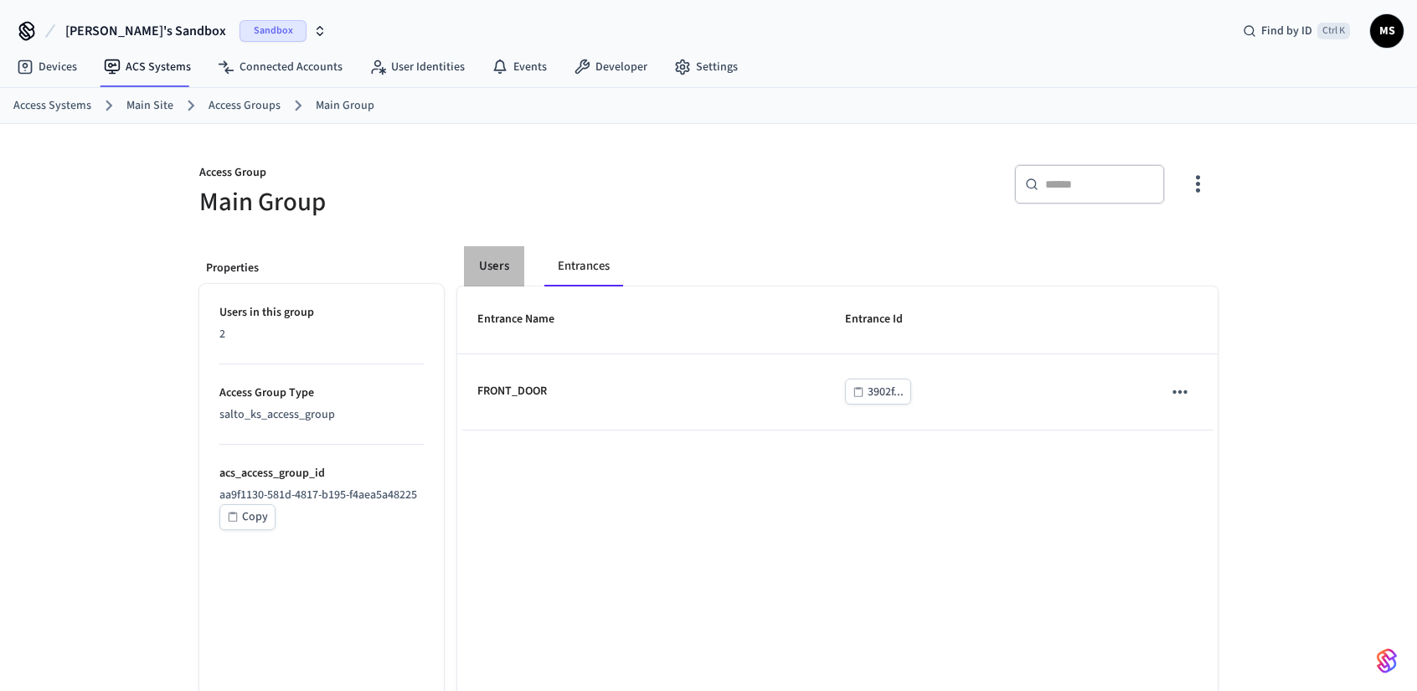
click at [489, 264] on button "Users" at bounding box center [494, 266] width 60 height 40
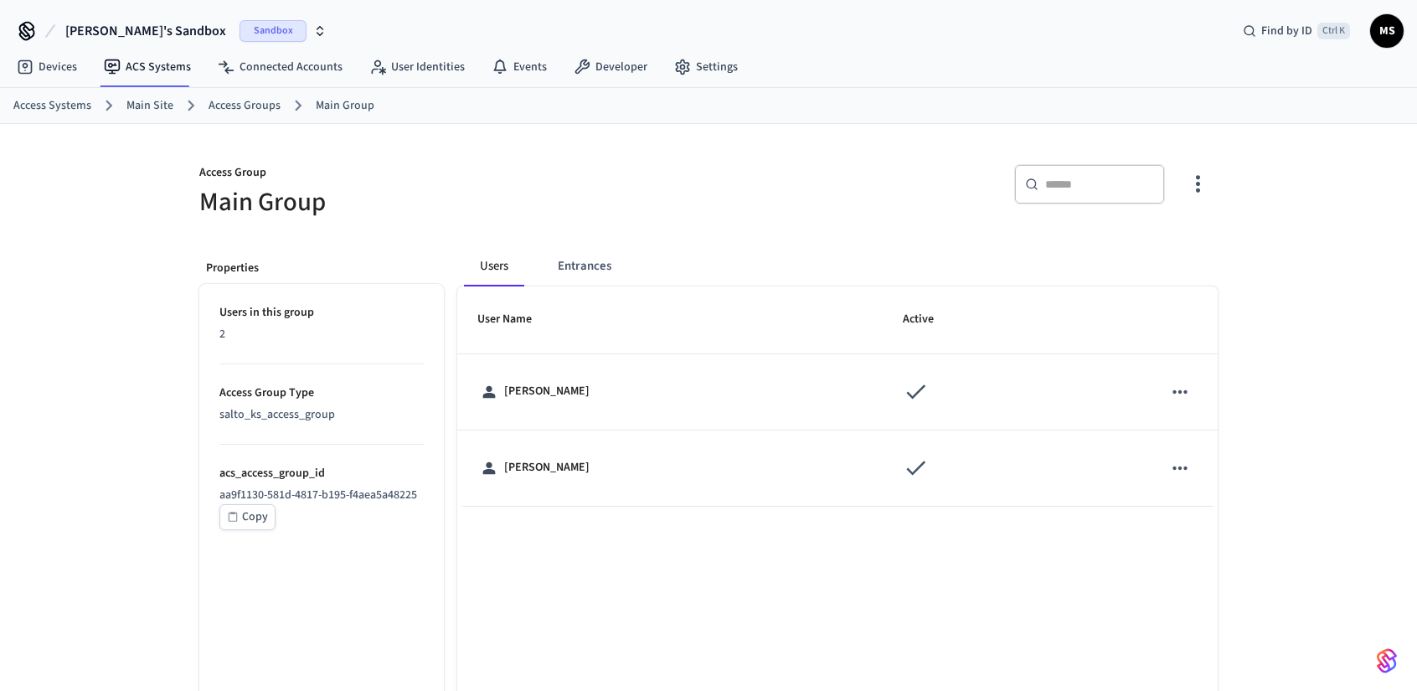
click at [771, 559] on div "User Name Active Jane Doe John Doe 1-2 of 2 1 25 per page ** ​" at bounding box center [837, 529] width 761 height 484
click at [1200, 181] on icon "button" at bounding box center [1198, 184] width 26 height 26
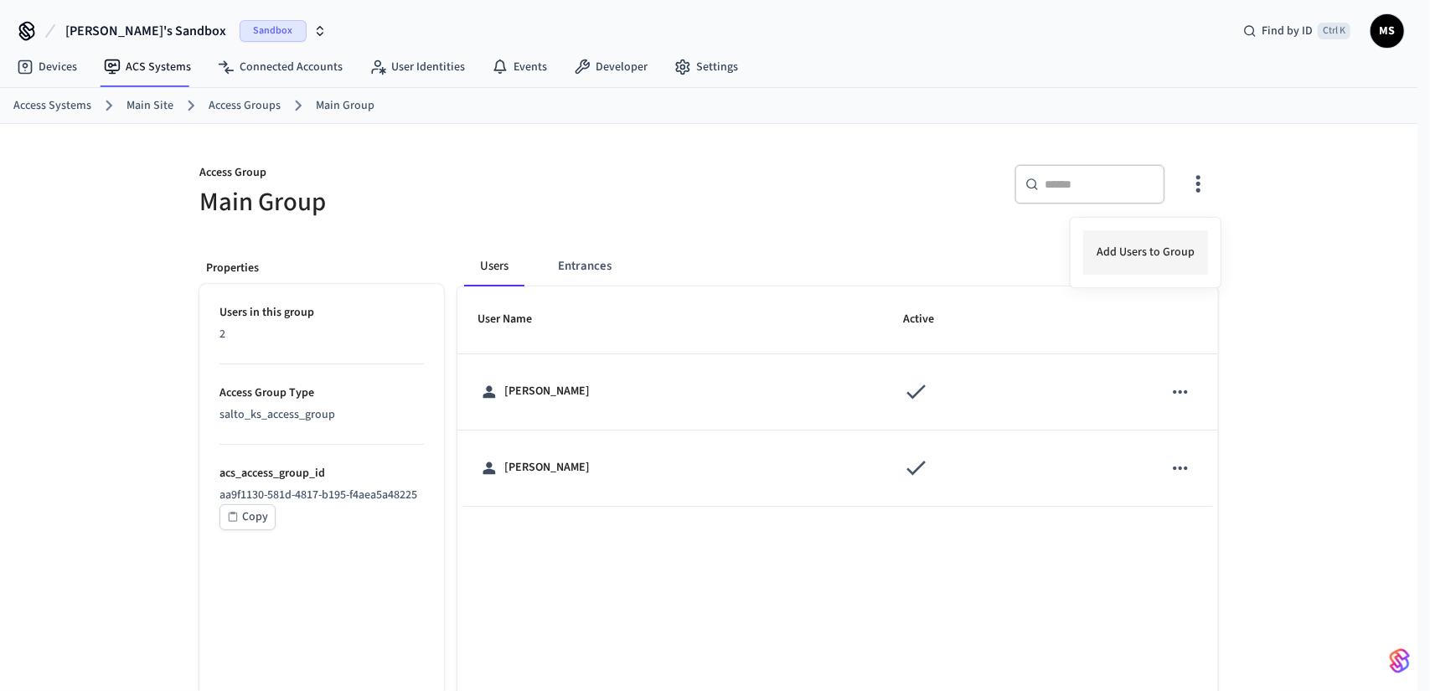
click at [1171, 251] on li "Add Users to Group" at bounding box center [1145, 252] width 125 height 44
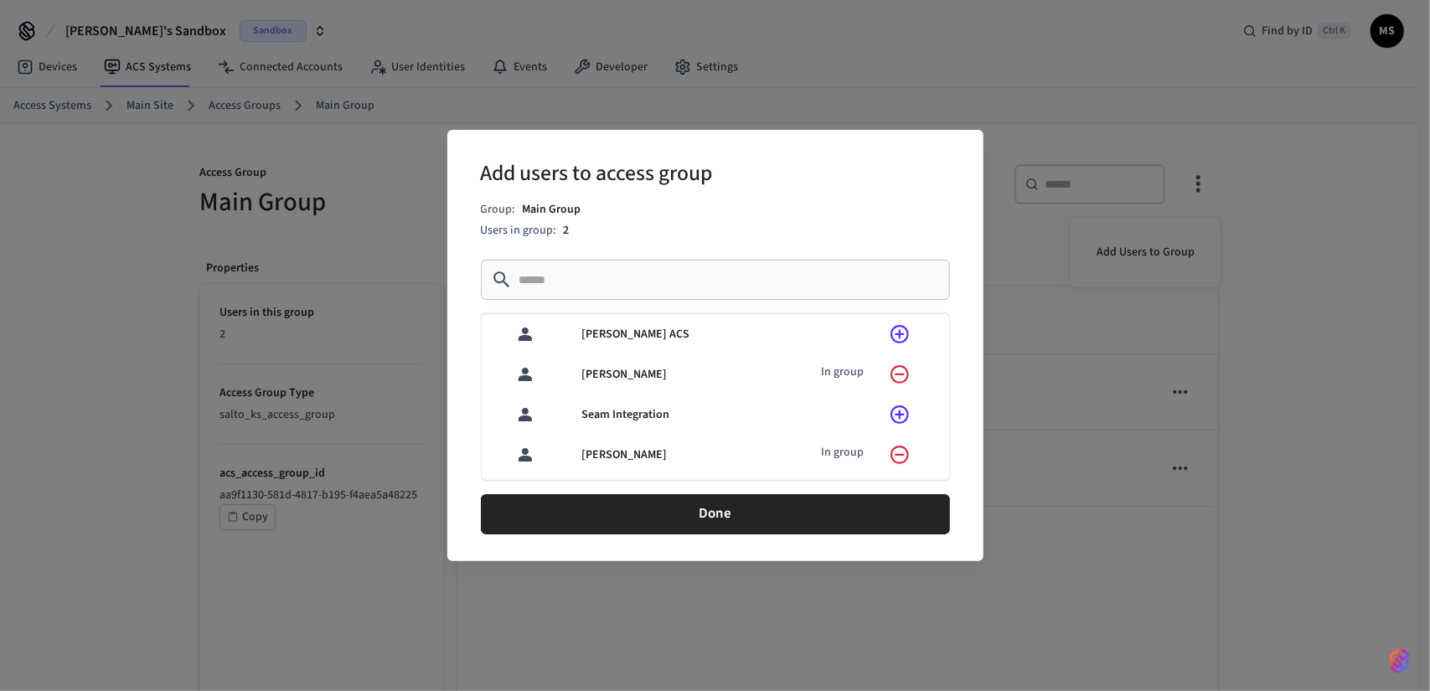
click at [889, 324] on icon "sticky table" at bounding box center [900, 334] width 22 height 22
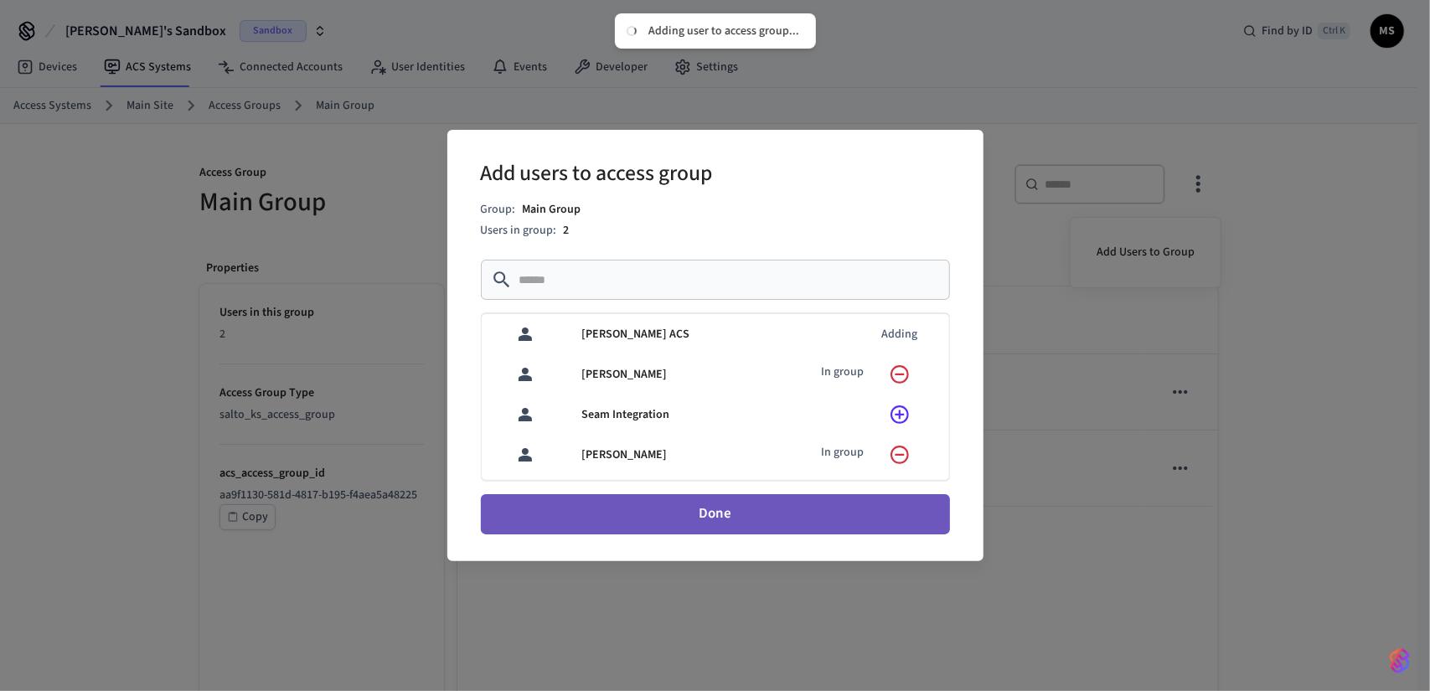
click at [838, 520] on button "Done" at bounding box center [715, 514] width 469 height 40
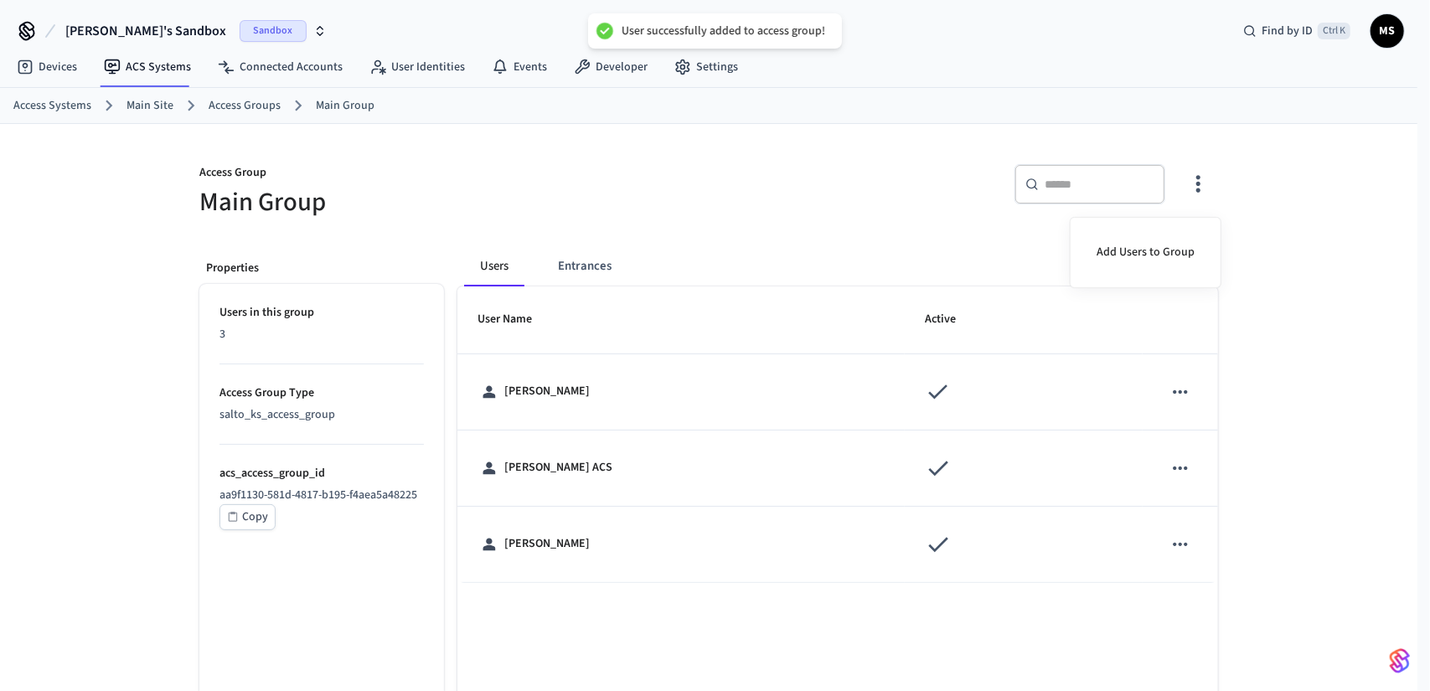
click at [585, 266] on div at bounding box center [715, 345] width 1430 height 691
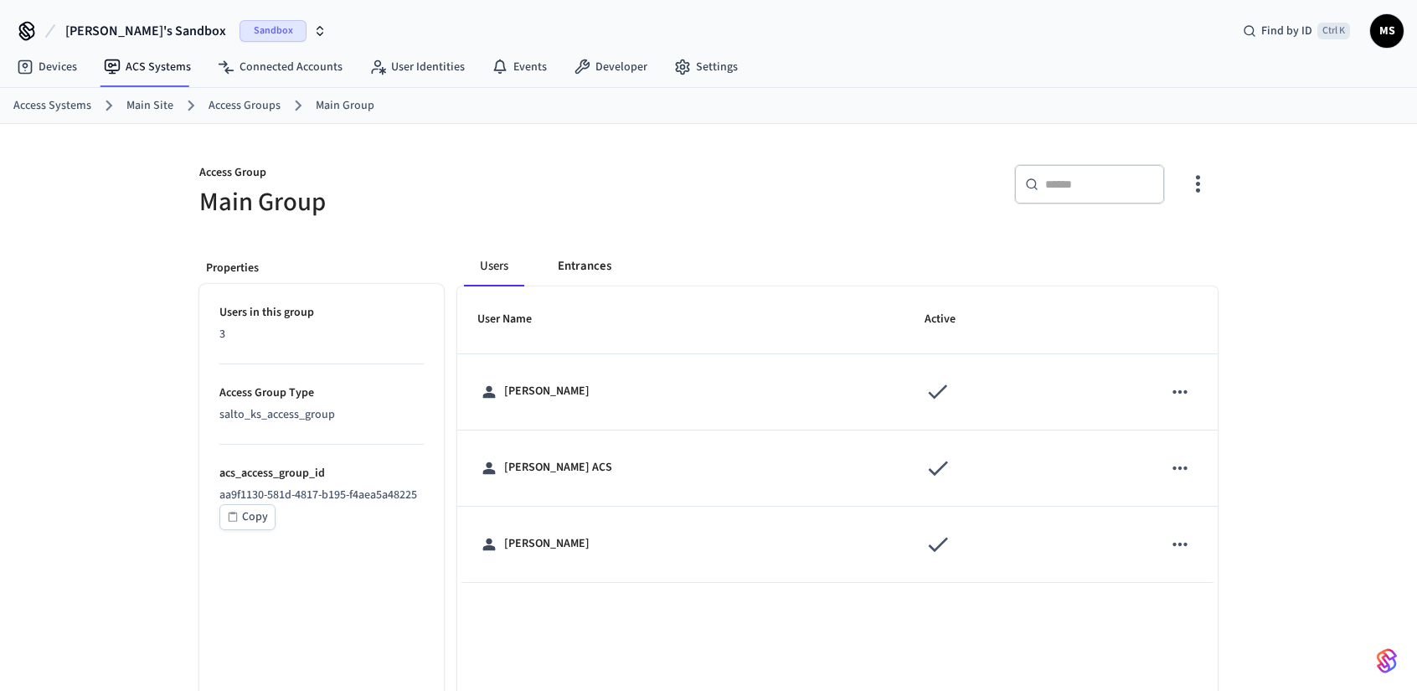
click at [580, 266] on button "Entrances" at bounding box center [585, 266] width 80 height 40
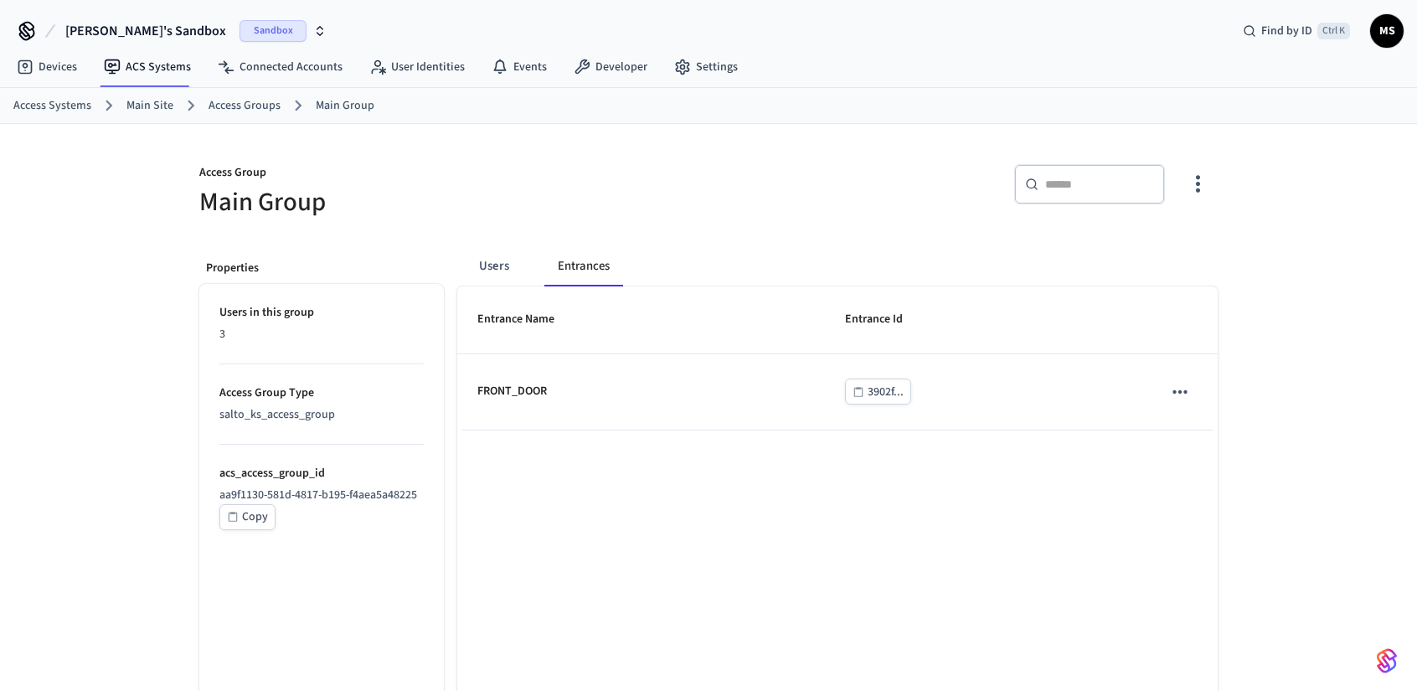
click at [775, 514] on div "Entrance Name Entrance Id FRONT_DOOR 3902f... 1-1 of 1 1 25 per page ** ​" at bounding box center [837, 529] width 761 height 484
click at [347, 61] on link "Connected Accounts" at bounding box center [280, 67] width 152 height 30
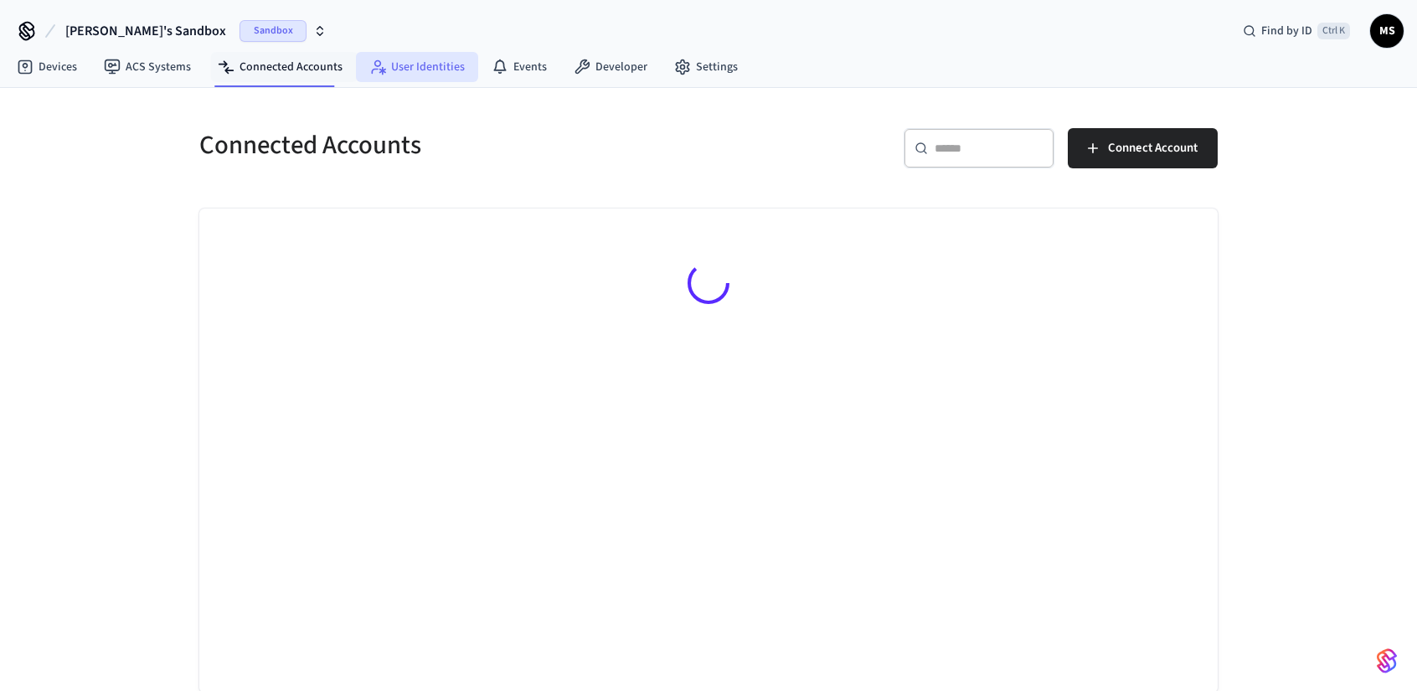
click at [429, 65] on link "User Identities" at bounding box center [417, 67] width 122 height 30
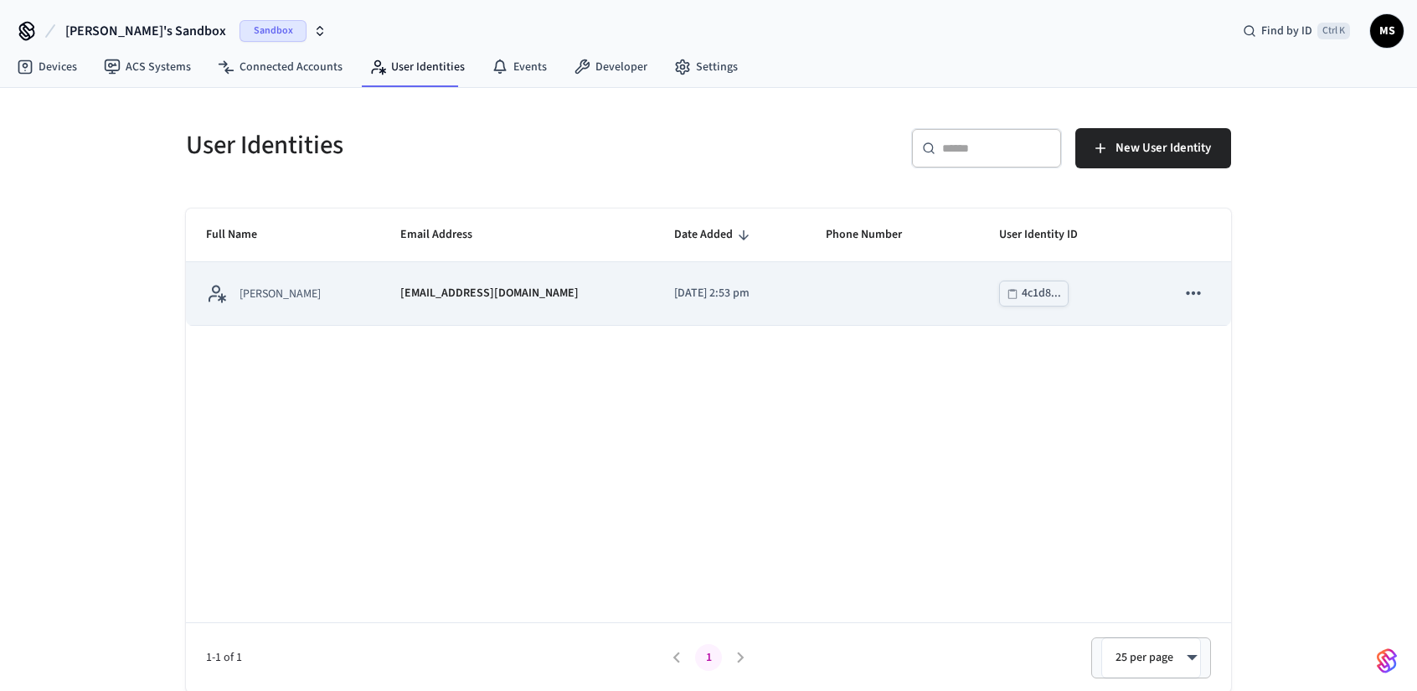
click at [812, 287] on td "sticky table" at bounding box center [892, 293] width 173 height 63
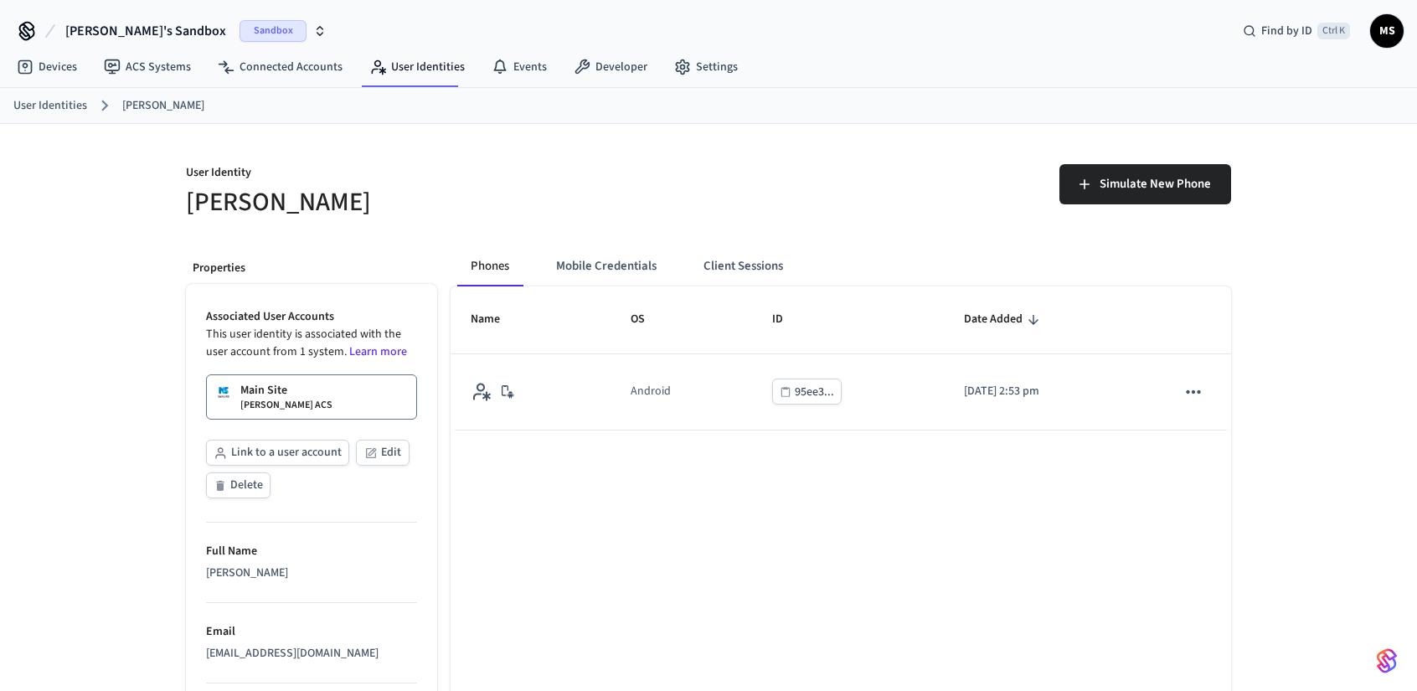
click at [737, 259] on button "Client Sessions" at bounding box center [743, 266] width 106 height 40
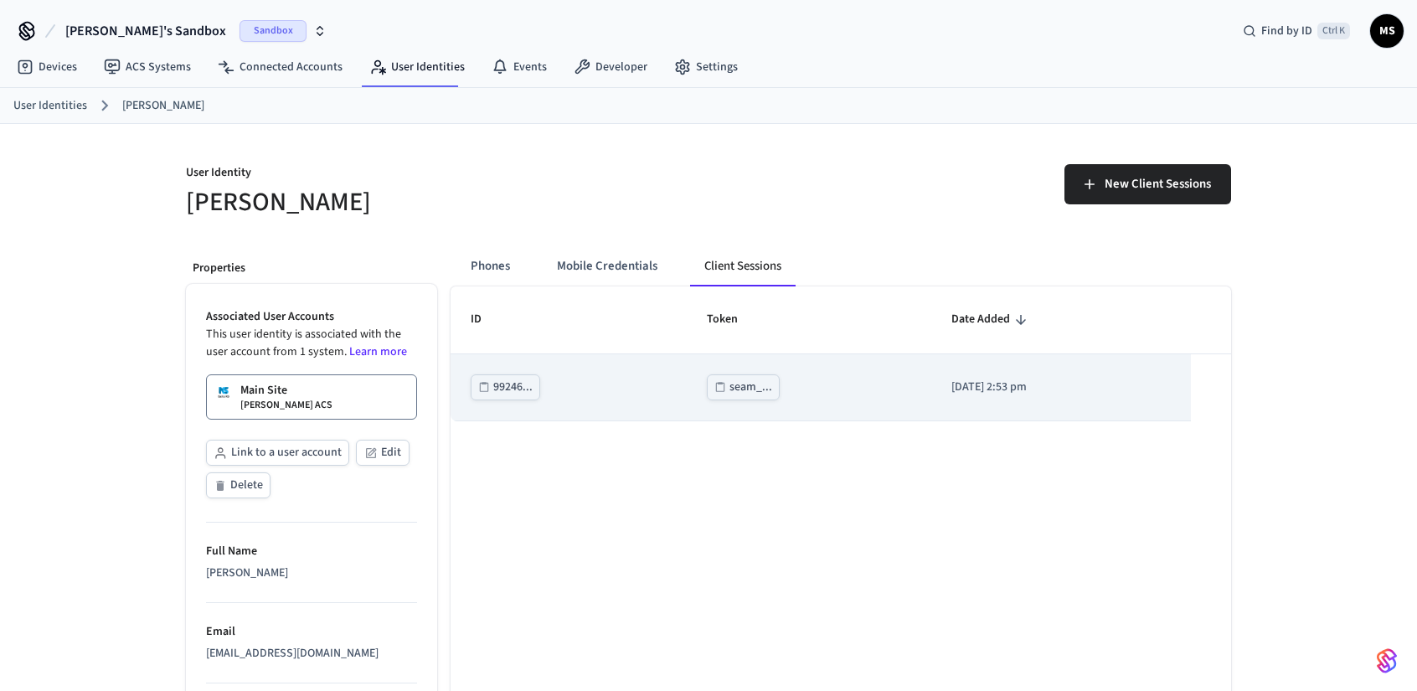
click at [730, 387] on div "seam_..." at bounding box center [751, 387] width 43 height 21
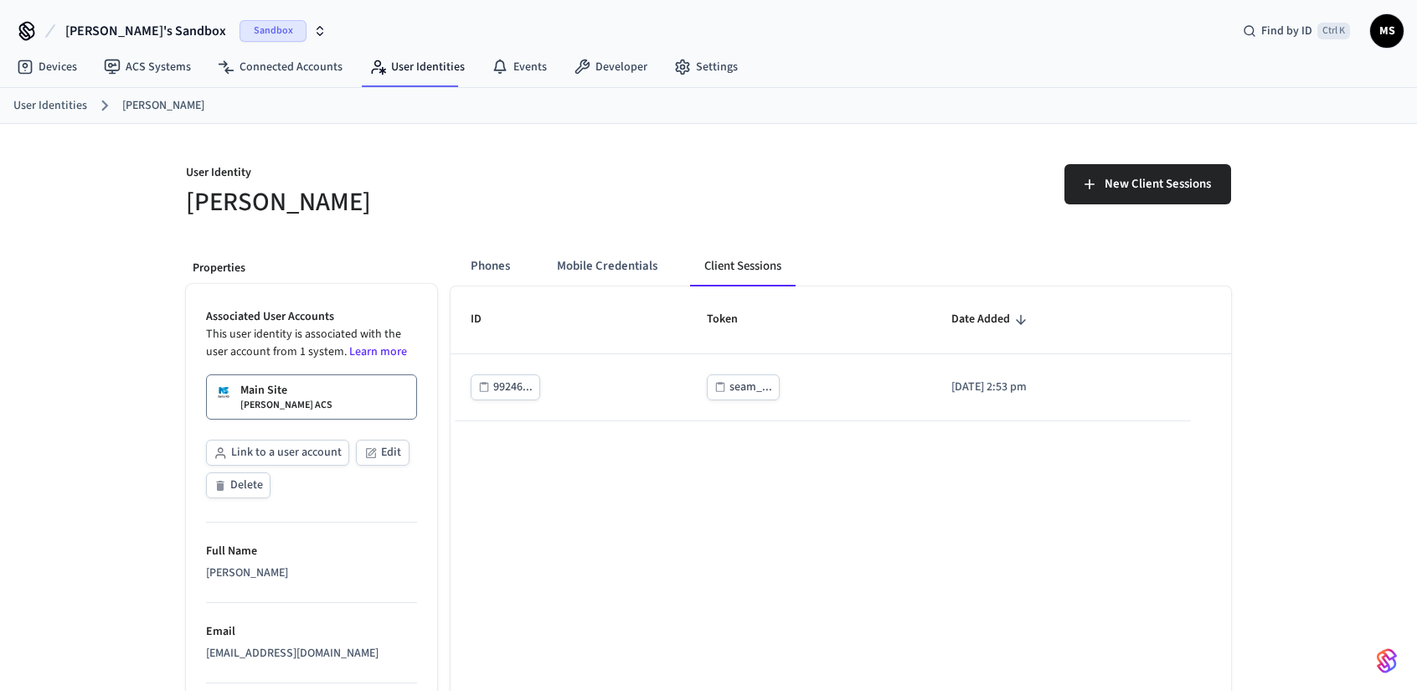
click at [766, 276] on button "Client Sessions" at bounding box center [743, 266] width 104 height 40
click at [777, 465] on div "ID Token Date Added 99246... seam_... 2025/08/27 at 2:53 pm 1-1 of 1 1 25 per p…" at bounding box center [841, 529] width 781 height 484
click at [788, 526] on div "ID Token Date Added 99246... seam_... 2025/08/27 at 2:53 pm 1-1 of 1 1 25 per p…" at bounding box center [841, 529] width 781 height 484
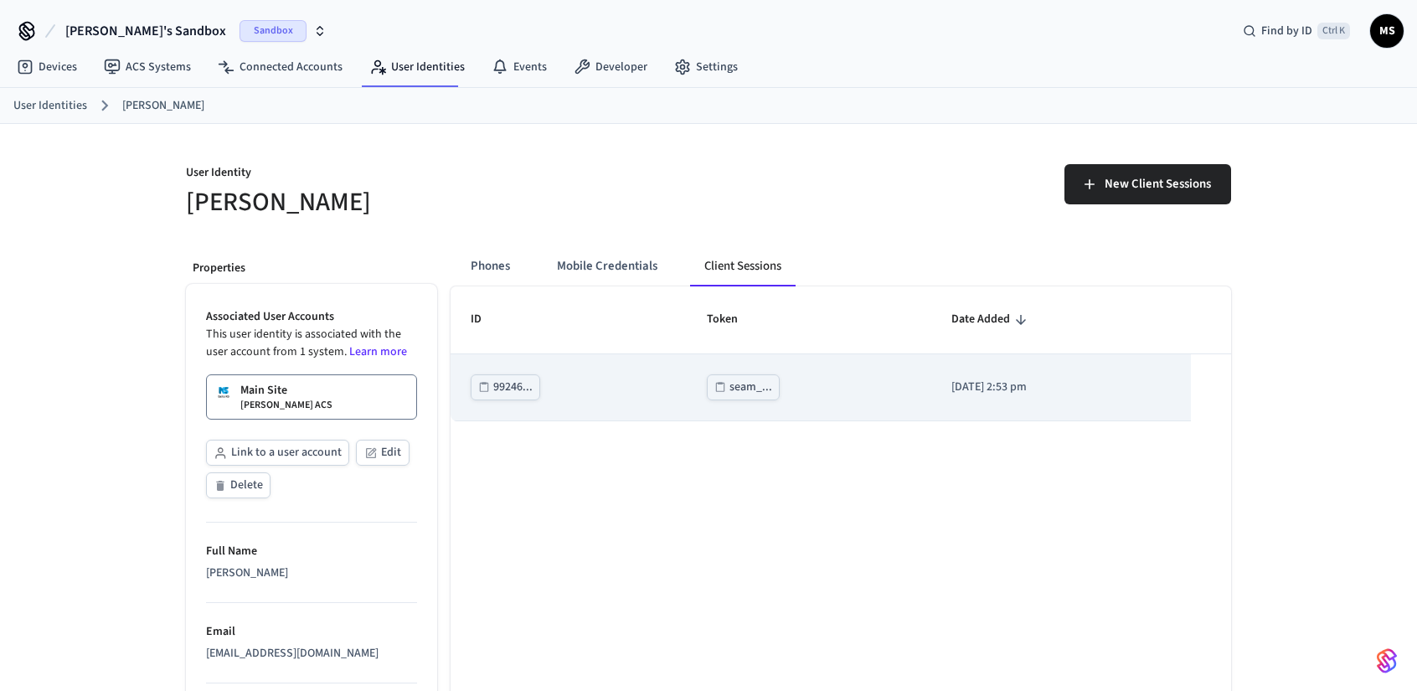
click at [873, 406] on td "seam_..." at bounding box center [809, 387] width 244 height 67
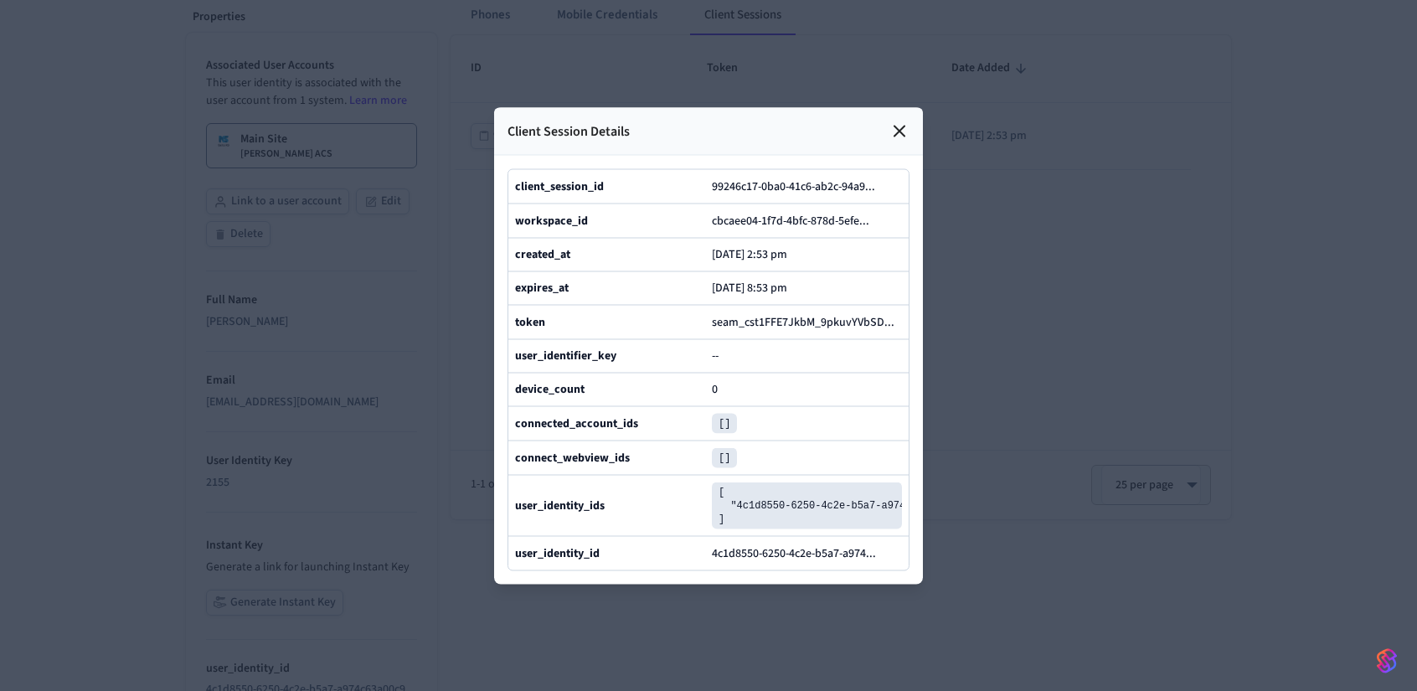
click at [896, 121] on icon at bounding box center [900, 131] width 20 height 20
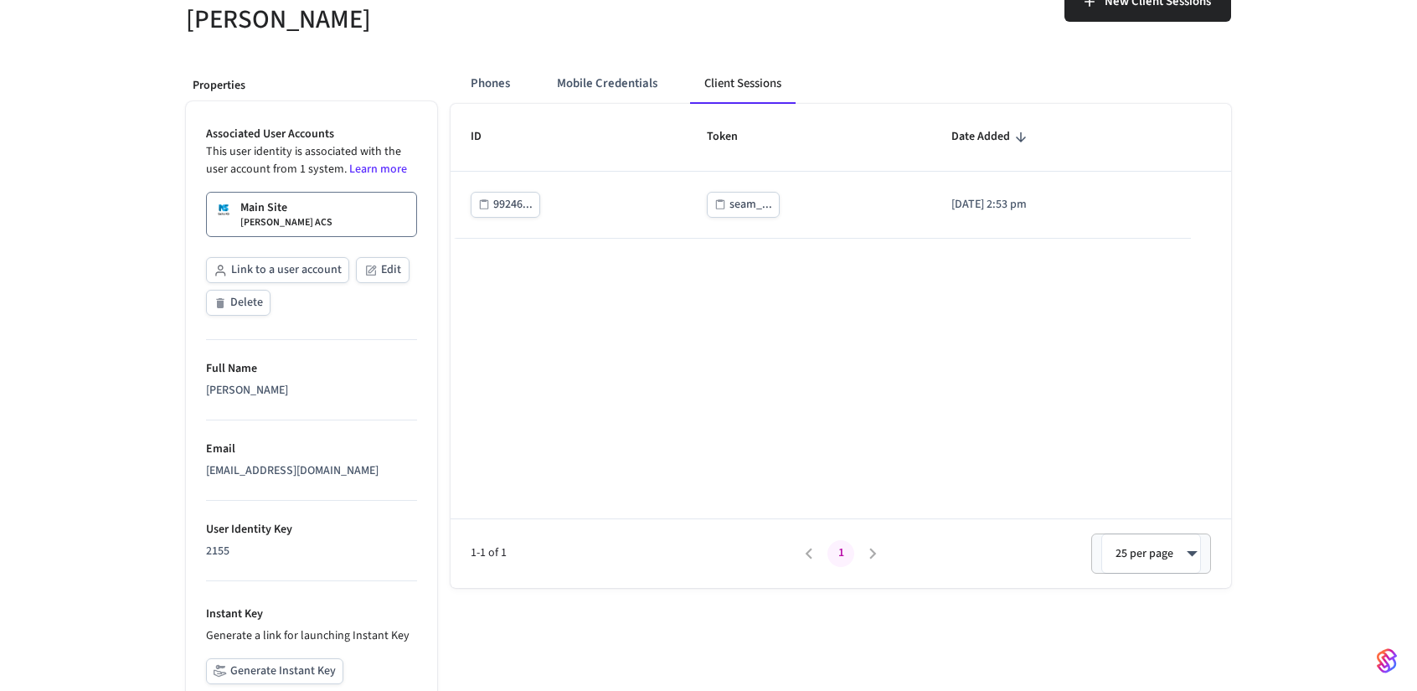
scroll to position [84, 0]
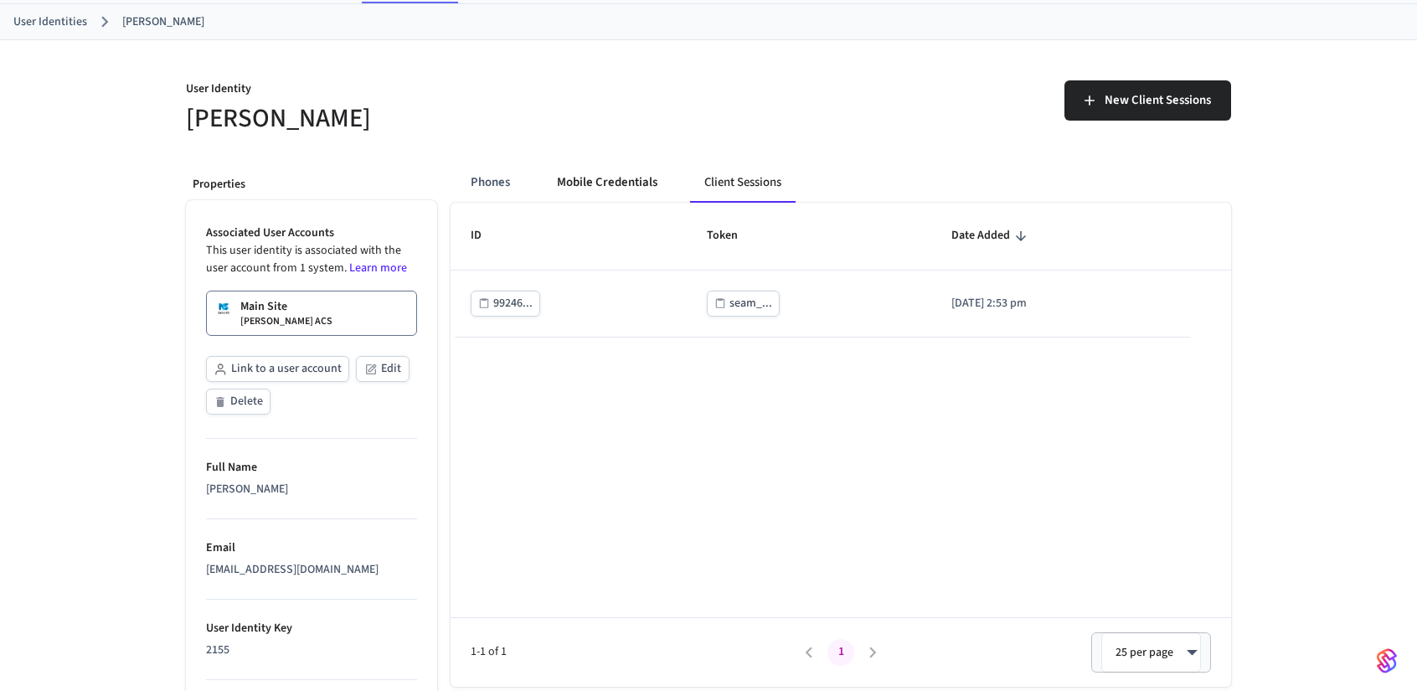
click at [610, 180] on button "Mobile Credentials" at bounding box center [607, 183] width 127 height 40
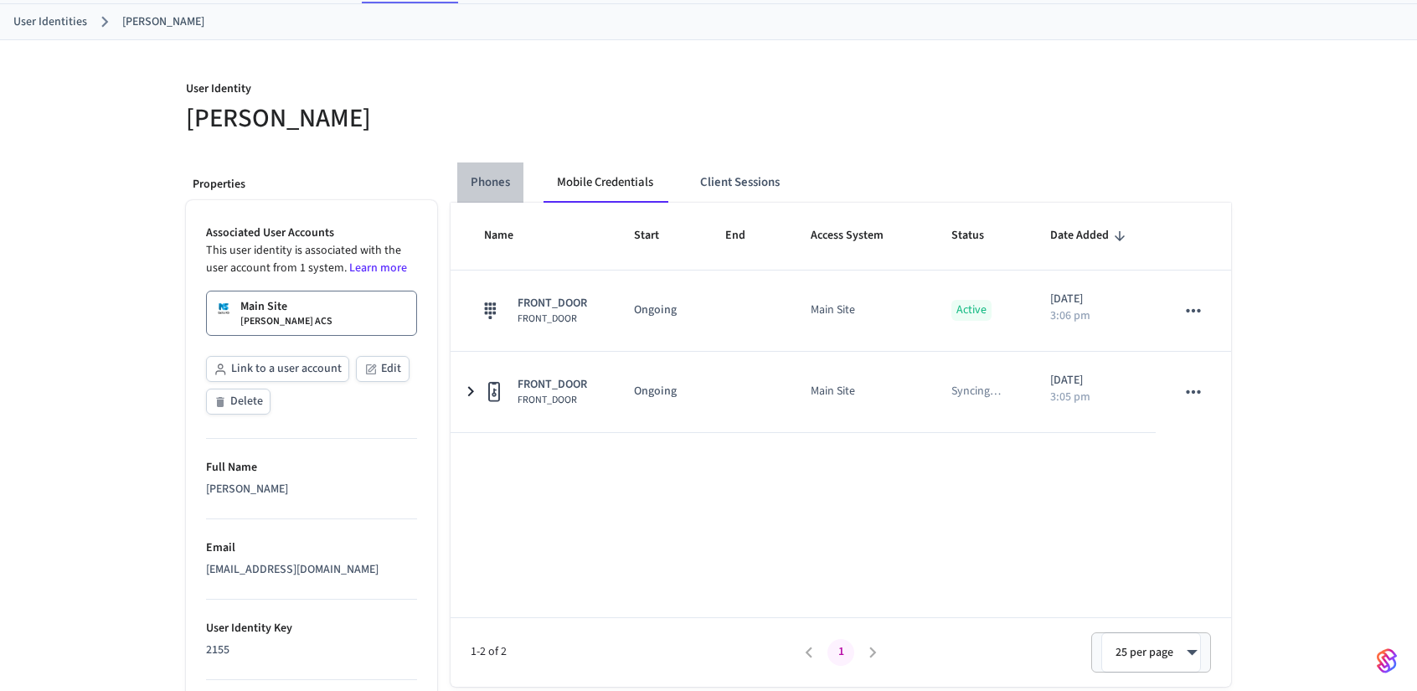
click at [508, 175] on button "Phones" at bounding box center [490, 183] width 66 height 40
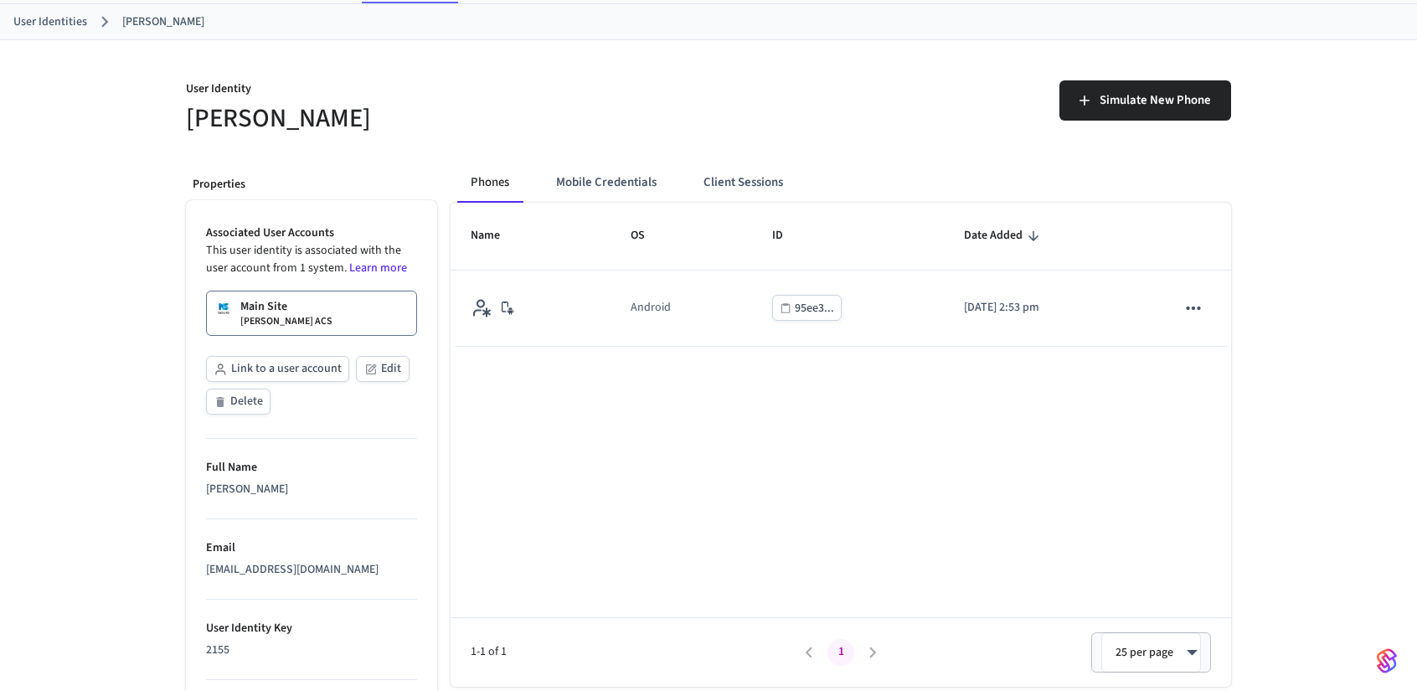
click at [701, 468] on div "Name OS ID Date Added Android 95ee3... 2025/08/27 at 2:53 pm 1-1 of 1 1 25 per …" at bounding box center [841, 445] width 781 height 484
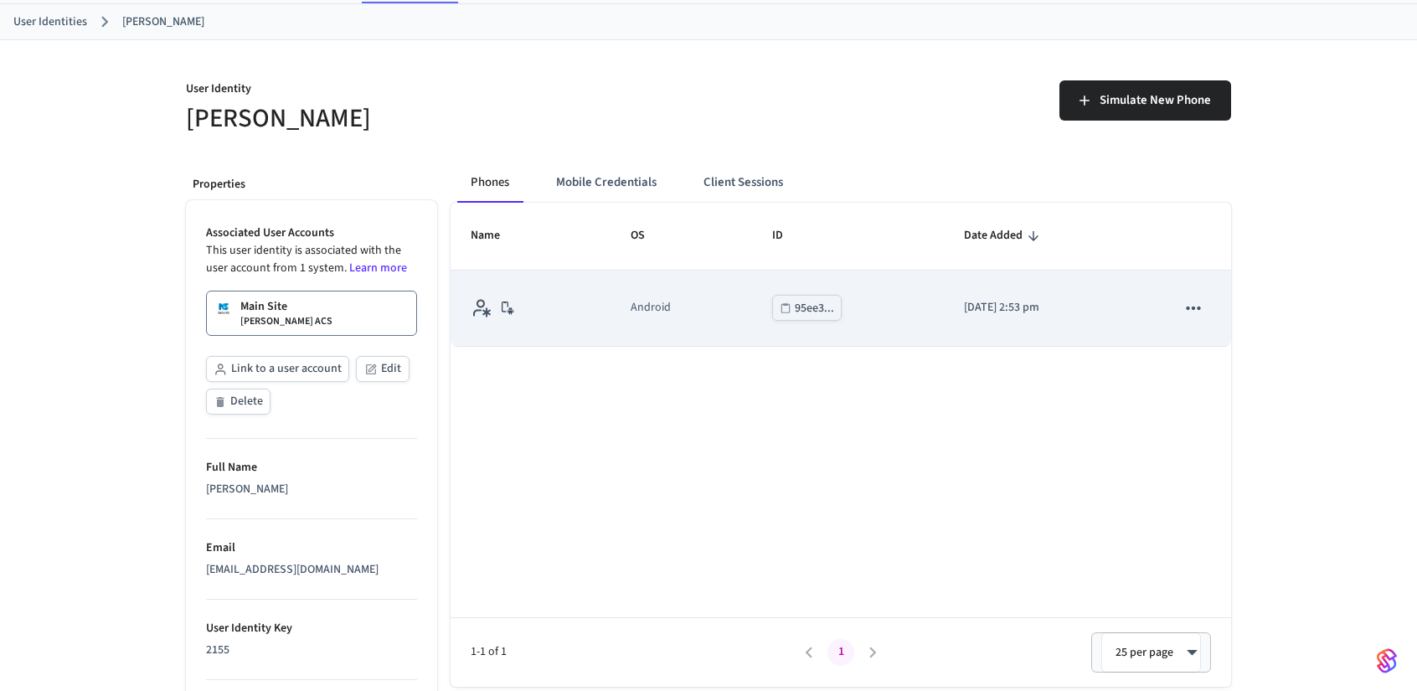
click at [611, 304] on td "Android" at bounding box center [681, 309] width 141 height 76
click at [1012, 296] on td "[DATE] 2:53 pm" at bounding box center [1050, 309] width 212 height 76
click at [1051, 313] on p "[DATE] 2:53 pm" at bounding box center [1050, 308] width 172 height 18
click at [1202, 311] on icon "sticky table" at bounding box center [1194, 308] width 22 height 22
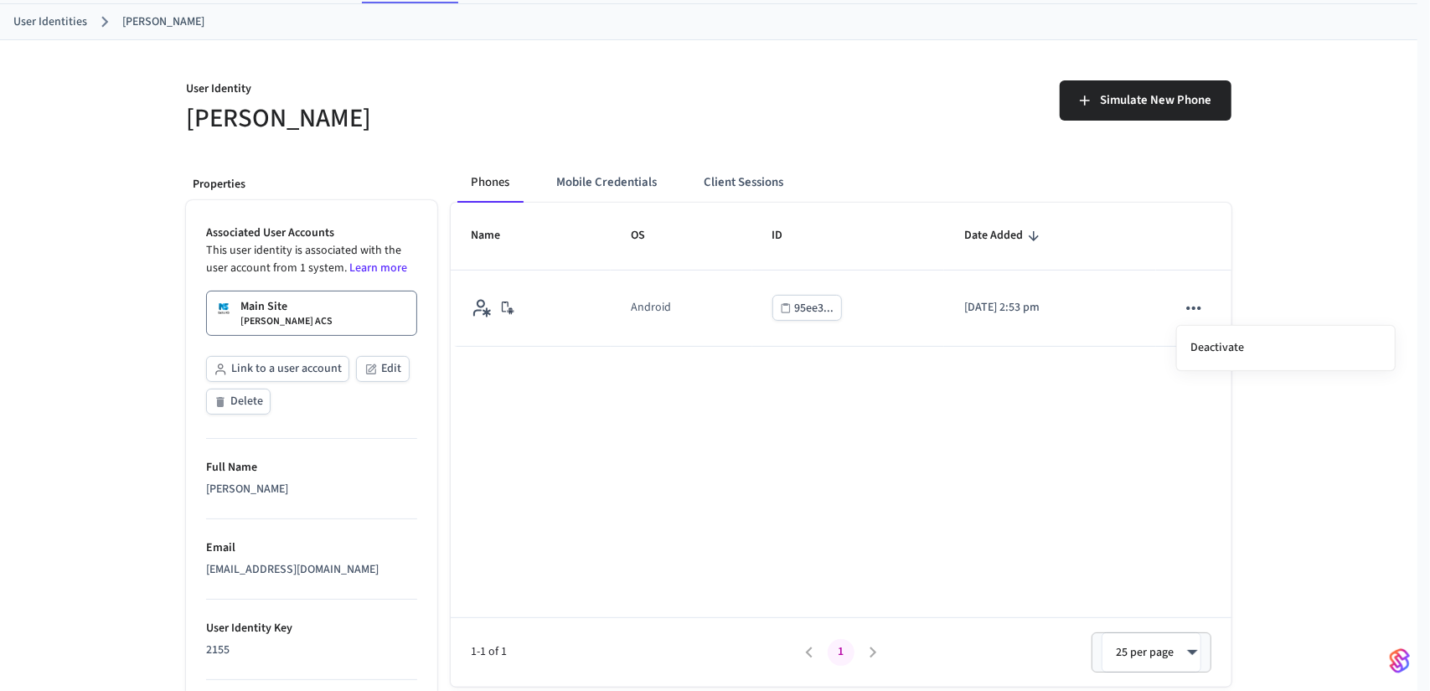
click at [486, 302] on div at bounding box center [715, 345] width 1430 height 691
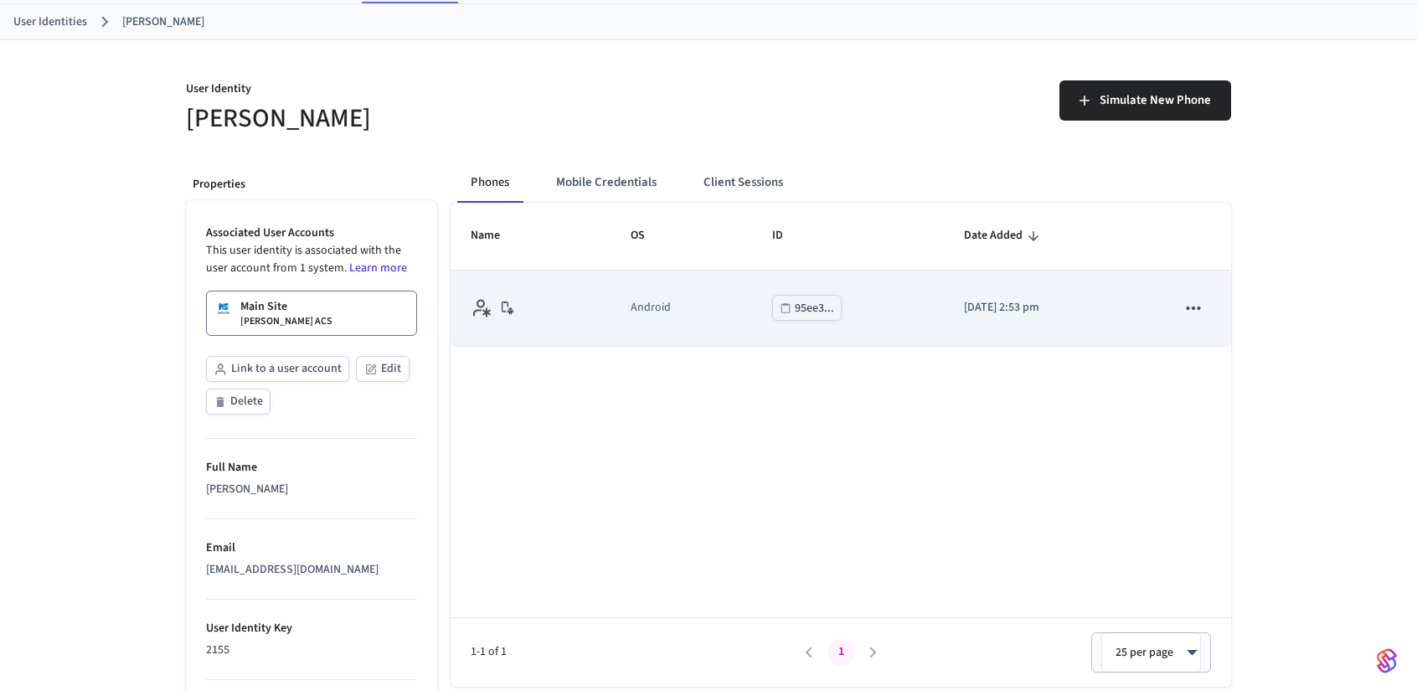
click at [515, 302] on div "sticky table" at bounding box center [508, 308] width 20 height 20
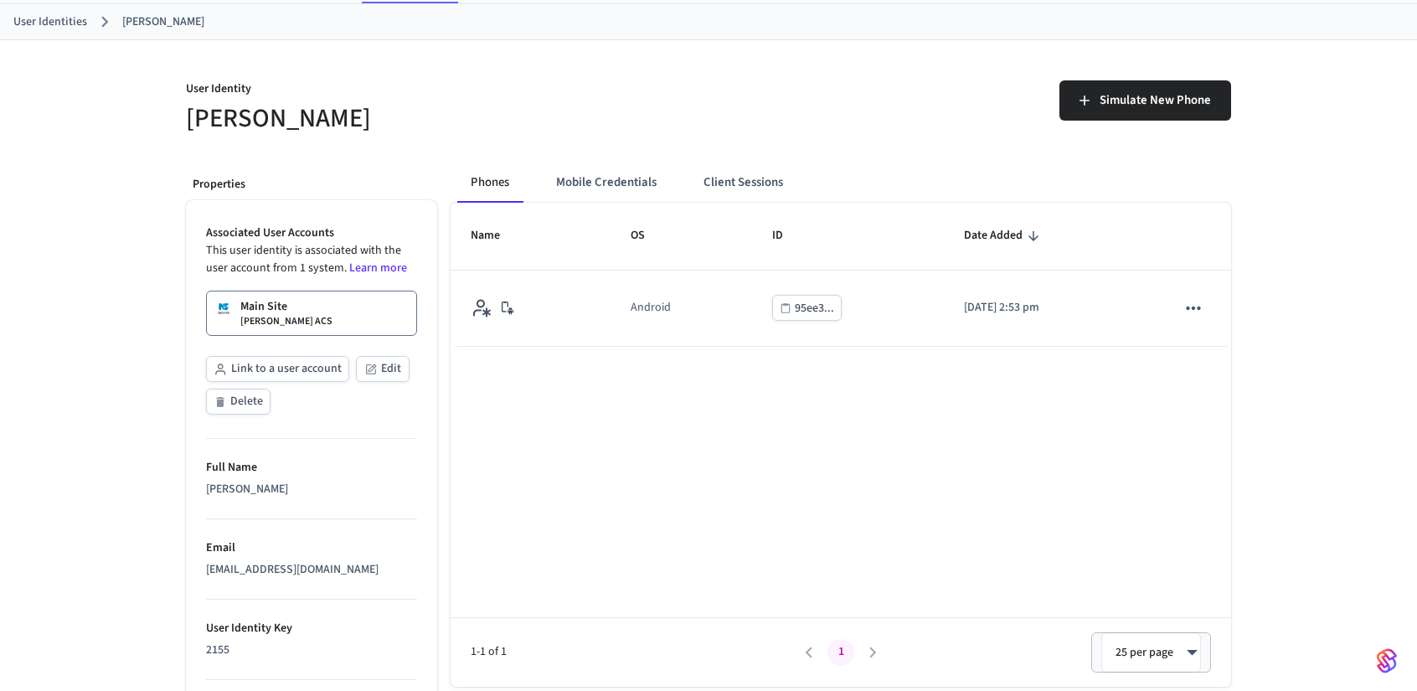
click at [566, 372] on div "Name OS ID Date Added Android 95ee3... 2025/08/27 at 2:53 pm 1-1 of 1 1 25 per …" at bounding box center [841, 445] width 781 height 484
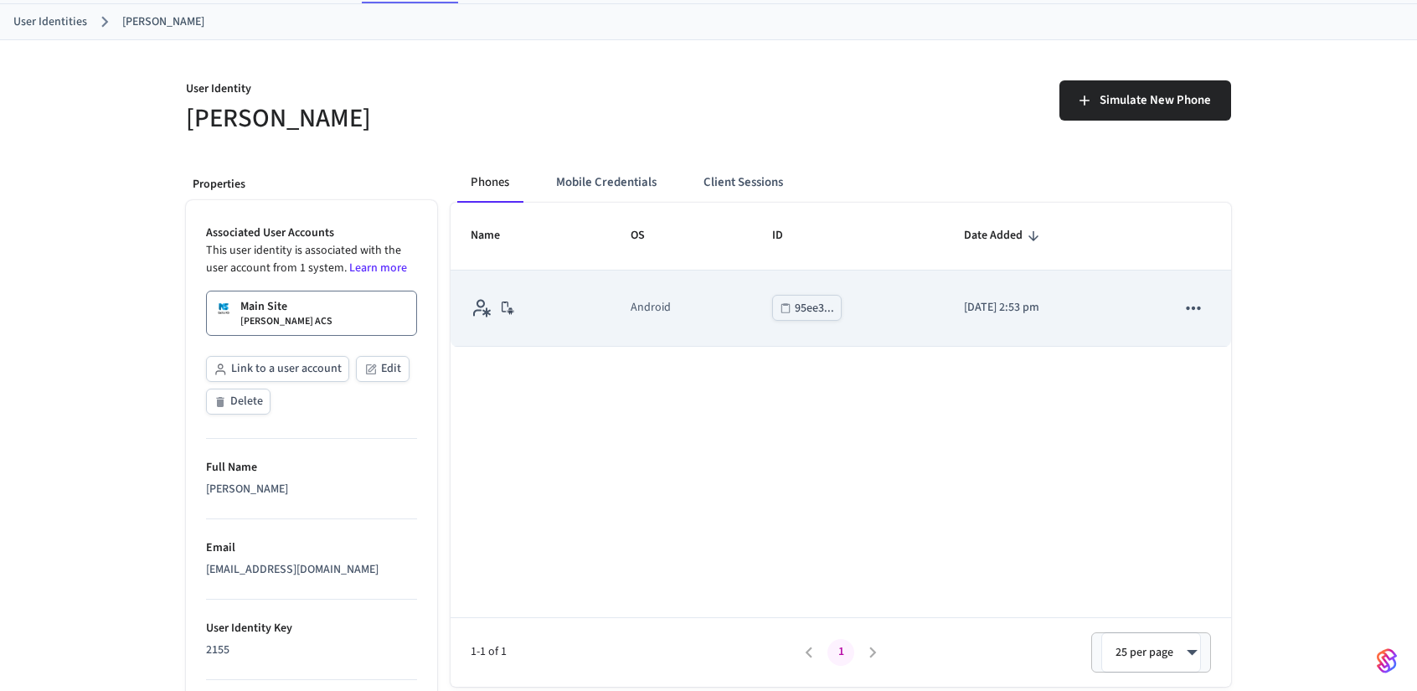
click at [559, 308] on div "sticky table" at bounding box center [531, 307] width 120 height 21
click at [772, 299] on button "95ee3..." at bounding box center [807, 308] width 70 height 26
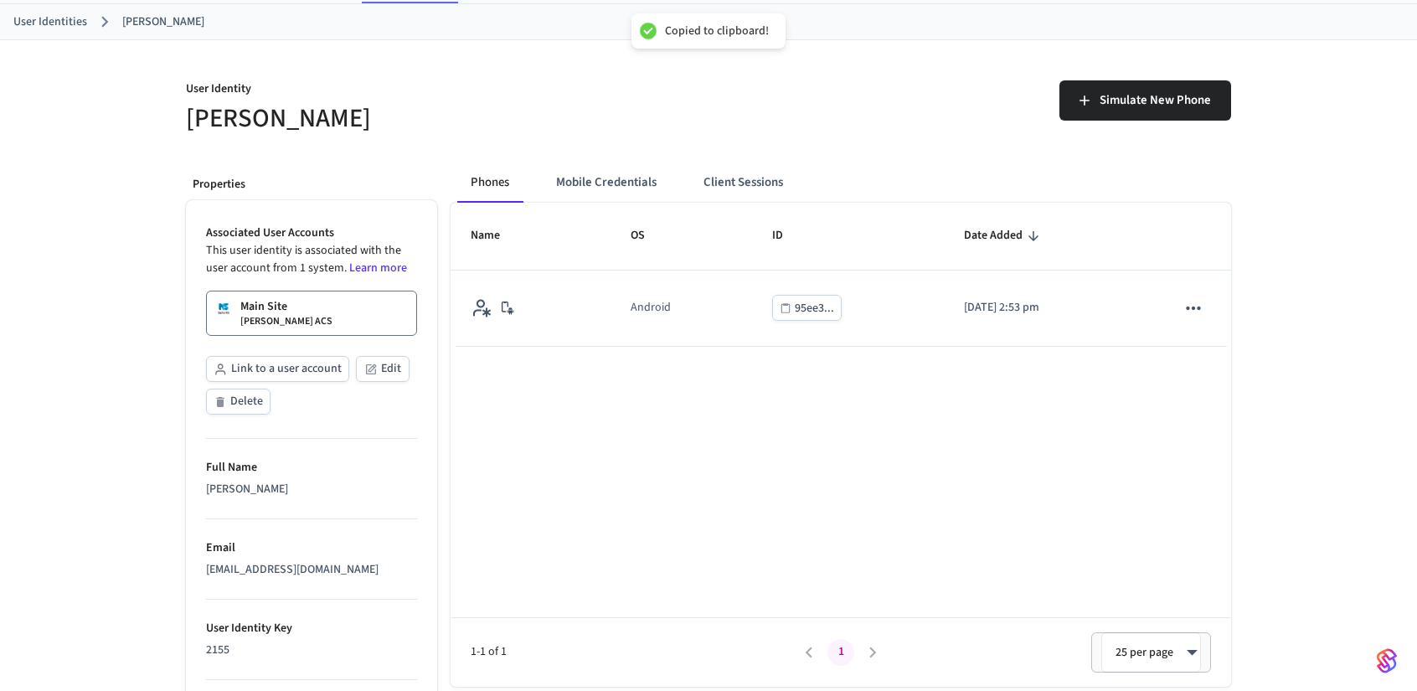
click at [725, 376] on div "Name OS ID Date Added Android 95ee3... 2025/08/27 at 2:53 pm 1-1 of 1 1 25 per …" at bounding box center [841, 445] width 781 height 484
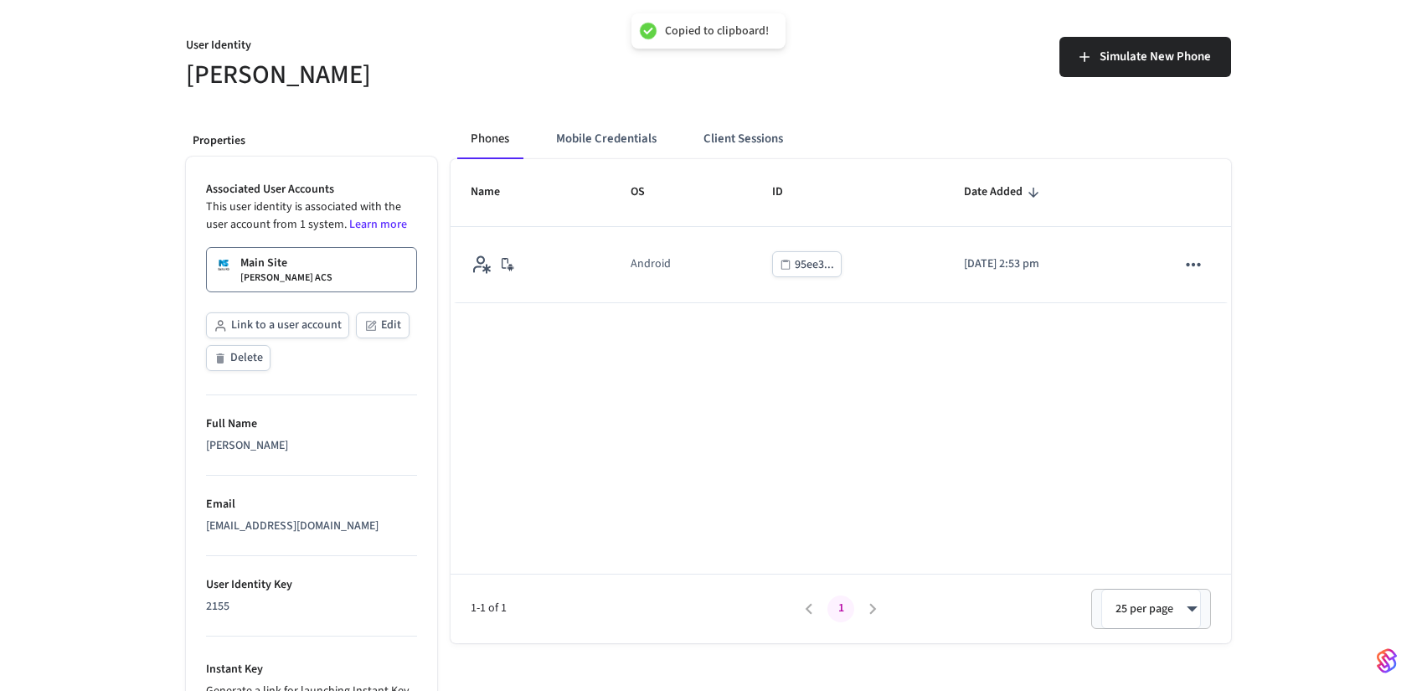
scroll to position [0, 0]
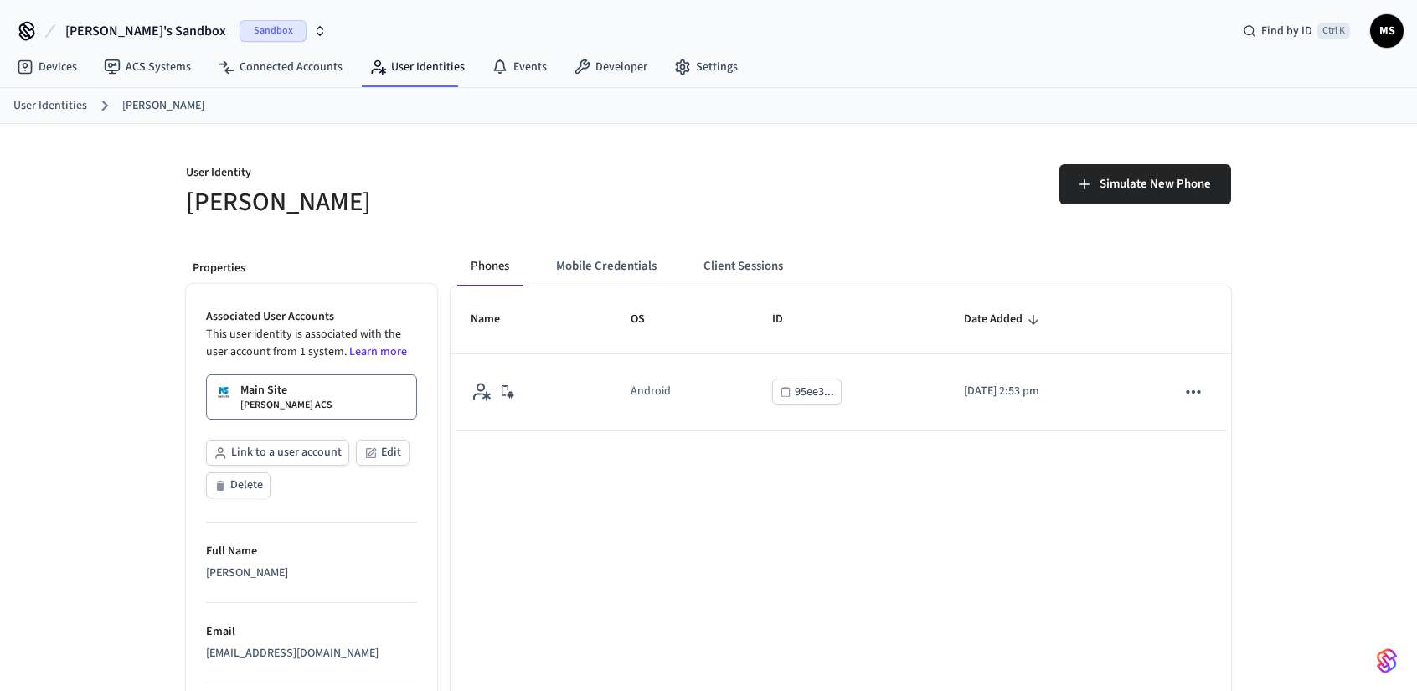
click at [630, 261] on button "Mobile Credentials" at bounding box center [606, 266] width 127 height 40
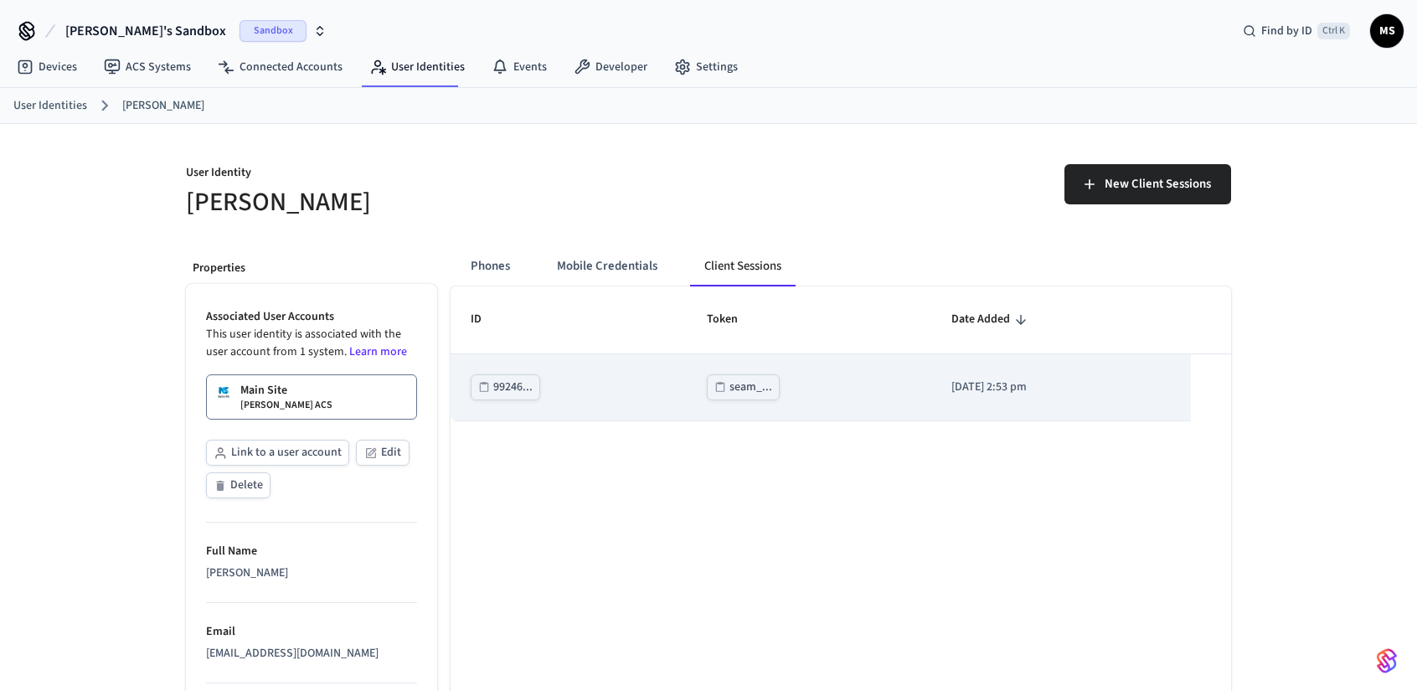
click at [1037, 390] on p "[DATE] 2:53 pm" at bounding box center [1062, 388] width 220 height 18
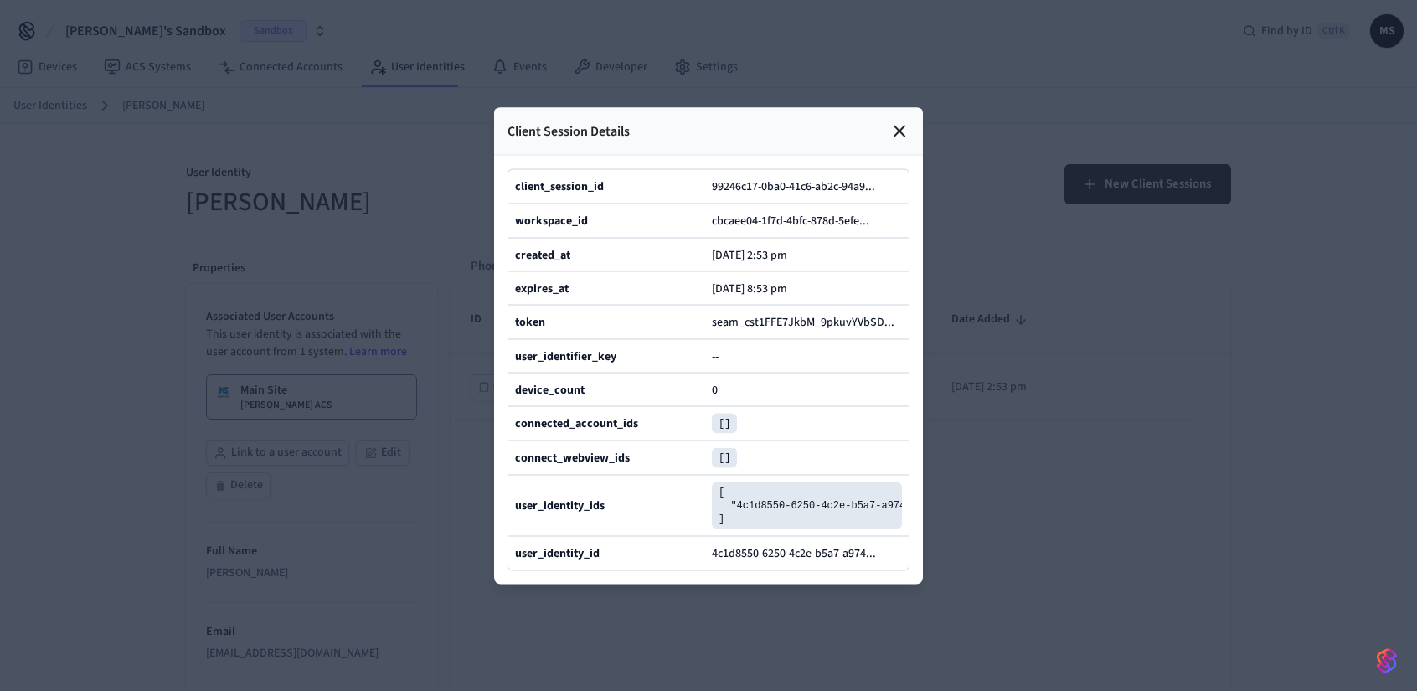
click at [896, 121] on icon at bounding box center [900, 131] width 20 height 20
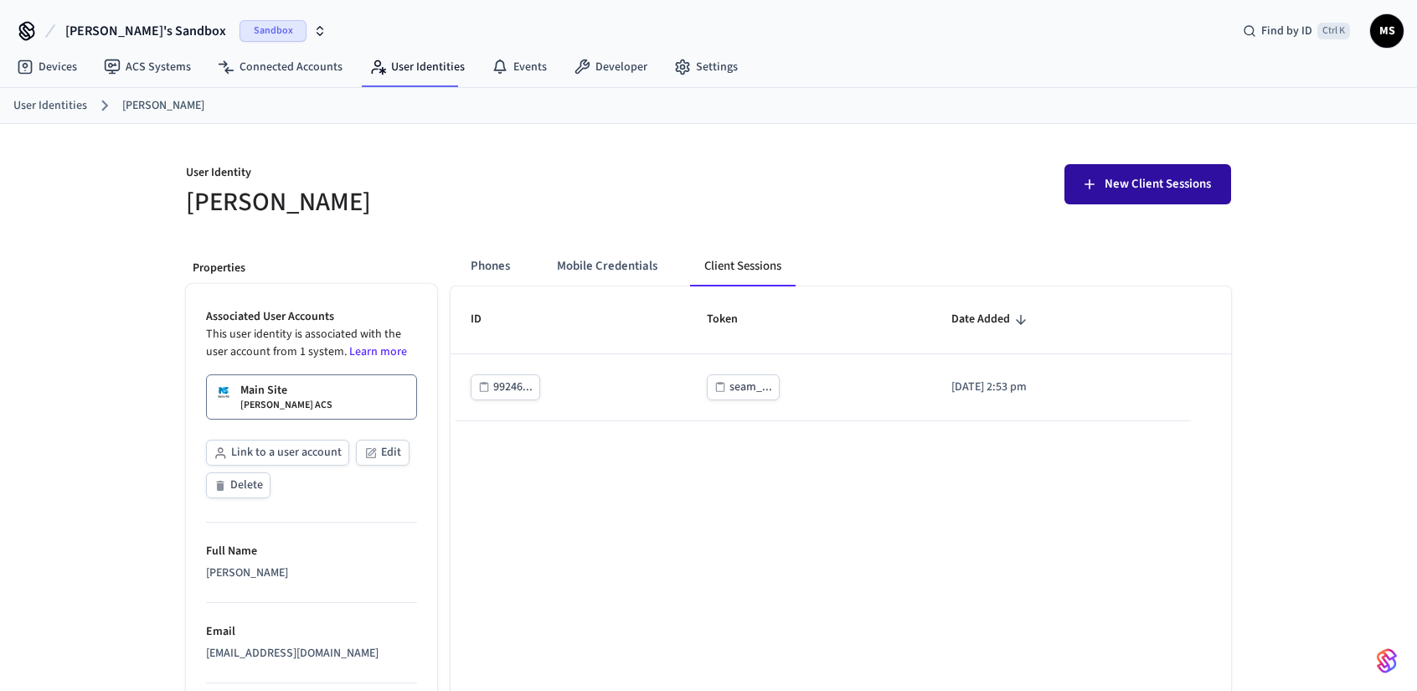
click at [1124, 175] on span "New Client Sessions" at bounding box center [1158, 184] width 106 height 22
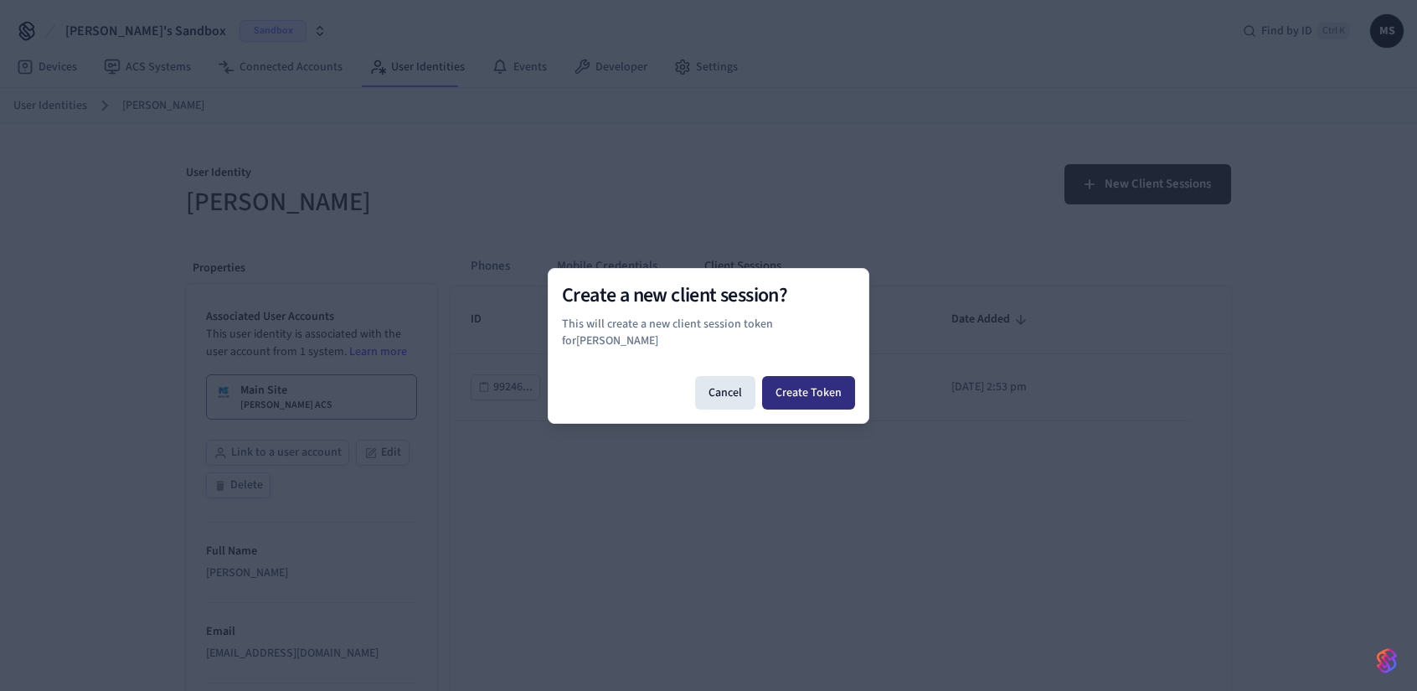
click at [828, 392] on button "Create Token" at bounding box center [808, 393] width 93 height 34
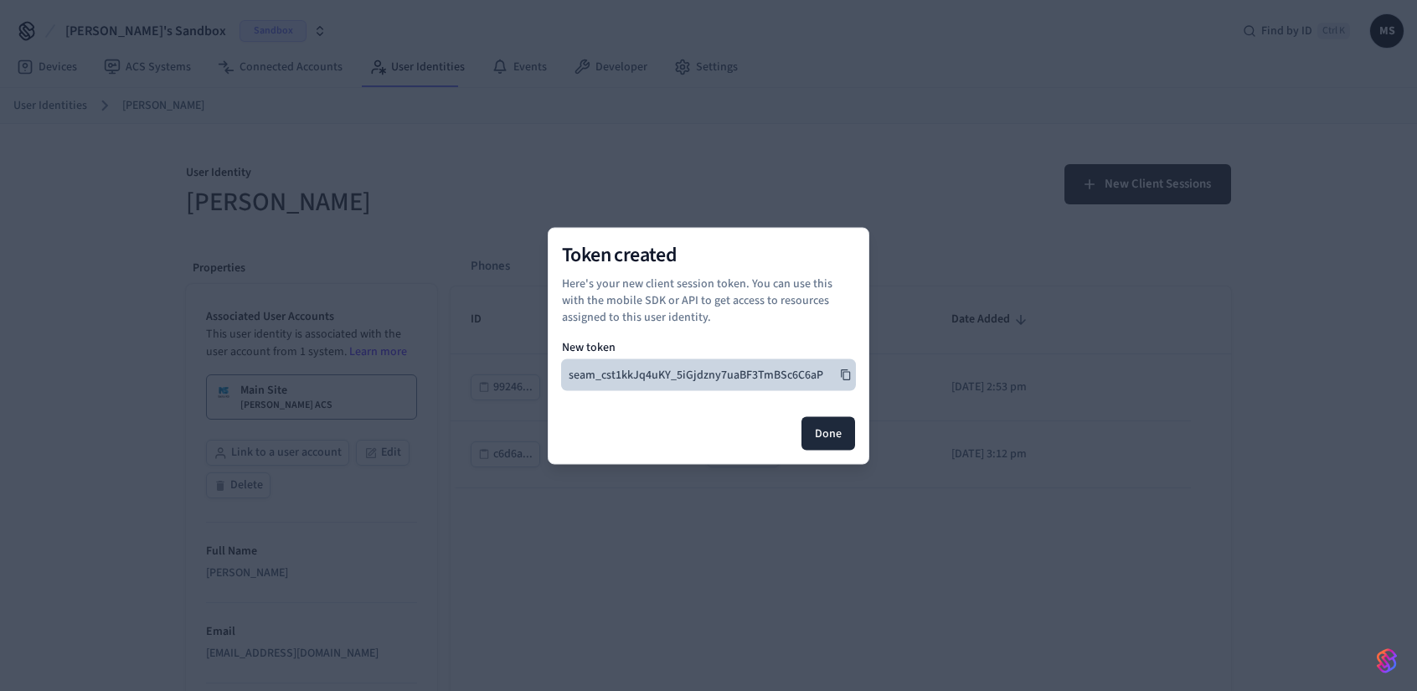
click at [824, 378] on button "seam_cst1kkJq4uKY_5iGjdzny7uaBF3TmBSc6C6aP" at bounding box center [708, 374] width 293 height 30
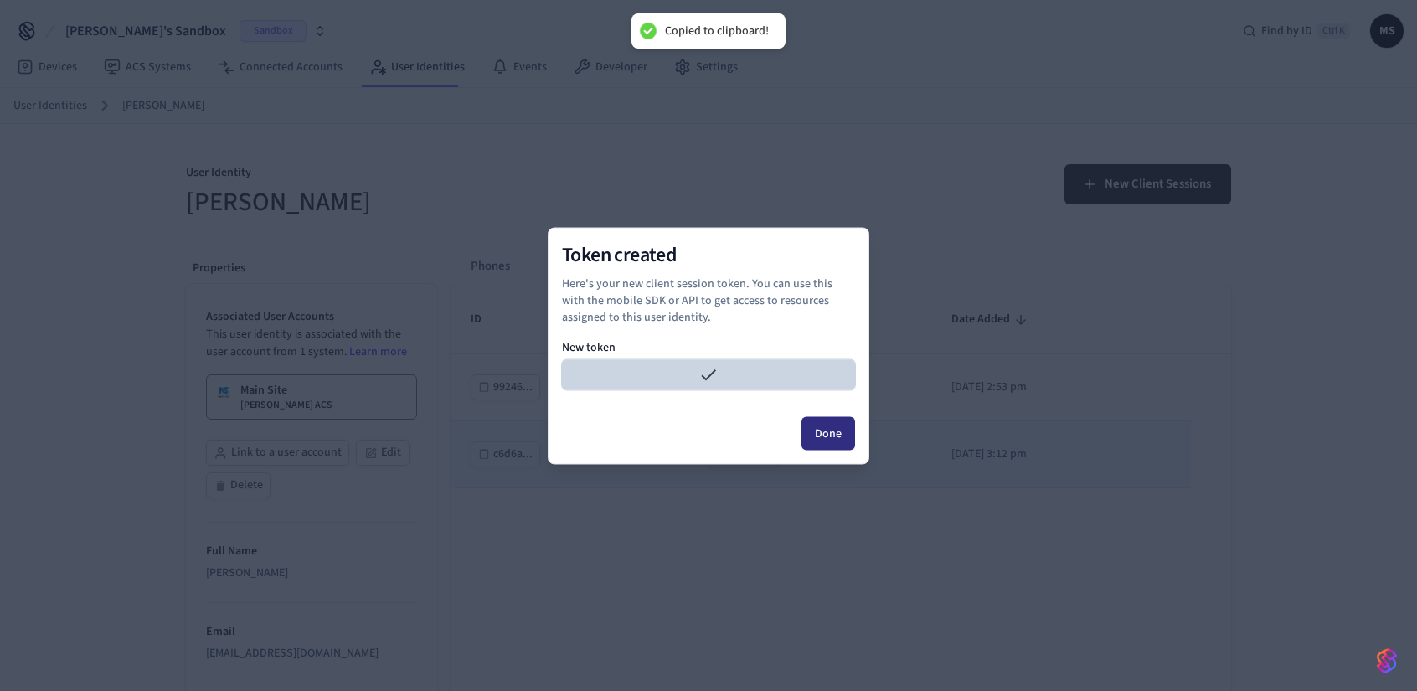
click at [834, 443] on button "Done" at bounding box center [829, 433] width 54 height 34
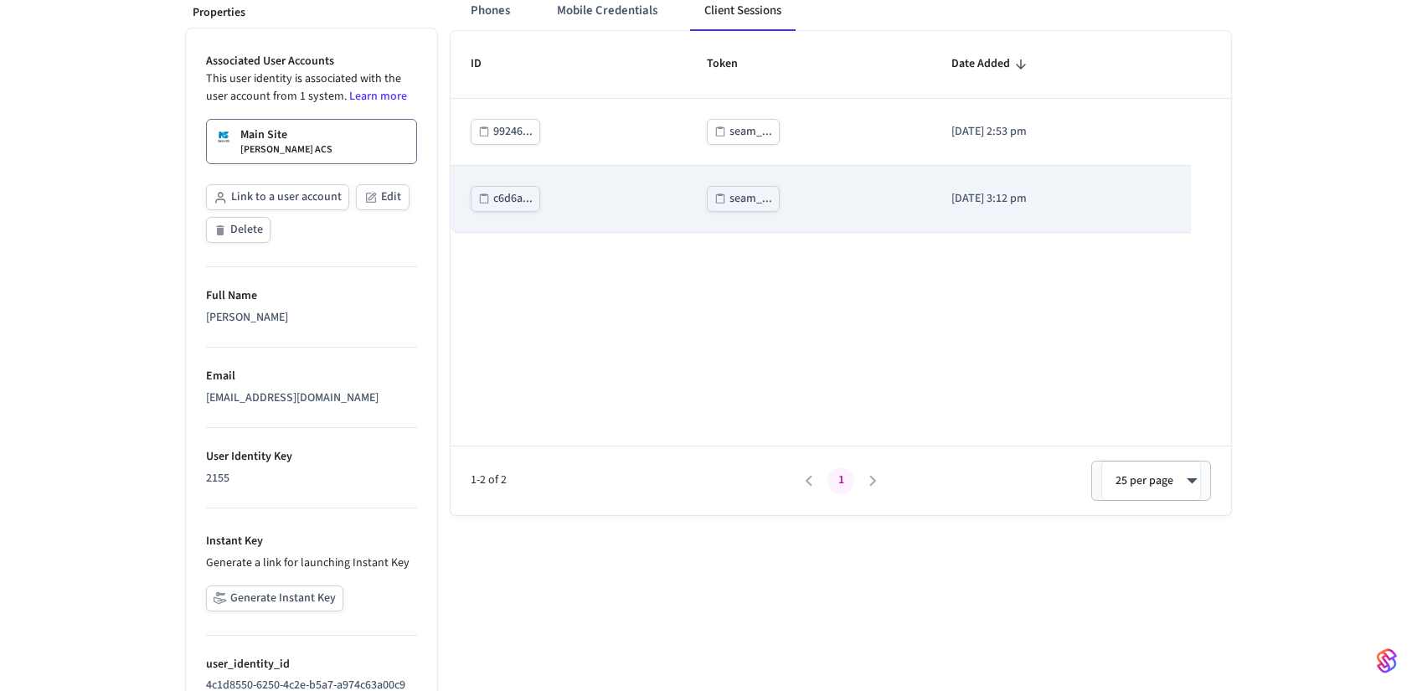
scroll to position [88, 0]
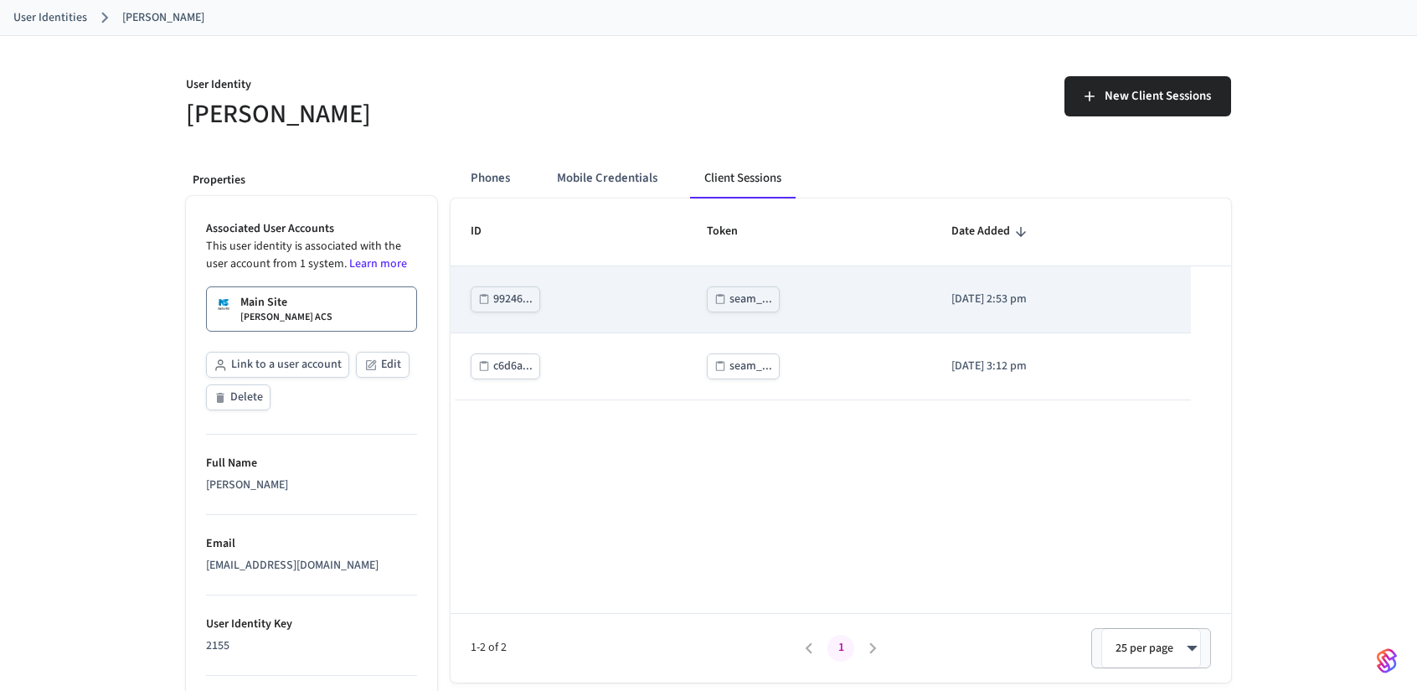
click at [1096, 297] on p "[DATE] 2:53 pm" at bounding box center [1062, 300] width 220 height 18
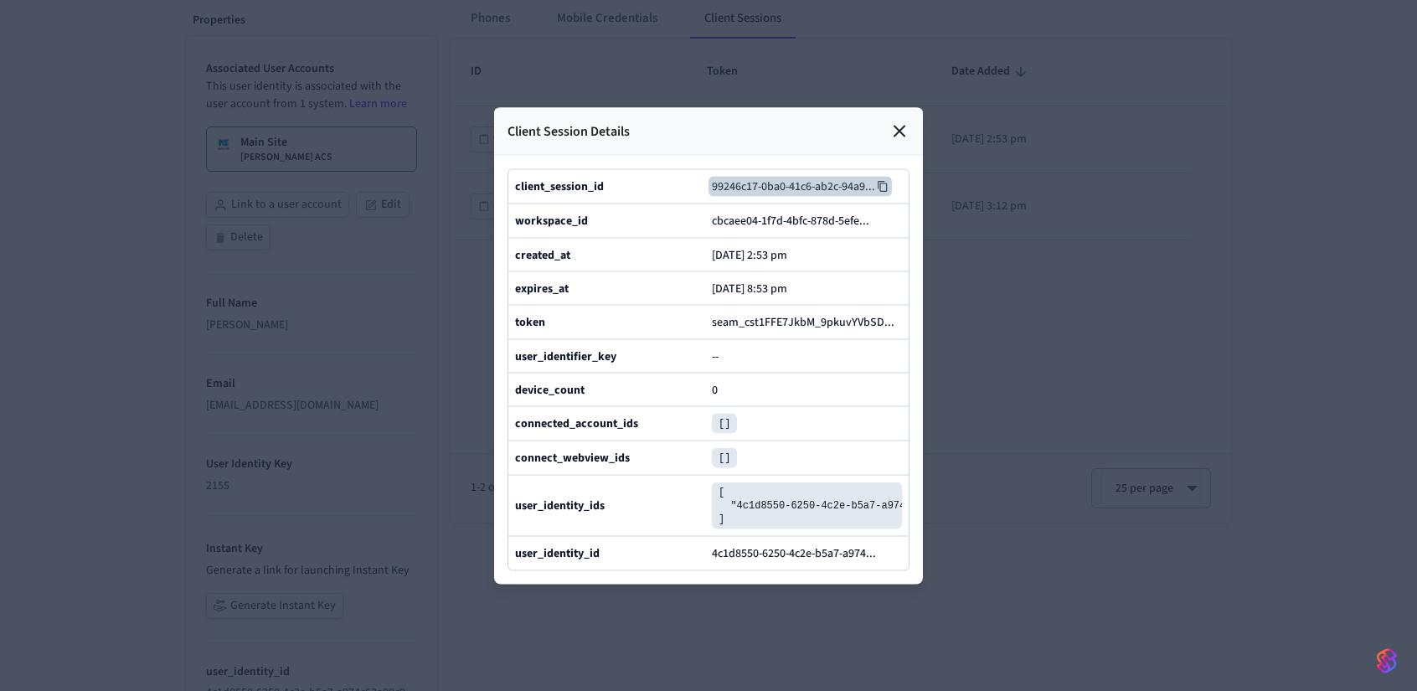
scroll to position [172, 0]
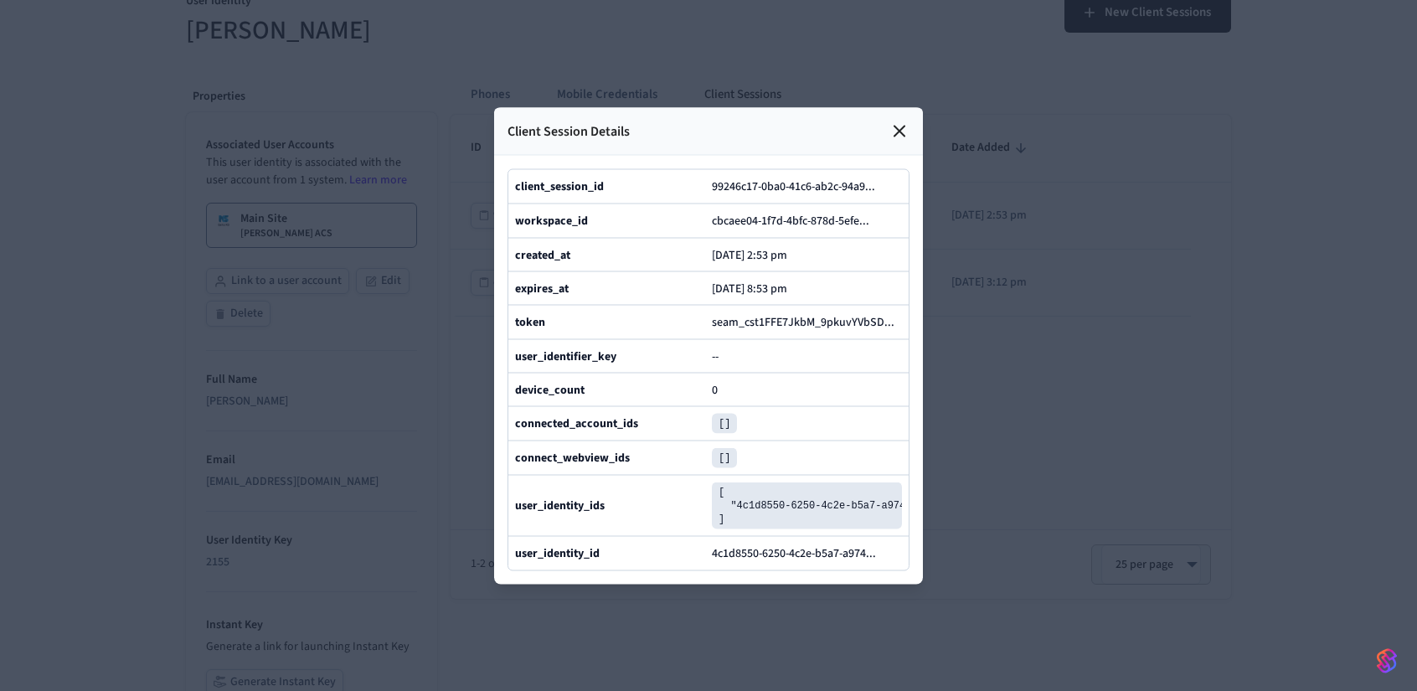
click at [893, 121] on icon at bounding box center [900, 131] width 20 height 20
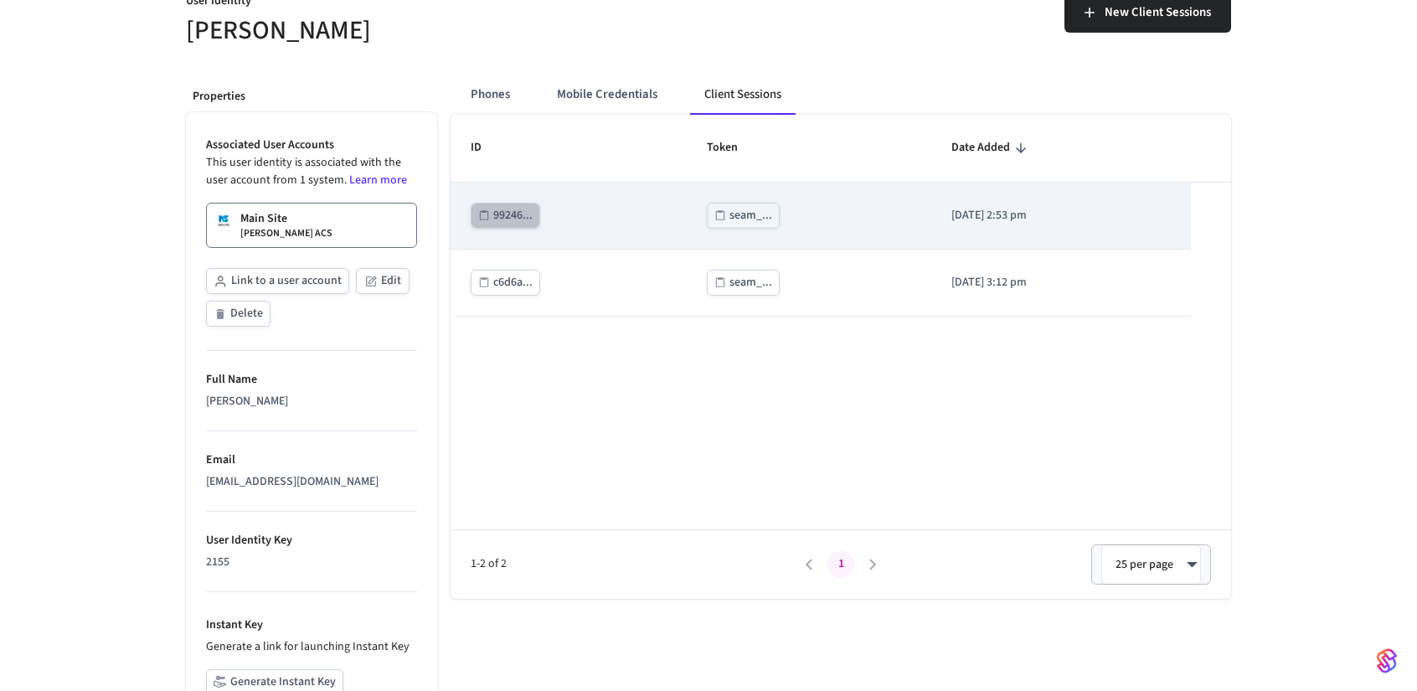
click at [484, 214] on icon "sticky table" at bounding box center [484, 215] width 12 height 12
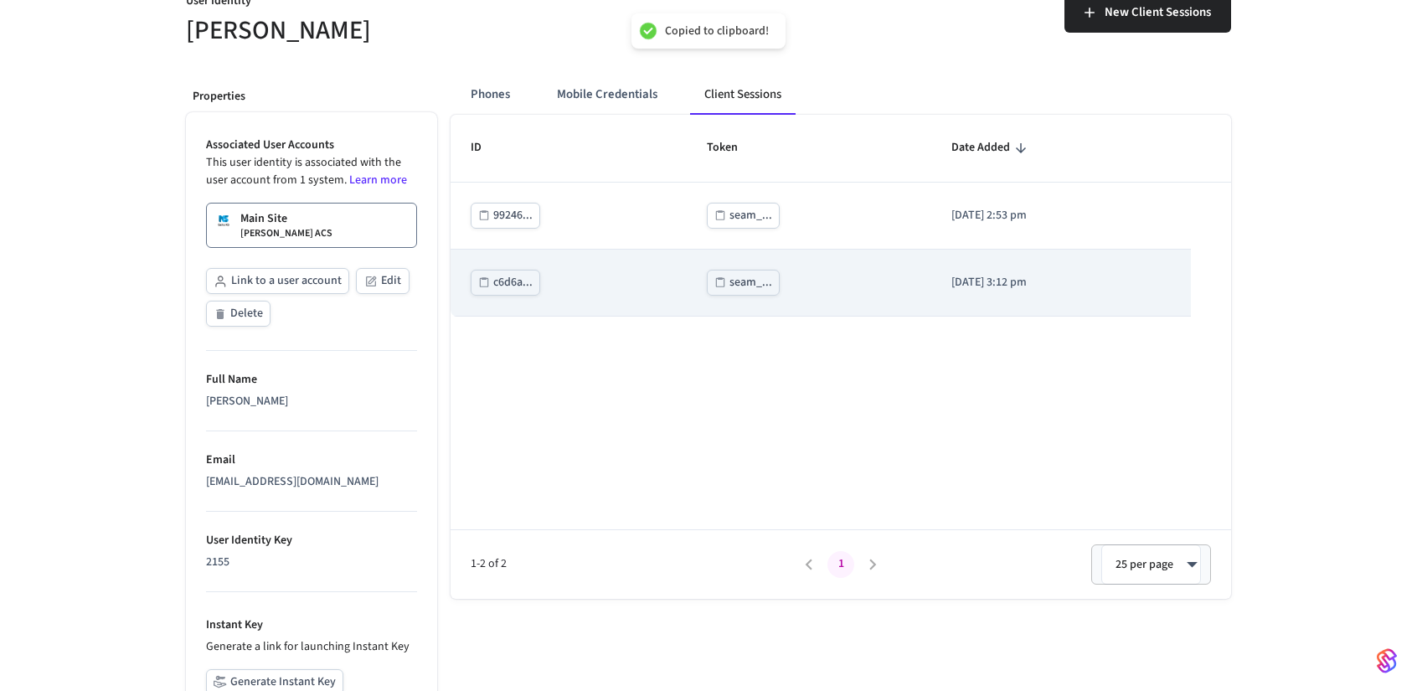
click at [607, 272] on td "c6d6a..." at bounding box center [569, 283] width 236 height 67
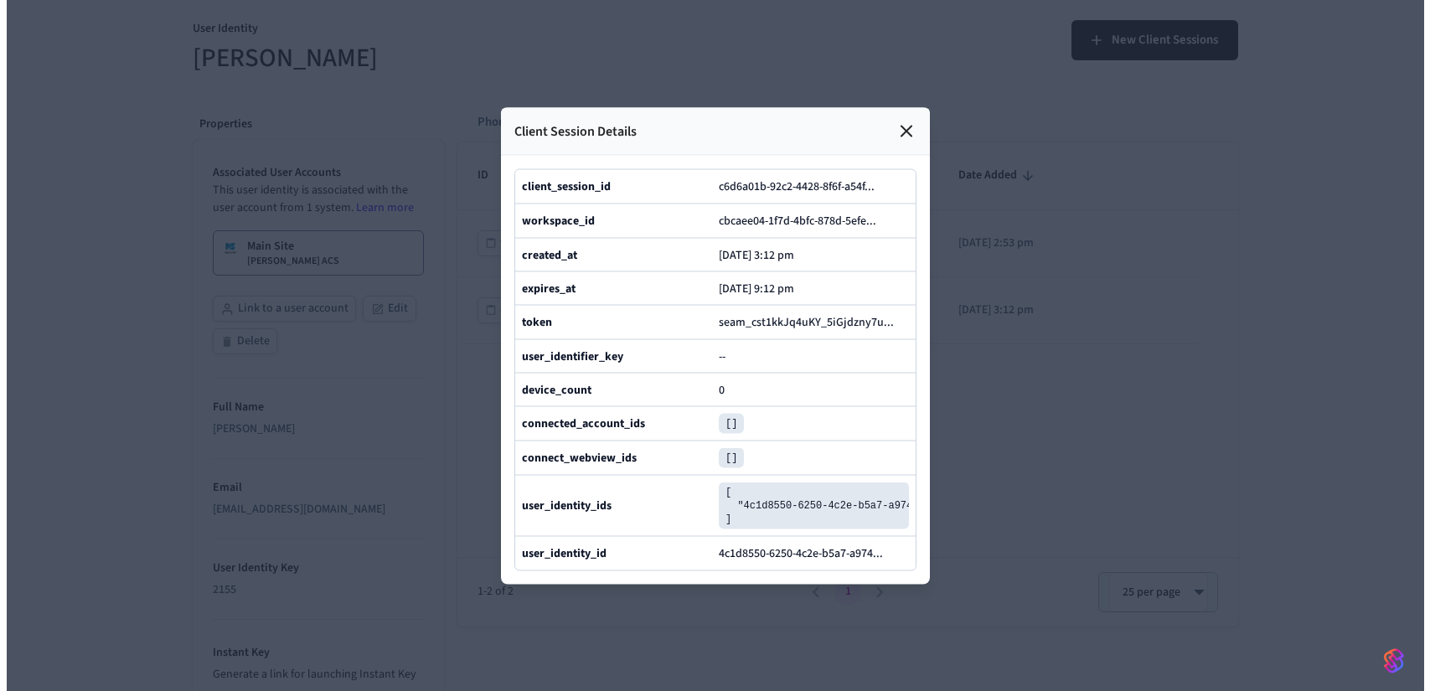
scroll to position [0, 0]
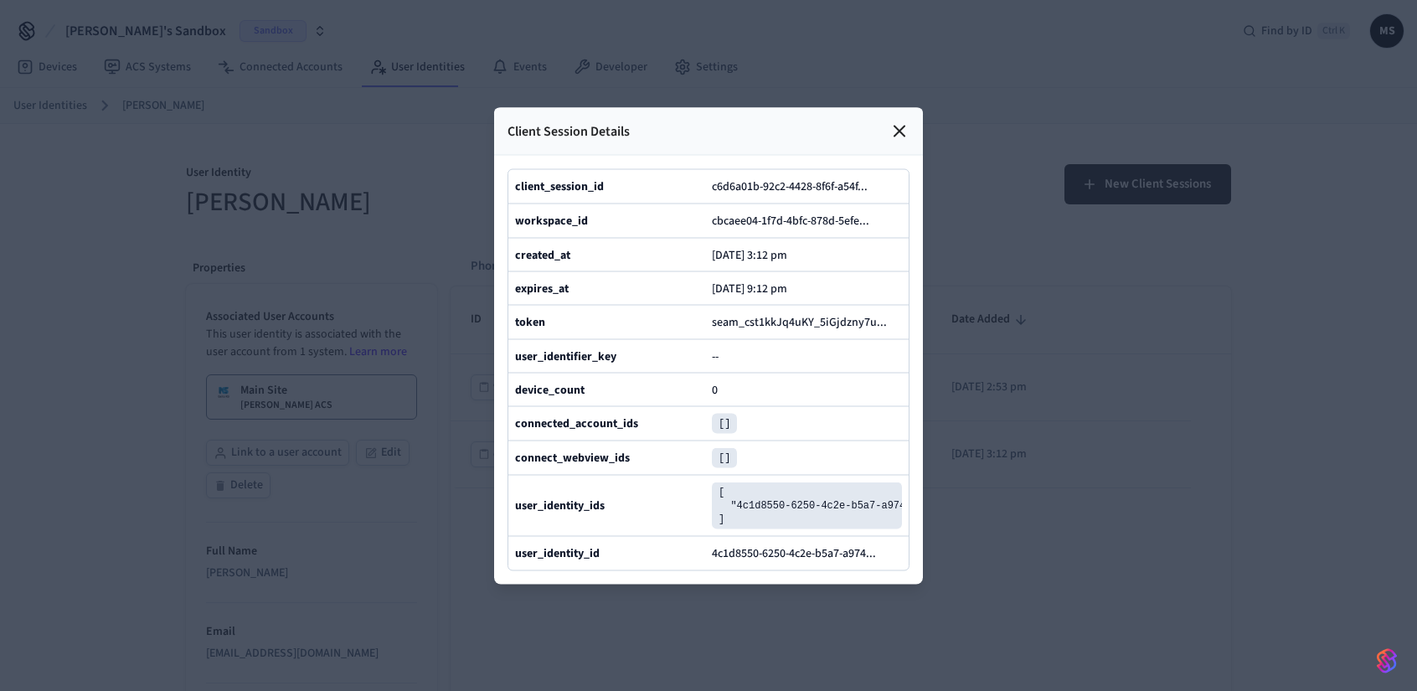
drag, startPoint x: 1071, startPoint y: 356, endPoint x: 1091, endPoint y: 287, distance: 72.4
click at [1071, 355] on div at bounding box center [708, 345] width 1417 height 691
click at [898, 126] on icon at bounding box center [900, 131] width 10 height 10
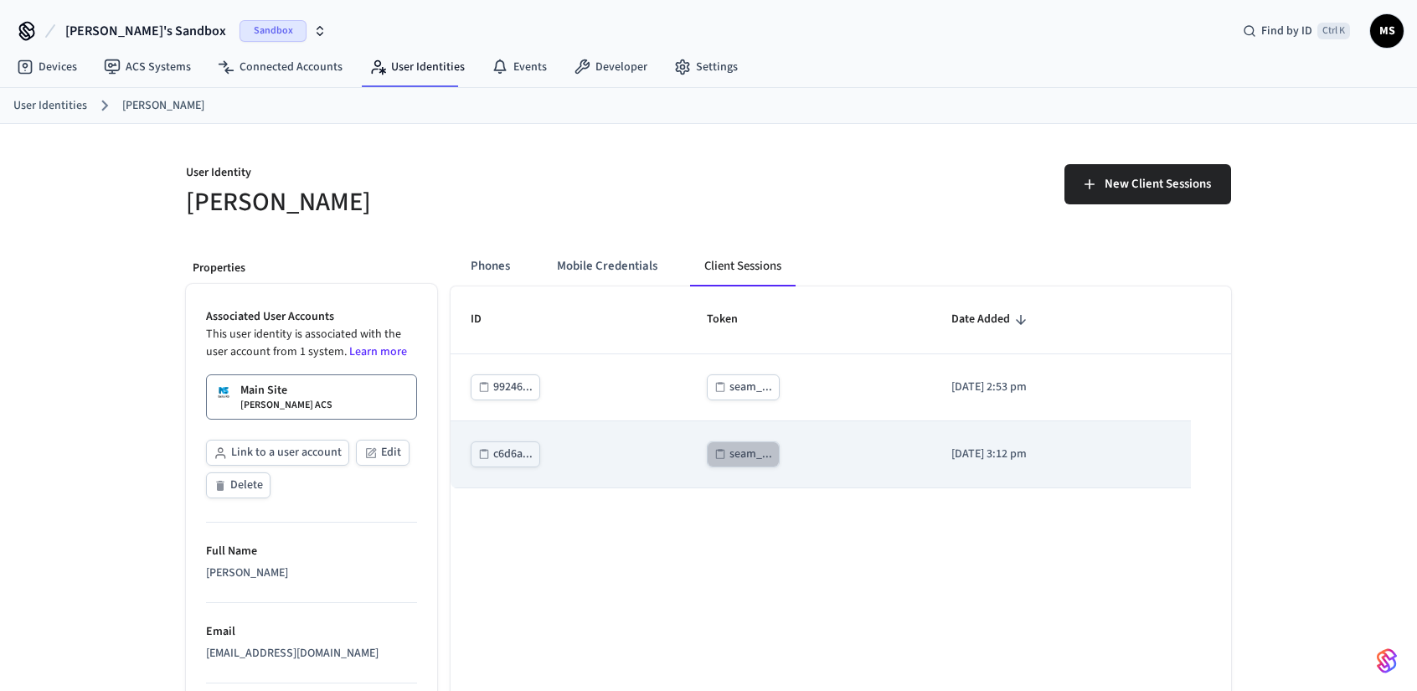
click at [734, 451] on div "seam_..." at bounding box center [751, 454] width 43 height 21
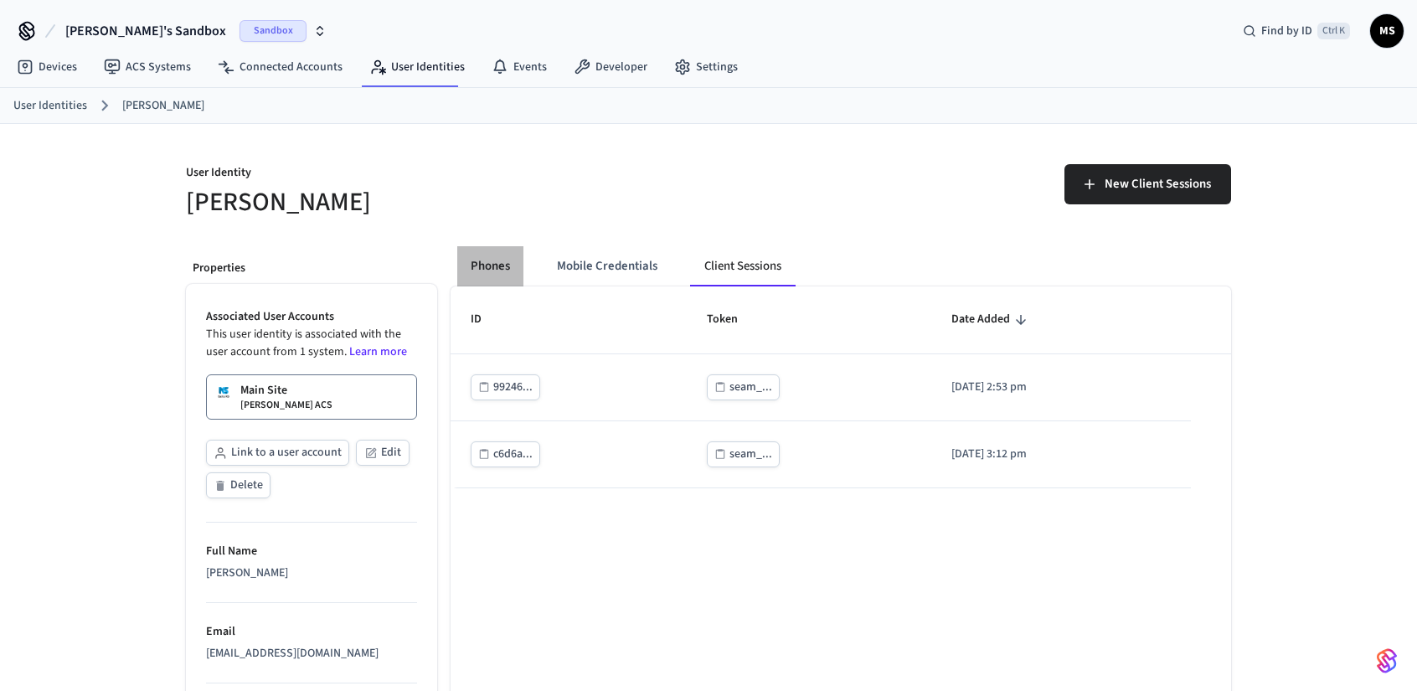
click at [481, 260] on button "Phones" at bounding box center [490, 266] width 66 height 40
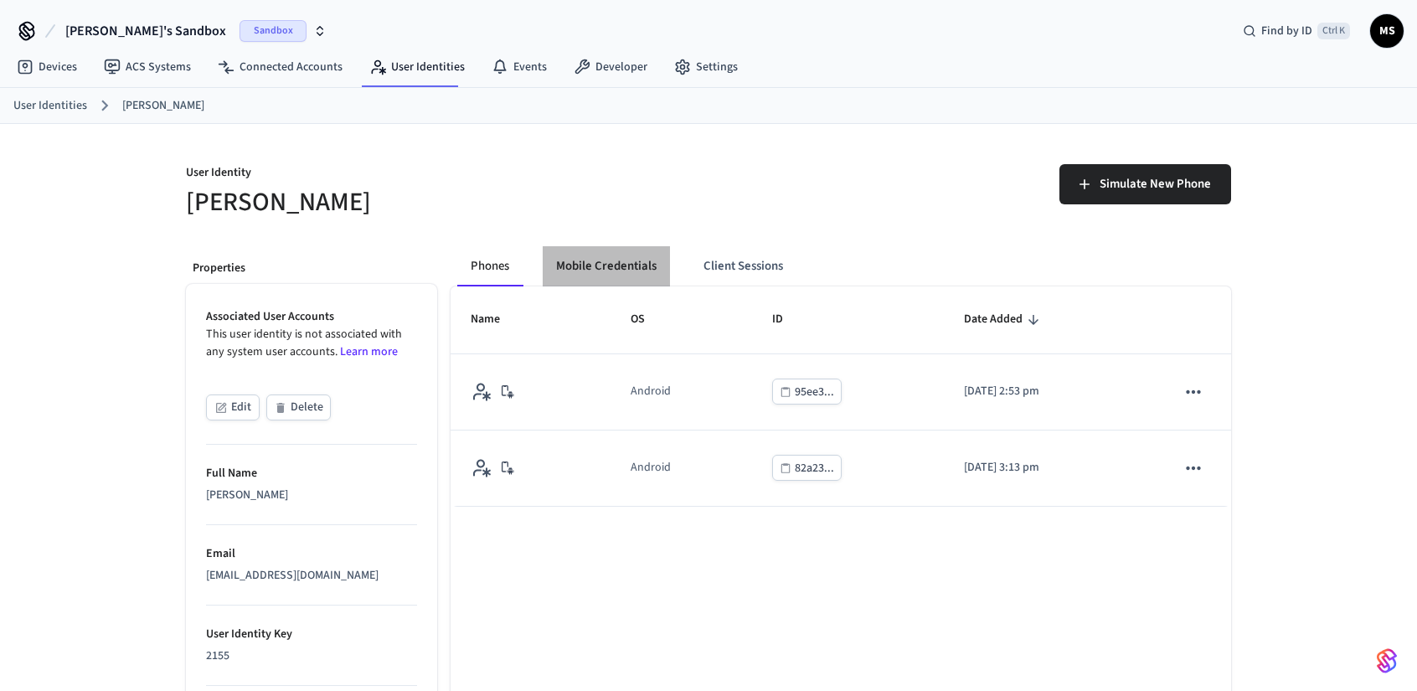
click at [608, 264] on button "Mobile Credentials" at bounding box center [606, 266] width 127 height 40
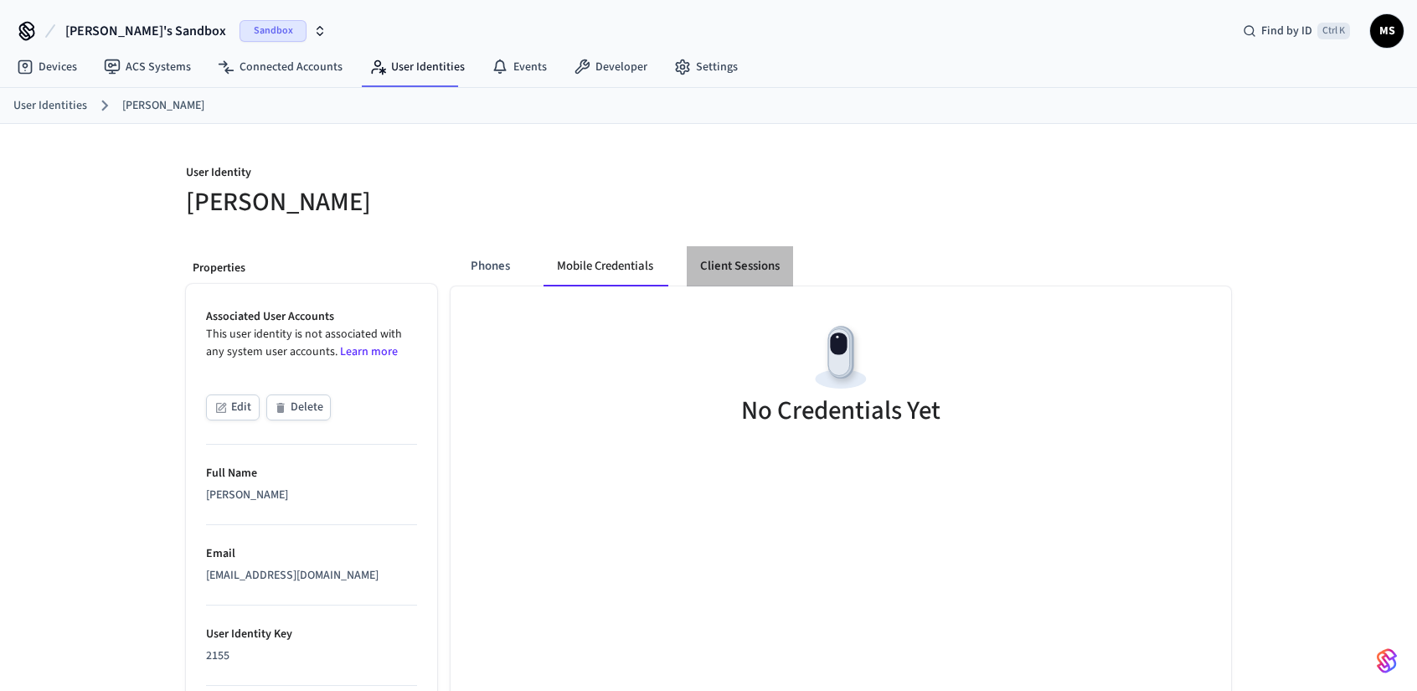
click at [720, 262] on button "Client Sessions" at bounding box center [740, 266] width 106 height 40
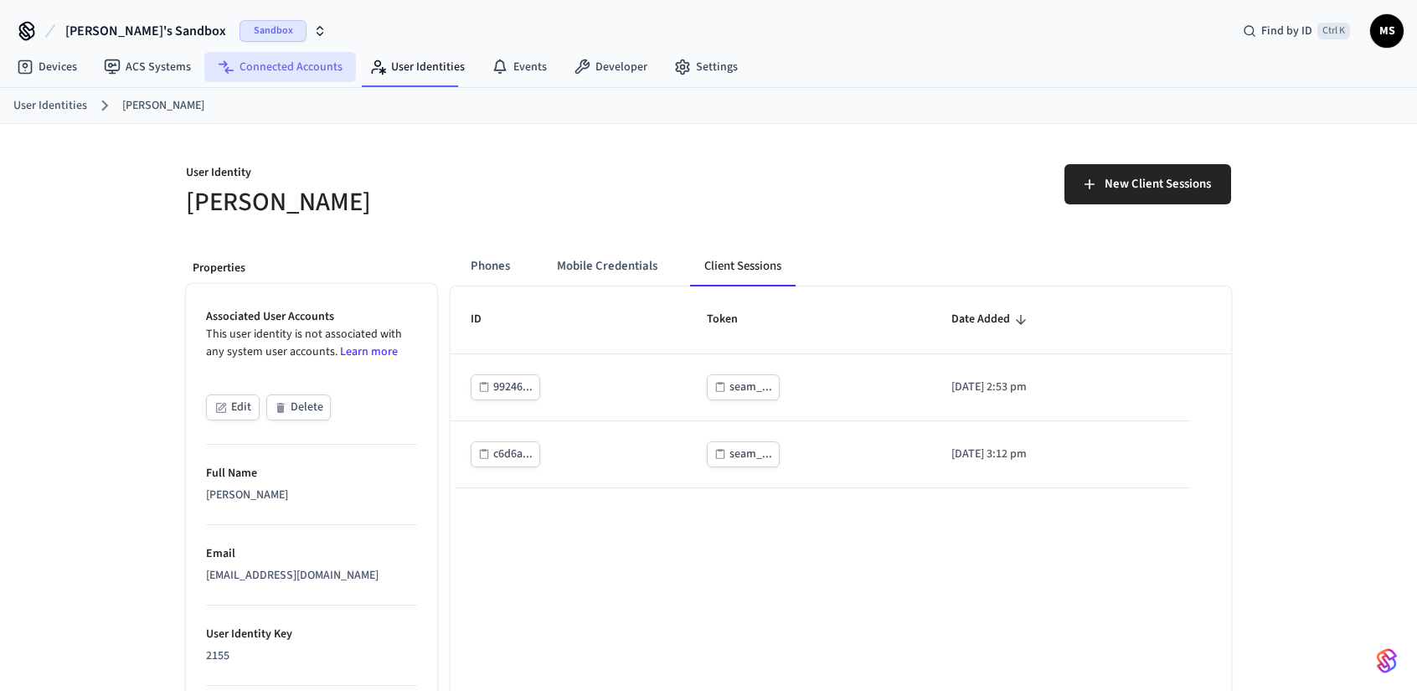
click at [275, 73] on link "Connected Accounts" at bounding box center [280, 67] width 152 height 30
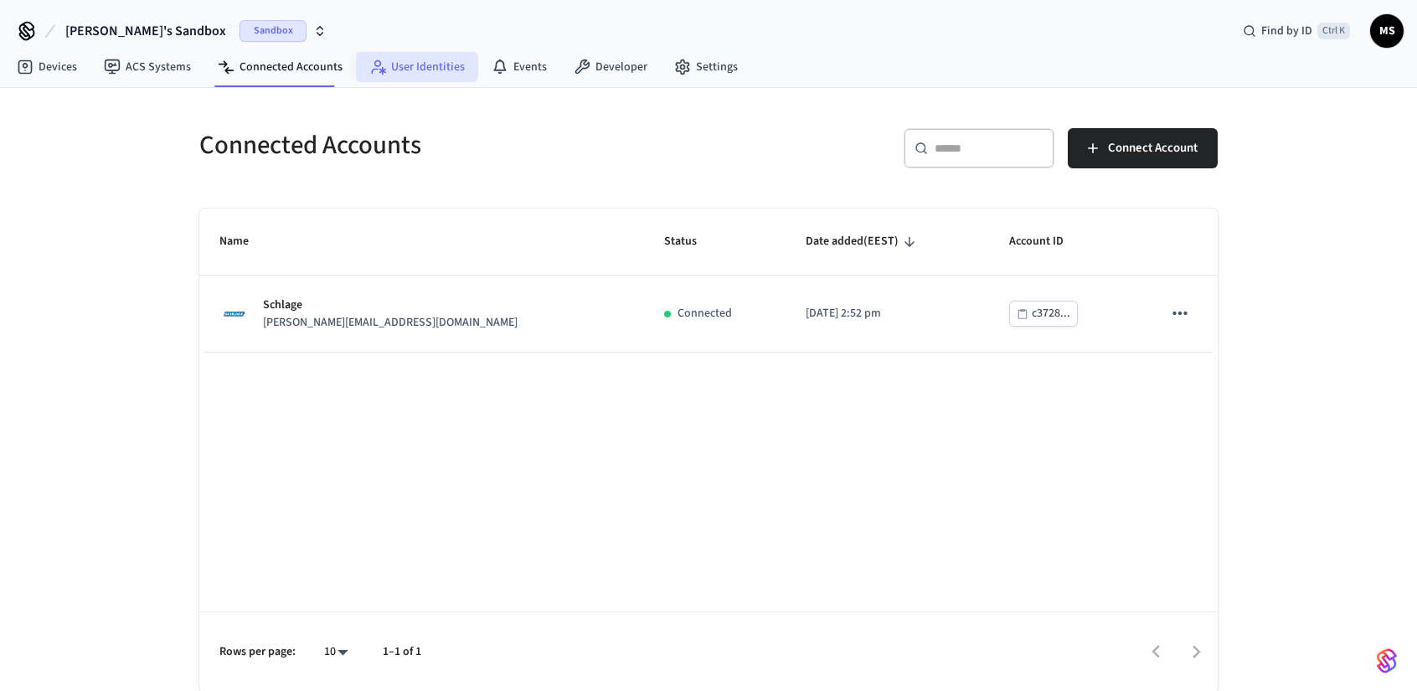
click at [395, 66] on link "User Identities" at bounding box center [417, 67] width 122 height 30
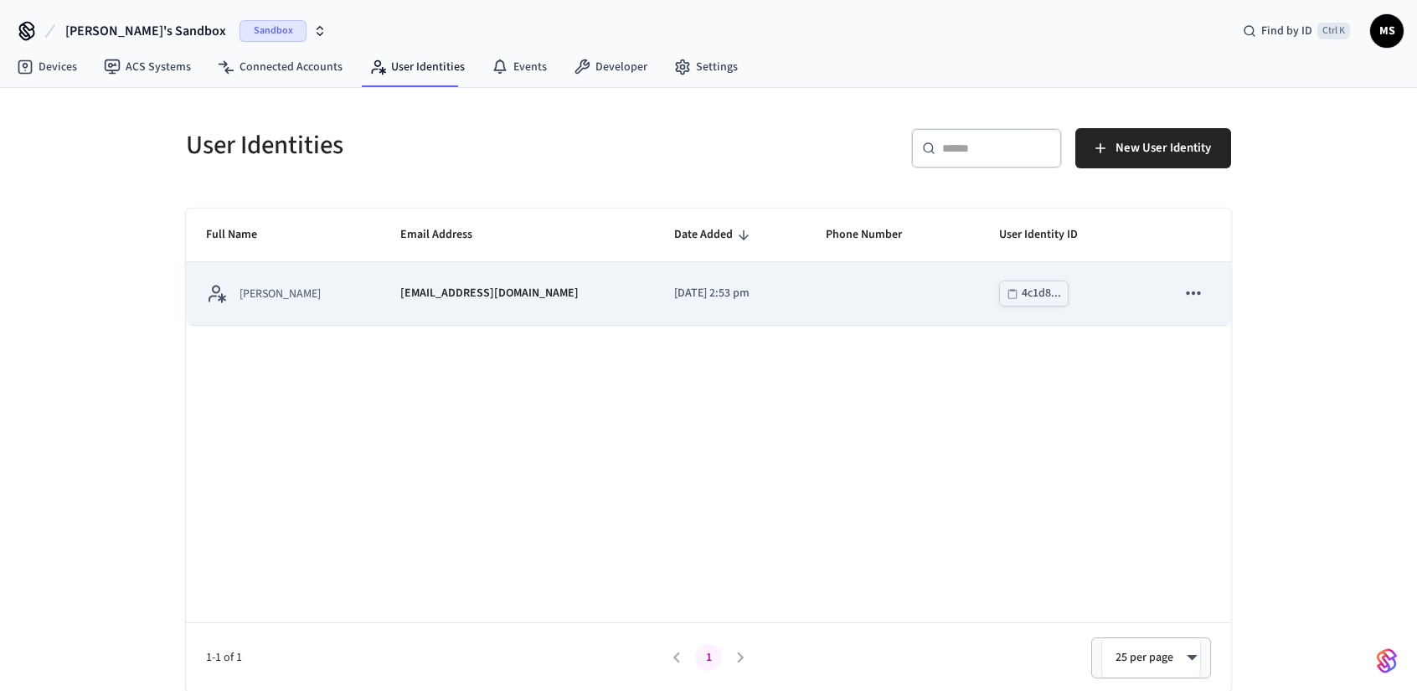
click at [858, 293] on td "sticky table" at bounding box center [892, 293] width 173 height 63
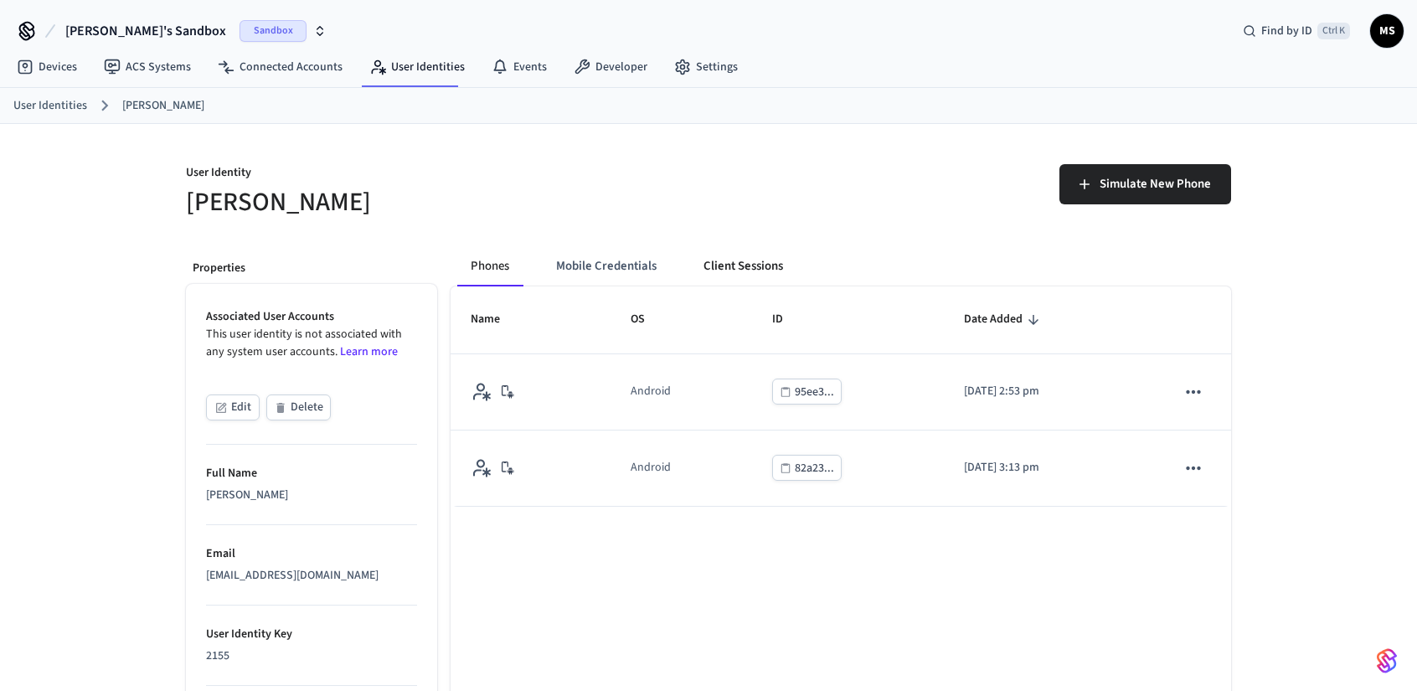
click at [763, 267] on button "Client Sessions" at bounding box center [743, 266] width 106 height 40
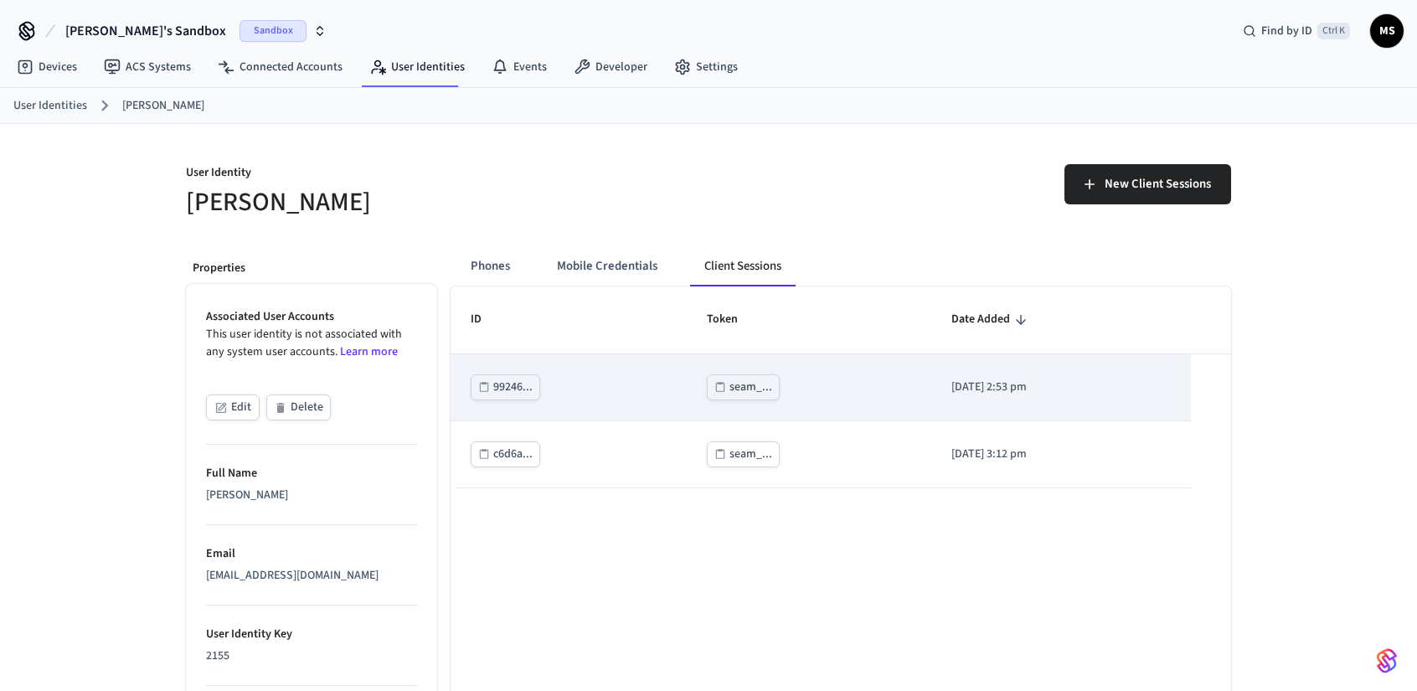
click at [731, 391] on div "seam_..." at bounding box center [751, 387] width 43 height 21
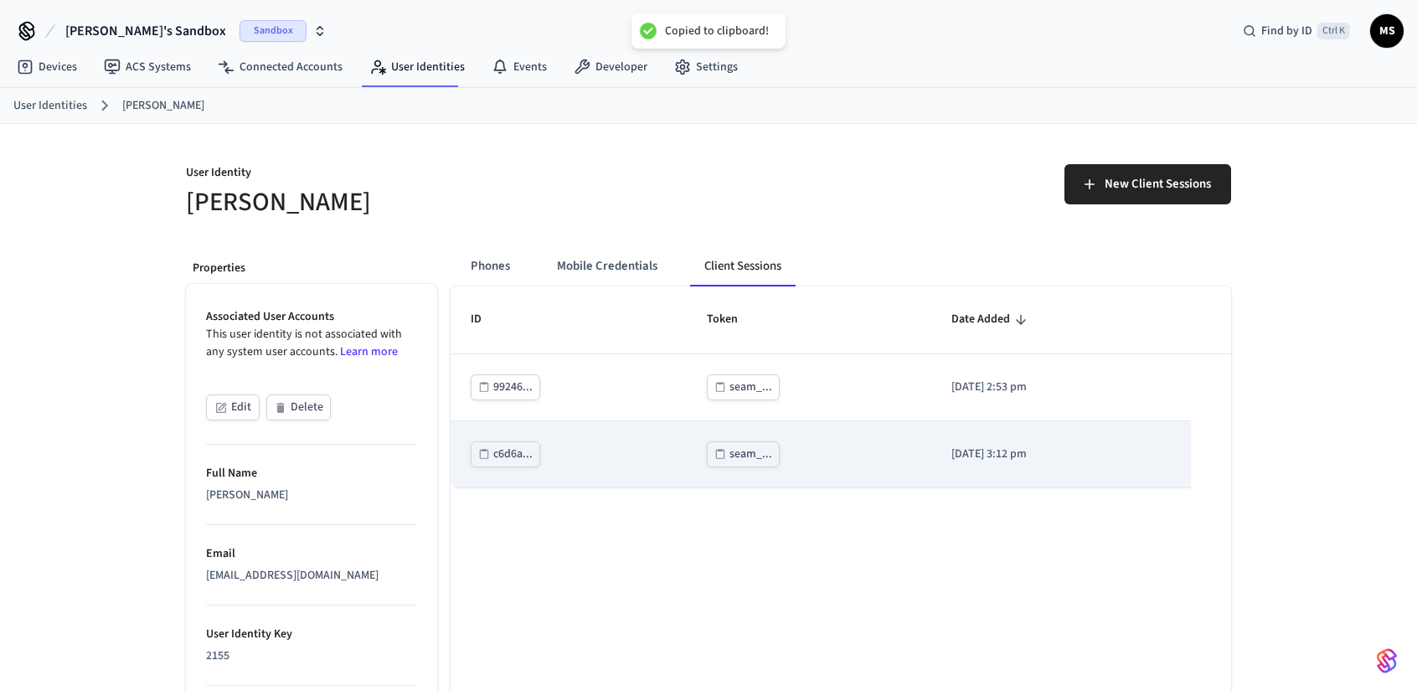
click at [725, 466] on button "seam_..." at bounding box center [743, 454] width 73 height 26
click at [748, 465] on button "seam_..." at bounding box center [743, 454] width 73 height 26
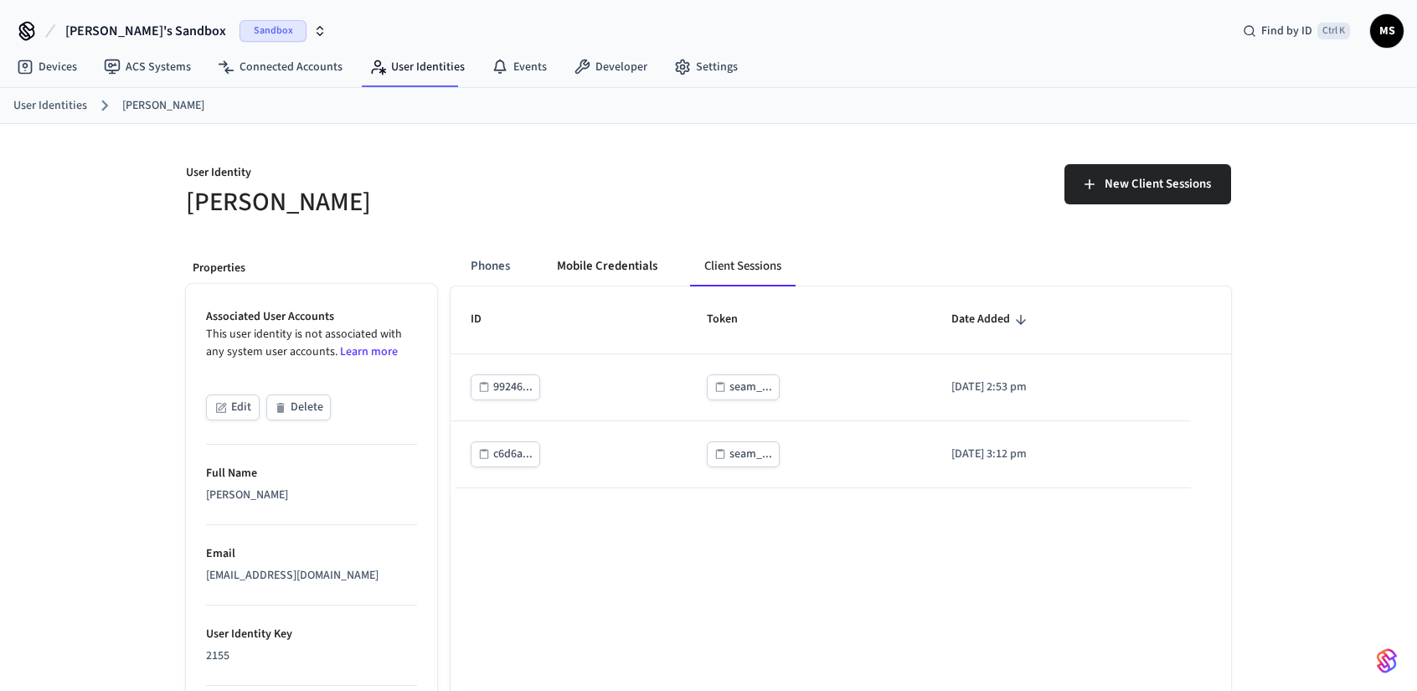
click at [596, 274] on button "Mobile Credentials" at bounding box center [607, 266] width 127 height 40
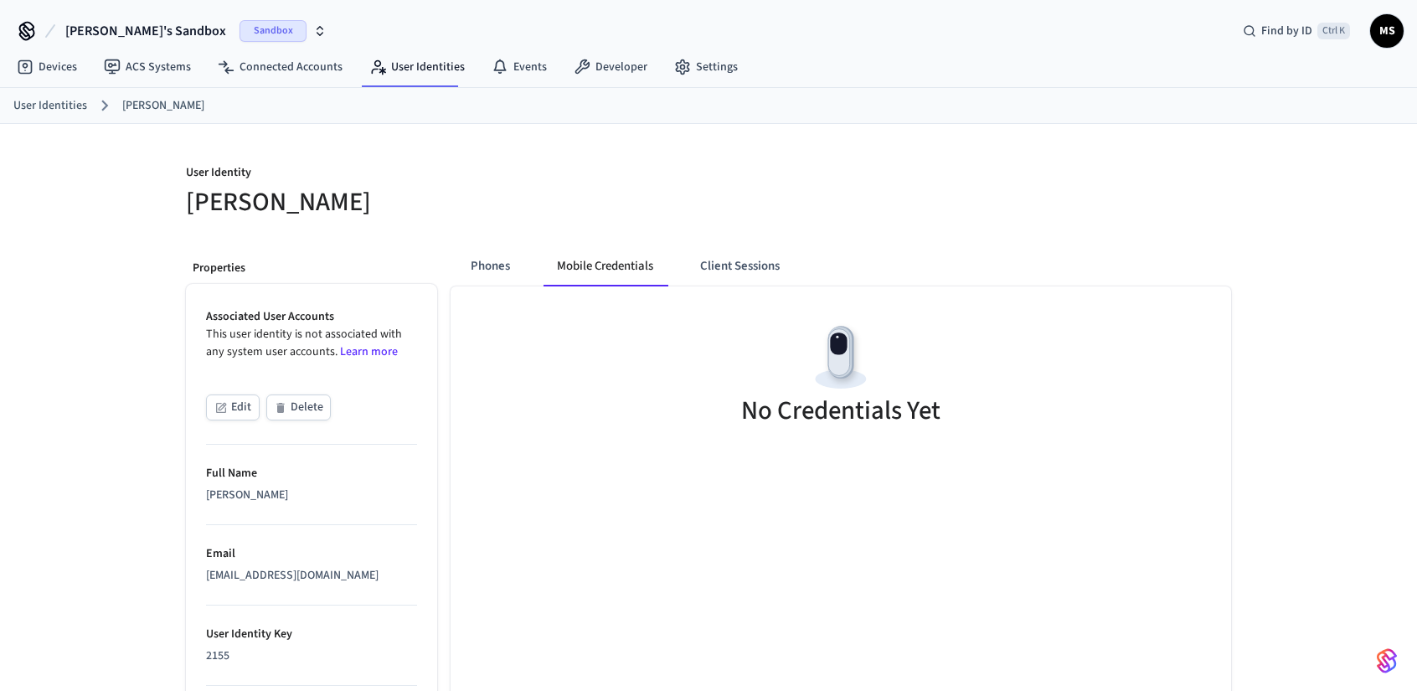
click at [705, 339] on div "No Credentials Yet" at bounding box center [841, 378] width 781 height 182
click at [135, 70] on link "ACS Systems" at bounding box center [147, 67] width 114 height 30
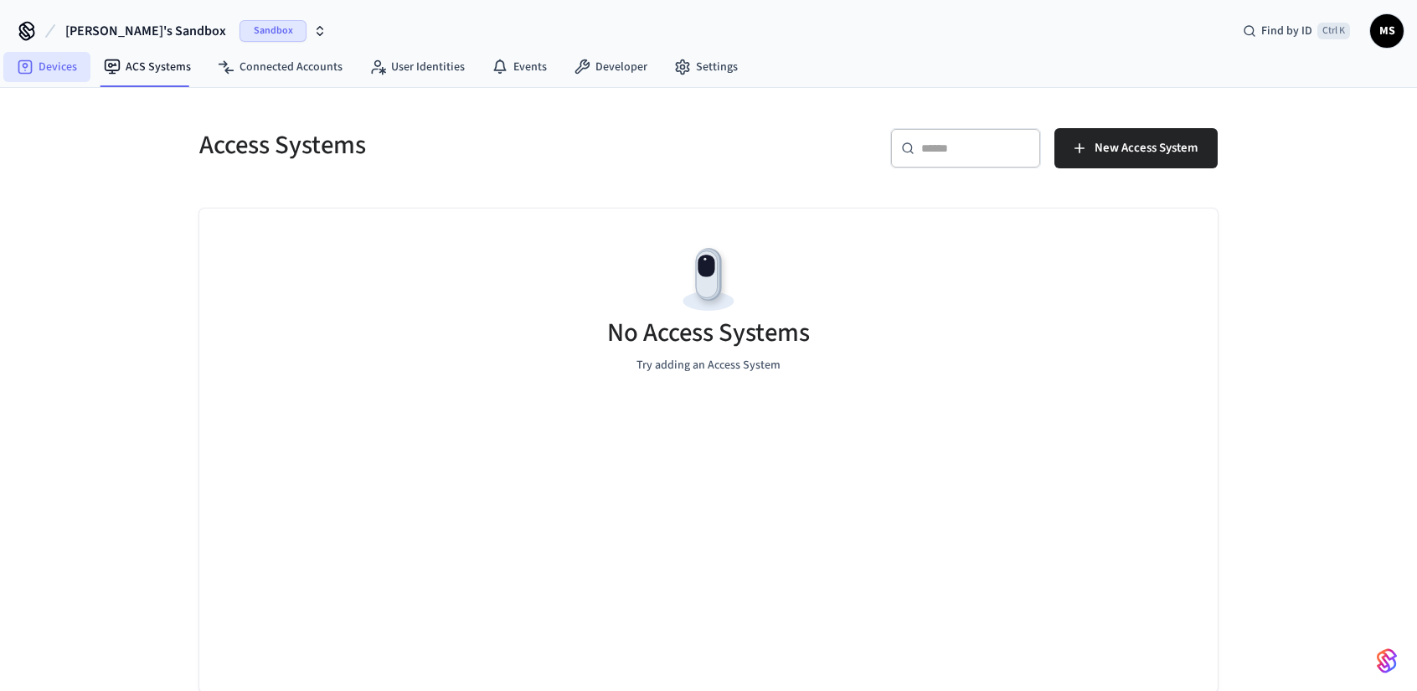
click at [59, 75] on link "Devices" at bounding box center [46, 67] width 87 height 30
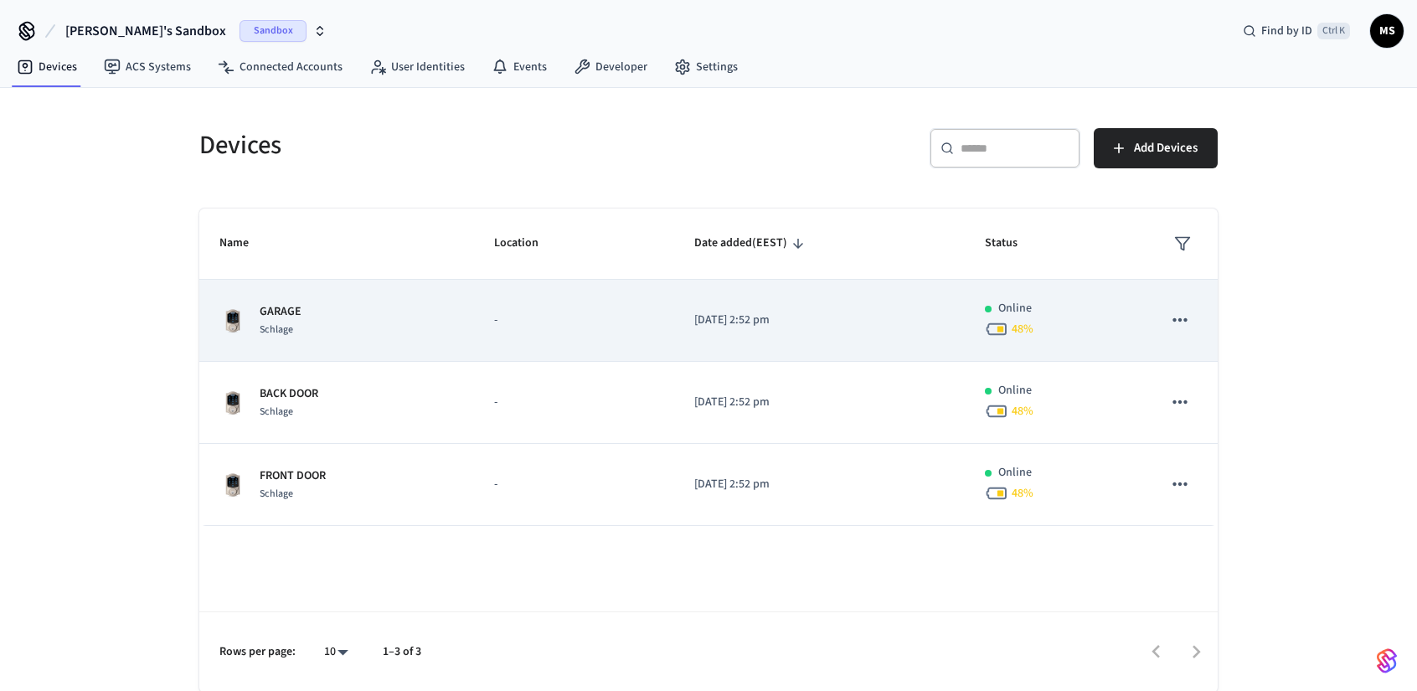
click at [1191, 316] on button "sticky table" at bounding box center [1180, 319] width 35 height 35
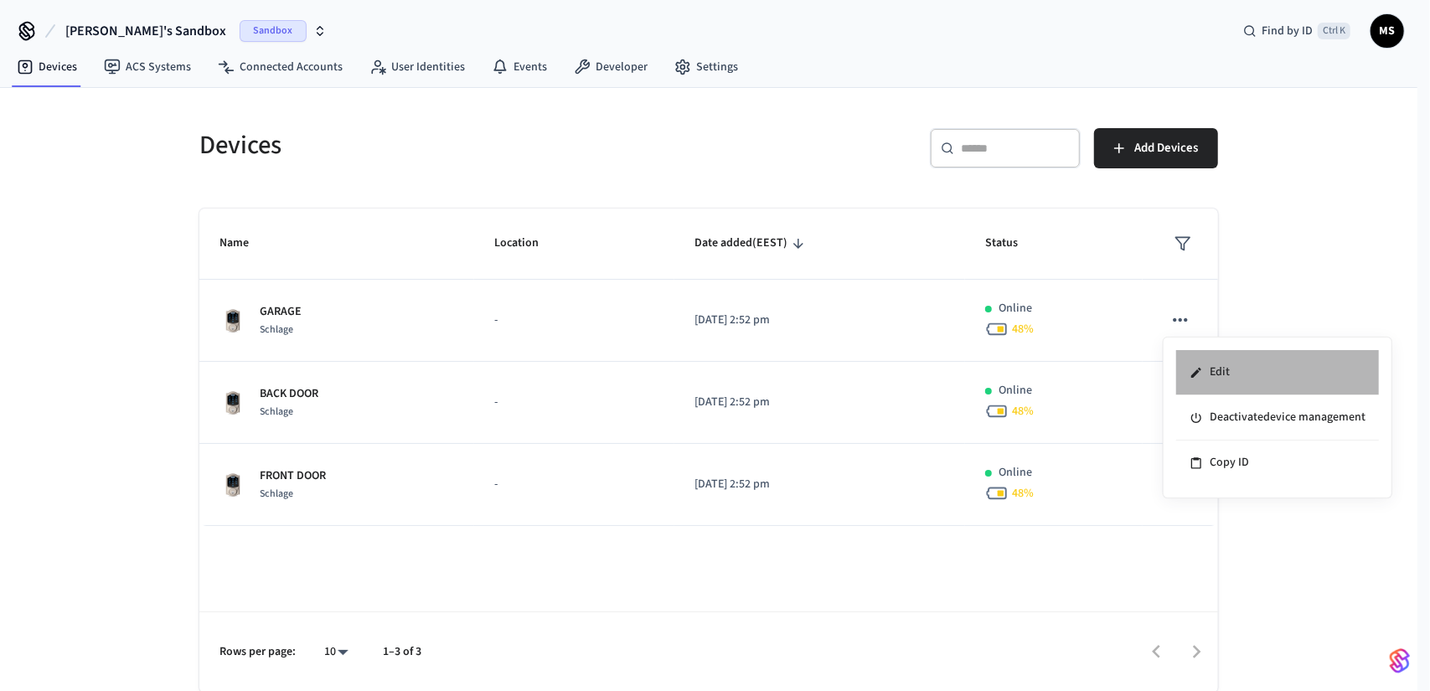
click at [1239, 361] on li "Edit" at bounding box center [1277, 372] width 203 height 45
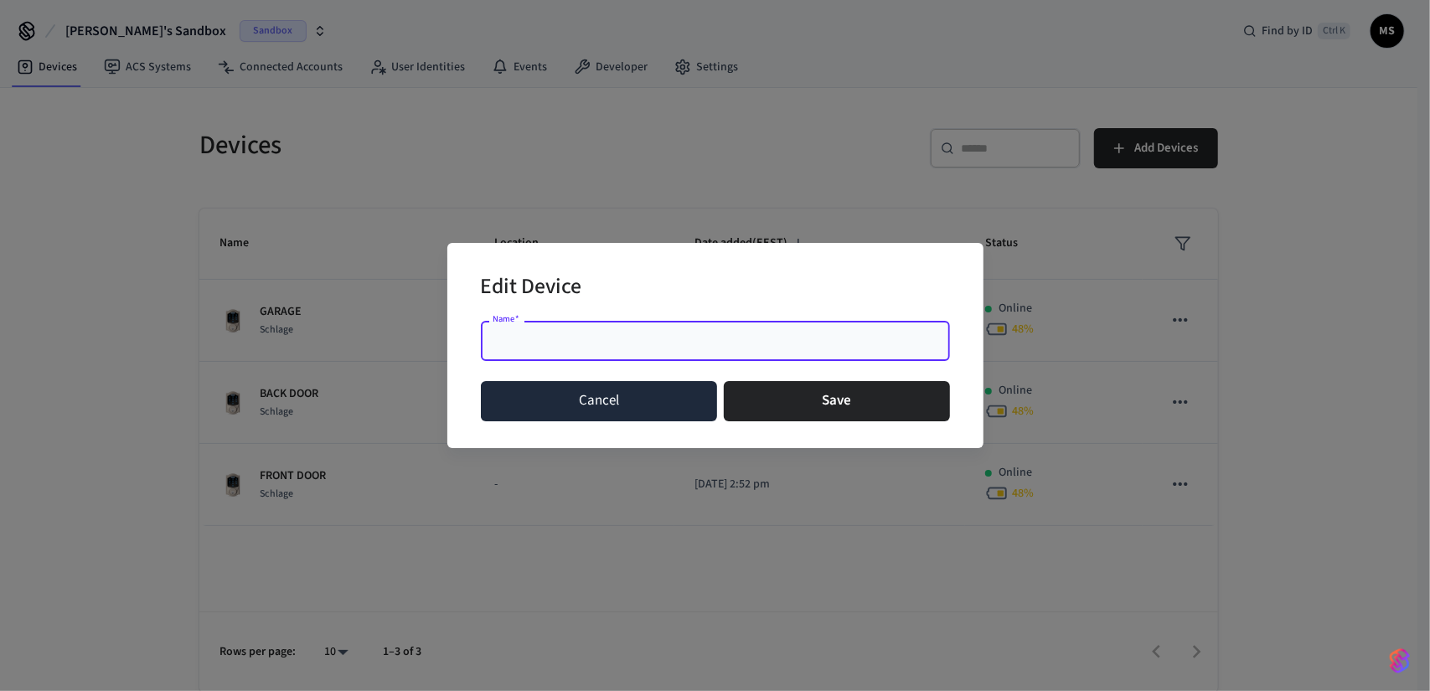
click at [622, 391] on button "Cancel" at bounding box center [599, 401] width 237 height 40
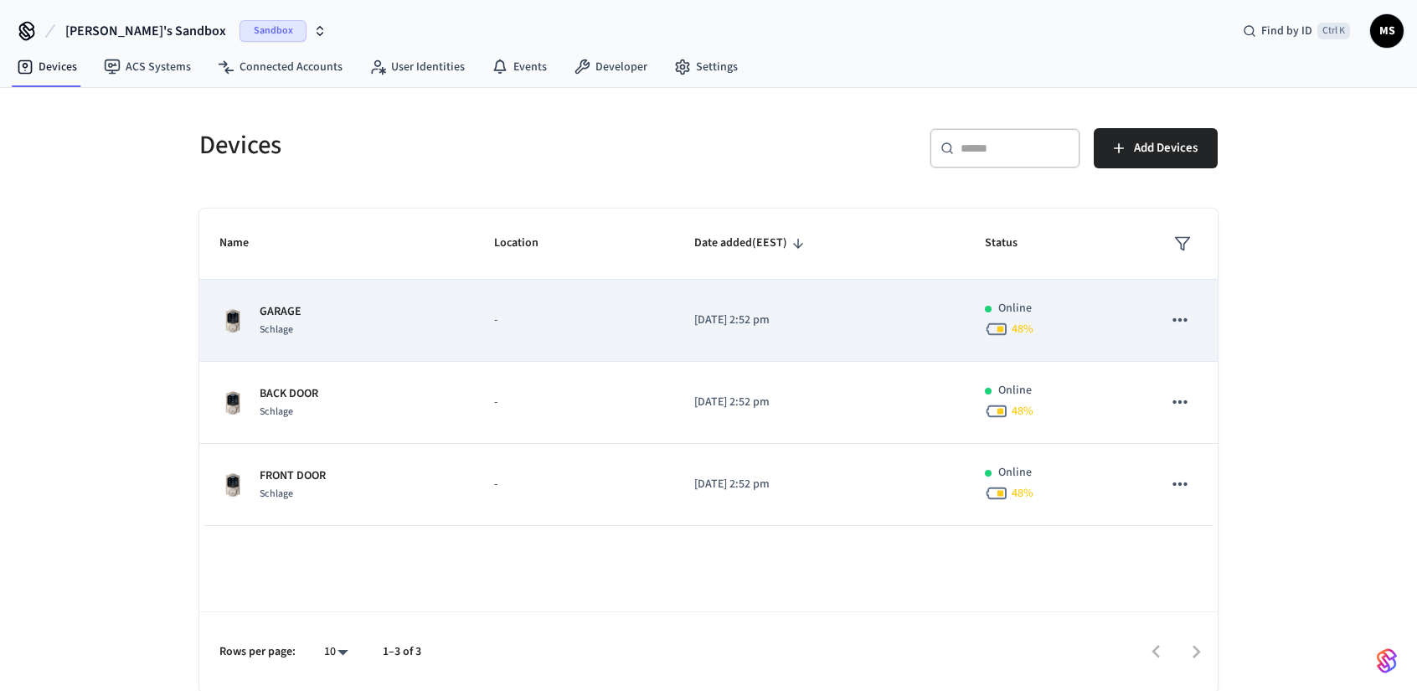
click at [465, 336] on td "GARAGE Schlage" at bounding box center [336, 321] width 275 height 82
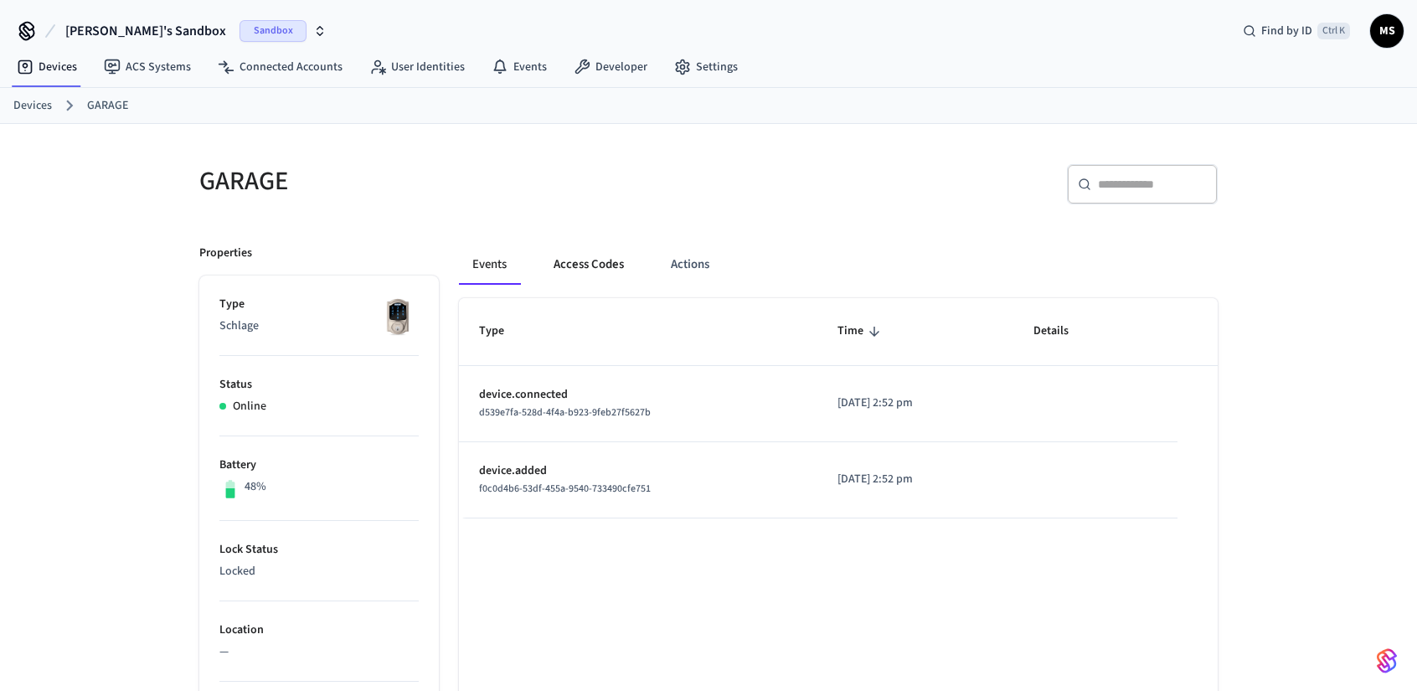
click at [566, 281] on button "Access Codes" at bounding box center [588, 265] width 97 height 40
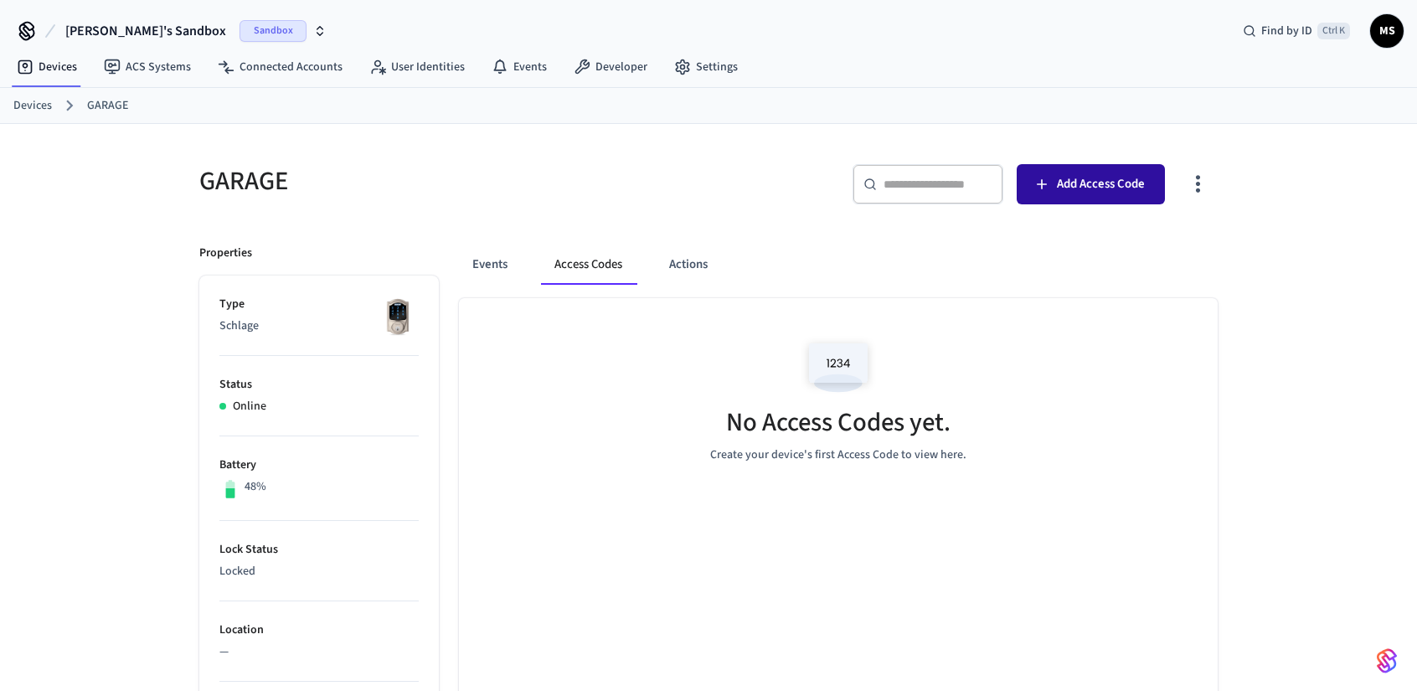
click at [1122, 189] on span "Add Access Code" at bounding box center [1101, 184] width 88 height 22
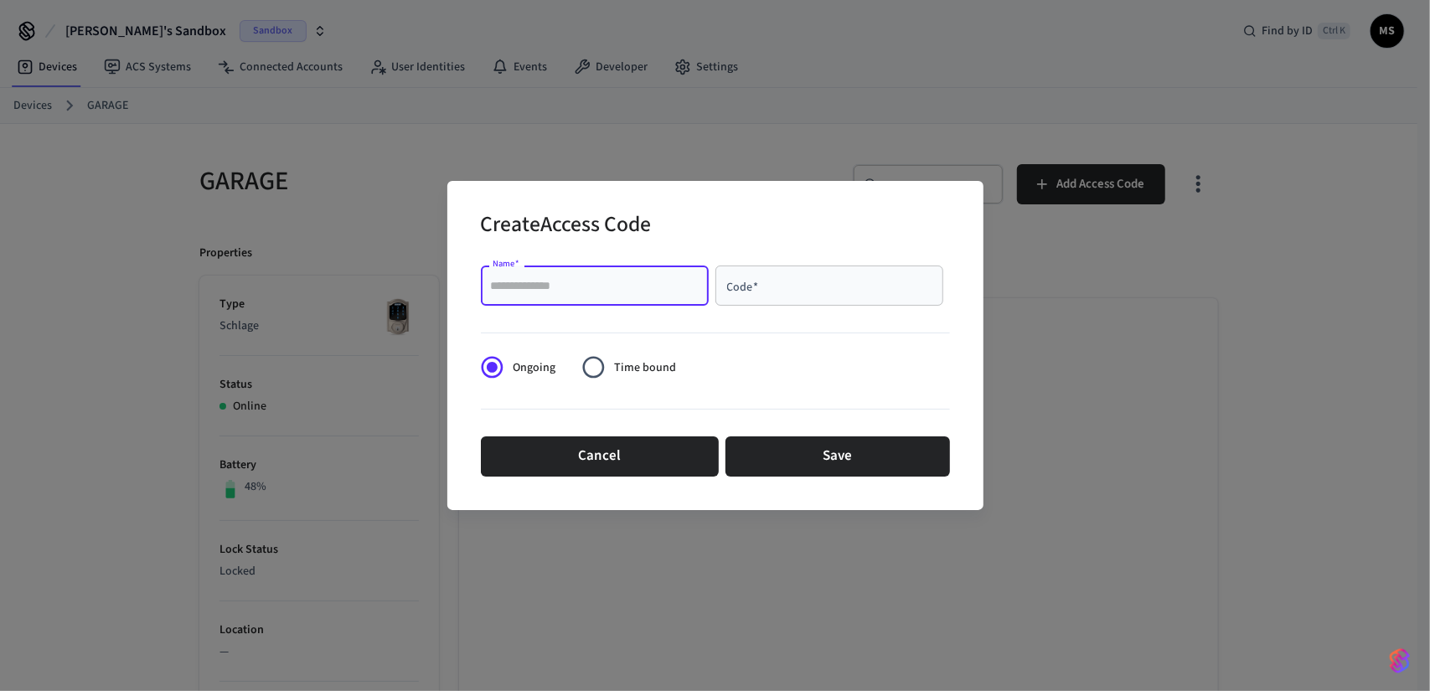
click at [588, 288] on input "Name   *" at bounding box center [595, 285] width 208 height 17
type input "*"
type input "**********"
click at [829, 299] on div "Code   *" at bounding box center [829, 286] width 228 height 40
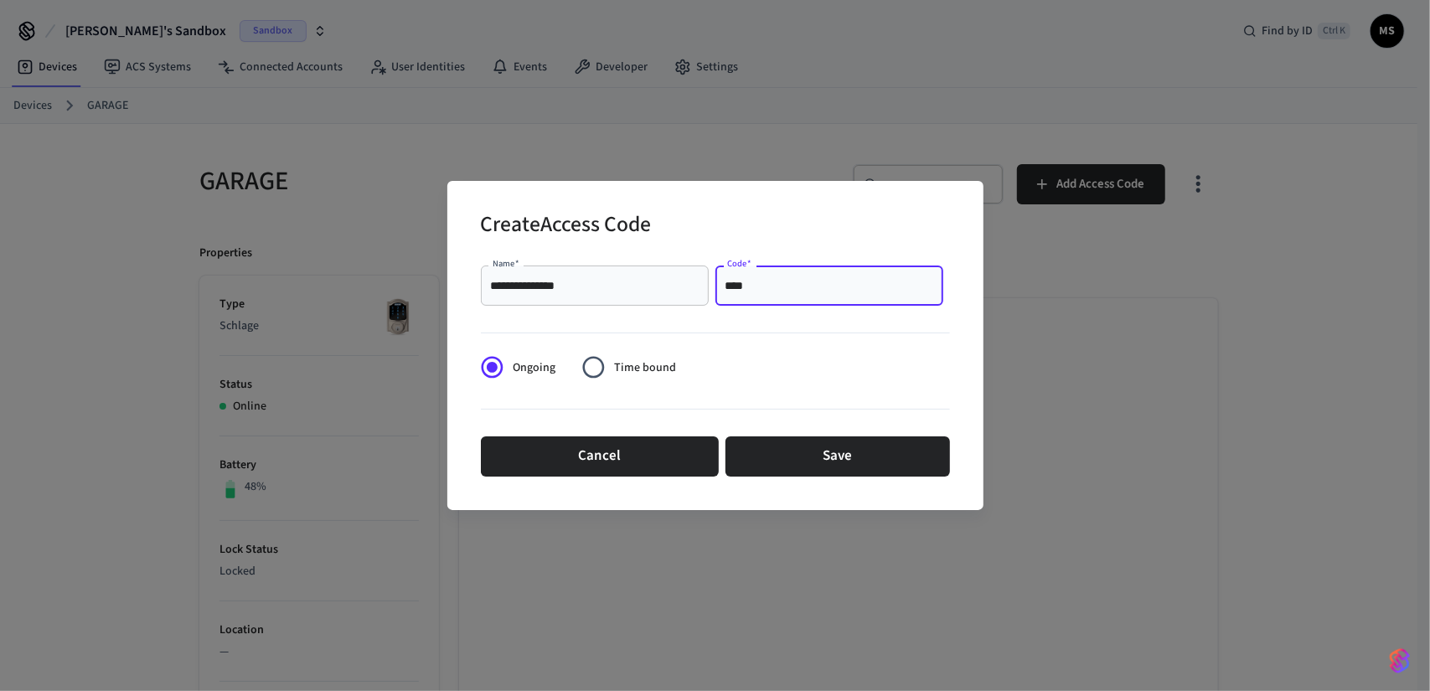
type input "****"
click at [623, 372] on span "Time bound" at bounding box center [645, 368] width 62 height 18
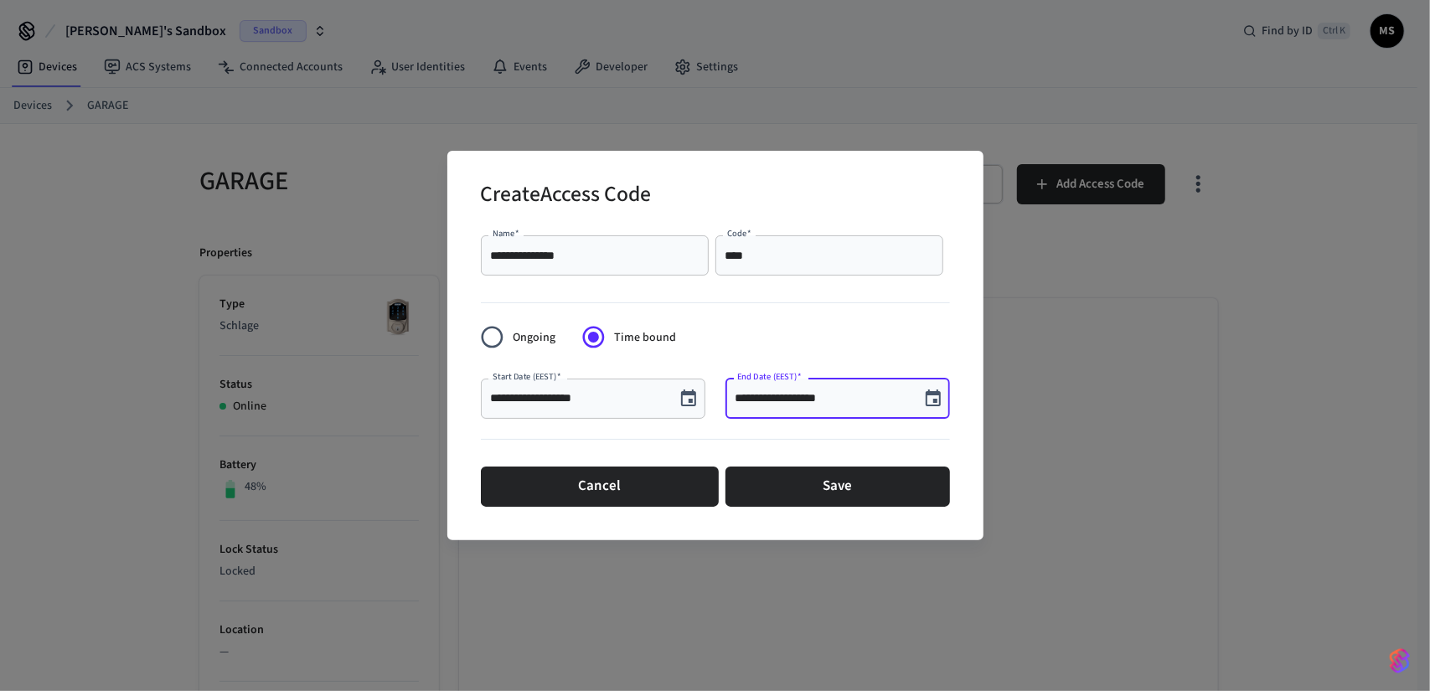
click at [813, 393] on input "**********" at bounding box center [823, 398] width 174 height 17
click at [932, 396] on icon "Choose date, selected date is Aug 27, 2025" at bounding box center [933, 399] width 20 height 20
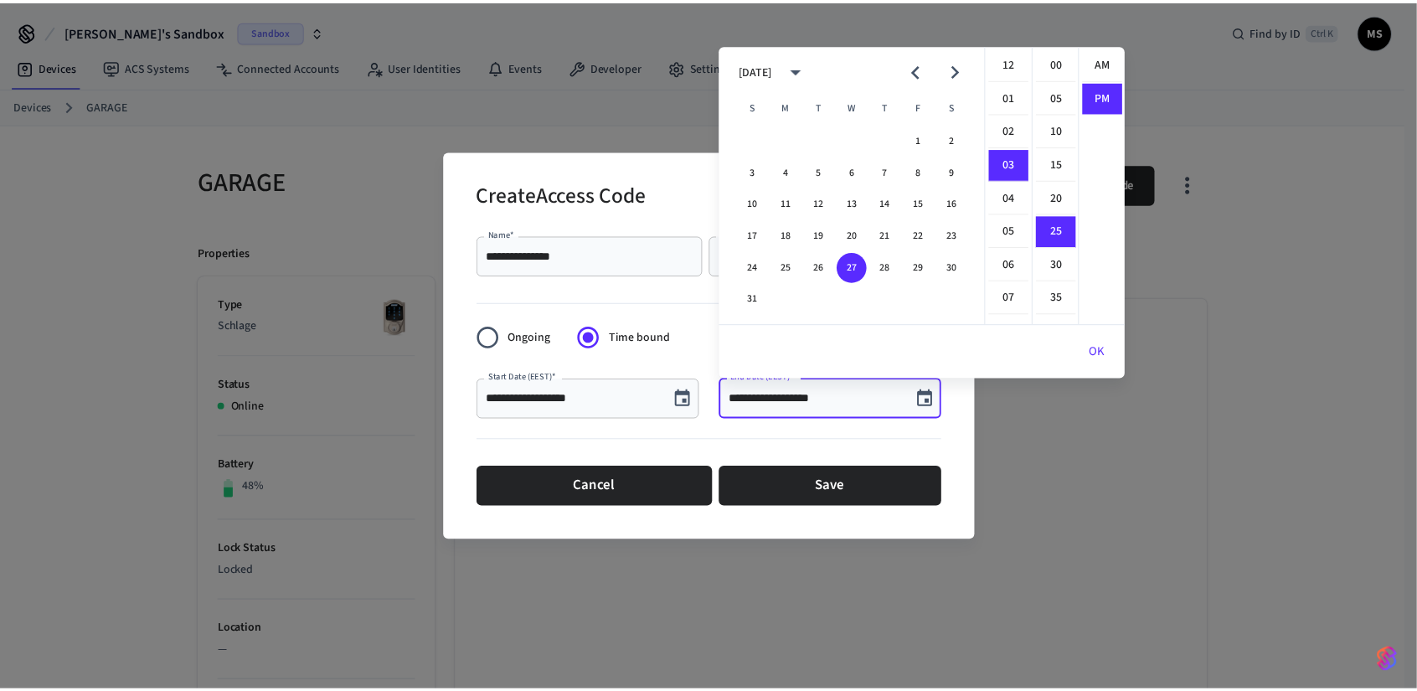
scroll to position [30, 0]
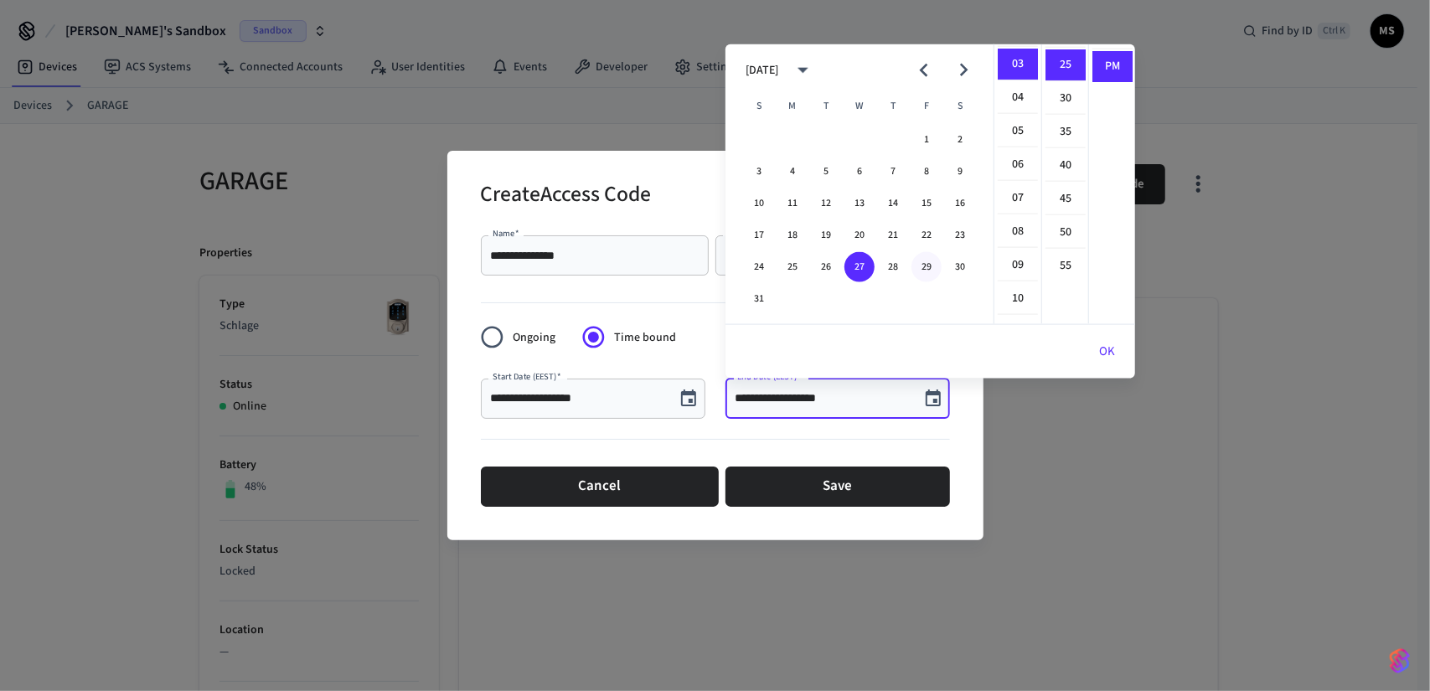
click at [918, 266] on button "29" at bounding box center [926, 267] width 30 height 30
type input "**********"
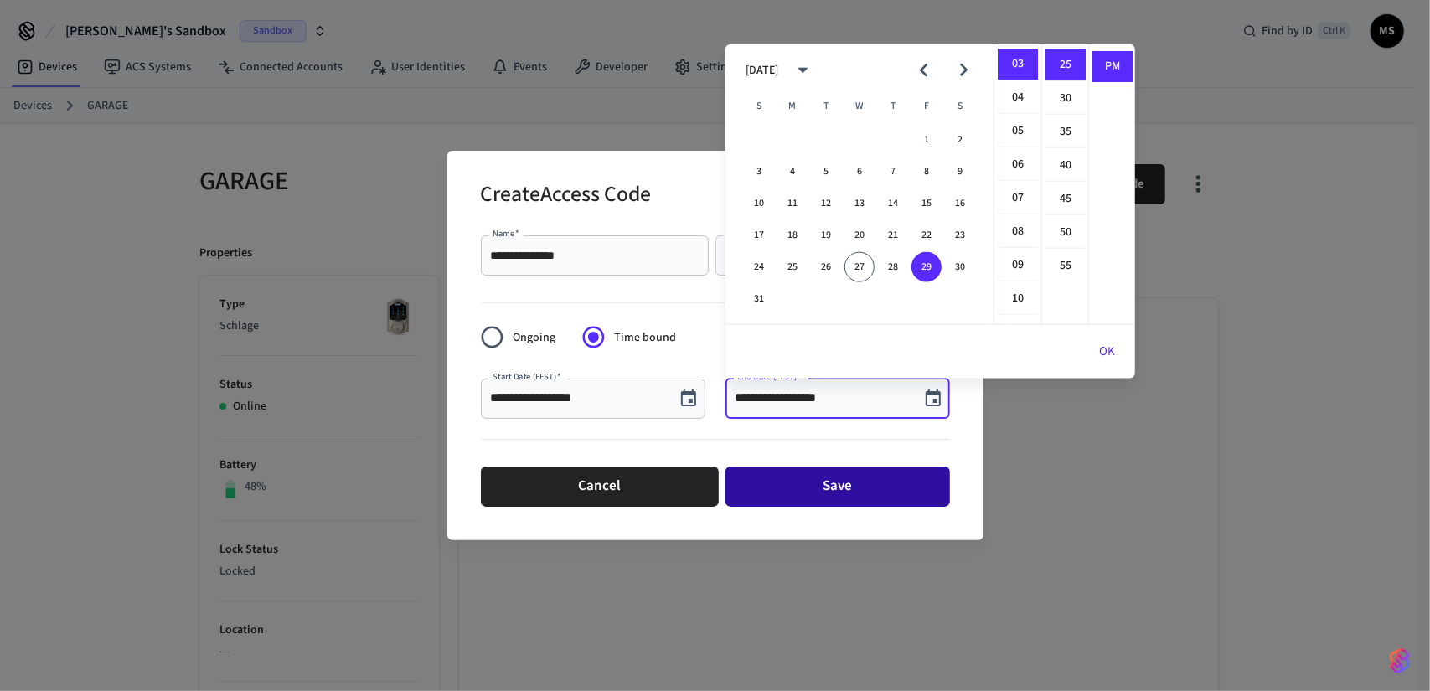
click at [891, 480] on button "Save" at bounding box center [837, 487] width 225 height 40
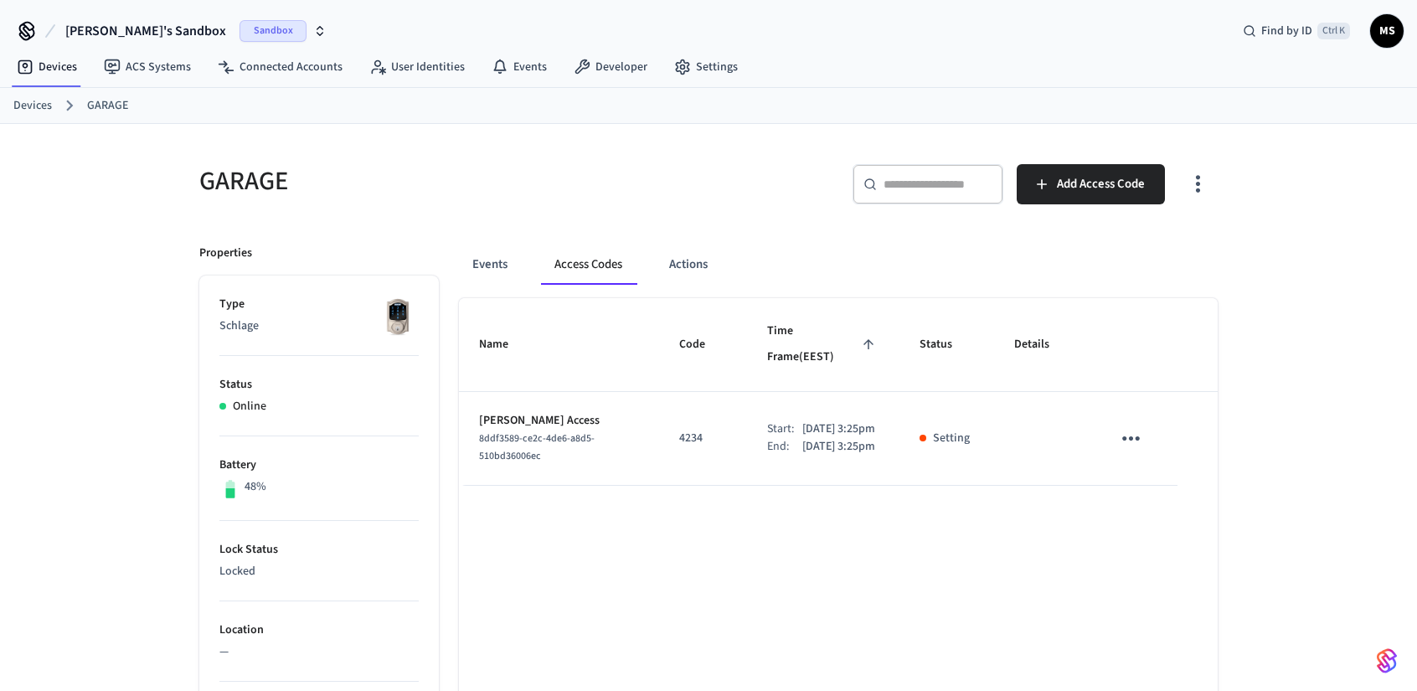
click at [1136, 436] on icon "sticky table" at bounding box center [1132, 438] width 18 height 4
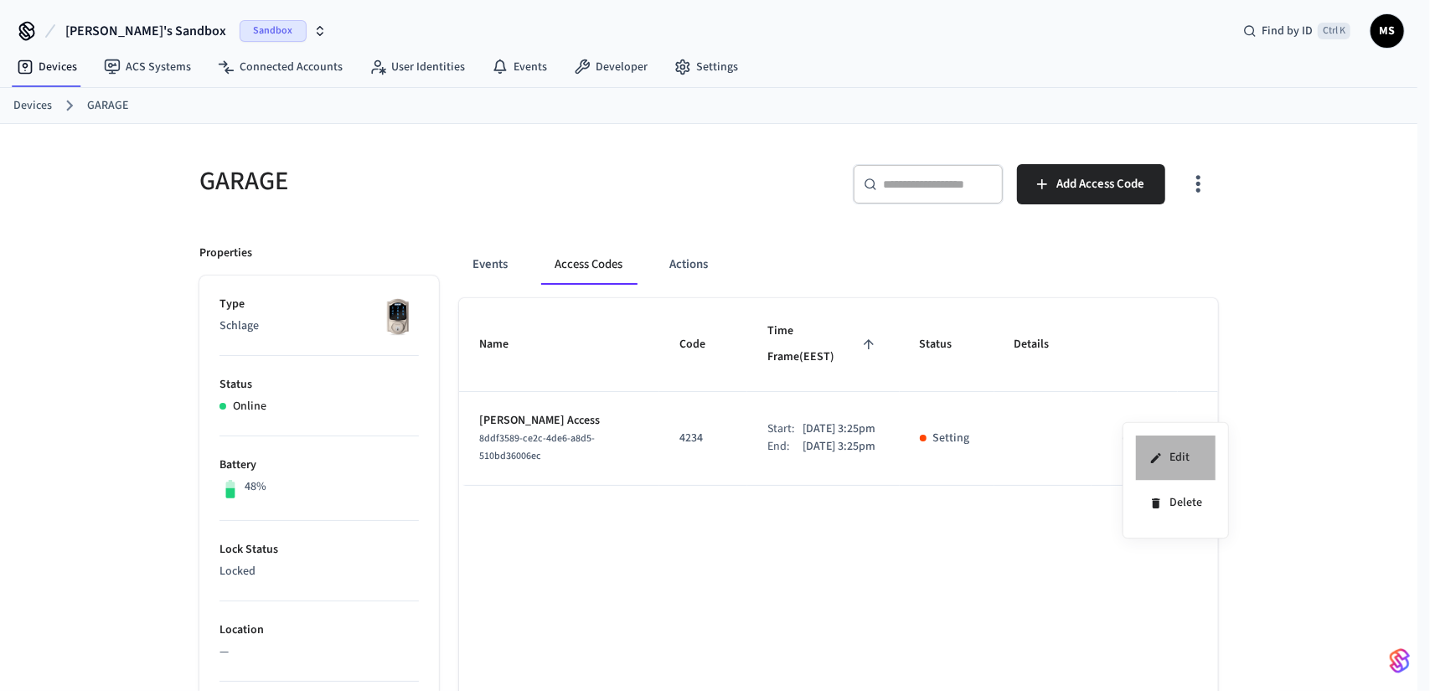
click at [1169, 453] on li "Edit" at bounding box center [1176, 458] width 80 height 45
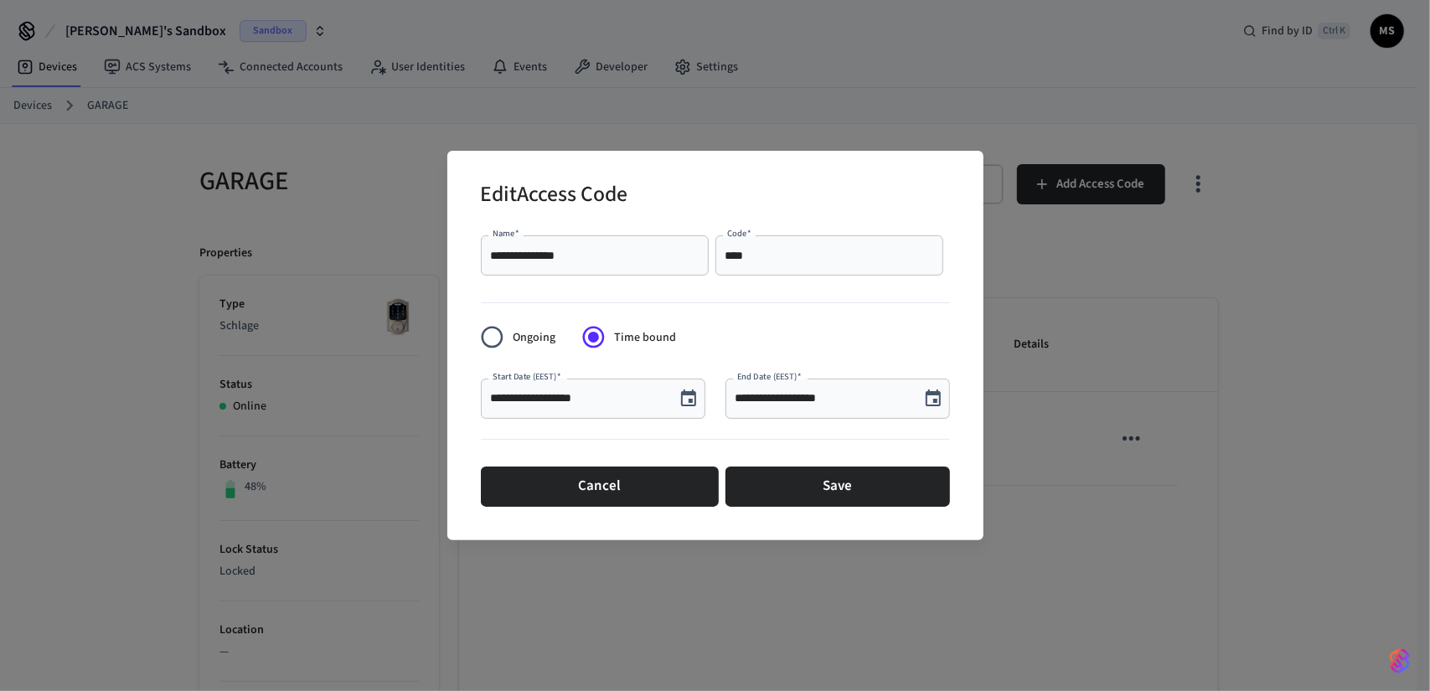
click at [1087, 469] on div "**********" at bounding box center [715, 345] width 1430 height 691
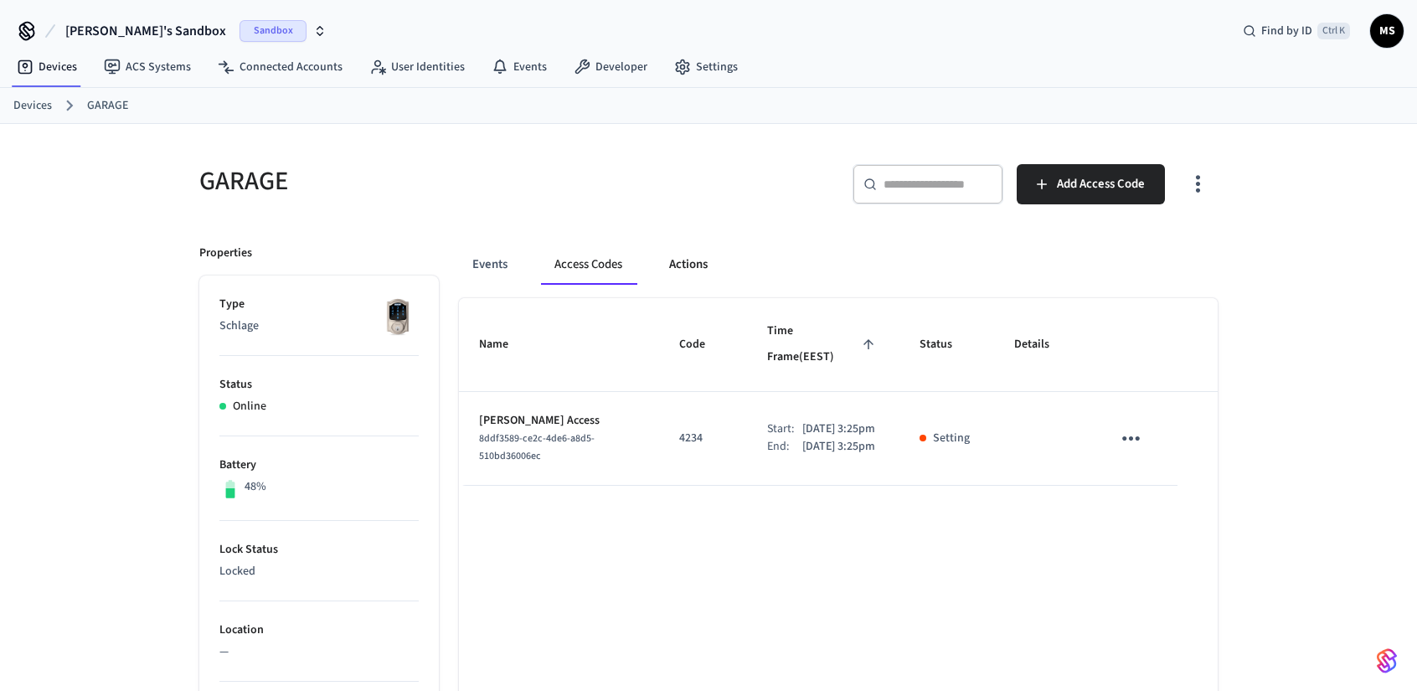
click at [691, 262] on button "Actions" at bounding box center [688, 265] width 65 height 40
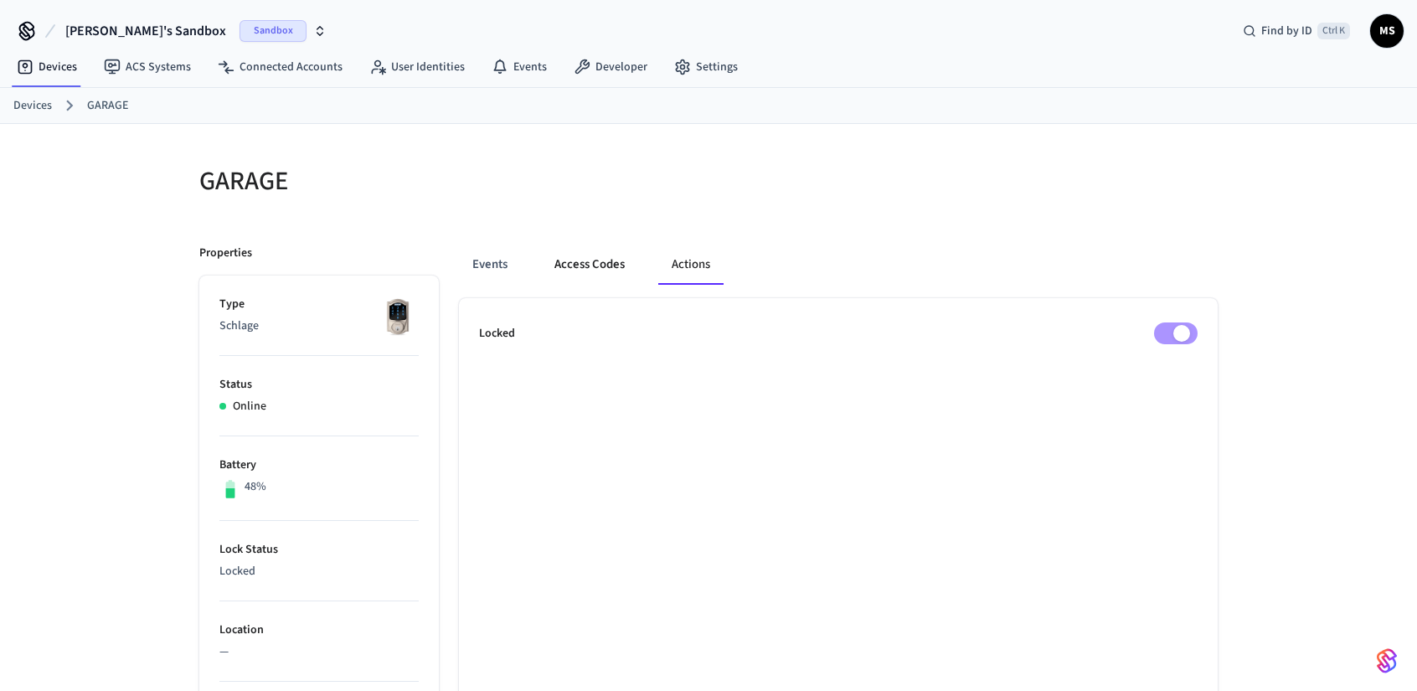
click at [621, 262] on button "Access Codes" at bounding box center [589, 265] width 97 height 40
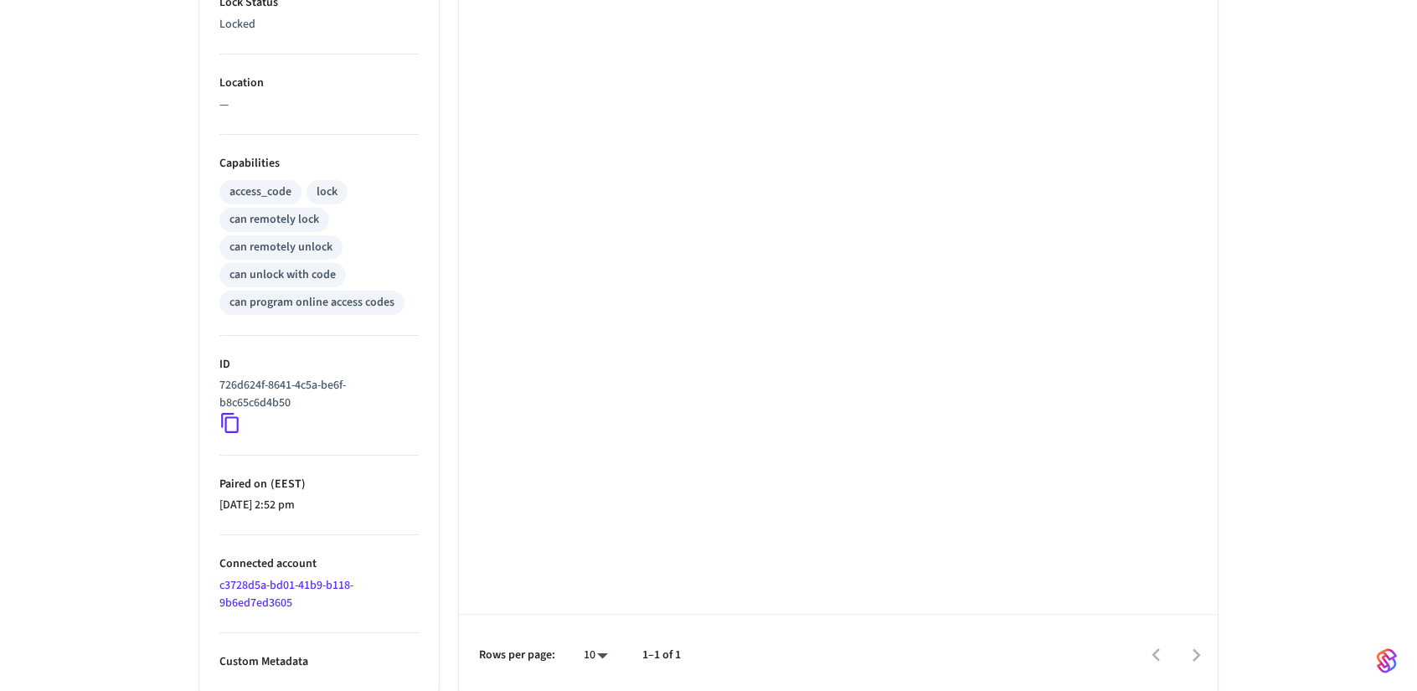
scroll to position [0, 0]
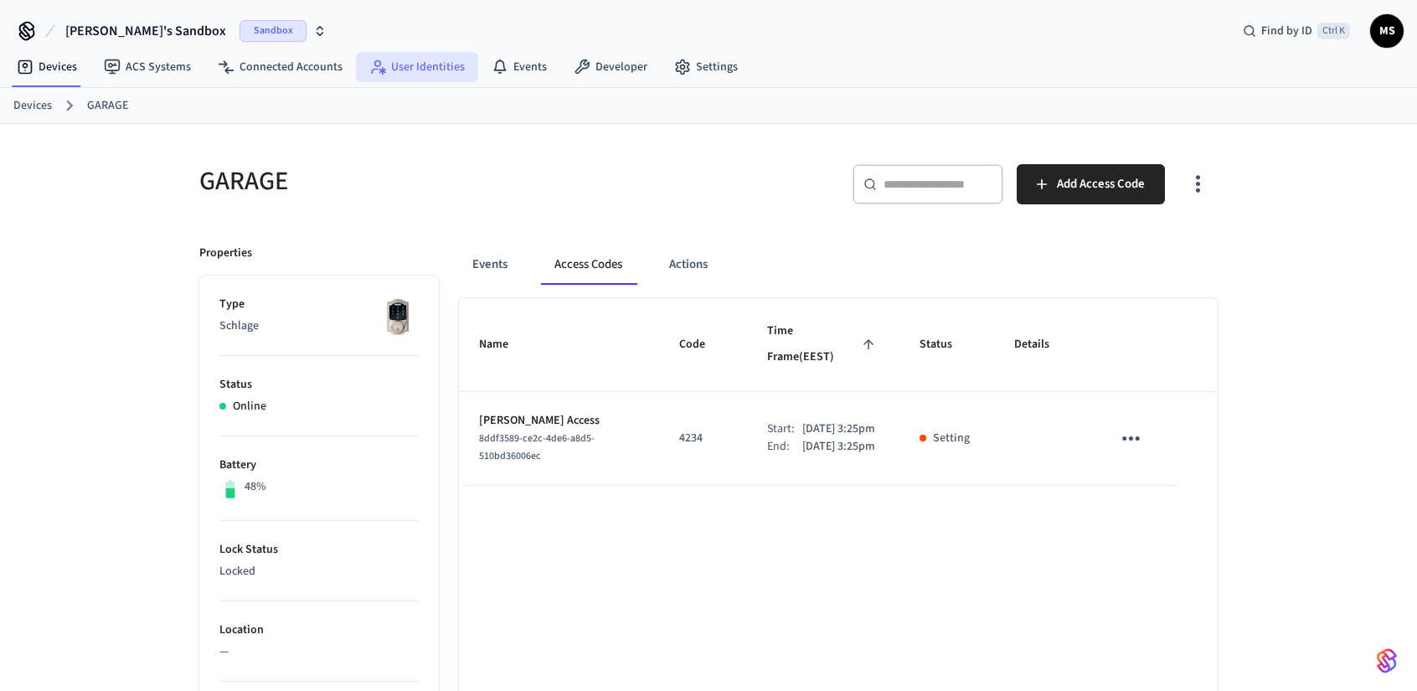
click at [419, 70] on link "User Identities" at bounding box center [417, 67] width 122 height 30
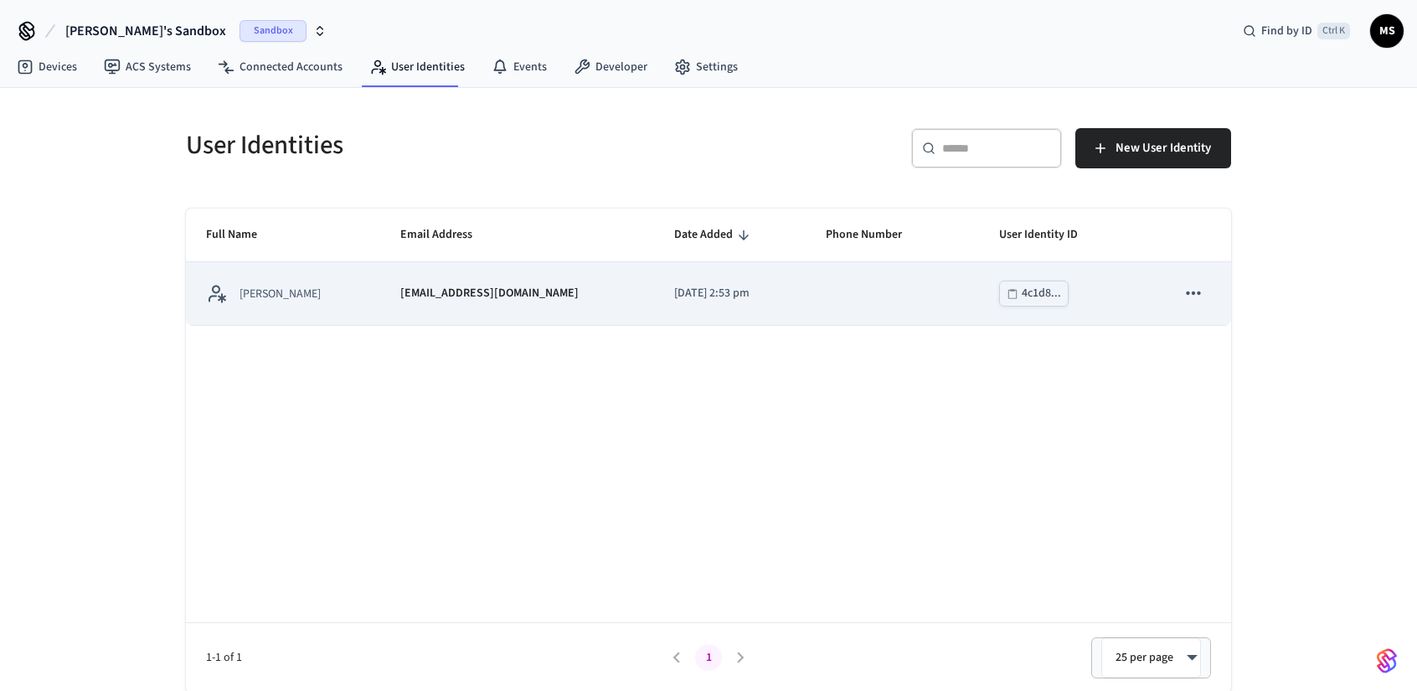
click at [438, 269] on td "[EMAIL_ADDRESS][DOMAIN_NAME]" at bounding box center [517, 293] width 274 height 63
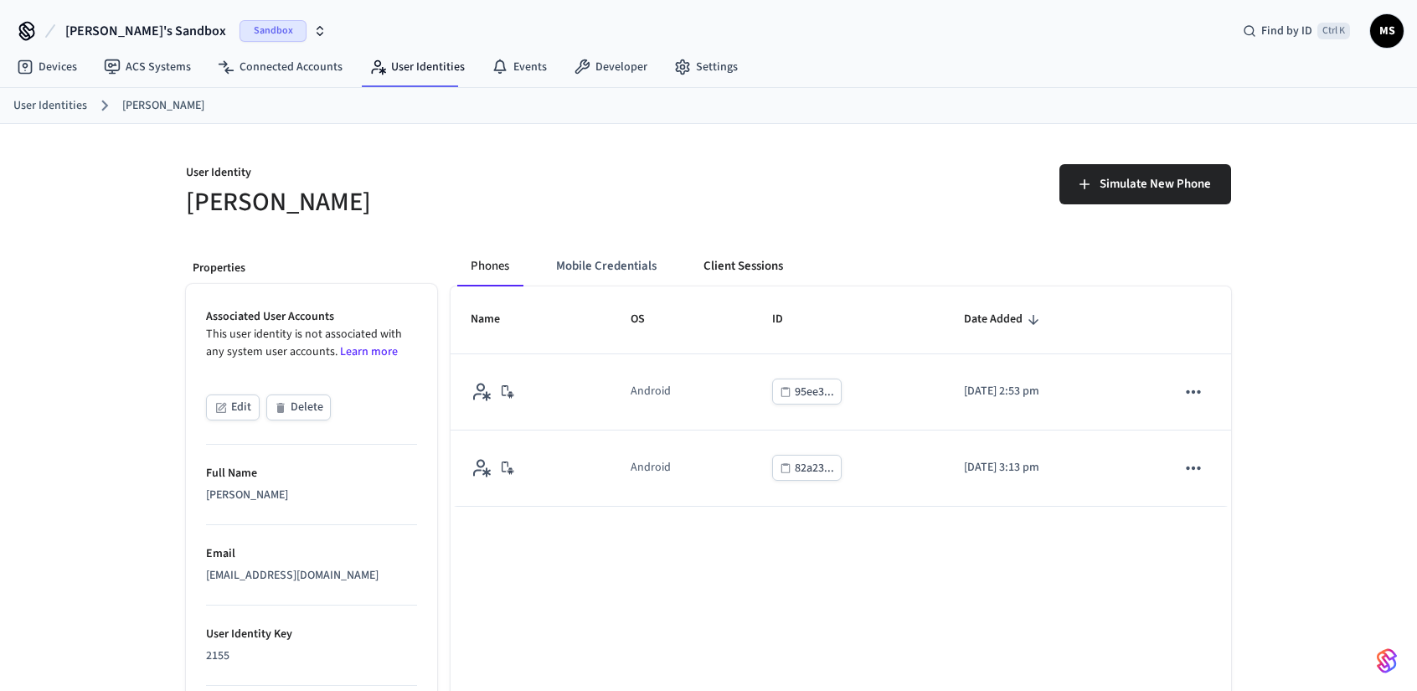
click at [757, 261] on button "Client Sessions" at bounding box center [743, 266] width 106 height 40
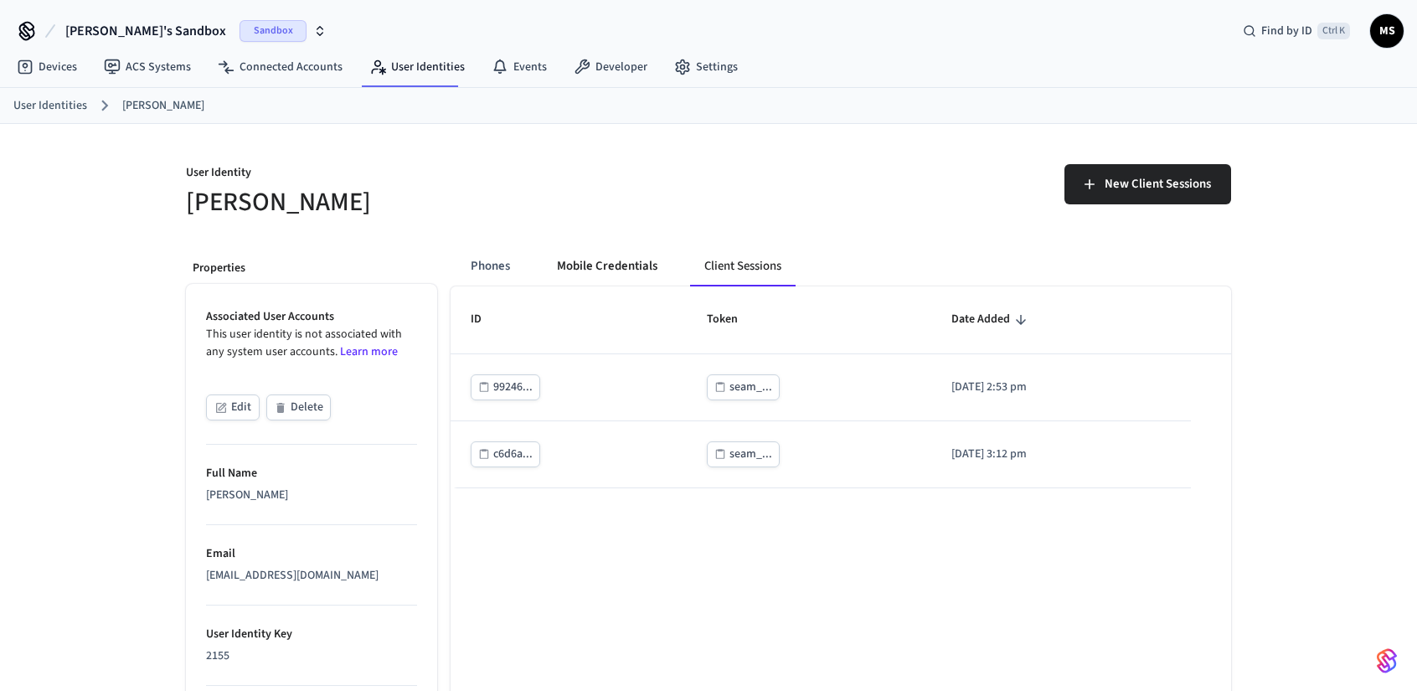
click at [641, 258] on button "Mobile Credentials" at bounding box center [607, 266] width 127 height 40
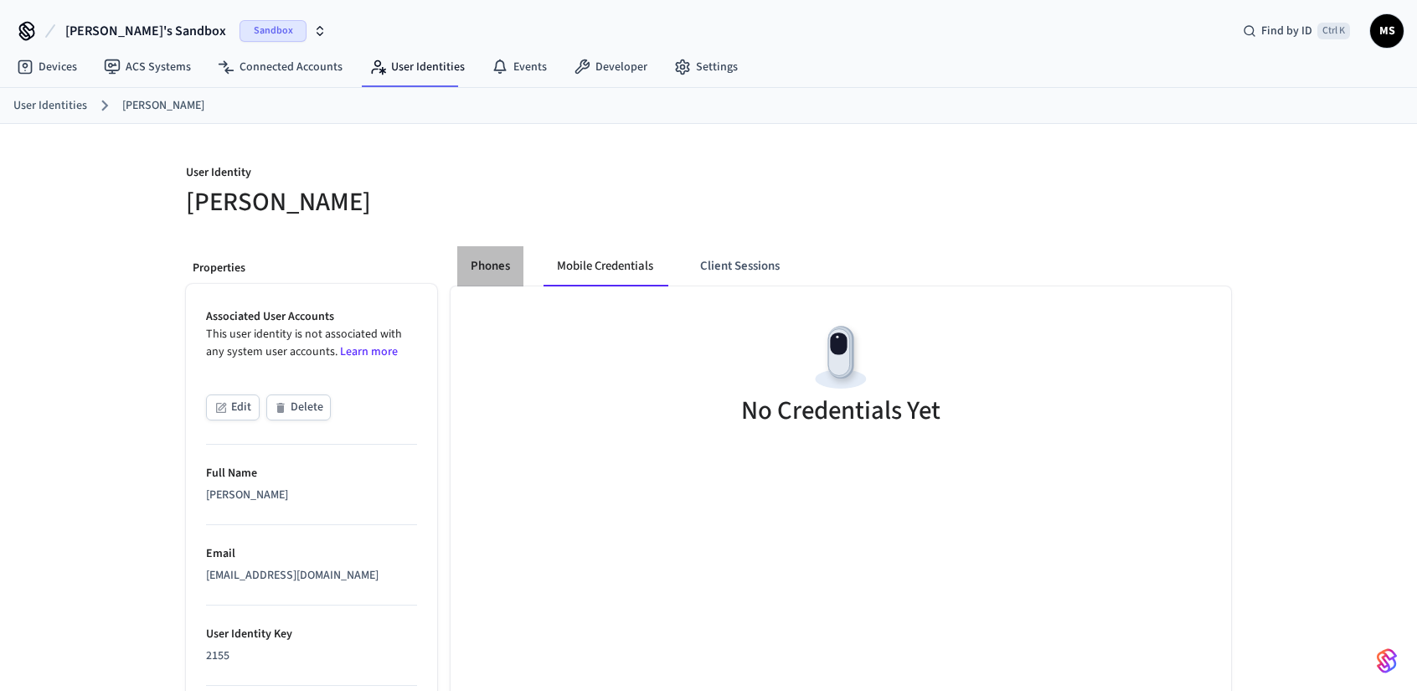
click at [478, 271] on button "Phones" at bounding box center [490, 266] width 66 height 40
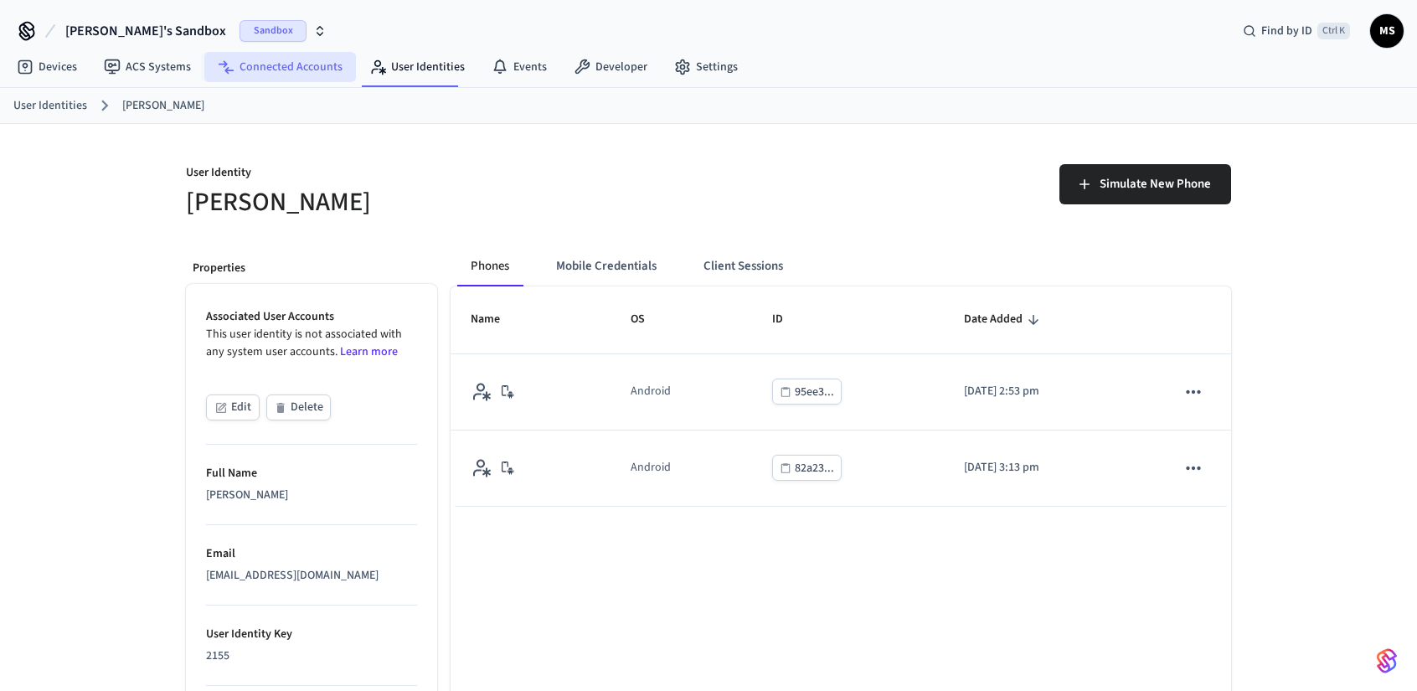
click at [283, 65] on link "Connected Accounts" at bounding box center [280, 67] width 152 height 30
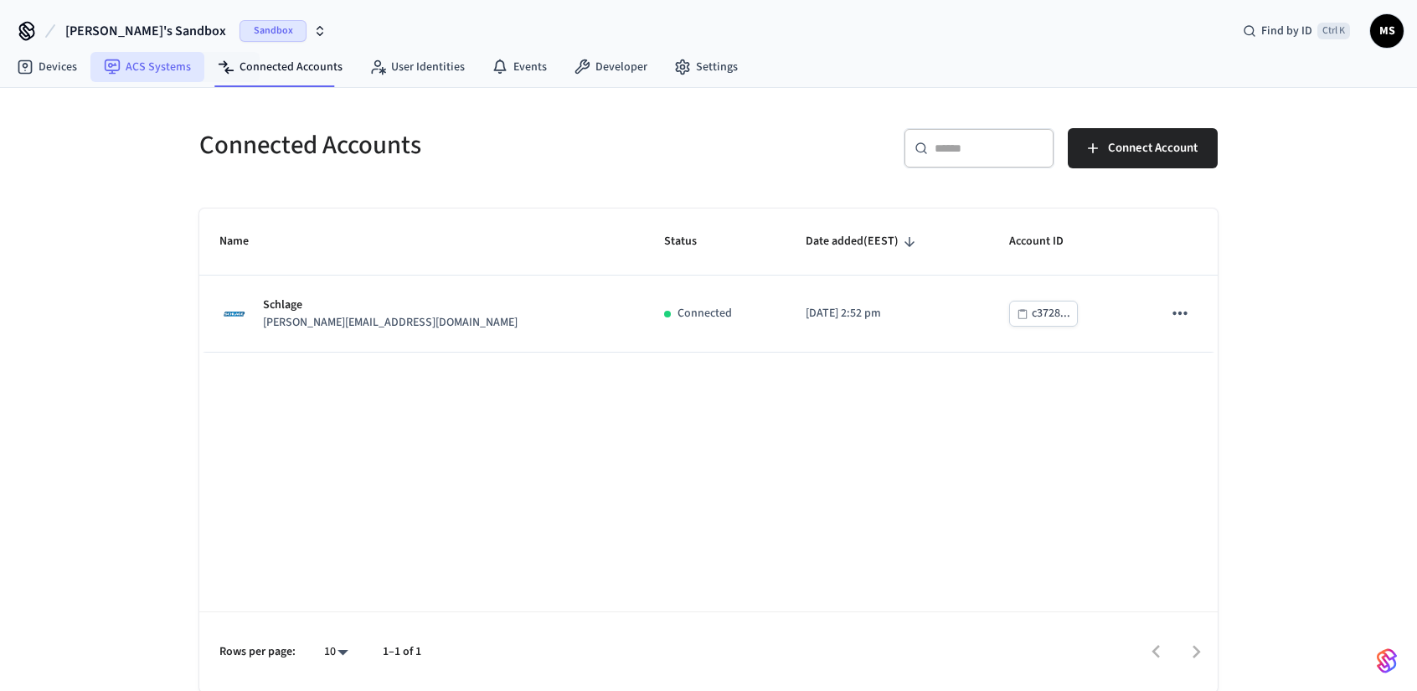
click at [189, 61] on link "ACS Systems" at bounding box center [147, 67] width 114 height 30
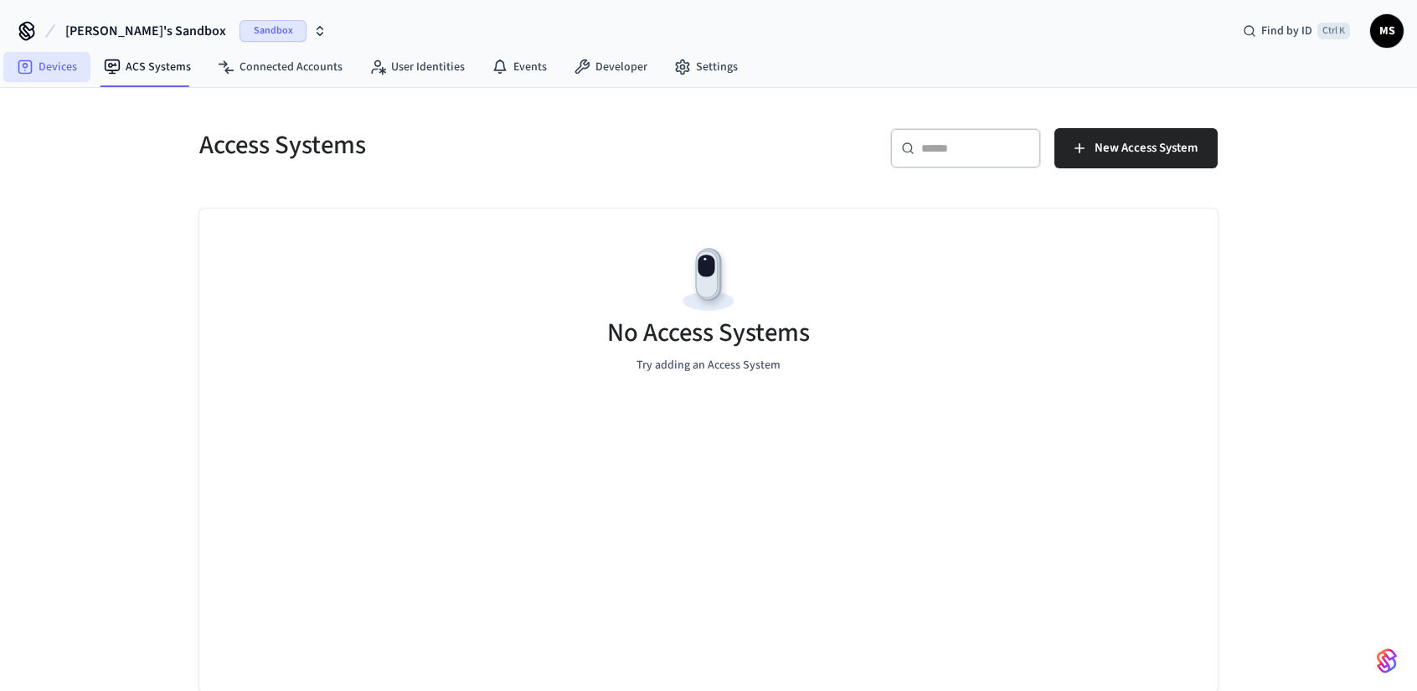
click at [12, 68] on link "Devices" at bounding box center [46, 67] width 87 height 30
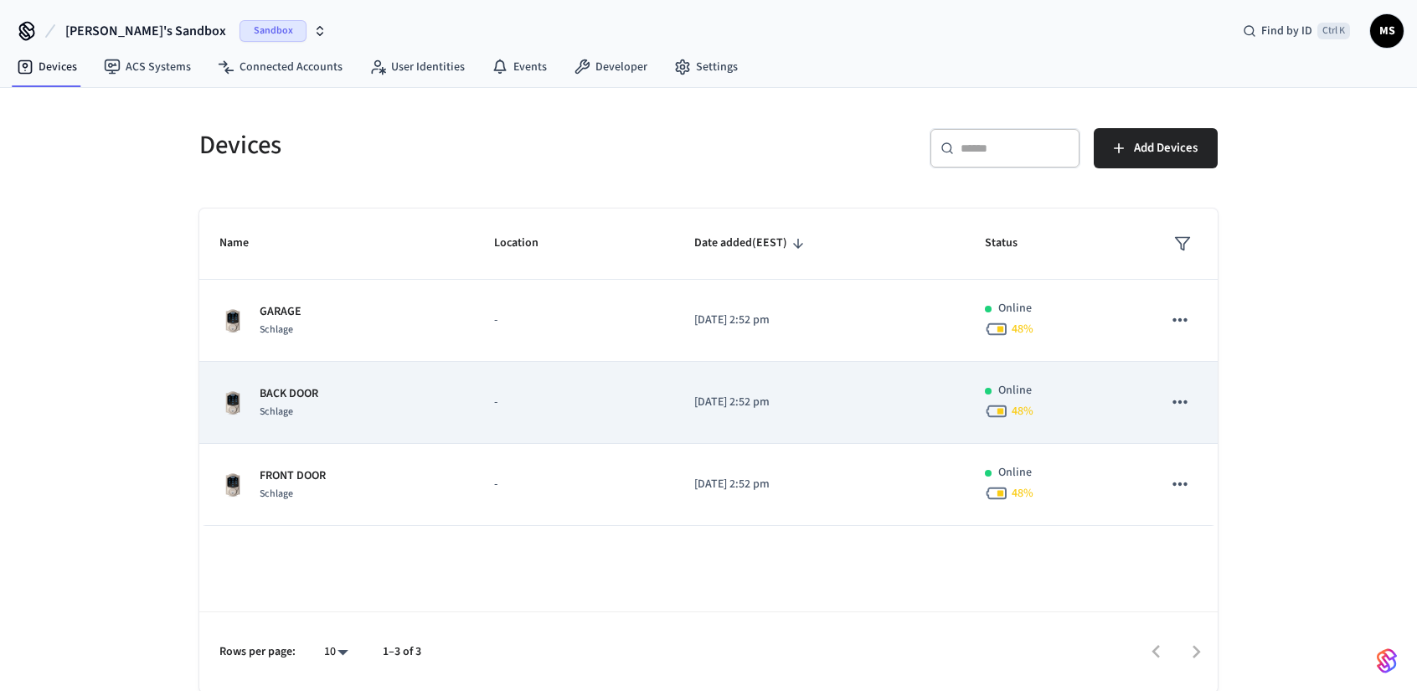
click at [1185, 385] on button "sticky table" at bounding box center [1180, 402] width 35 height 35
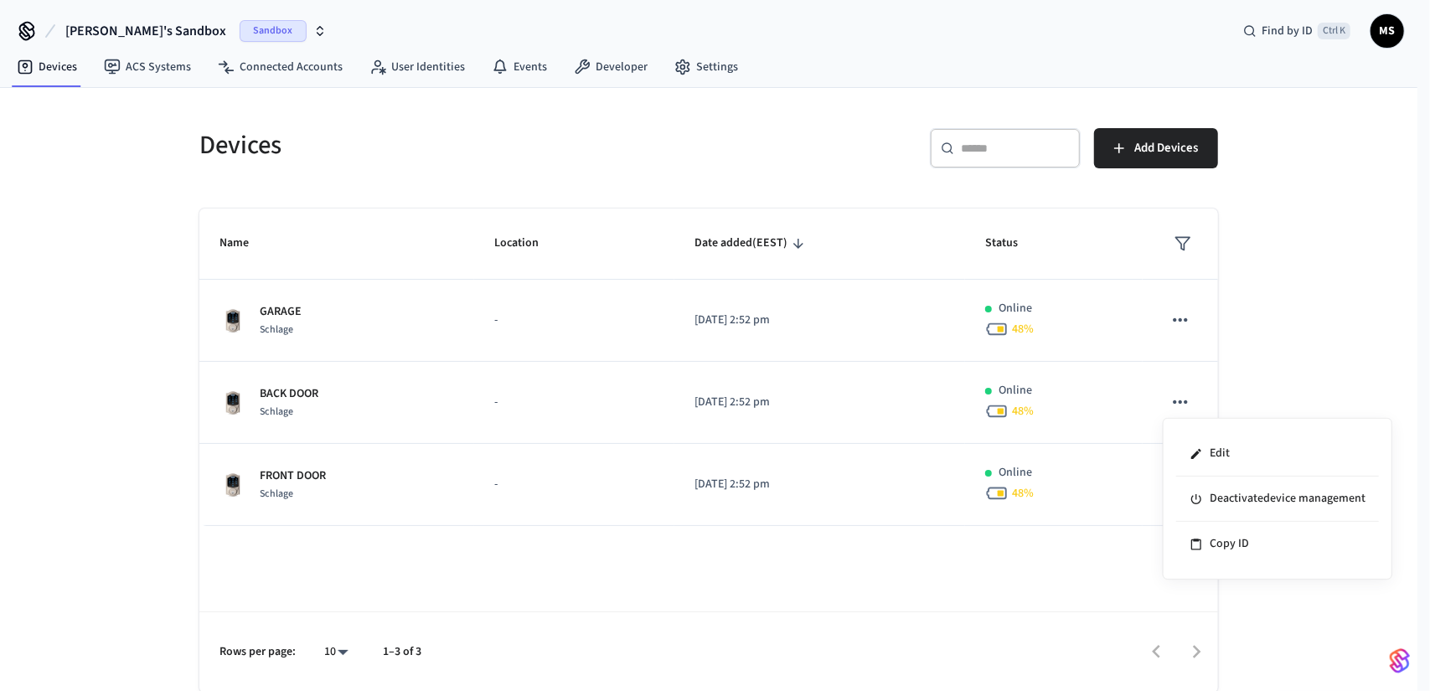
click at [1193, 335] on div at bounding box center [715, 345] width 1430 height 691
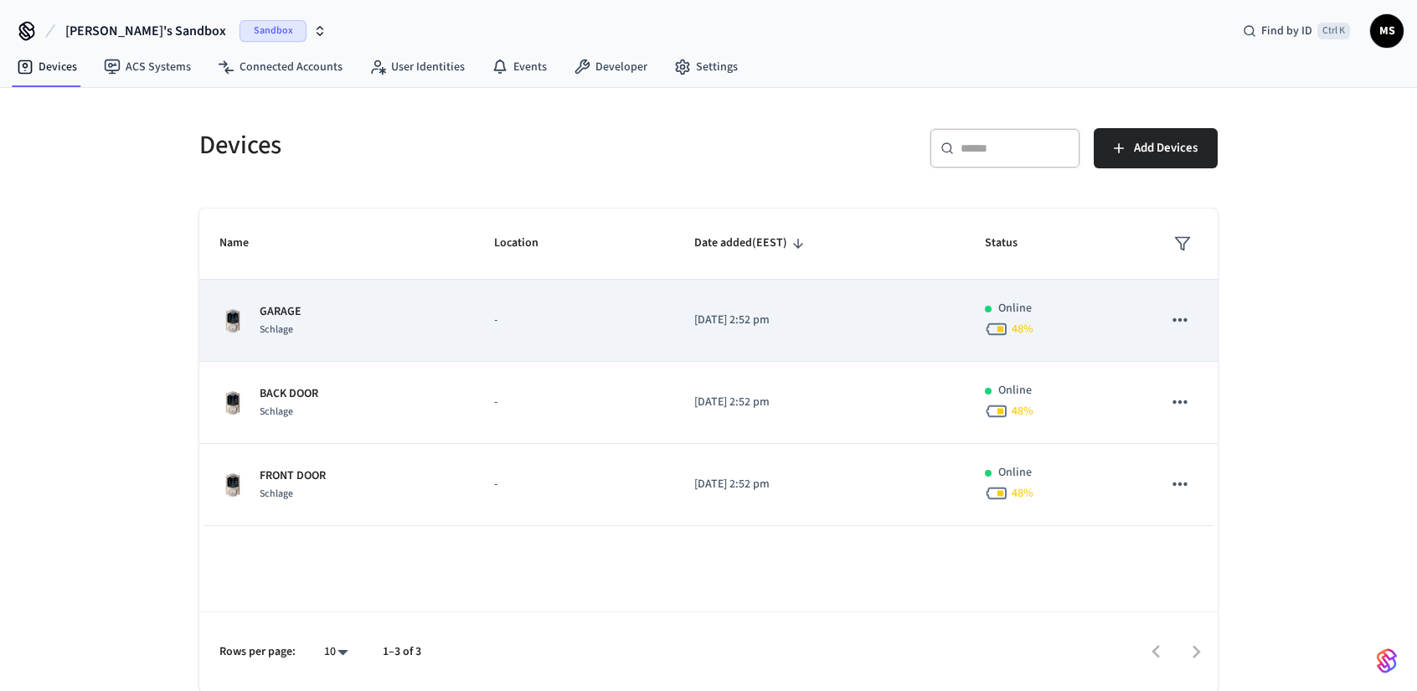
click at [1106, 313] on div "Online" at bounding box center [1053, 309] width 137 height 18
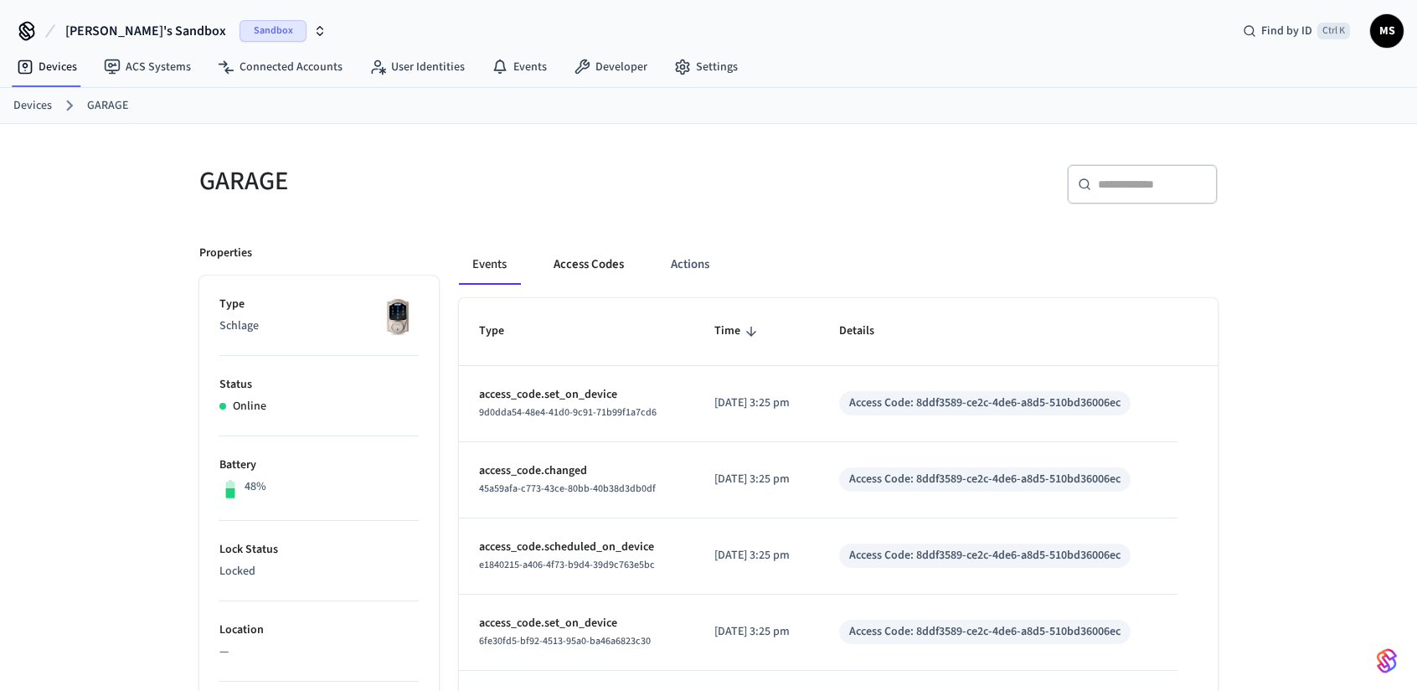
click at [602, 261] on button "Access Codes" at bounding box center [588, 265] width 97 height 40
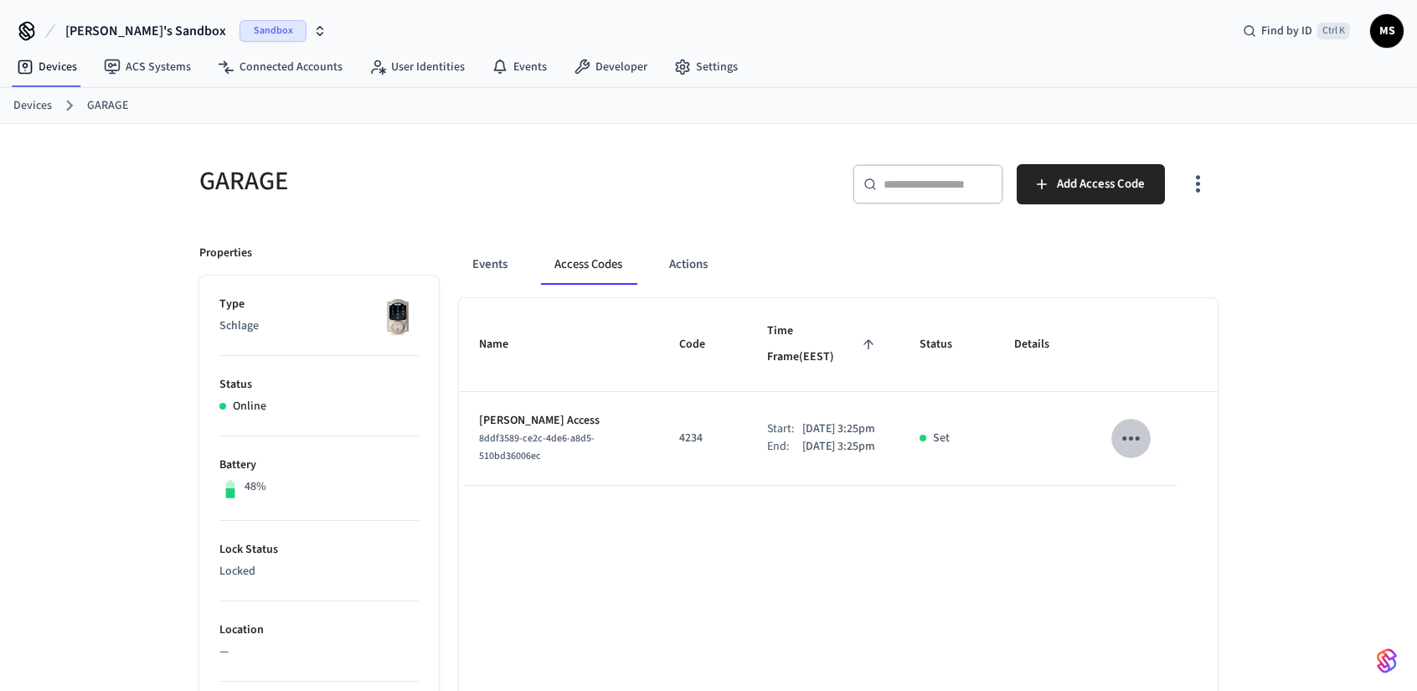
click at [1137, 426] on icon "sticky table" at bounding box center [1131, 439] width 26 height 26
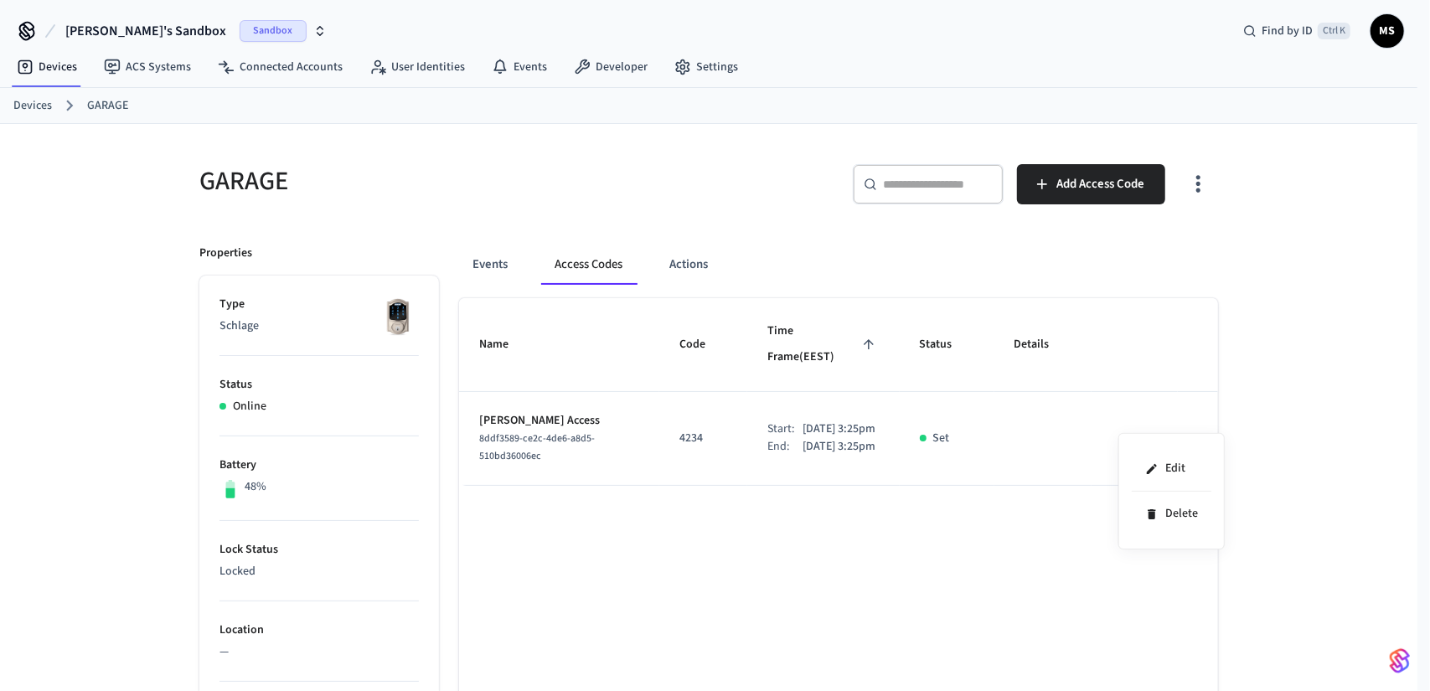
click at [576, 430] on div at bounding box center [715, 345] width 1430 height 691
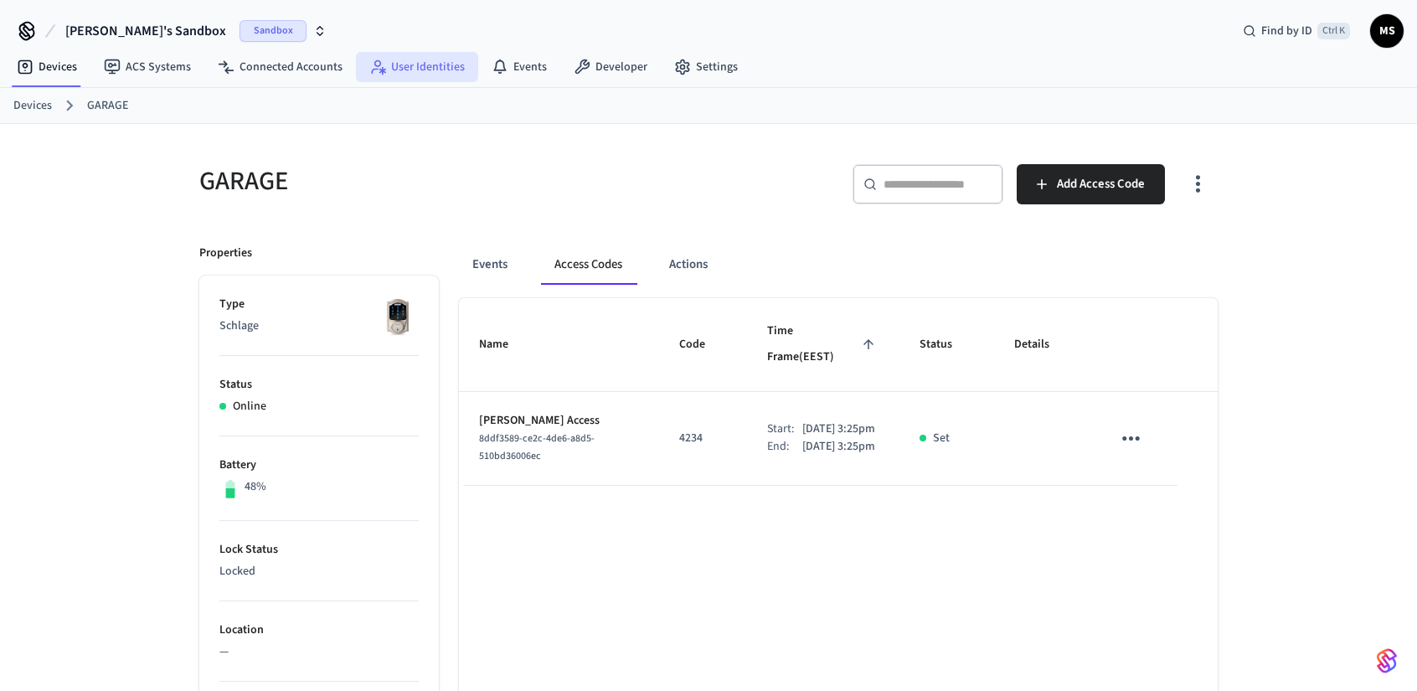
click at [405, 73] on link "User Identities" at bounding box center [417, 67] width 122 height 30
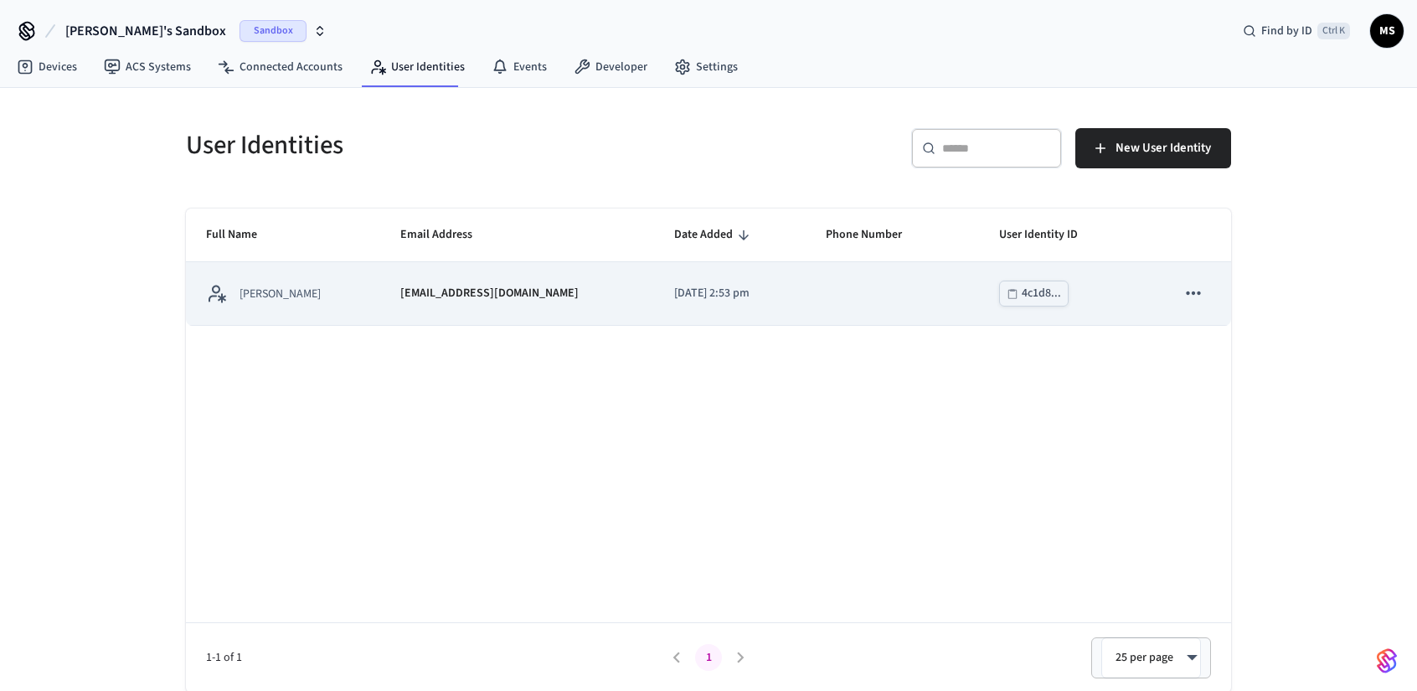
click at [574, 313] on td "[EMAIL_ADDRESS][DOMAIN_NAME]" at bounding box center [517, 293] width 274 height 63
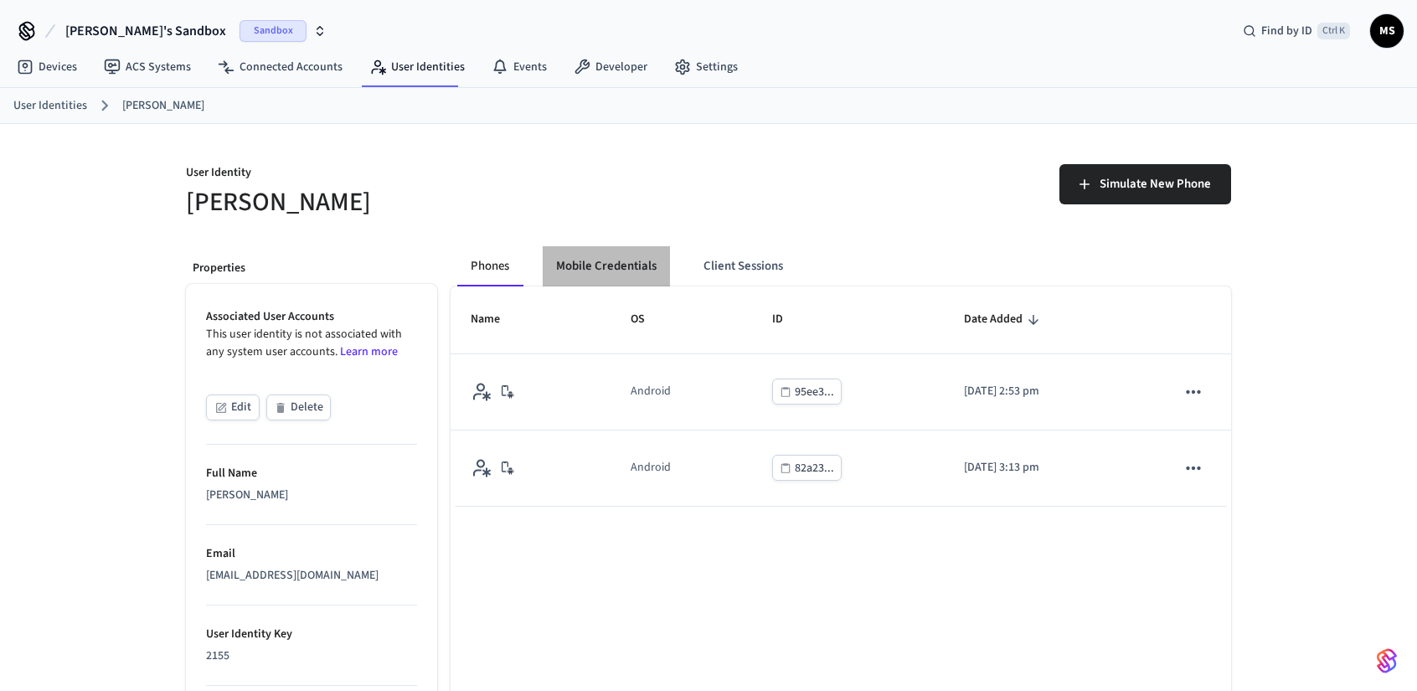
click at [608, 266] on button "Mobile Credentials" at bounding box center [606, 266] width 127 height 40
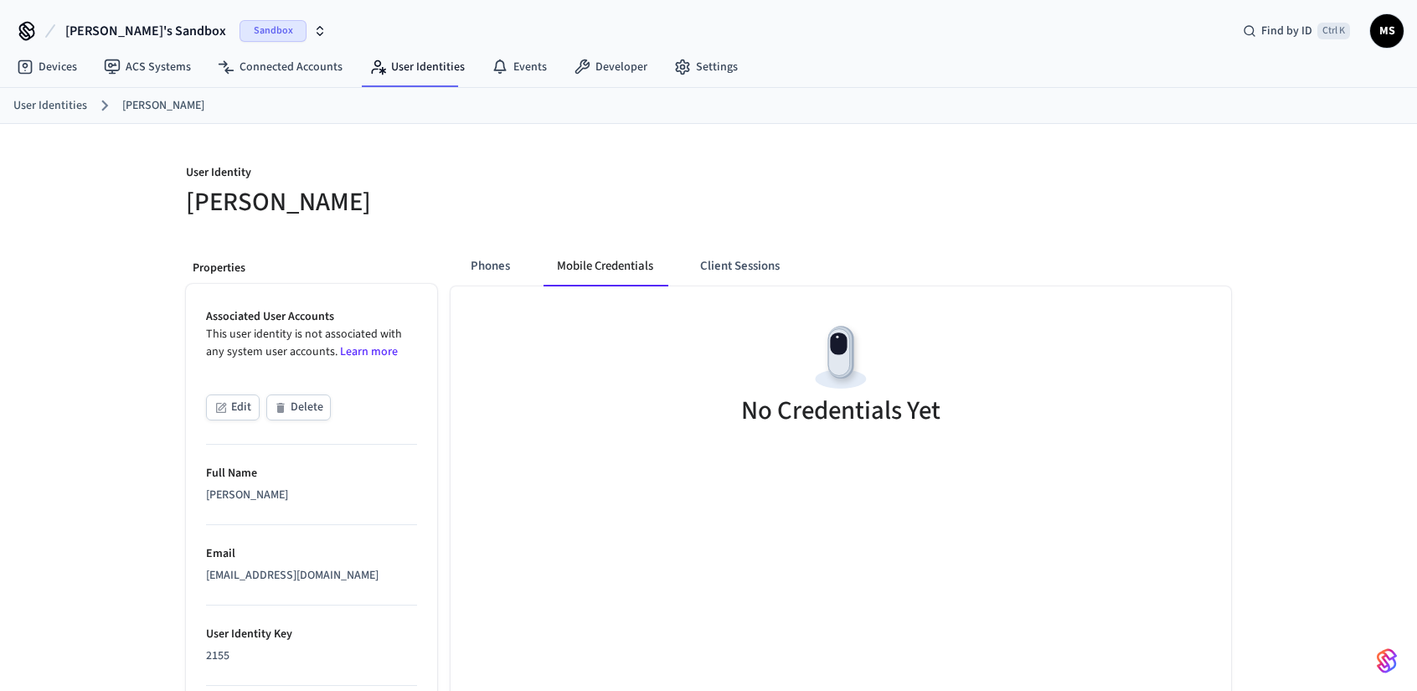
click at [981, 363] on div "No Credentials Yet" at bounding box center [841, 378] width 781 height 182
click at [271, 75] on link "Connected Accounts" at bounding box center [280, 67] width 152 height 30
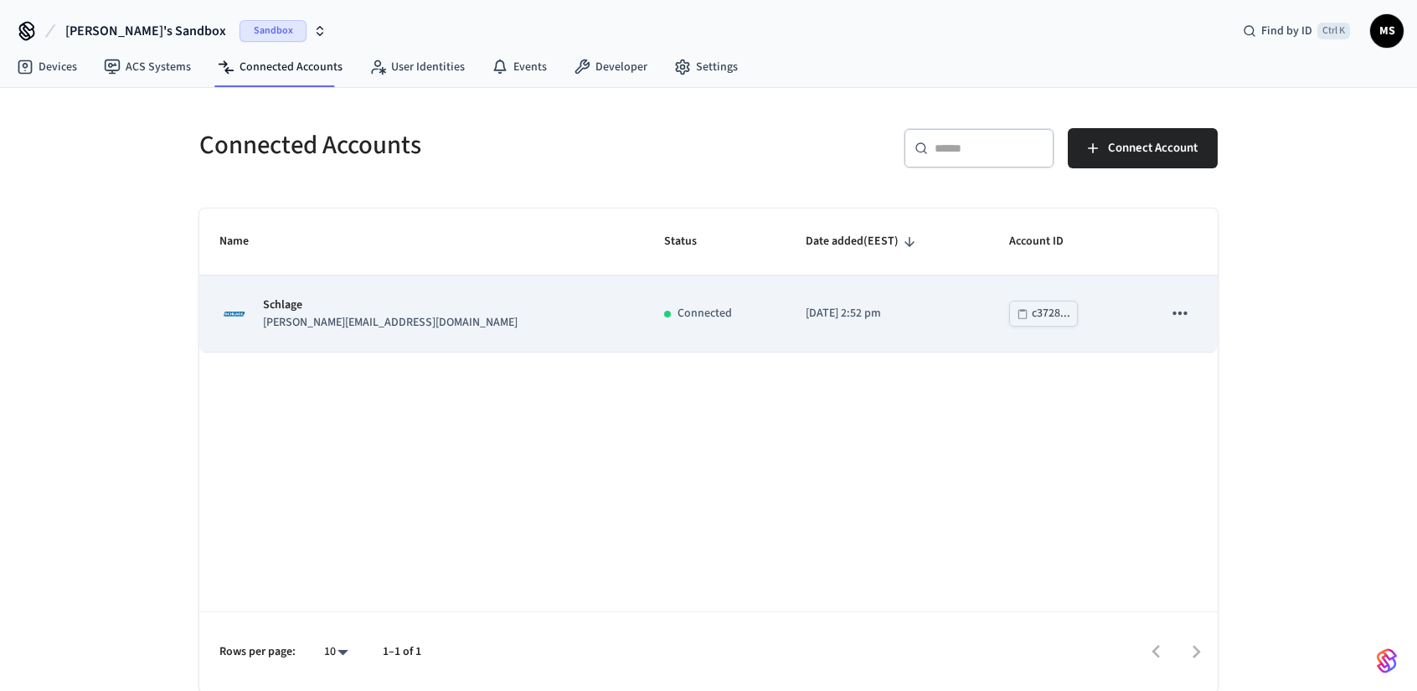
click at [458, 320] on div "Schlage jane@example.com" at bounding box center [421, 314] width 405 height 35
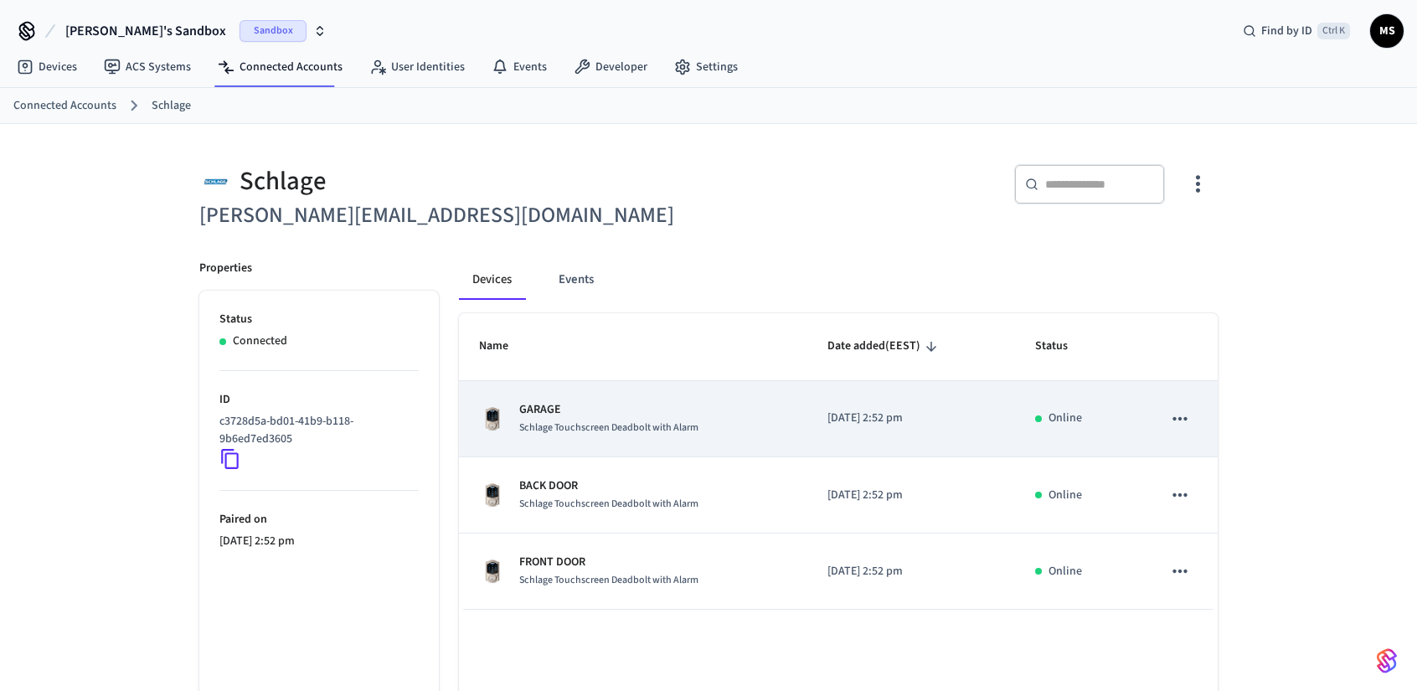
click at [679, 416] on p "GARAGE" at bounding box center [608, 410] width 179 height 18
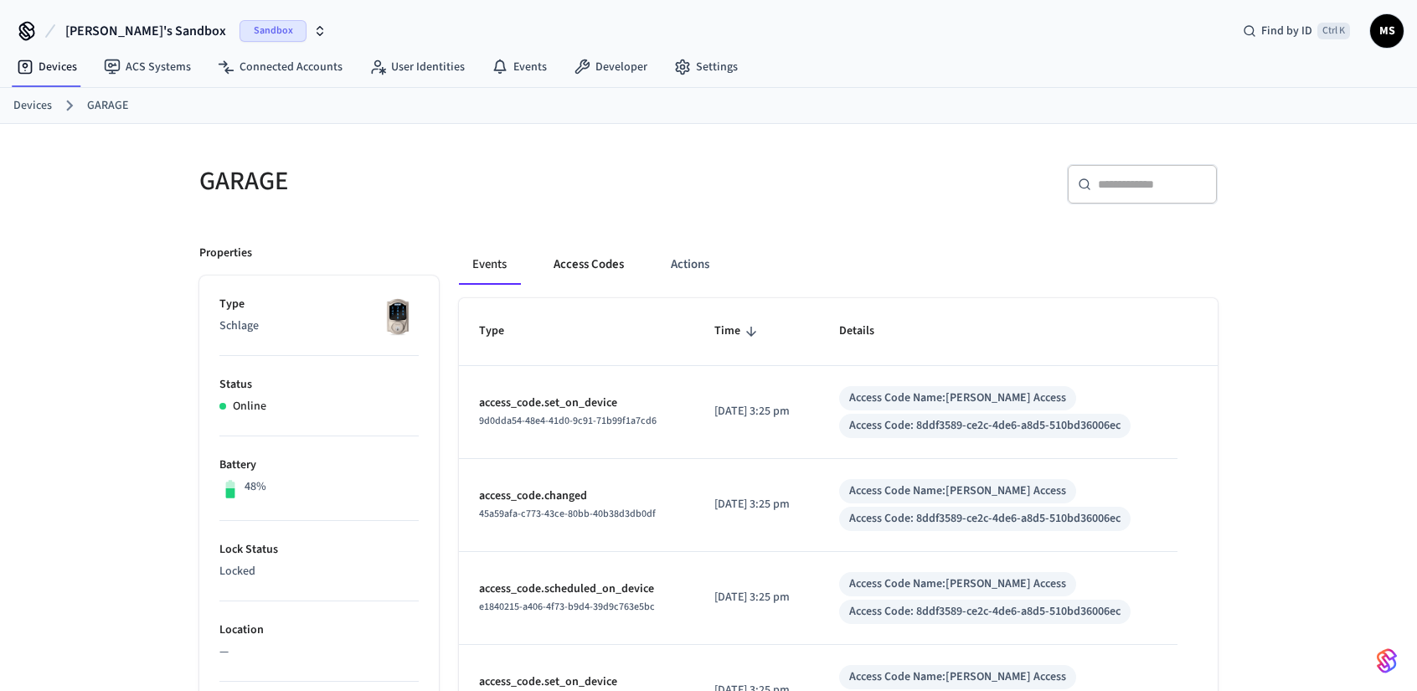
click at [616, 275] on button "Access Codes" at bounding box center [588, 265] width 97 height 40
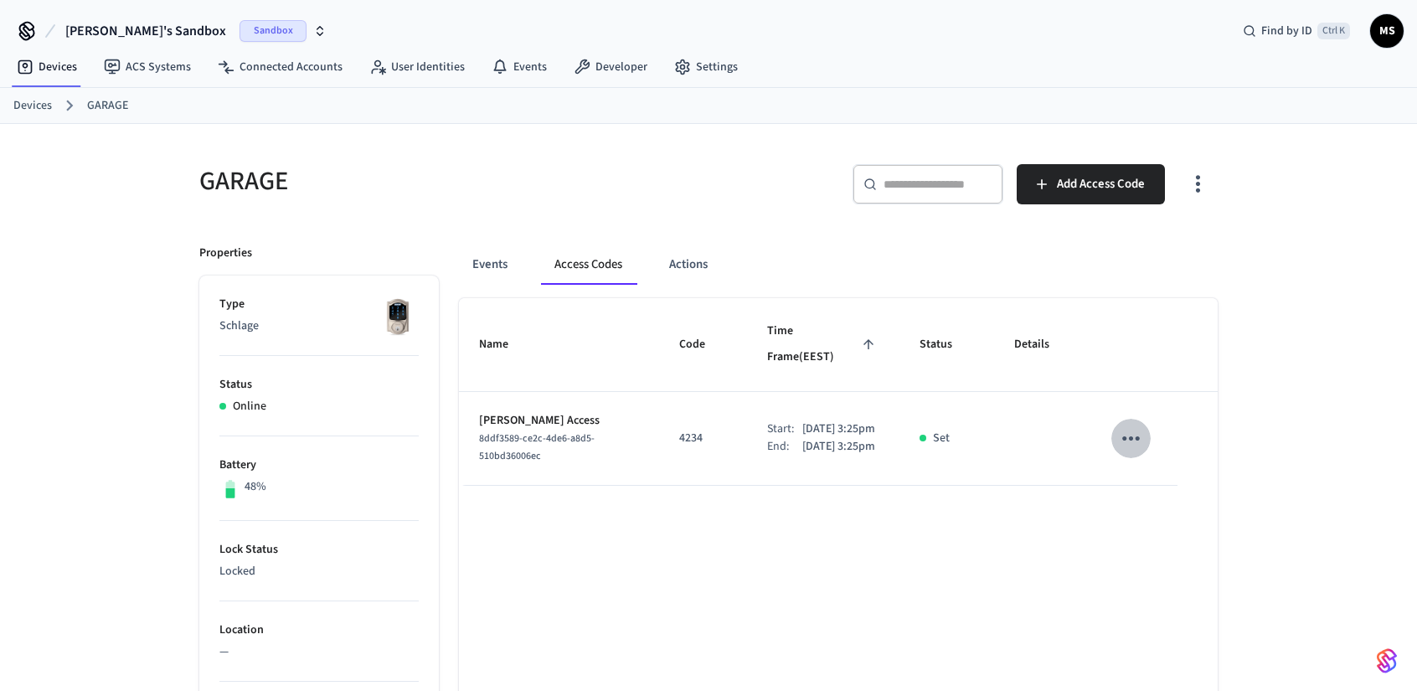
click at [1124, 436] on icon "sticky table" at bounding box center [1132, 438] width 18 height 4
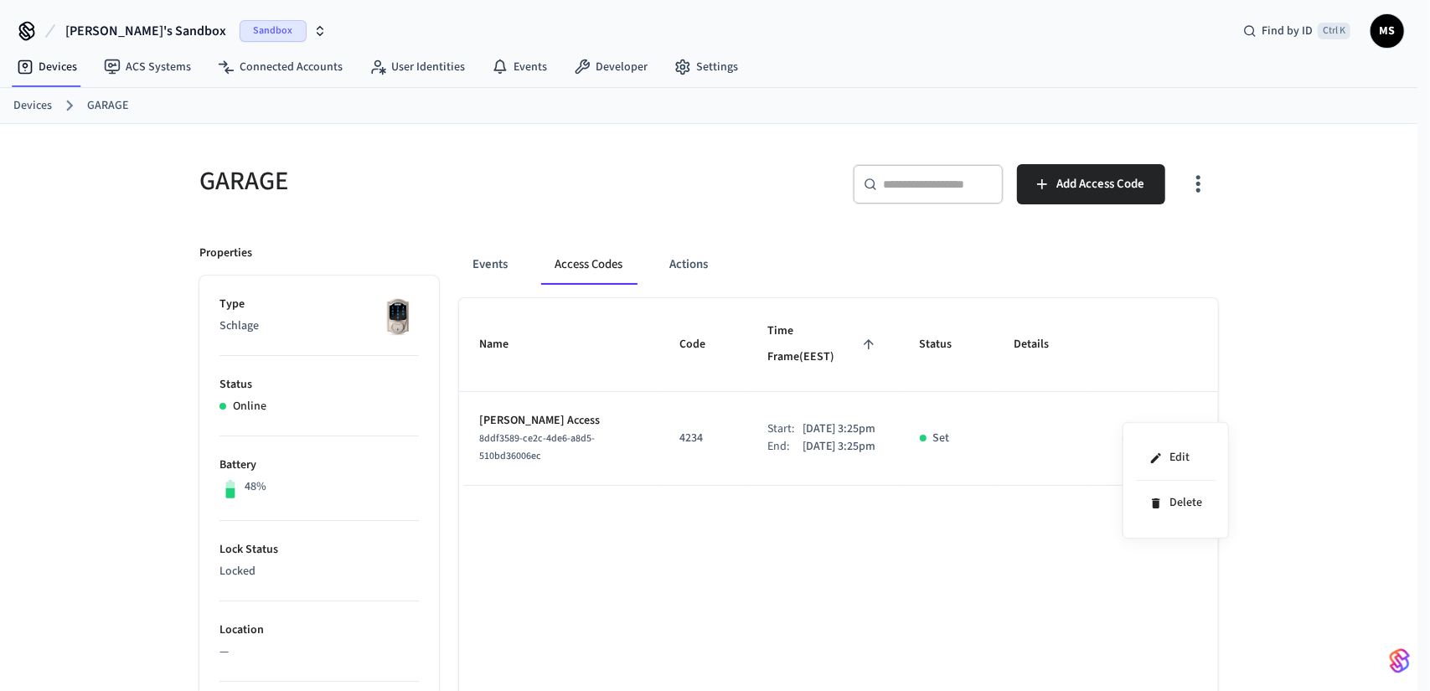
click at [946, 535] on div at bounding box center [715, 345] width 1430 height 691
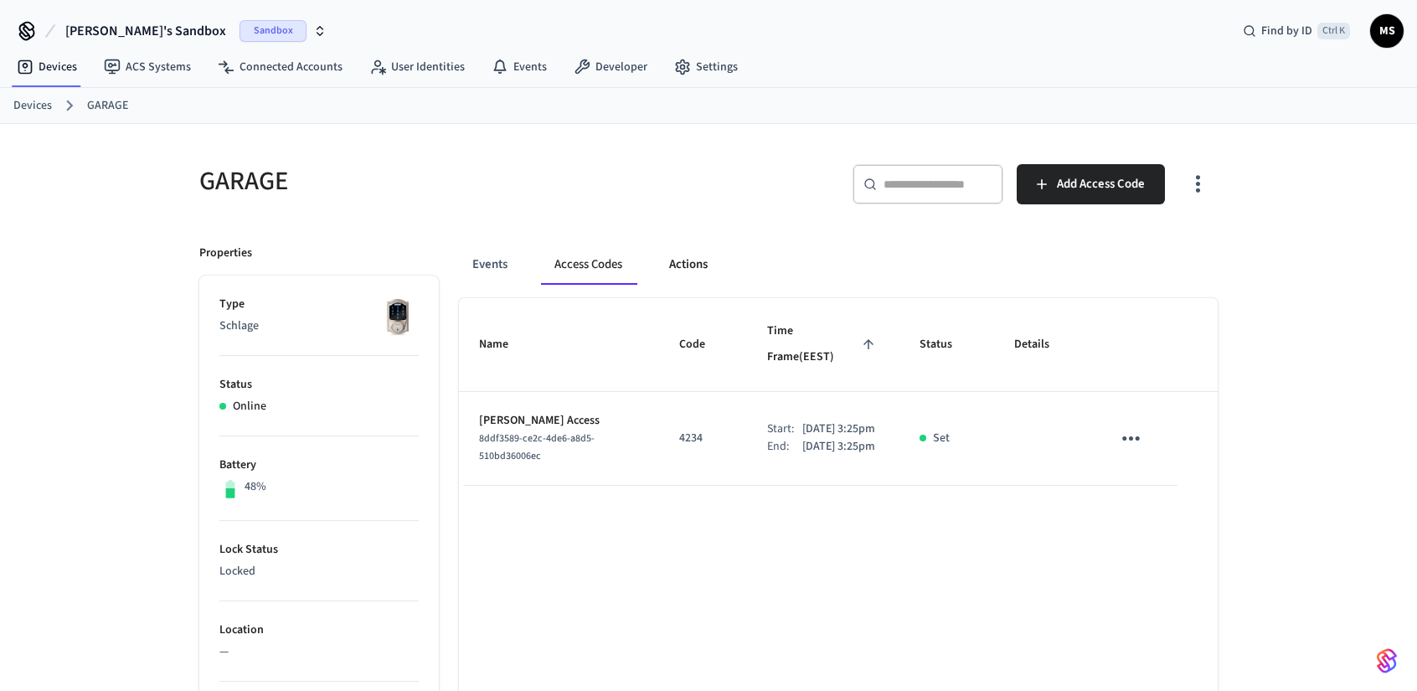
click at [688, 259] on button "Actions" at bounding box center [688, 265] width 65 height 40
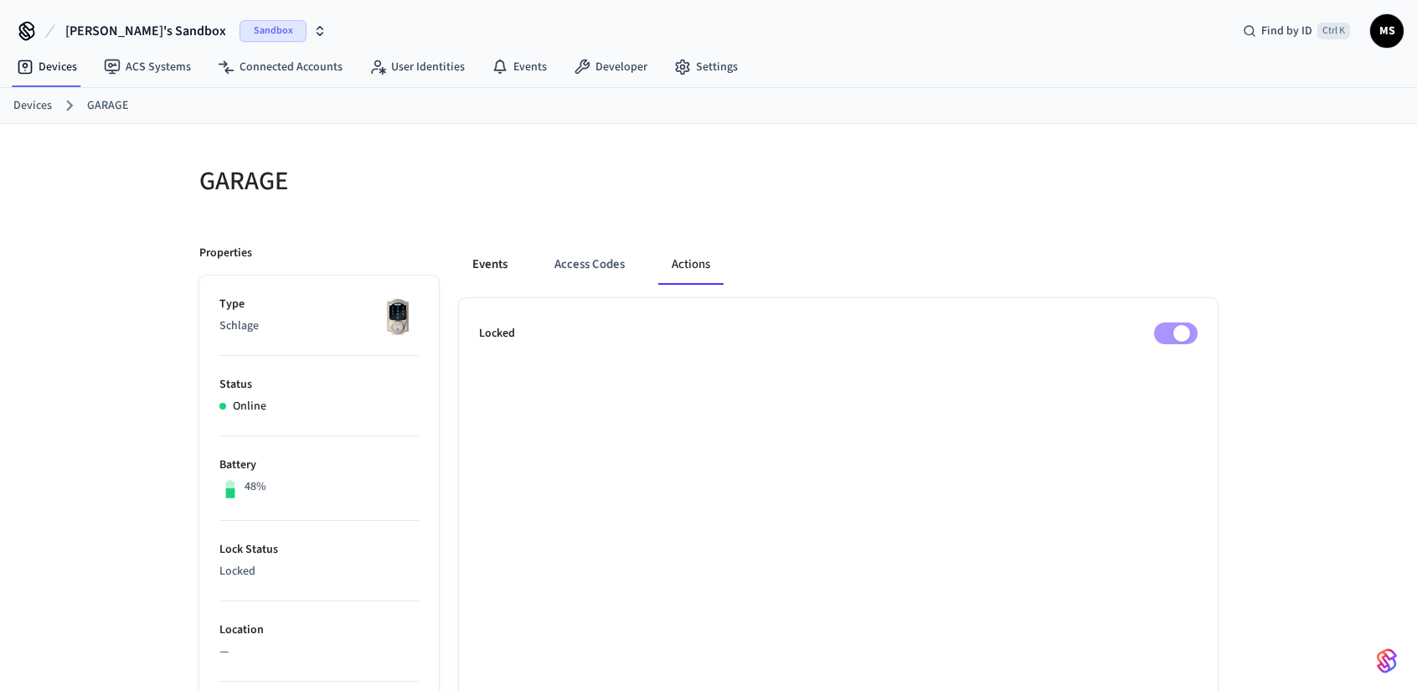
click at [482, 255] on button "Events" at bounding box center [490, 265] width 62 height 40
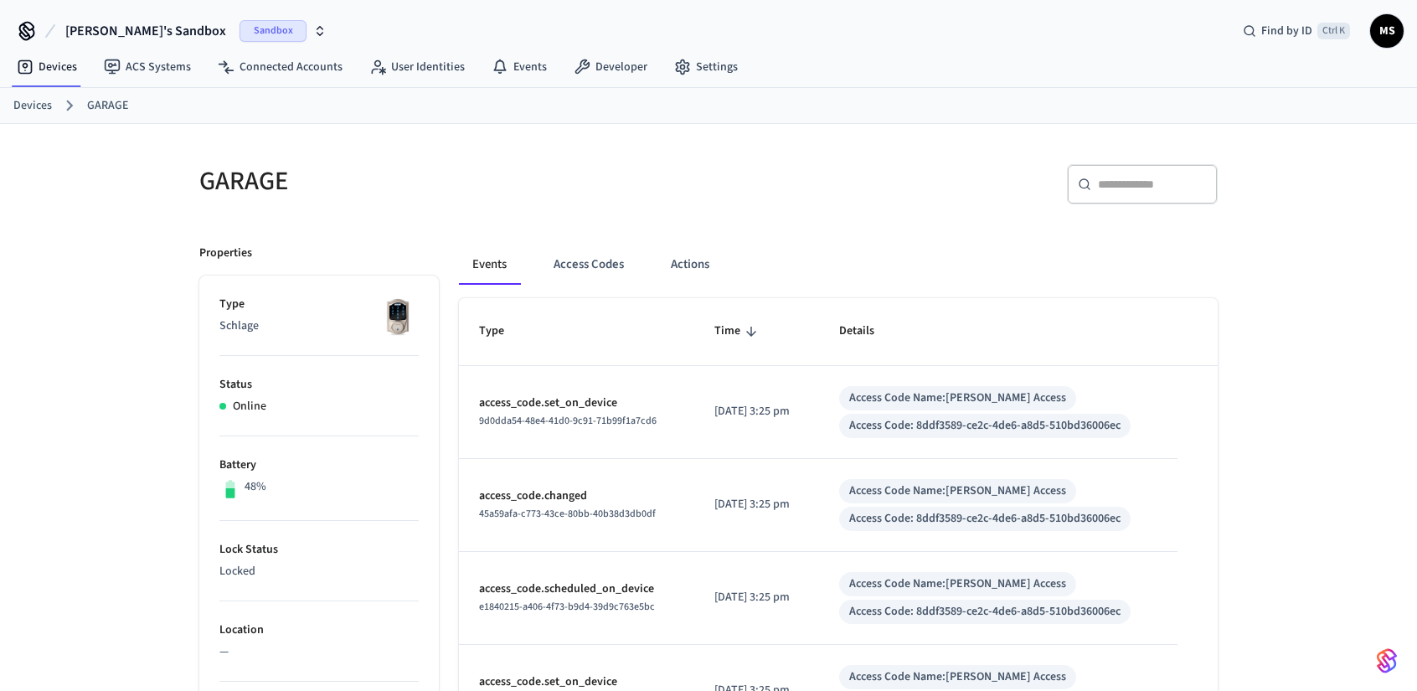
click at [44, 104] on link "Devices" at bounding box center [32, 106] width 39 height 18
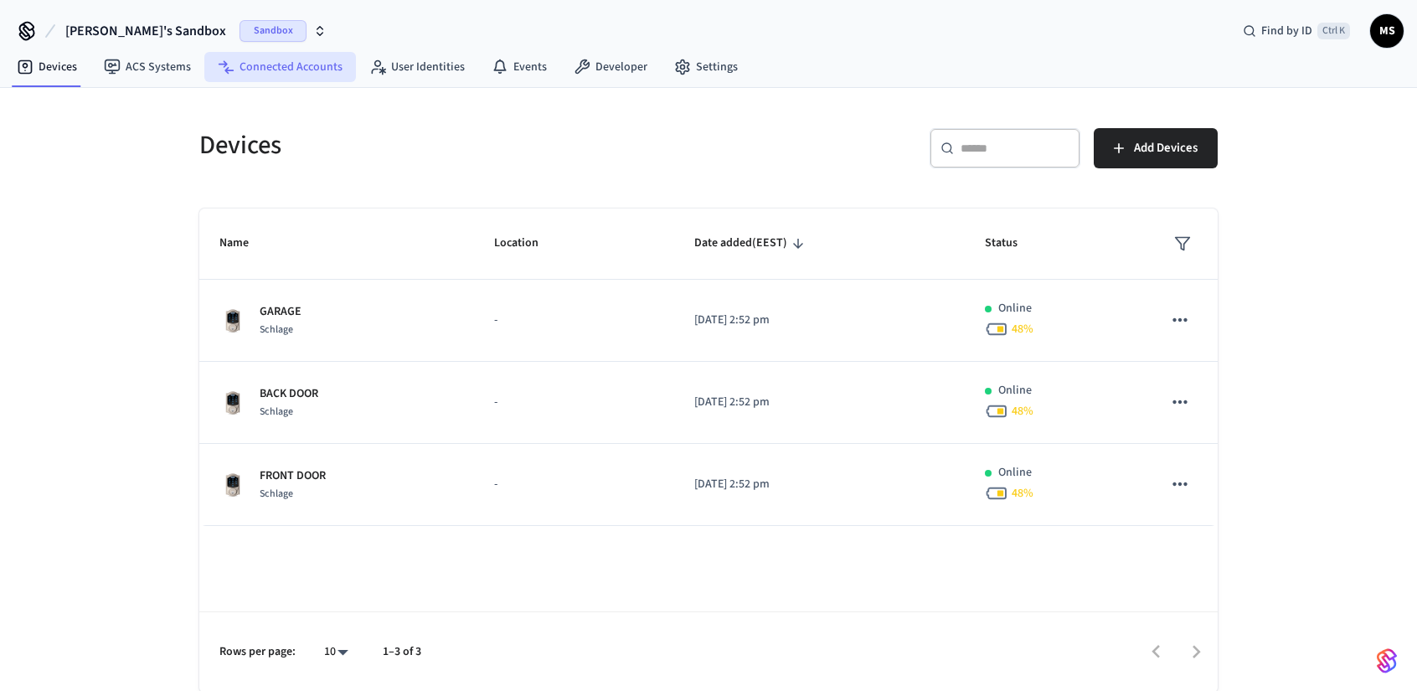
click at [262, 71] on link "Connected Accounts" at bounding box center [280, 67] width 152 height 30
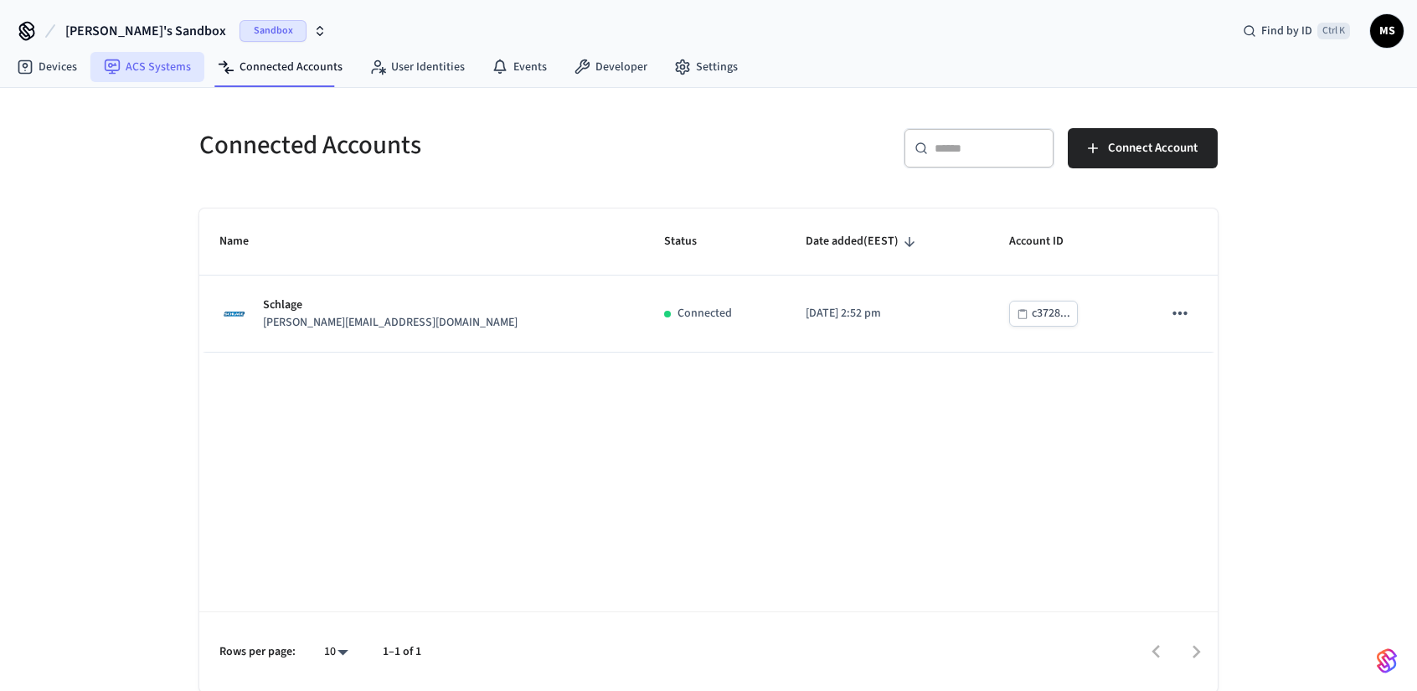
click at [163, 75] on link "ACS Systems" at bounding box center [147, 67] width 114 height 30
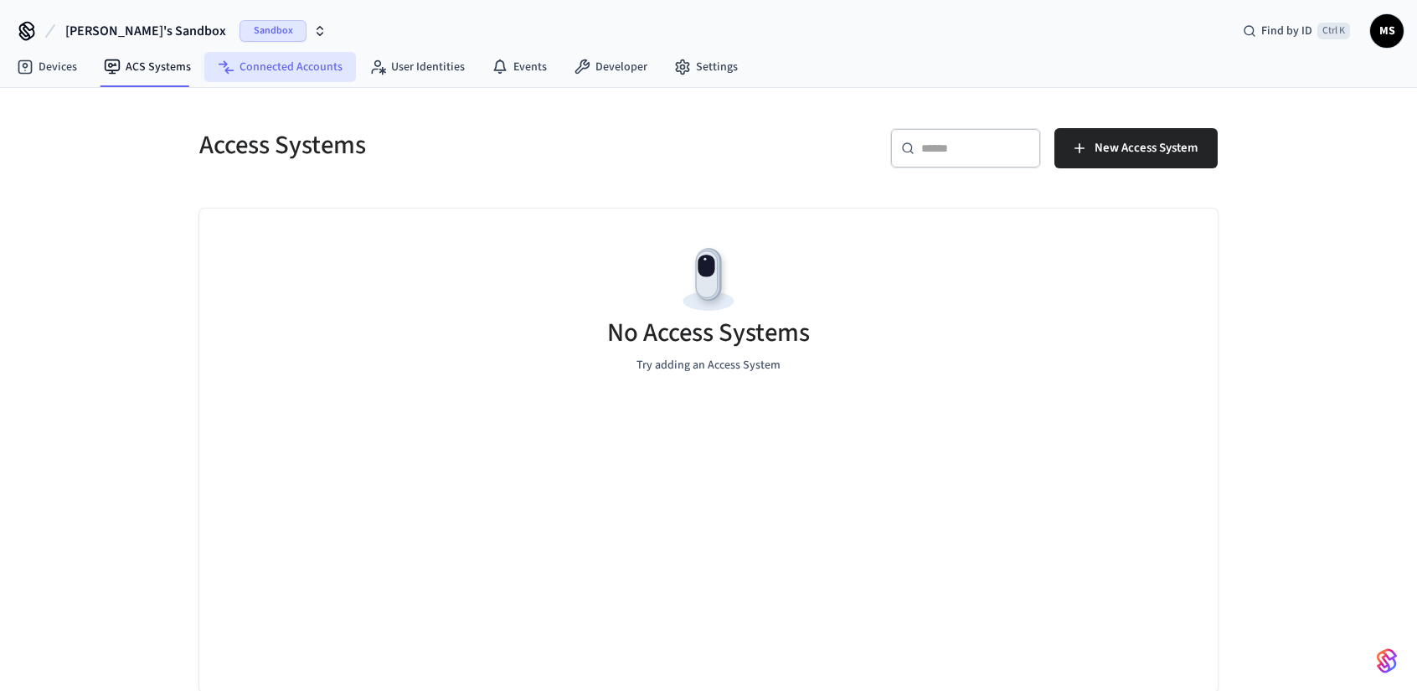
click at [270, 67] on link "Connected Accounts" at bounding box center [280, 67] width 152 height 30
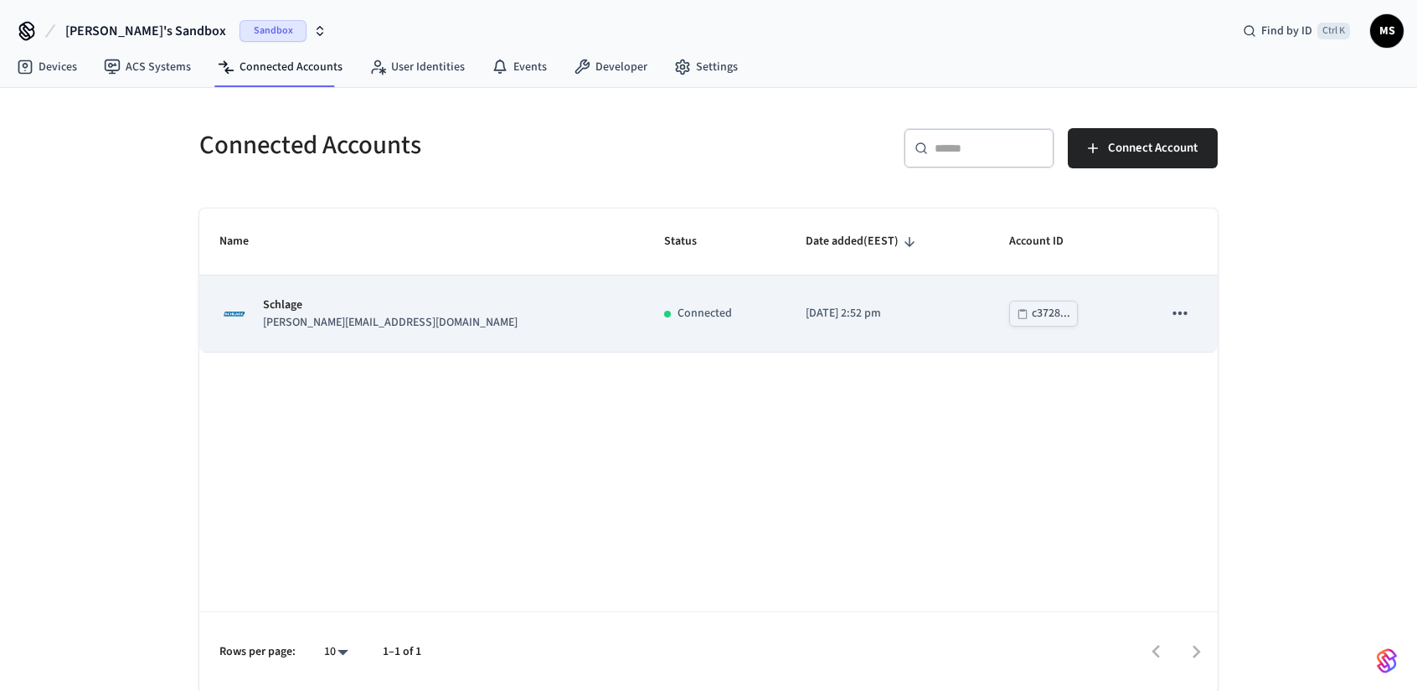
click at [339, 311] on p "Schlage" at bounding box center [390, 306] width 255 height 18
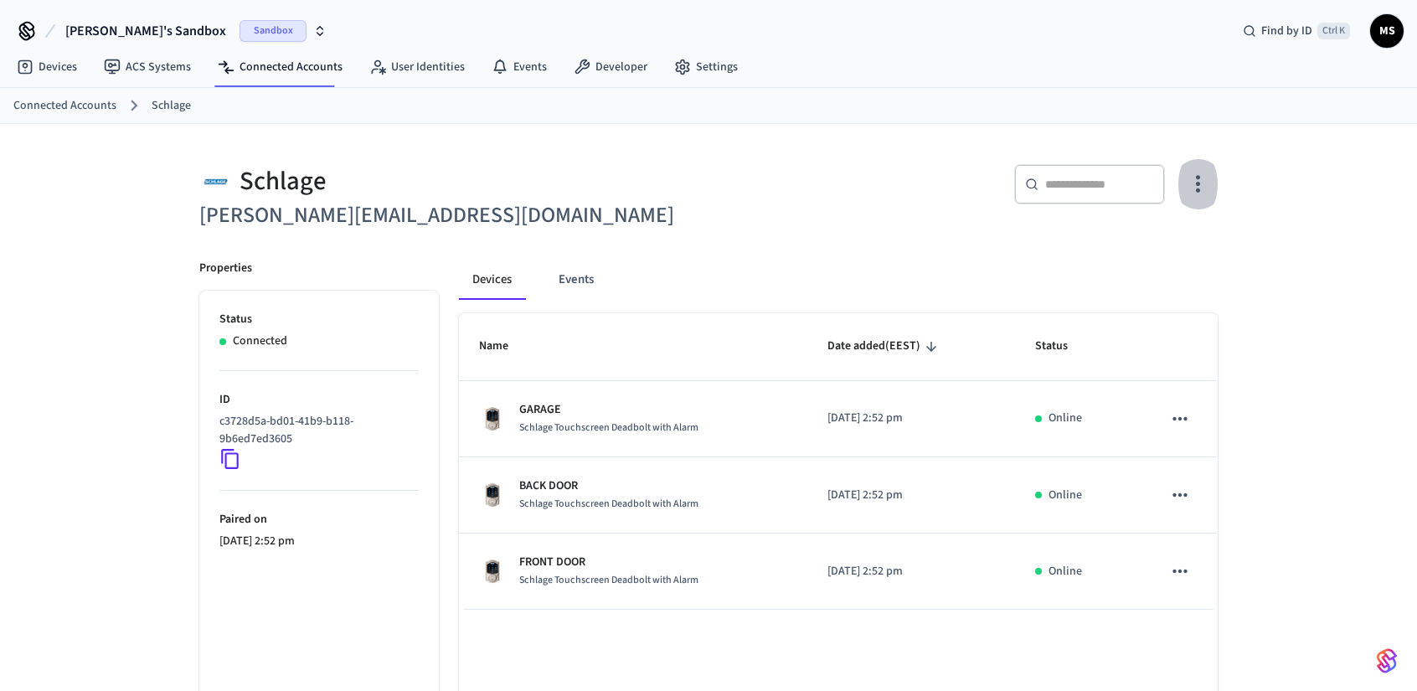
click at [1185, 182] on icon "button" at bounding box center [1198, 184] width 26 height 26
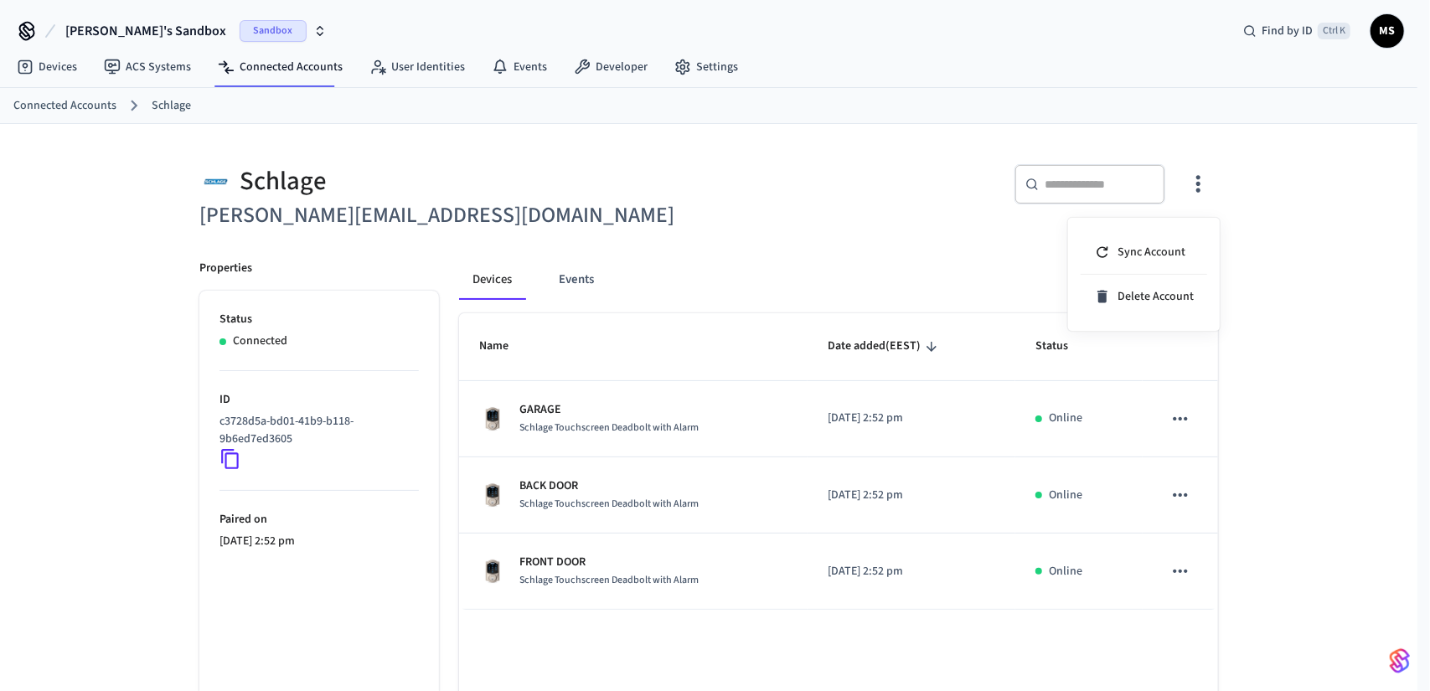
click at [806, 197] on div at bounding box center [715, 345] width 1430 height 691
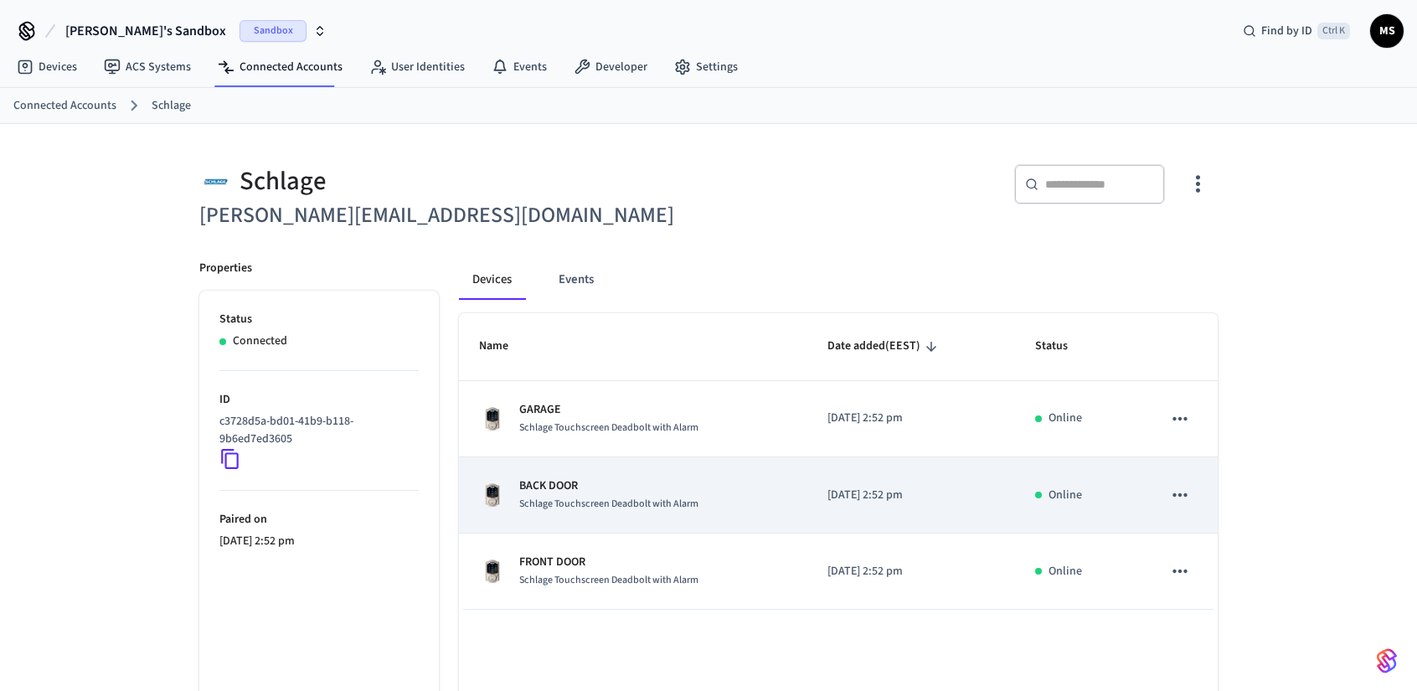
click at [732, 489] on div "BACK DOOR Schlage Touchscreen Deadbolt with Alarm" at bounding box center [633, 495] width 308 height 35
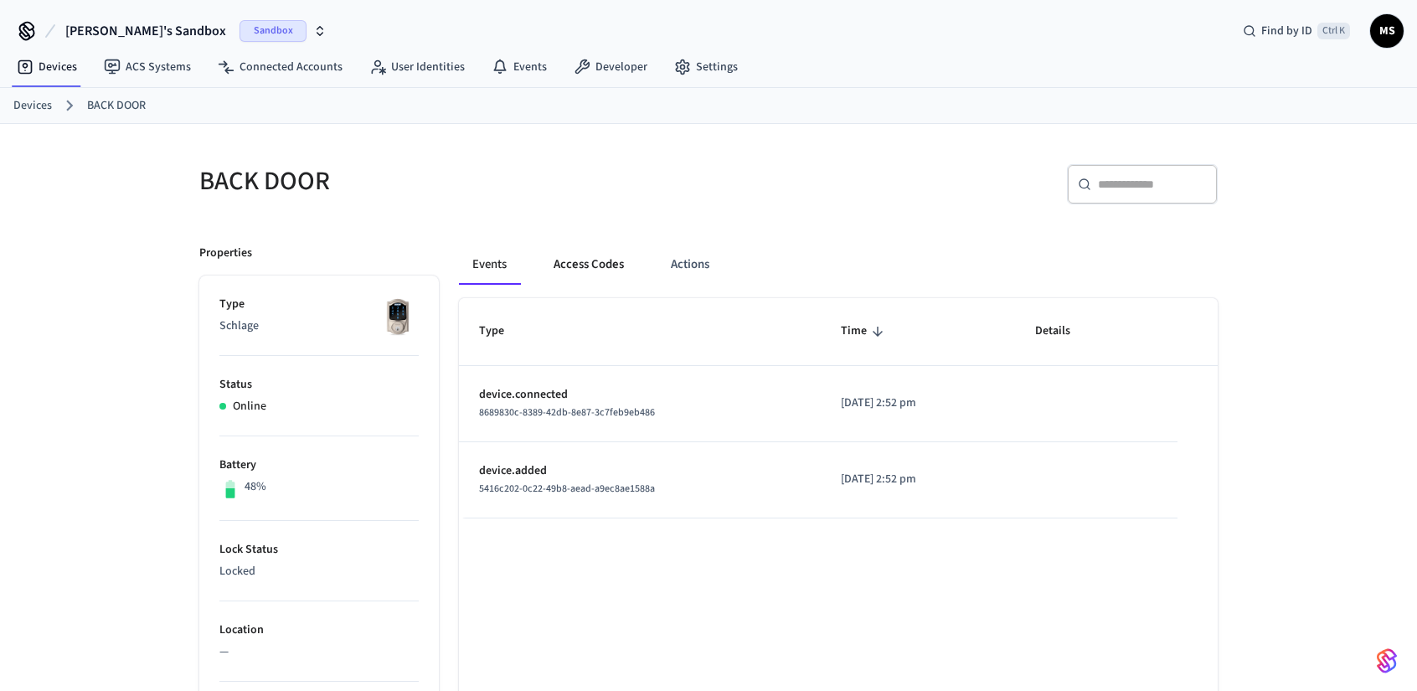
click at [548, 260] on button "Access Codes" at bounding box center [588, 265] width 97 height 40
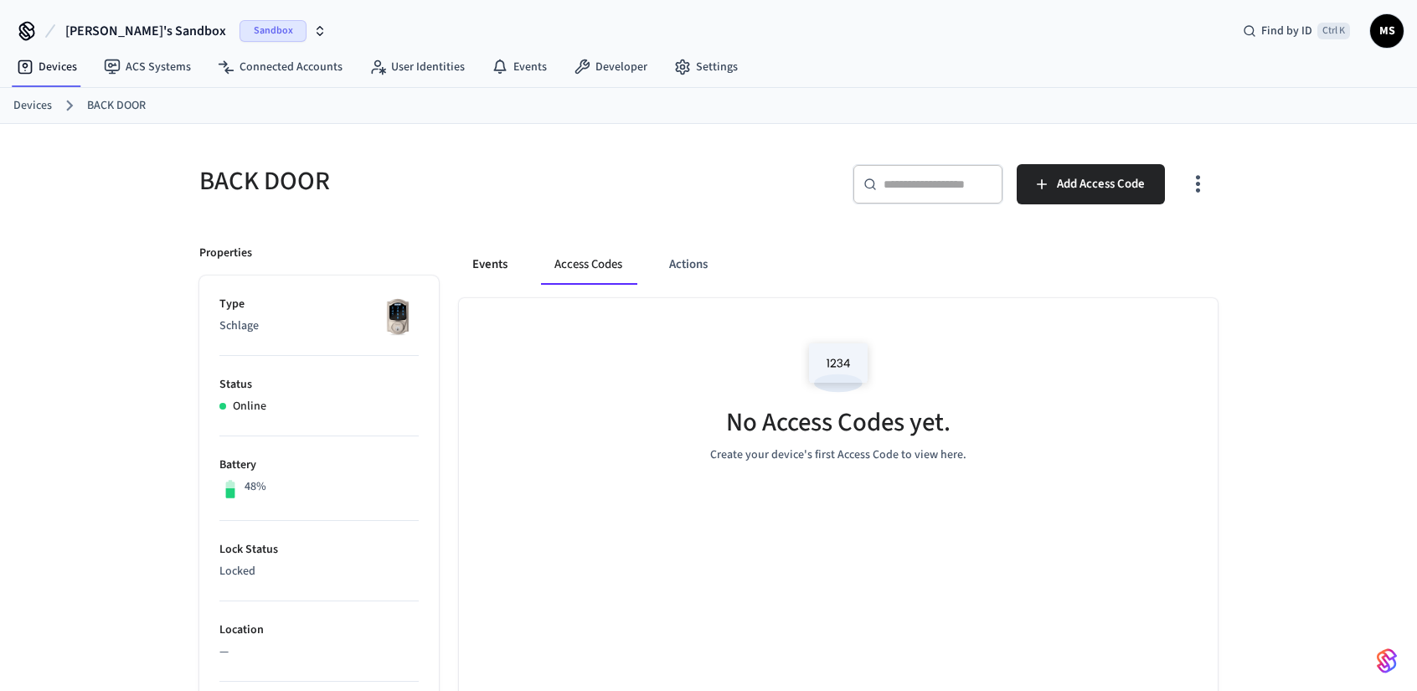
click at [508, 260] on button "Events" at bounding box center [490, 265] width 62 height 40
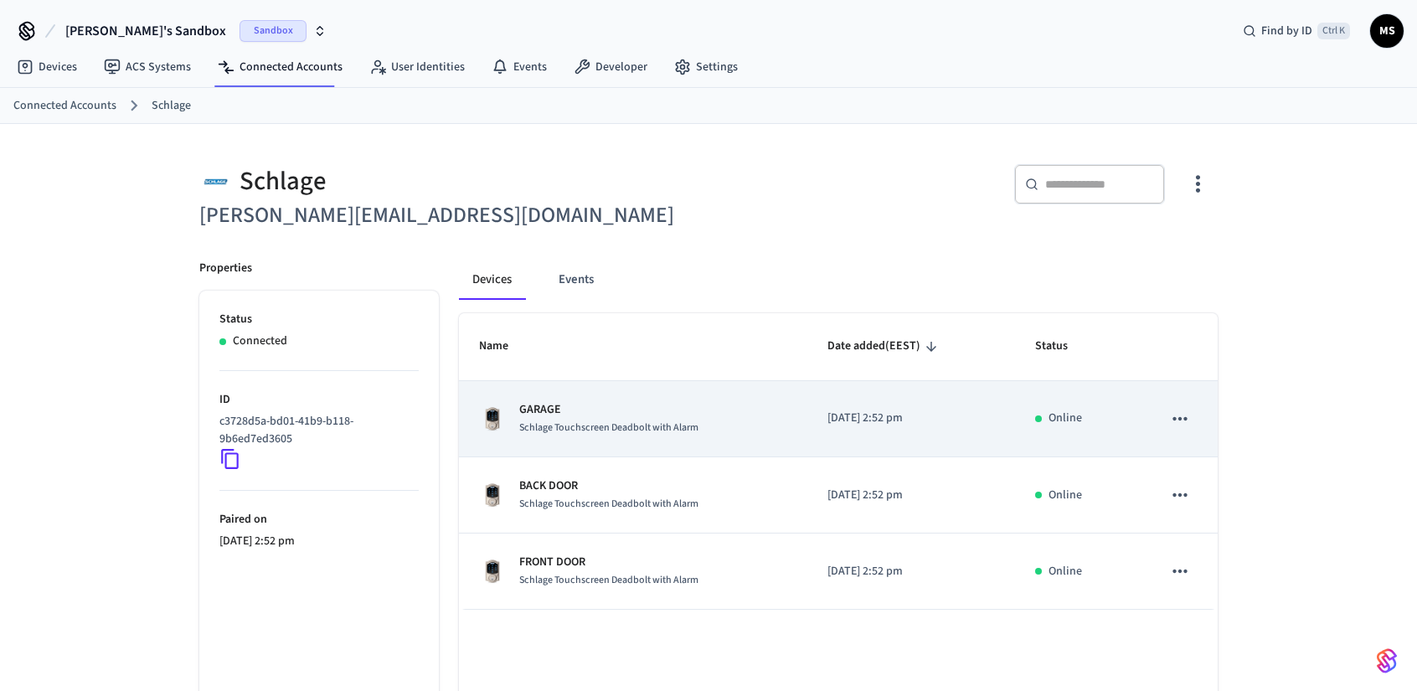
click at [687, 405] on p "GARAGE" at bounding box center [608, 410] width 179 height 18
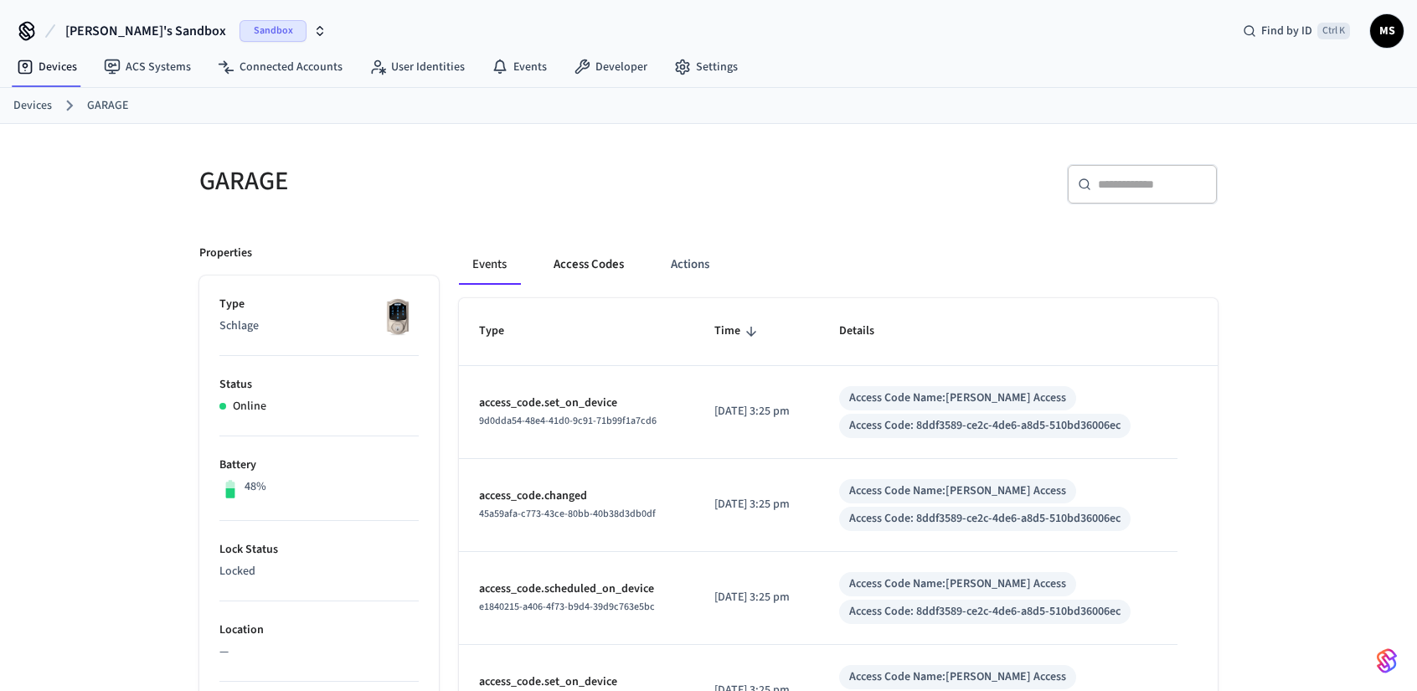
click at [583, 258] on button "Access Codes" at bounding box center [588, 265] width 97 height 40
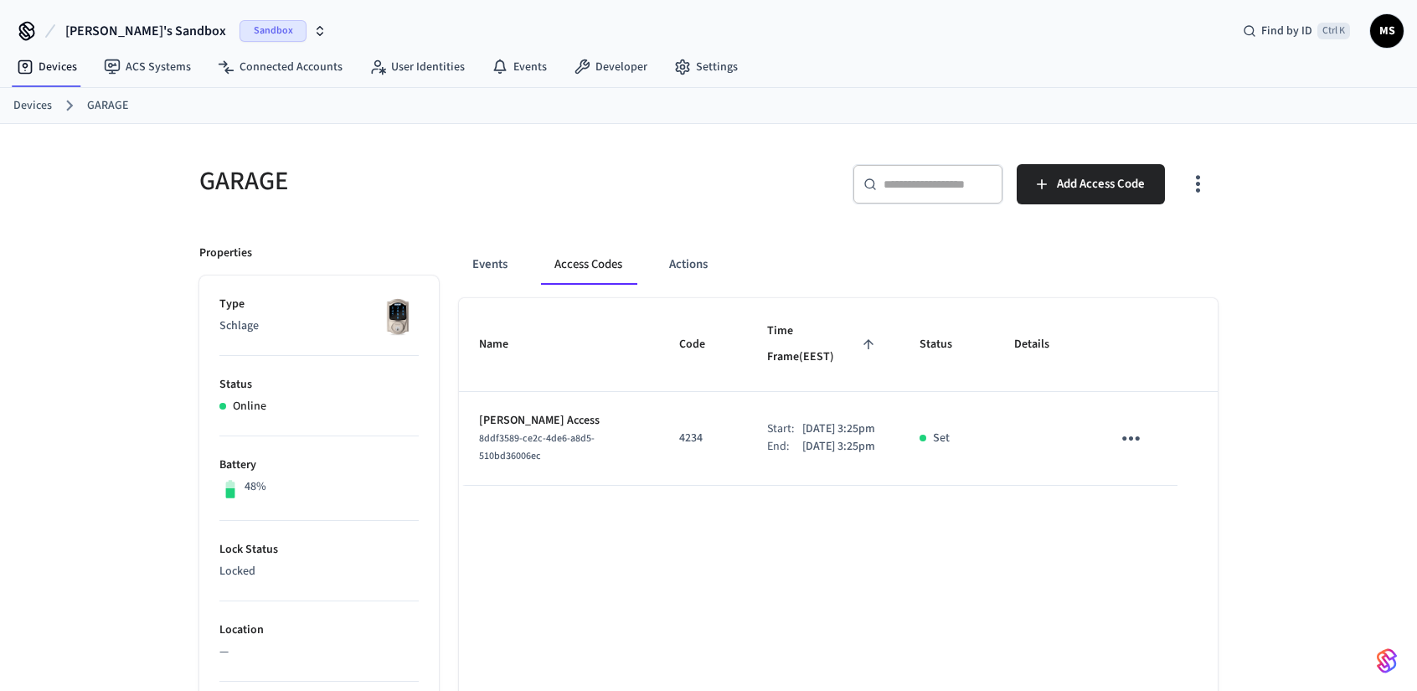
click at [1137, 426] on icon "sticky table" at bounding box center [1131, 439] width 26 height 26
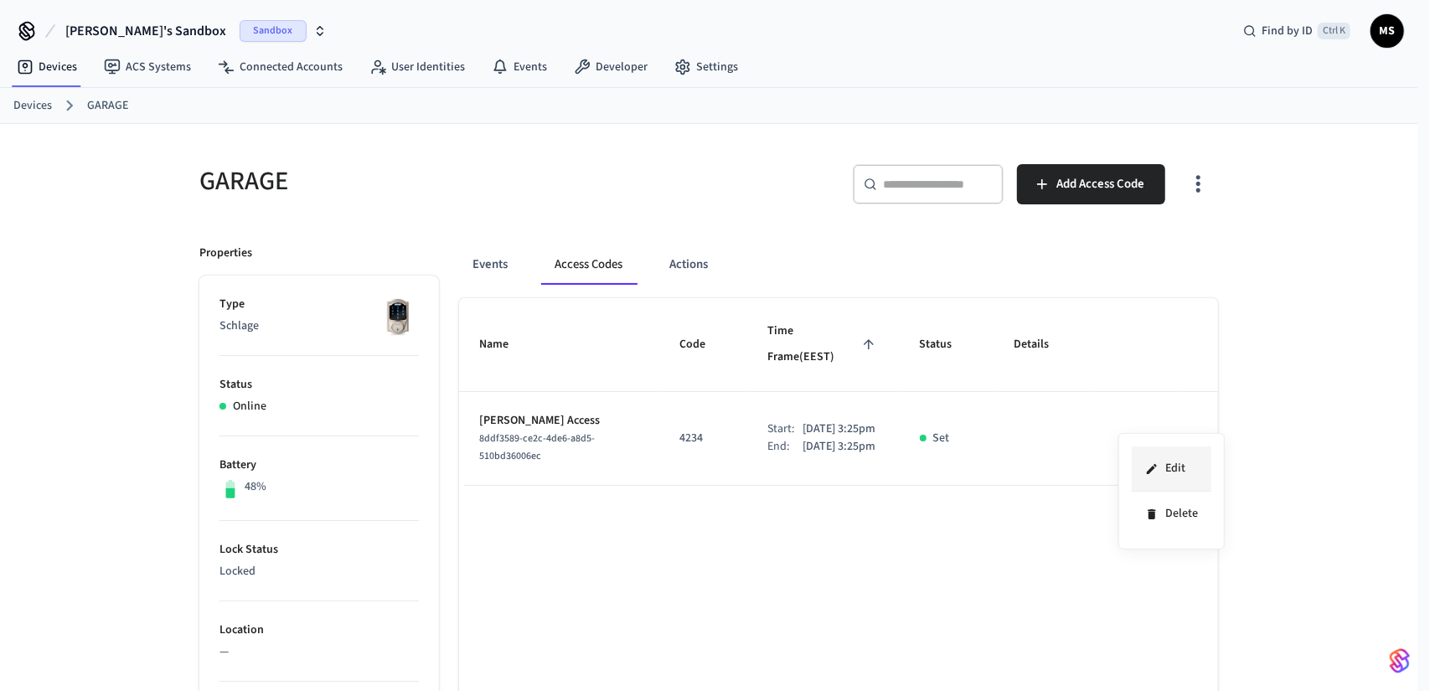
click at [1185, 478] on li "Edit" at bounding box center [1172, 469] width 80 height 45
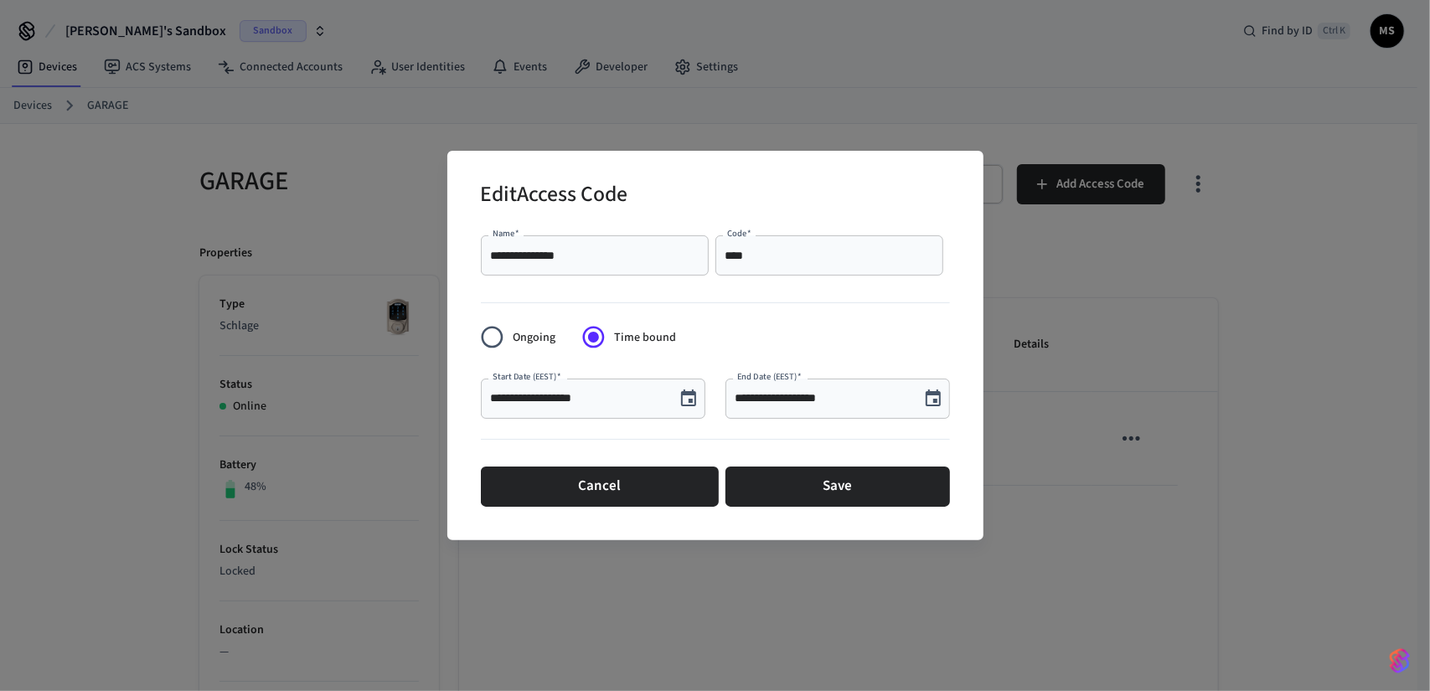
click at [1054, 304] on div "**********" at bounding box center [715, 345] width 1430 height 691
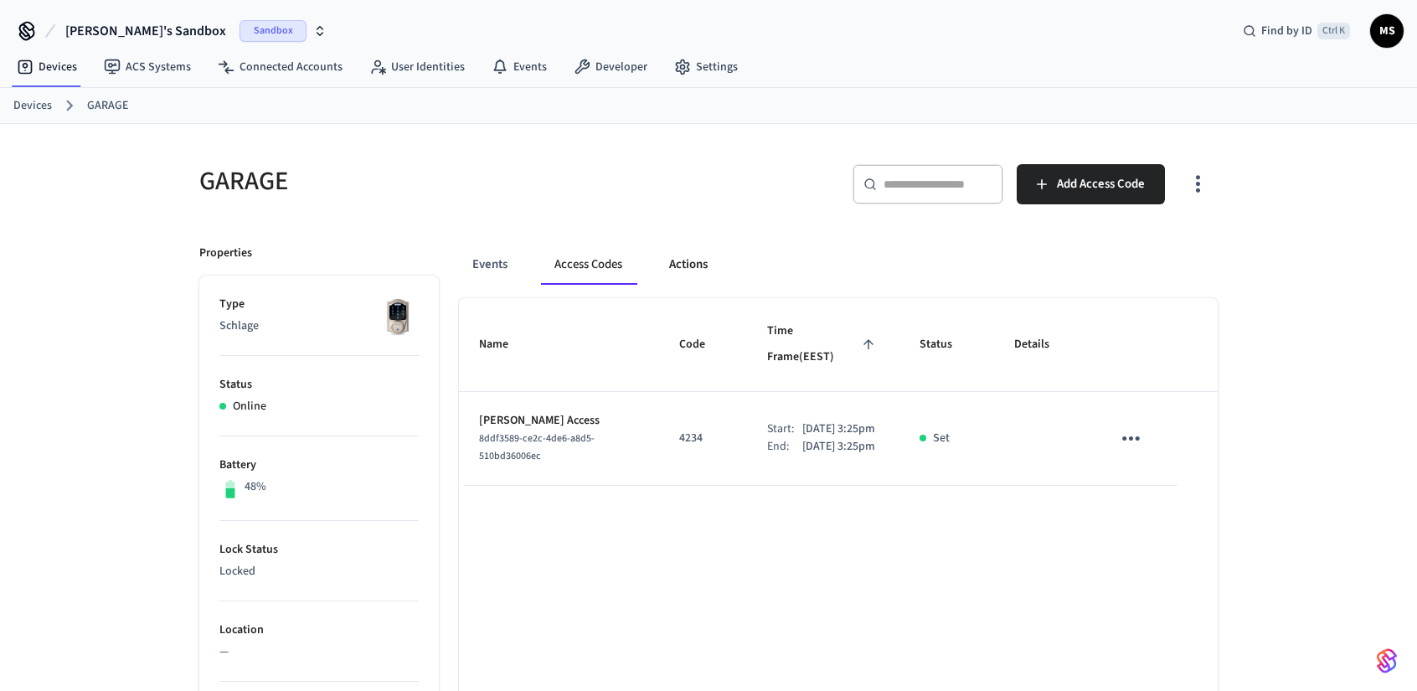
click at [687, 269] on button "Actions" at bounding box center [688, 265] width 65 height 40
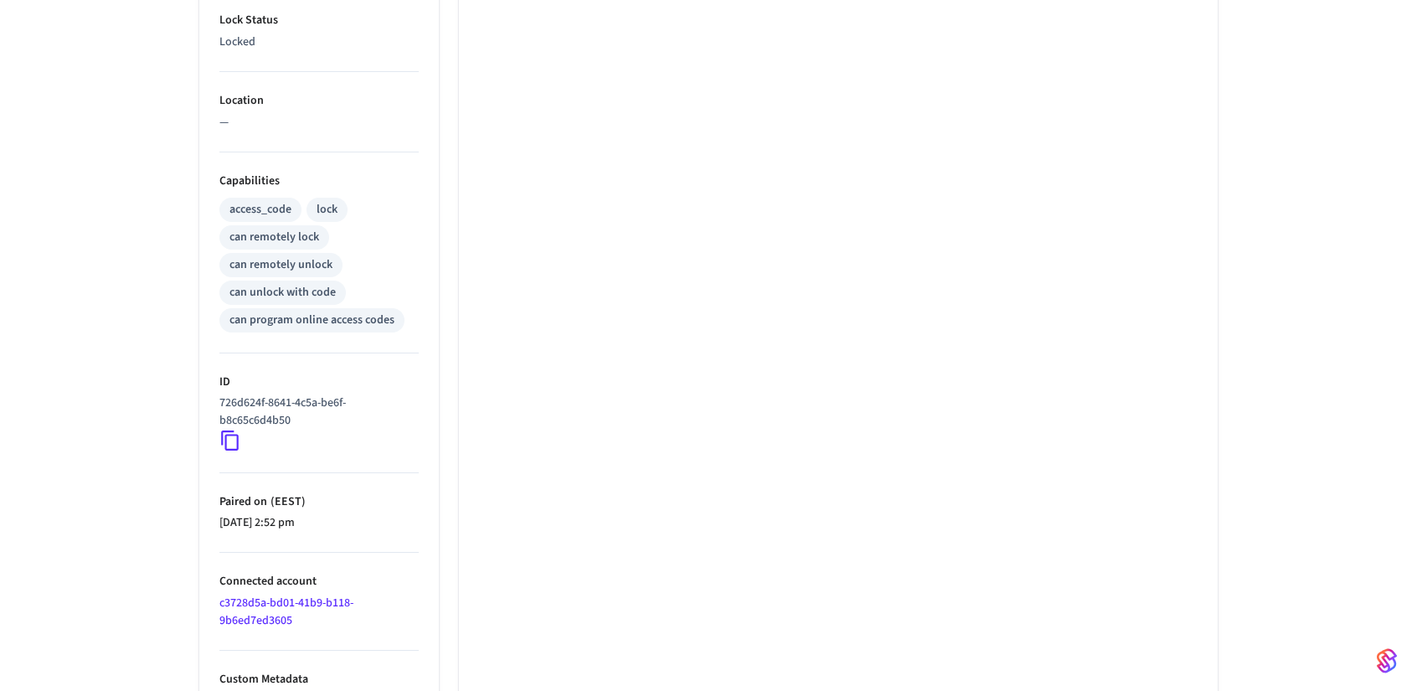
scroll to position [547, 0]
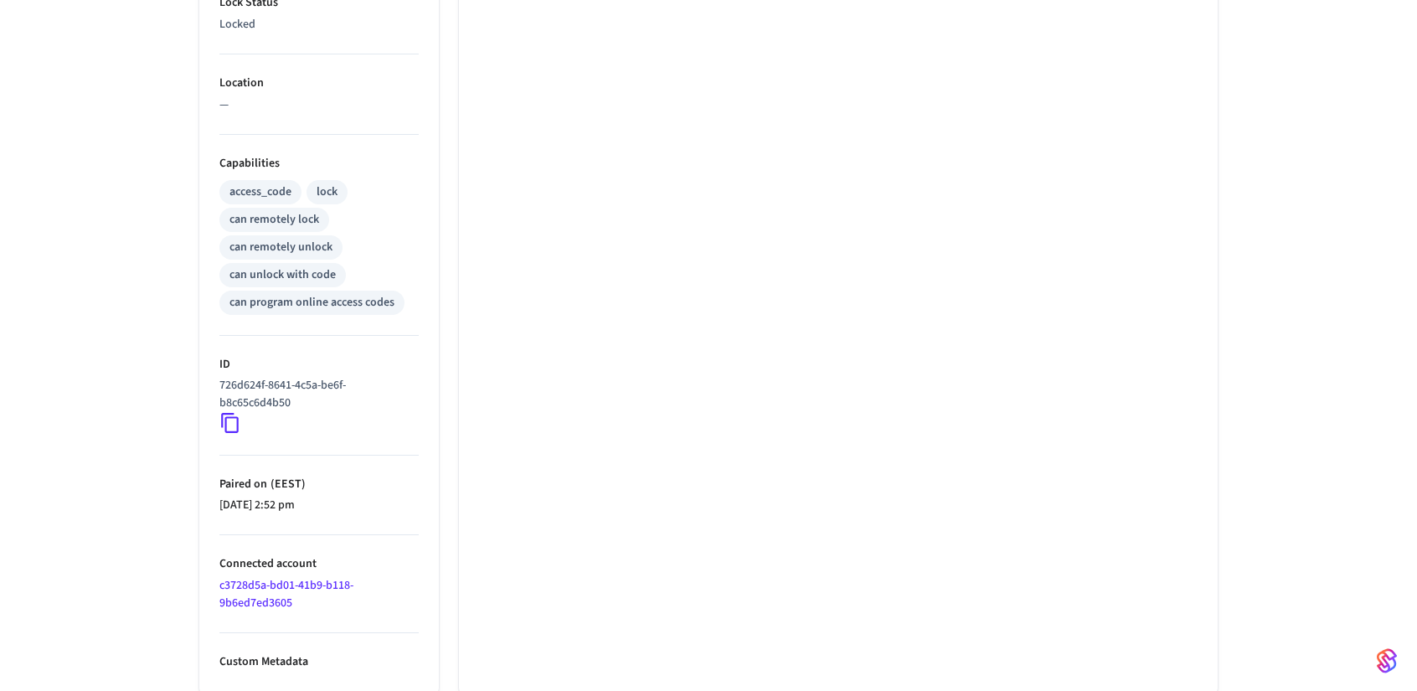
click at [316, 658] on p "Custom Metadata" at bounding box center [318, 662] width 199 height 18
click at [293, 656] on p "Custom Metadata" at bounding box center [318, 662] width 199 height 18
drag, startPoint x: 293, startPoint y: 655, endPoint x: 307, endPoint y: 646, distance: 16.3
click at [294, 654] on p "Custom Metadata" at bounding box center [318, 662] width 199 height 18
click at [731, 437] on ul "Locked" at bounding box center [838, 223] width 759 height 944
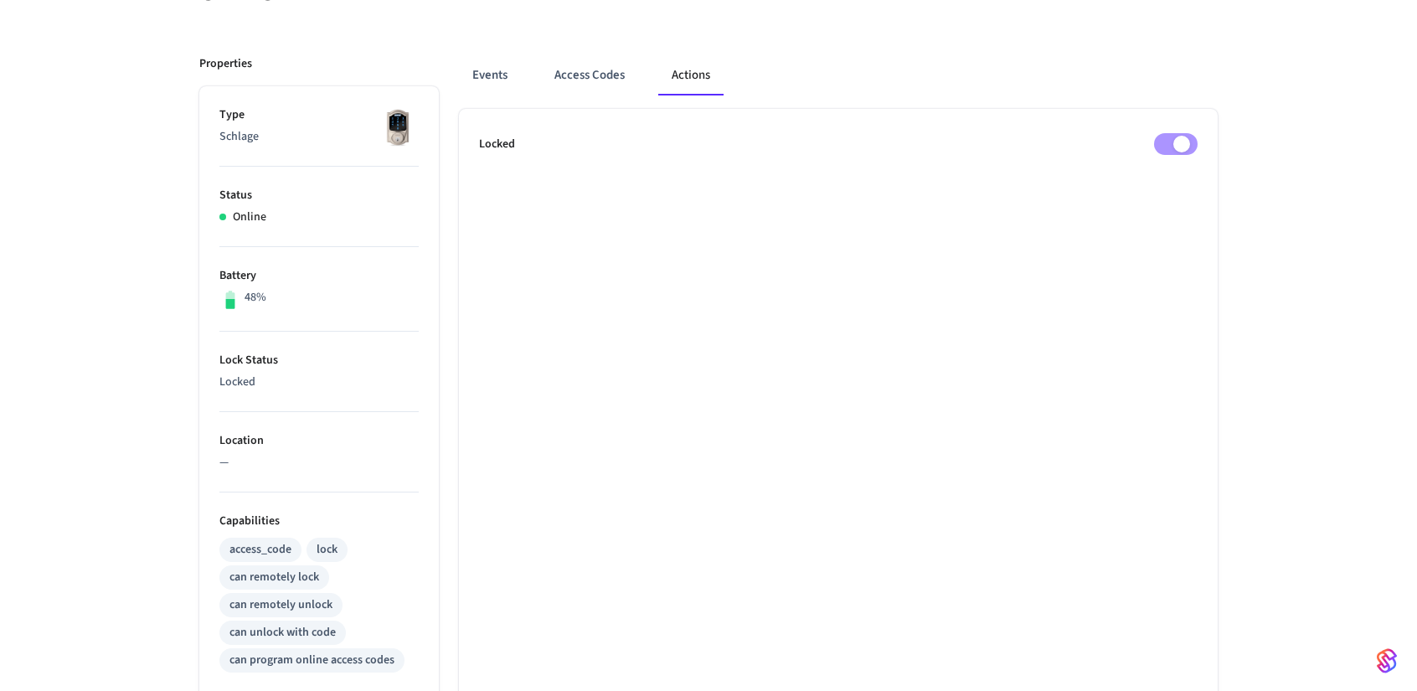
scroll to position [0, 0]
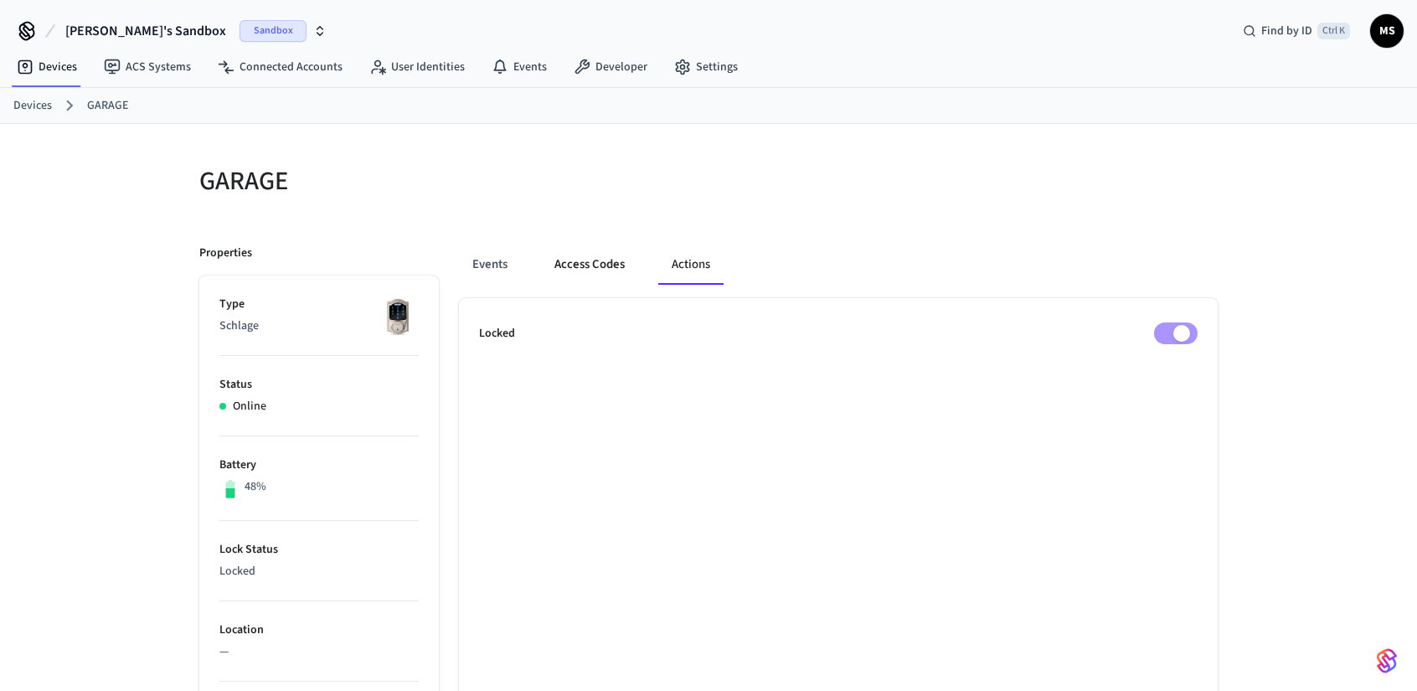
click at [617, 256] on button "Access Codes" at bounding box center [589, 265] width 97 height 40
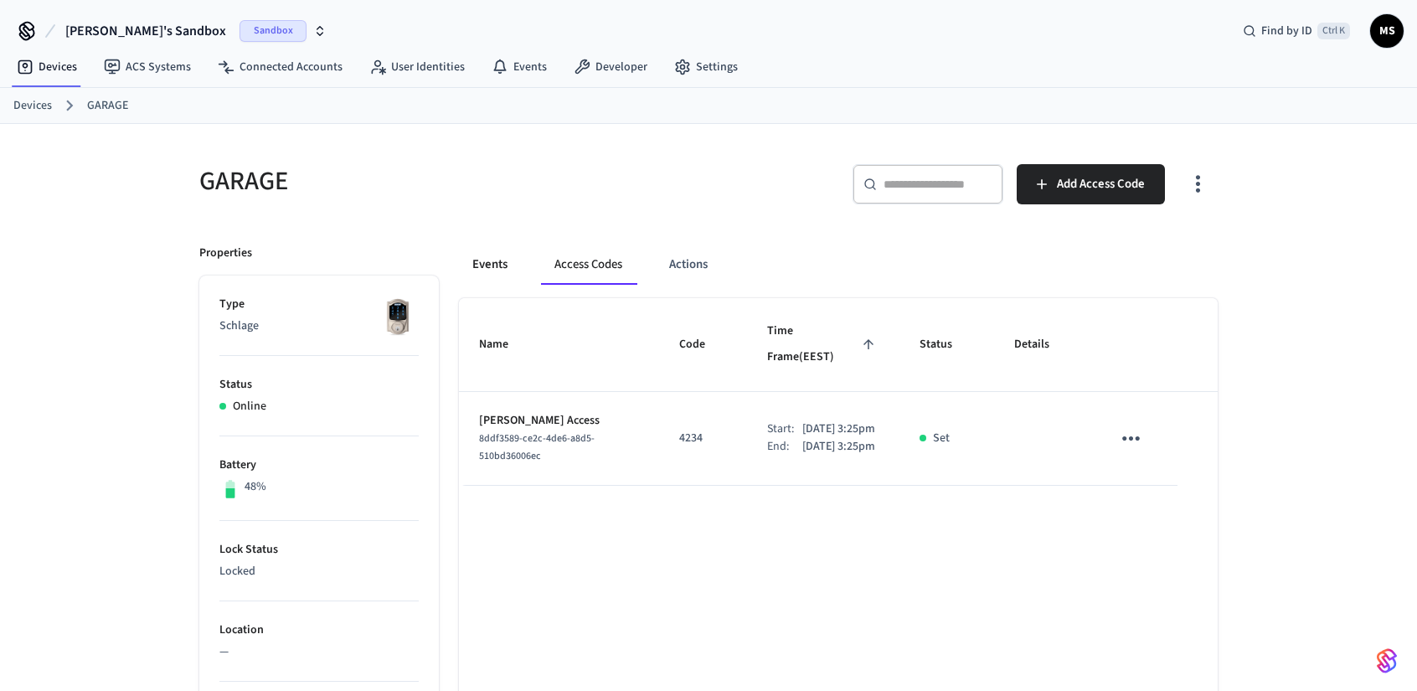
click at [497, 255] on button "Events" at bounding box center [490, 265] width 62 height 40
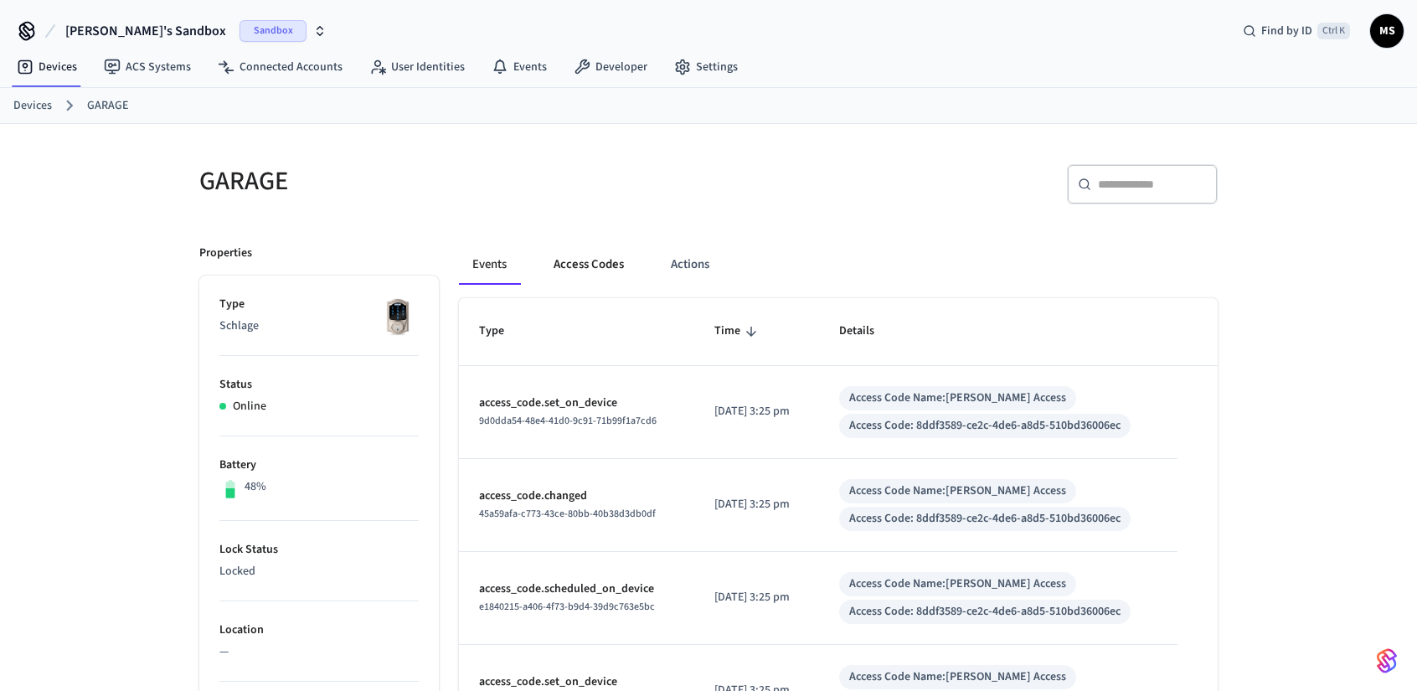
click at [593, 260] on button "Access Codes" at bounding box center [588, 265] width 97 height 40
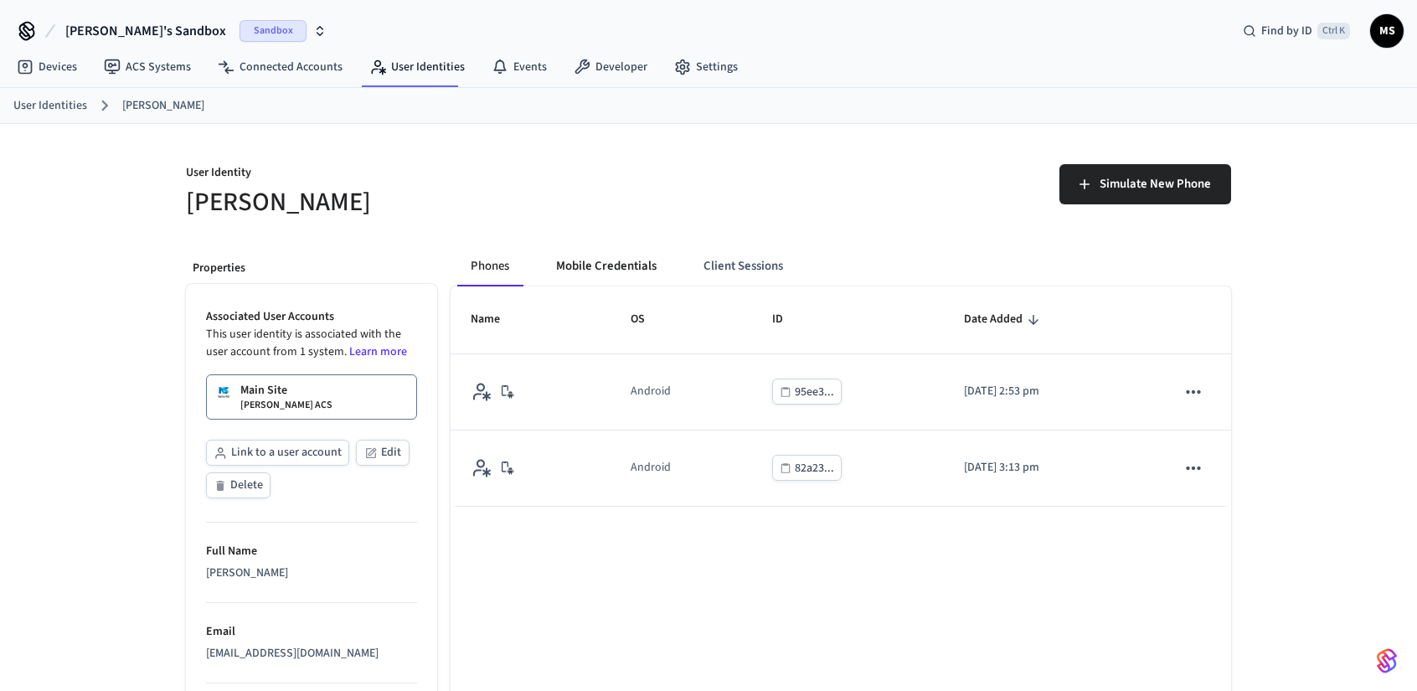
click at [648, 274] on button "Mobile Credentials" at bounding box center [606, 266] width 127 height 40
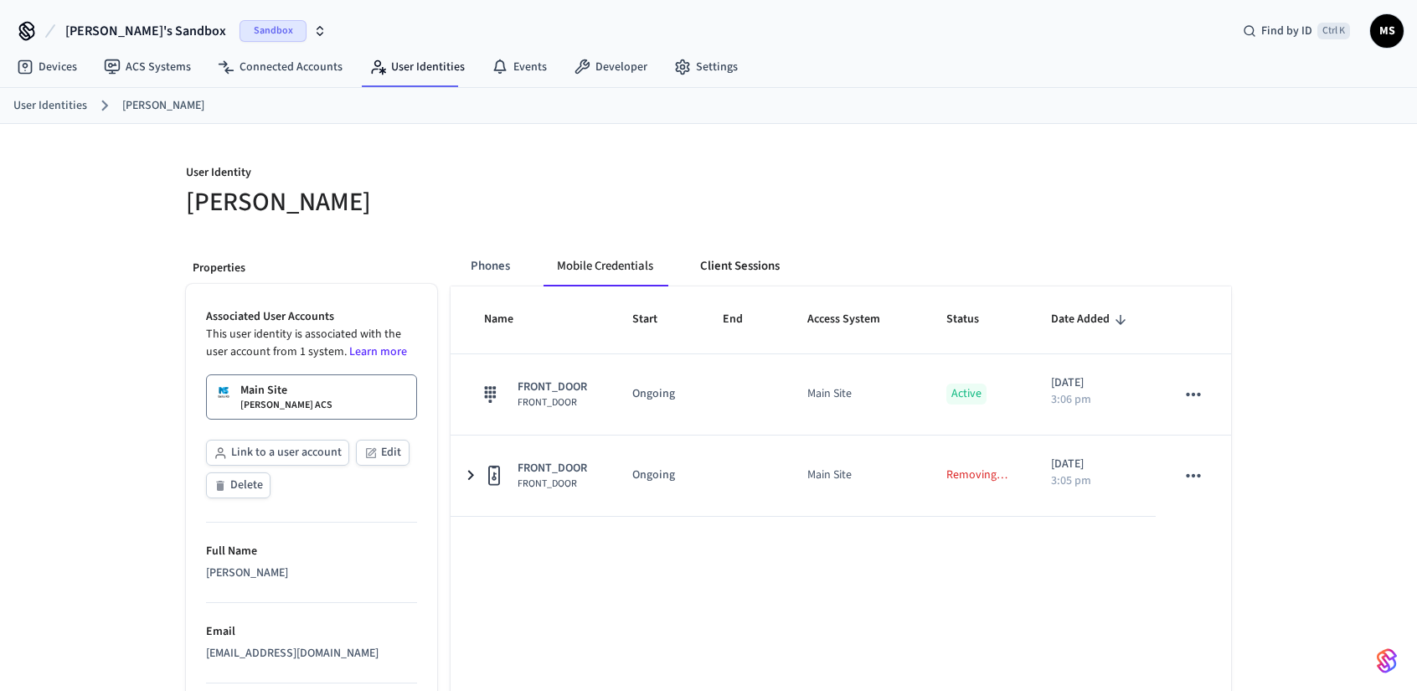
click at [754, 274] on button "Client Sessions" at bounding box center [740, 266] width 106 height 40
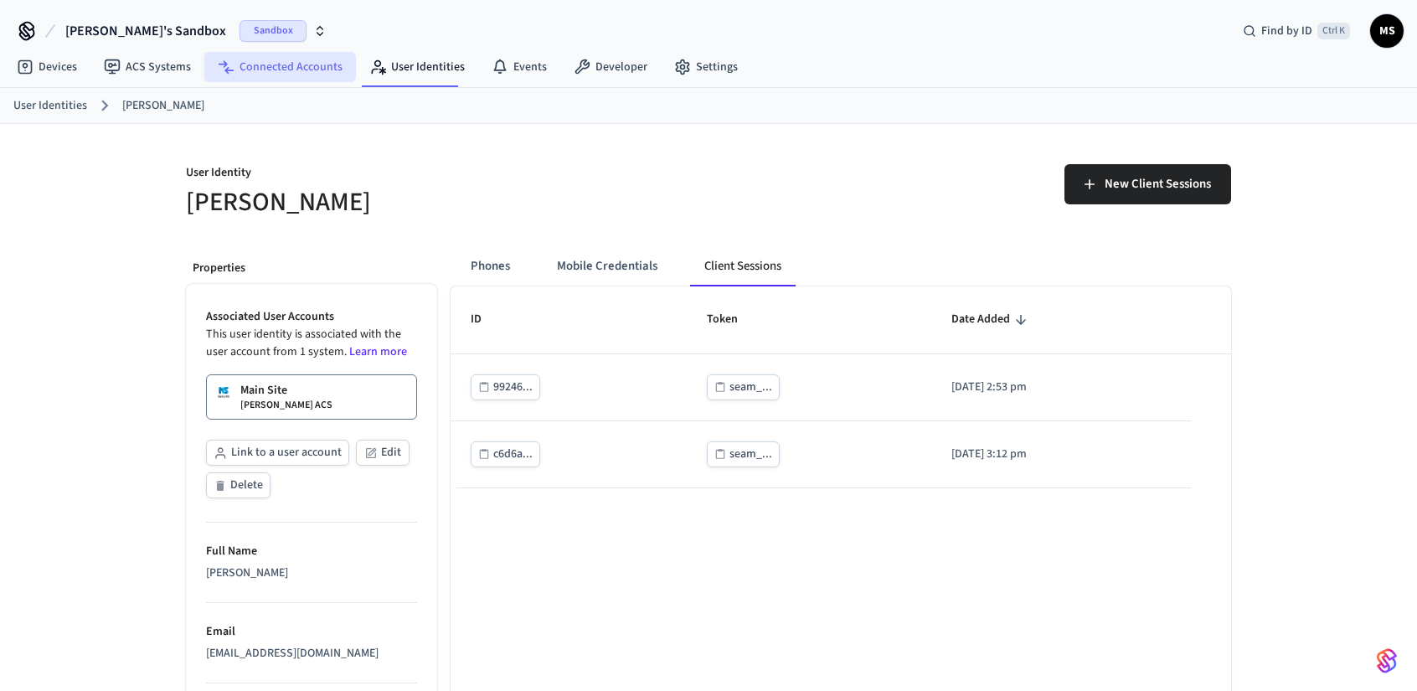
click at [255, 69] on link "Connected Accounts" at bounding box center [280, 67] width 152 height 30
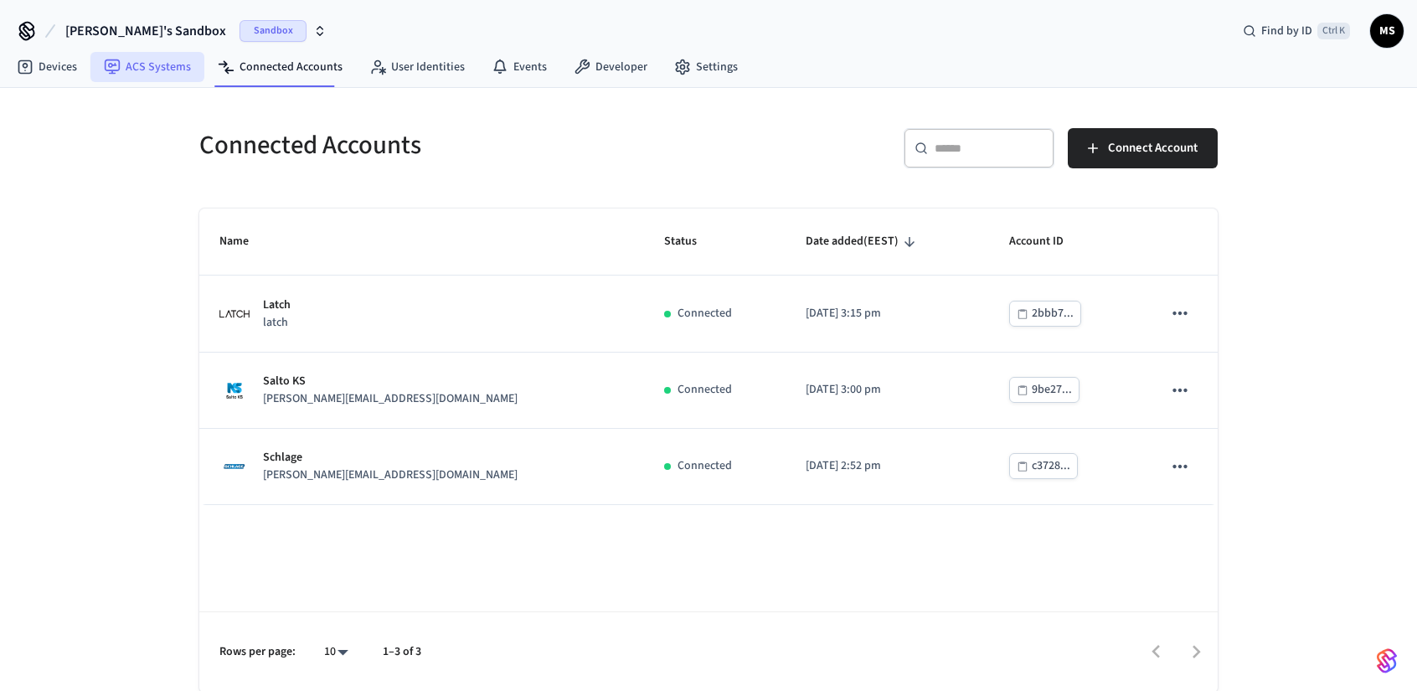
click at [160, 72] on link "ACS Systems" at bounding box center [147, 67] width 114 height 30
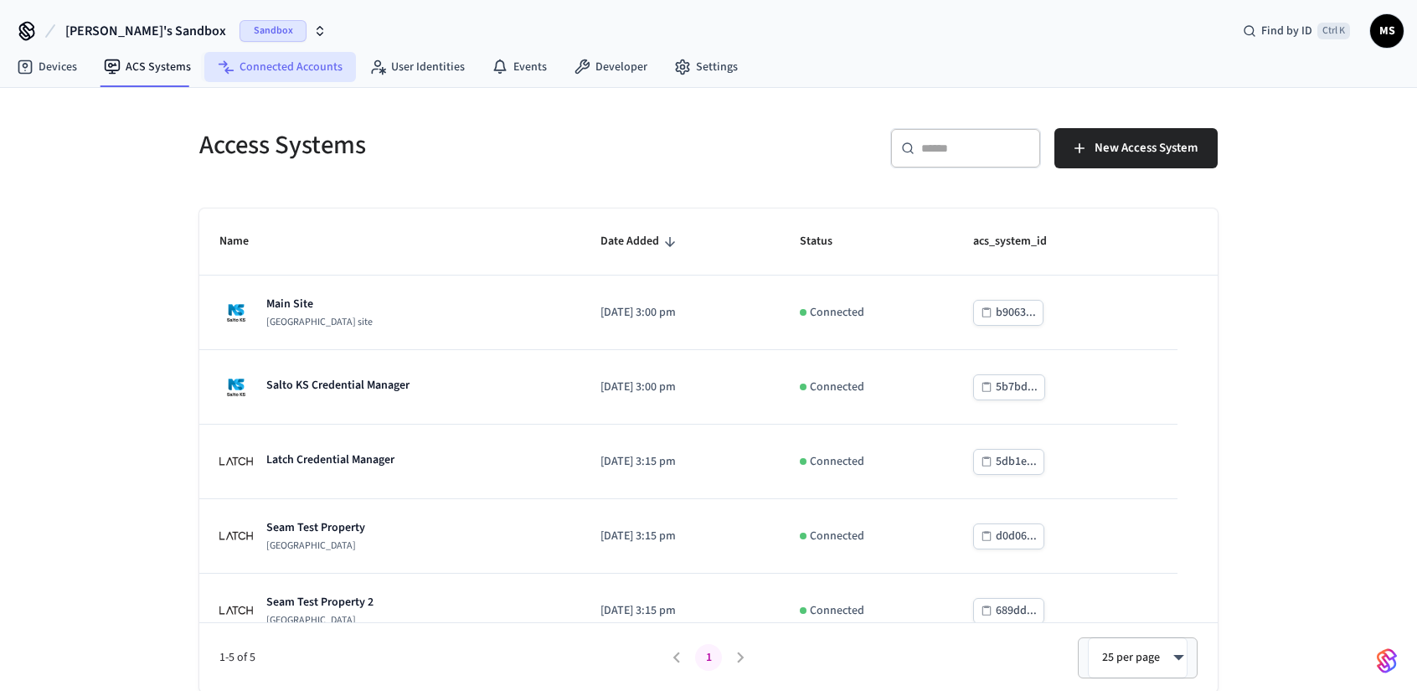
click at [275, 68] on link "Connected Accounts" at bounding box center [280, 67] width 152 height 30
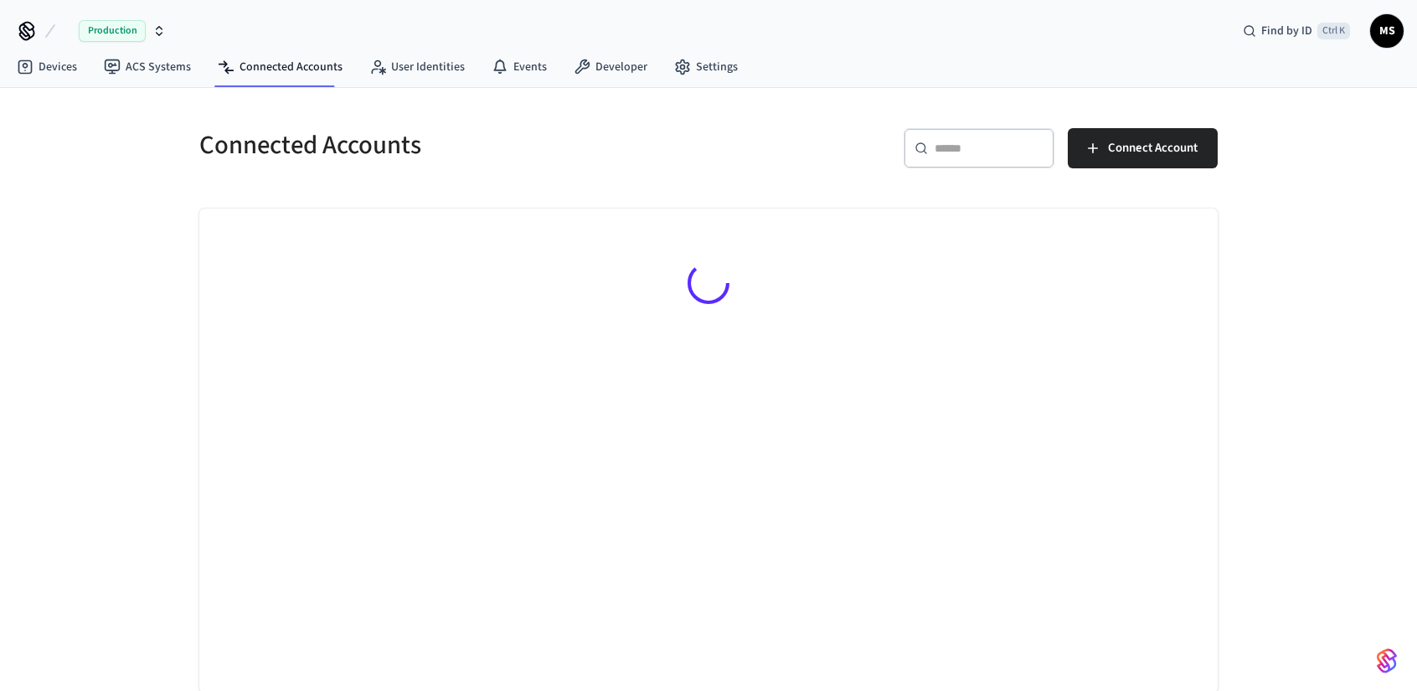
click at [129, 31] on button "Production" at bounding box center [115, 30] width 111 height 35
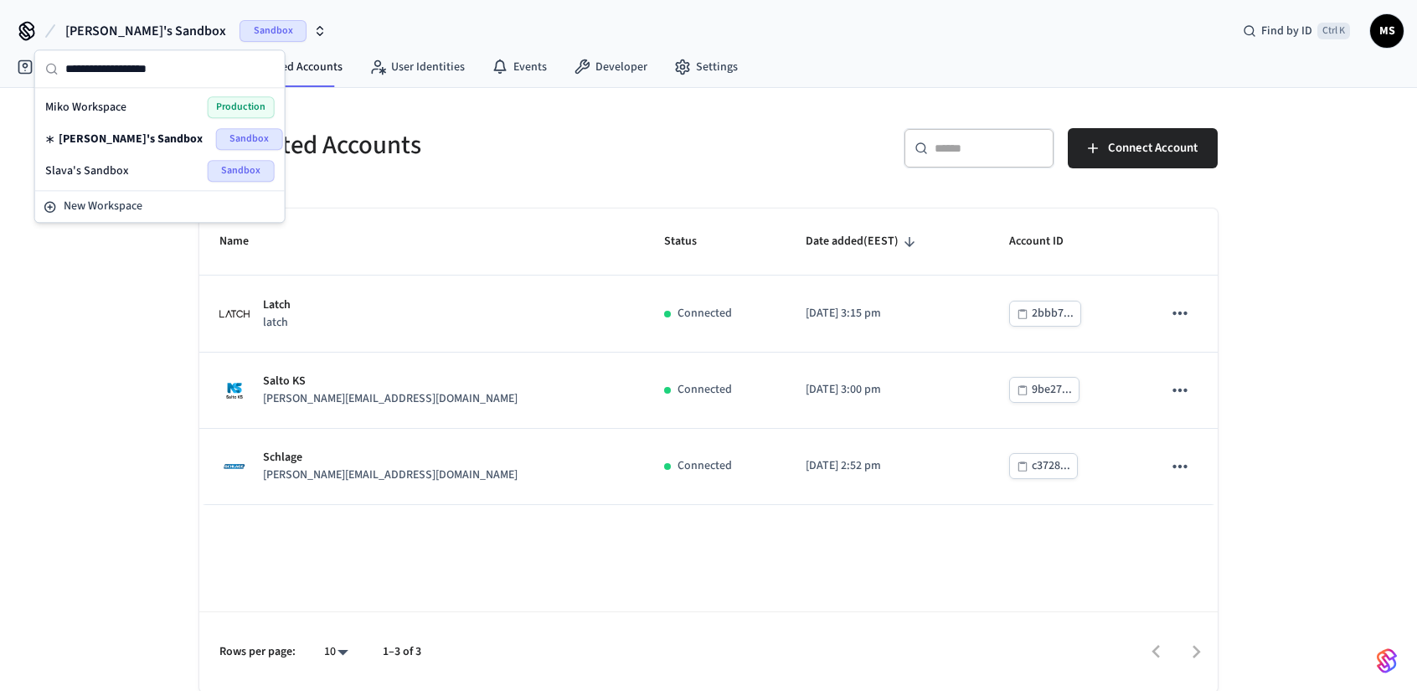
click at [111, 163] on span "Slava's Sandbox" at bounding box center [87, 171] width 84 height 17
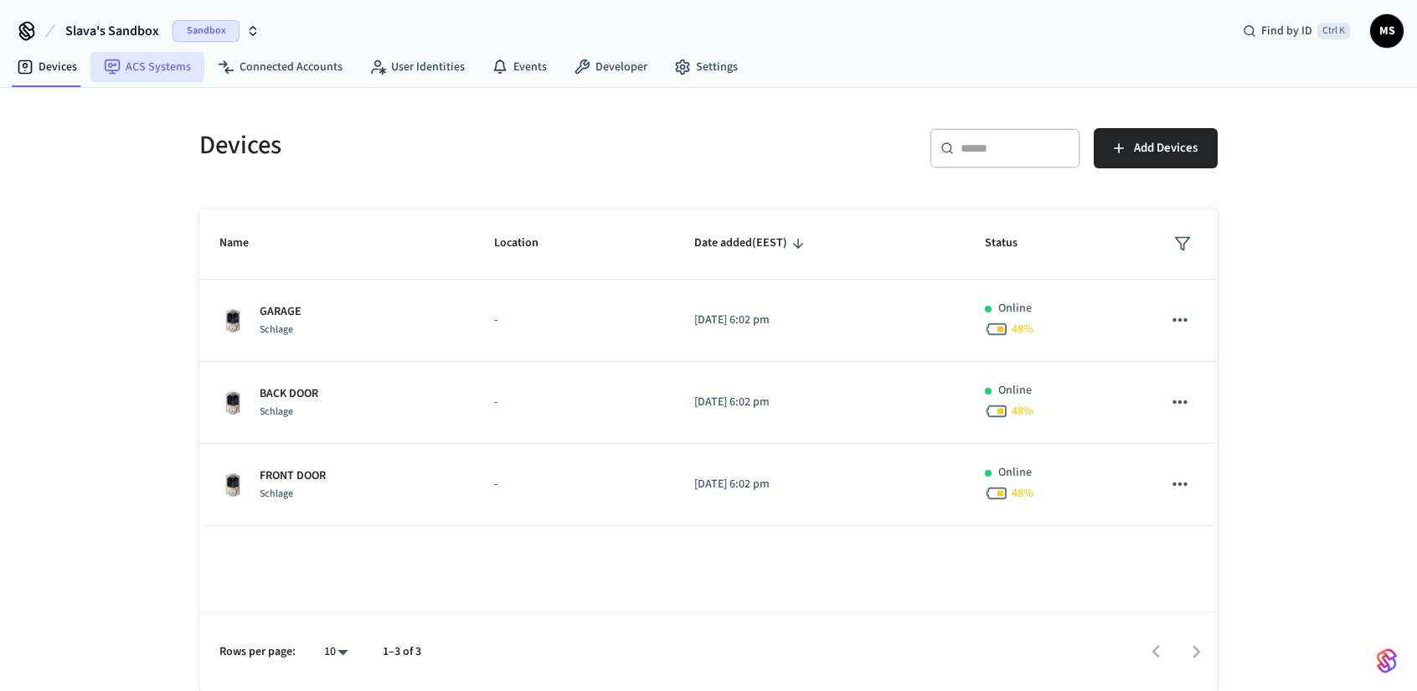
click at [152, 66] on link "ACS Systems" at bounding box center [147, 67] width 114 height 30
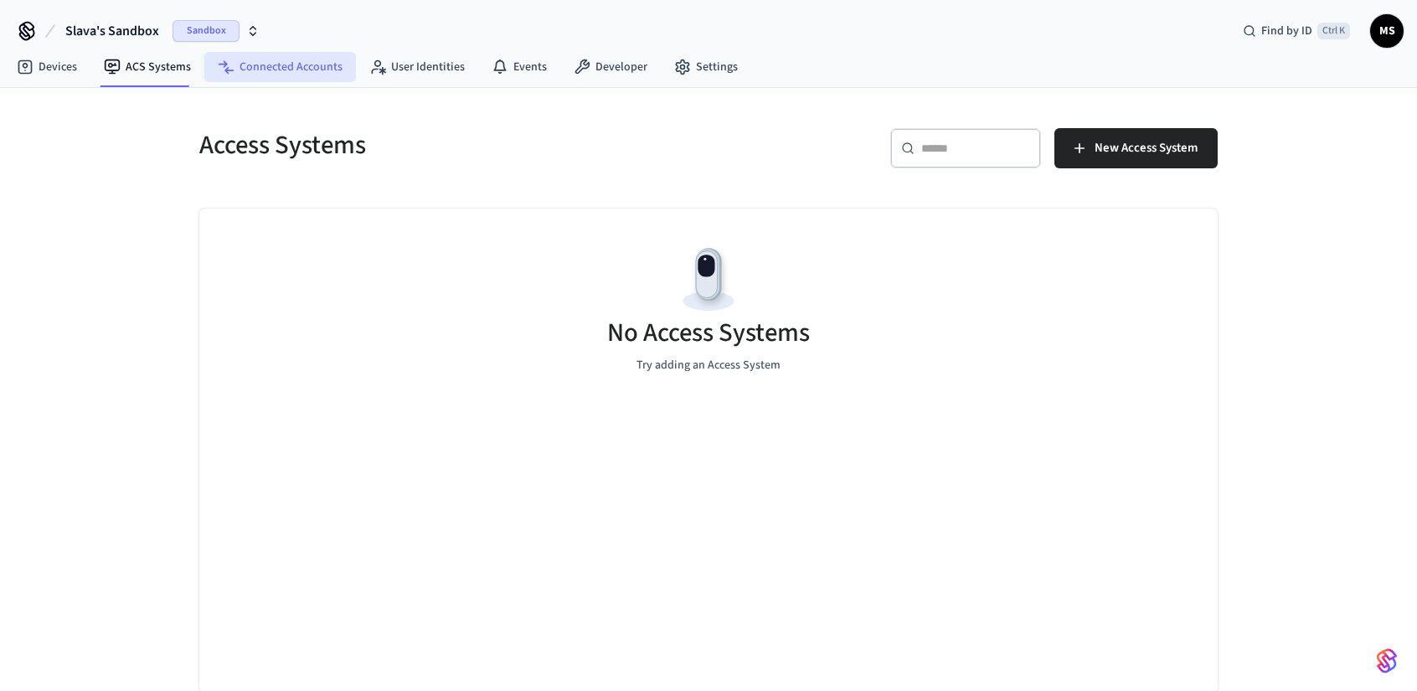
click at [240, 71] on link "Connected Accounts" at bounding box center [280, 67] width 152 height 30
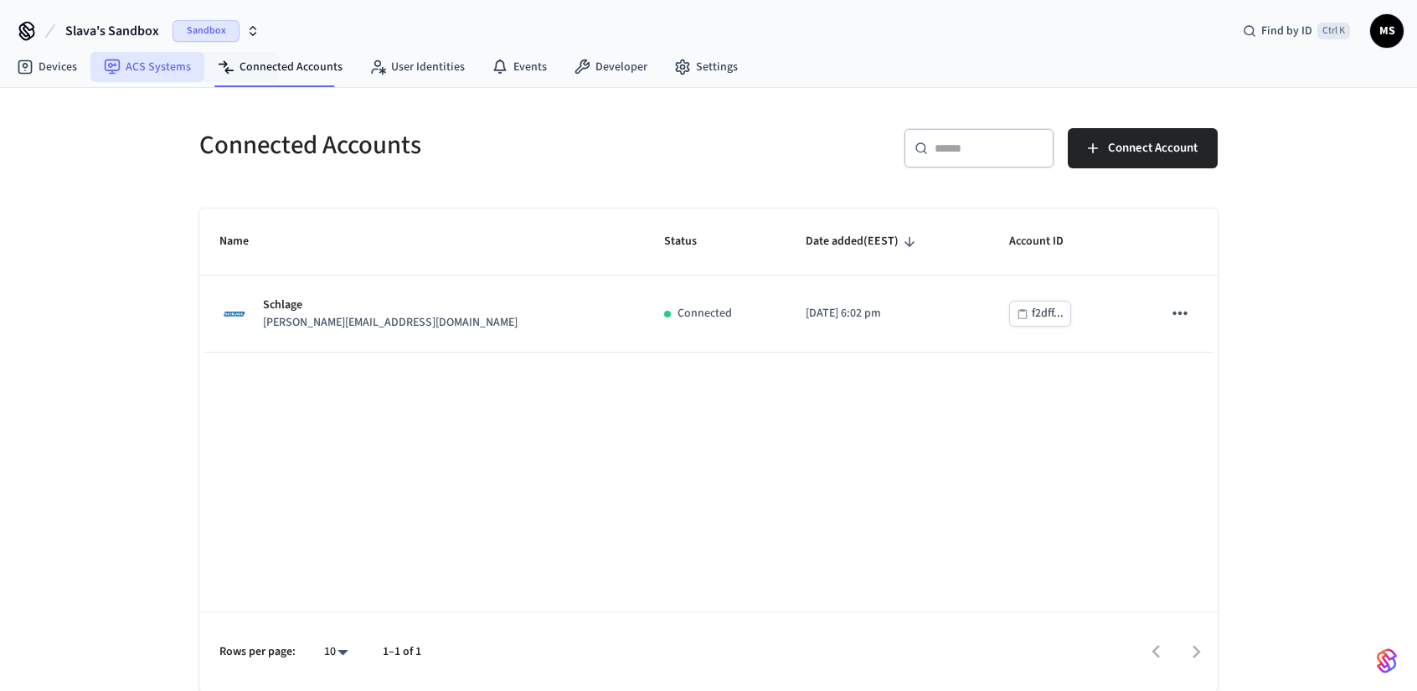
click at [164, 68] on link "ACS Systems" at bounding box center [147, 67] width 114 height 30
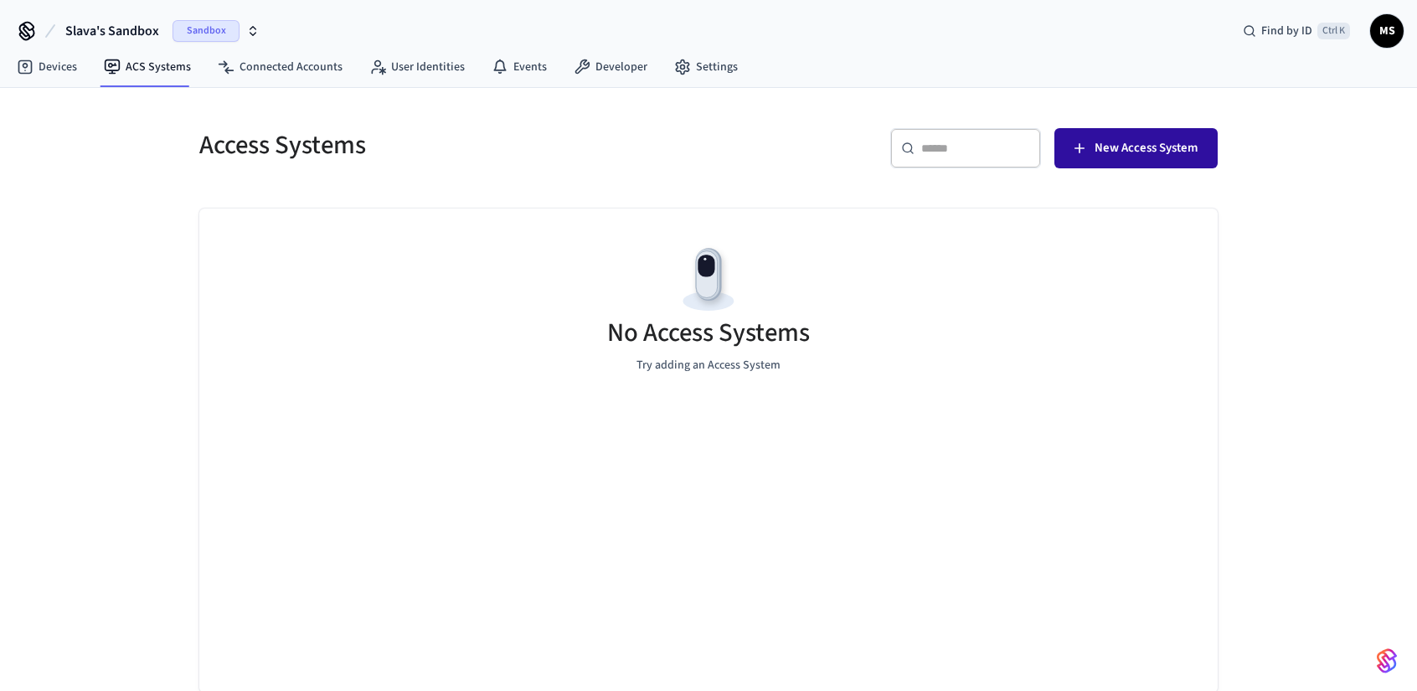
click at [1154, 143] on span "New Access System" at bounding box center [1146, 148] width 103 height 22
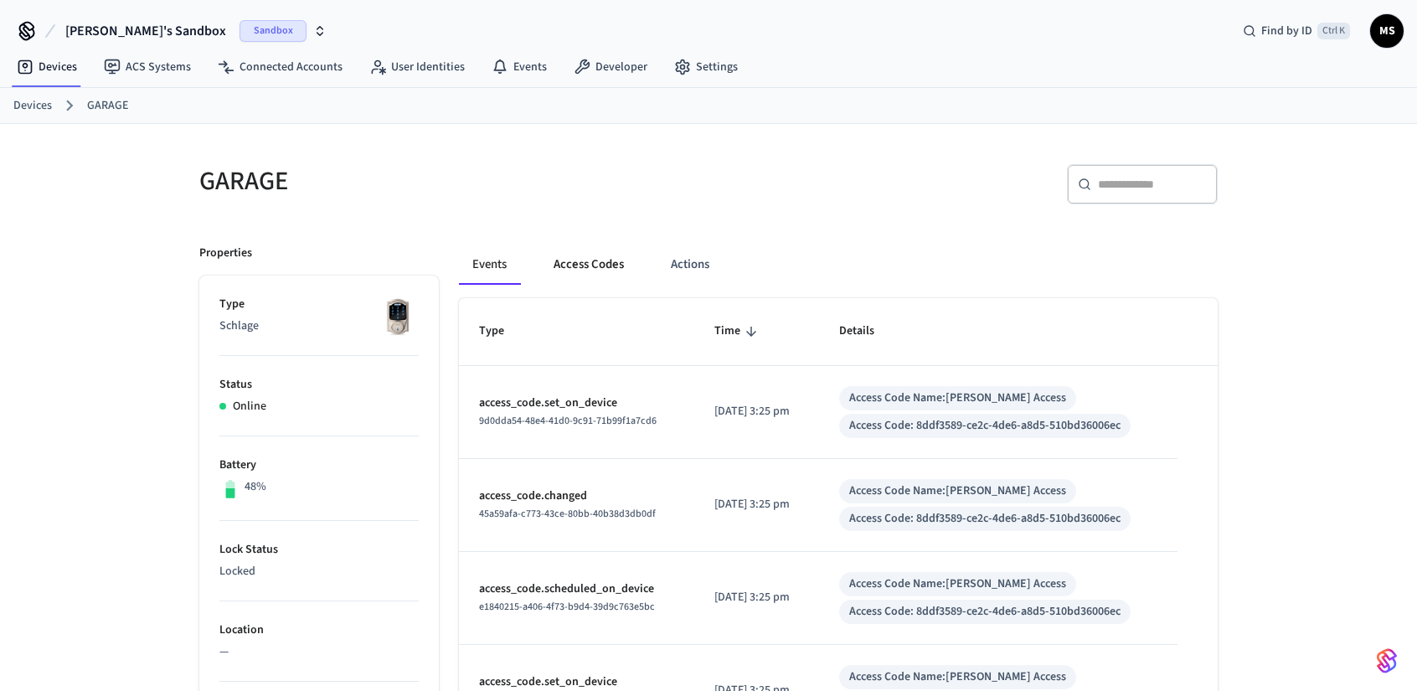
click at [578, 254] on button "Access Codes" at bounding box center [588, 265] width 97 height 40
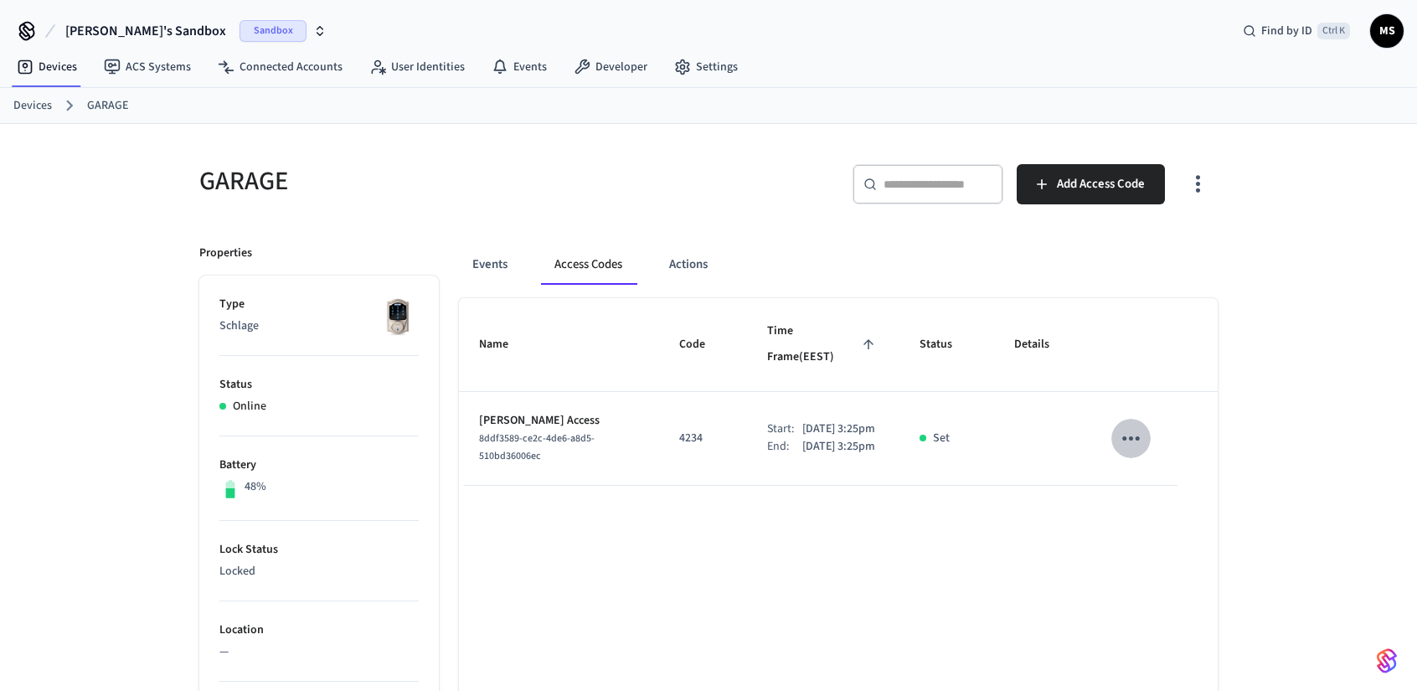
click at [1136, 426] on icon "sticky table" at bounding box center [1131, 439] width 26 height 26
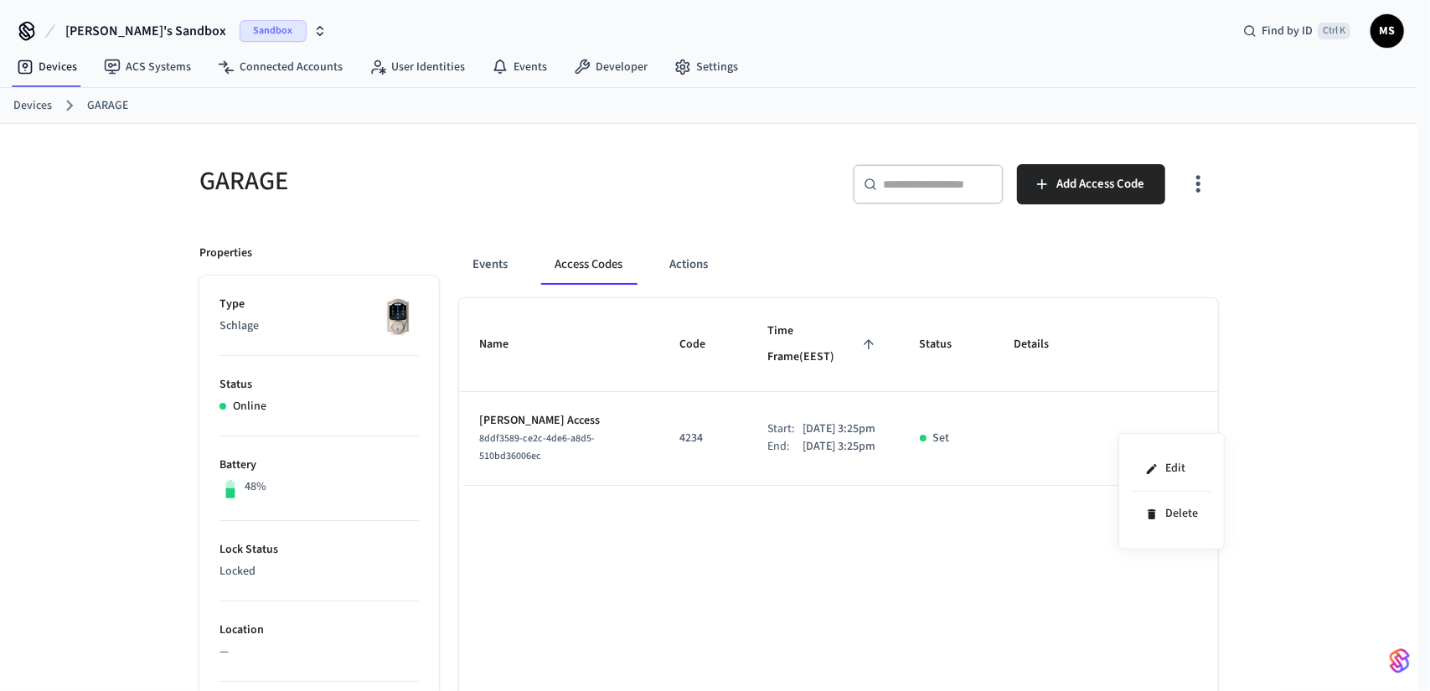
click at [602, 423] on div at bounding box center [715, 345] width 1430 height 691
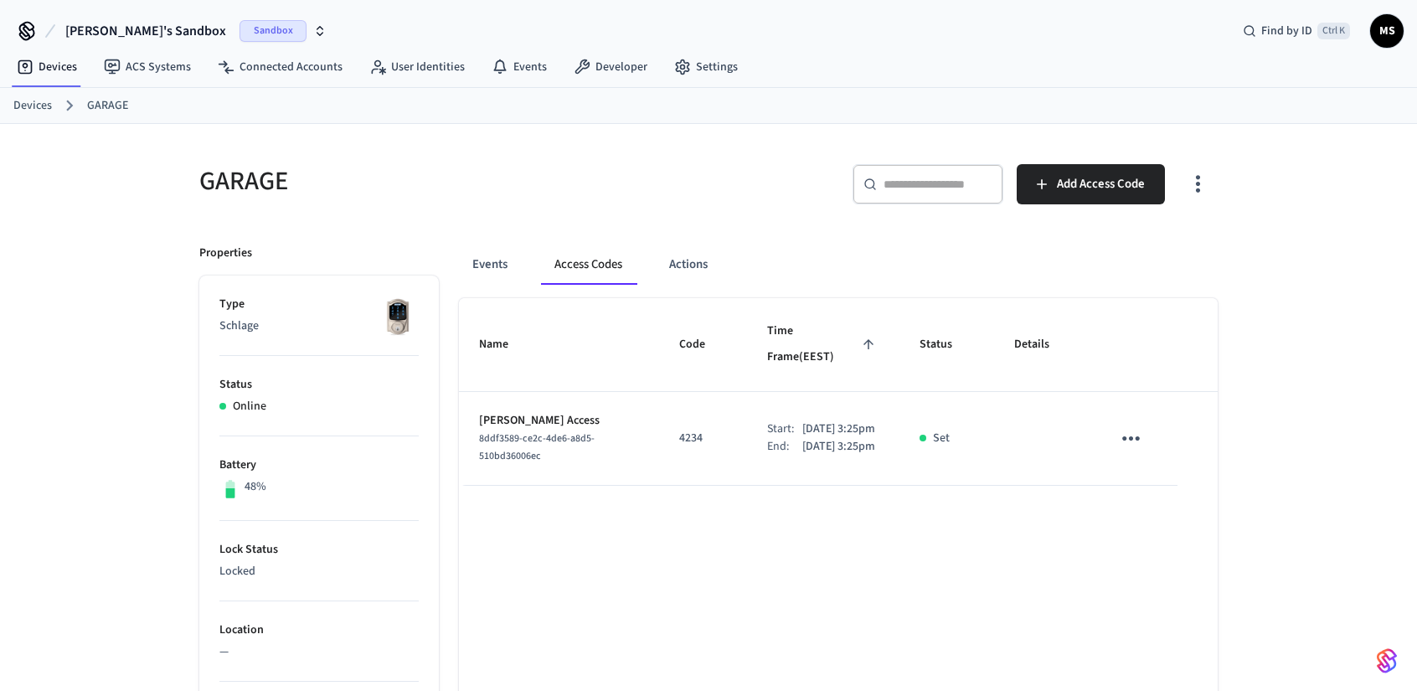
click at [546, 416] on body "Mykhailo's Sandbox Sandbox Find by ID Ctrl K MS Devices ACS Systems Connected A…" at bounding box center [708, 621] width 1417 height 1242
click at [541, 412] on p "[PERSON_NAME] Access" at bounding box center [559, 421] width 160 height 18
click at [558, 431] on span "8ddf3589-ce2c-4de6-a8d5-510bd36006ec" at bounding box center [537, 447] width 116 height 32
click at [112, 101] on link "GARAGE" at bounding box center [107, 106] width 41 height 18
click at [1205, 183] on icon "button" at bounding box center [1198, 184] width 26 height 26
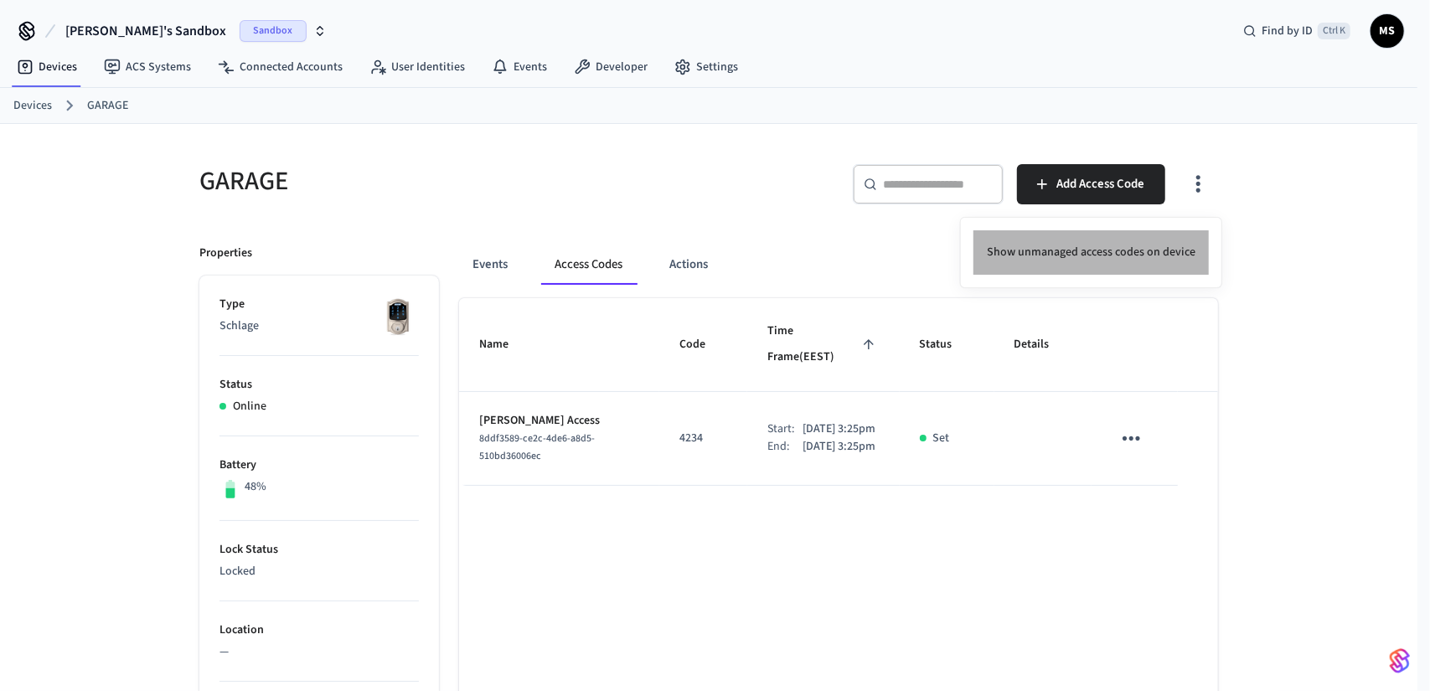
click at [1126, 257] on li "Show unmanaged access codes on device" at bounding box center [1090, 252] width 235 height 44
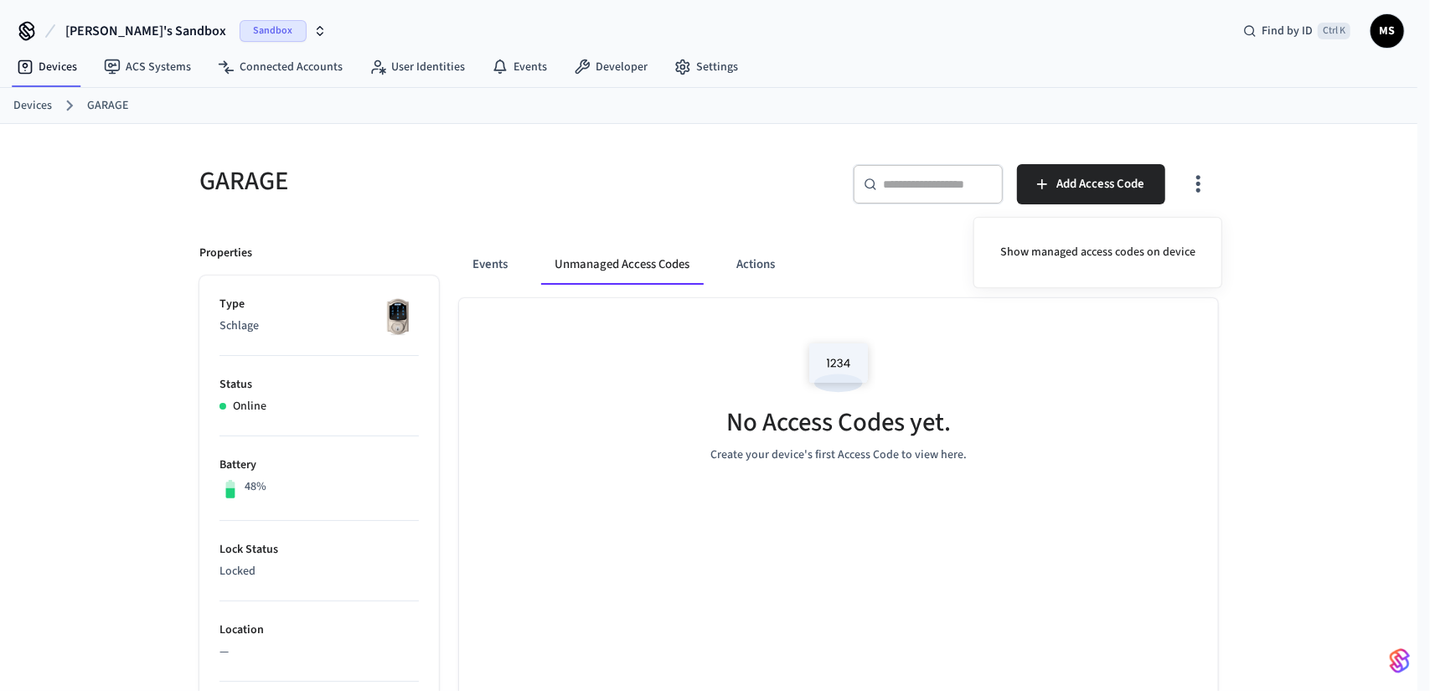
click at [484, 265] on div at bounding box center [715, 345] width 1430 height 691
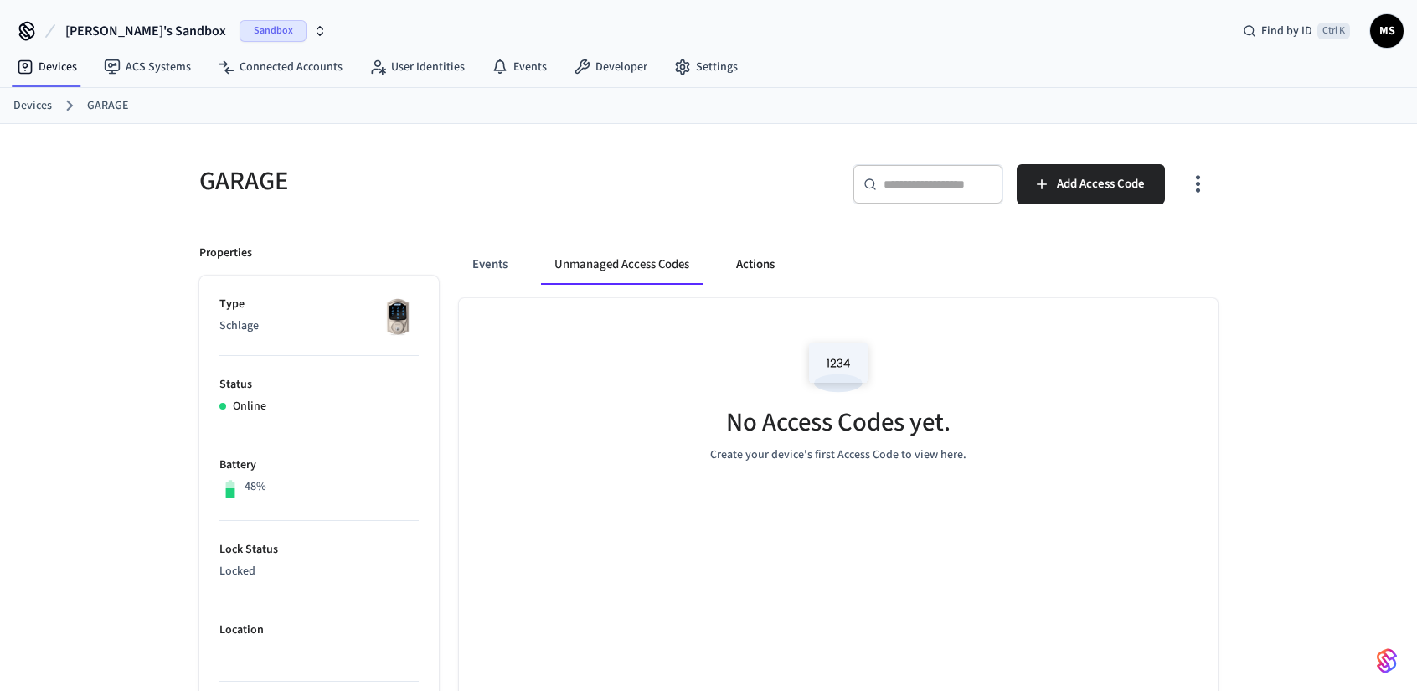
click at [784, 271] on button "Actions" at bounding box center [755, 265] width 65 height 40
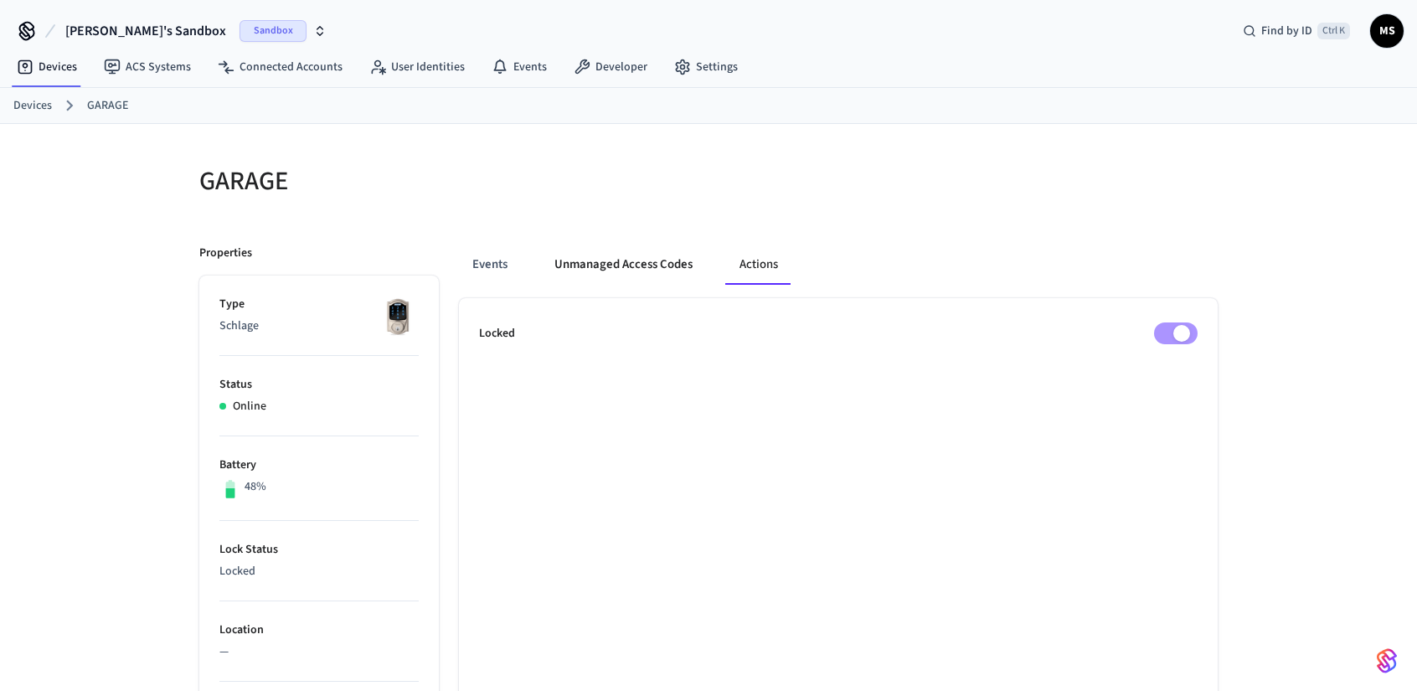
drag, startPoint x: 638, startPoint y: 262, endPoint x: 495, endPoint y: 259, distance: 143.3
click at [638, 262] on button "Unmanaged Access Codes" at bounding box center [623, 265] width 165 height 40
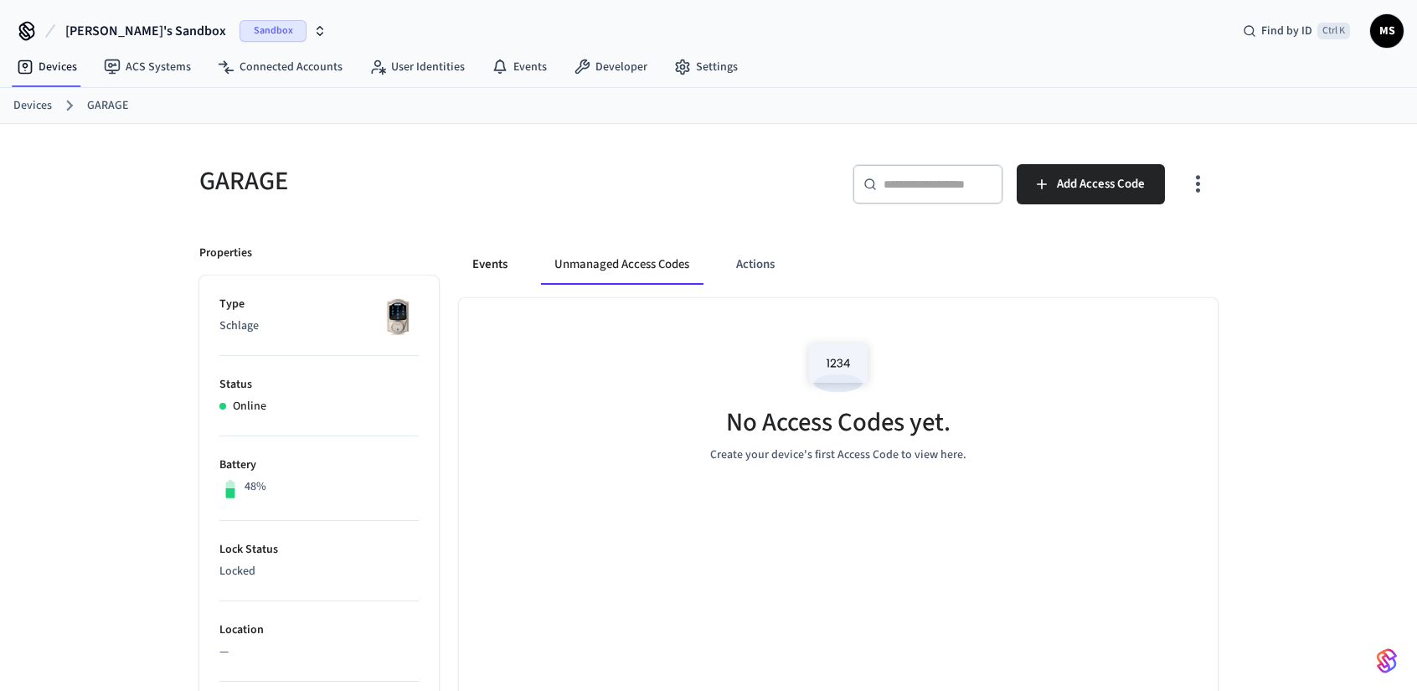
click at [481, 259] on button "Events" at bounding box center [490, 265] width 62 height 40
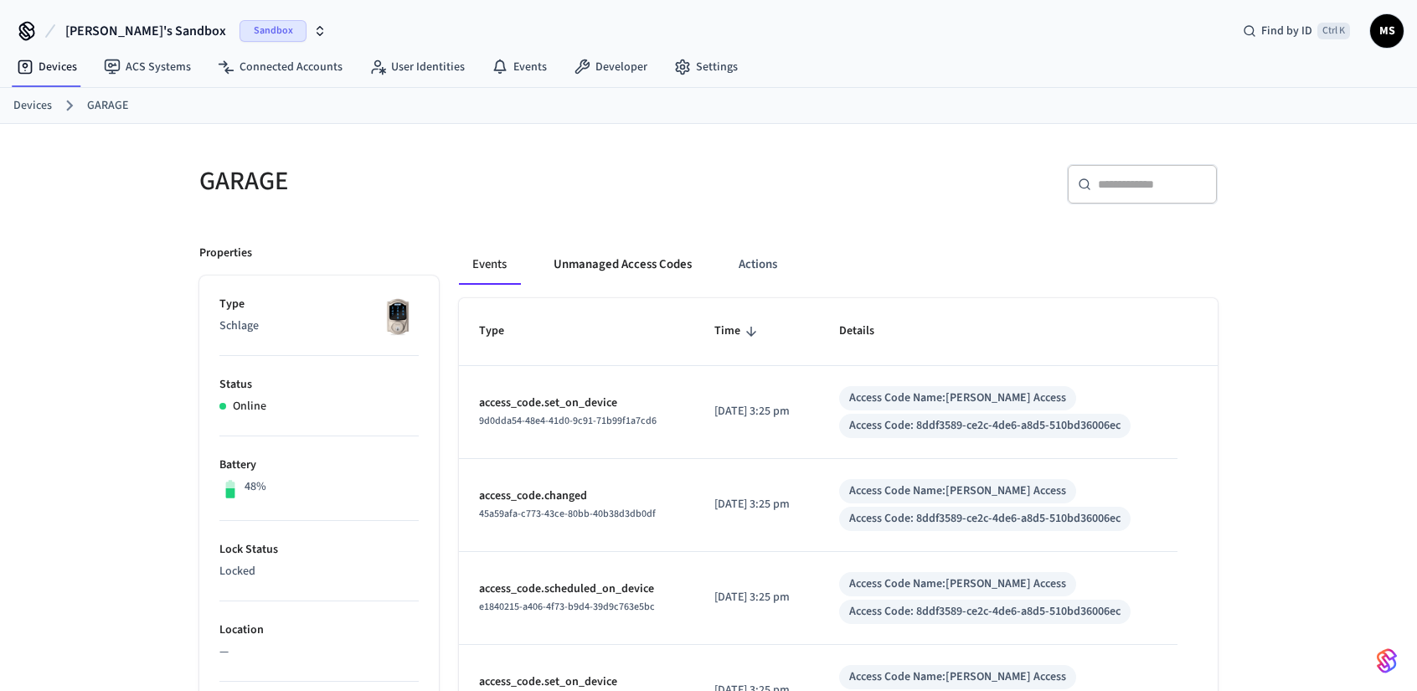
click at [626, 256] on button "Unmanaged Access Codes" at bounding box center [622, 265] width 165 height 40
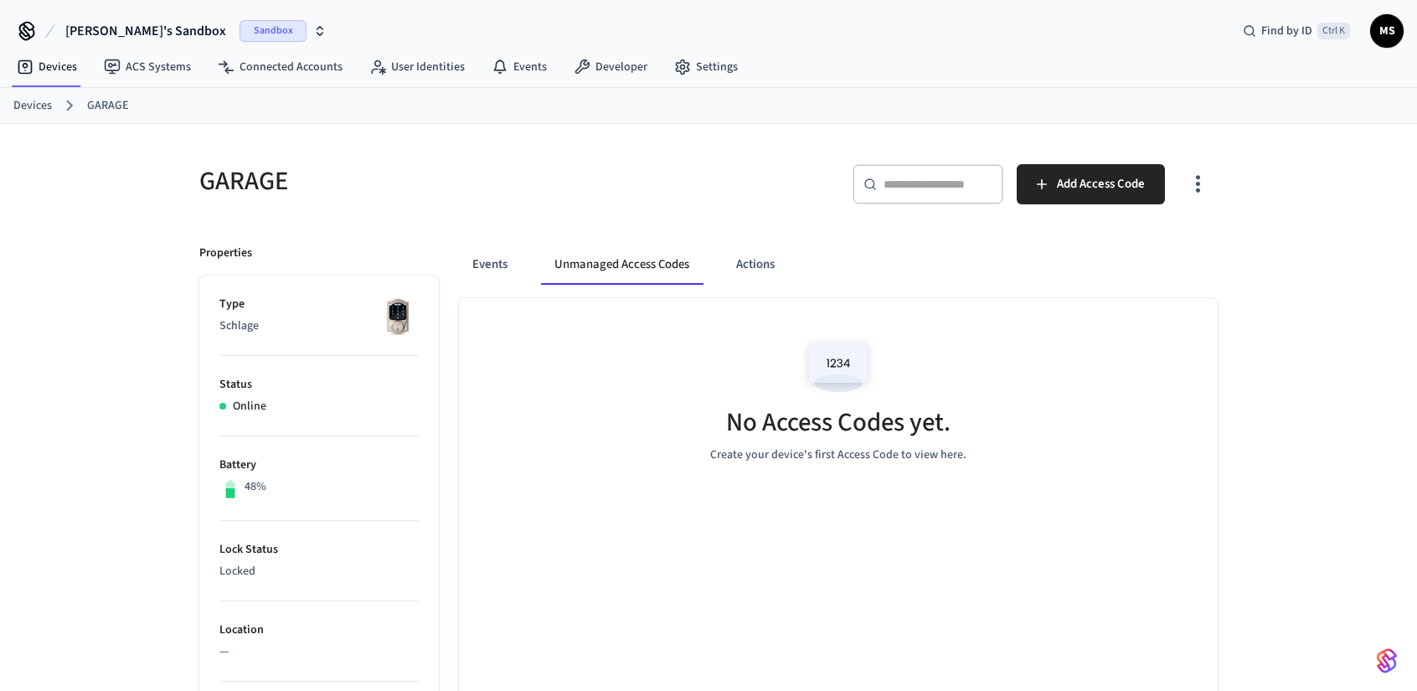
click at [1221, 192] on div "GARAGE ​ ​ Add Access Code Properties Type Schlage Status Online Battery 48% Lo…" at bounding box center [709, 693] width 1046 height 1098
click at [1210, 190] on icon "button" at bounding box center [1198, 184] width 26 height 26
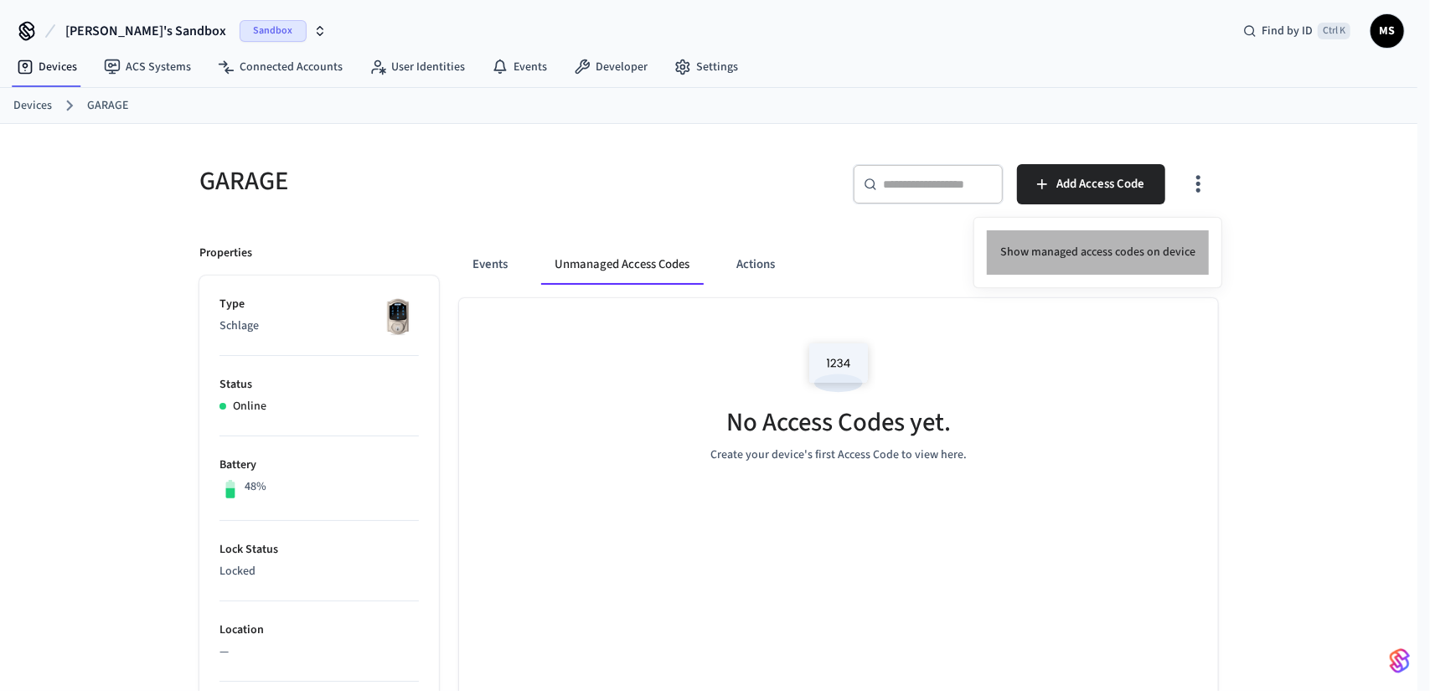
click at [1139, 249] on li "Show managed access codes on device" at bounding box center [1098, 252] width 222 height 44
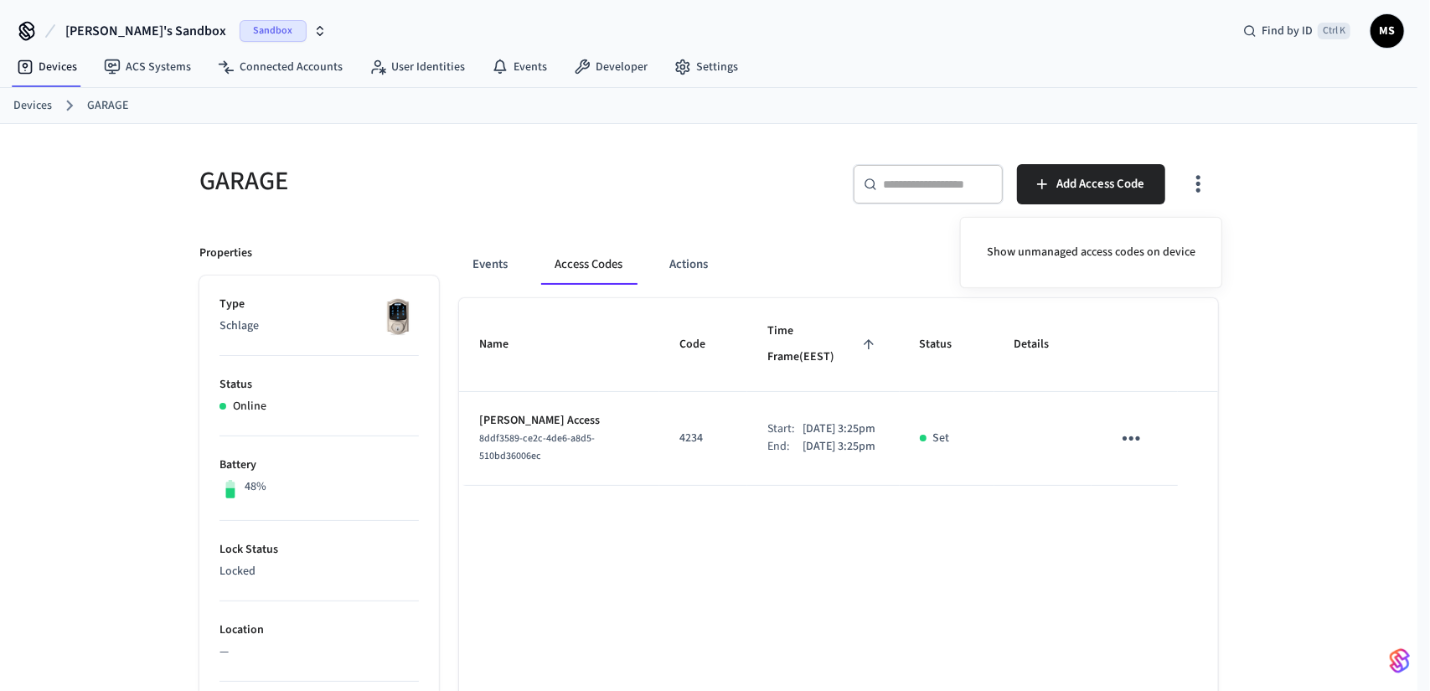
click at [392, 67] on div at bounding box center [715, 345] width 1430 height 691
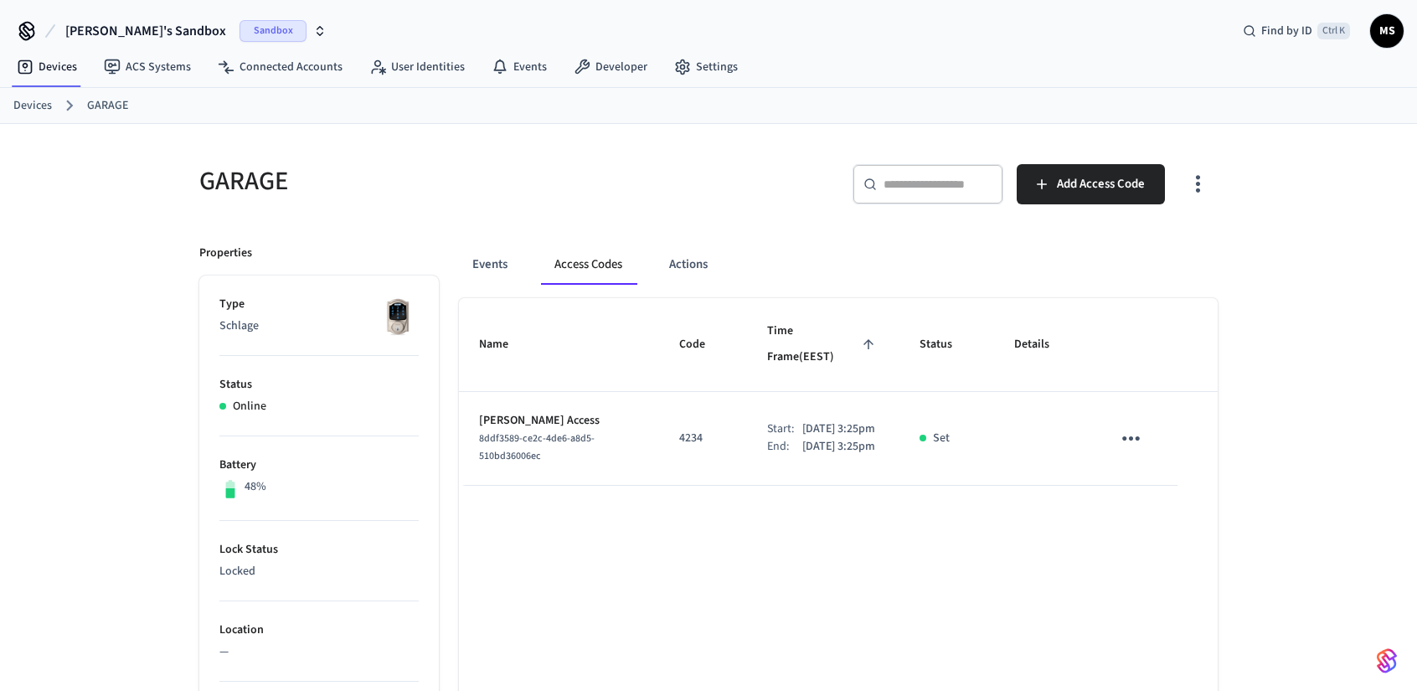
click at [423, 62] on body "Mykhailo's Sandbox Sandbox Find by ID Ctrl K MS Devices ACS Systems Connected A…" at bounding box center [708, 621] width 1417 height 1242
click at [424, 63] on link "User Identities" at bounding box center [417, 67] width 122 height 30
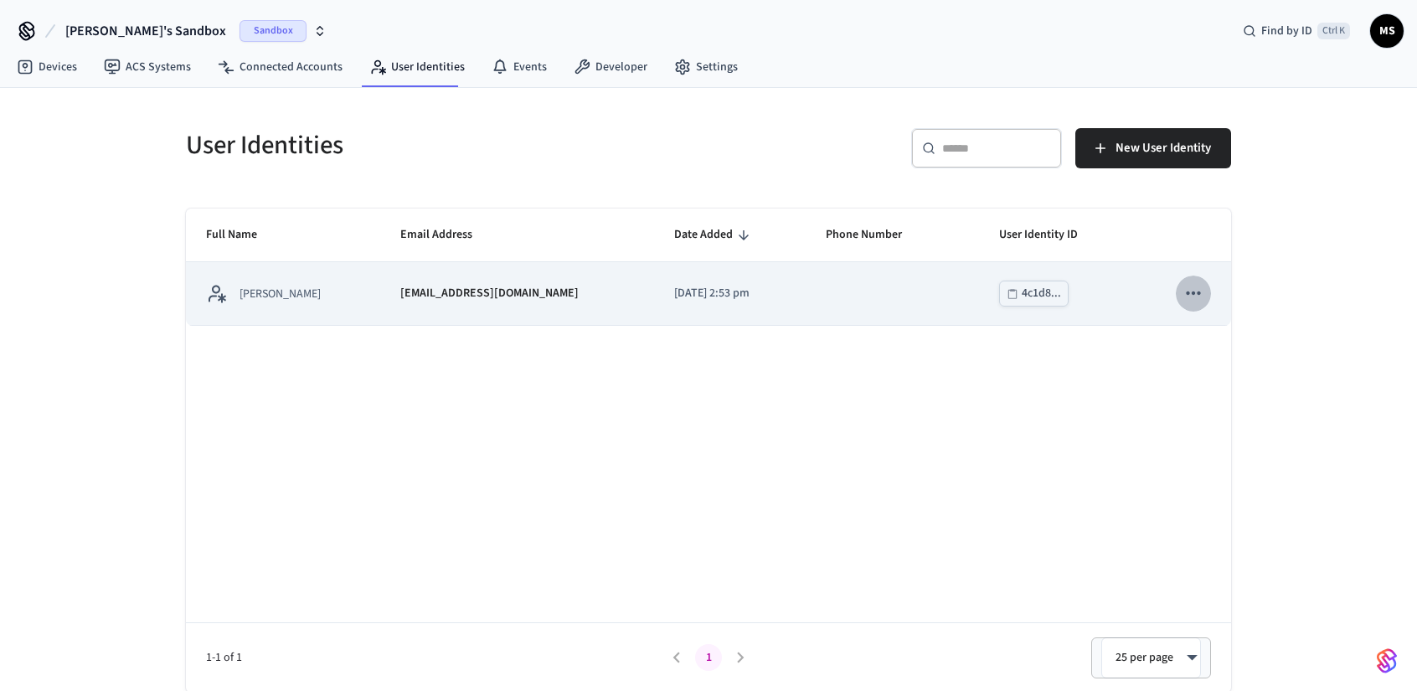
drag, startPoint x: 1181, startPoint y: 286, endPoint x: 1193, endPoint y: 286, distance: 11.7
click at [1193, 286] on button "sticky table" at bounding box center [1193, 293] width 35 height 35
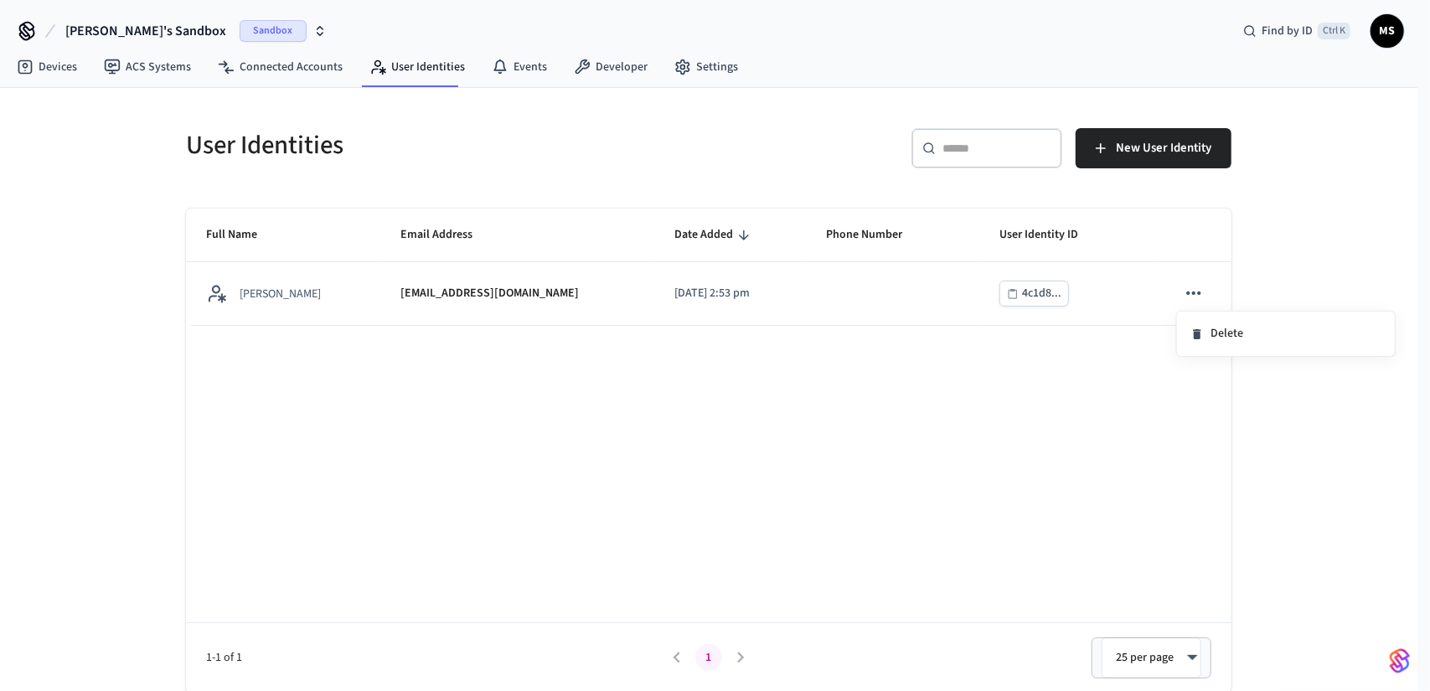
drag, startPoint x: 1139, startPoint y: 284, endPoint x: 1126, endPoint y: 281, distance: 13.6
click at [1126, 281] on div at bounding box center [715, 345] width 1430 height 691
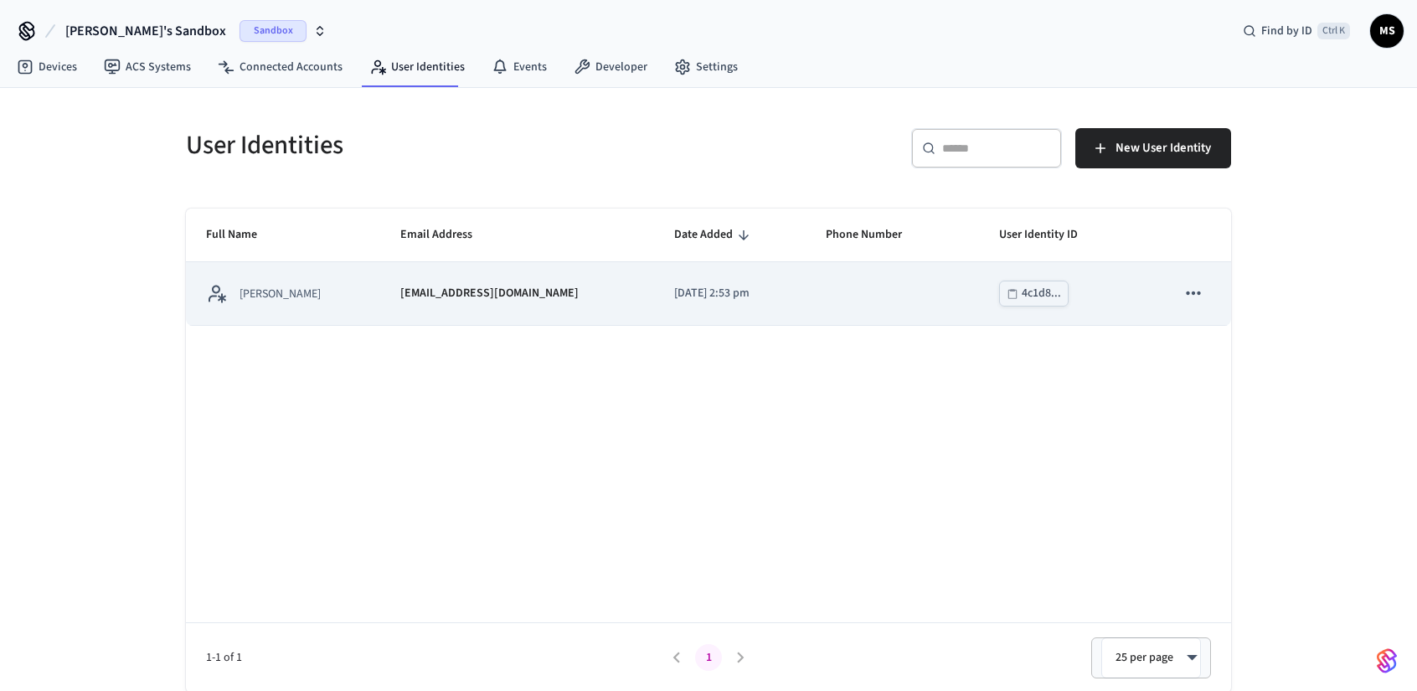
click at [1119, 284] on td "4c1d8..." at bounding box center [1067, 293] width 177 height 63
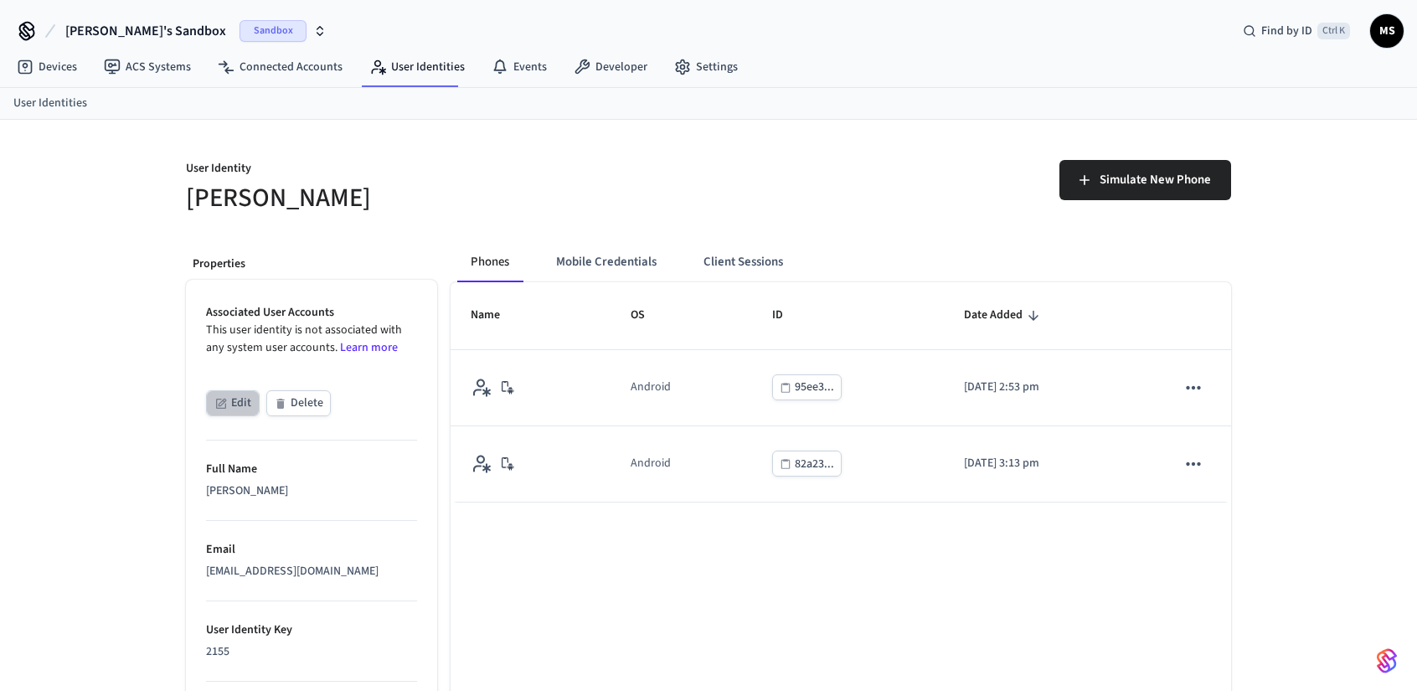
click at [243, 396] on button "Edit" at bounding box center [233, 403] width 54 height 26
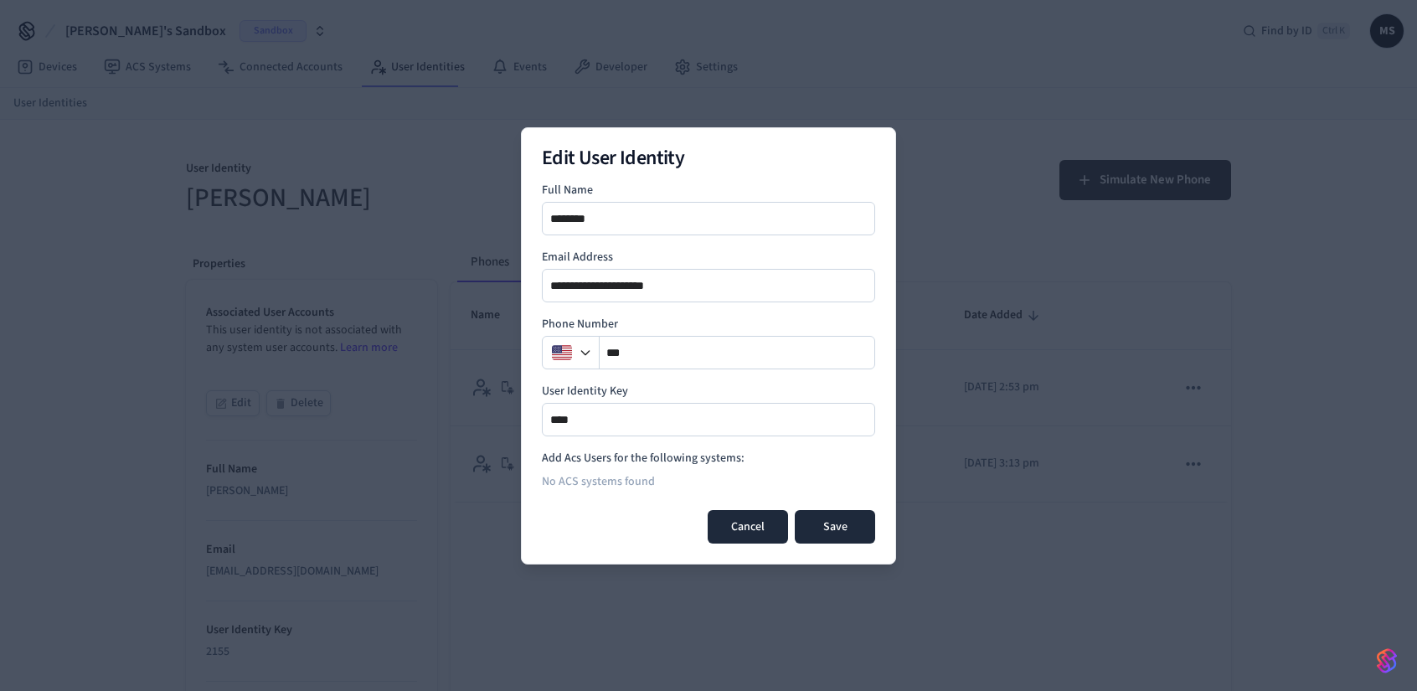
click at [762, 530] on button "Cancel" at bounding box center [748, 527] width 80 height 34
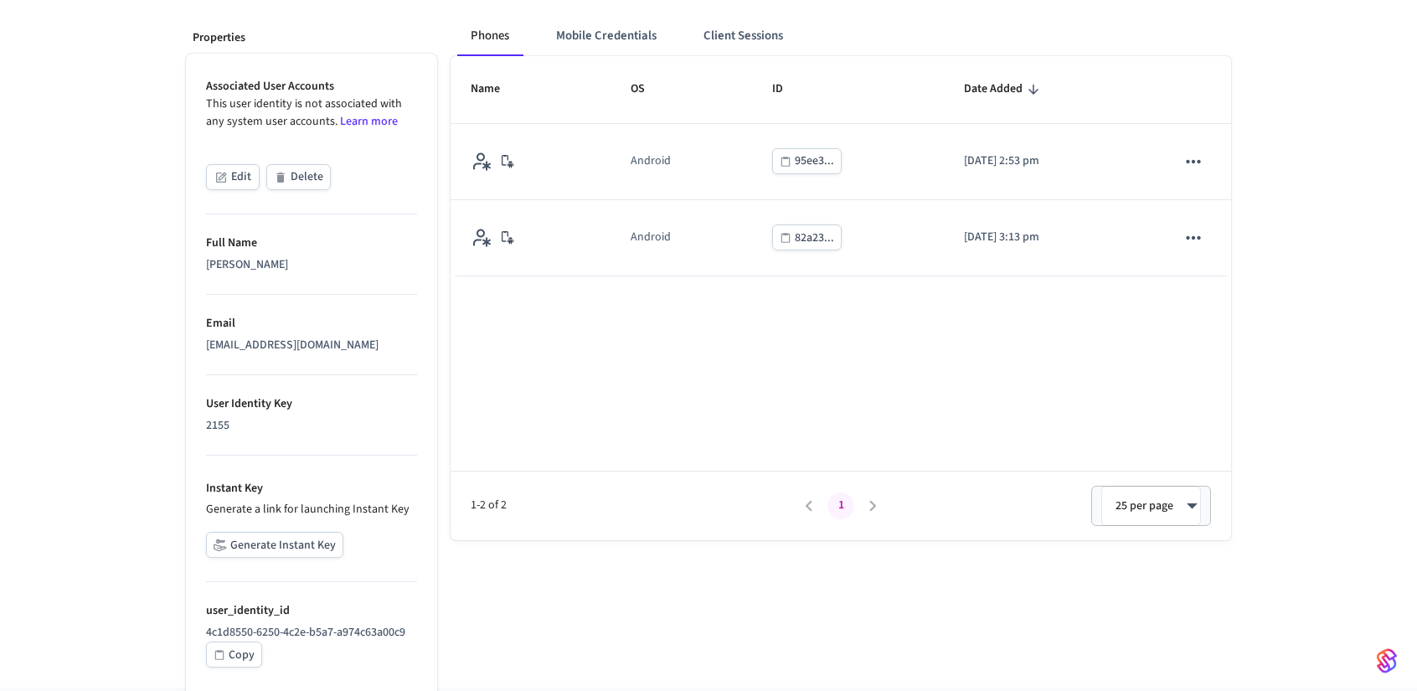
scroll to position [258, 0]
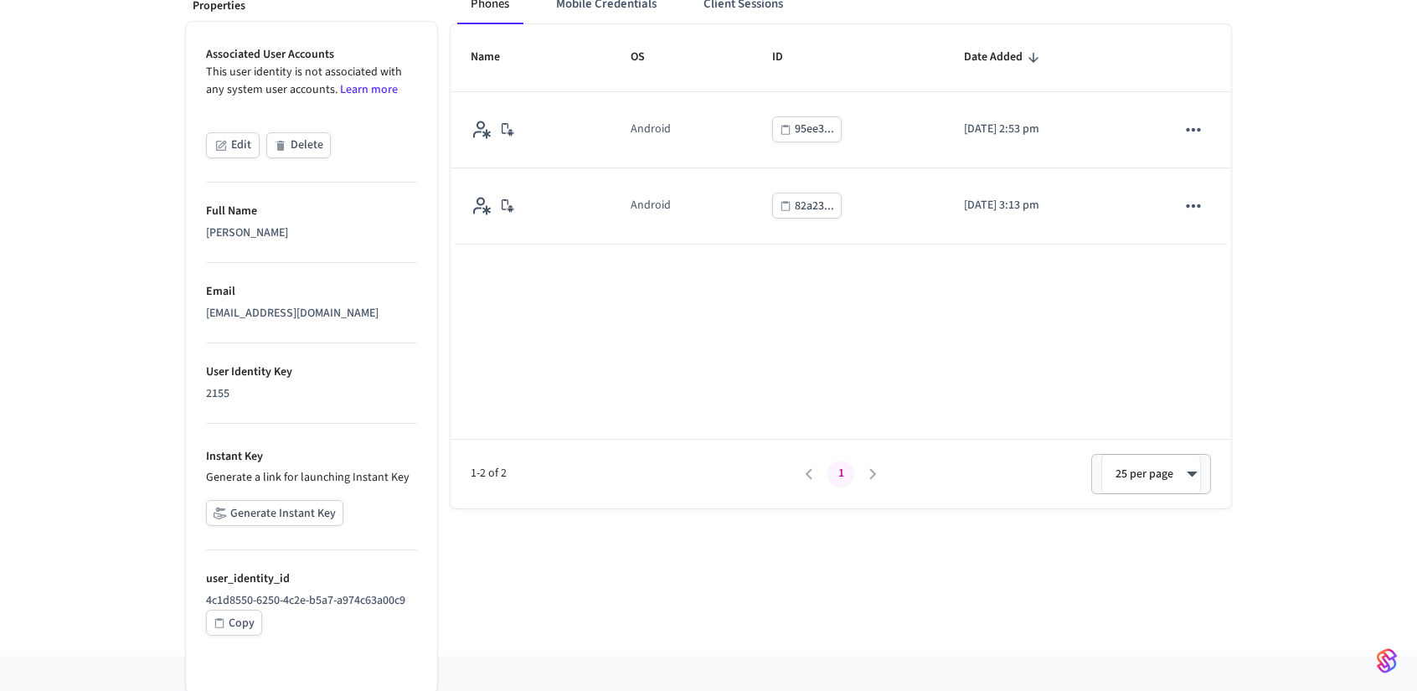
click at [298, 513] on button "Generate Instant Key" at bounding box center [274, 513] width 137 height 26
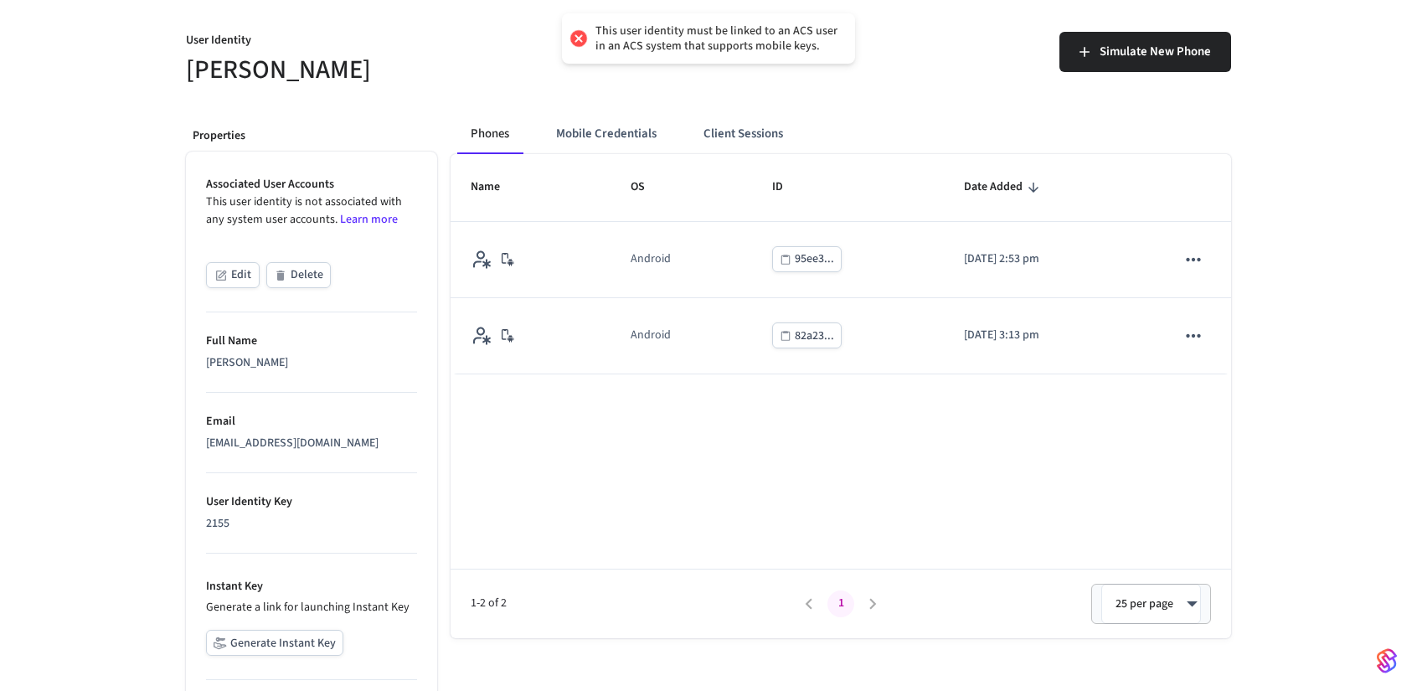
scroll to position [0, 0]
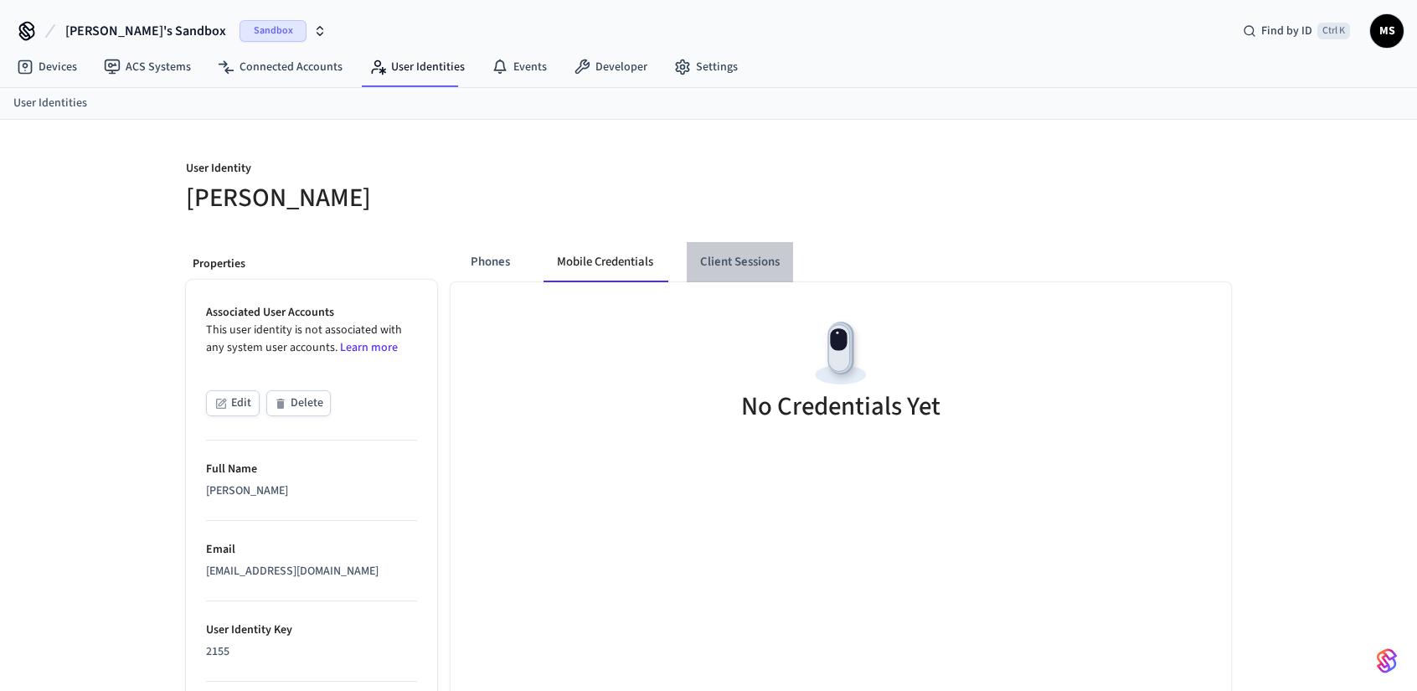
click at [739, 266] on button "Client Sessions" at bounding box center [740, 262] width 106 height 40
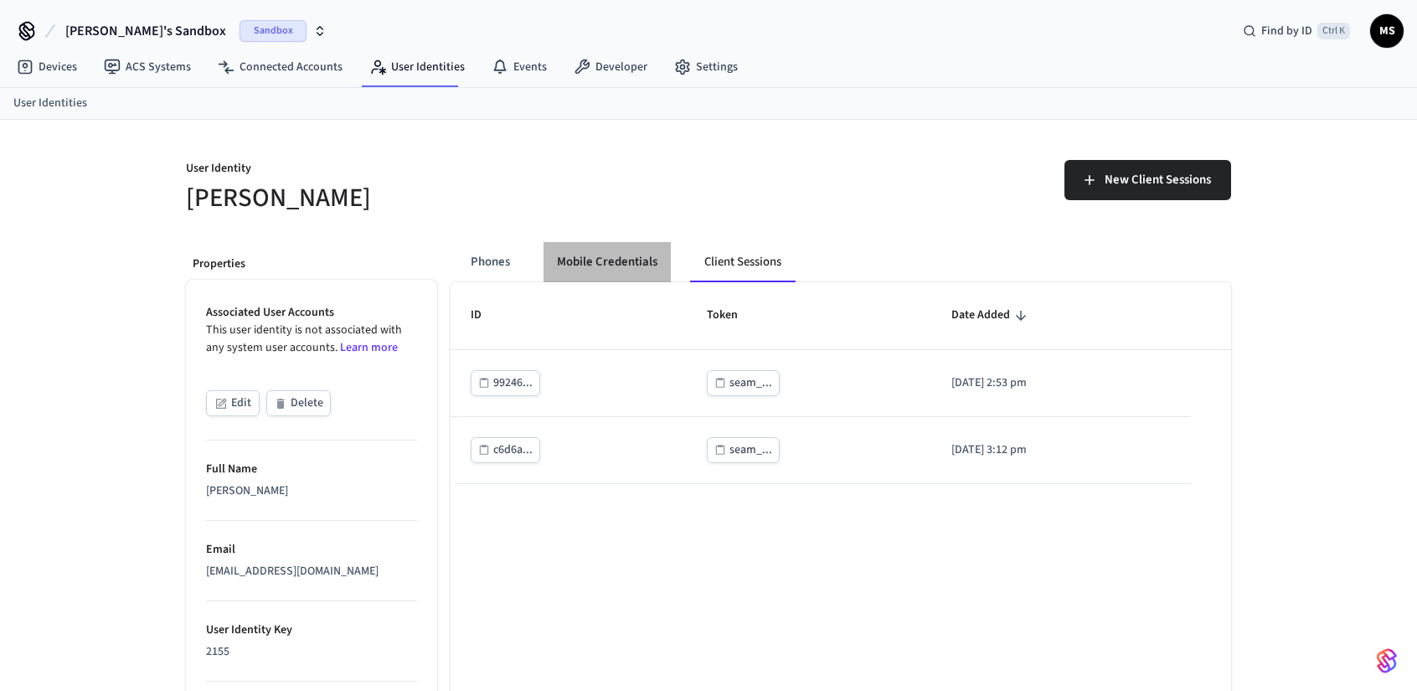
click at [593, 259] on button "Mobile Credentials" at bounding box center [607, 262] width 127 height 40
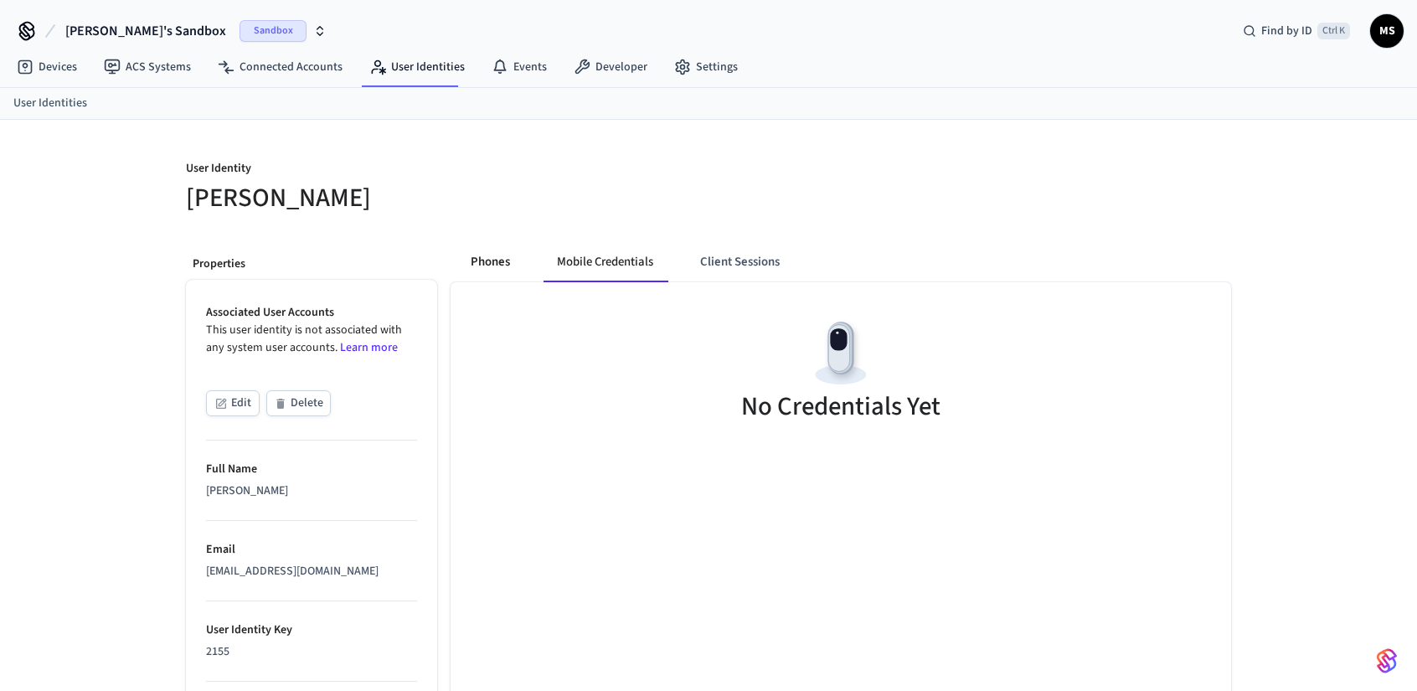
click at [514, 258] on button "Phones" at bounding box center [490, 262] width 66 height 40
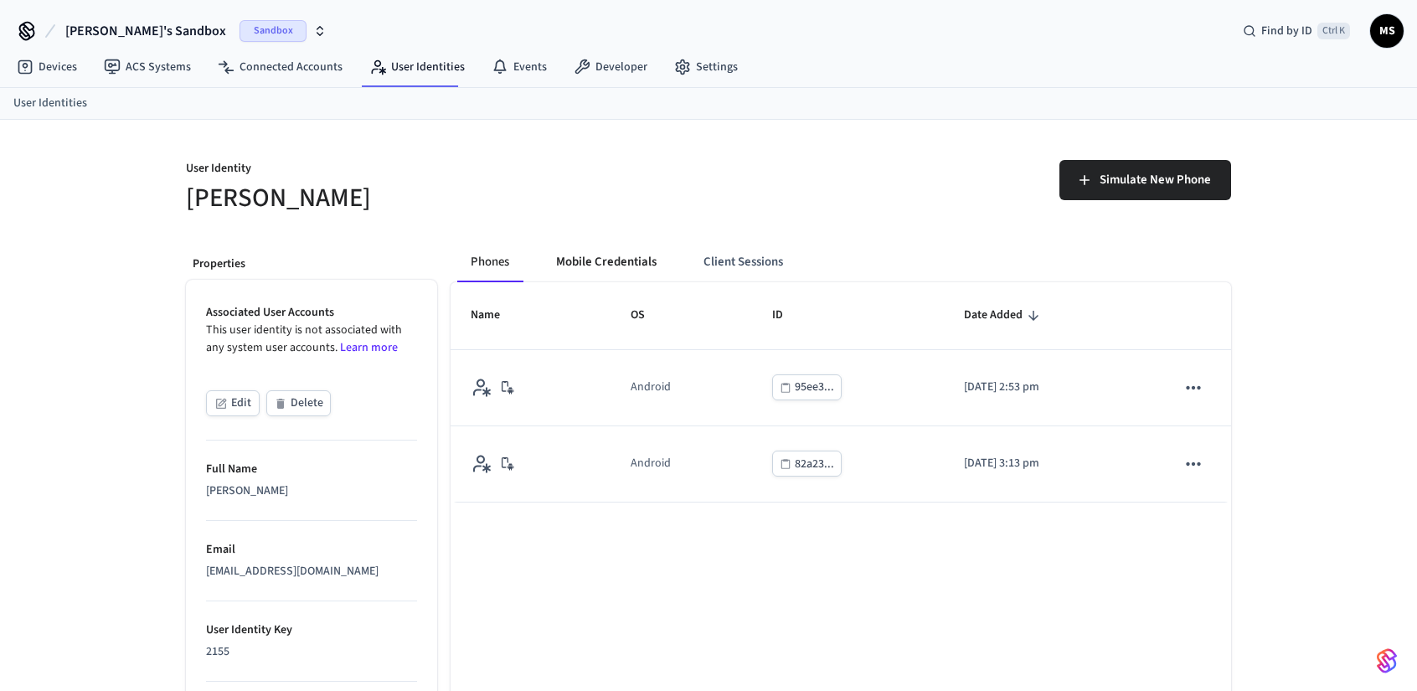
click at [596, 270] on button "Mobile Credentials" at bounding box center [606, 262] width 127 height 40
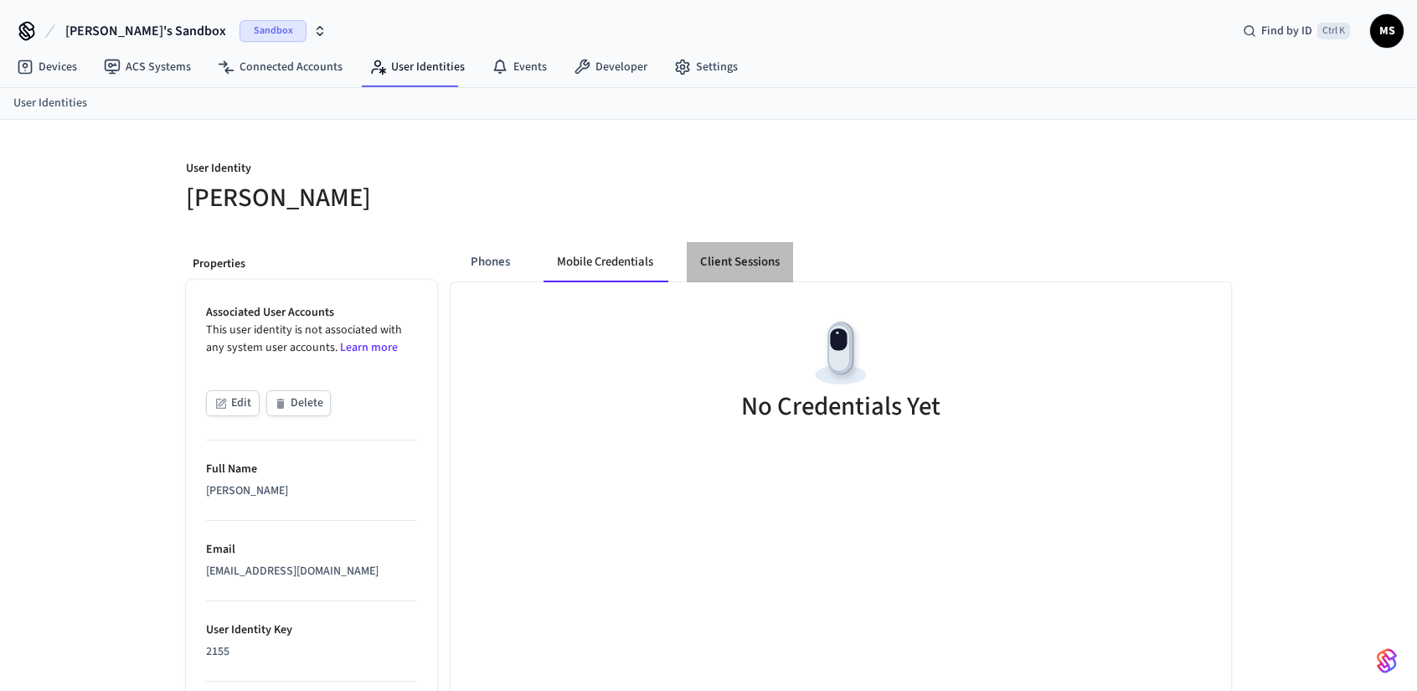
click at [690, 266] on button "Client Sessions" at bounding box center [740, 262] width 106 height 40
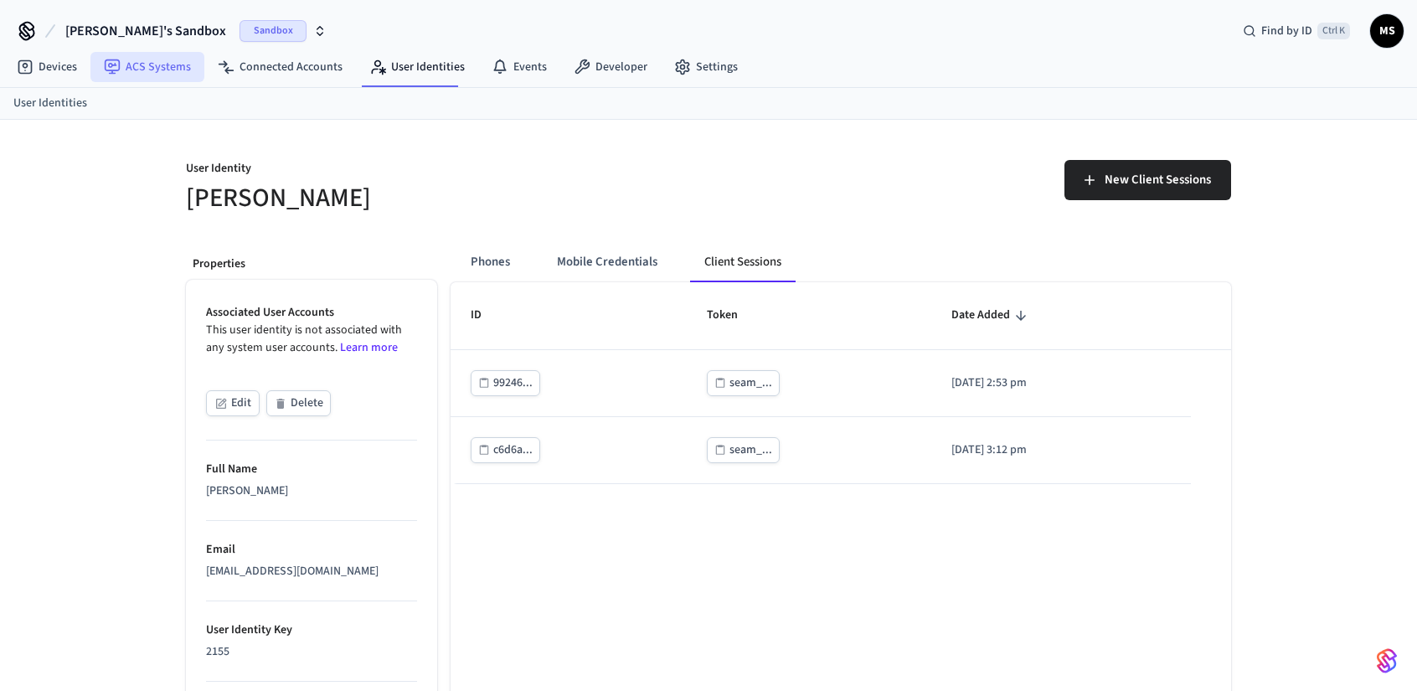
click at [163, 71] on link "ACS Systems" at bounding box center [147, 67] width 114 height 30
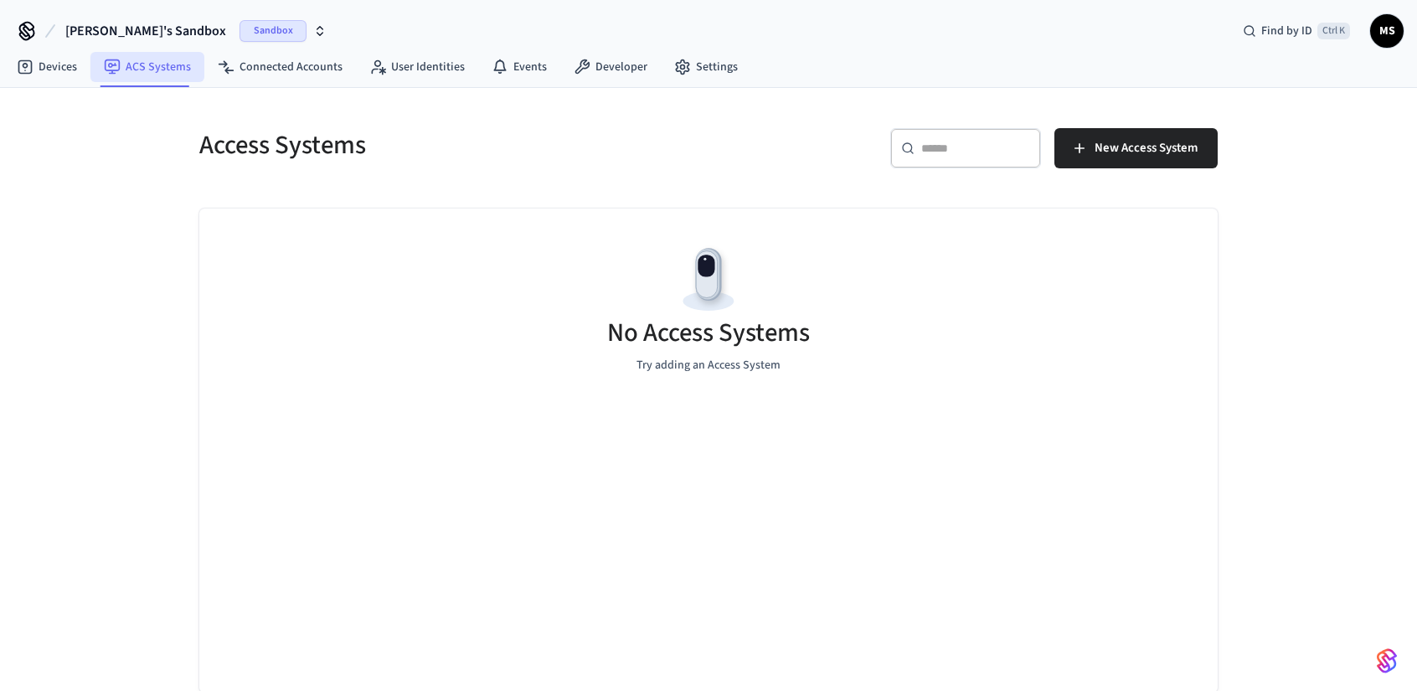
click at [90, 73] on link "ACS Systems" at bounding box center [147, 67] width 114 height 30
click at [65, 67] on link "Devices" at bounding box center [46, 67] width 87 height 30
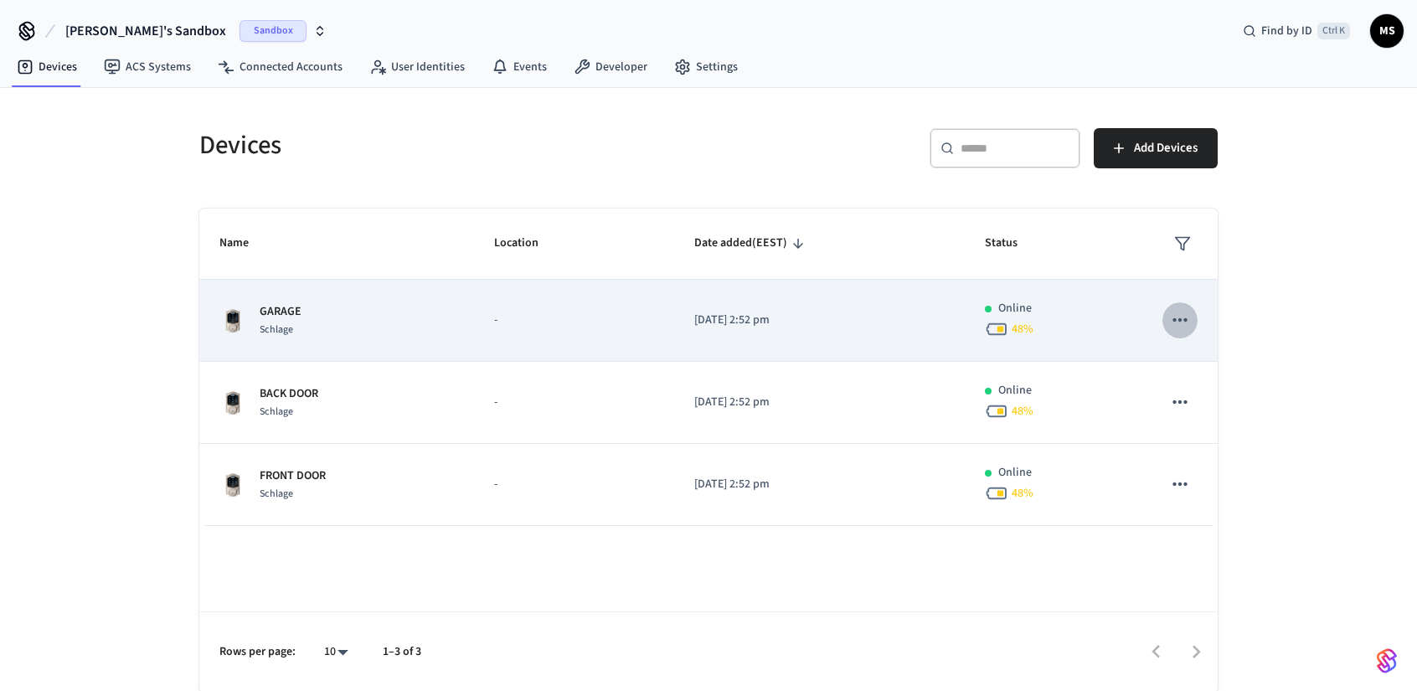
click at [1173, 318] on icon "sticky table" at bounding box center [1181, 320] width 22 height 22
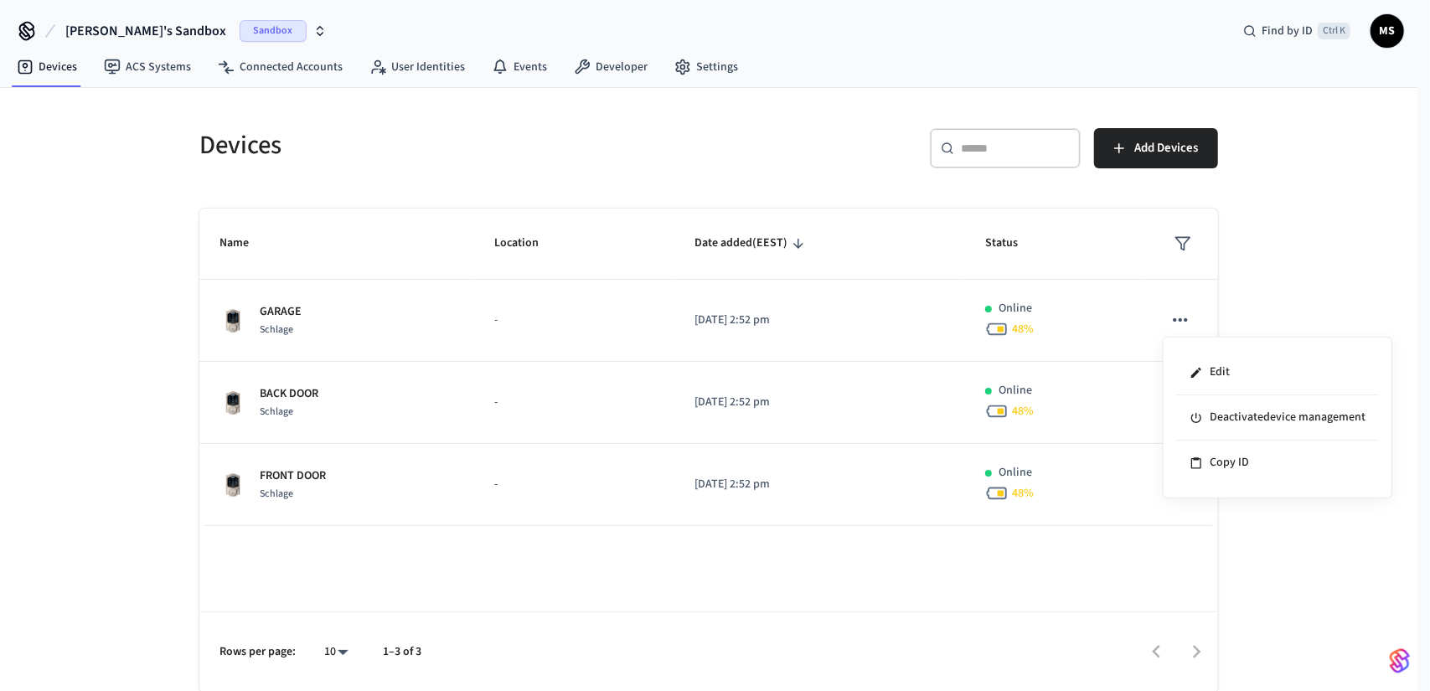
click at [1137, 326] on div at bounding box center [715, 345] width 1430 height 691
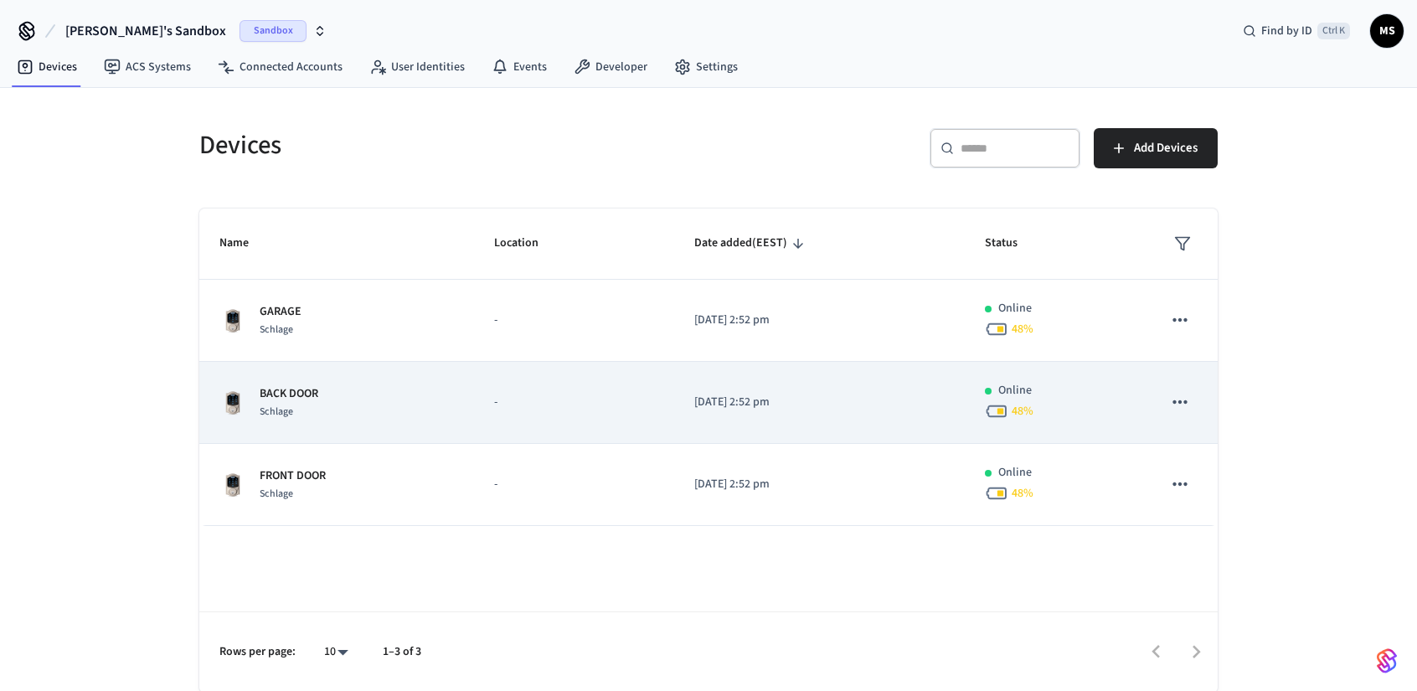
click at [1094, 400] on div "48 %" at bounding box center [1053, 411] width 137 height 23
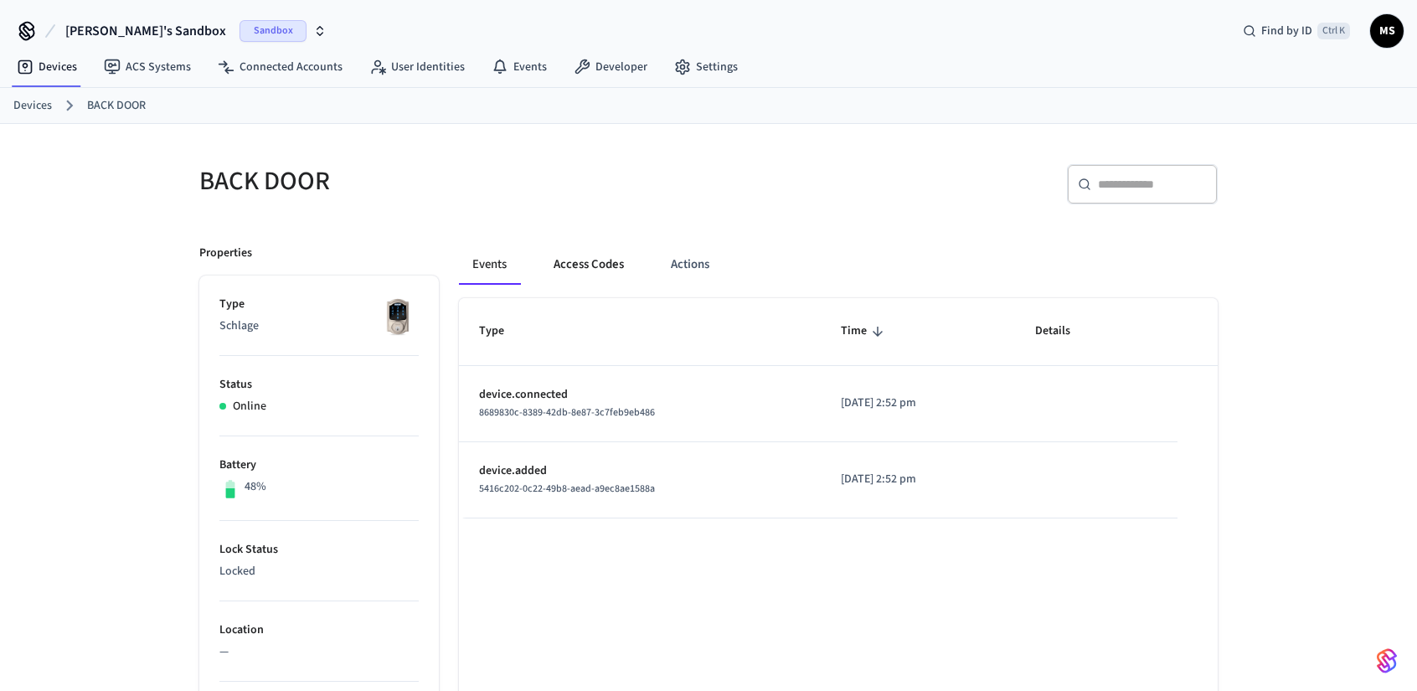
click at [591, 271] on button "Access Codes" at bounding box center [588, 265] width 97 height 40
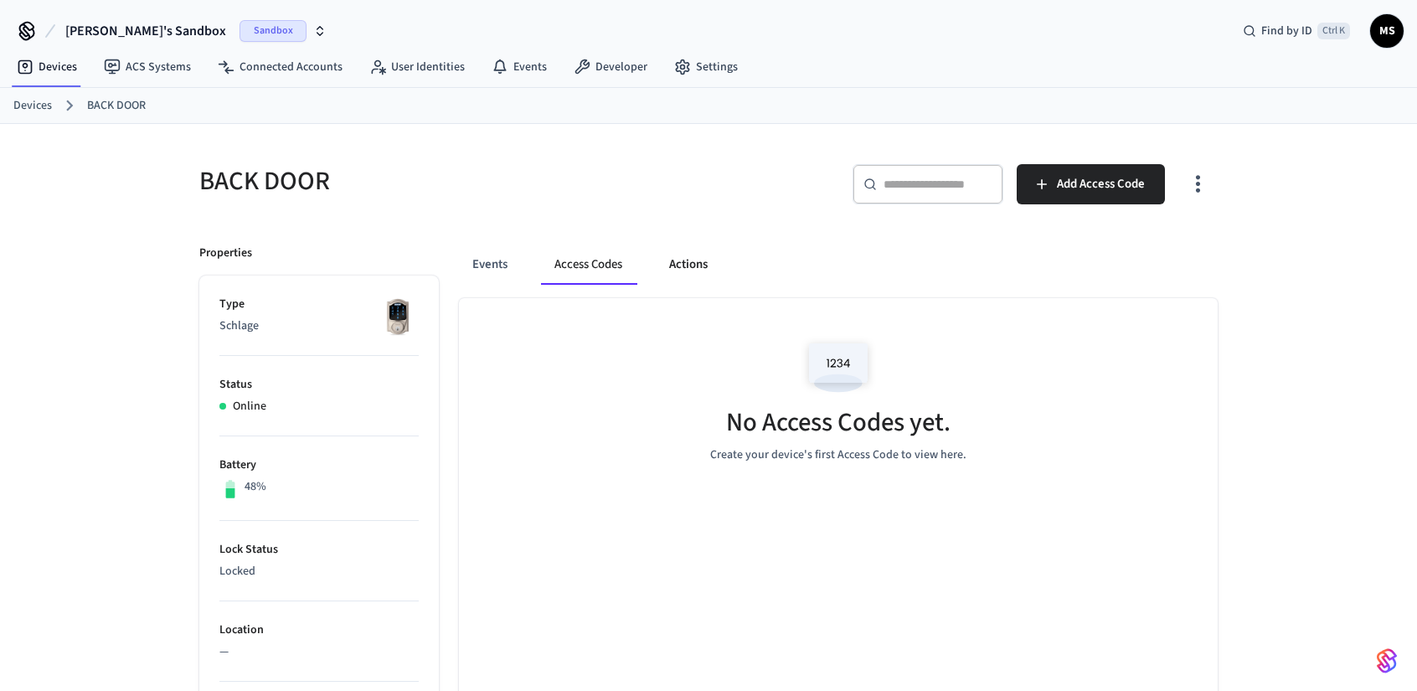
click at [679, 261] on button "Actions" at bounding box center [688, 265] width 65 height 40
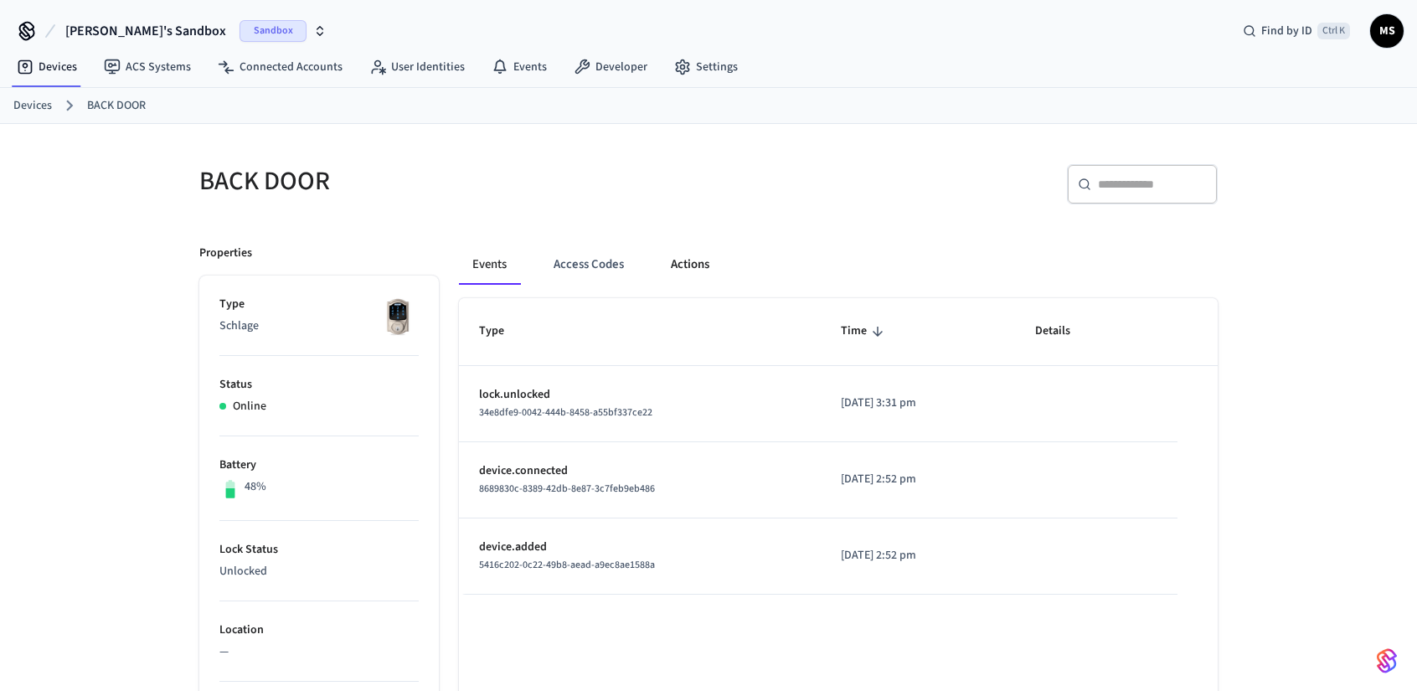
click at [659, 247] on button "Actions" at bounding box center [690, 265] width 65 height 40
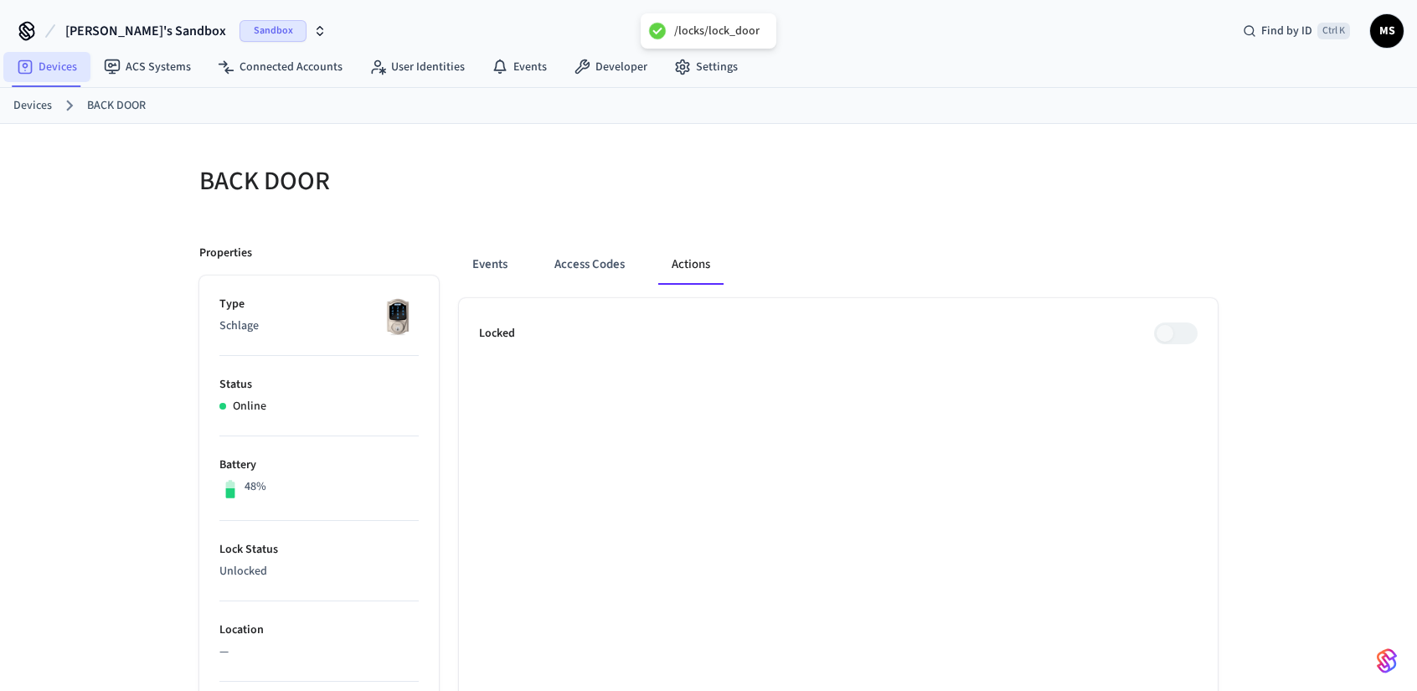
click at [46, 70] on link "Devices" at bounding box center [46, 67] width 87 height 30
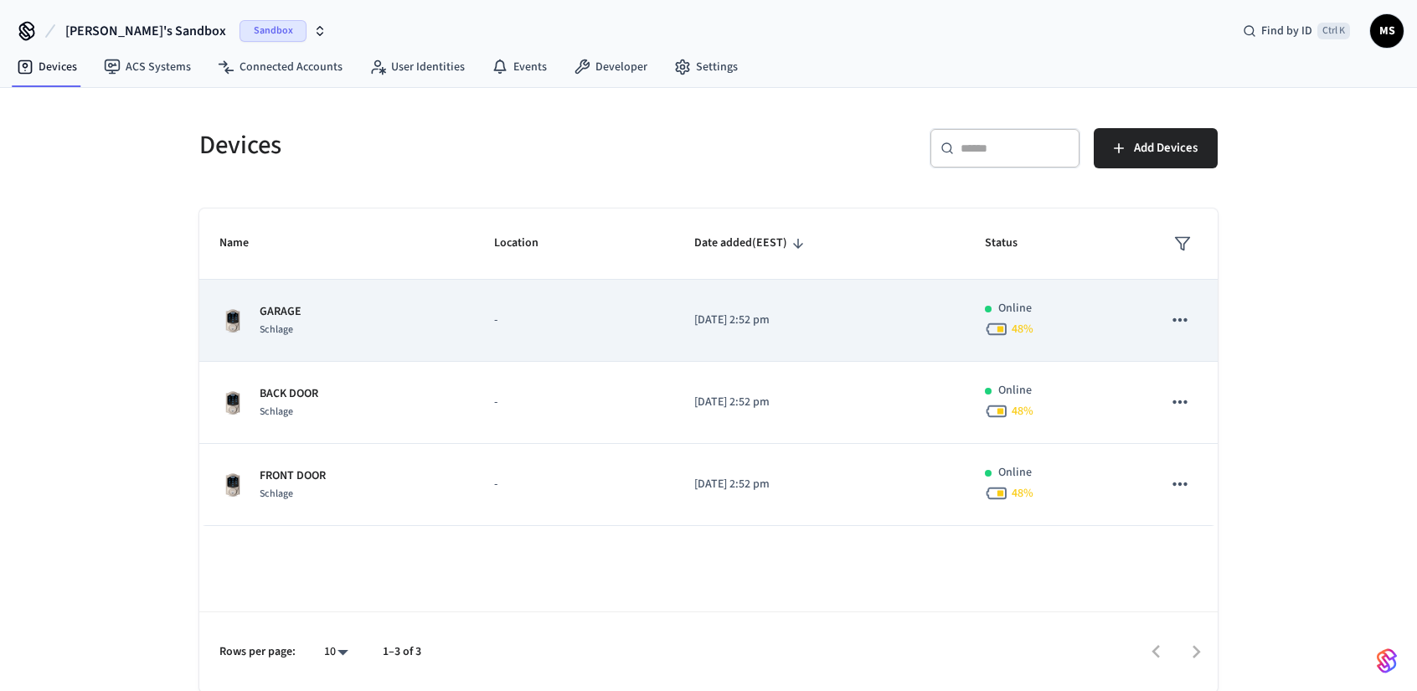
click at [1191, 324] on button "sticky table" at bounding box center [1180, 319] width 35 height 35
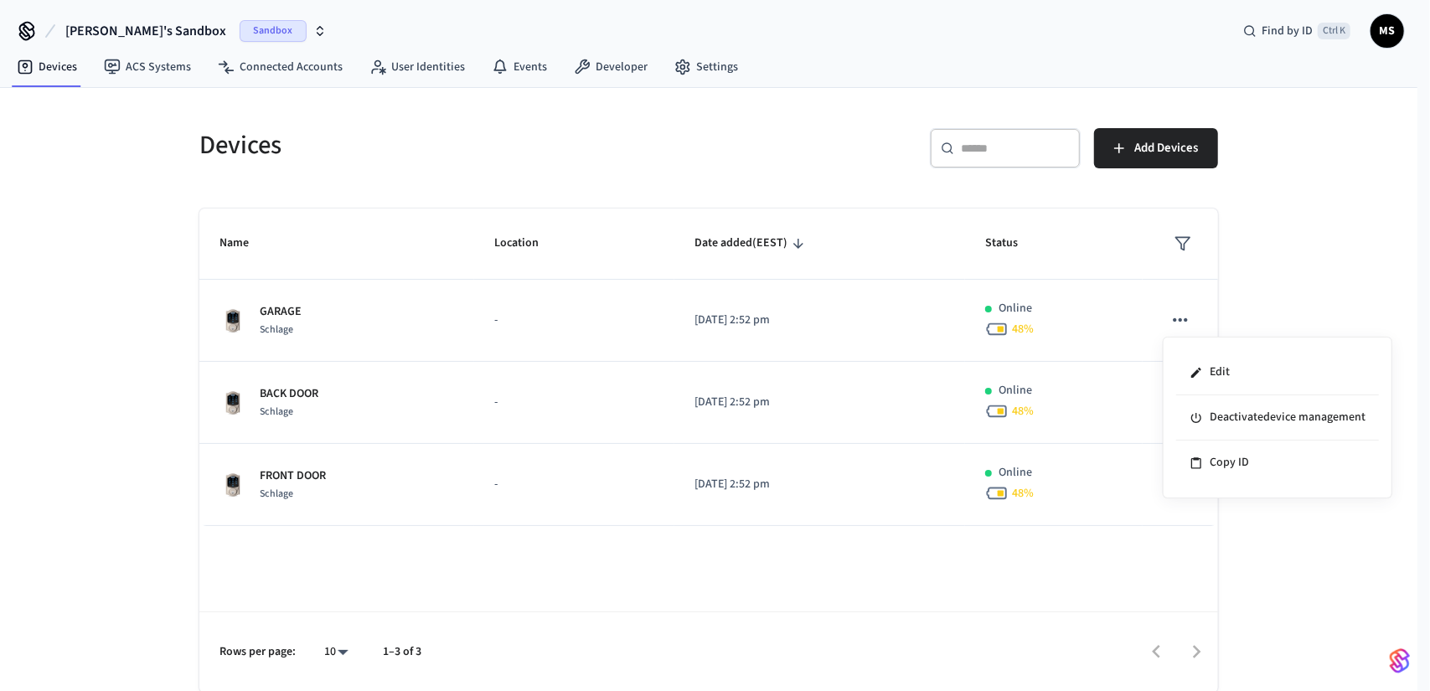
click at [142, 59] on div at bounding box center [715, 345] width 1430 height 691
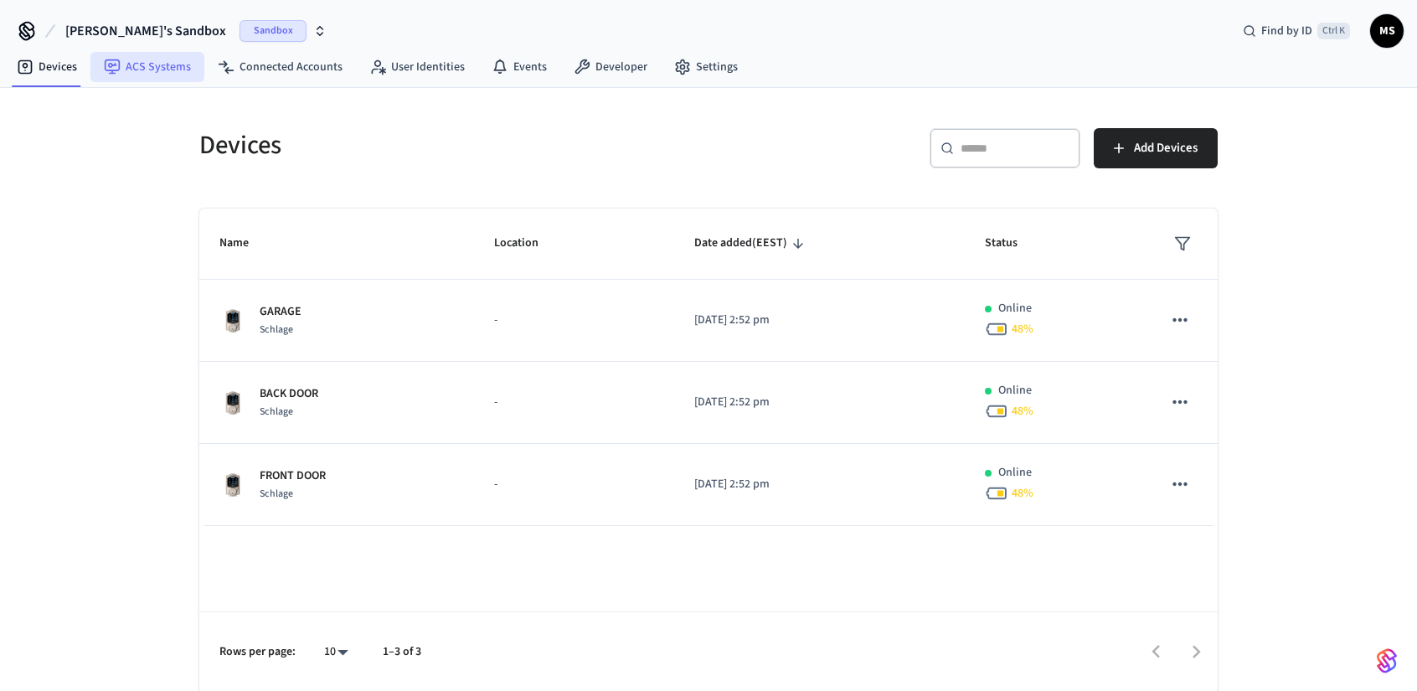
click at [143, 64] on link "ACS Systems" at bounding box center [147, 67] width 114 height 30
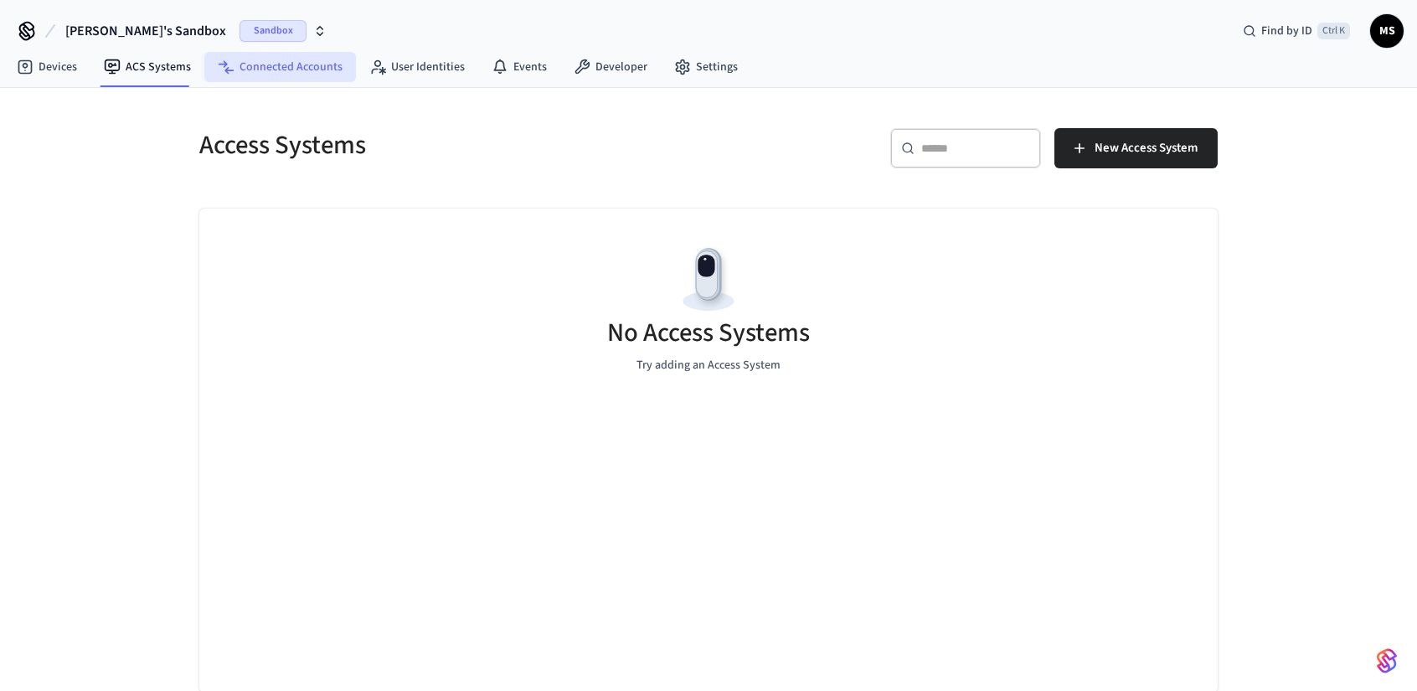
click at [275, 75] on link "Connected Accounts" at bounding box center [280, 67] width 152 height 30
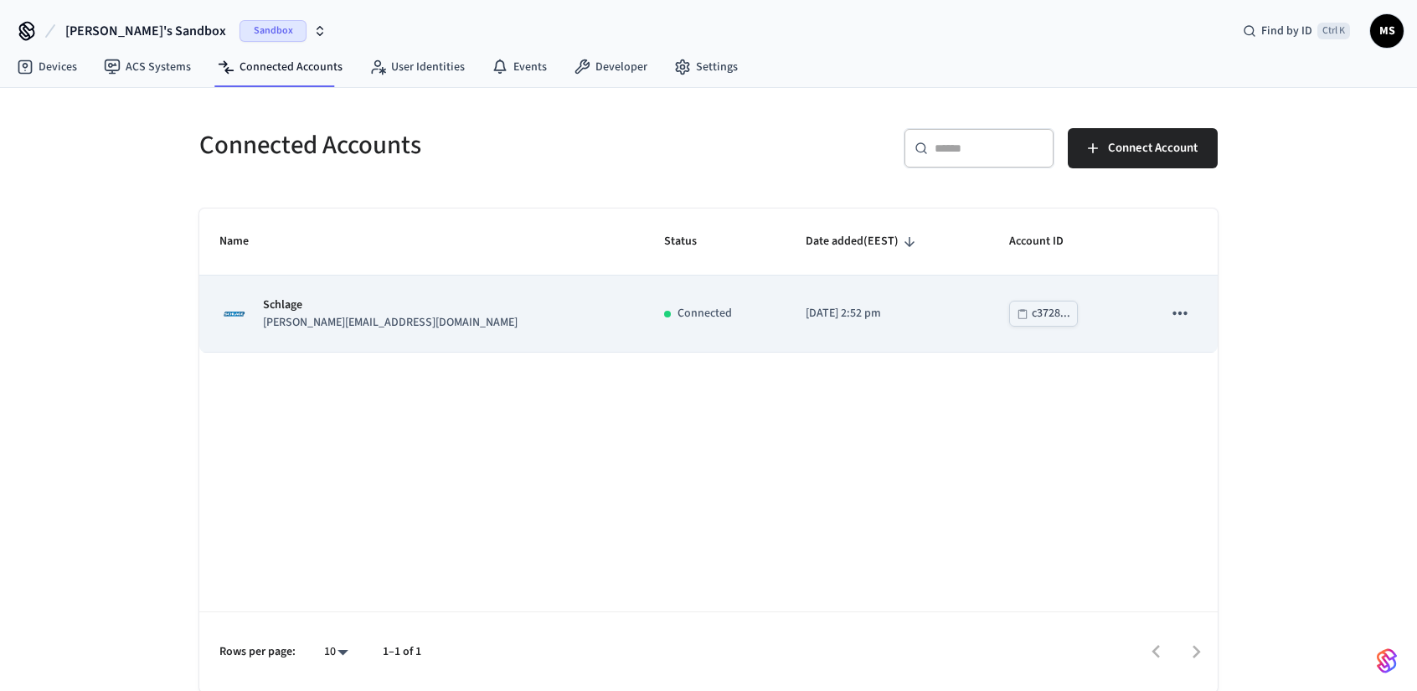
click at [786, 300] on td "[DATE] 2:52 pm" at bounding box center [888, 314] width 204 height 76
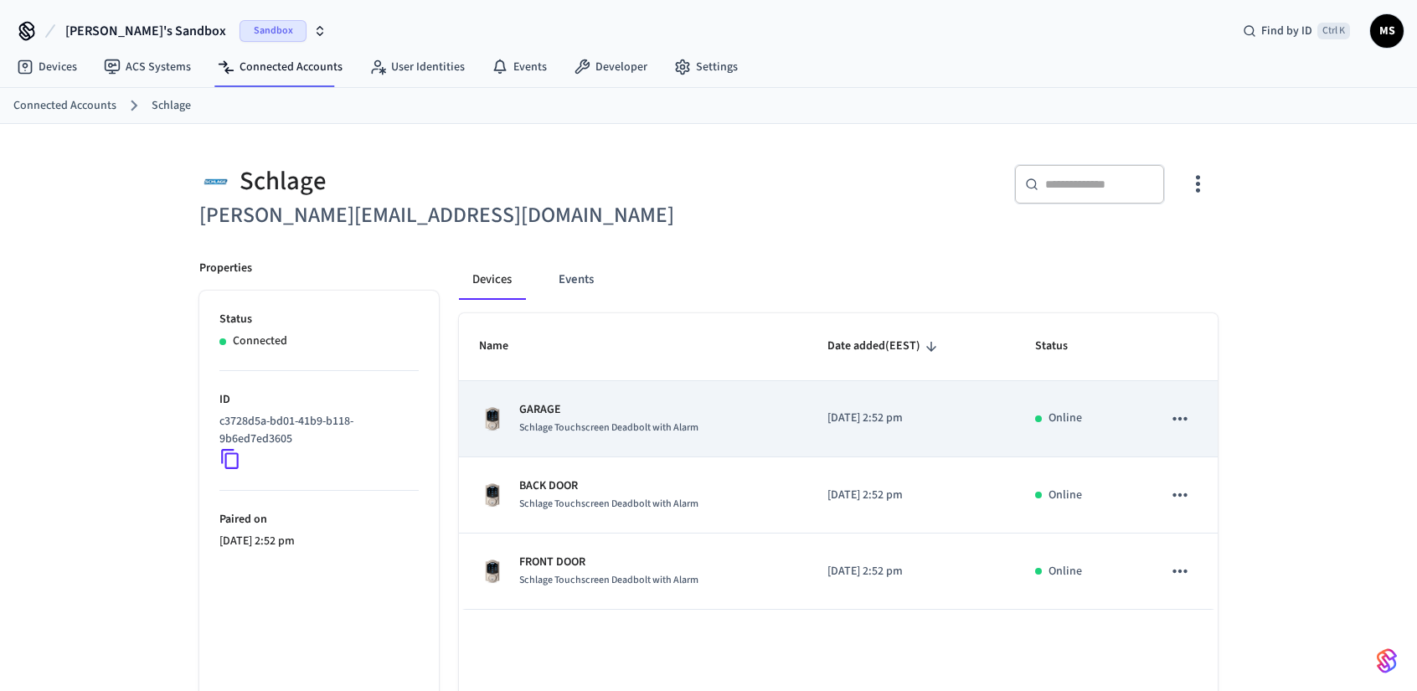
click at [888, 433] on td "[DATE] 2:52 pm" at bounding box center [912, 419] width 208 height 76
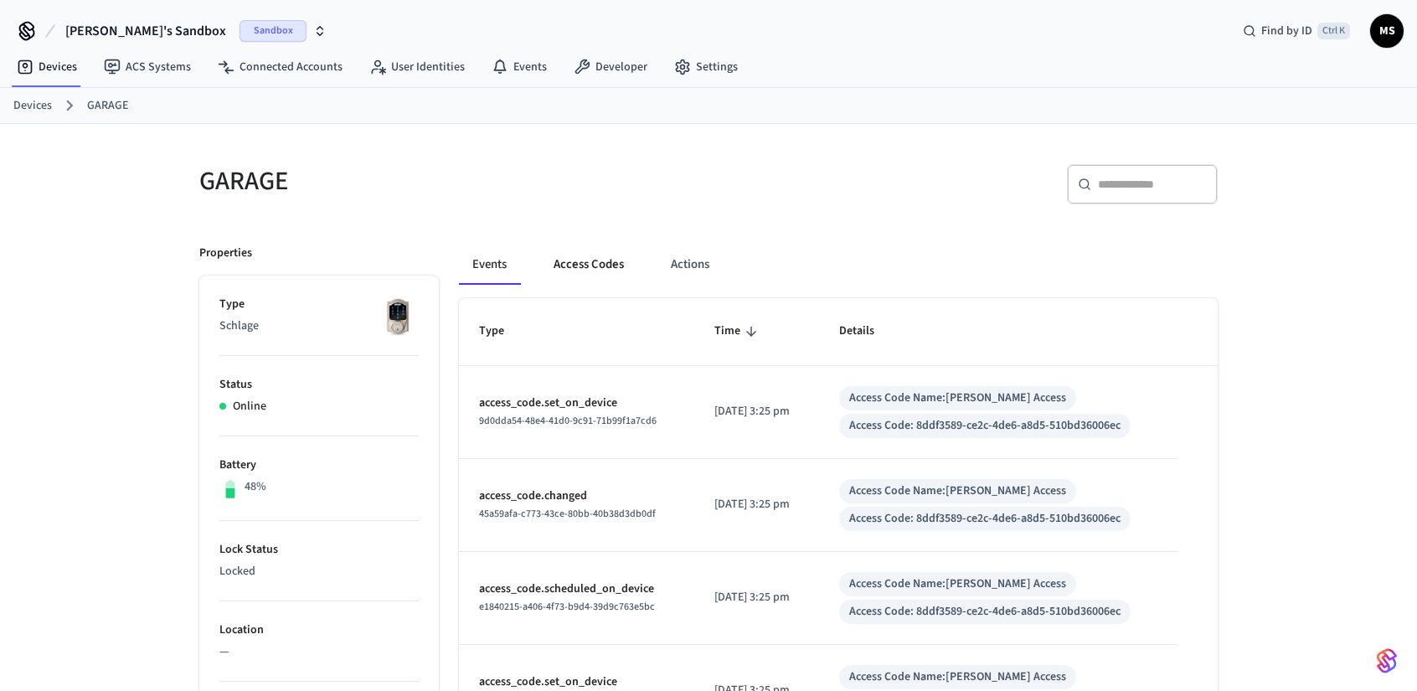
click at [567, 267] on button "Access Codes" at bounding box center [588, 265] width 97 height 40
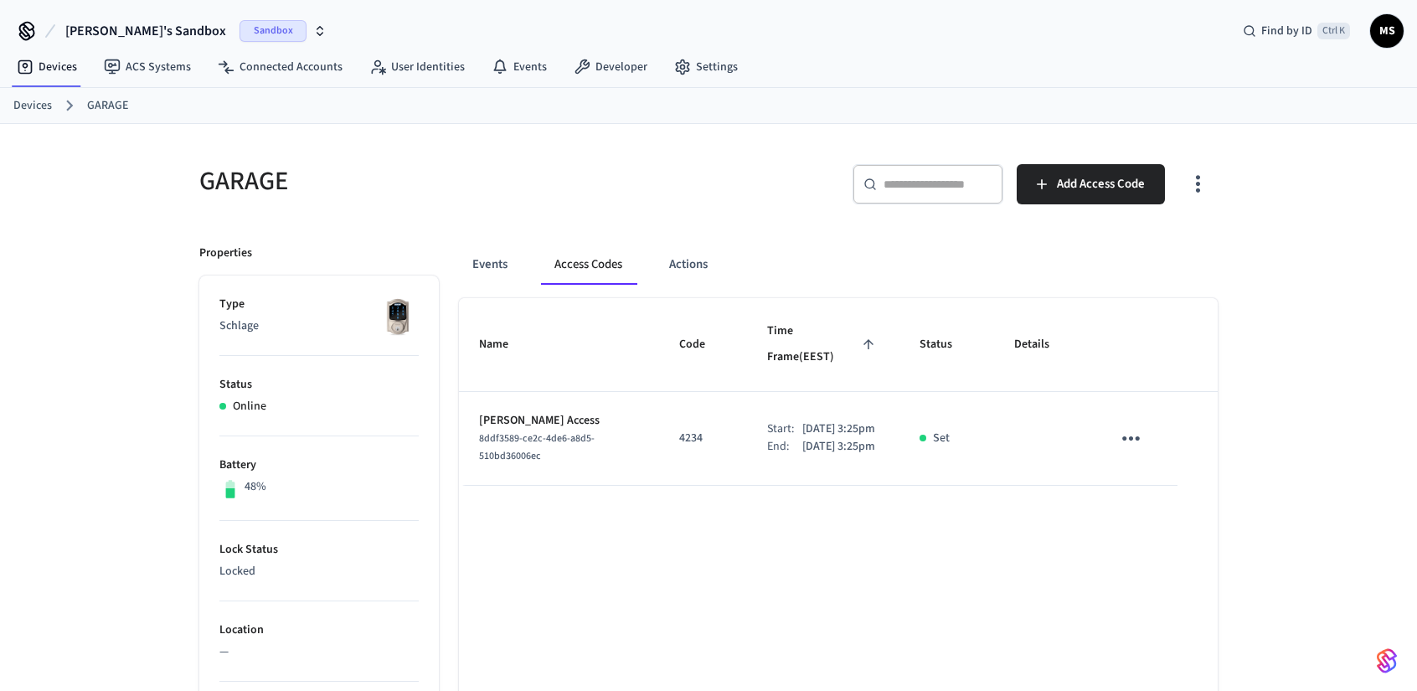
click at [602, 436] on div "8ddf3589-ce2c-4de6-a8d5-510bd36006ec" at bounding box center [559, 447] width 160 height 35
click at [778, 421] on div "Start:" at bounding box center [784, 430] width 35 height 18
click at [719, 426] on td "4234" at bounding box center [703, 439] width 88 height 94
click at [1017, 431] on td "sticky table" at bounding box center [1042, 439] width 97 height 94
click at [1134, 426] on icon "sticky table" at bounding box center [1131, 439] width 26 height 26
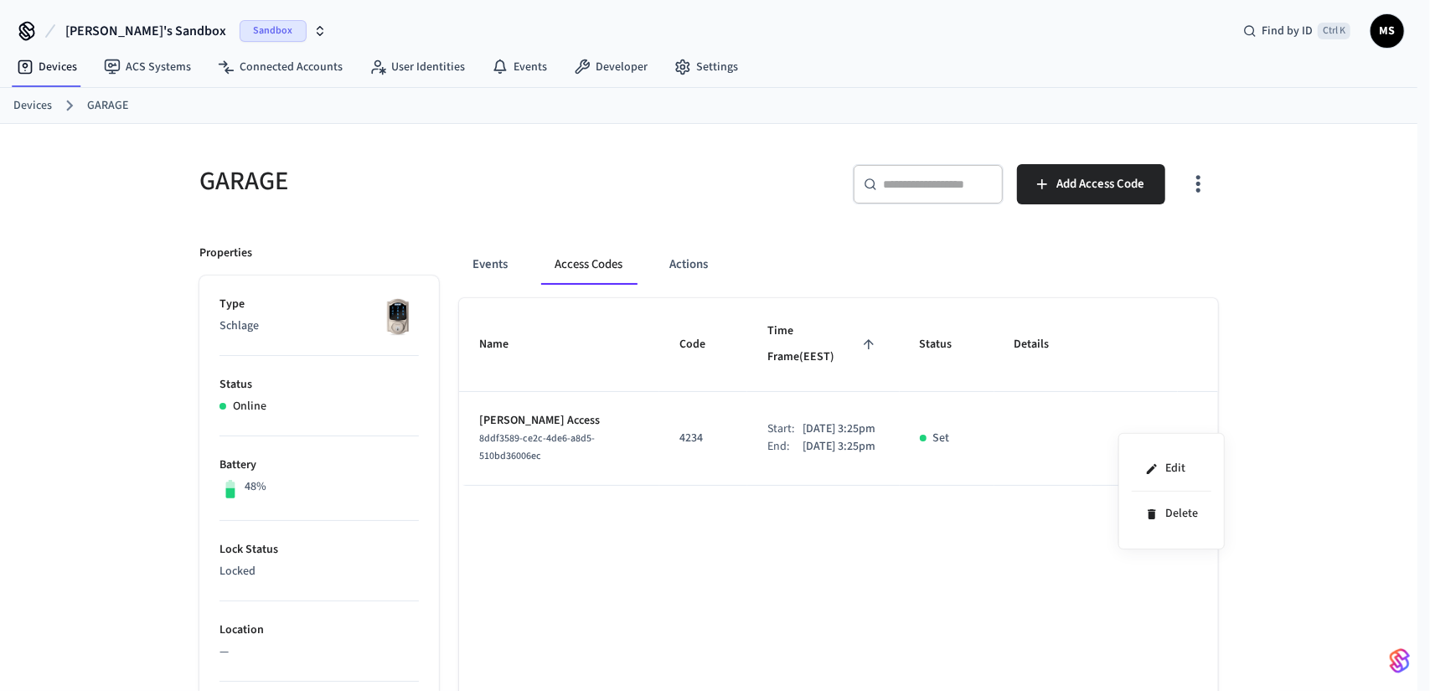
click at [945, 426] on div at bounding box center [715, 345] width 1430 height 691
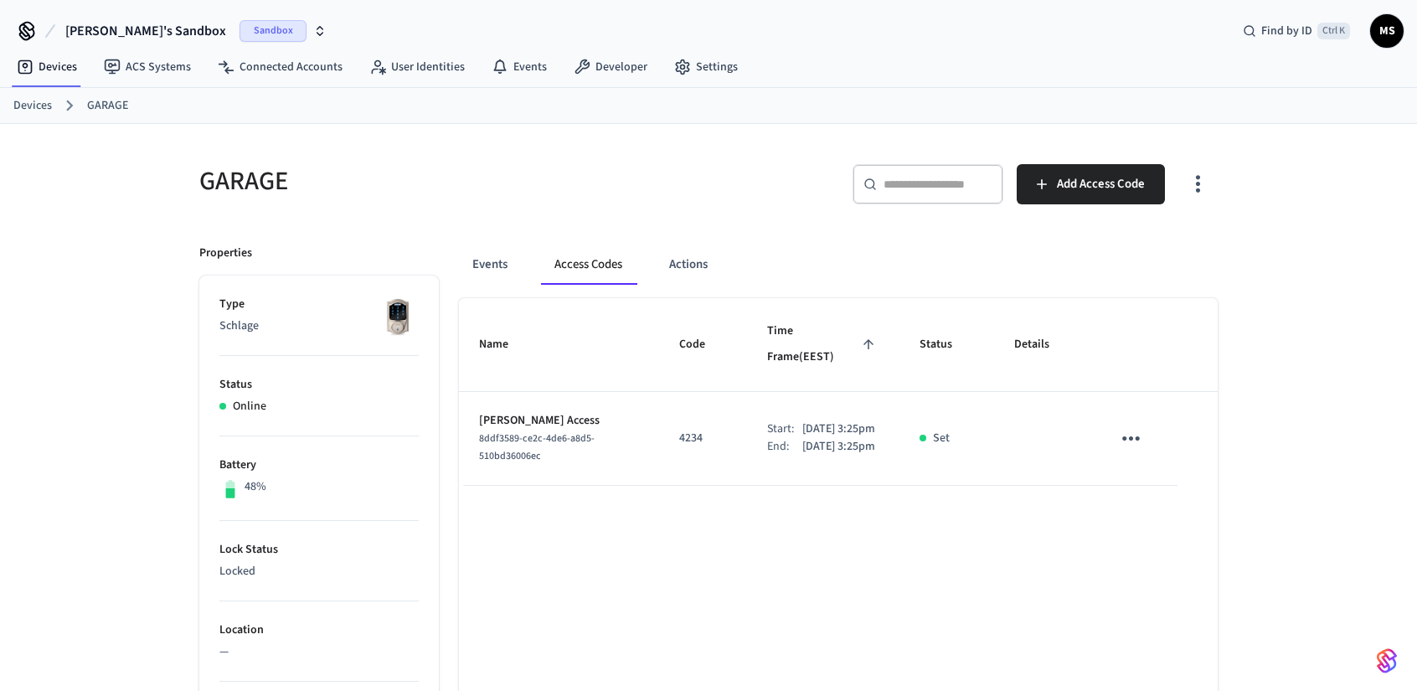
click at [937, 430] on p "Set" at bounding box center [941, 439] width 17 height 18
click at [1137, 436] on icon "sticky table" at bounding box center [1132, 438] width 18 height 4
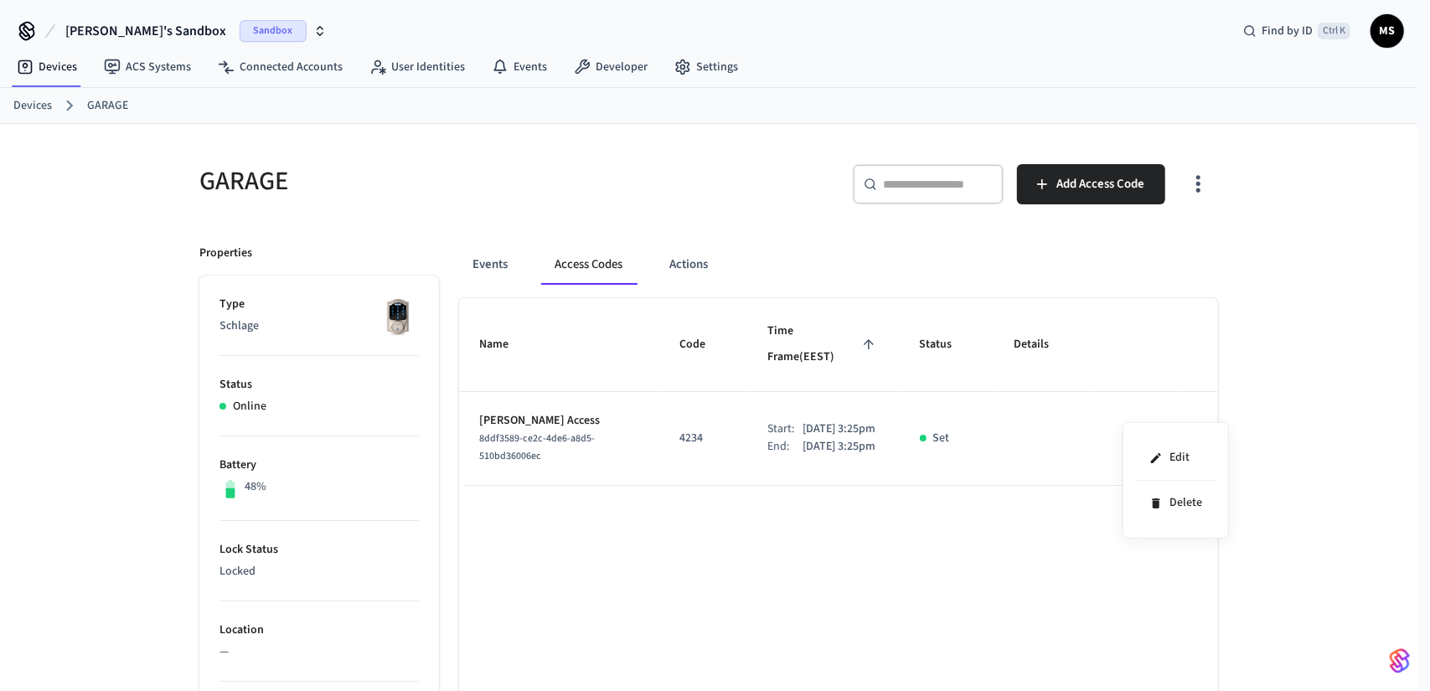
click at [914, 458] on div at bounding box center [715, 345] width 1430 height 691
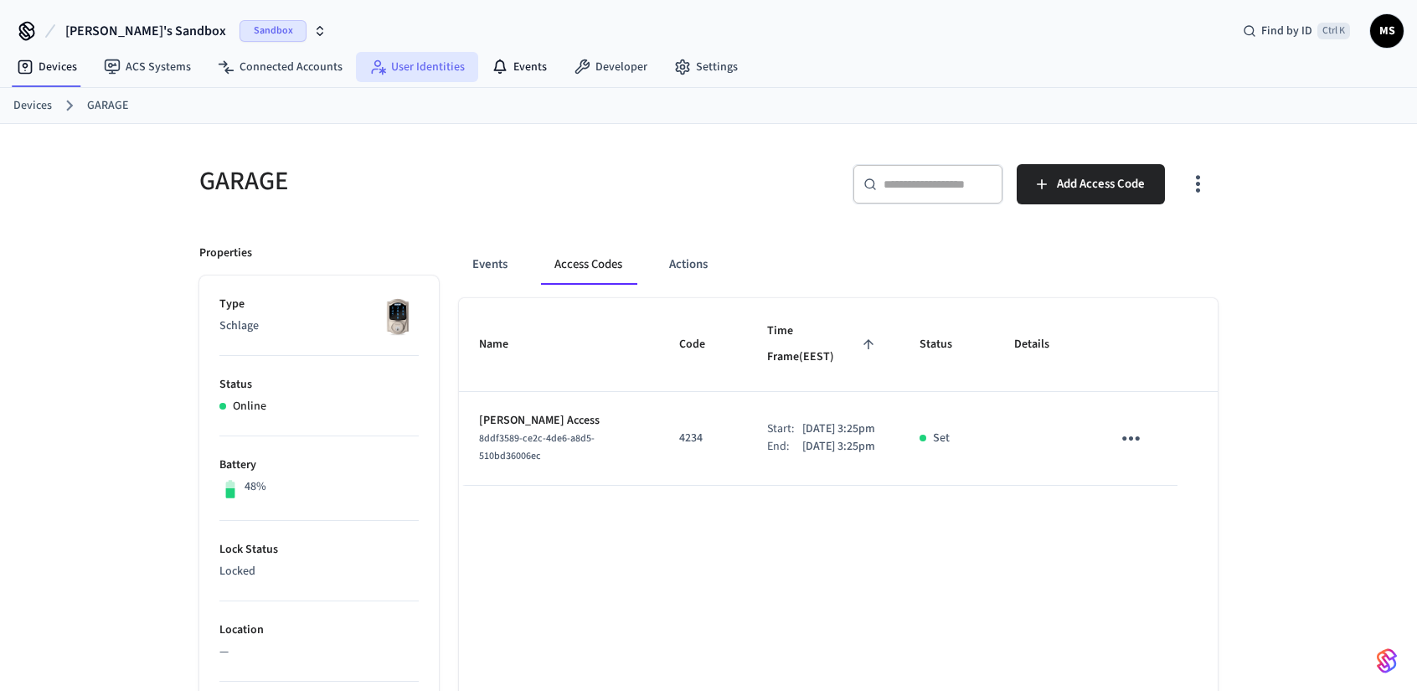
click at [410, 56] on link "User Identities" at bounding box center [417, 67] width 122 height 30
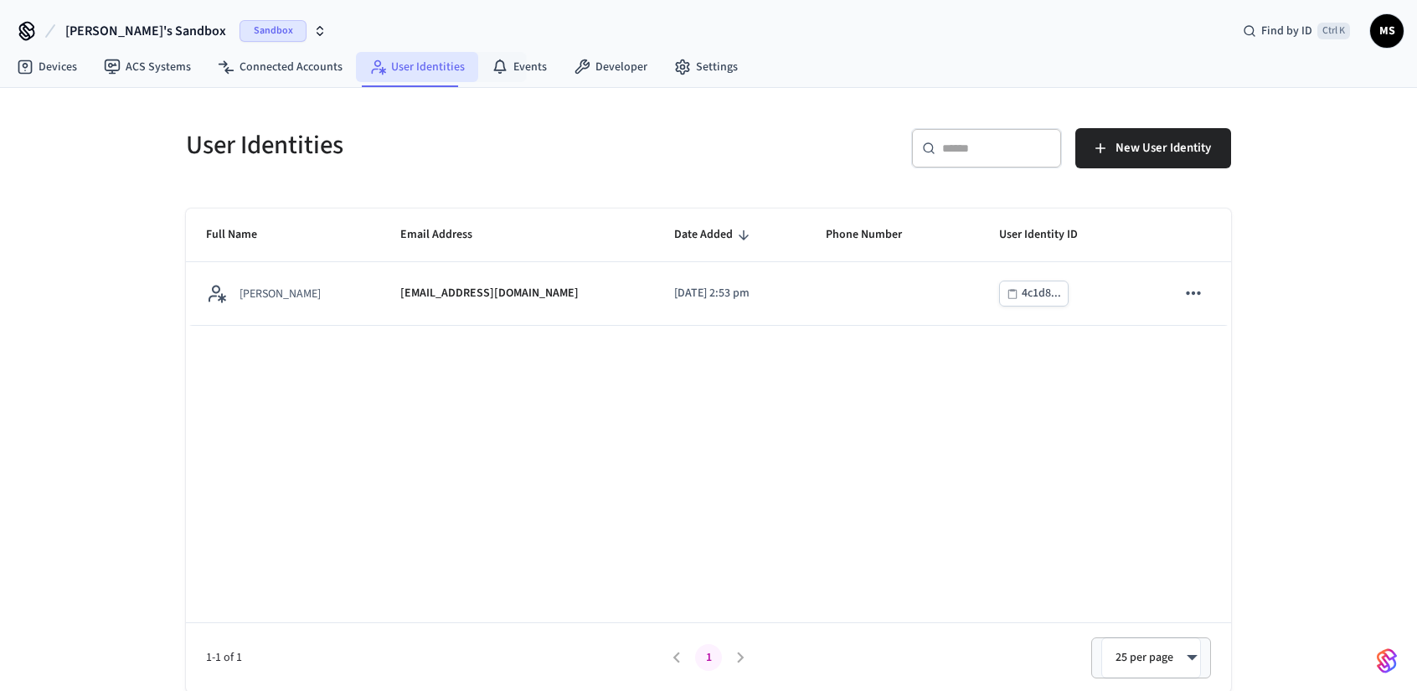
click at [446, 71] on link "User Identities" at bounding box center [417, 67] width 122 height 30
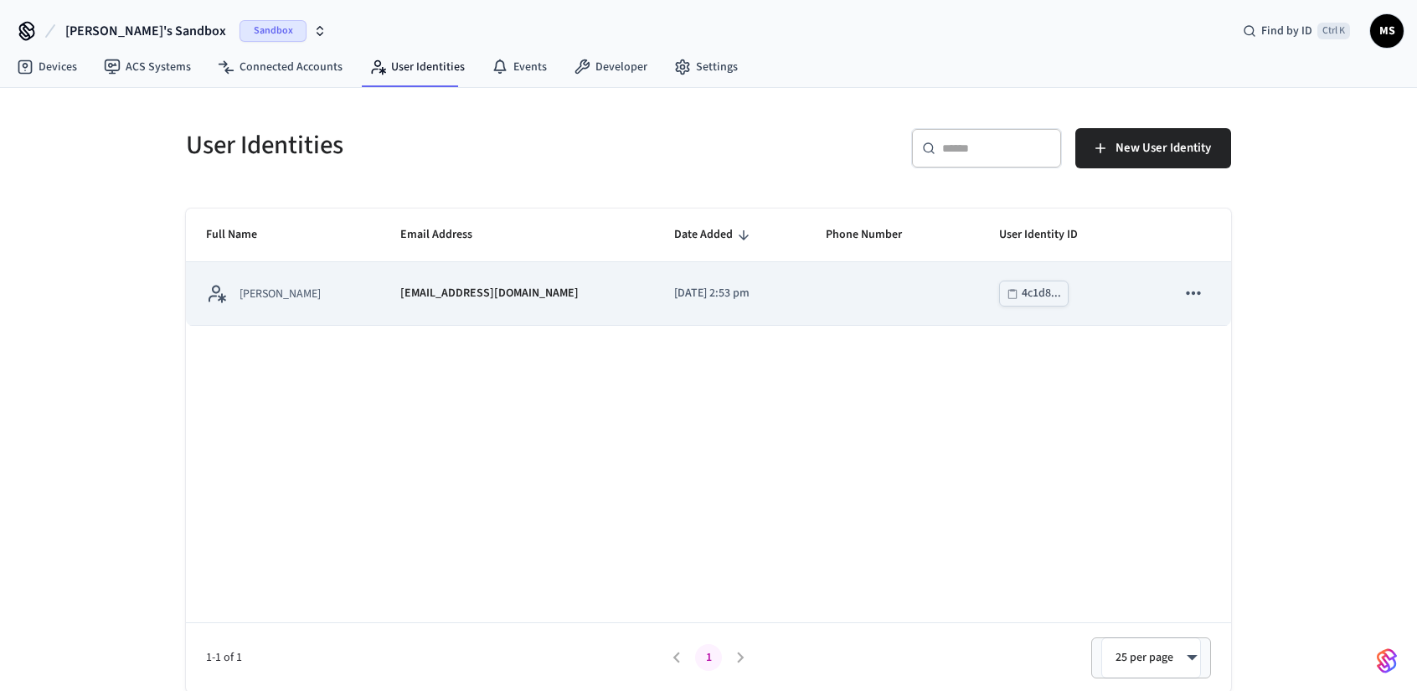
click at [510, 290] on div "[EMAIL_ADDRESS][DOMAIN_NAME]" at bounding box center [517, 294] width 234 height 18
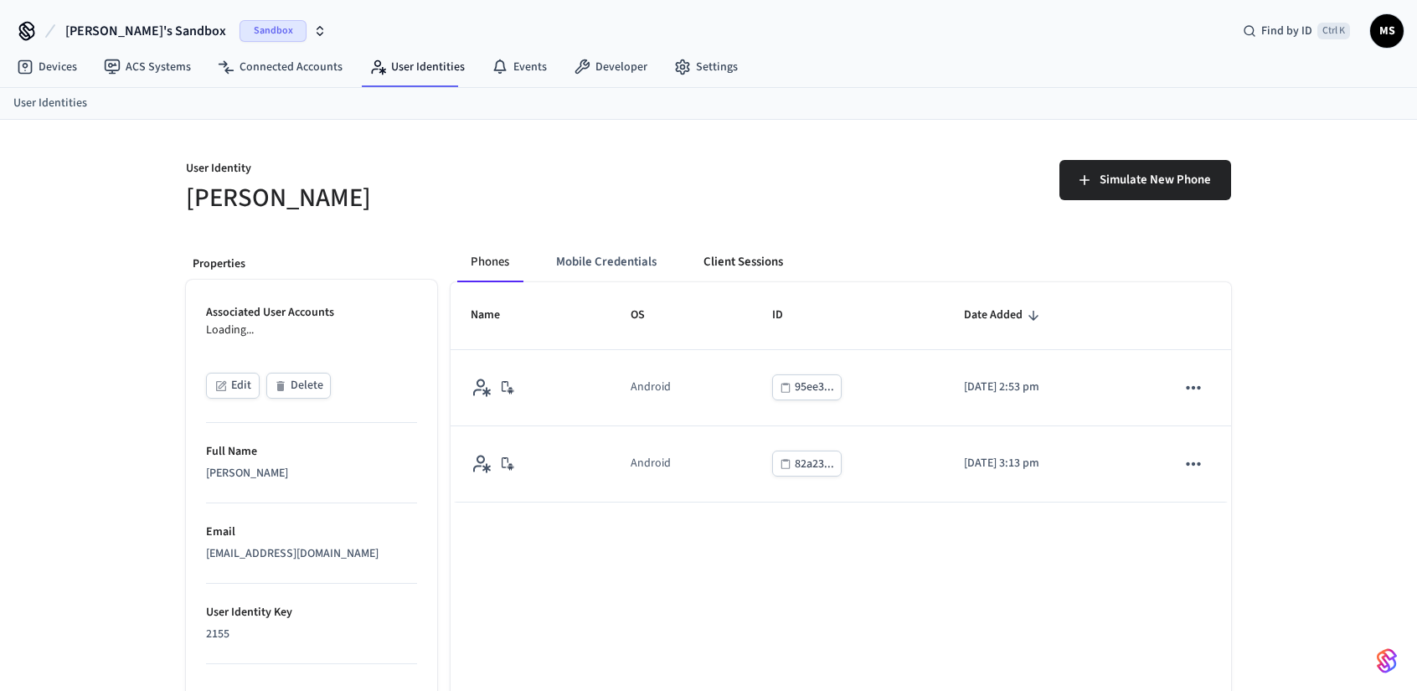
click at [756, 276] on button "Client Sessions" at bounding box center [743, 262] width 106 height 40
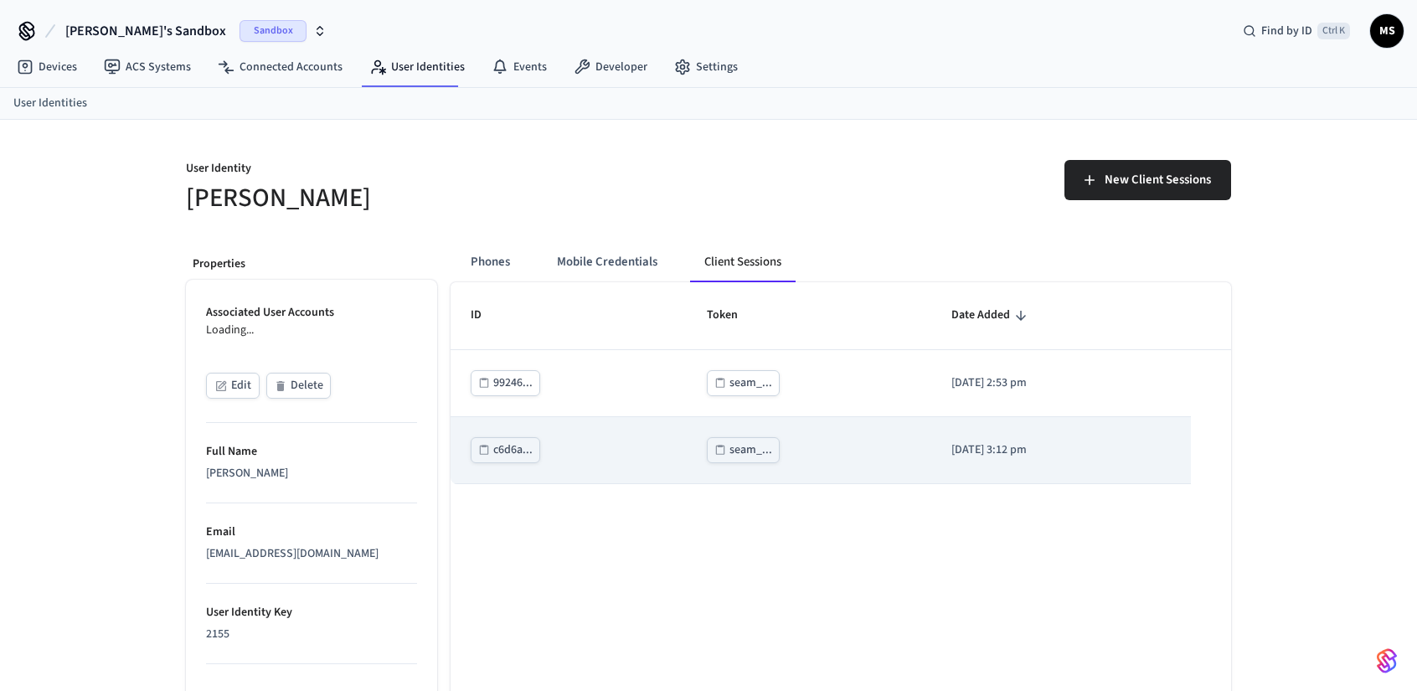
click at [730, 446] on div "seam_..." at bounding box center [751, 450] width 43 height 21
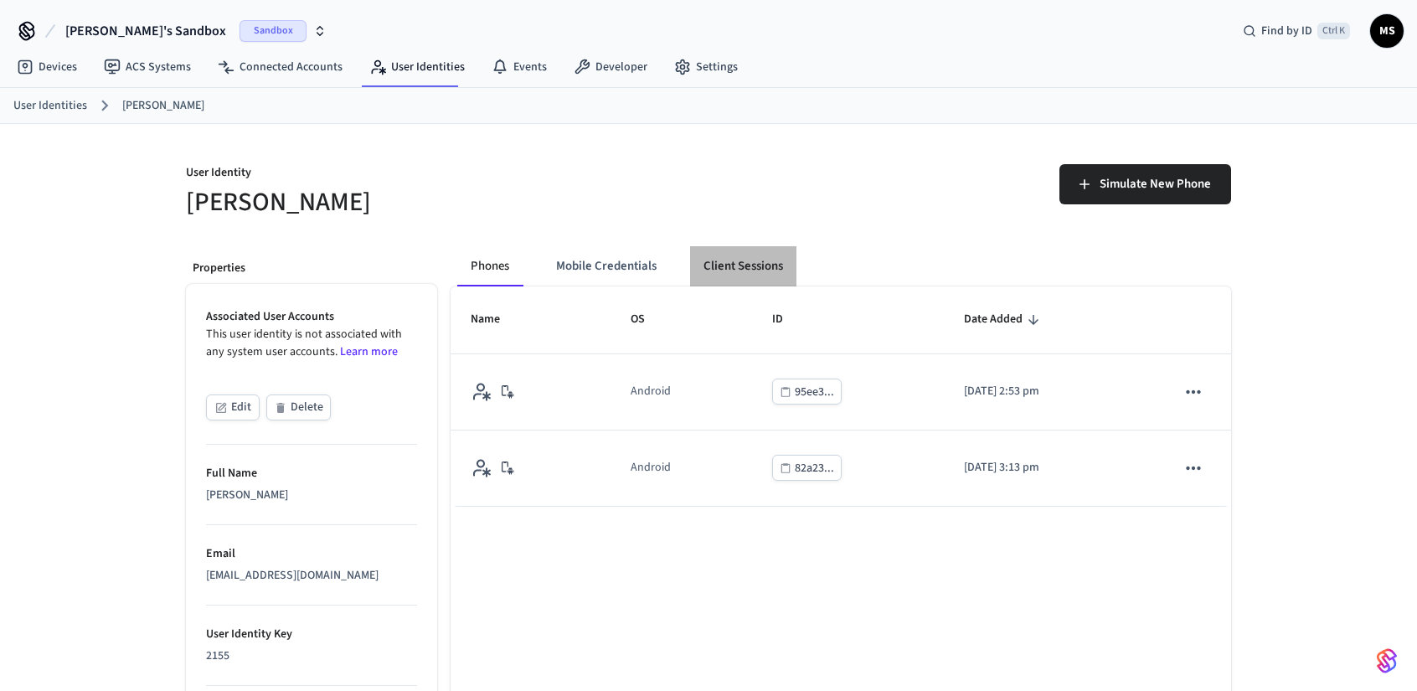
click at [767, 266] on button "Client Sessions" at bounding box center [743, 266] width 106 height 40
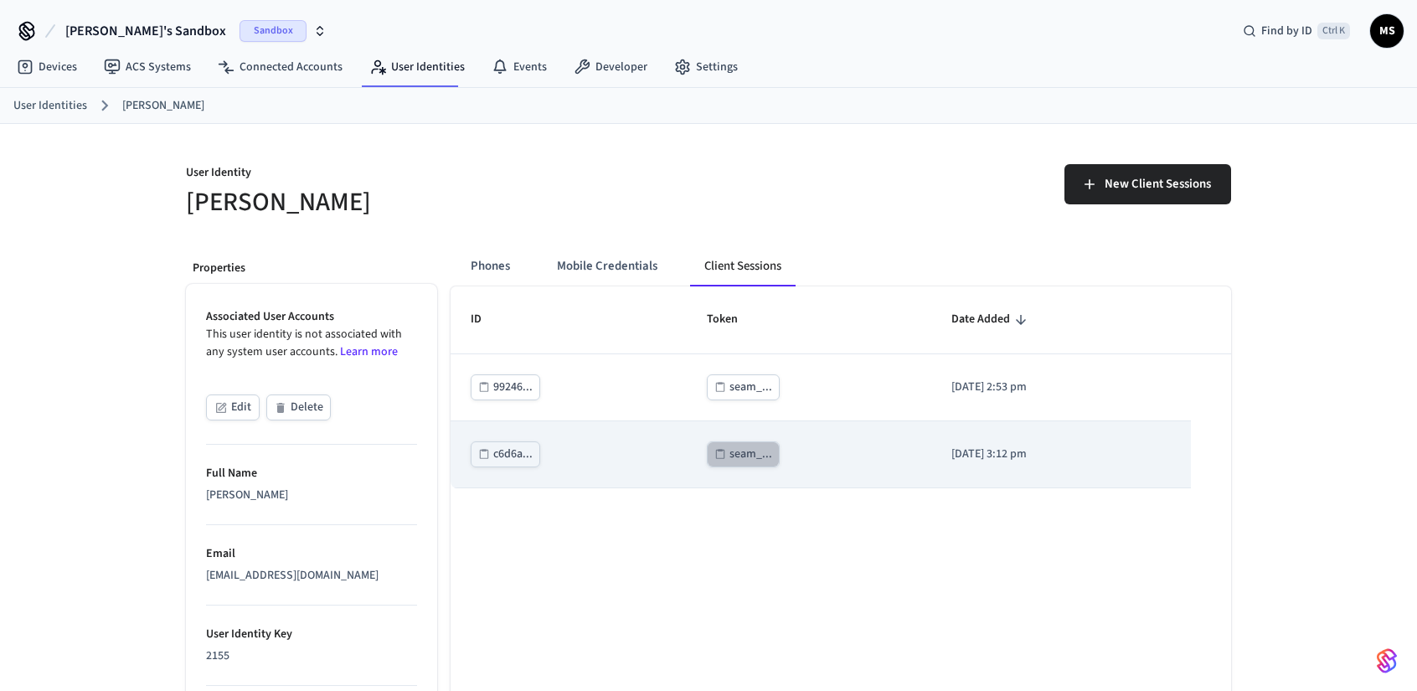
click at [739, 451] on div "seam_..." at bounding box center [751, 454] width 43 height 21
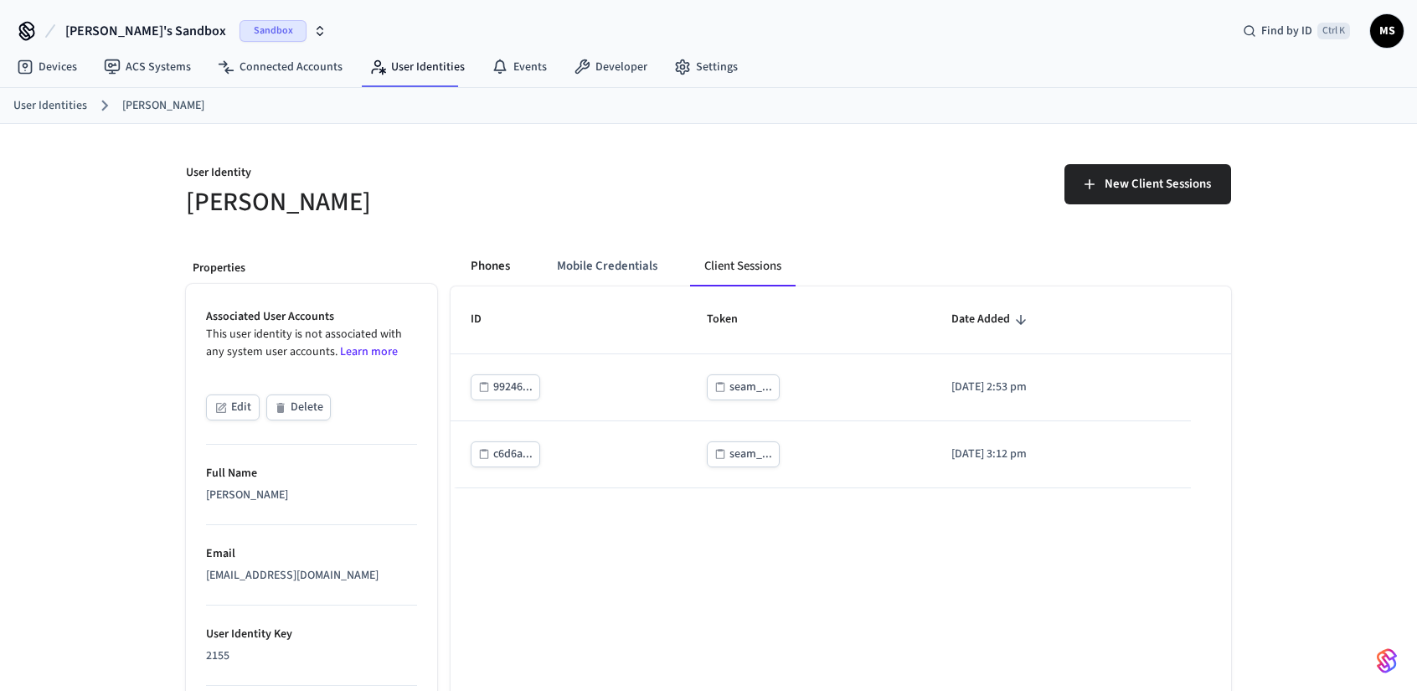
click at [509, 272] on button "Phones" at bounding box center [490, 266] width 66 height 40
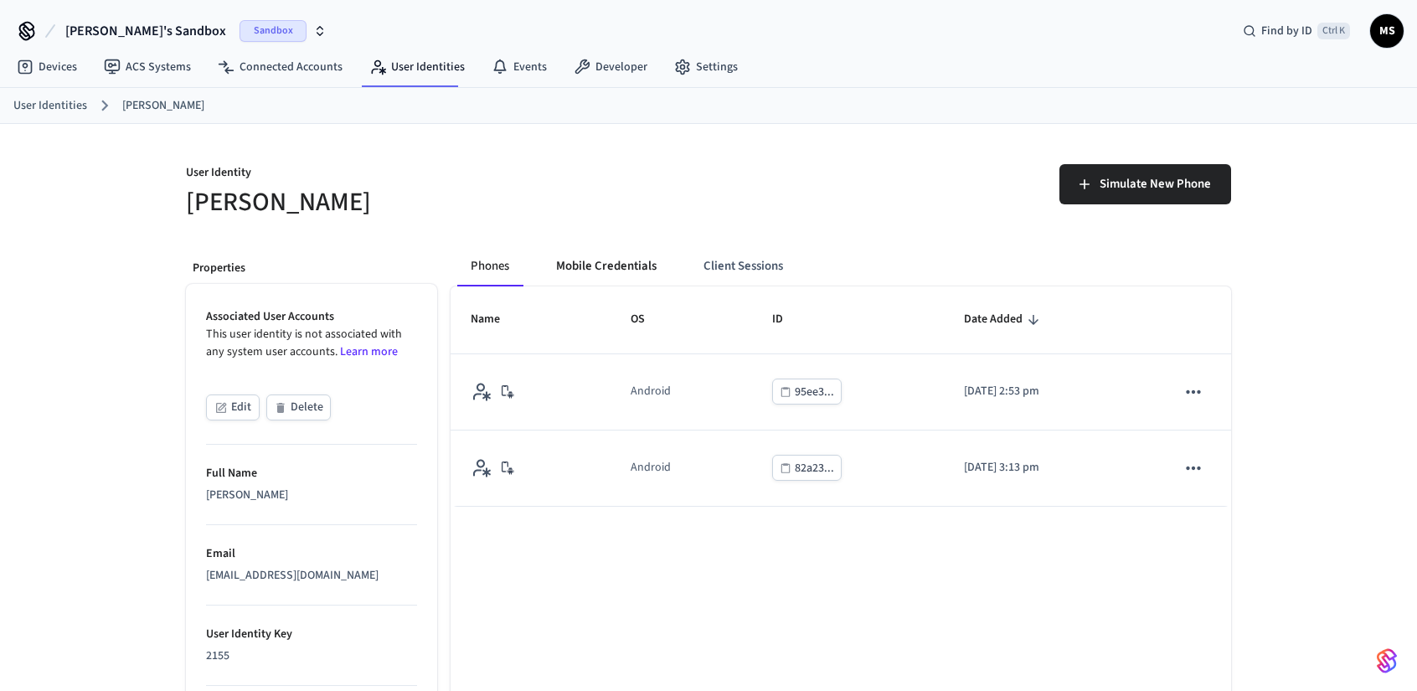
click at [577, 267] on button "Mobile Credentials" at bounding box center [606, 266] width 127 height 40
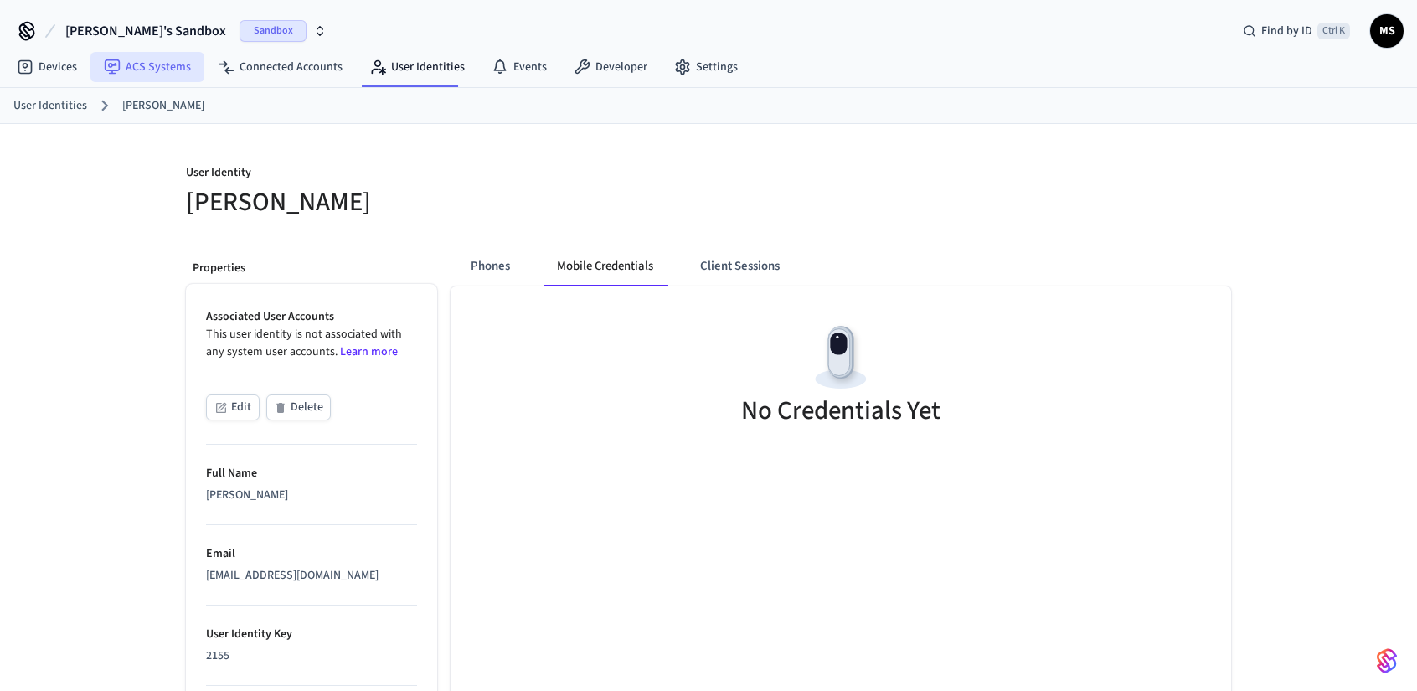
click at [164, 69] on link "ACS Systems" at bounding box center [147, 67] width 114 height 30
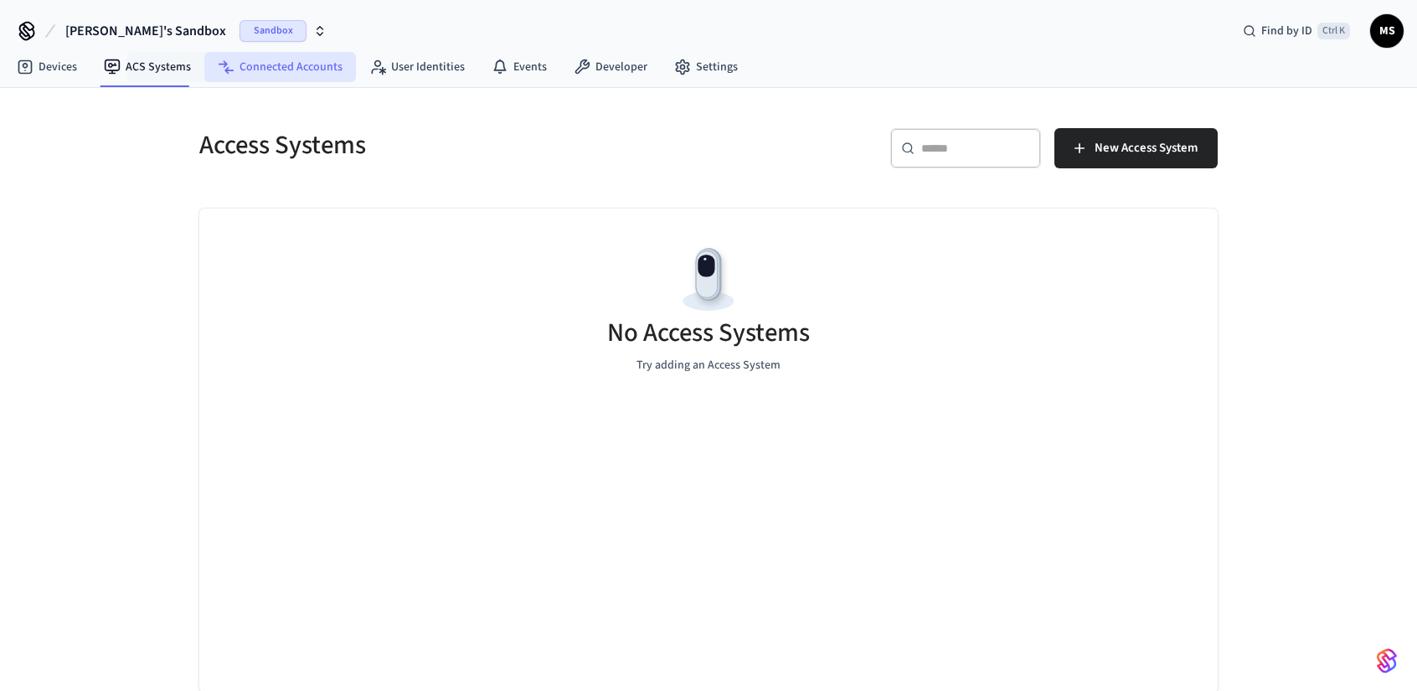
click at [237, 70] on link "Connected Accounts" at bounding box center [280, 67] width 152 height 30
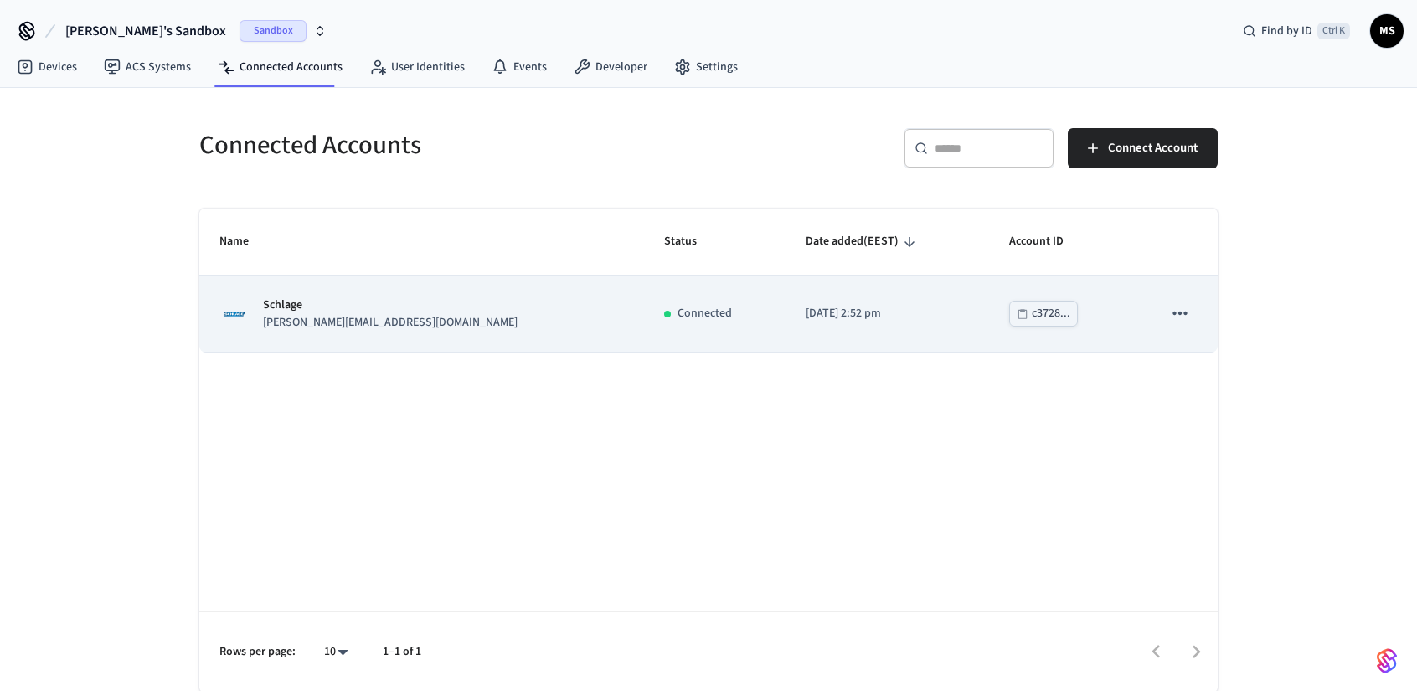
click at [644, 333] on td "Connected" at bounding box center [715, 314] width 142 height 76
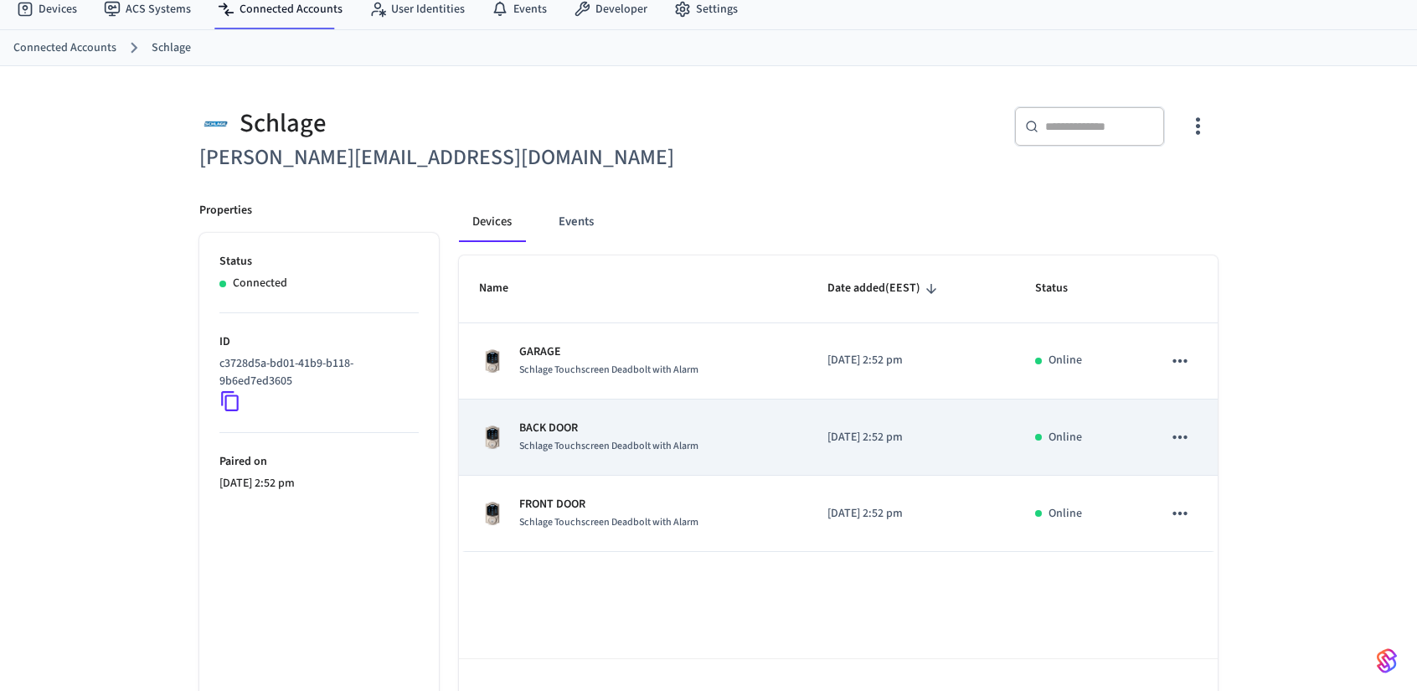
scroll to position [105, 0]
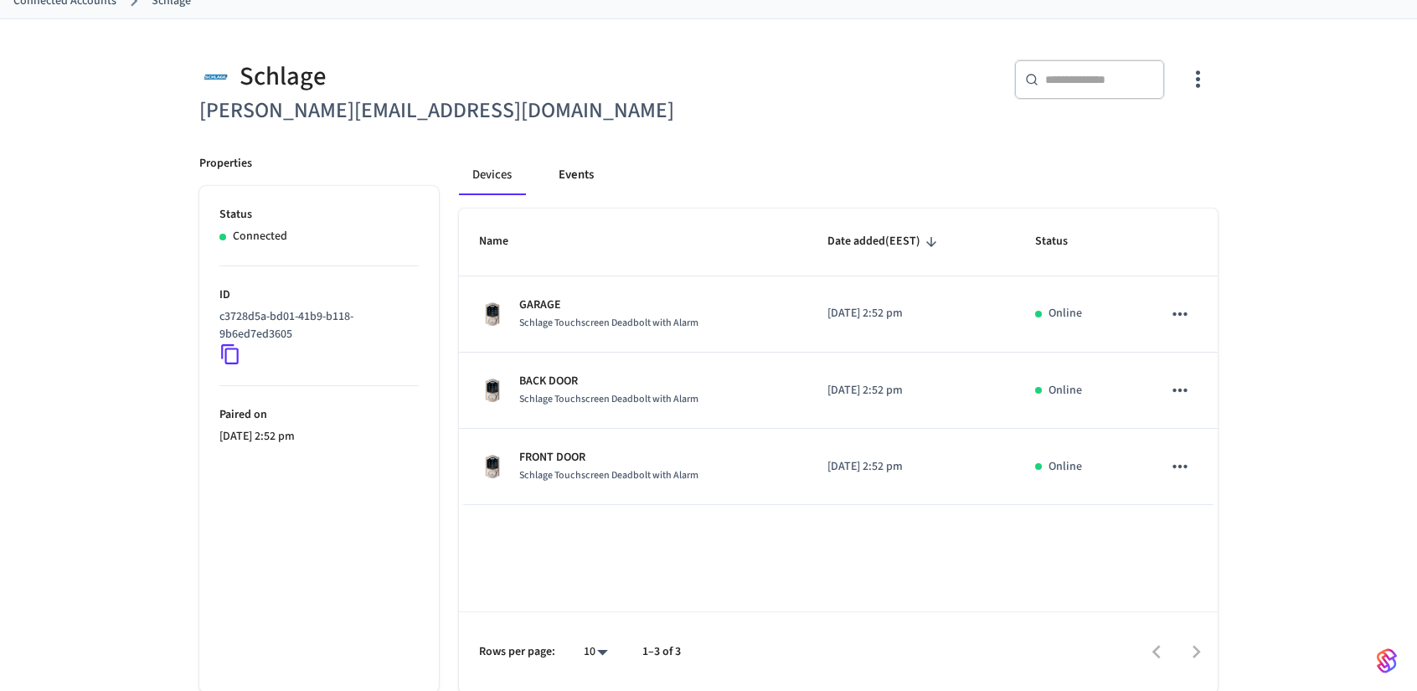
click at [578, 166] on button "Events" at bounding box center [576, 175] width 62 height 40
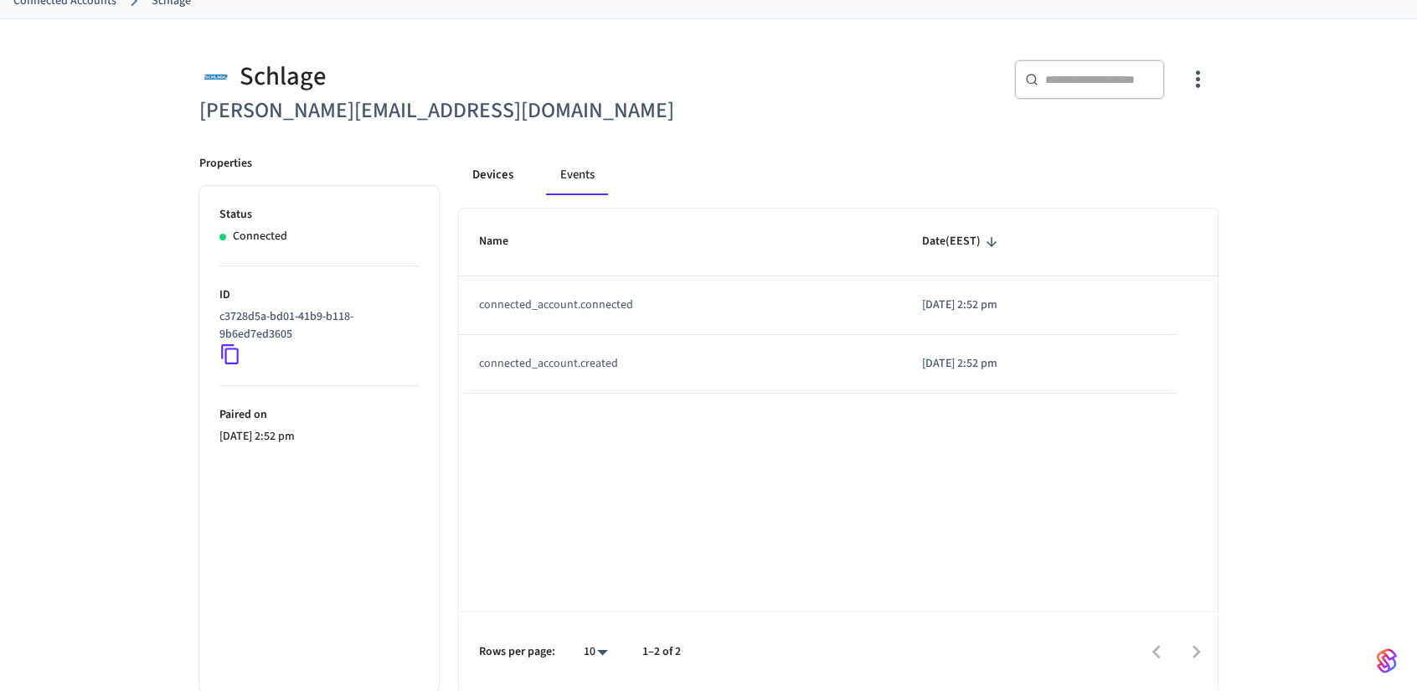
click at [493, 168] on button "Devices" at bounding box center [493, 175] width 68 height 40
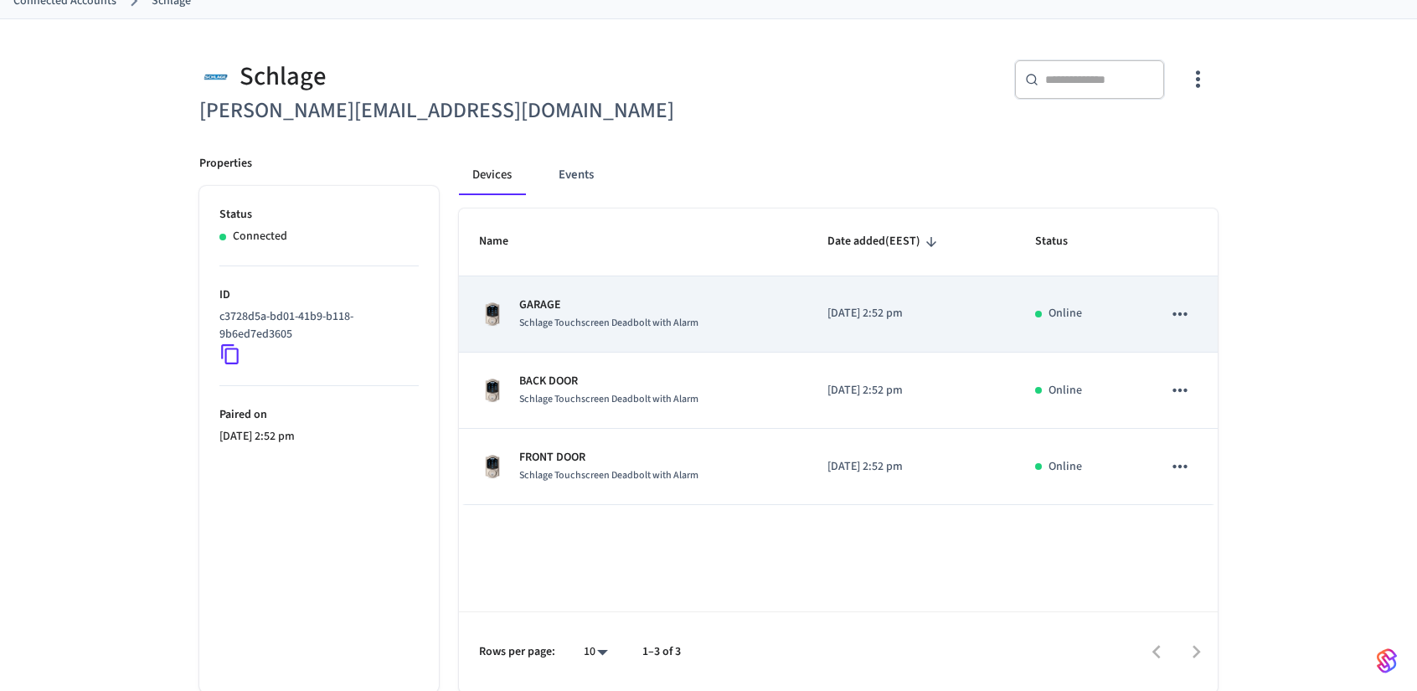
click at [1139, 321] on td "Online" at bounding box center [1078, 314] width 127 height 76
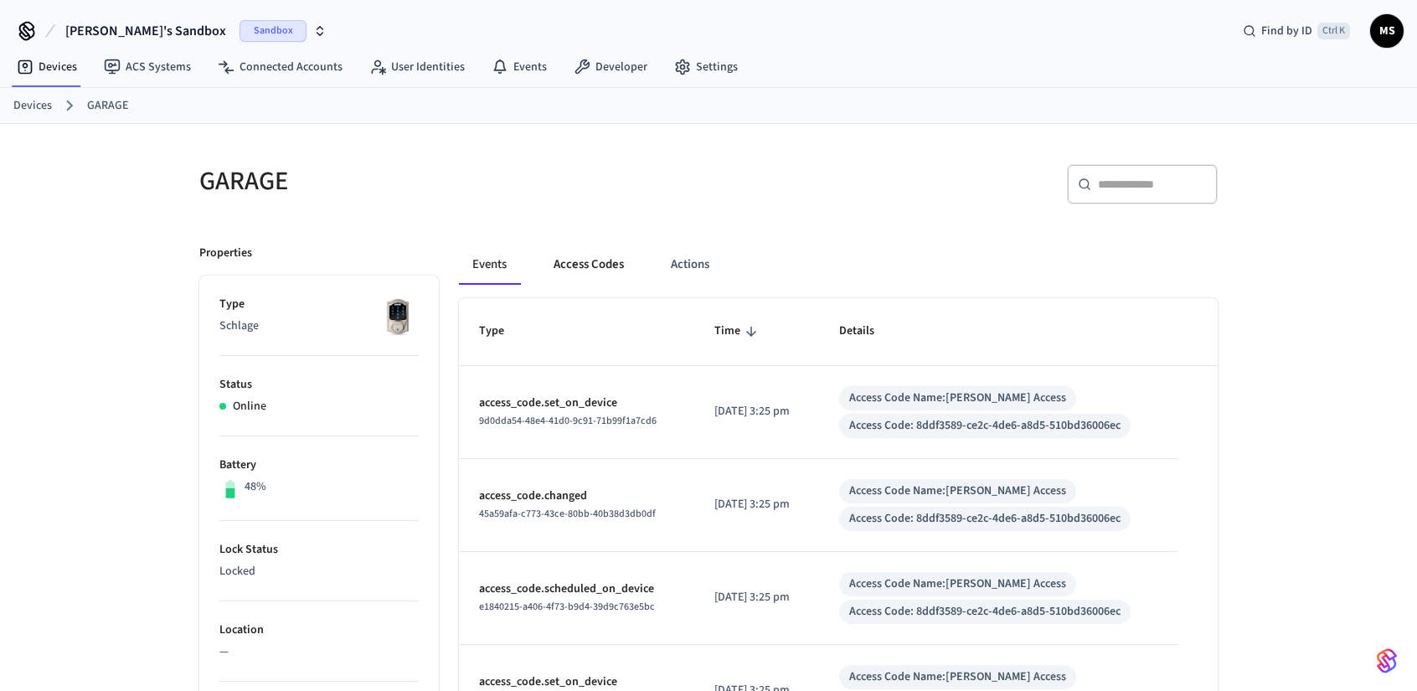
click at [575, 271] on button "Access Codes" at bounding box center [588, 265] width 97 height 40
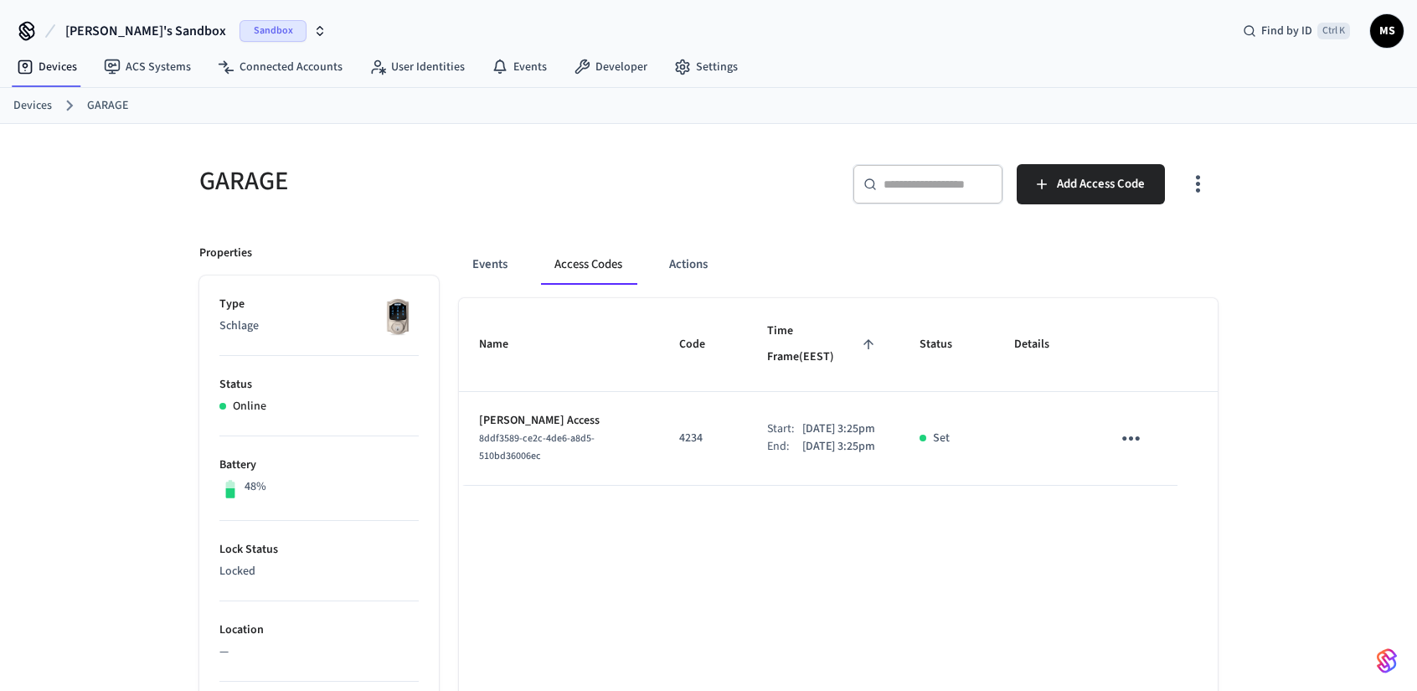
click at [978, 434] on td "Set" at bounding box center [947, 439] width 95 height 94
click at [1081, 187] on span "Add Access Code" at bounding box center [1101, 184] width 88 height 22
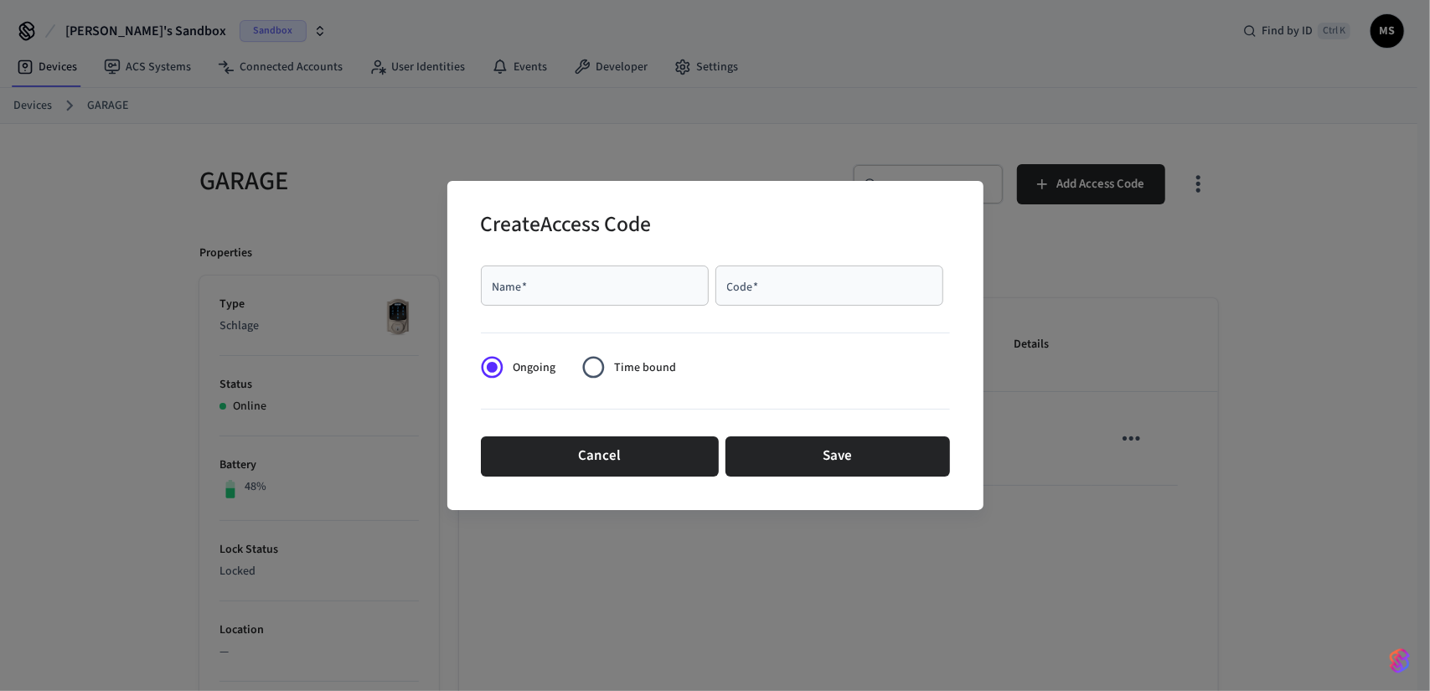
click at [777, 354] on form "Name   * Name   * Code   * Code   * Ongoing Time bound Cancel Save" at bounding box center [715, 371] width 469 height 224
click at [627, 363] on span "Time bound" at bounding box center [645, 368] width 62 height 18
click at [627, 368] on span "Time bound" at bounding box center [645, 368] width 62 height 18
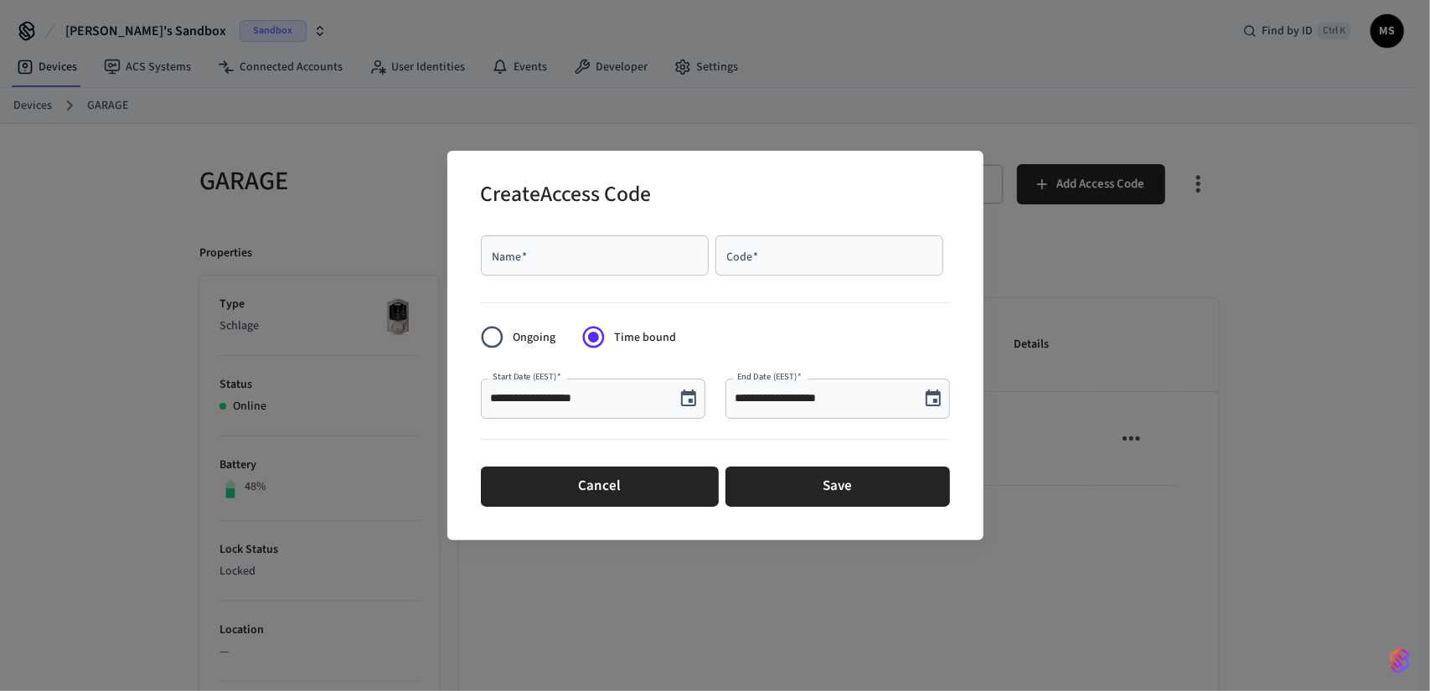
click at [766, 238] on div "Code   *" at bounding box center [829, 255] width 228 height 40
click at [780, 249] on input "Code   *" at bounding box center [829, 255] width 208 height 17
click at [782, 250] on input "Code   *" at bounding box center [829, 255] width 208 height 17
click at [782, 252] on input "Code   *" at bounding box center [829, 255] width 208 height 17
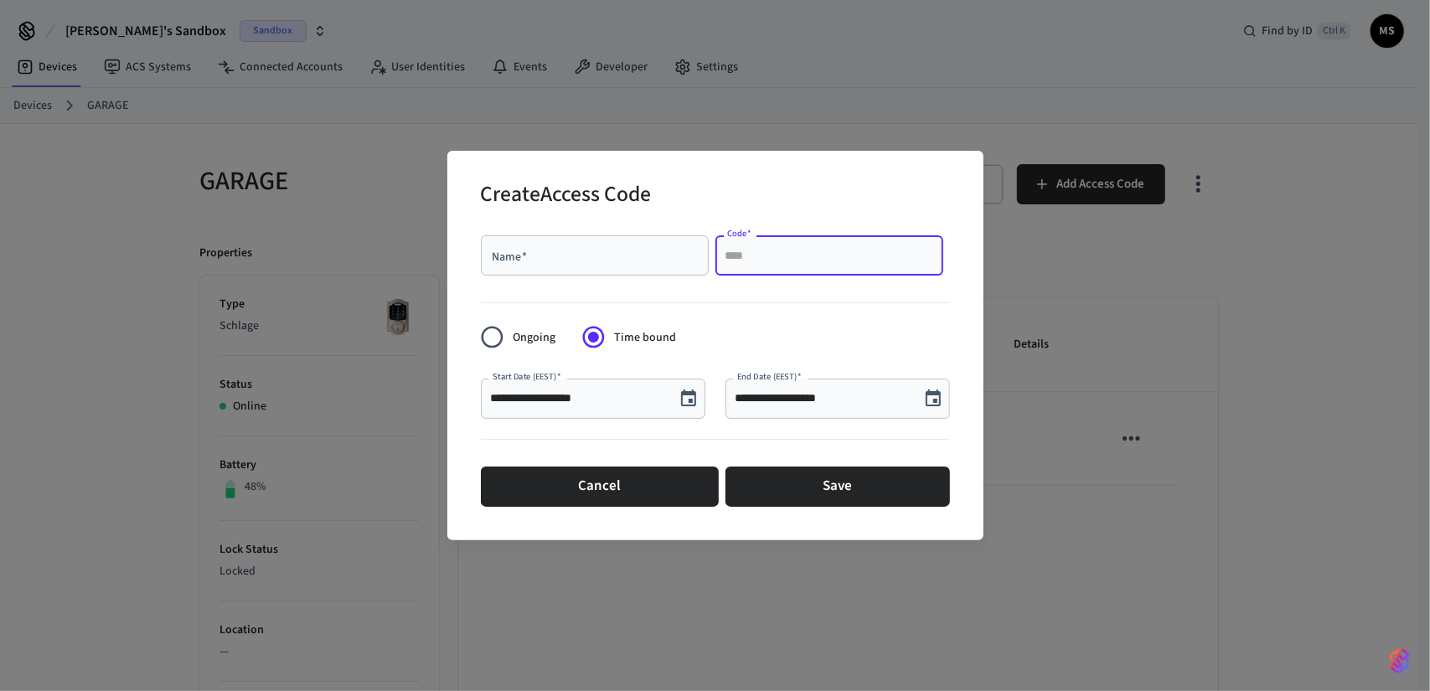
click at [813, 262] on input "Code   *" at bounding box center [829, 255] width 208 height 17
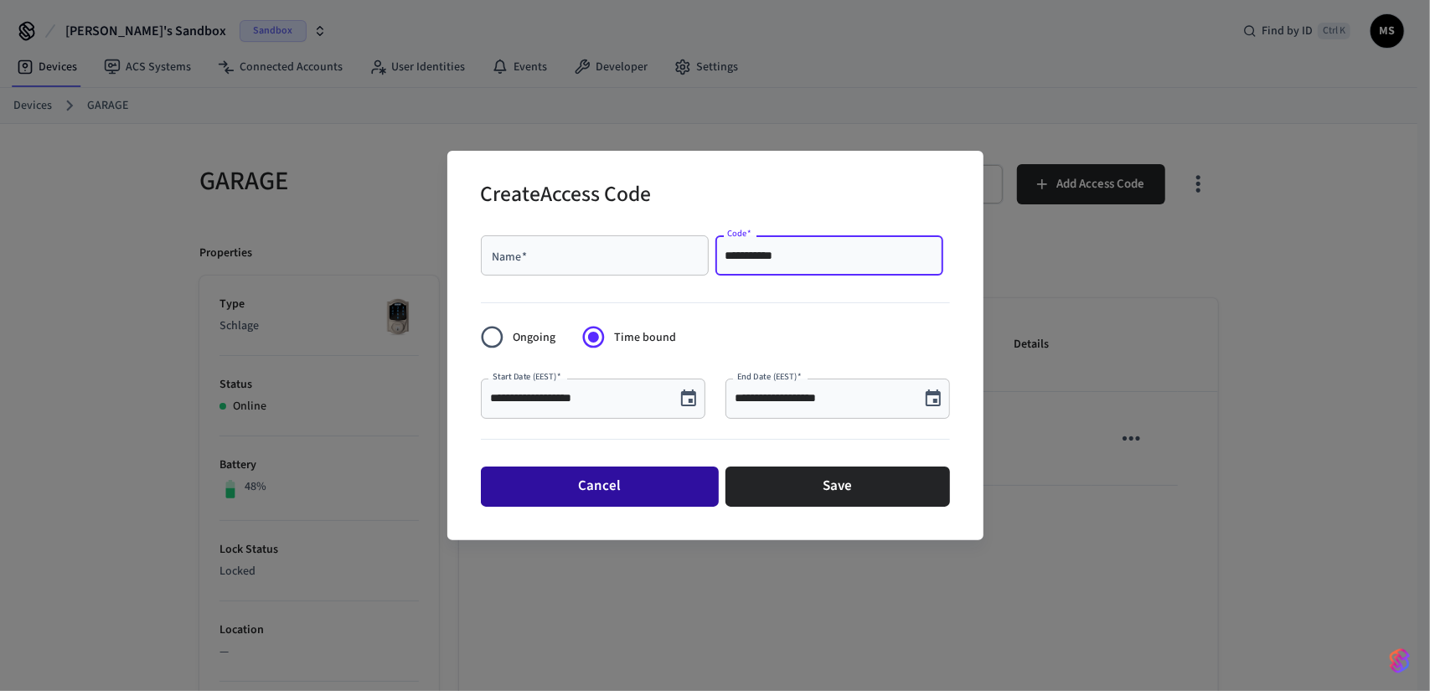
type input "**********"
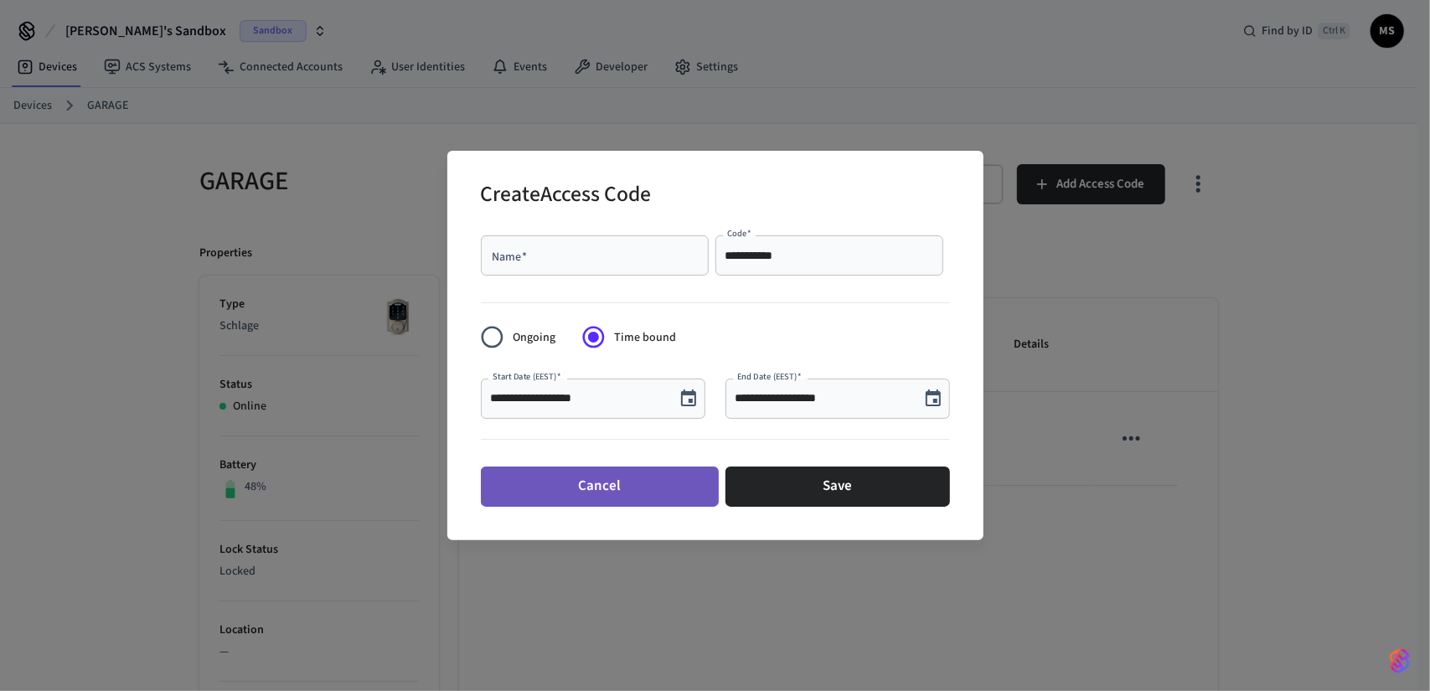
click at [685, 490] on button "Cancel" at bounding box center [600, 487] width 238 height 40
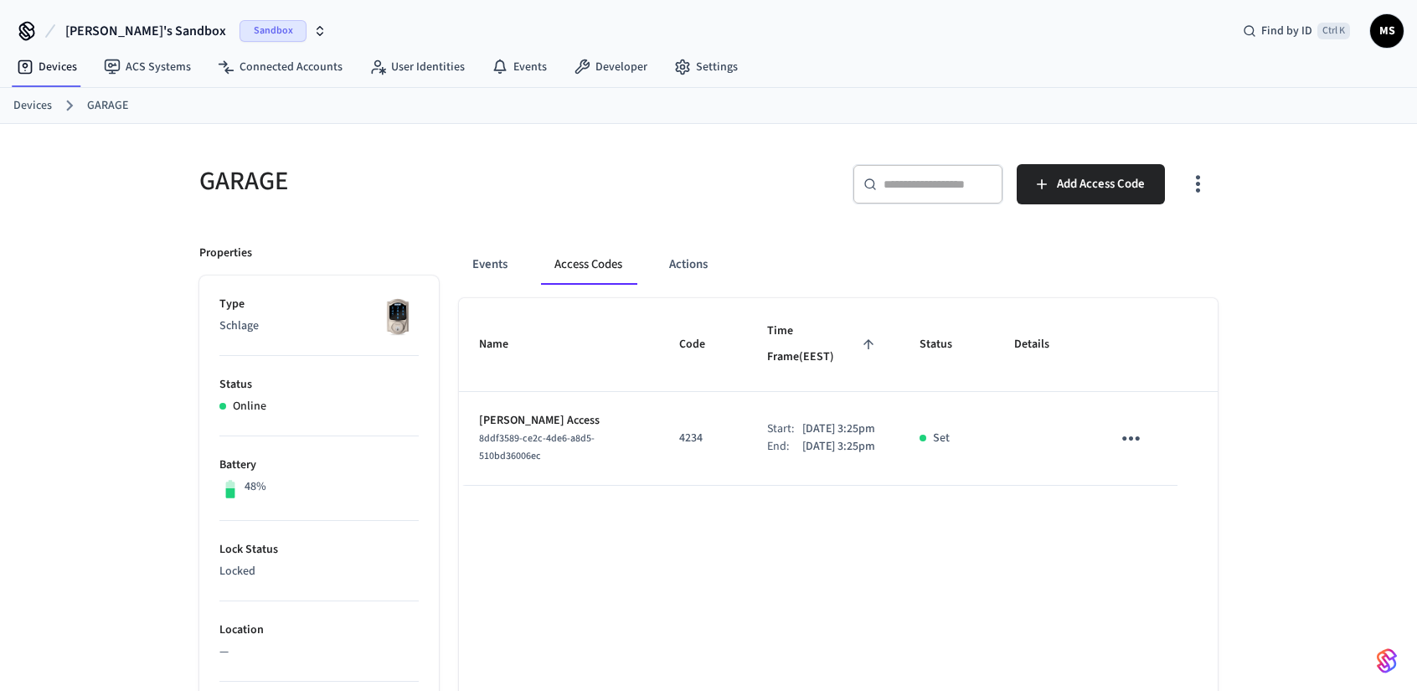
click at [138, 65] on link "ACS Systems" at bounding box center [147, 67] width 114 height 30
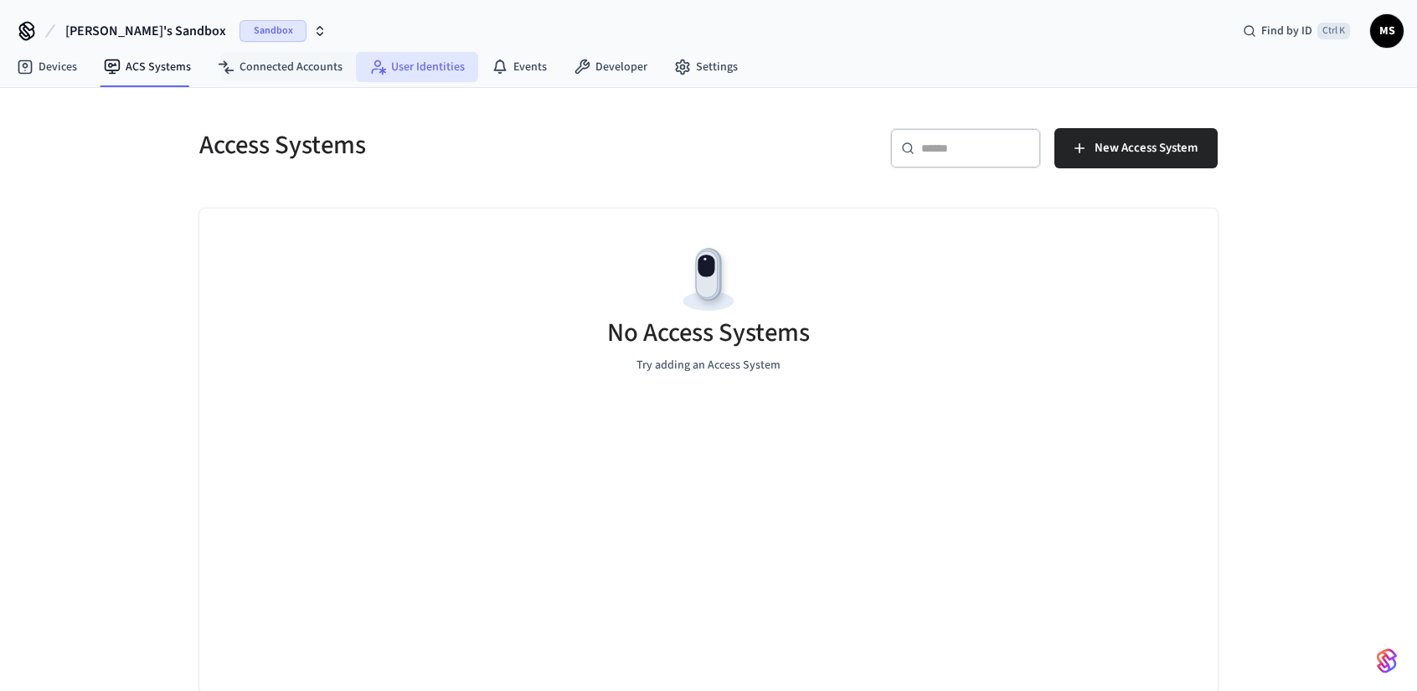
click at [433, 65] on link "User Identities" at bounding box center [417, 67] width 122 height 30
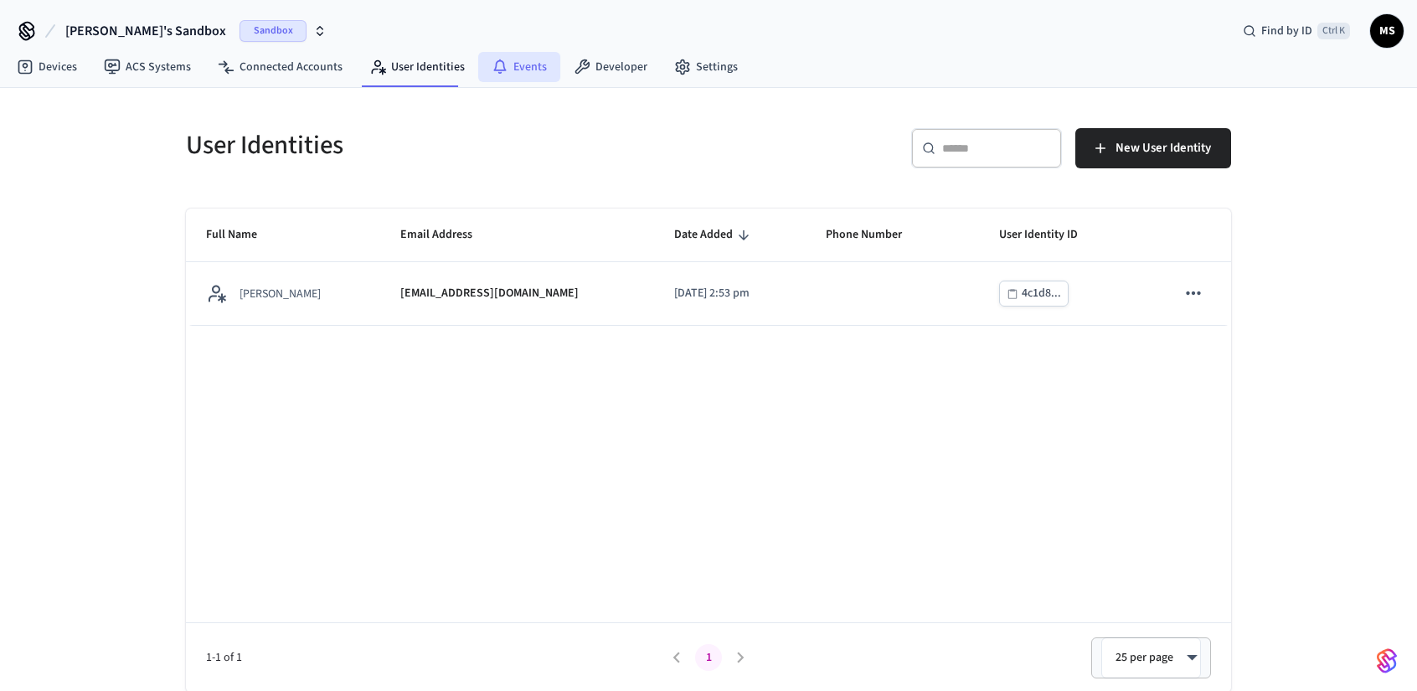
click at [540, 70] on link "Events" at bounding box center [519, 67] width 82 height 30
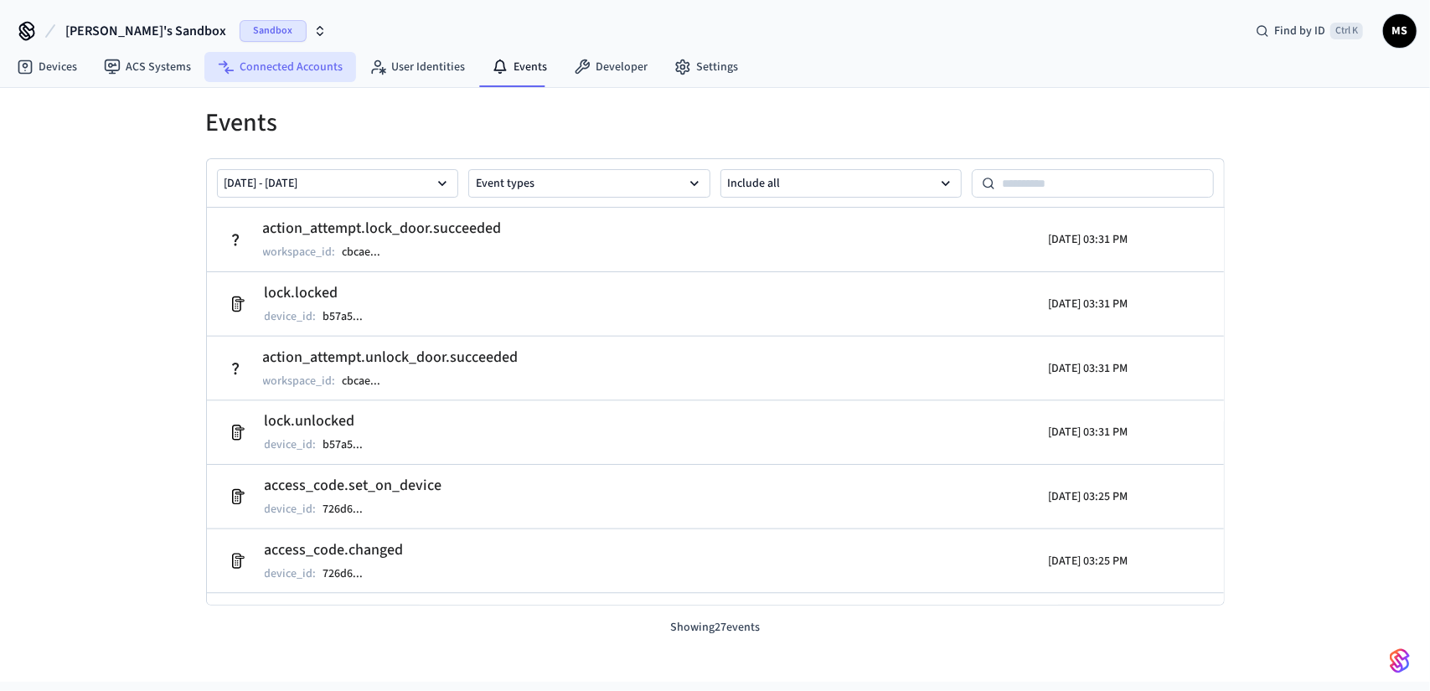
click at [310, 75] on link "Connected Accounts" at bounding box center [280, 67] width 152 height 30
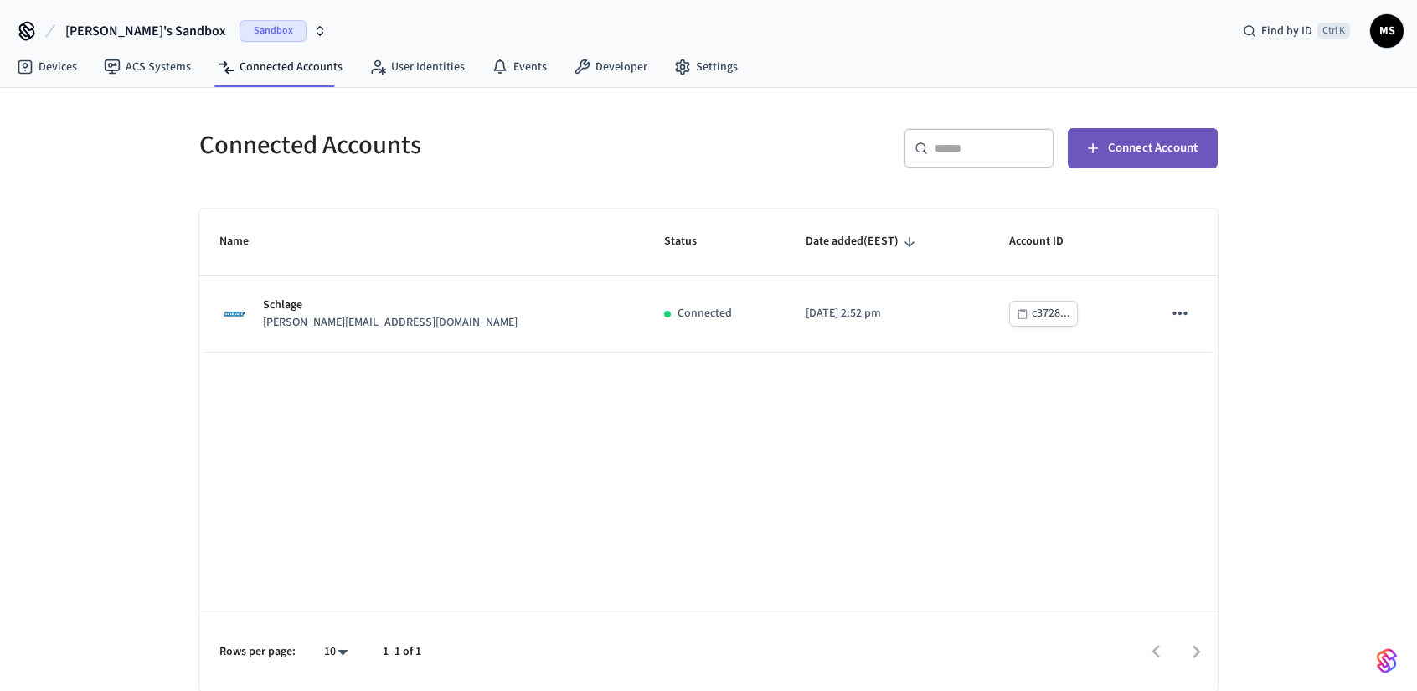
click at [1089, 154] on icon "button" at bounding box center [1093, 148] width 17 height 17
click at [499, 57] on link "Events" at bounding box center [519, 67] width 82 height 30
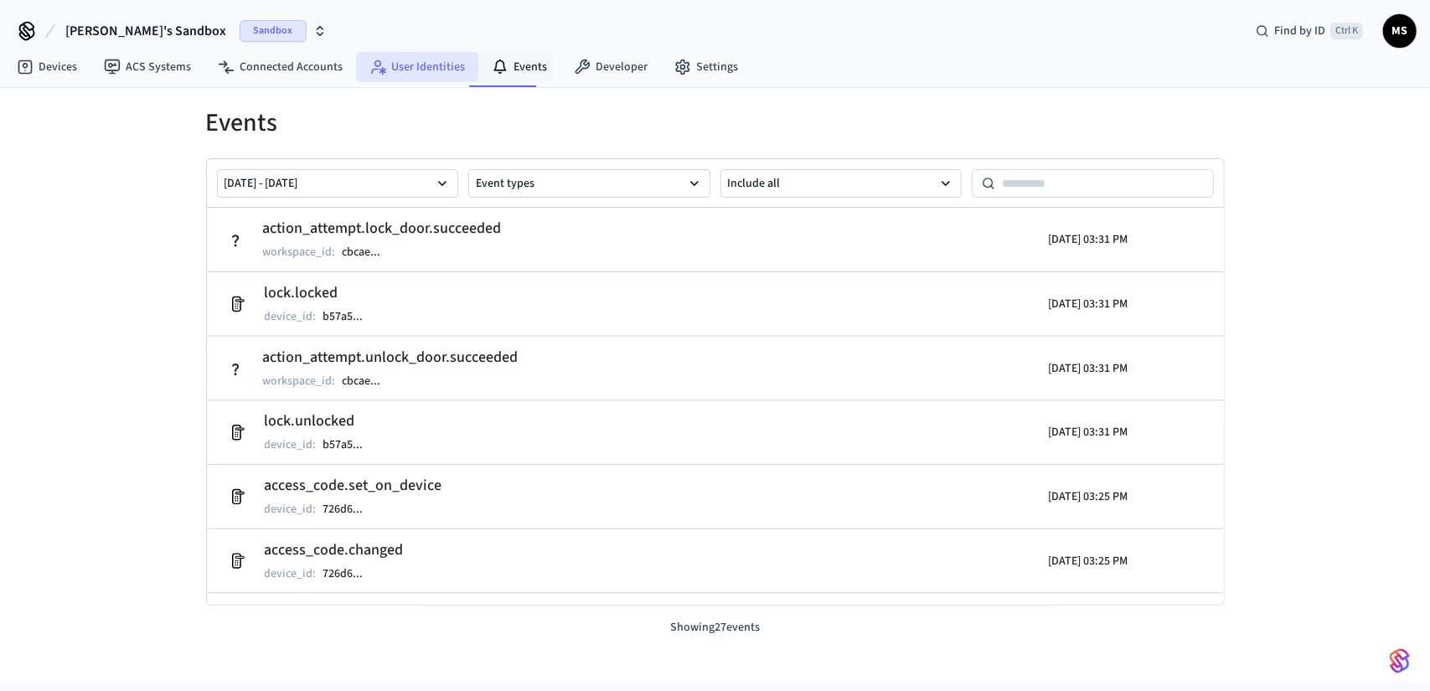
click at [436, 63] on link "User Identities" at bounding box center [417, 67] width 122 height 30
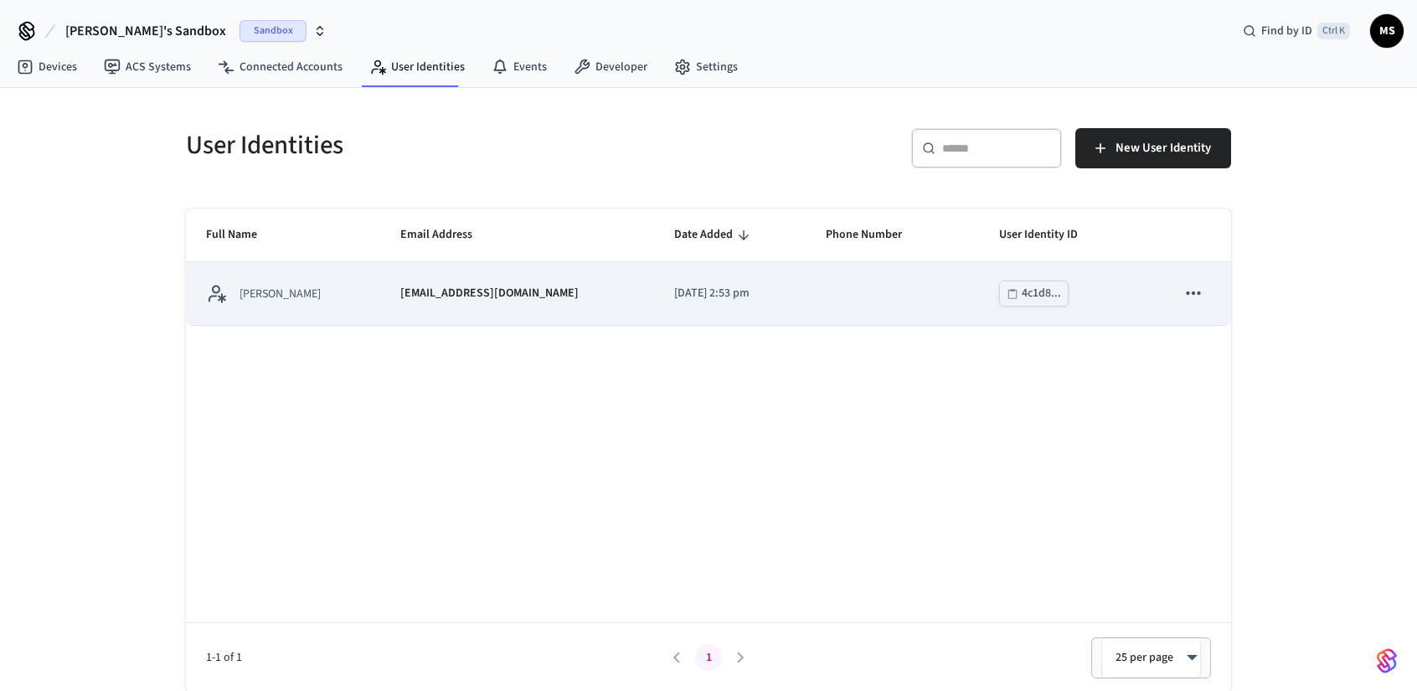
click at [1072, 286] on td "4c1d8..." at bounding box center [1067, 293] width 177 height 63
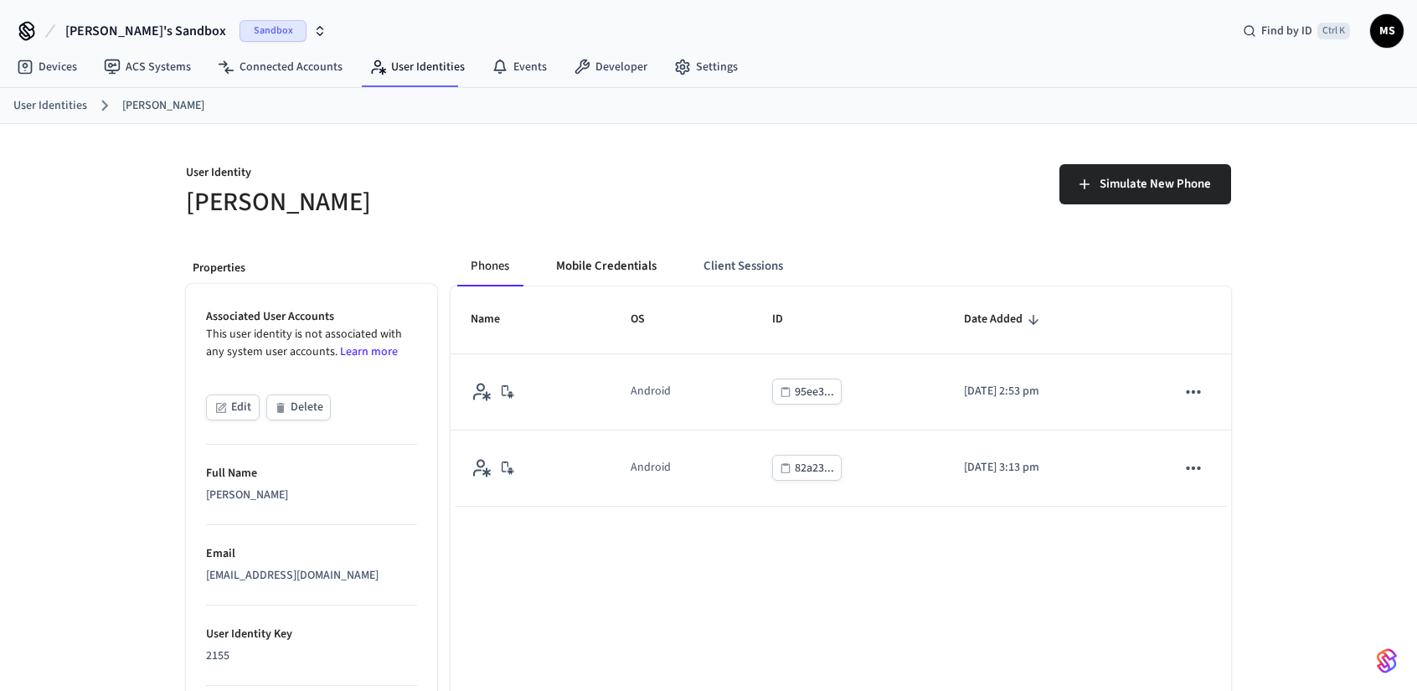
click at [628, 270] on button "Mobile Credentials" at bounding box center [606, 266] width 127 height 40
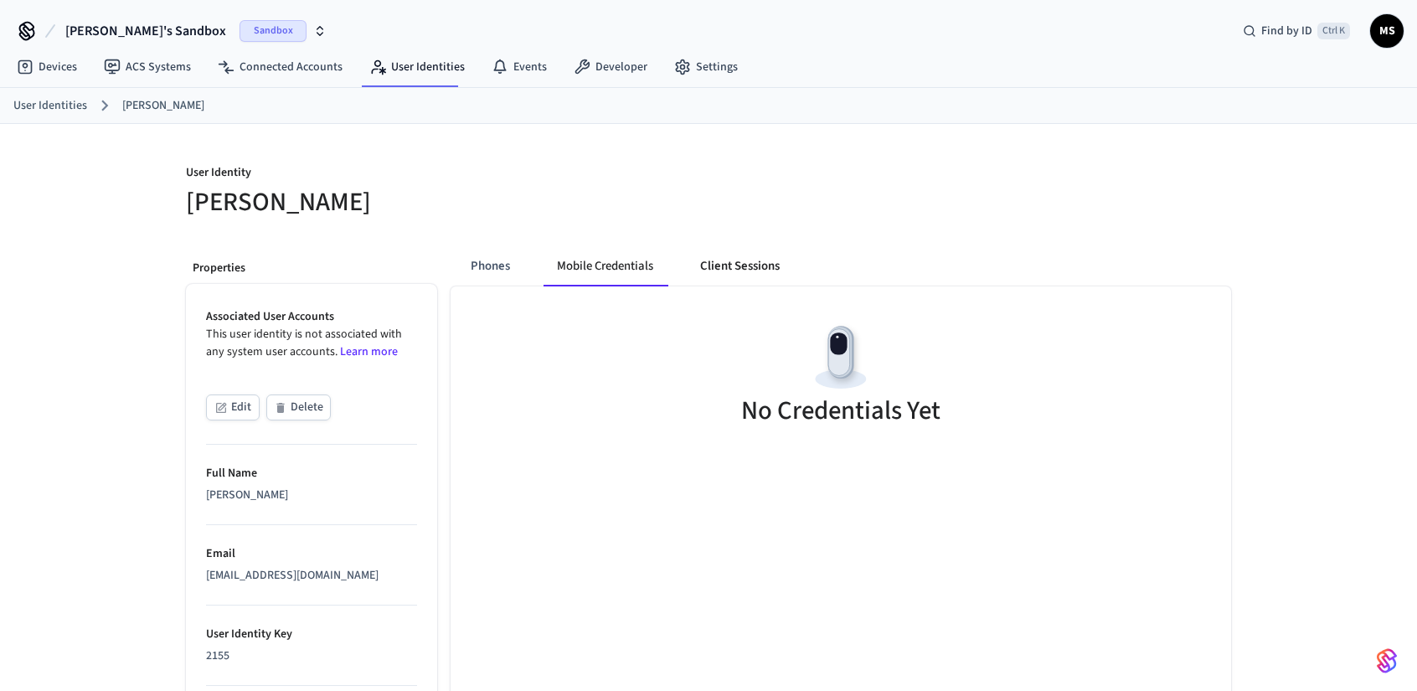
click at [704, 267] on button "Client Sessions" at bounding box center [740, 266] width 106 height 40
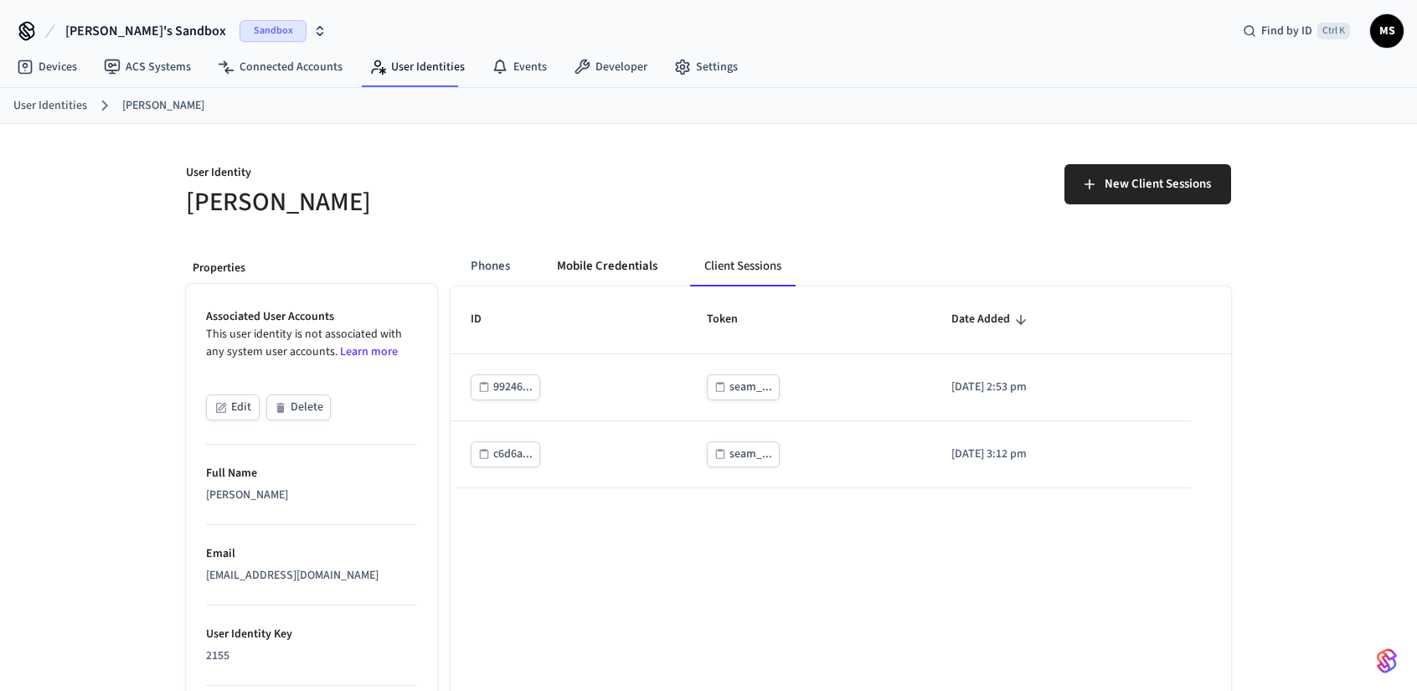
click at [627, 267] on button "Mobile Credentials" at bounding box center [607, 266] width 127 height 40
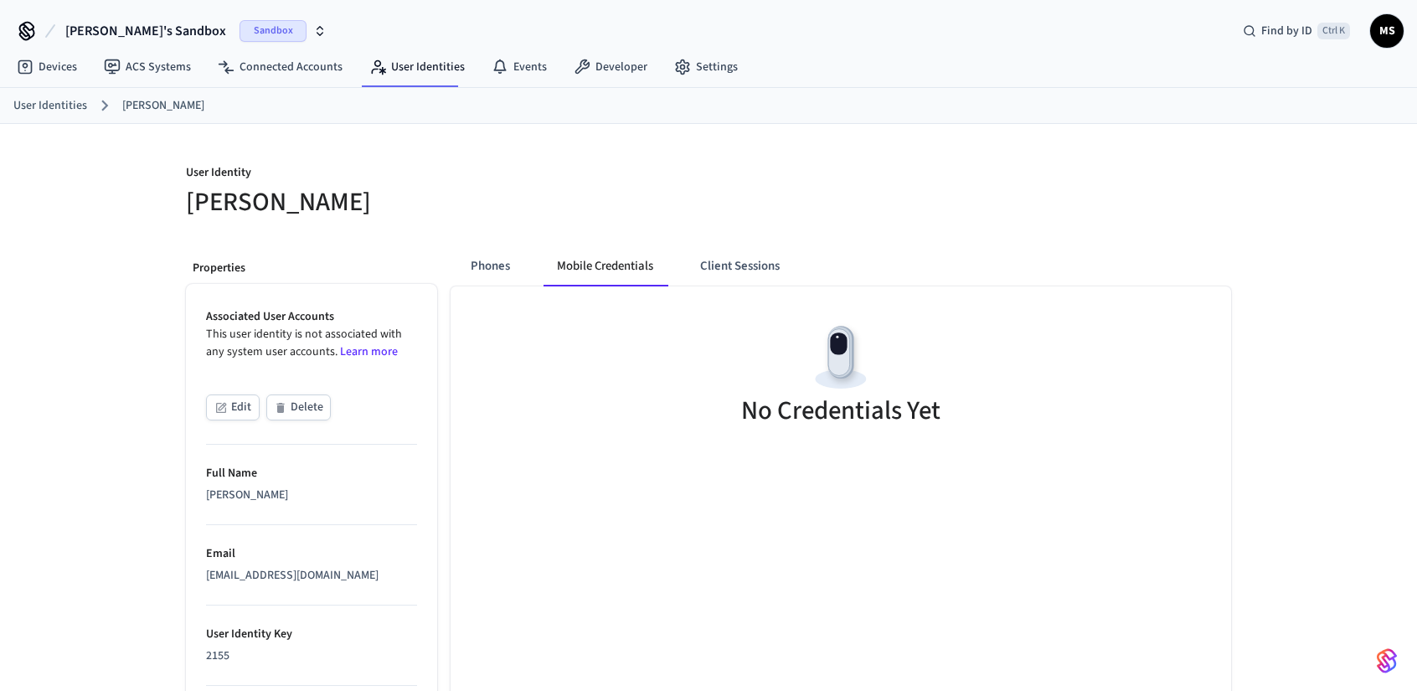
click at [456, 276] on div "Phones Mobile Credentials Client Sessions" at bounding box center [632, 266] width 363 height 40
click at [476, 267] on button "Phones" at bounding box center [490, 266] width 66 height 40
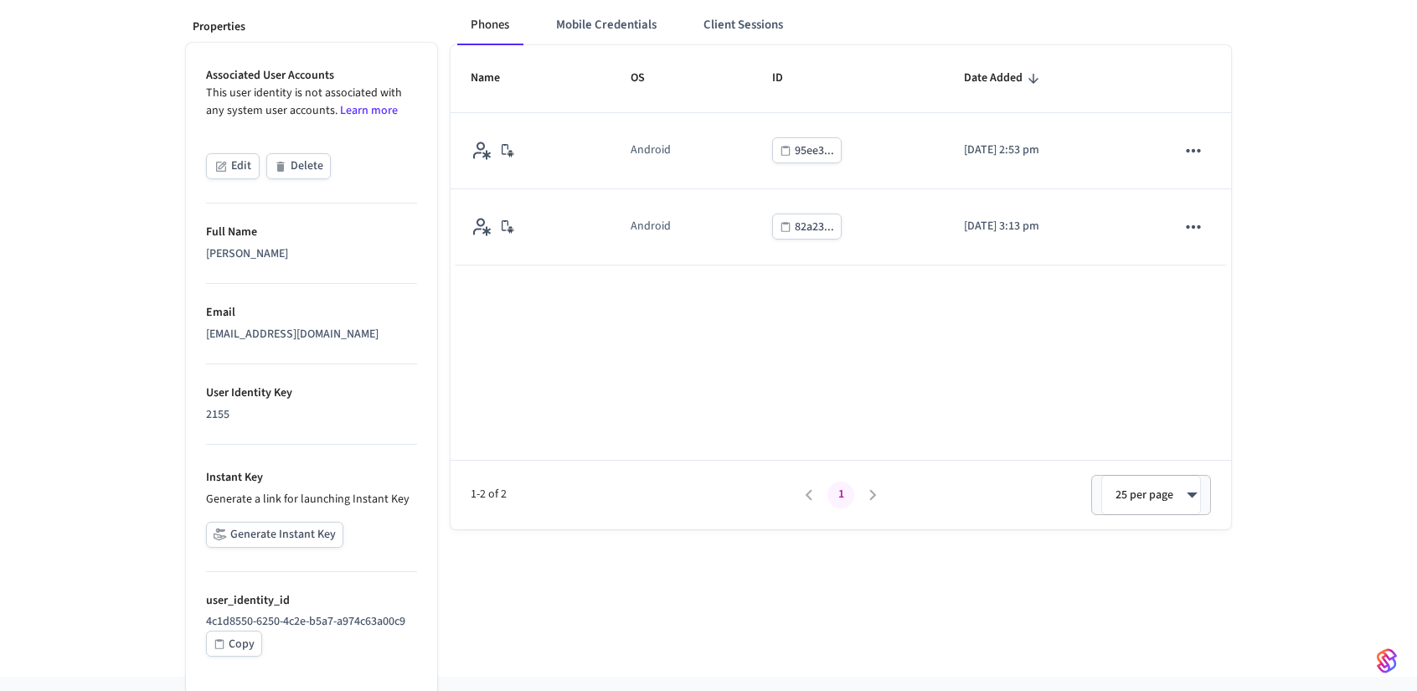
scroll to position [262, 0]
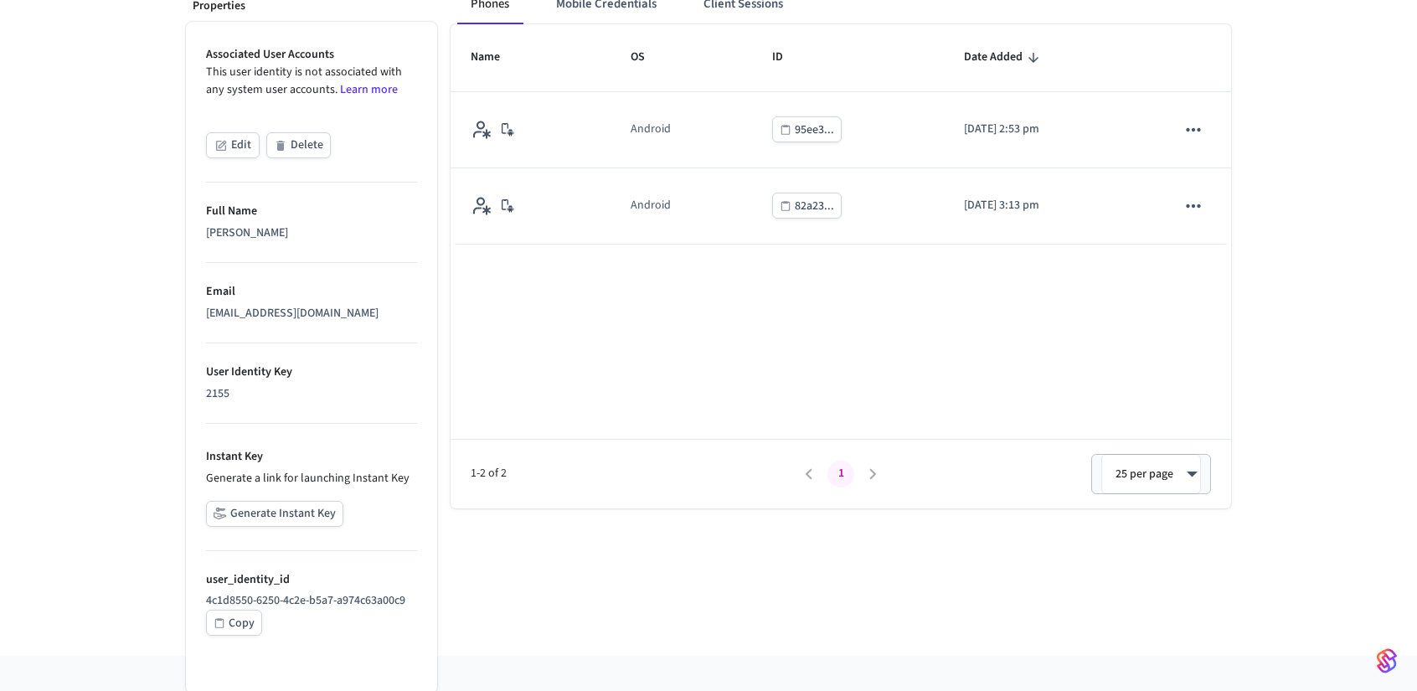
click at [719, 348] on div "Name OS ID Date Added Android 95ee3... 2025/08/27 at 2:53 pm Android 82a23... 2…" at bounding box center [841, 266] width 781 height 484
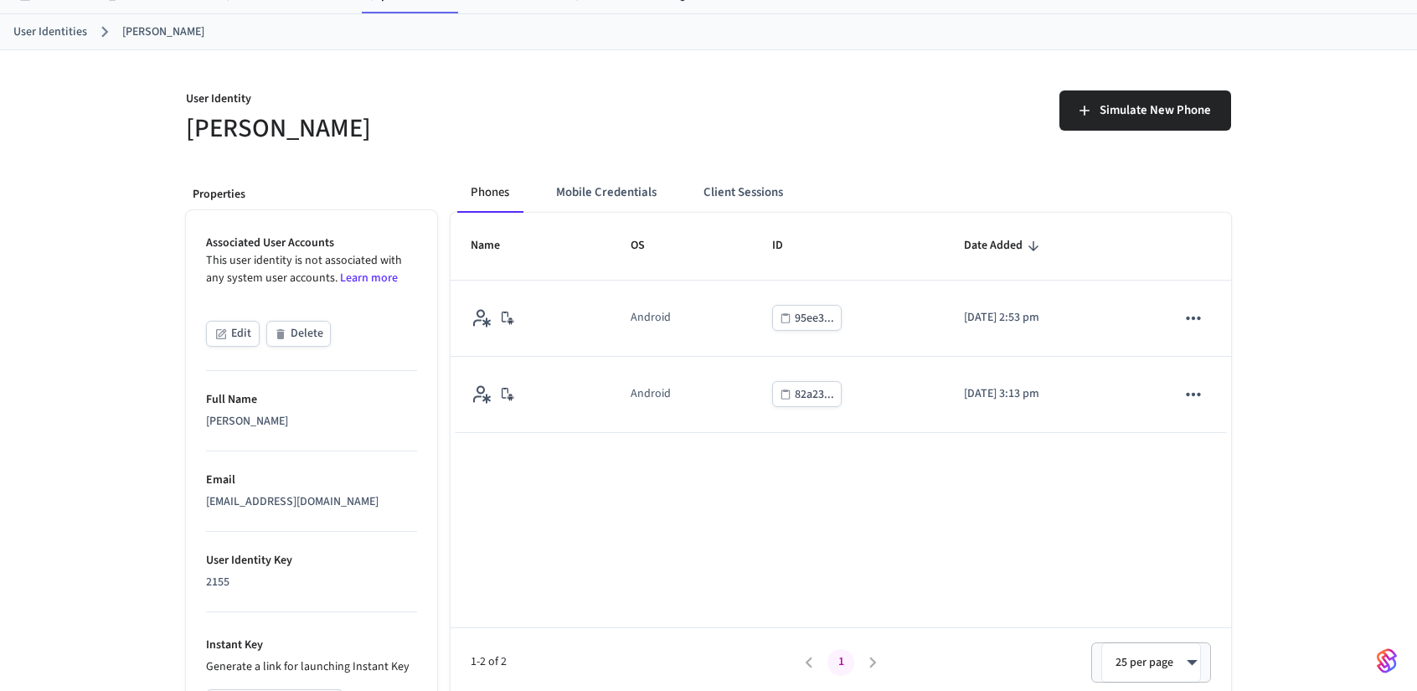
scroll to position [0, 0]
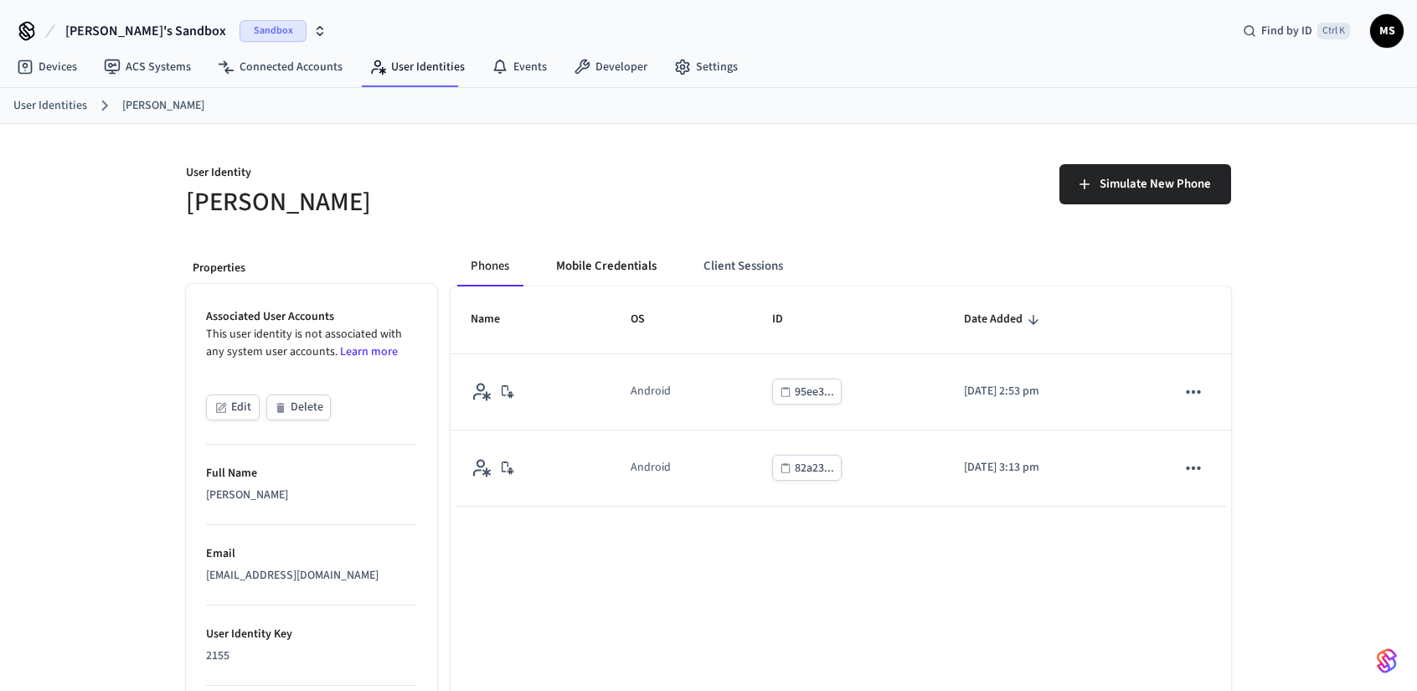
click at [608, 256] on button "Mobile Credentials" at bounding box center [606, 266] width 127 height 40
click at [628, 264] on button "Mobile Credentials" at bounding box center [606, 266] width 127 height 40
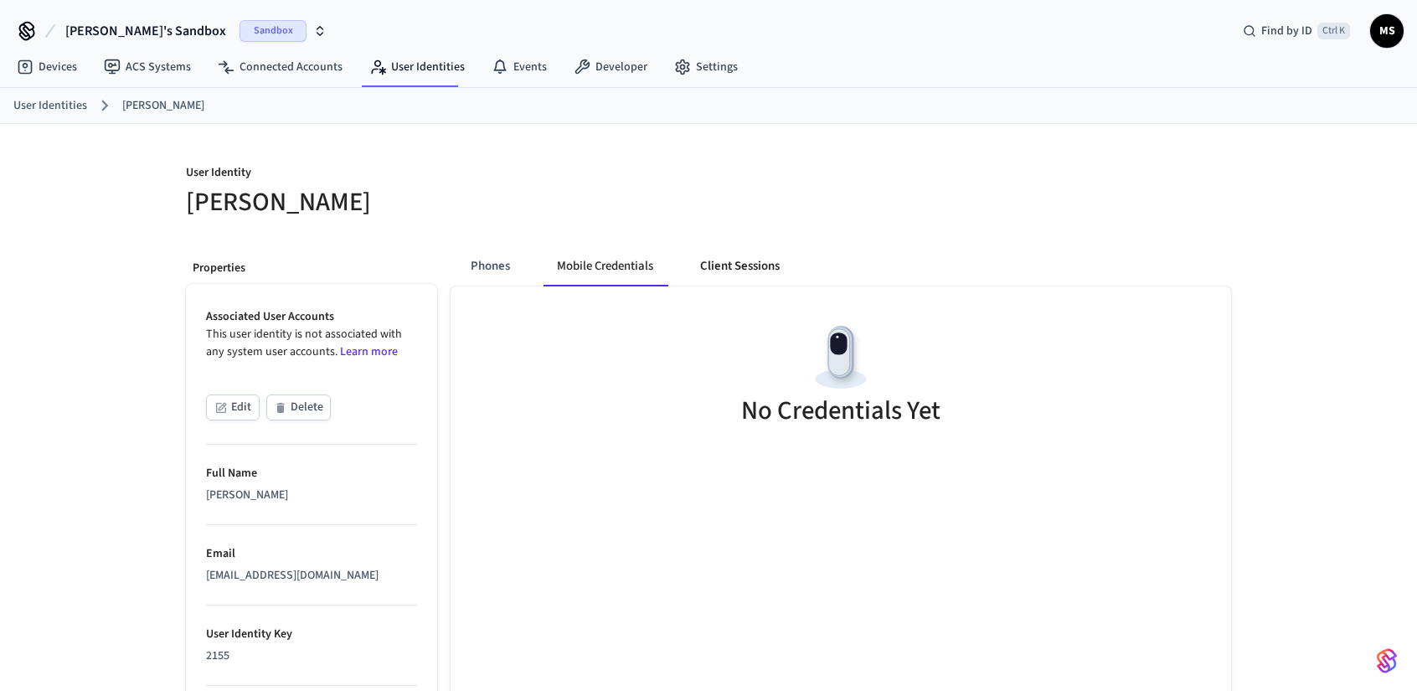
click at [700, 266] on button "Client Sessions" at bounding box center [740, 266] width 106 height 40
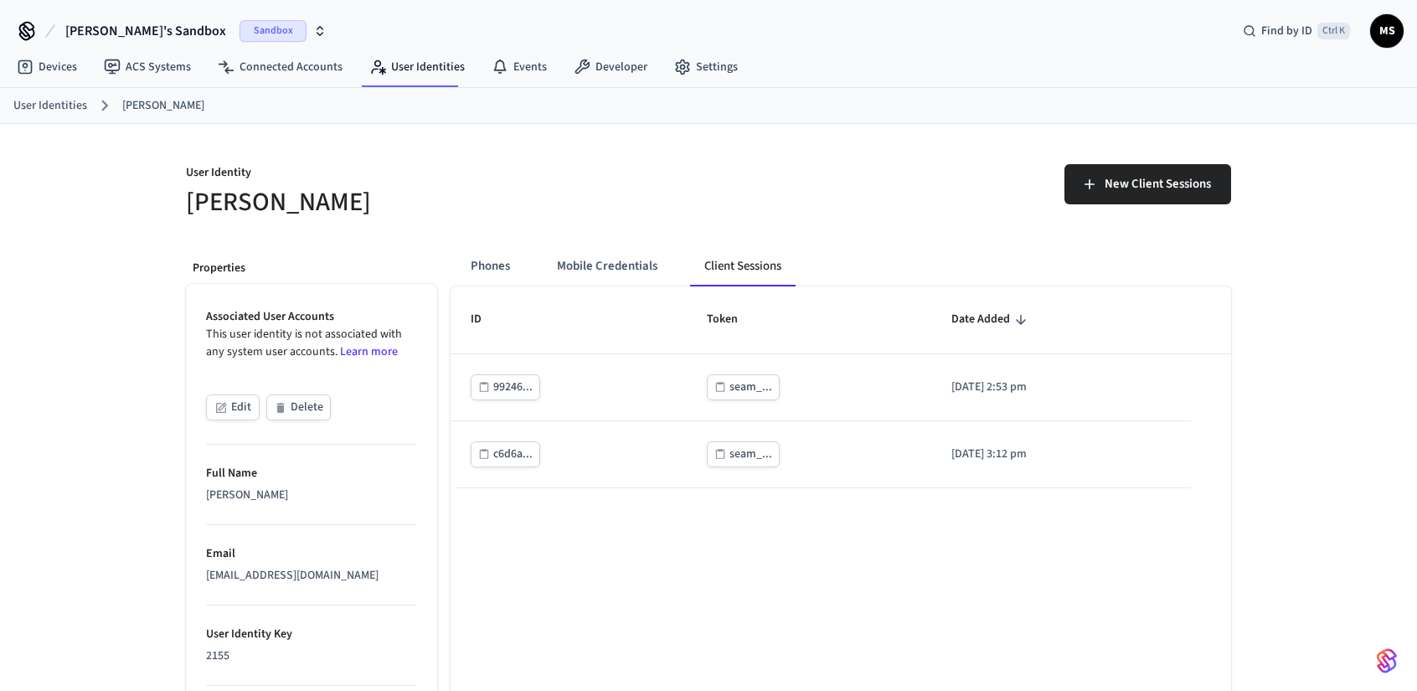
click at [87, 111] on ol "User Identities [PERSON_NAME]" at bounding box center [715, 106] width 1404 height 22
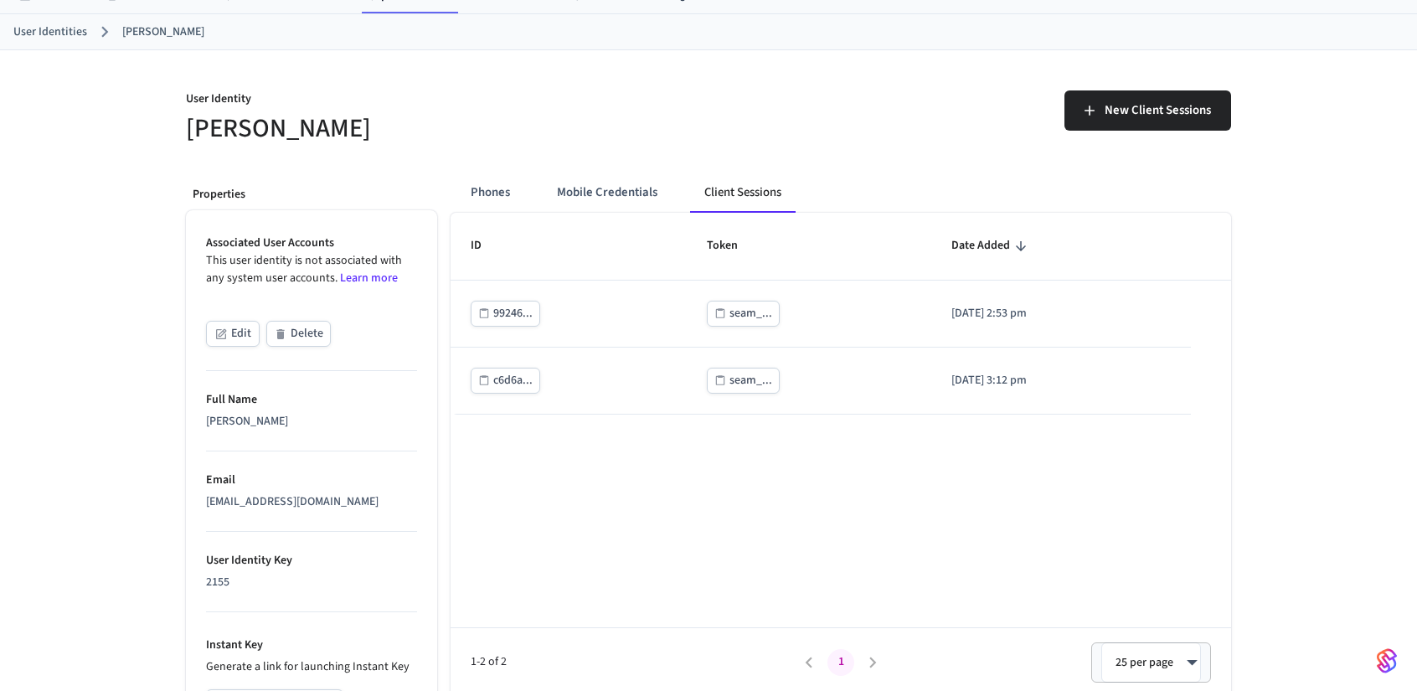
scroll to position [262, 0]
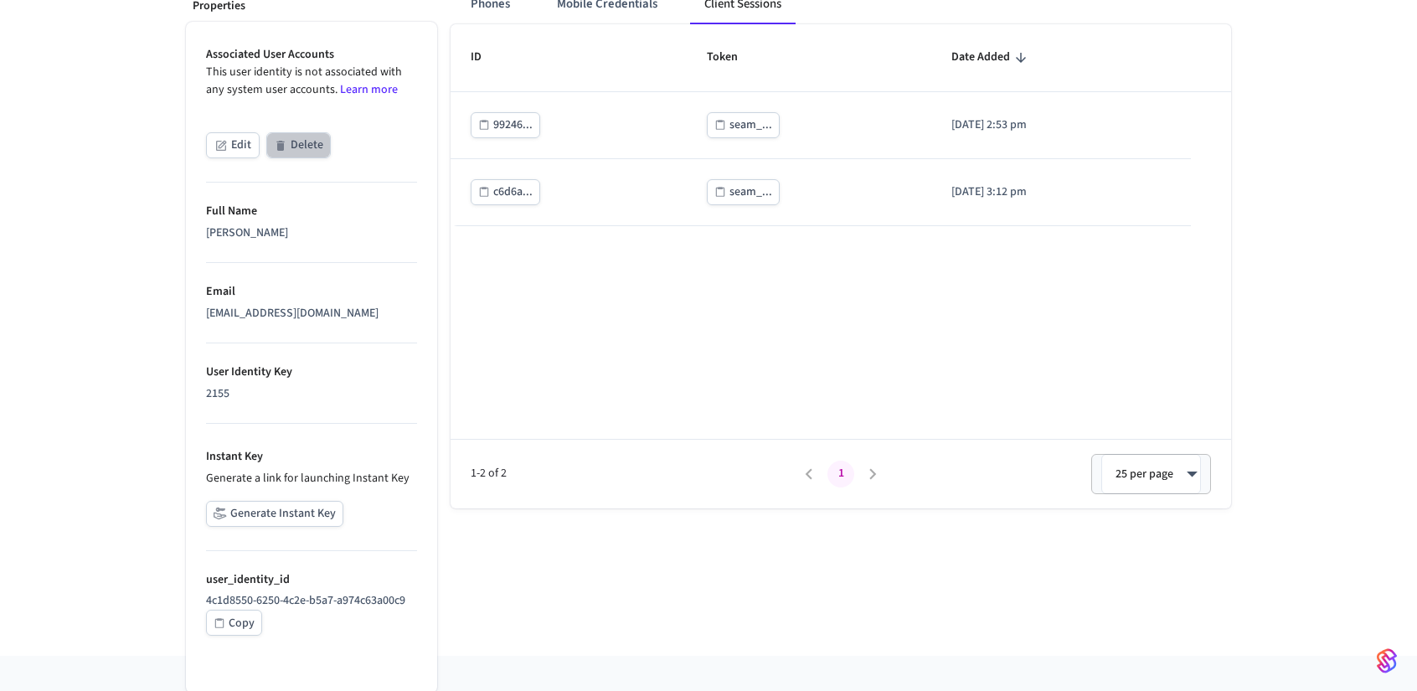
click at [296, 138] on button "Delete" at bounding box center [298, 145] width 65 height 26
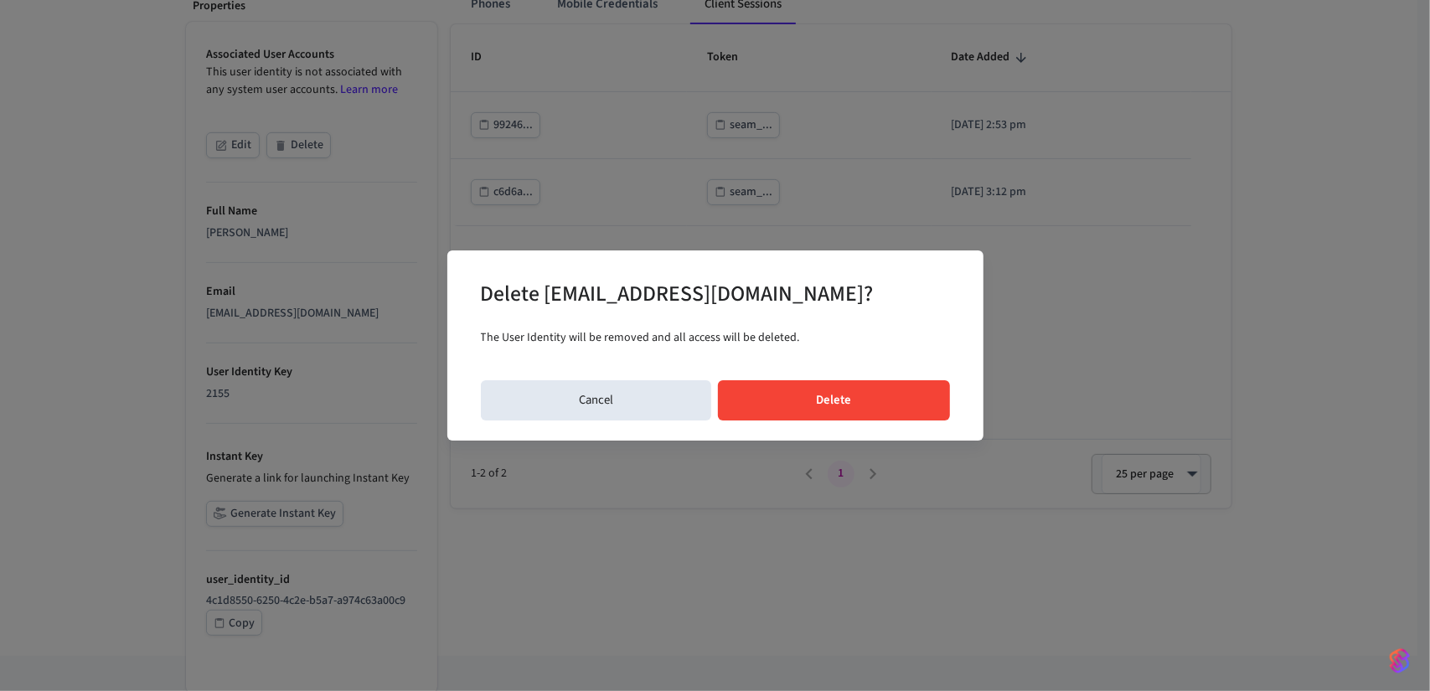
click at [871, 409] on button "Delete" at bounding box center [834, 400] width 232 height 40
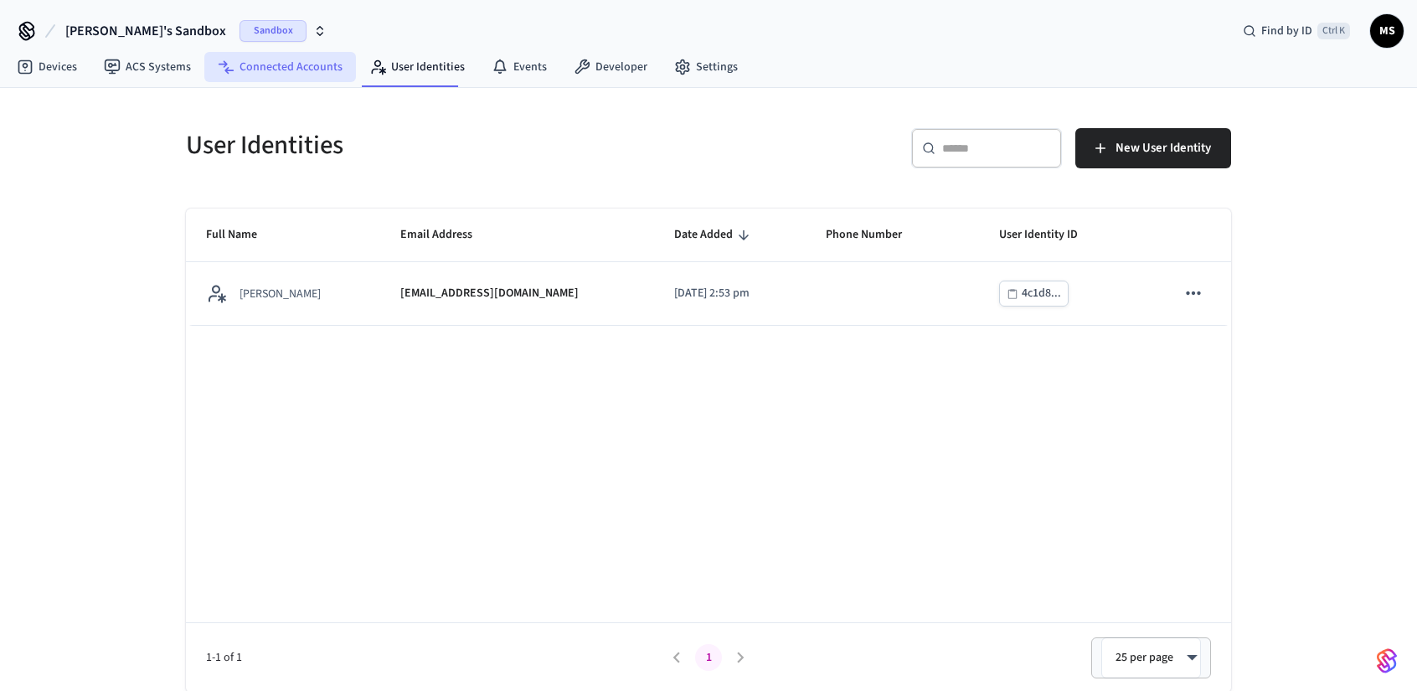
click at [278, 70] on link "Connected Accounts" at bounding box center [280, 67] width 152 height 30
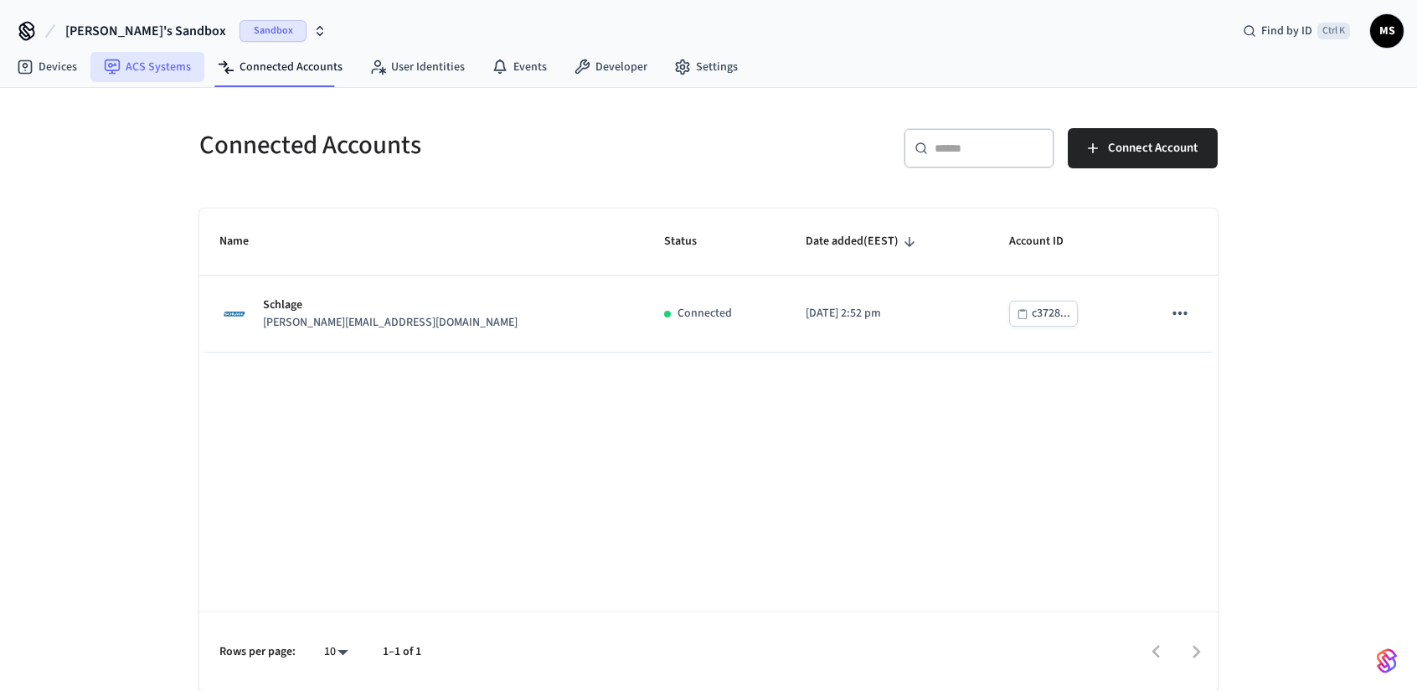
click at [178, 70] on link "ACS Systems" at bounding box center [147, 67] width 114 height 30
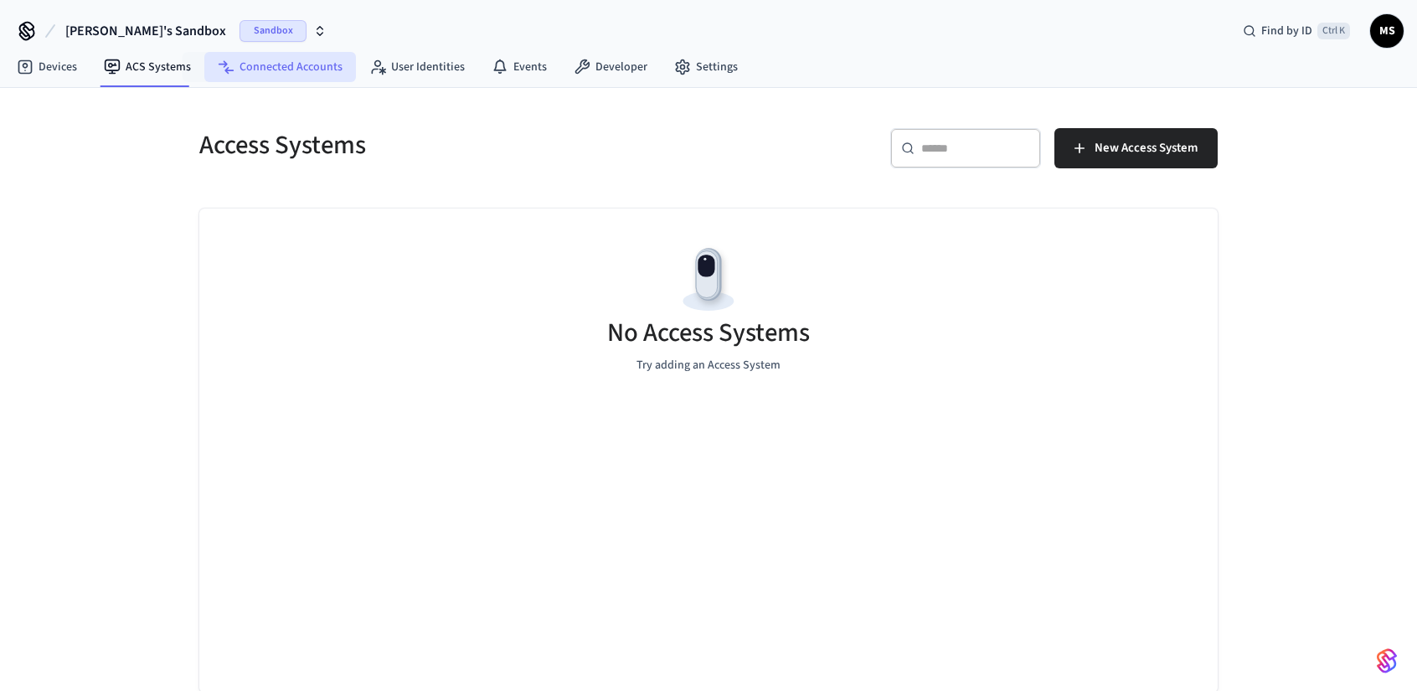
click at [270, 73] on link "Connected Accounts" at bounding box center [280, 67] width 152 height 30
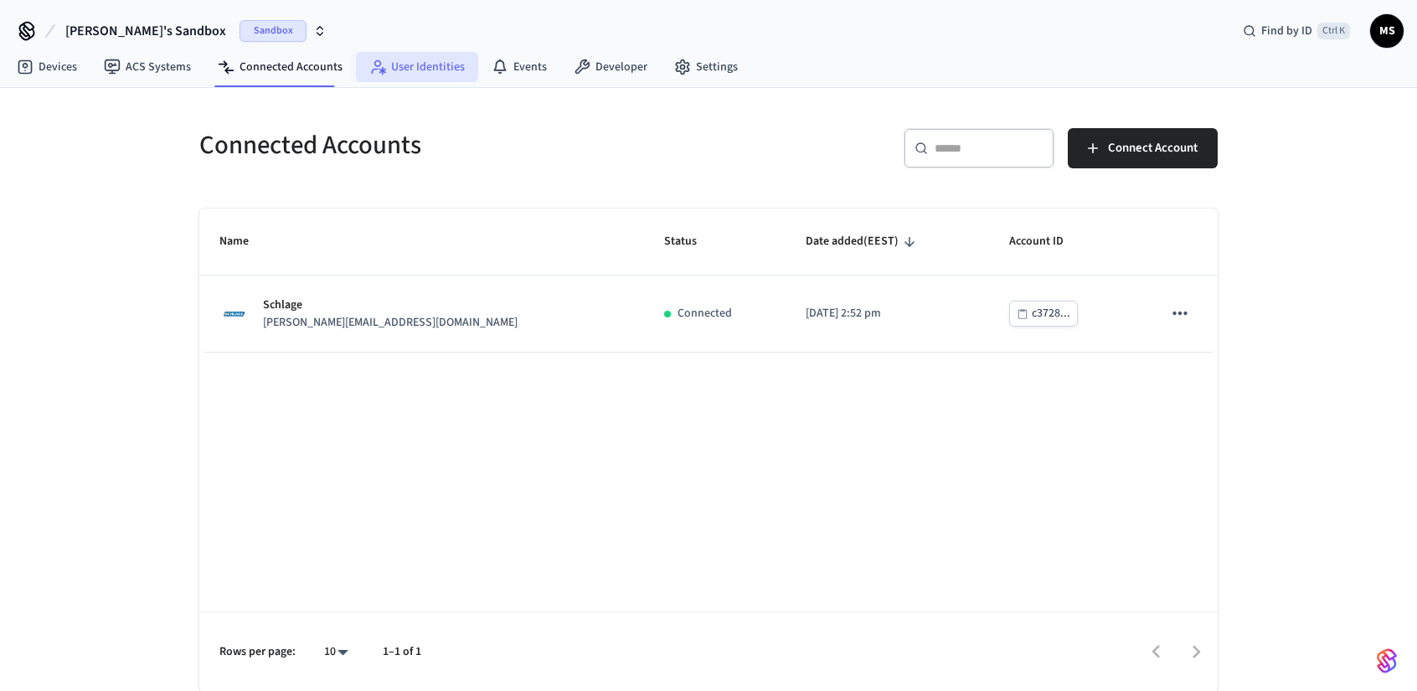
click at [426, 66] on link "User Identities" at bounding box center [417, 67] width 122 height 30
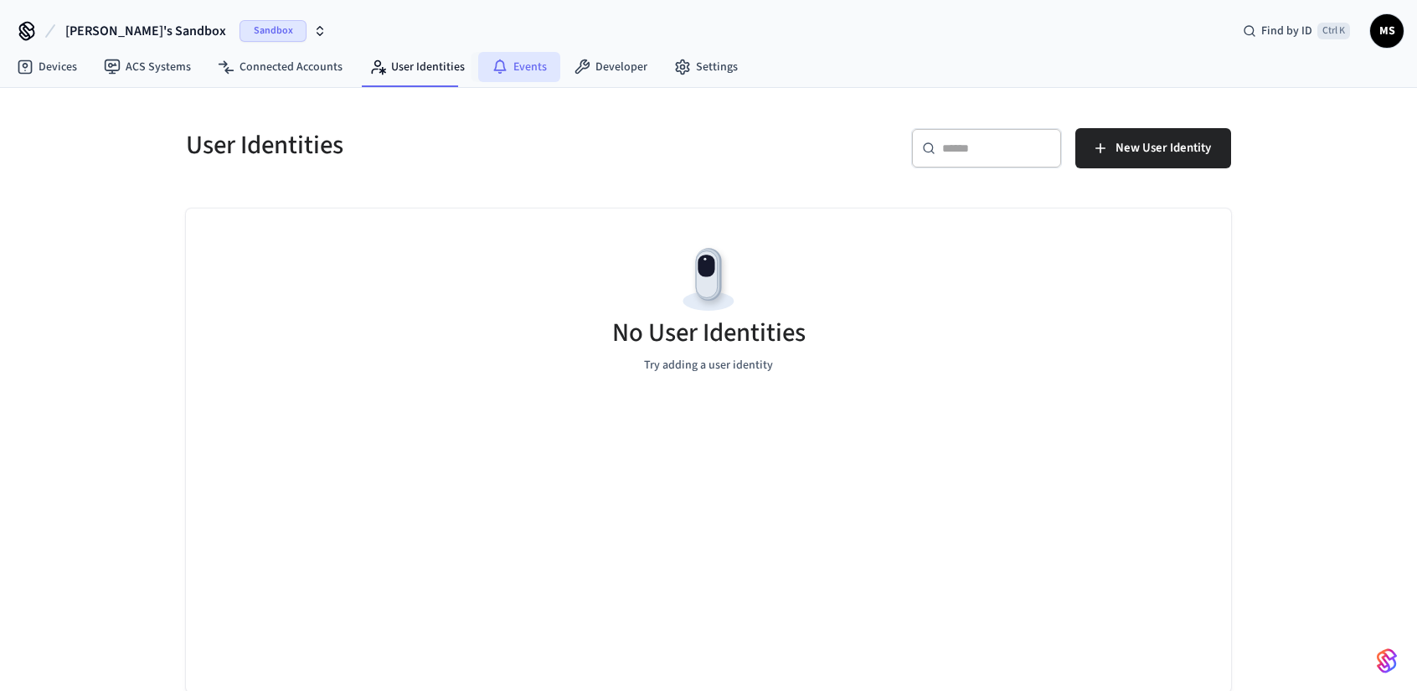
click at [524, 71] on link "Events" at bounding box center [519, 67] width 82 height 30
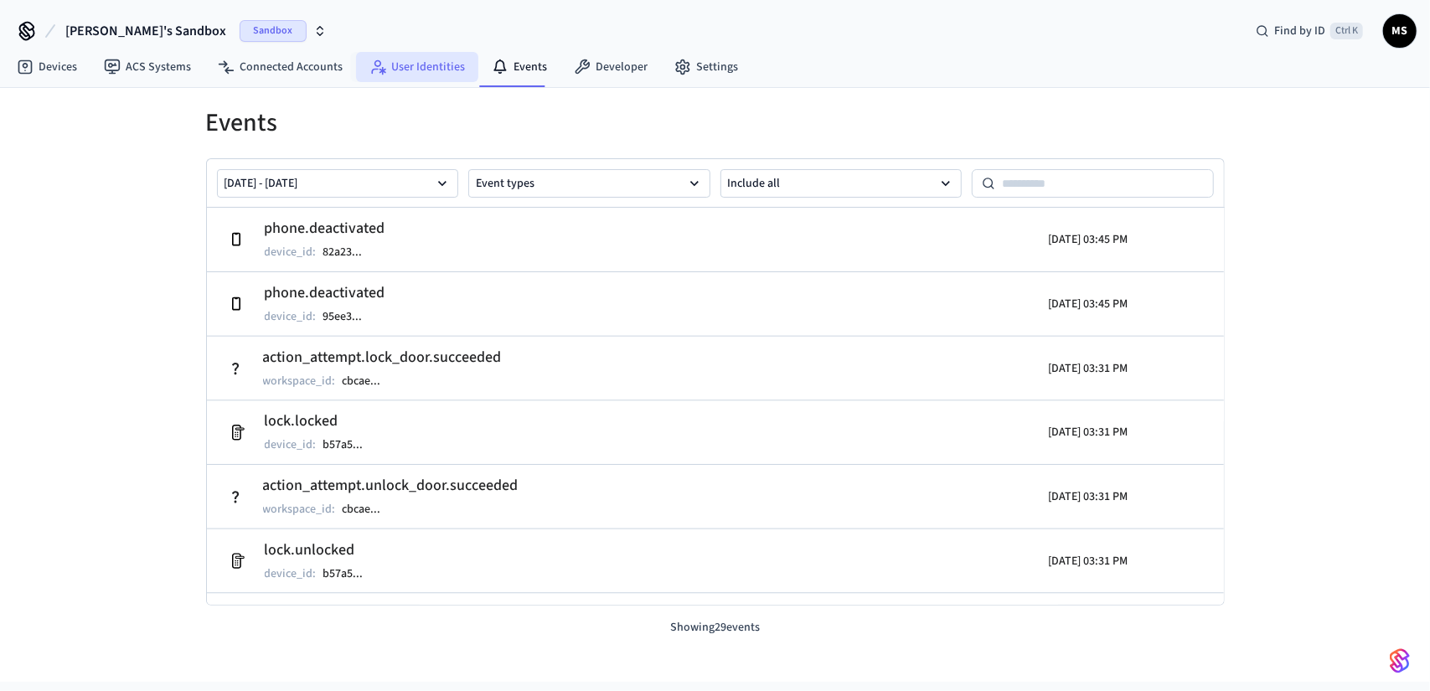
click at [419, 75] on link "User Identities" at bounding box center [417, 67] width 122 height 30
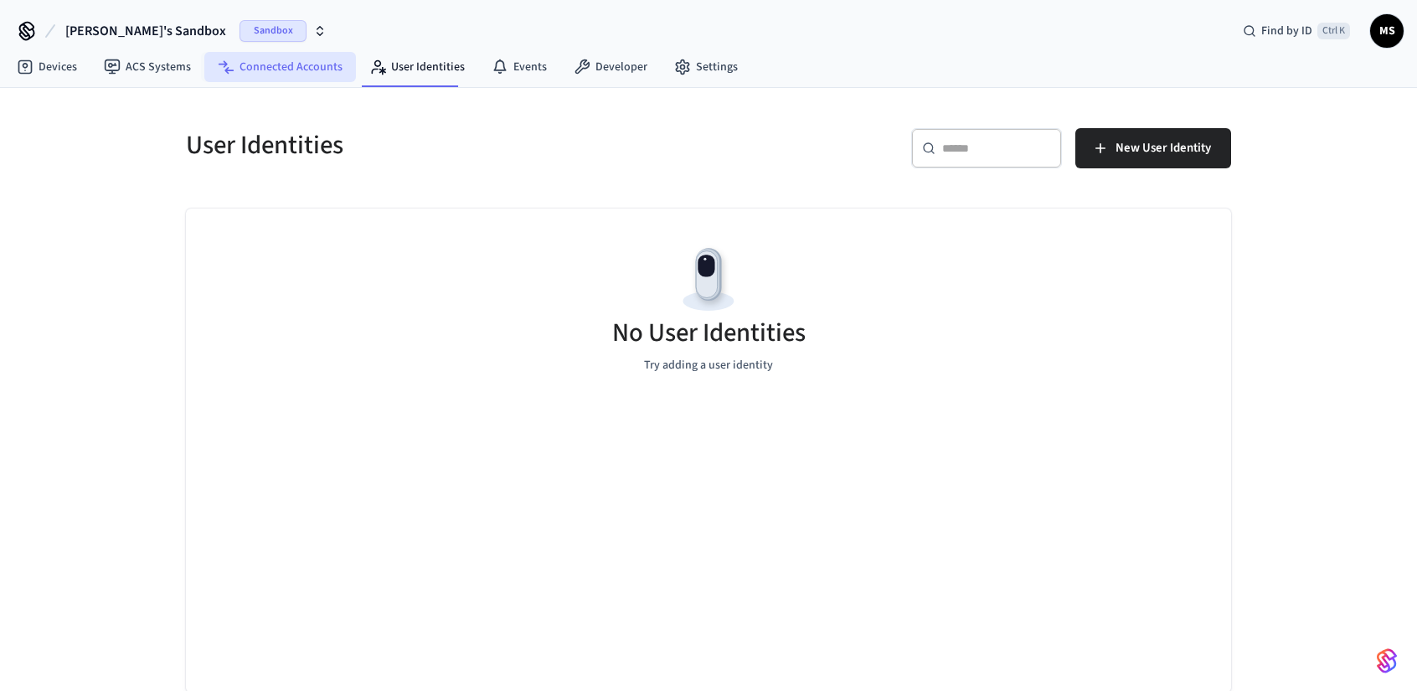
click at [229, 65] on icon at bounding box center [226, 67] width 17 height 17
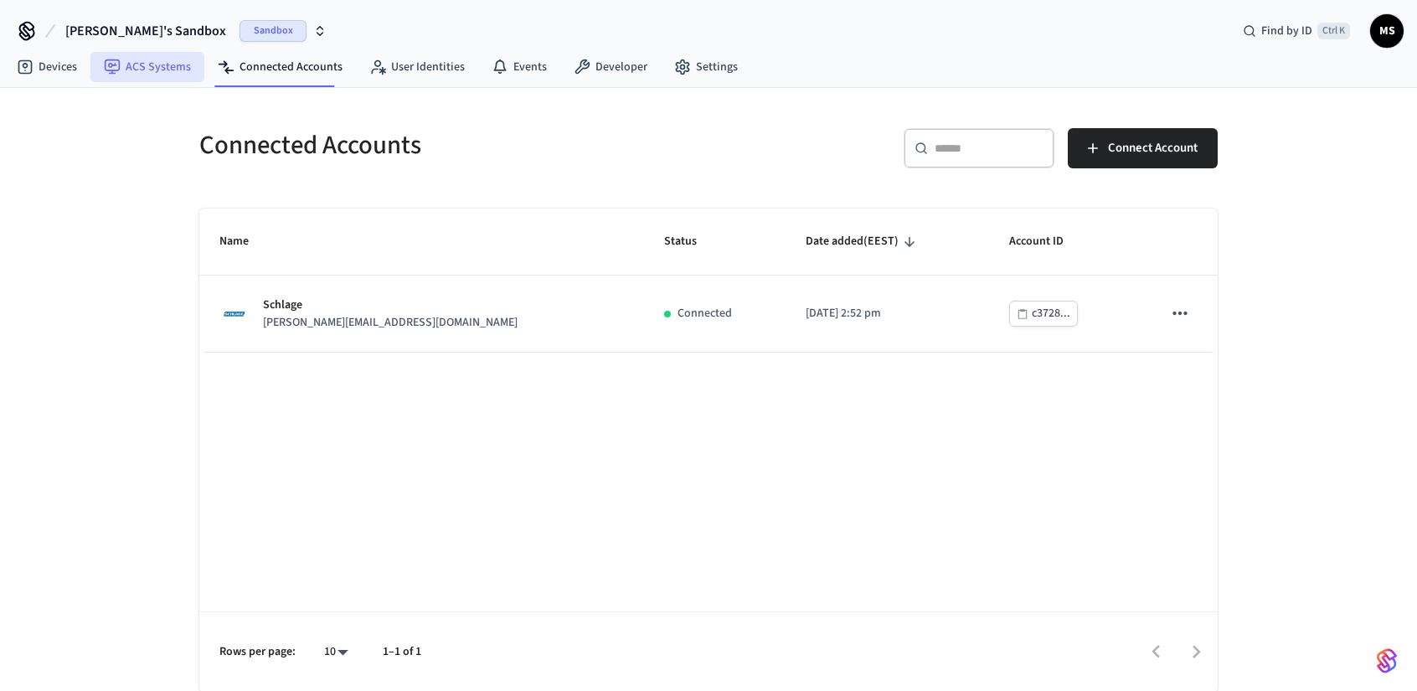
click at [170, 66] on link "ACS Systems" at bounding box center [147, 67] width 114 height 30
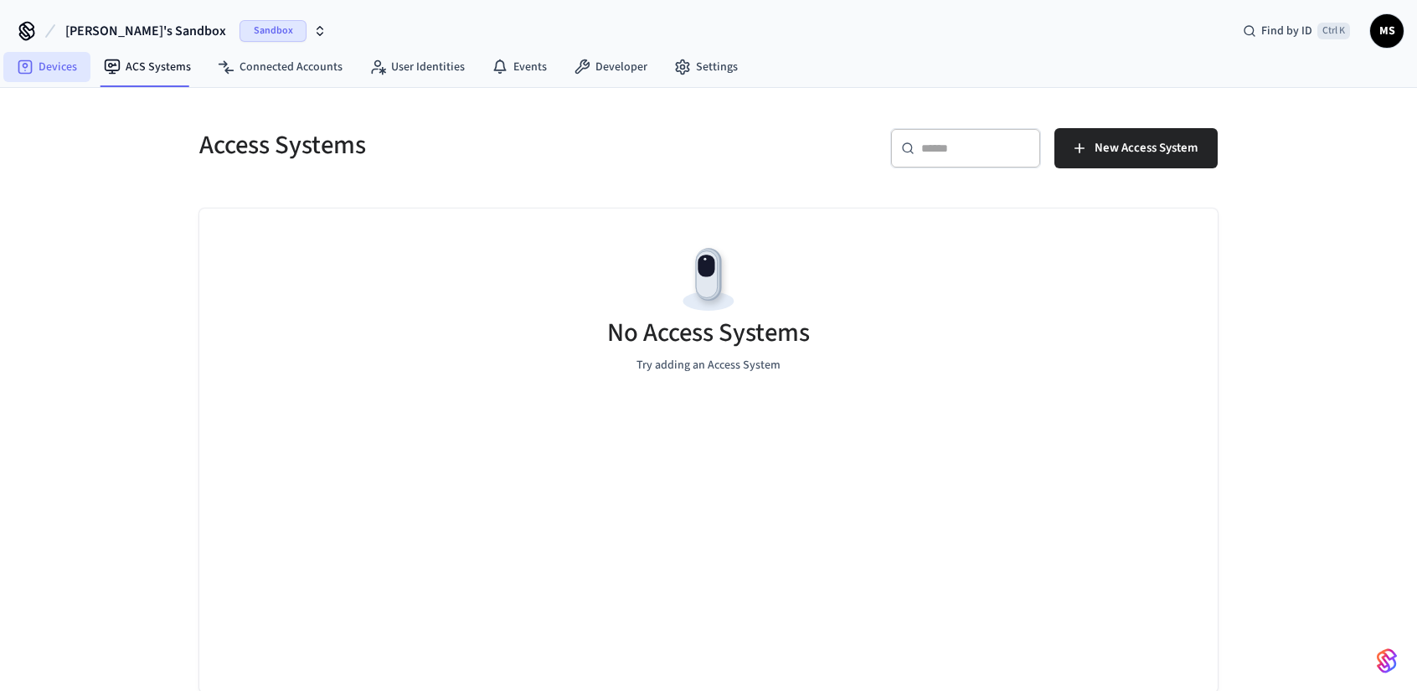
click at [28, 65] on icon at bounding box center [25, 67] width 17 height 17
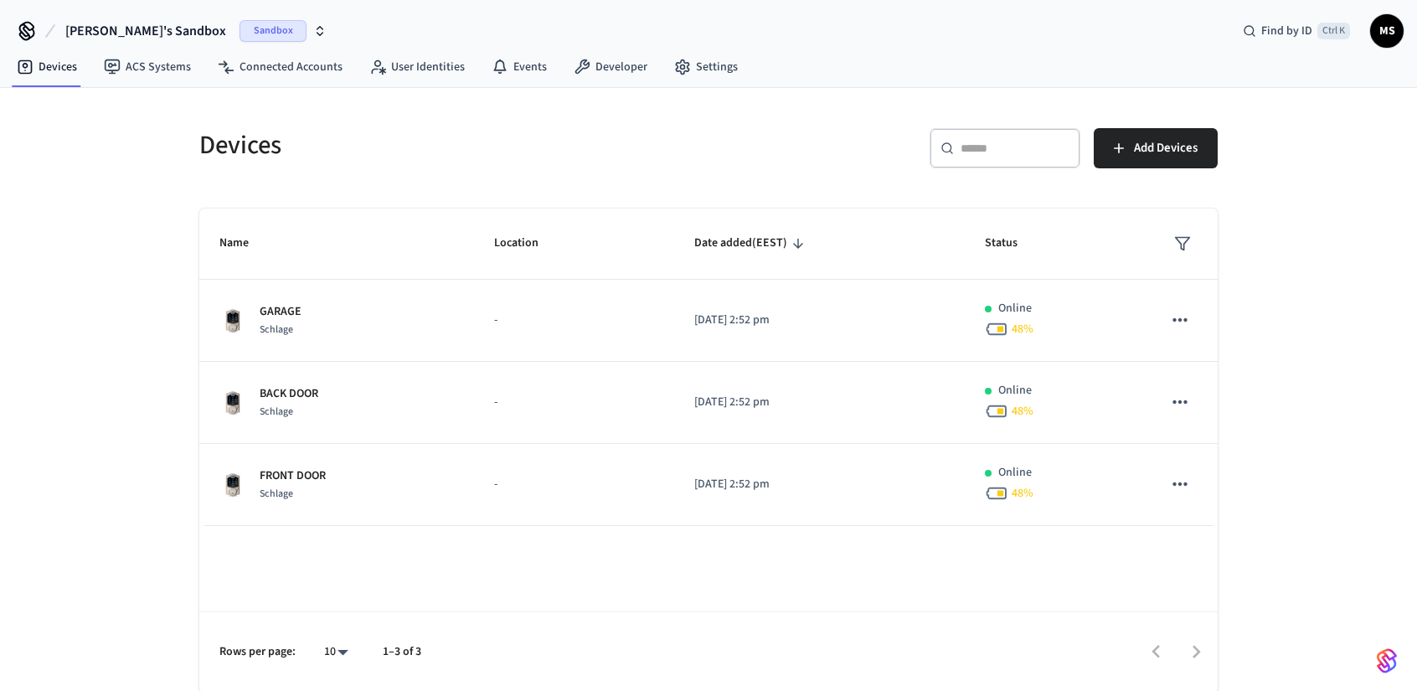
click at [637, 565] on div "Name Location Date added (EEST) Status GARAGE Schlage - [DATE] 2:52 pm Online 4…" at bounding box center [708, 451] width 1019 height 484
click at [1161, 154] on span "Add Devices" at bounding box center [1166, 148] width 64 height 22
click at [142, 30] on span "[PERSON_NAME]'s Sandbox" at bounding box center [145, 31] width 161 height 20
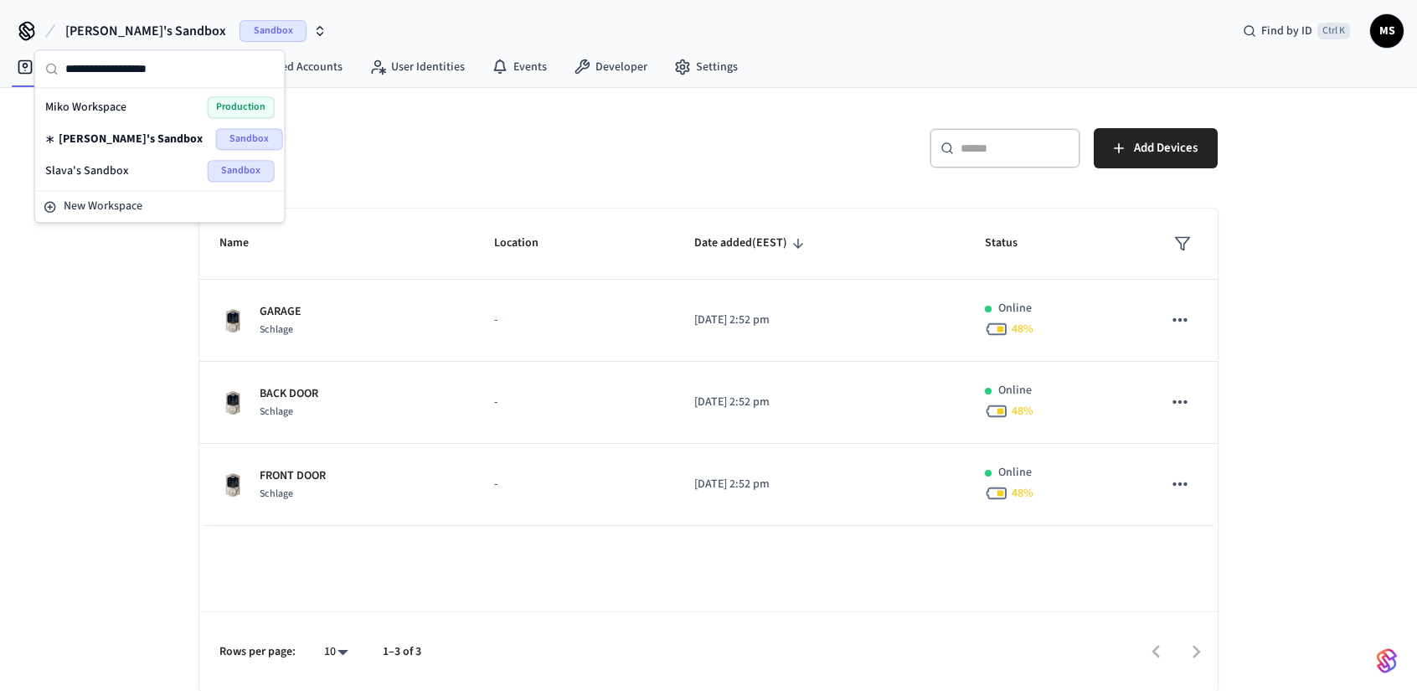
click at [147, 96] on div "Miko Workspace Production" at bounding box center [160, 107] width 230 height 22
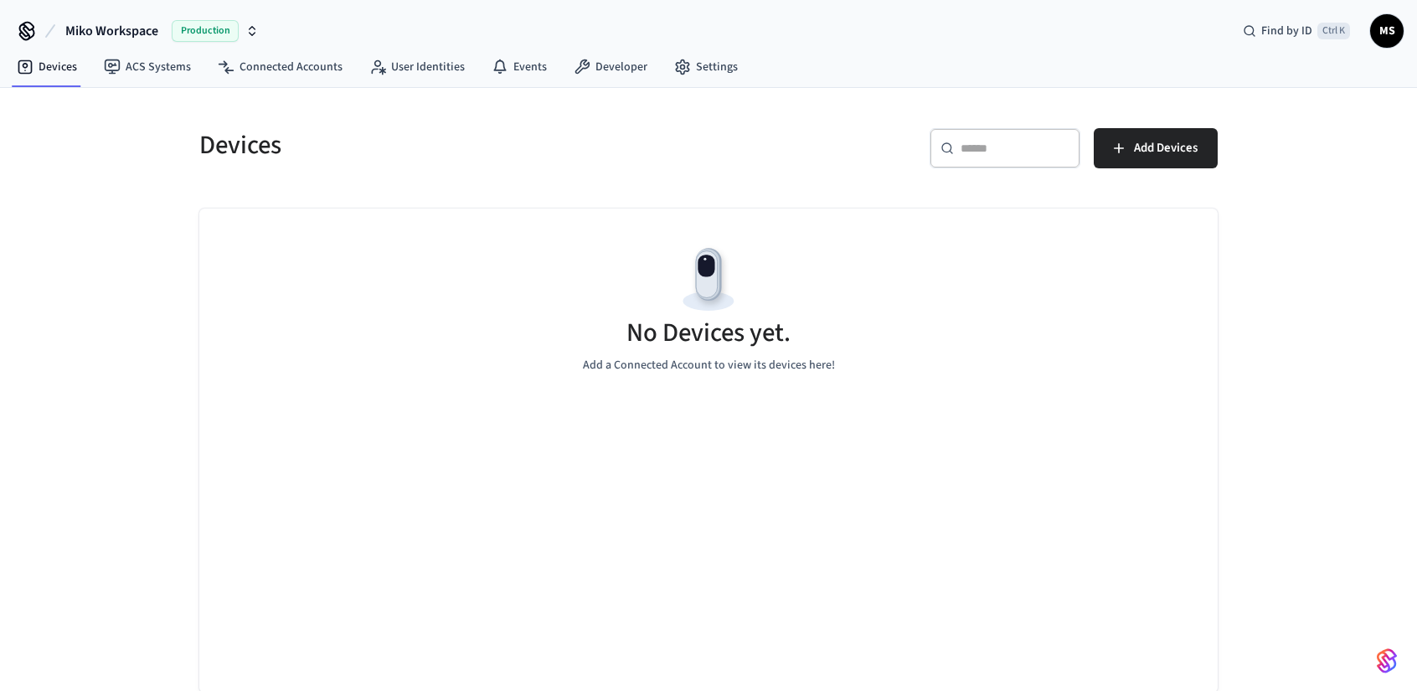
click at [310, 44] on div "Miko Workspace Production Find by ID Ctrl K MS" at bounding box center [708, 24] width 1417 height 49
click at [302, 65] on link "Connected Accounts" at bounding box center [280, 67] width 152 height 30
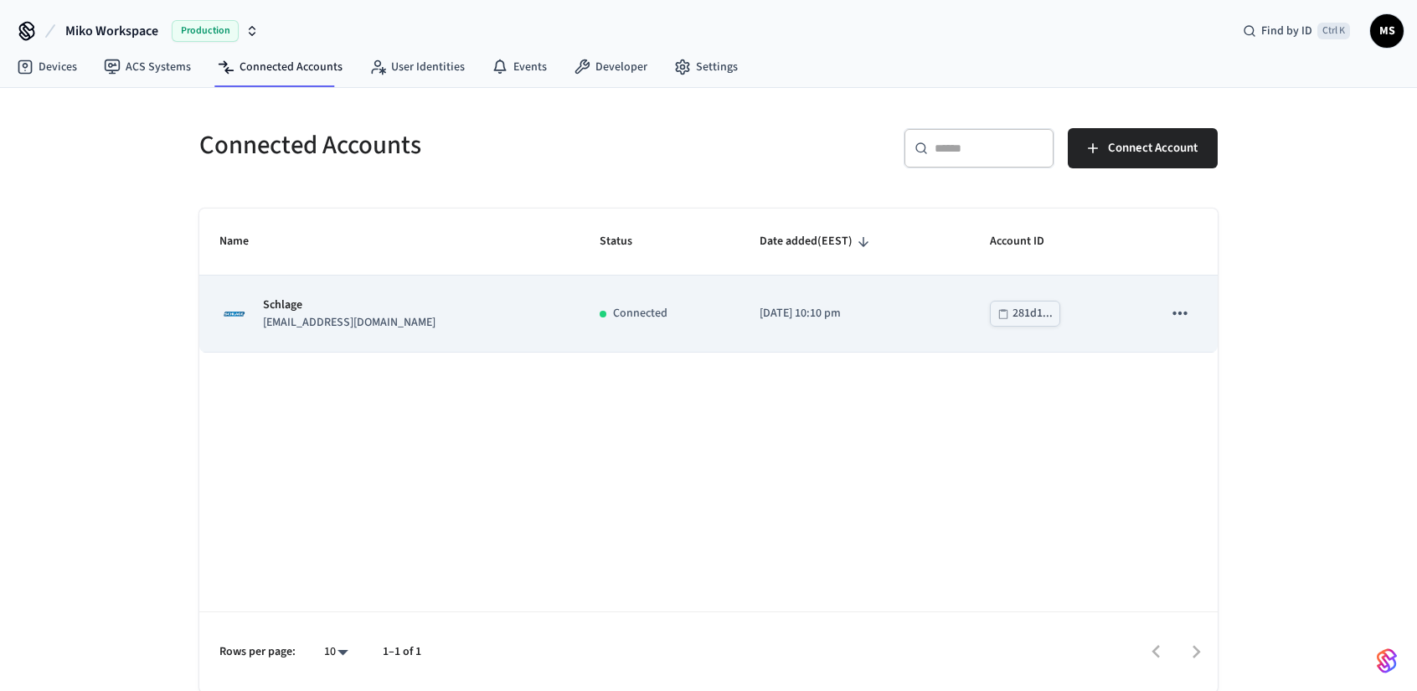
click at [415, 316] on div "Schlage [EMAIL_ADDRESS][DOMAIN_NAME]" at bounding box center [389, 314] width 340 height 35
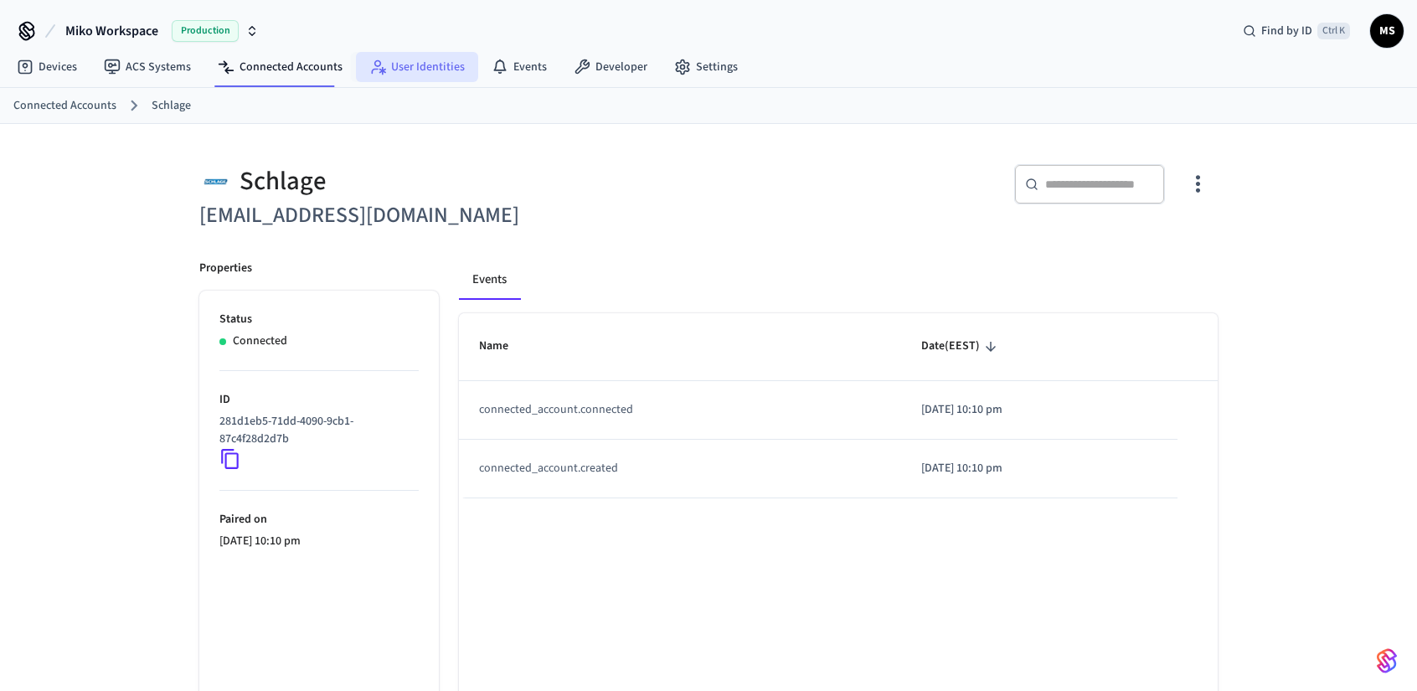
click at [422, 65] on link "User Identities" at bounding box center [417, 67] width 122 height 30
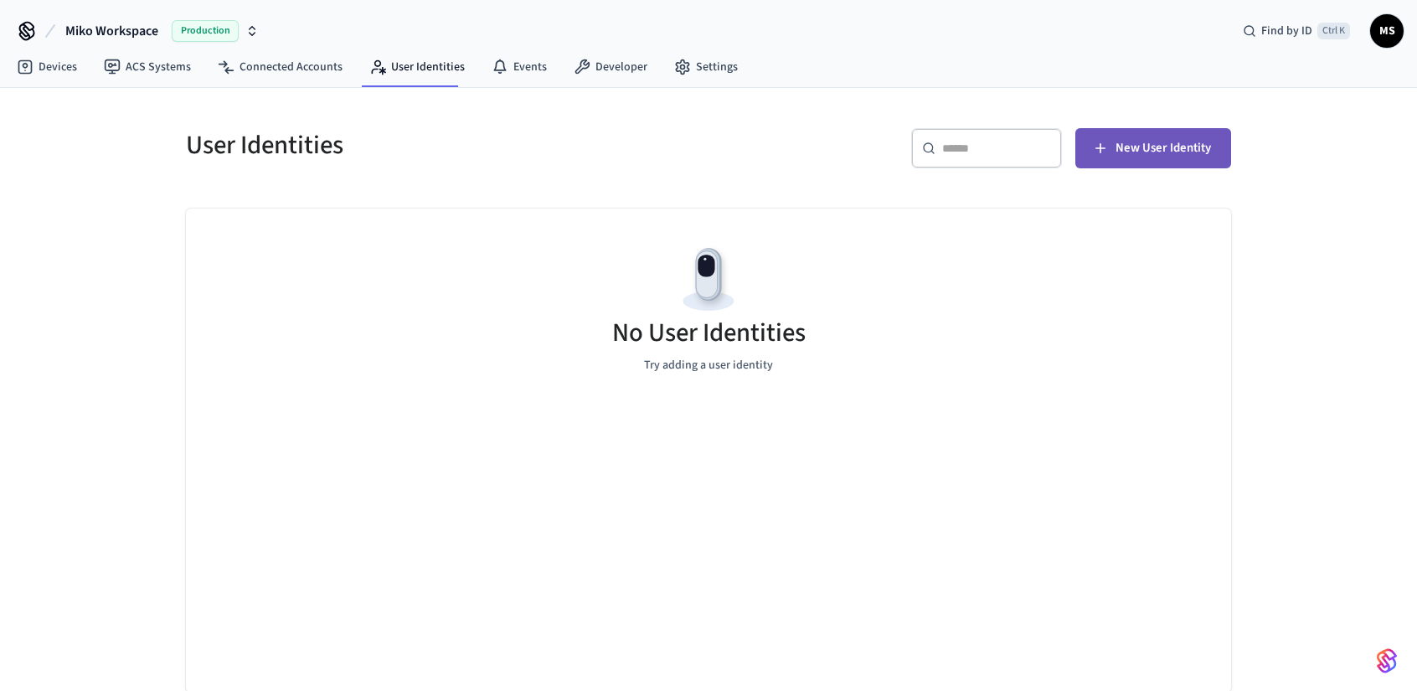
click at [1179, 153] on span "New User Identity" at bounding box center [1164, 148] width 96 height 22
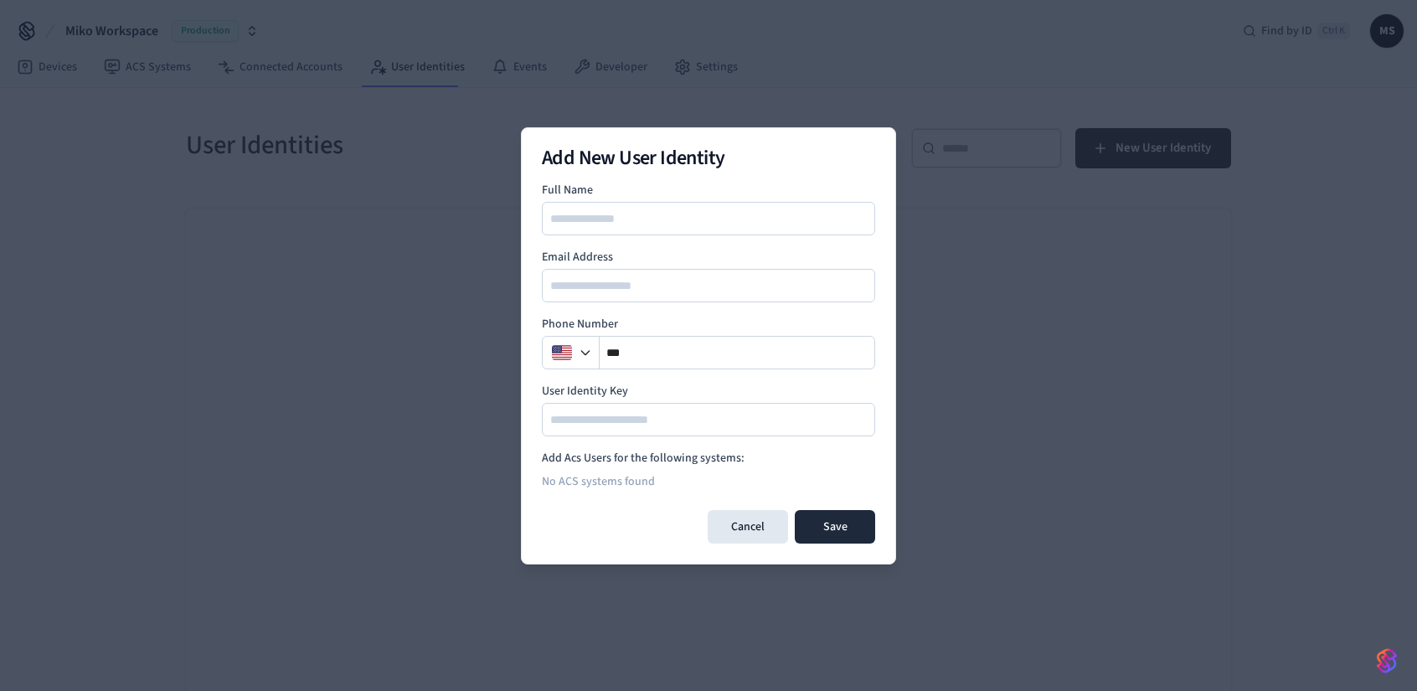
click at [609, 205] on div at bounding box center [708, 219] width 333 height 34
click at [626, 223] on input at bounding box center [710, 219] width 332 height 20
type input "********"
type input "**********"
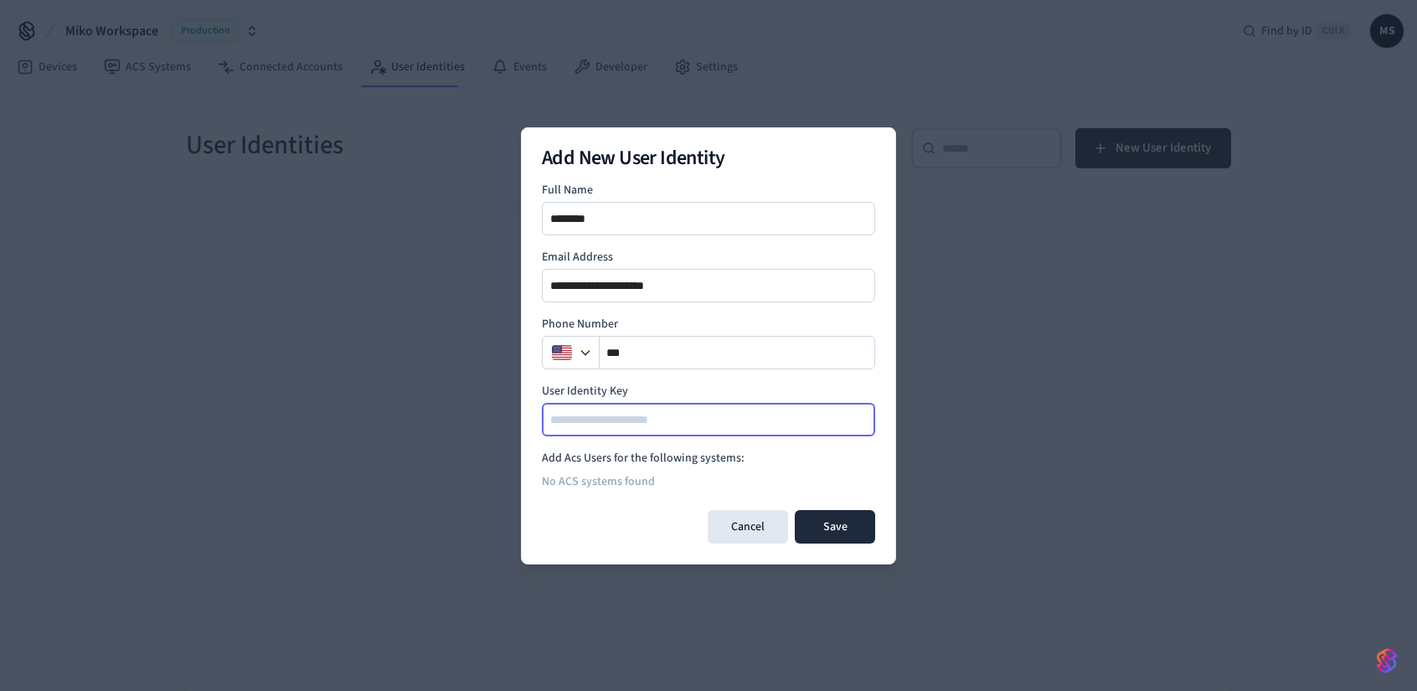
click at [697, 415] on input at bounding box center [710, 420] width 332 height 20
type input "****"
drag, startPoint x: 666, startPoint y: 458, endPoint x: 633, endPoint y: 479, distance: 38.8
click at [665, 458] on h4 "Add Acs Users for the following systems:" at bounding box center [708, 458] width 333 height 17
click at [627, 482] on div "No ACS systems found" at bounding box center [708, 482] width 333 height 30
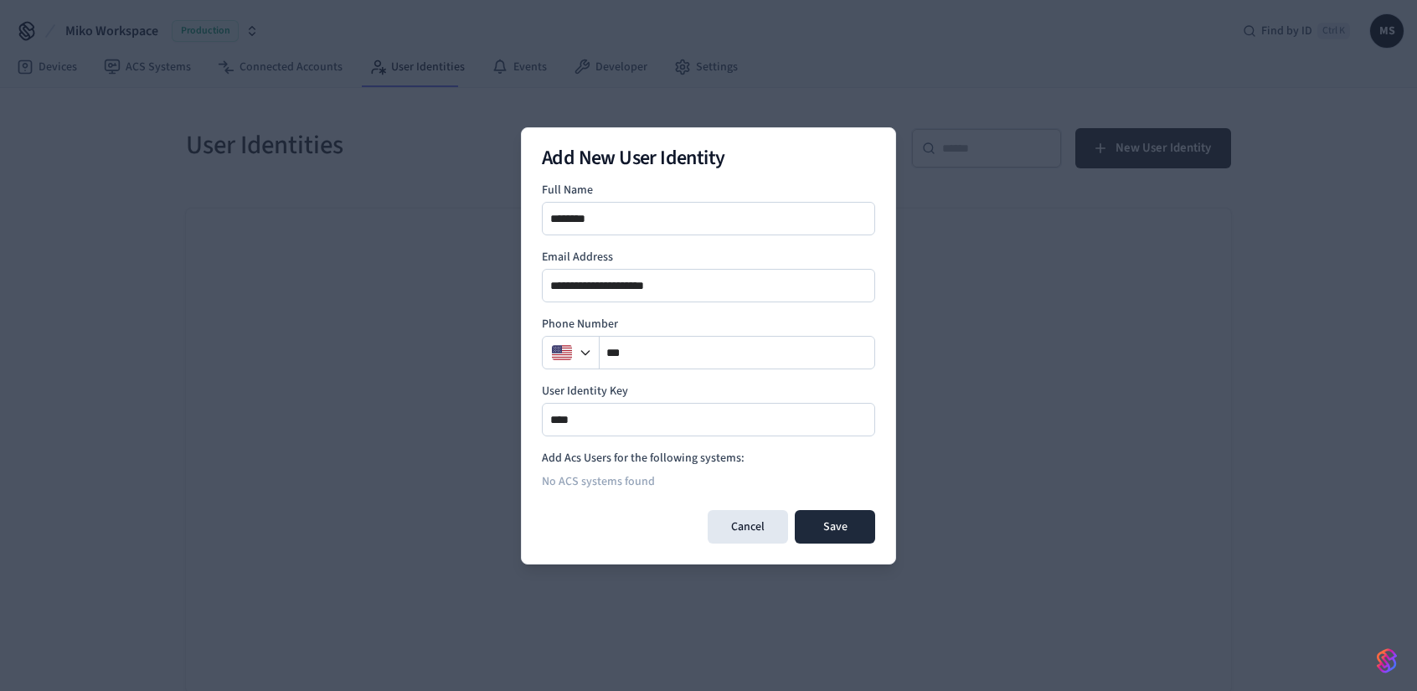
click at [620, 483] on div "No ACS systems found" at bounding box center [708, 482] width 333 height 30
click at [851, 530] on button "Save" at bounding box center [835, 527] width 80 height 34
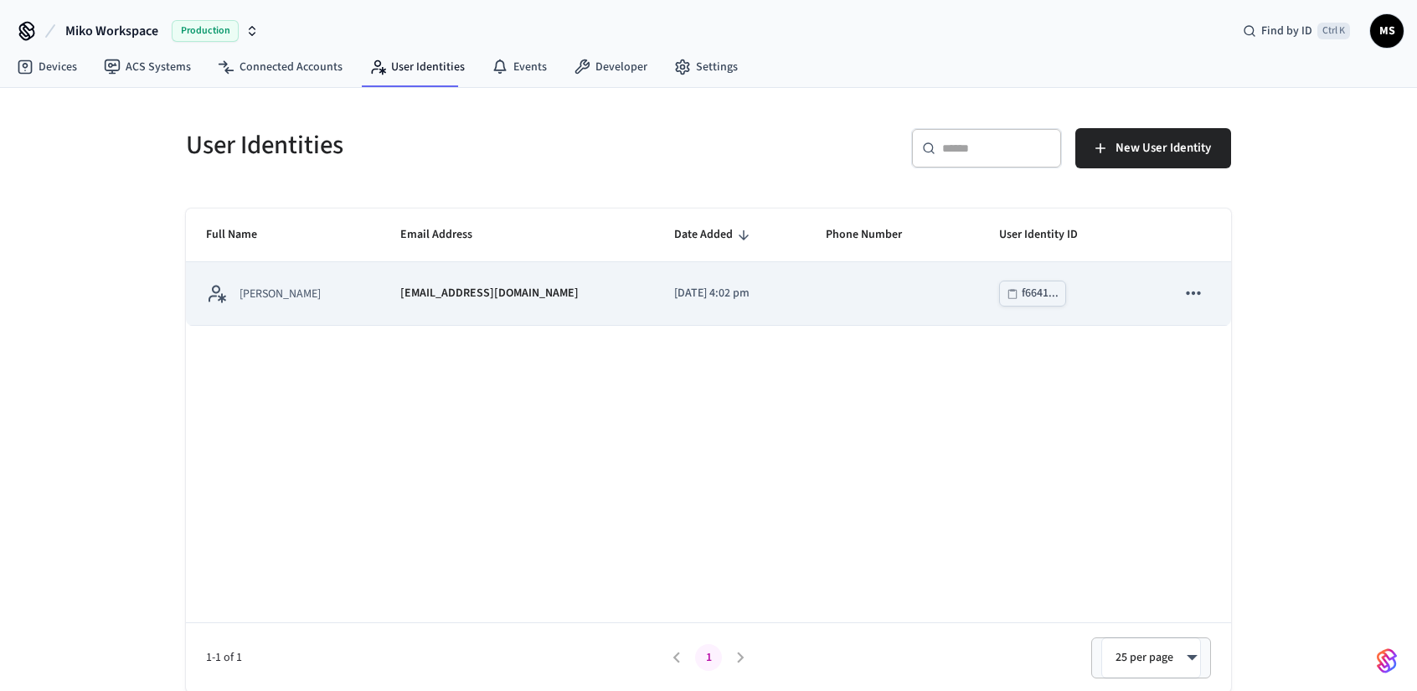
click at [914, 281] on td "sticky table" at bounding box center [892, 293] width 173 height 63
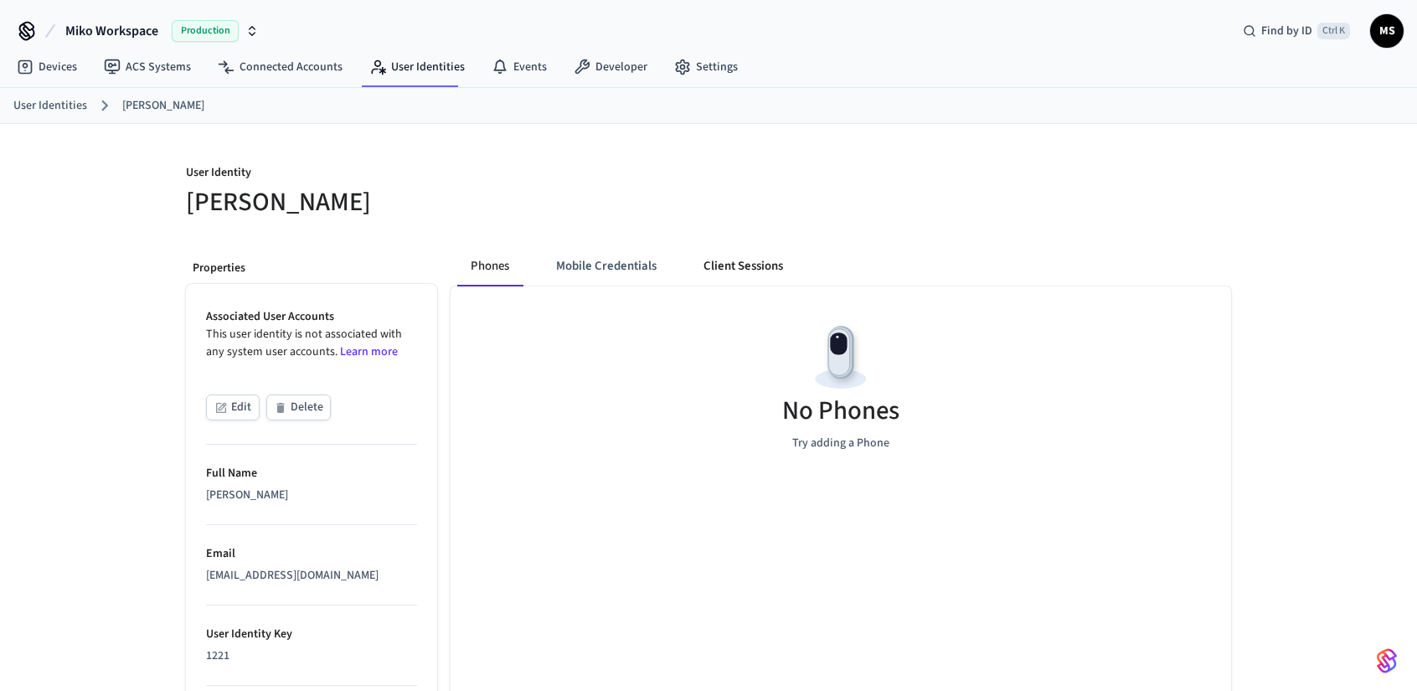
click at [752, 267] on button "Client Sessions" at bounding box center [743, 266] width 106 height 40
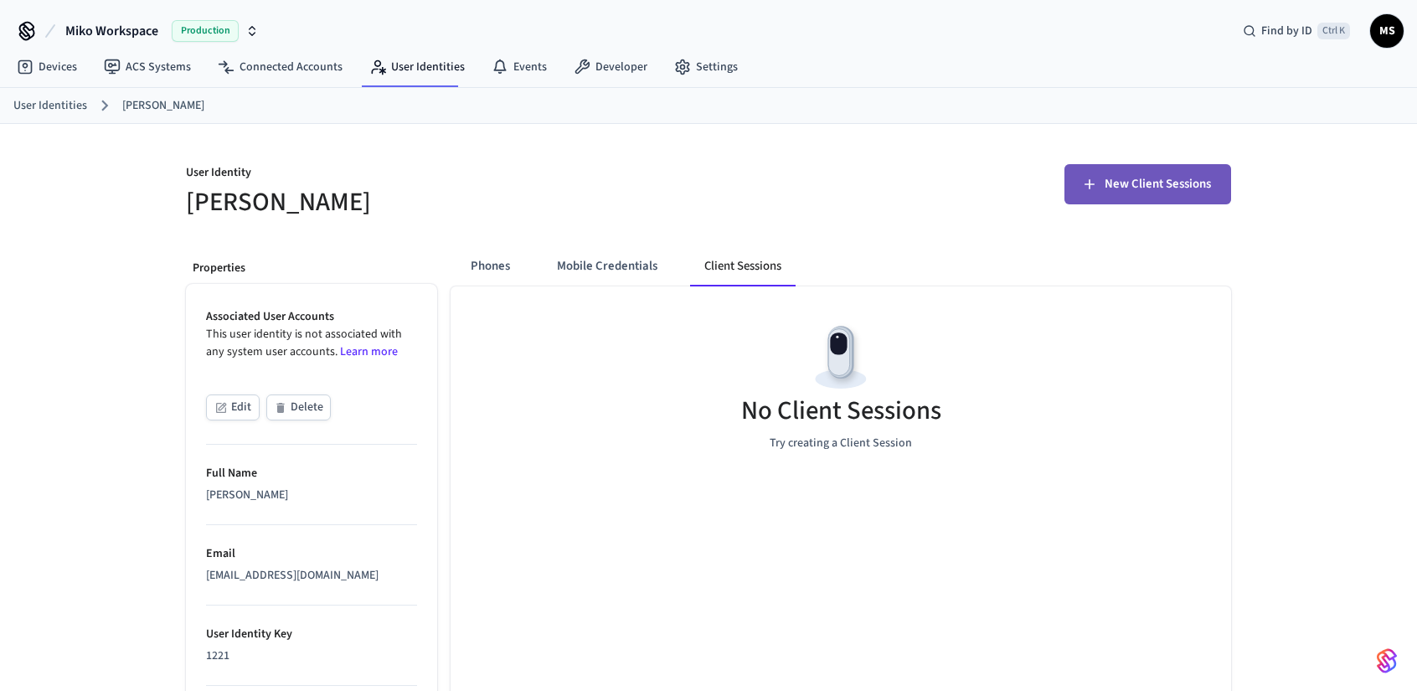
click at [1161, 183] on span "New Client Sessions" at bounding box center [1158, 184] width 106 height 22
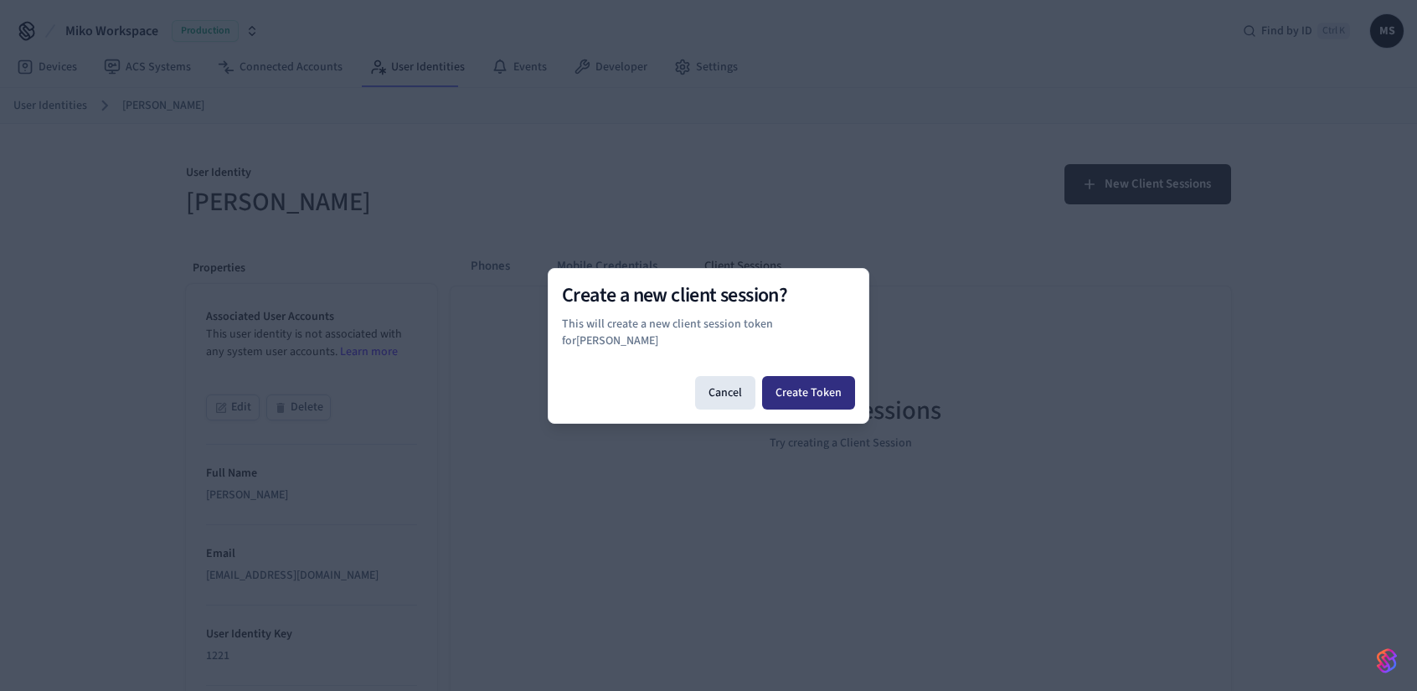
click at [817, 390] on button "Create Token" at bounding box center [808, 393] width 93 height 34
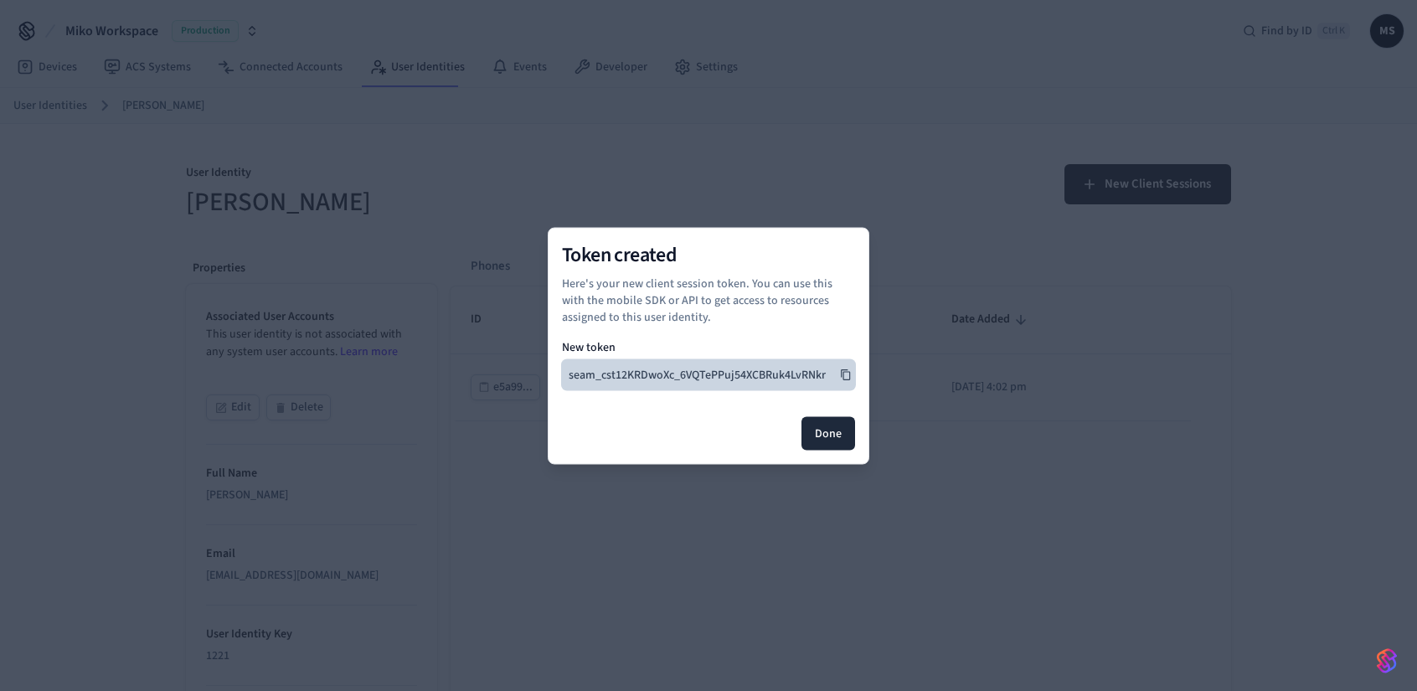
click at [804, 370] on button "seam_cst12KRDwoXc_6VQTePPuj54XCBRuk4LvRNkr" at bounding box center [708, 374] width 293 height 30
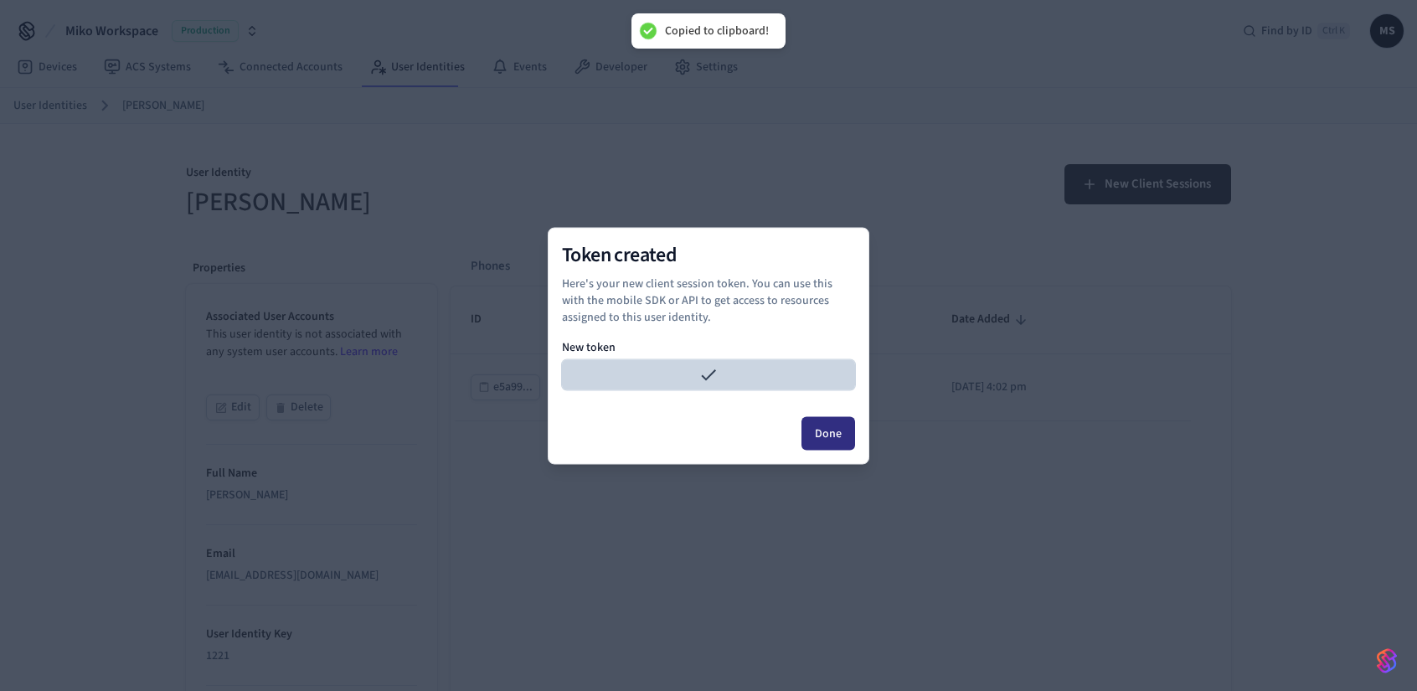
click at [834, 440] on button "Done" at bounding box center [829, 433] width 54 height 34
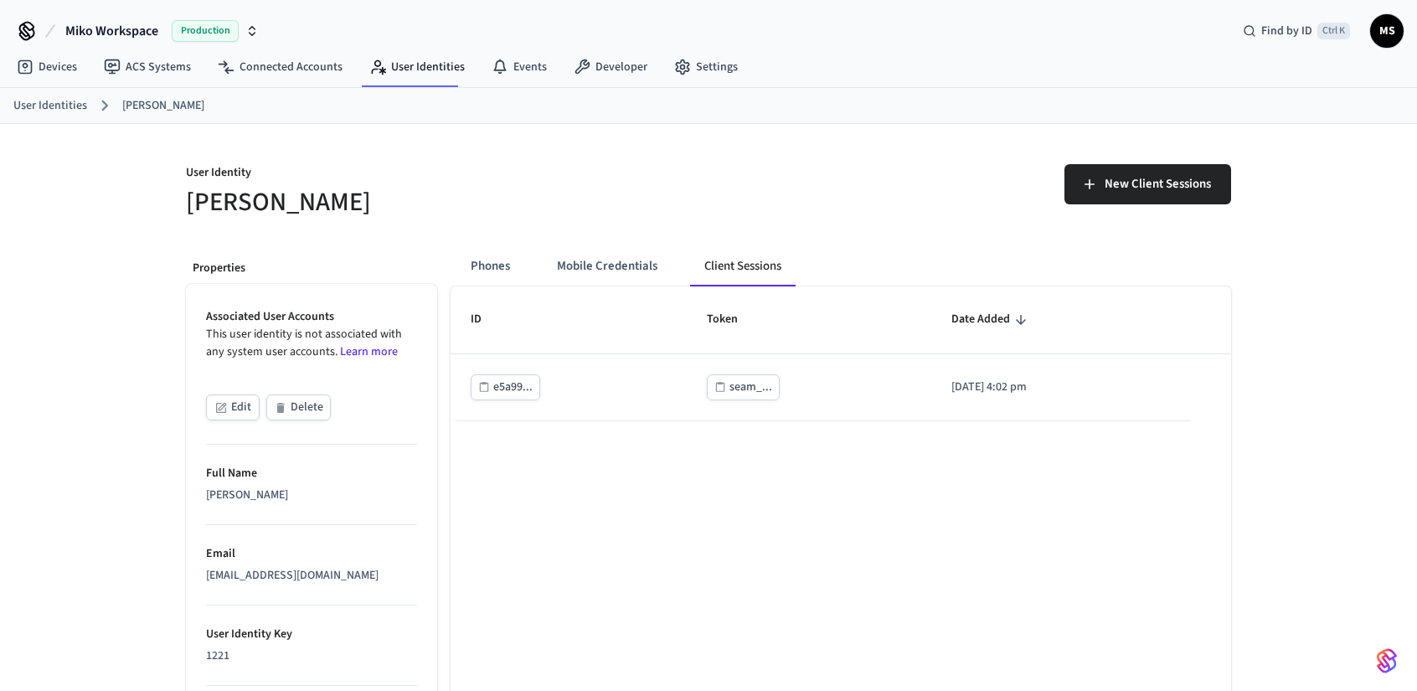
click at [683, 195] on h5 "[PERSON_NAME]" at bounding box center [442, 202] width 513 height 34
click at [650, 267] on button "Mobile Credentials" at bounding box center [607, 266] width 127 height 40
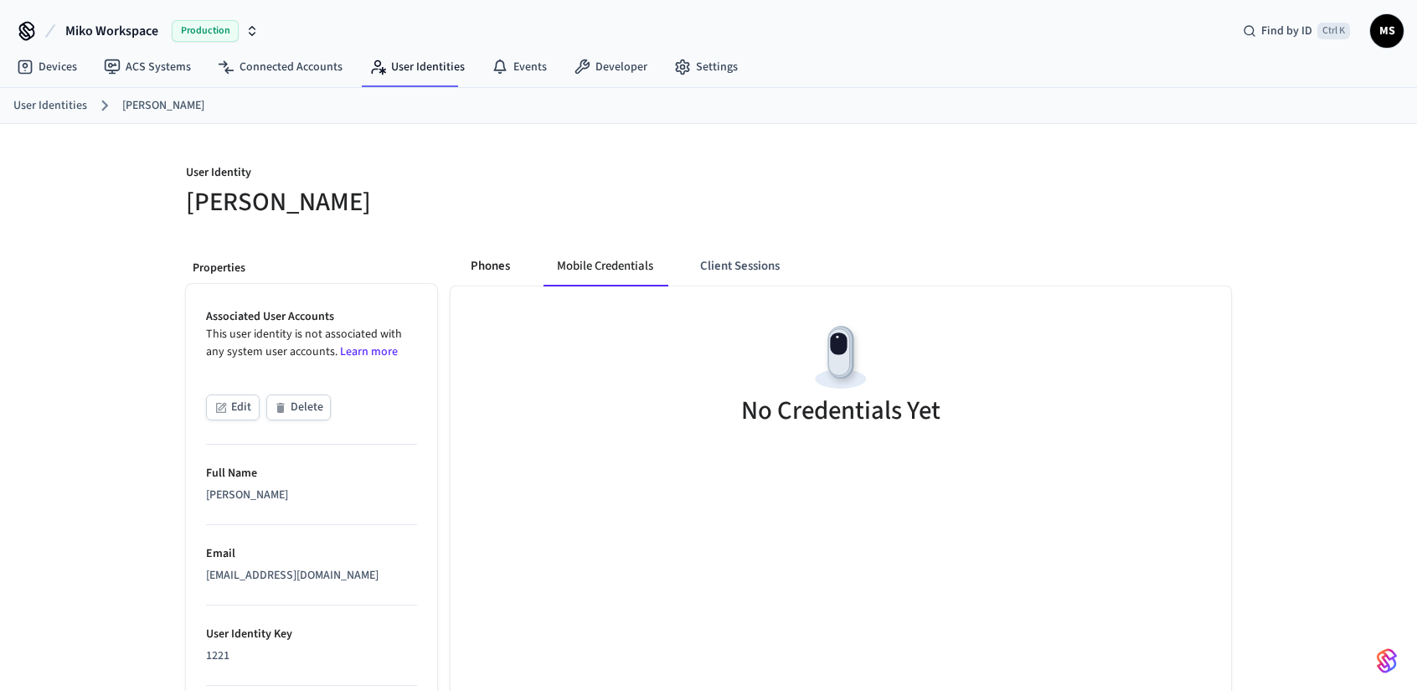
click at [515, 269] on button "Phones" at bounding box center [490, 266] width 66 height 40
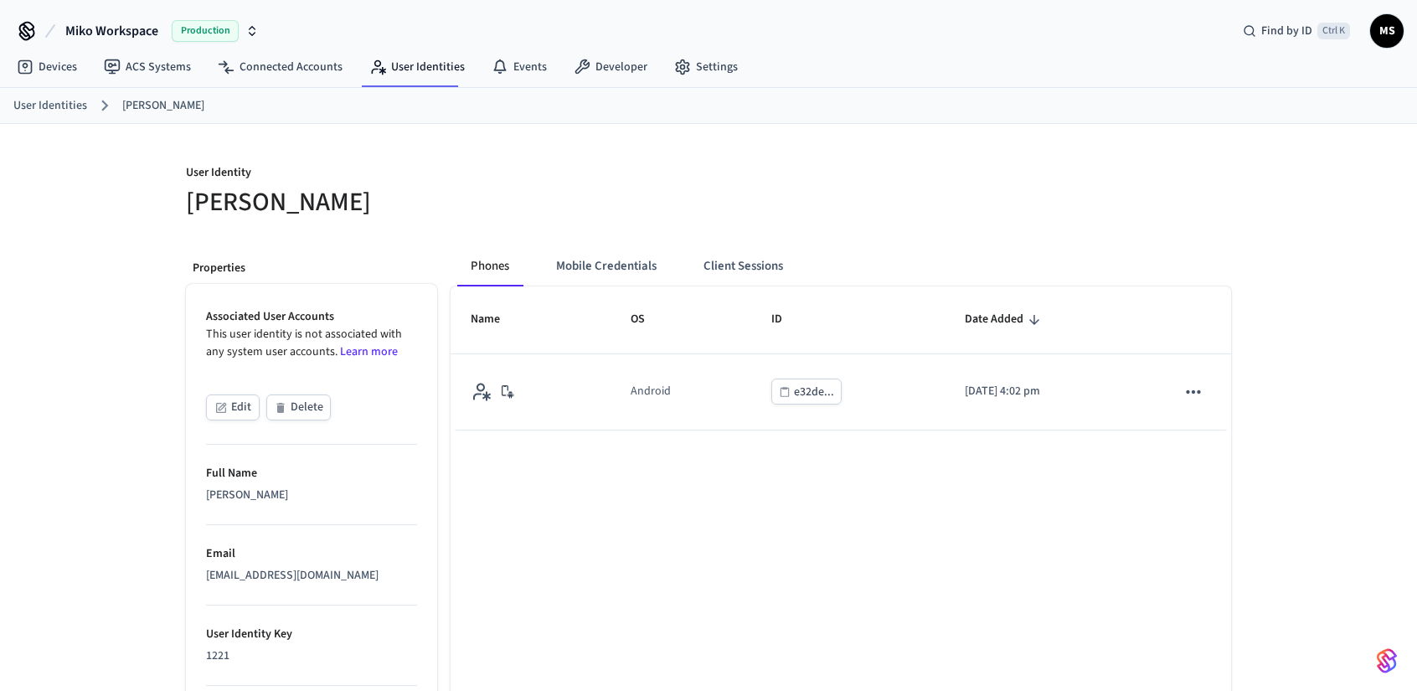
click at [846, 235] on div "Phones Mobile Credentials Client Sessions Name OS ID Date Added Android e32de..…" at bounding box center [834, 575] width 794 height 685
click at [880, 257] on div "Phones Mobile Credentials Client Sessions" at bounding box center [841, 266] width 781 height 40
click at [164, 68] on link "ACS Systems" at bounding box center [147, 67] width 114 height 30
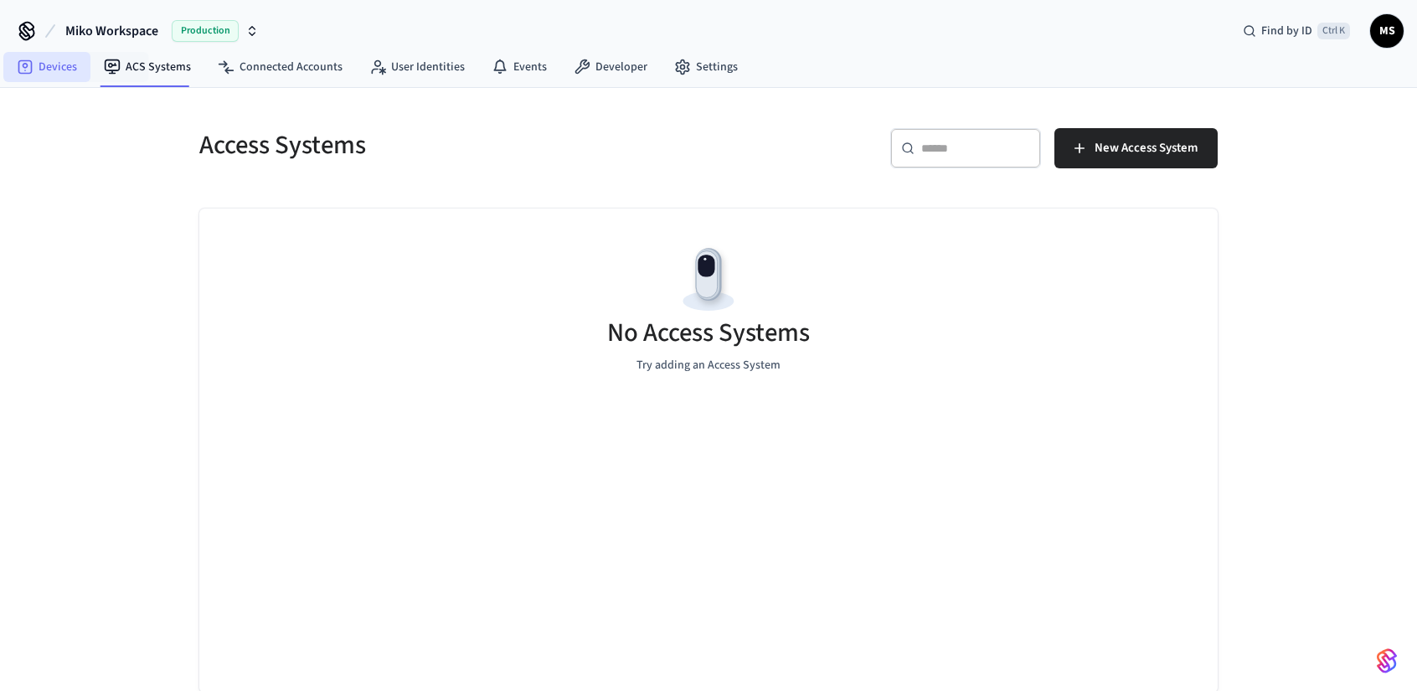
click at [44, 65] on link "Devices" at bounding box center [46, 67] width 87 height 30
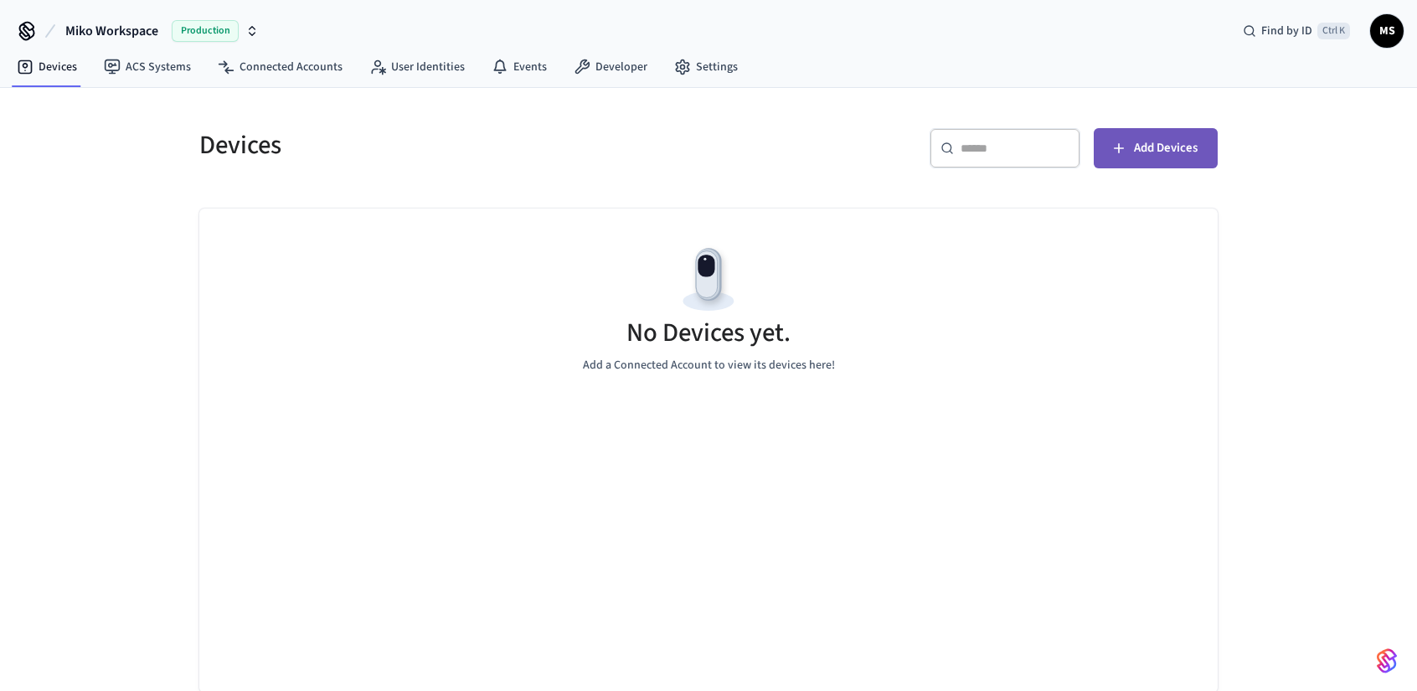
click at [1155, 152] on span "Add Devices" at bounding box center [1166, 148] width 64 height 22
